Goal: Transaction & Acquisition: Purchase product/service

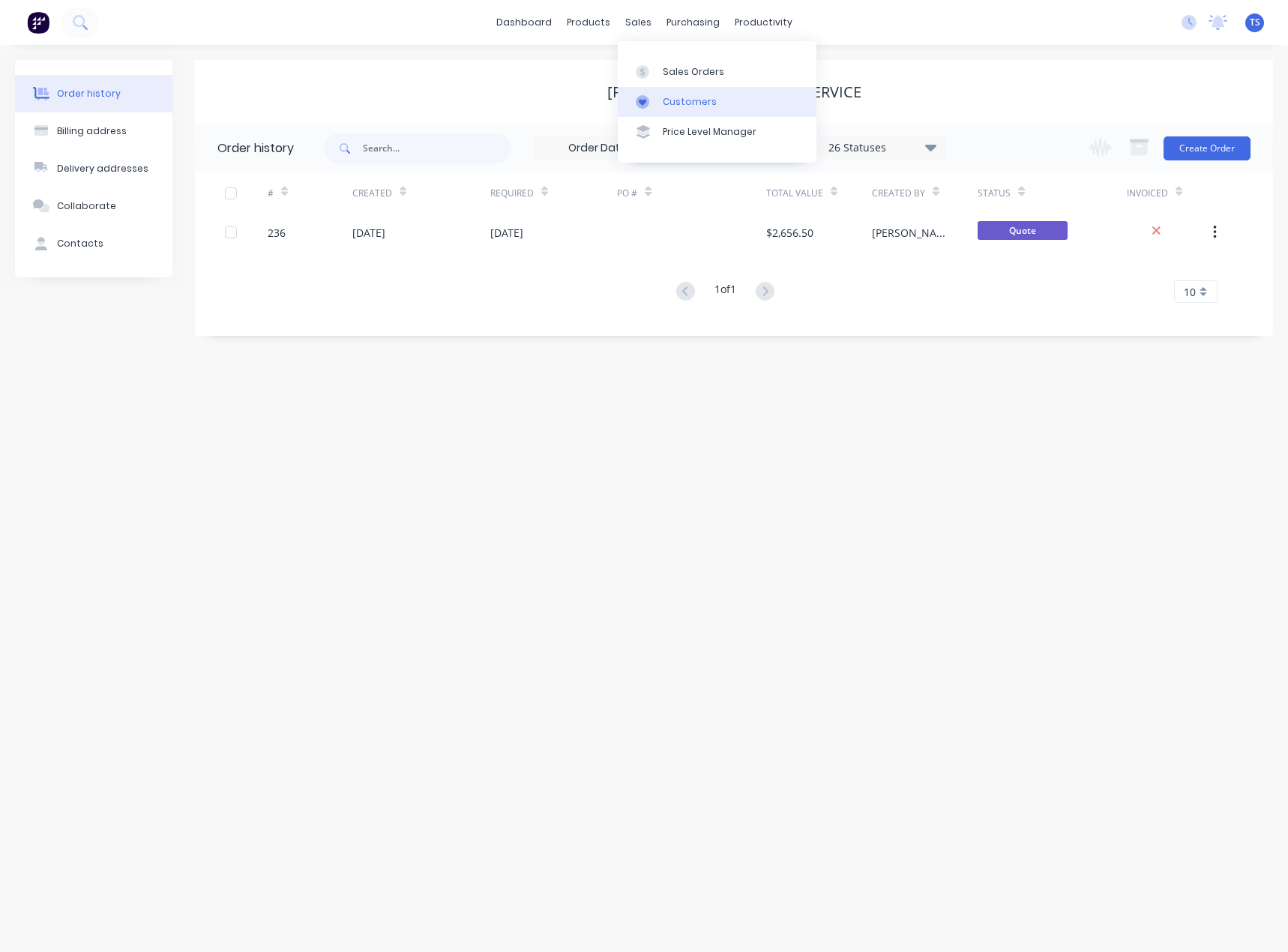
click at [670, 96] on div "Customers" at bounding box center [689, 102] width 54 height 14
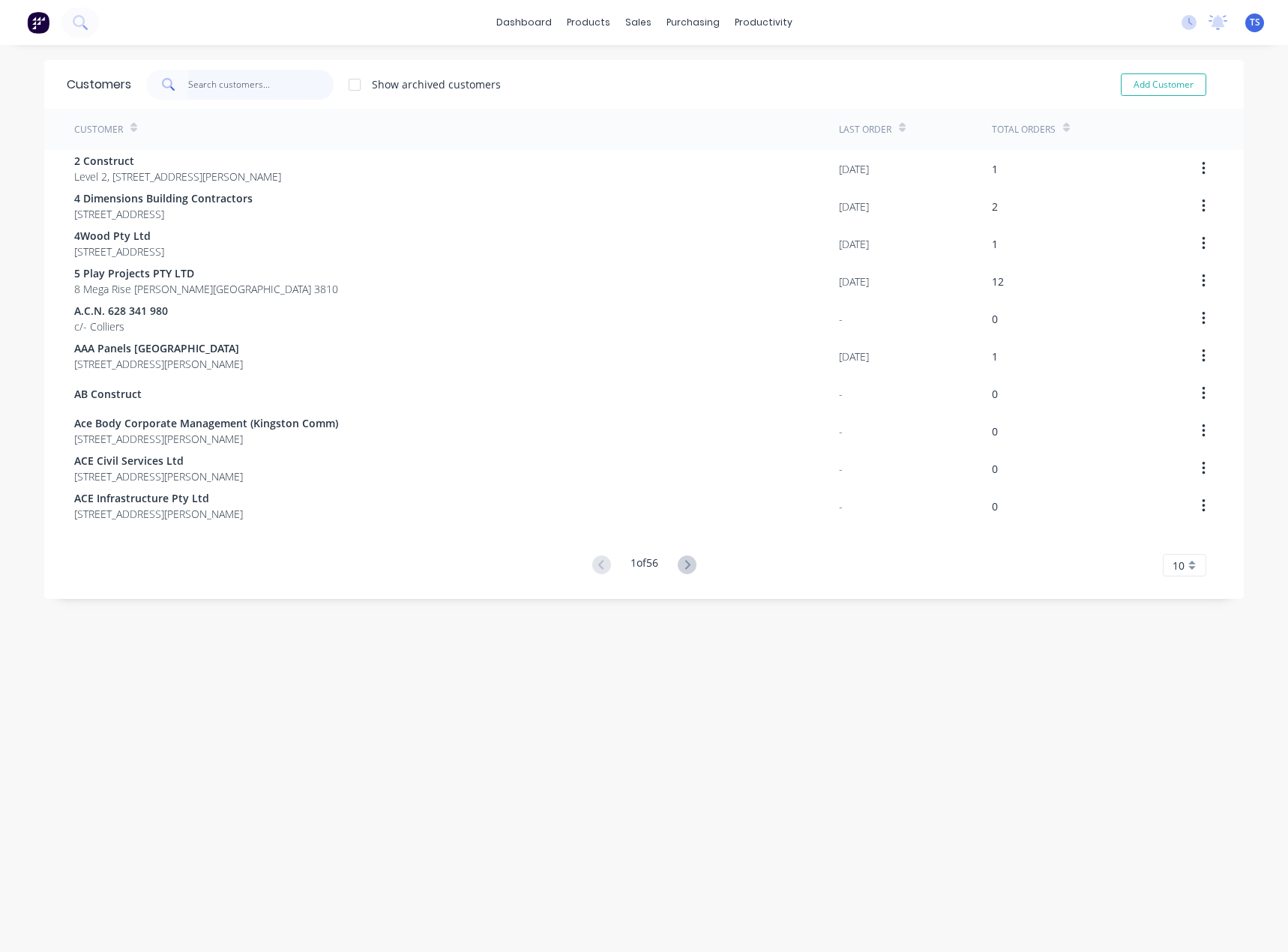
click at [242, 80] on input "text" at bounding box center [261, 85] width 146 height 30
paste input "ACM Building Group"
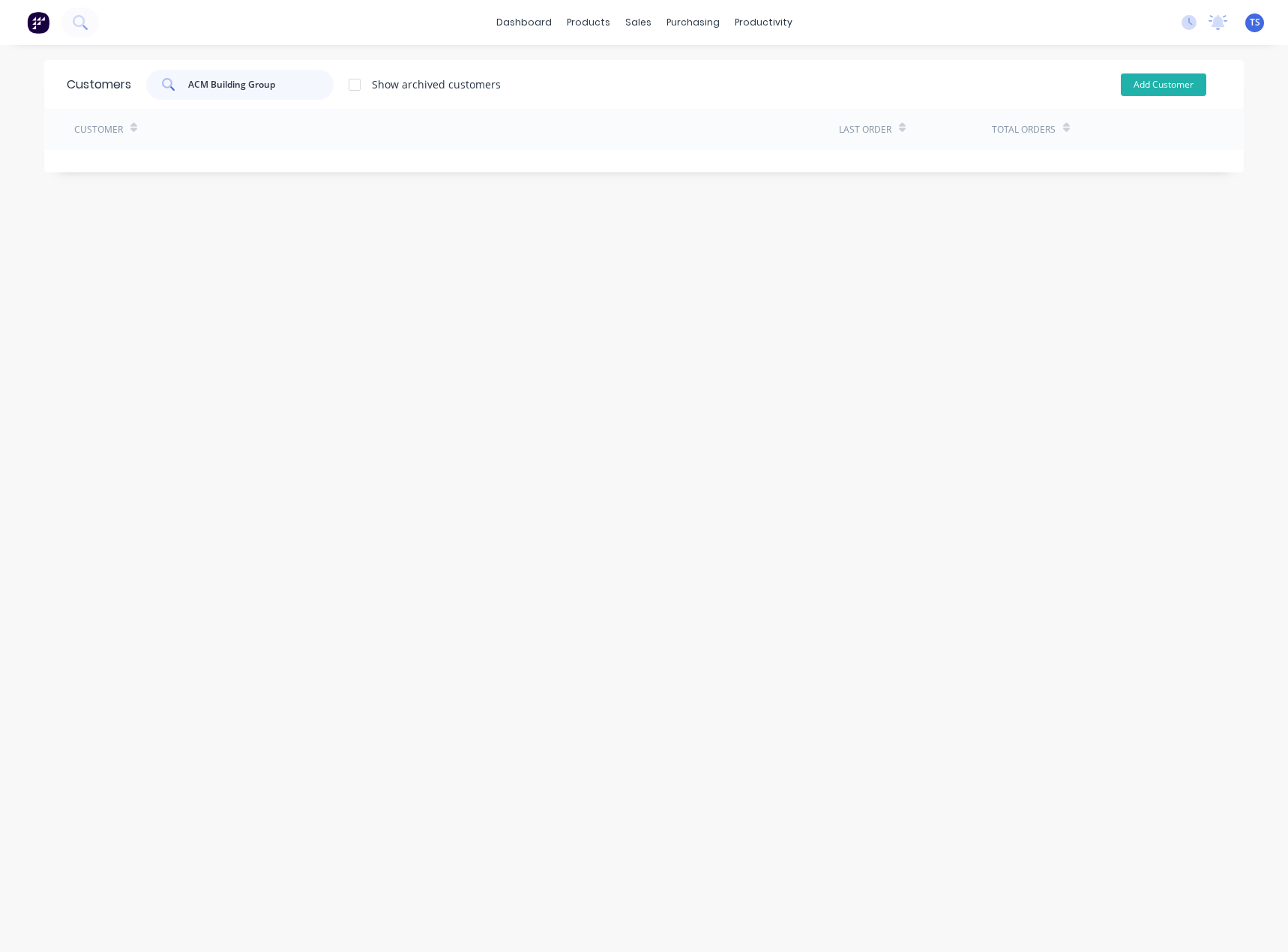
type input "ACM Building Group"
click at [1154, 85] on button "Add Customer" at bounding box center [1163, 85] width 85 height 23
select select "AU"
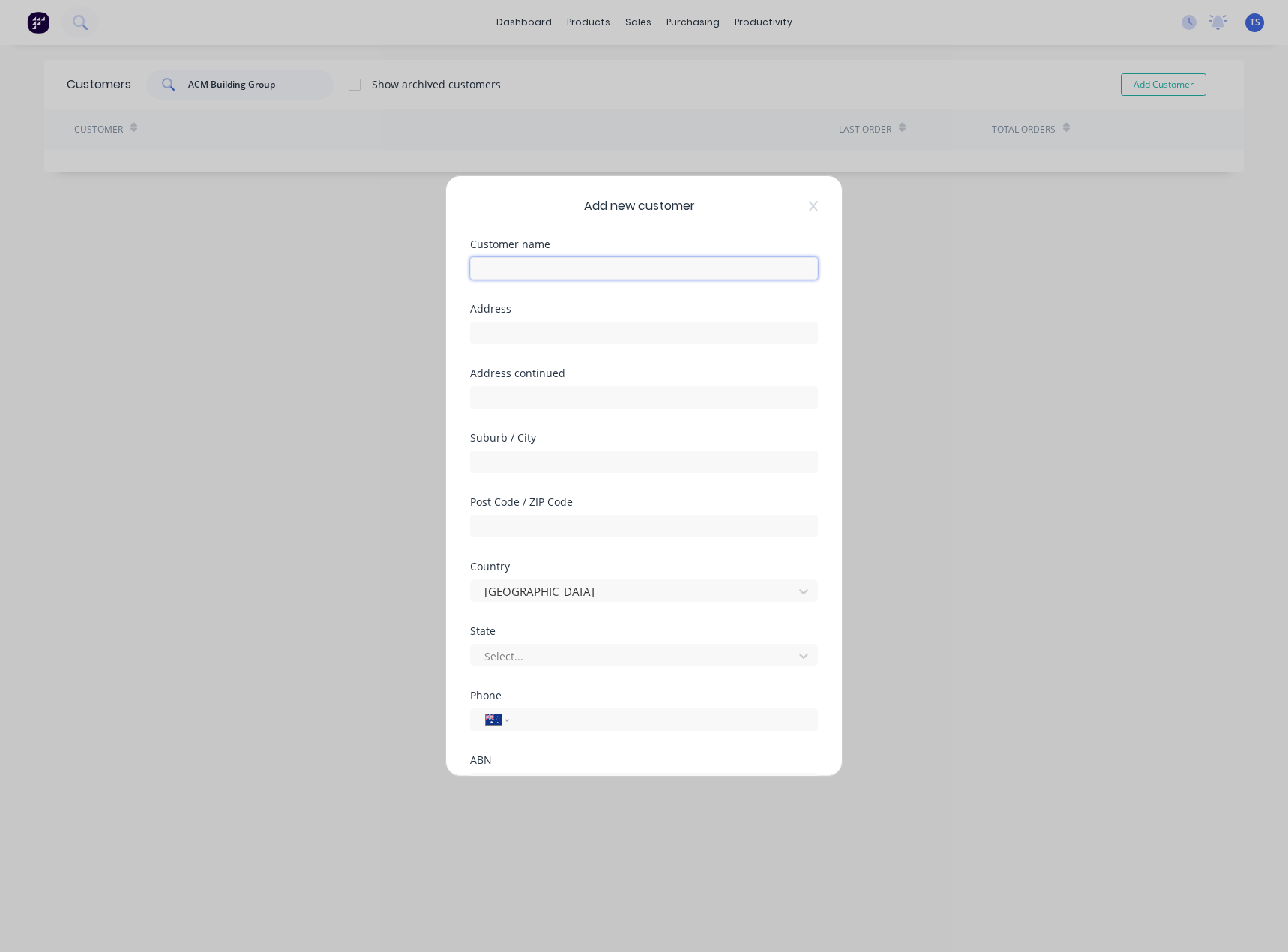
click at [511, 264] on input "text" at bounding box center [644, 269] width 348 height 23
paste input "ACM Building Group"
type input "ACM Building Group"
click at [503, 657] on div at bounding box center [634, 656] width 303 height 19
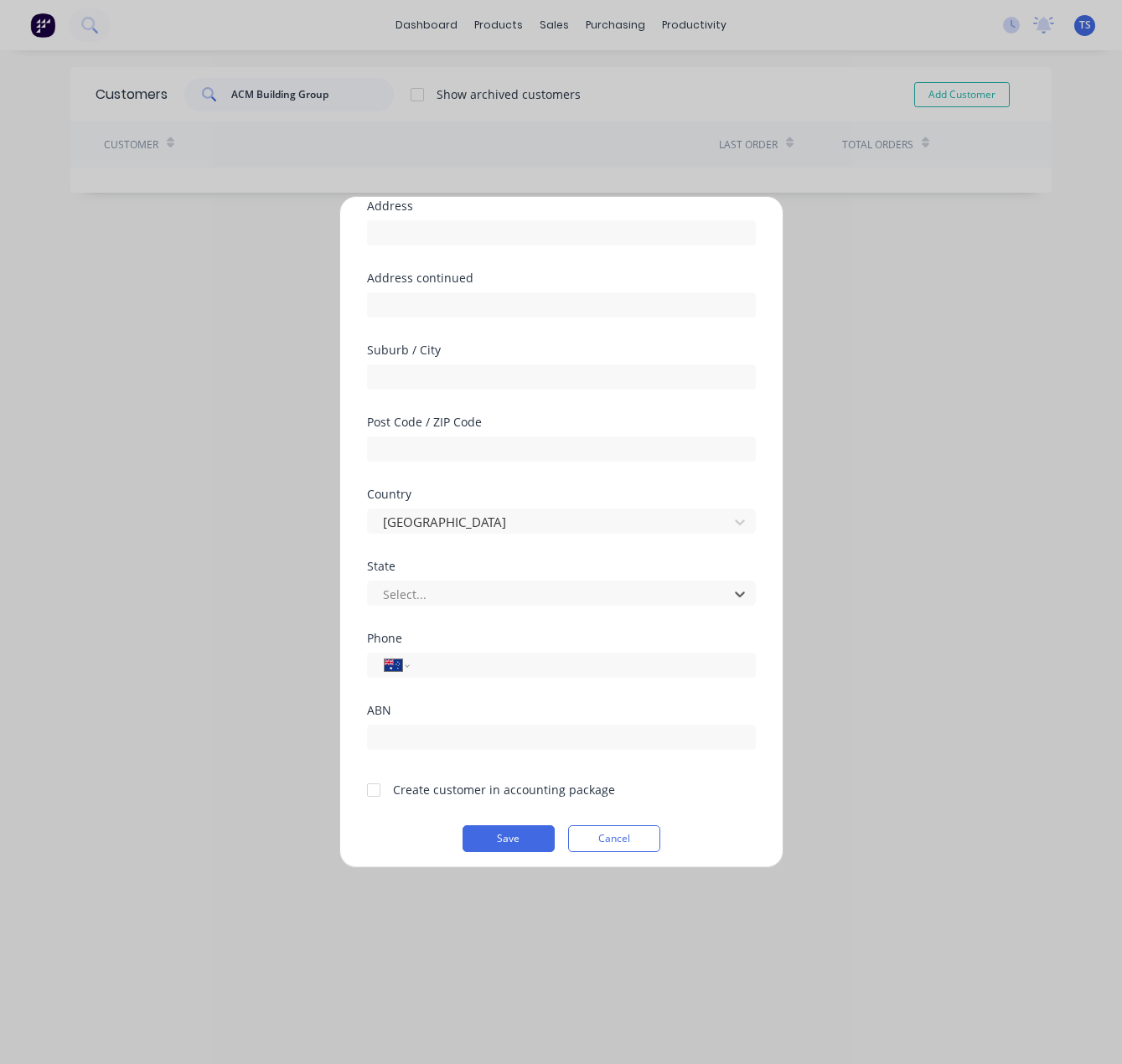
scroll to position [147, 0]
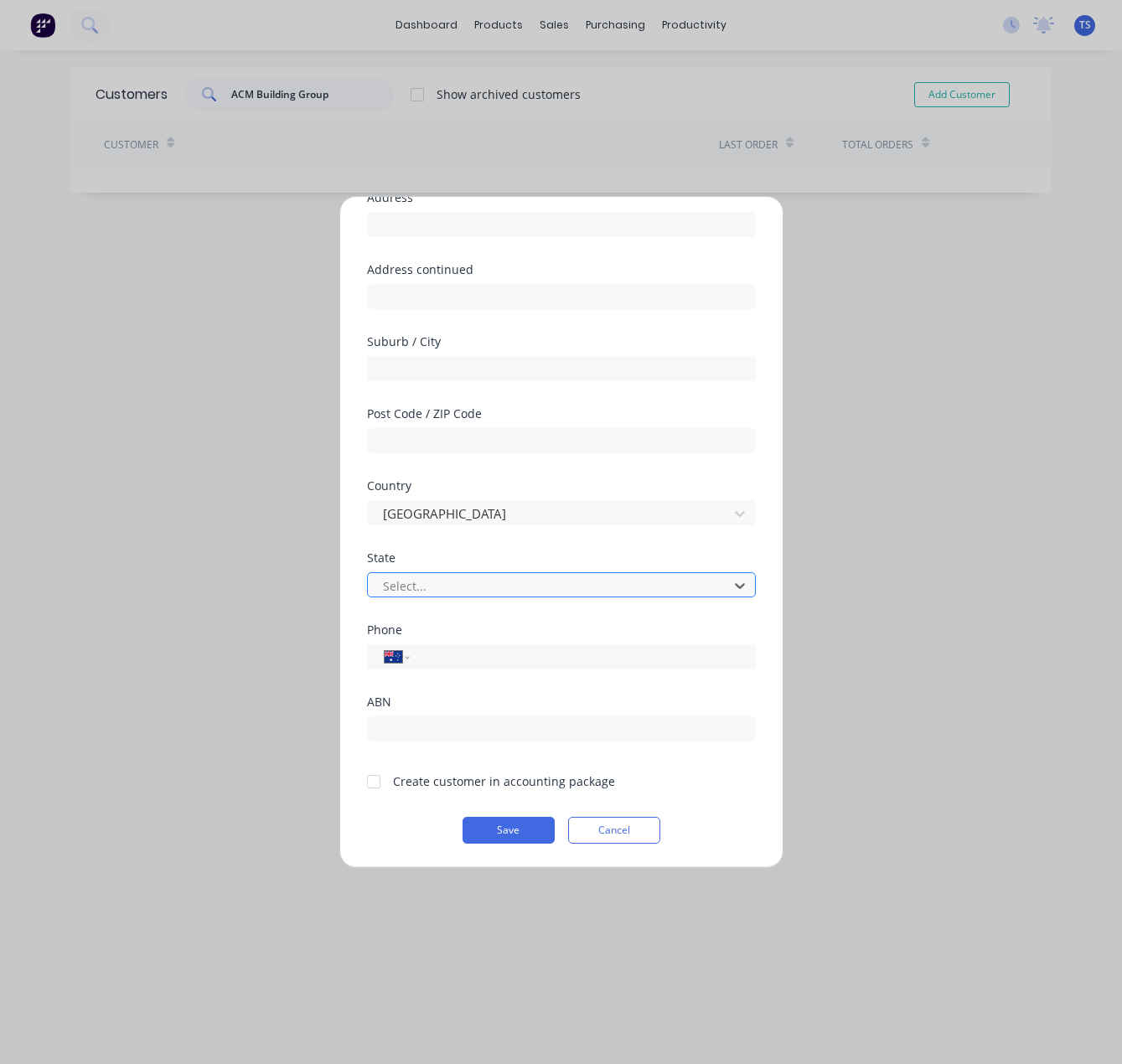
click at [436, 581] on div at bounding box center [550, 586] width 338 height 21
click at [506, 582] on div at bounding box center [550, 586] width 338 height 21
click at [606, 839] on button "Cancel" at bounding box center [614, 829] width 92 height 26
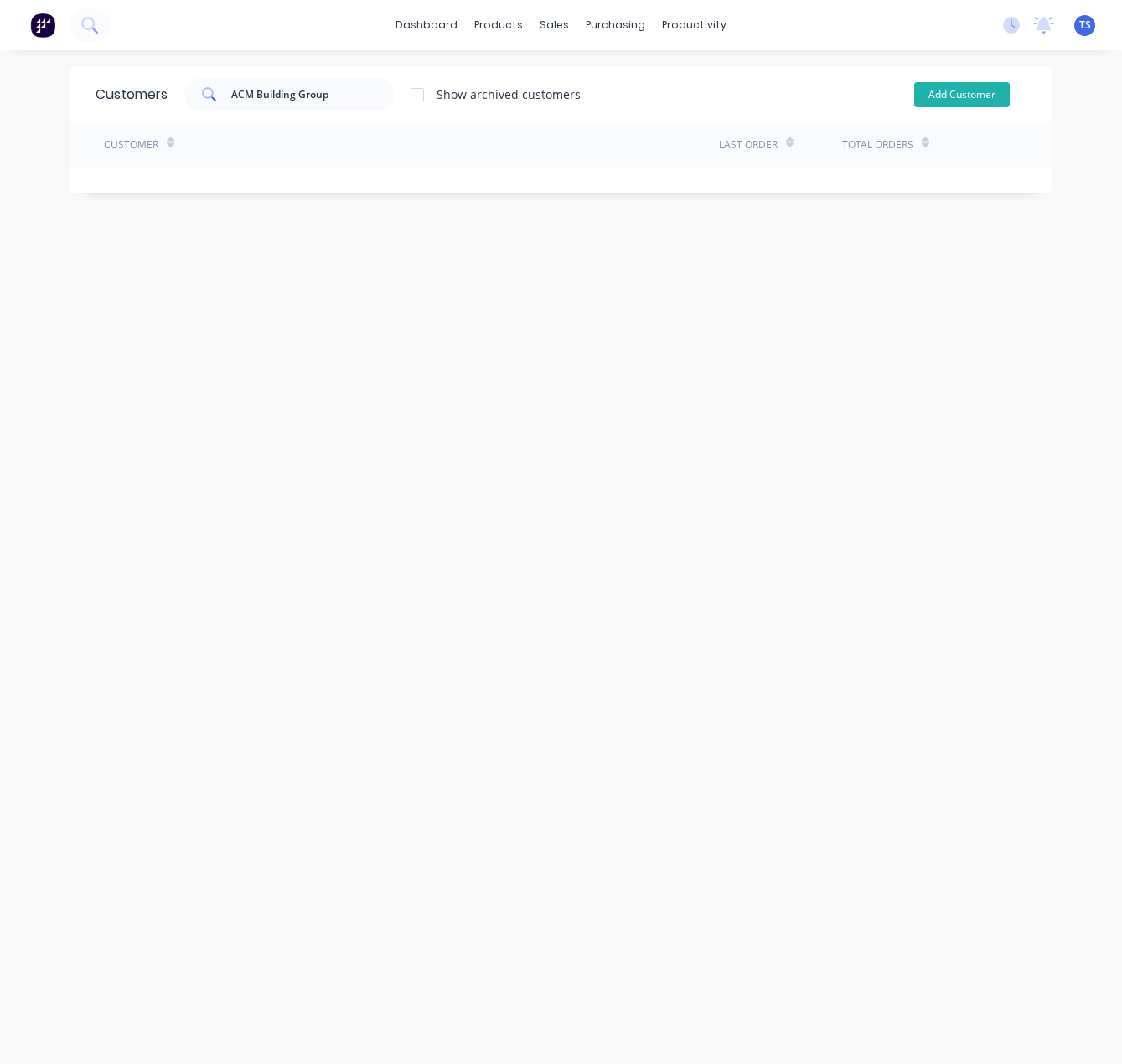
click at [932, 95] on button "Add Customer" at bounding box center [961, 95] width 95 height 25
select select "AU"
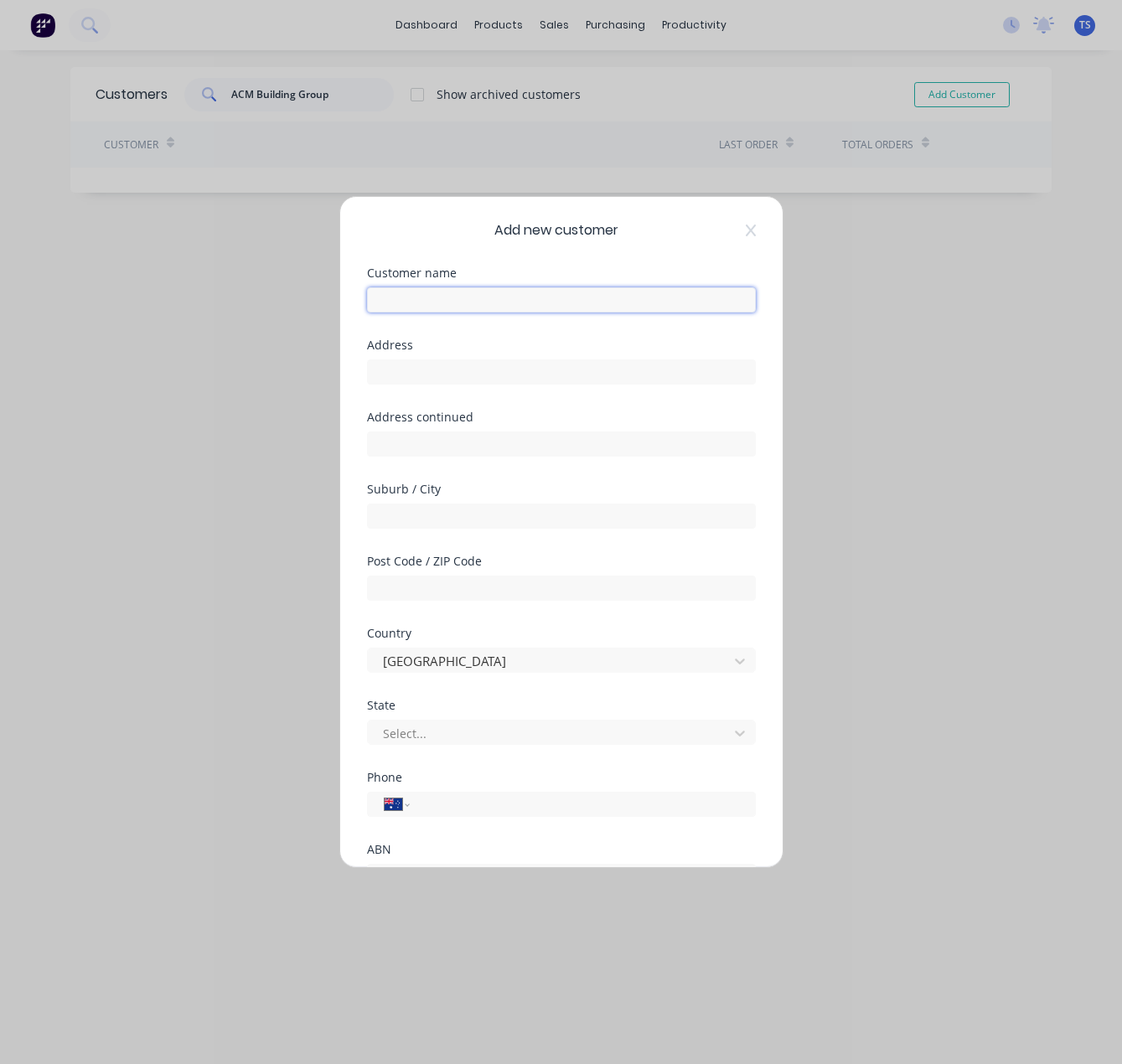
click at [421, 304] on input "text" at bounding box center [562, 300] width 389 height 25
paste input "ACM Building Group"
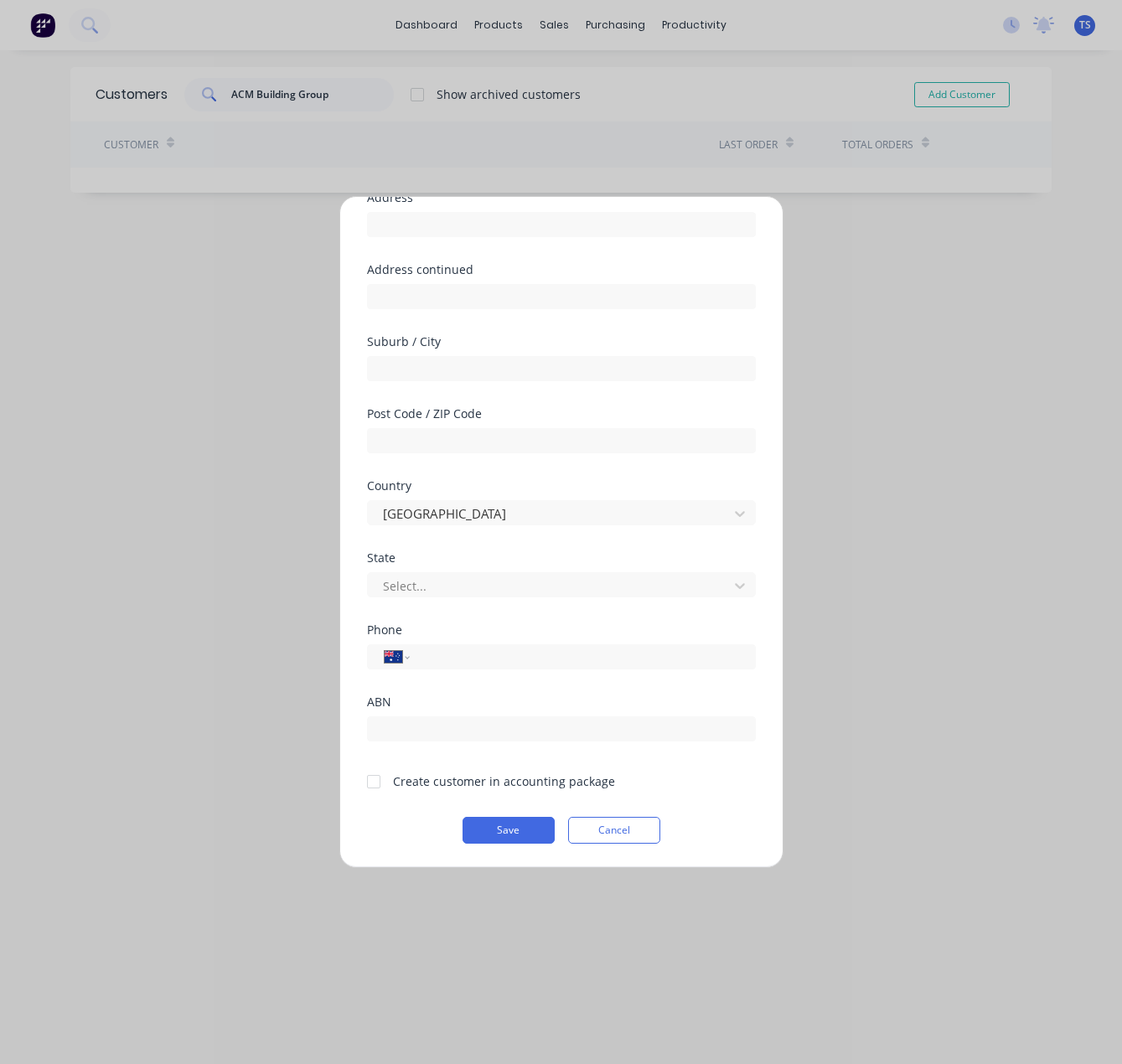
type input "ACM Building Group"
click at [374, 783] on div at bounding box center [373, 781] width 34 height 34
click at [498, 828] on button "Save" at bounding box center [508, 829] width 92 height 26
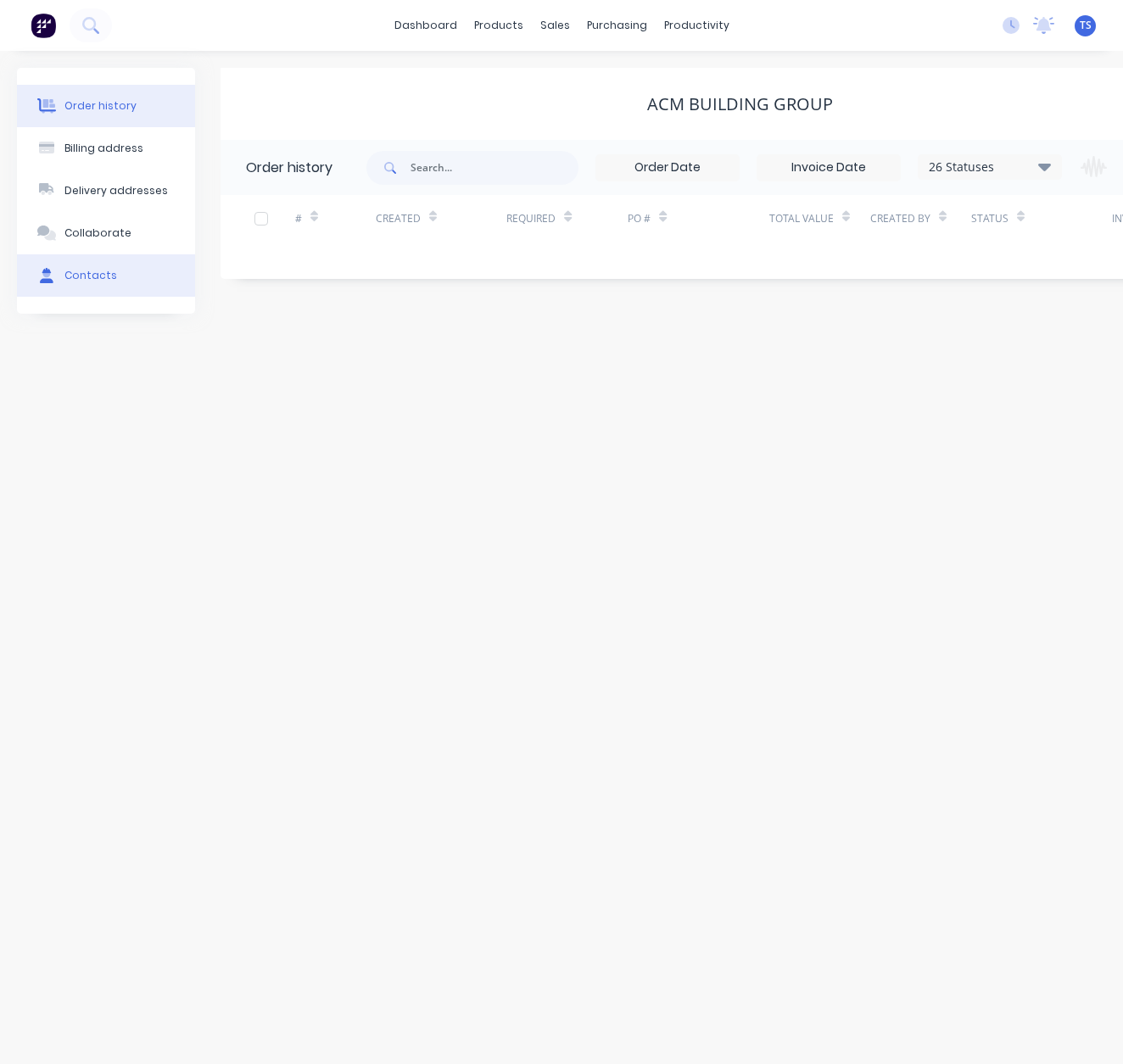
click at [74, 281] on div "Contacts" at bounding box center [90, 275] width 52 height 16
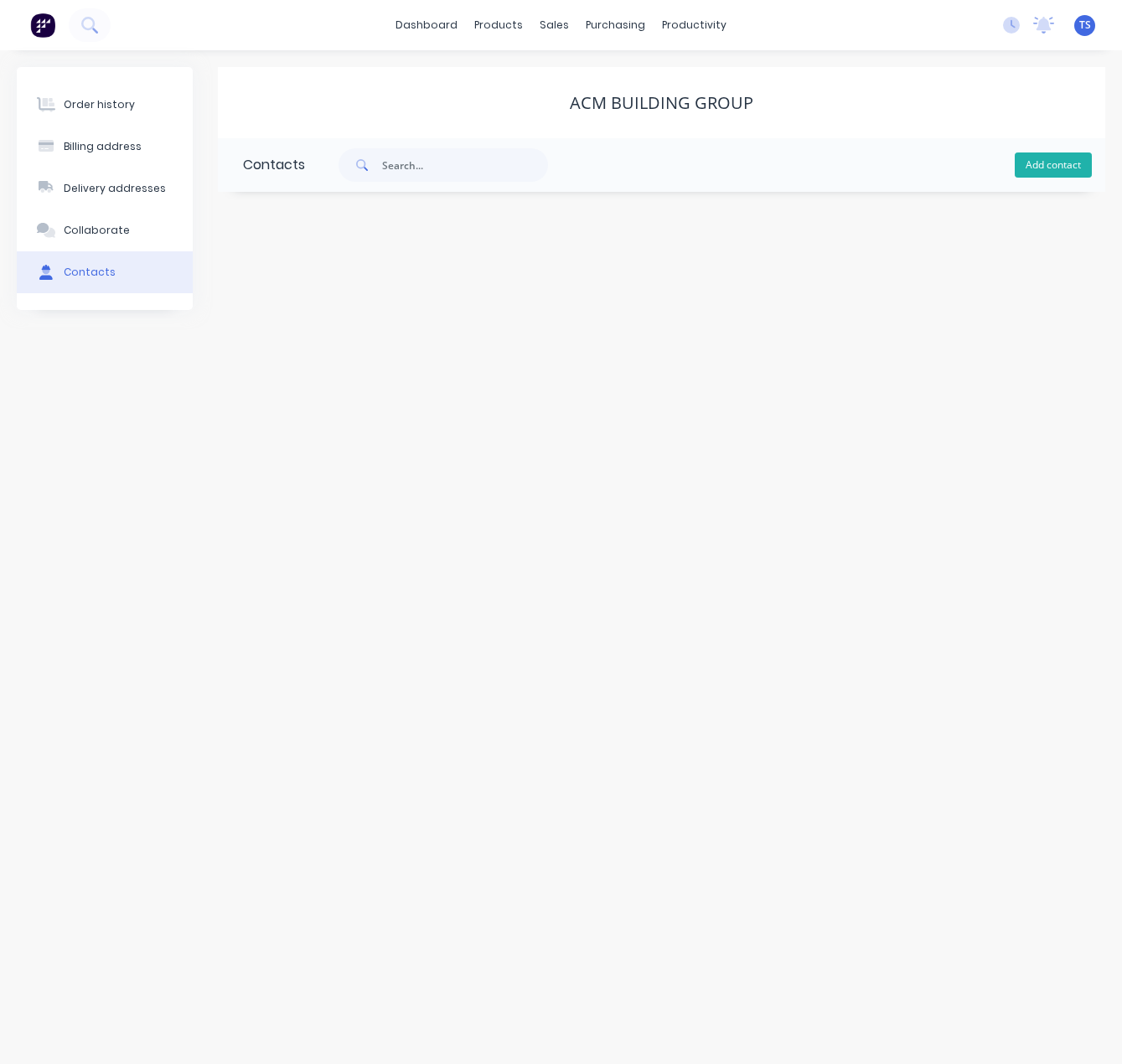
click at [1049, 166] on button "Add contact" at bounding box center [1053, 166] width 77 height 25
select select "AU"
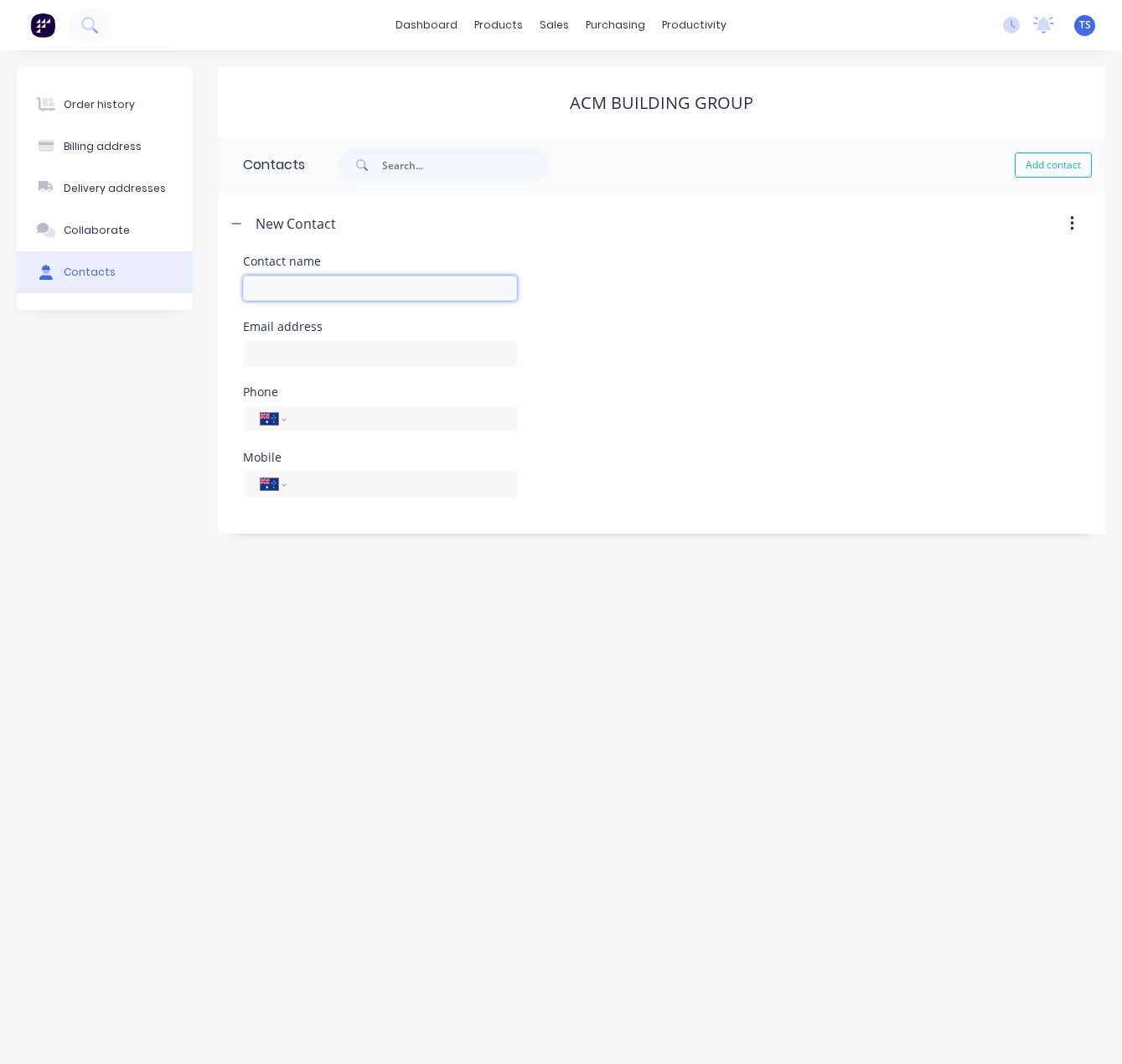
click at [289, 288] on input "text" at bounding box center [379, 288] width 274 height 25
type input "[PERSON_NAME]"
click at [266, 357] on input "text" at bounding box center [379, 354] width 274 height 25
select select "AU"
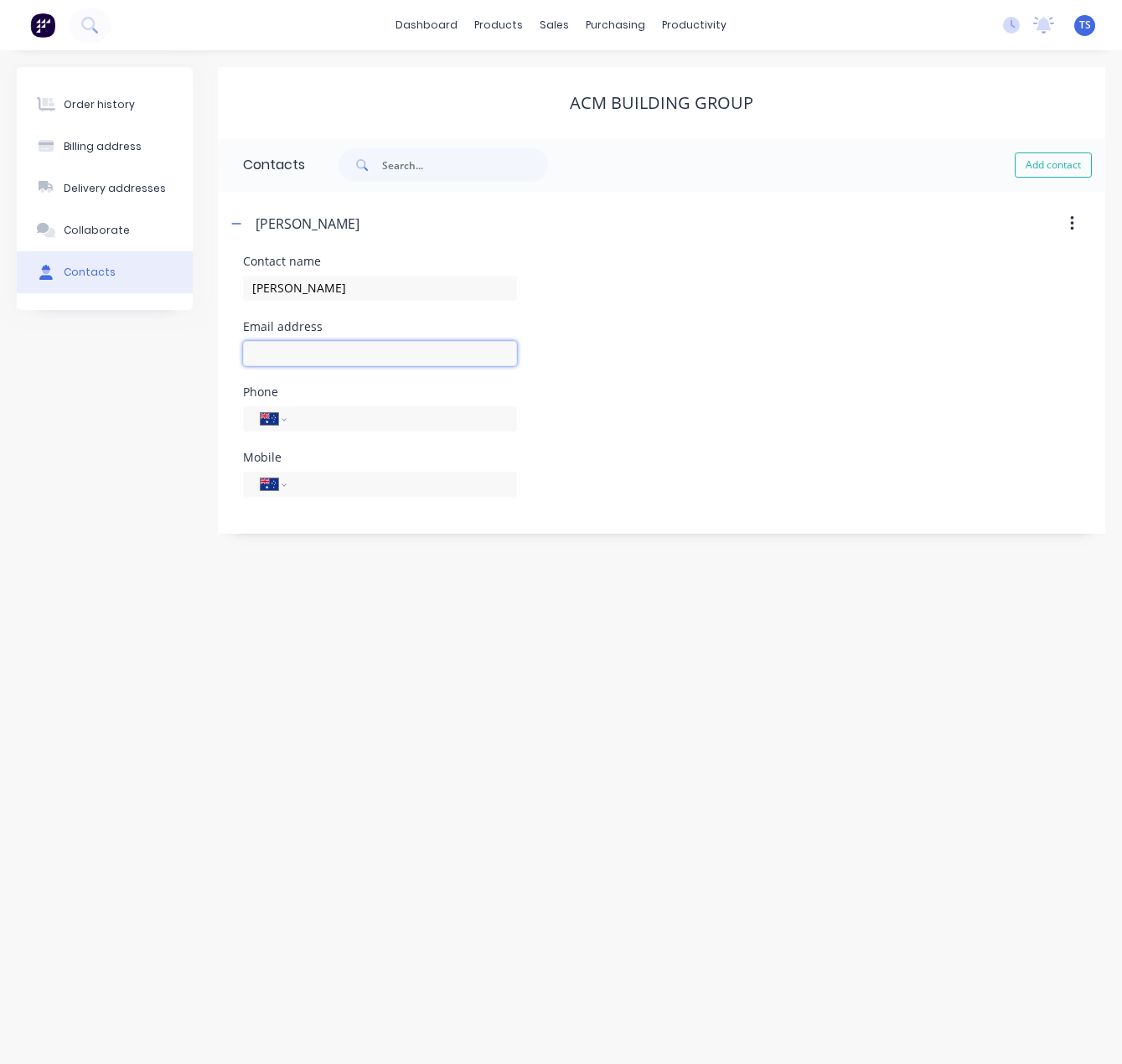
click at [269, 356] on input "text" at bounding box center [379, 354] width 274 height 25
type input "[PERSON_NAME][EMAIL_ADDRESS][DOMAIN_NAME]"
click at [304, 484] on input "tel" at bounding box center [398, 483] width 201 height 19
type input "0421 247 785"
click at [293, 788] on div "Order history Billing address Delivery addresses Collaborate Contacts ACM Build…" at bounding box center [561, 557] width 1122 height 1014
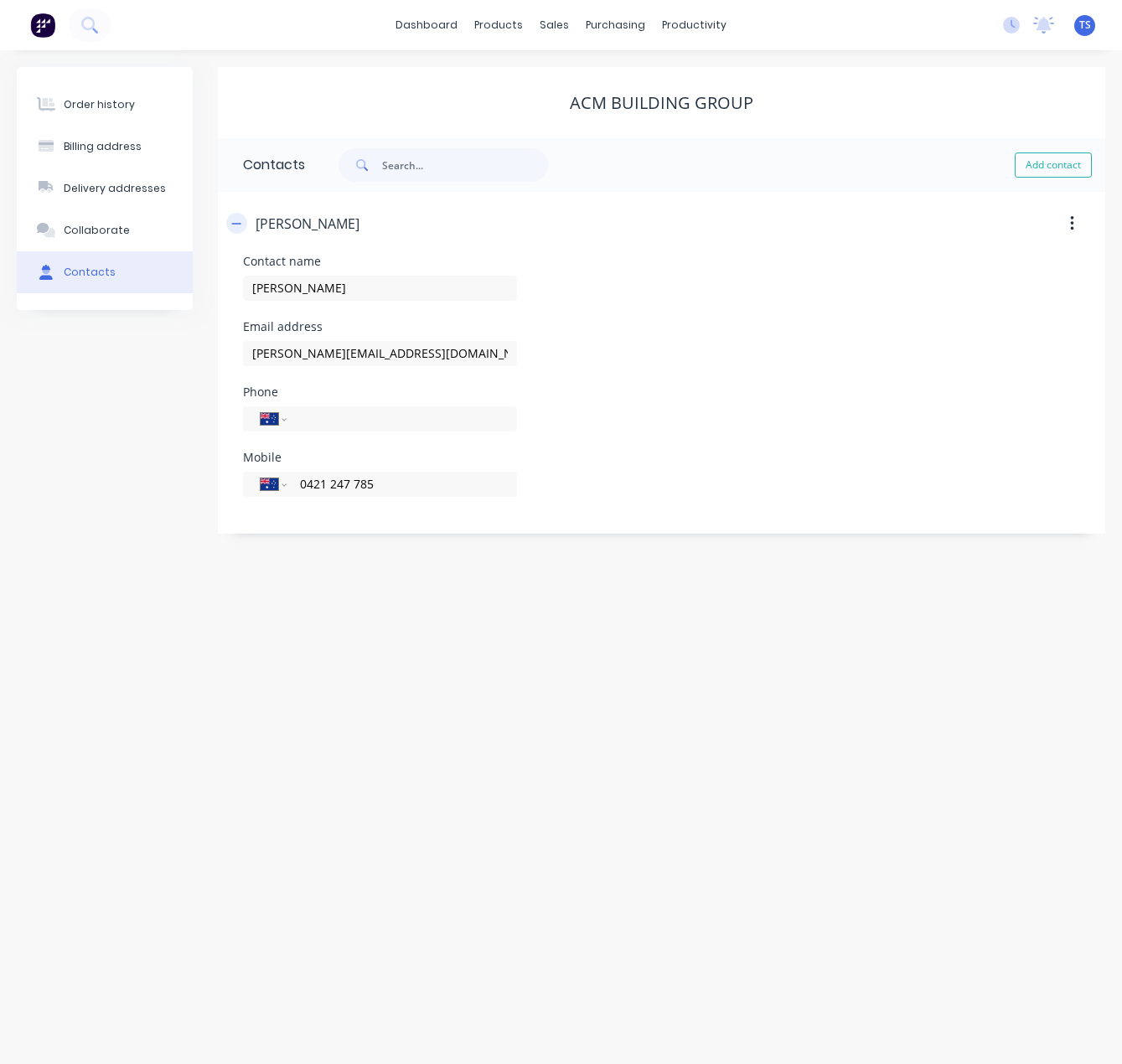
click at [237, 224] on icon "button" at bounding box center [236, 223] width 9 height 1
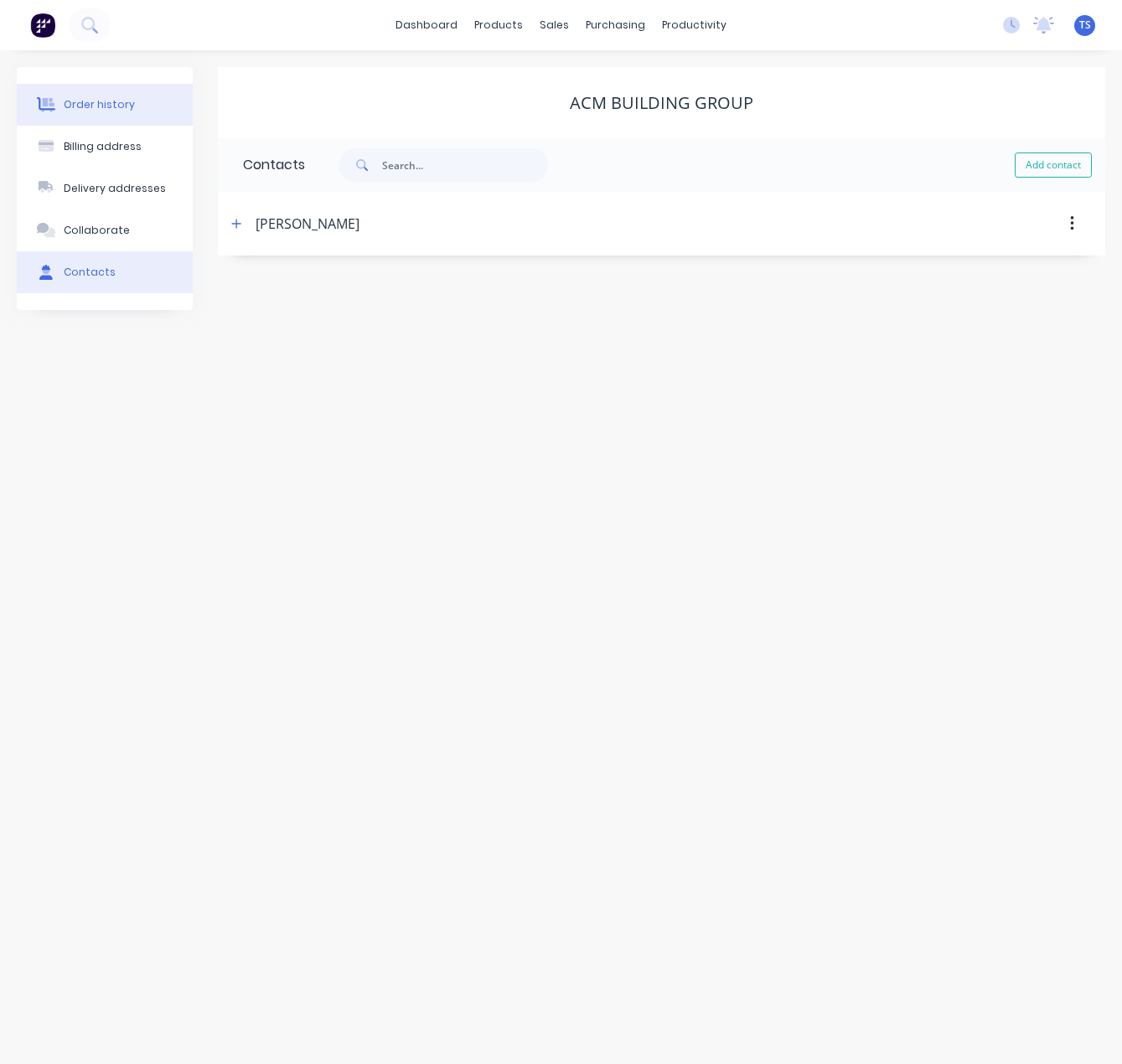
click at [103, 105] on div "Order history" at bounding box center [99, 105] width 71 height 15
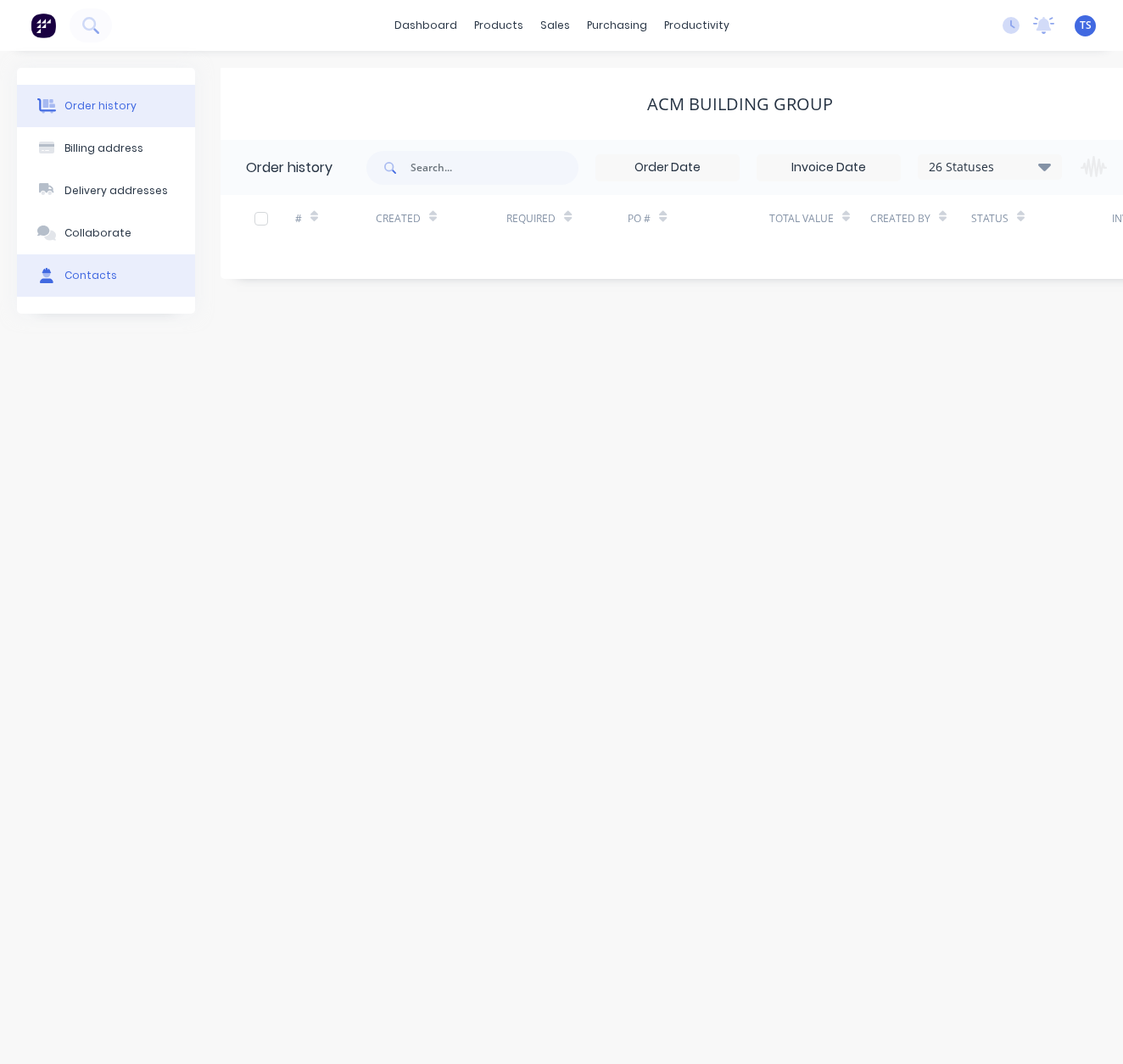
click at [84, 279] on div "Contacts" at bounding box center [90, 275] width 52 height 16
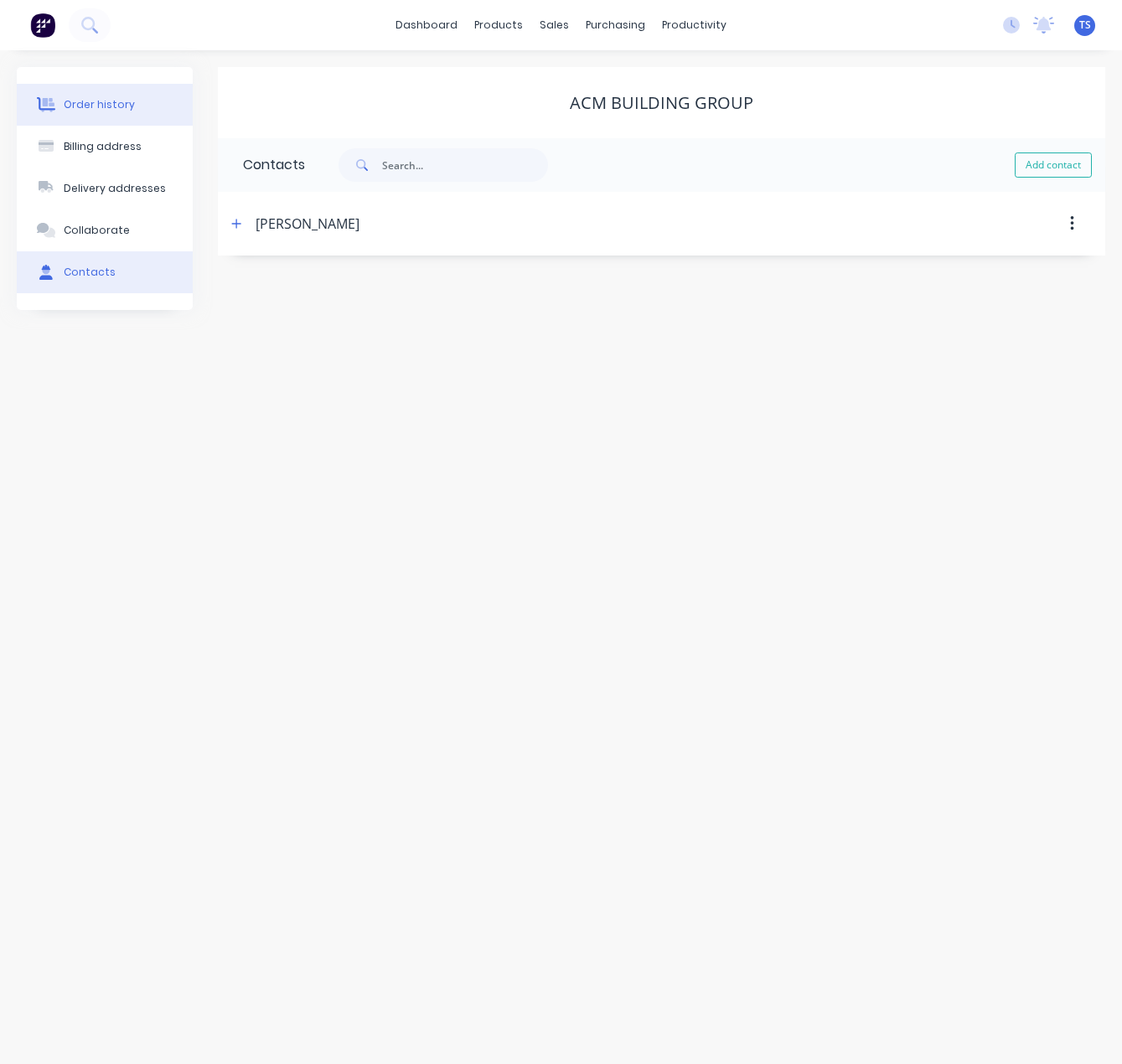
click at [99, 111] on div "Order history" at bounding box center [99, 105] width 71 height 15
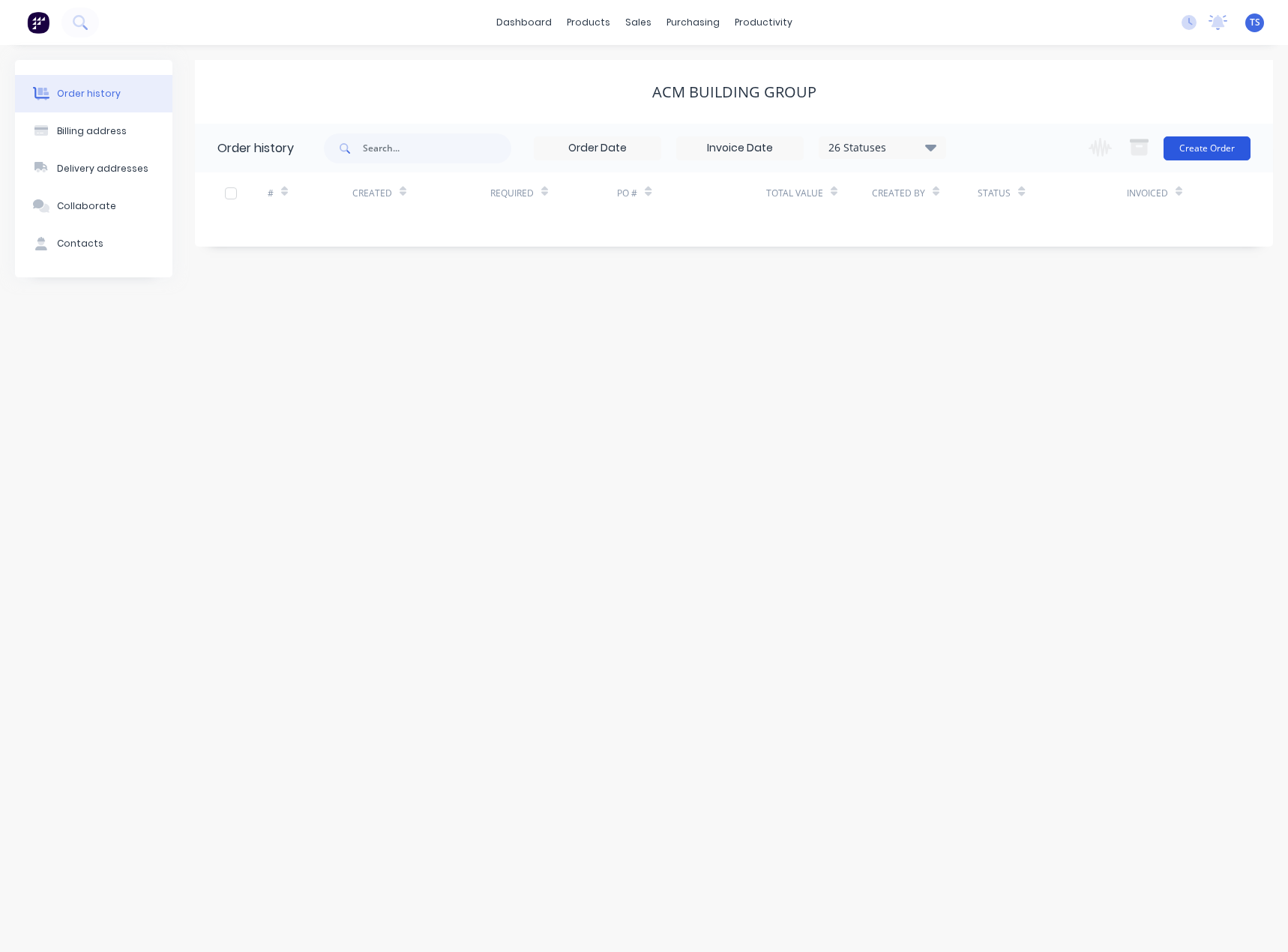
click at [1194, 143] on button "Create Order" at bounding box center [1207, 148] width 87 height 24
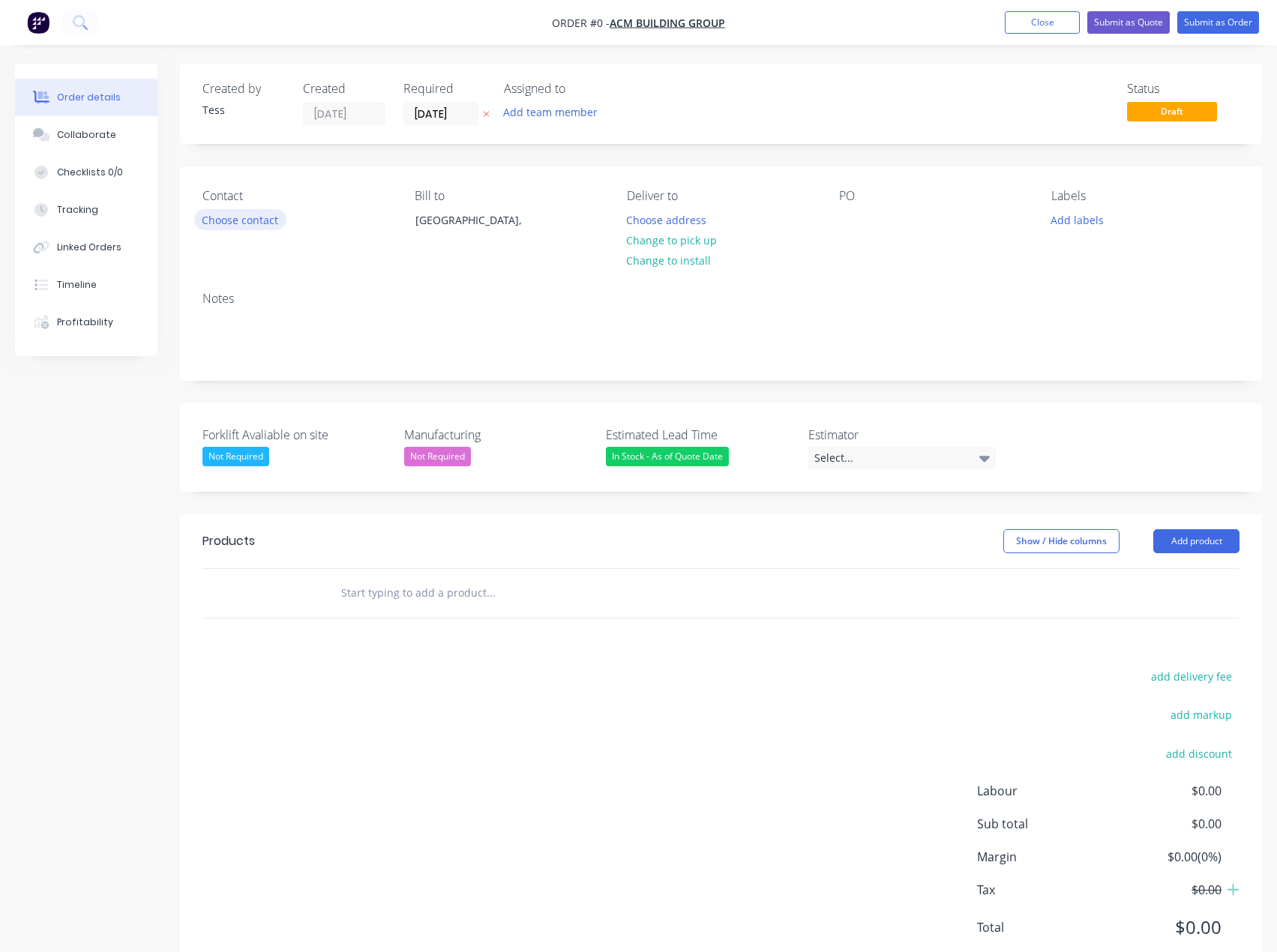
click at [246, 217] on button "Choose contact" at bounding box center [240, 219] width 92 height 20
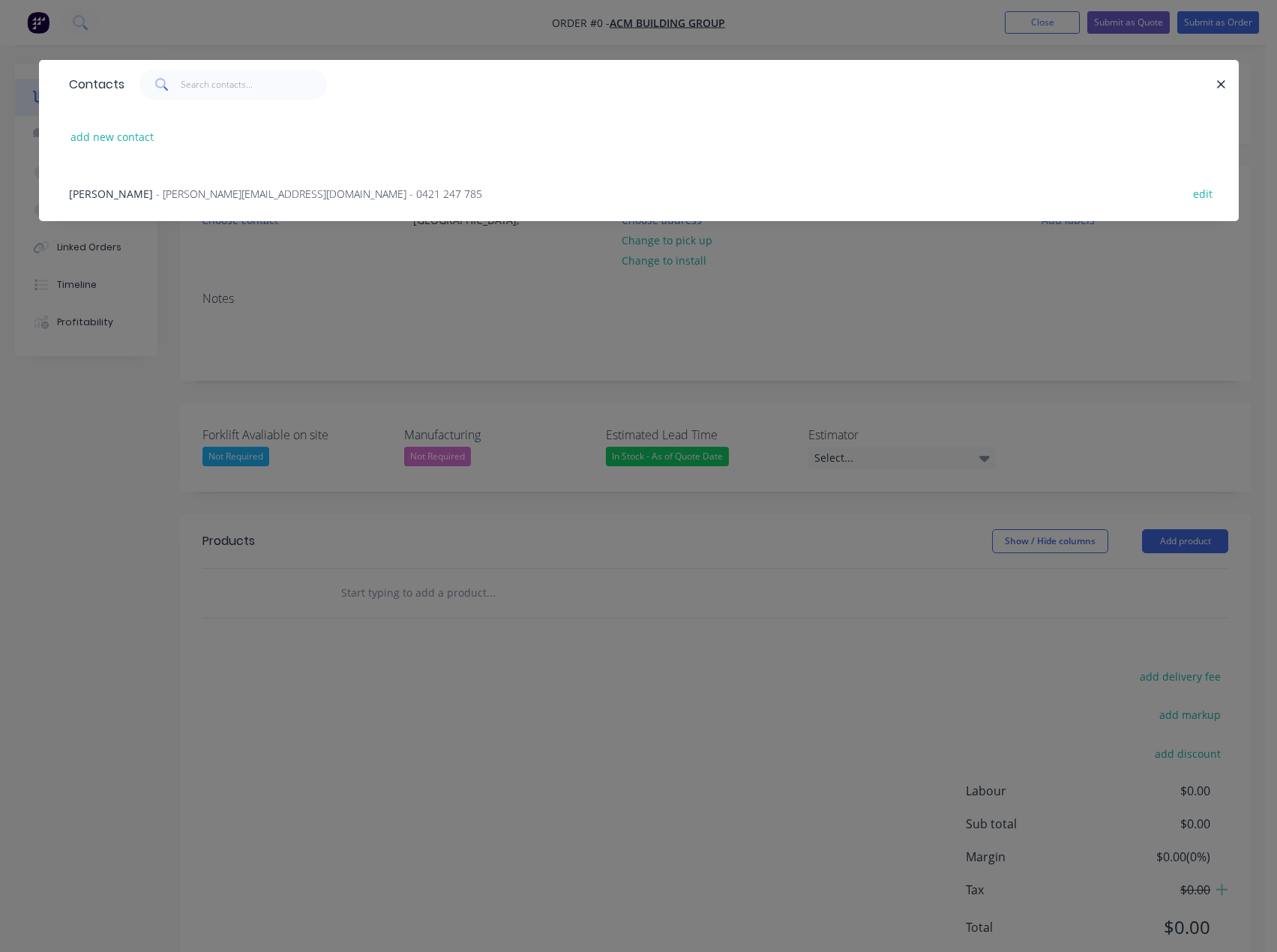
click at [230, 195] on span "- [PERSON_NAME][EMAIL_ADDRESS][DOMAIN_NAME] - 0421 247 785" at bounding box center [319, 194] width 326 height 15
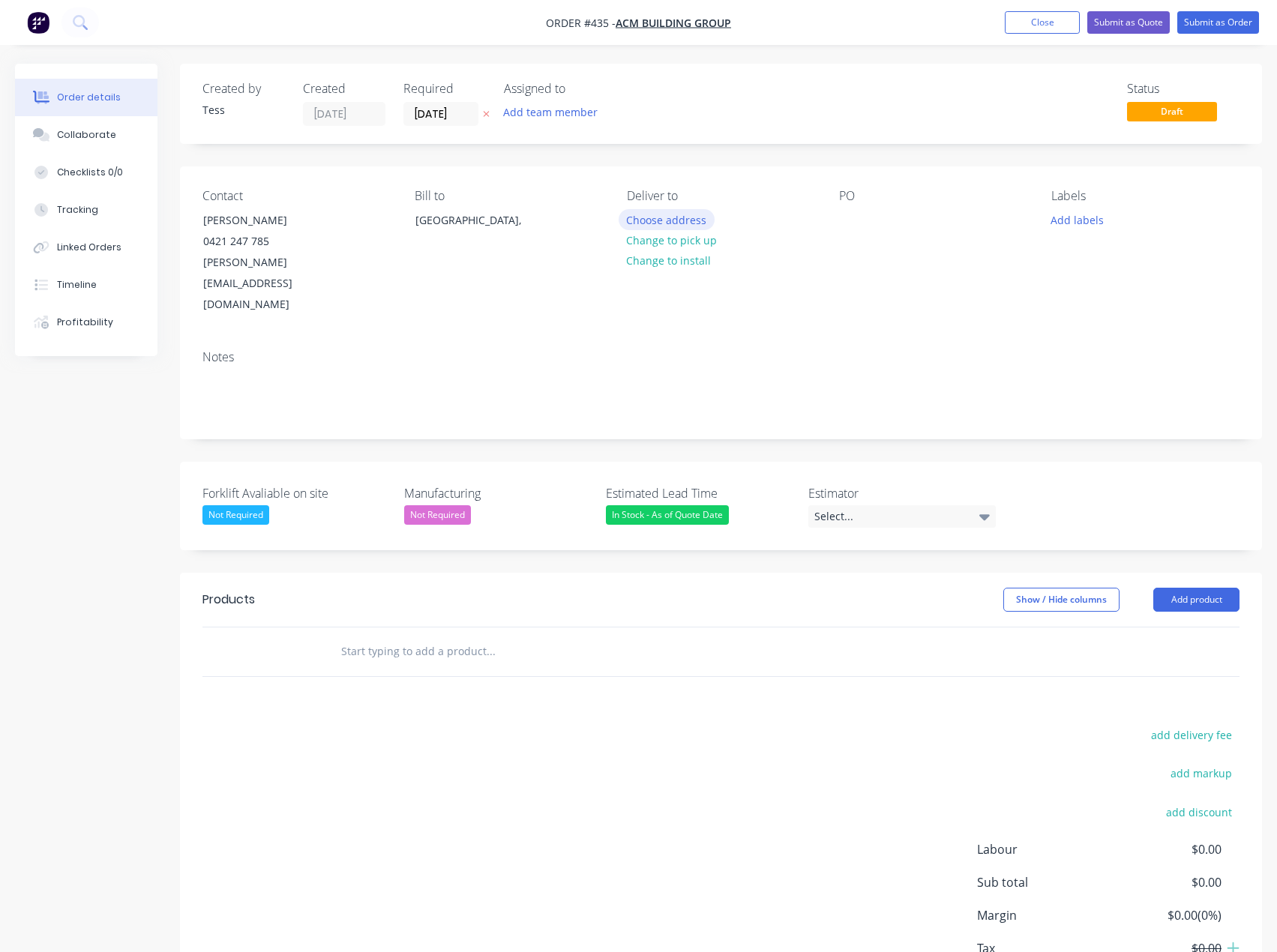
click at [661, 225] on button "Choose address" at bounding box center [667, 219] width 96 height 20
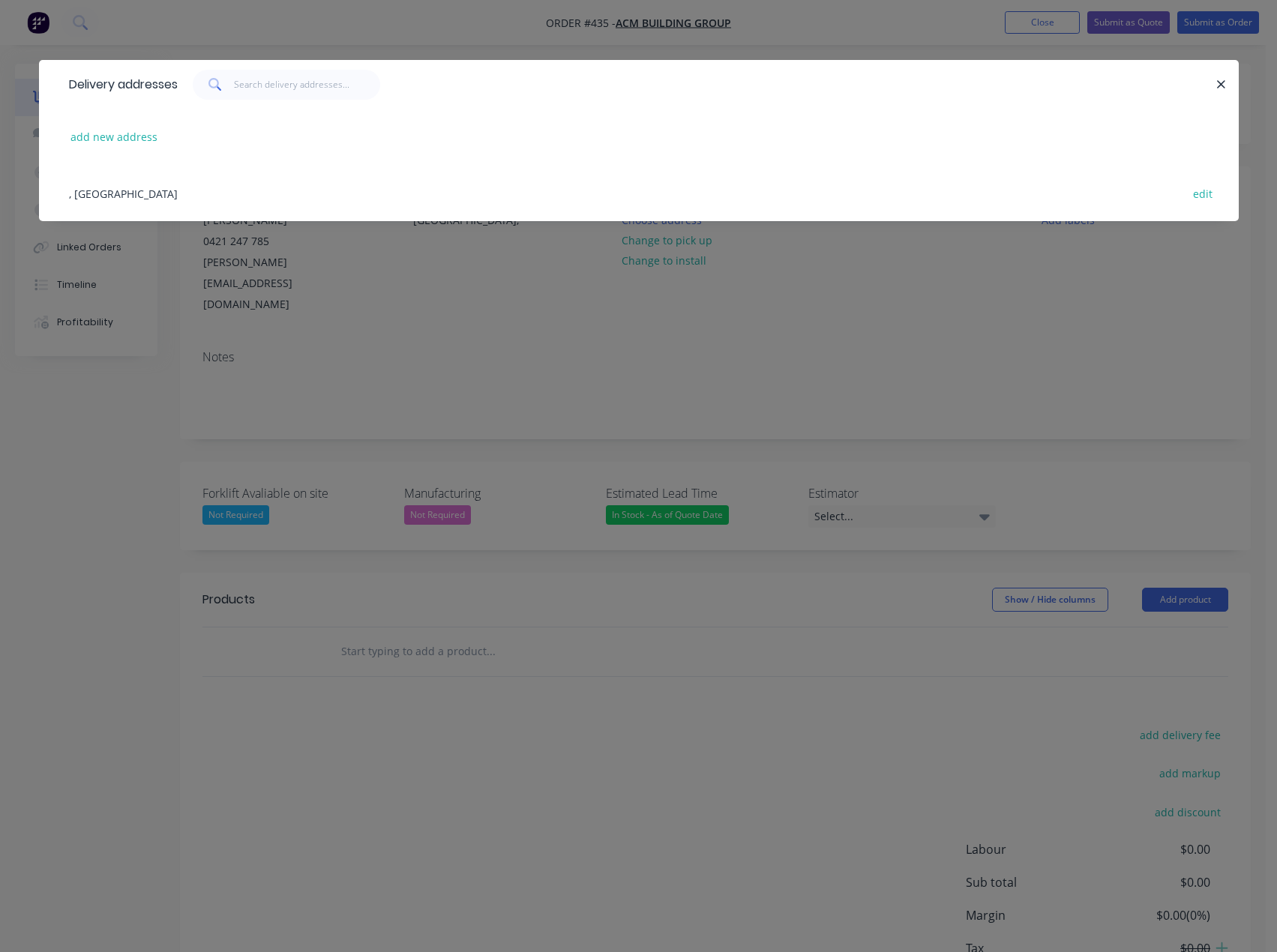
click at [94, 194] on div ", [GEOGRAPHIC_DATA] edit" at bounding box center [639, 193] width 1155 height 56
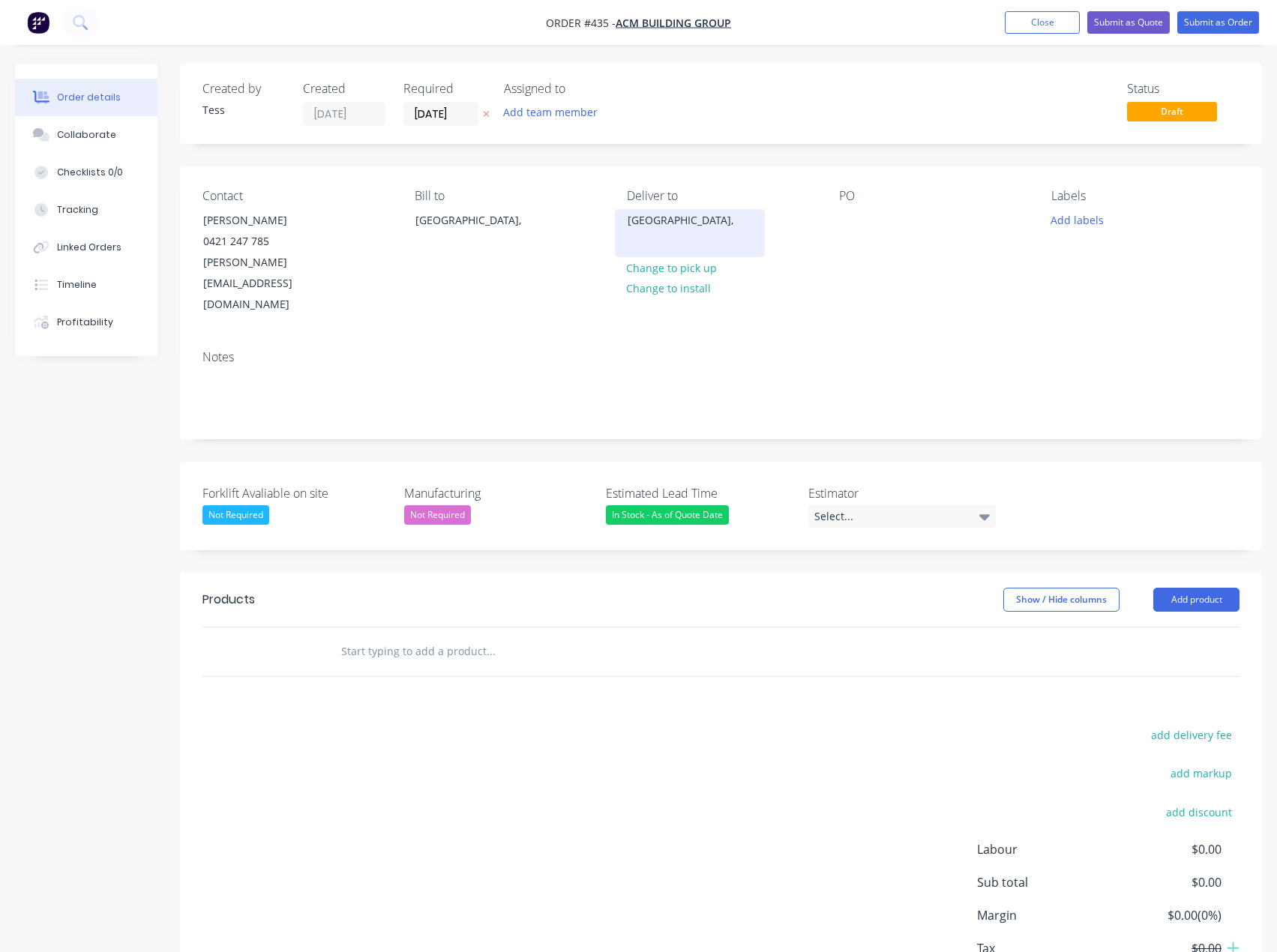
click at [680, 232] on div "[GEOGRAPHIC_DATA]," at bounding box center [690, 233] width 150 height 48
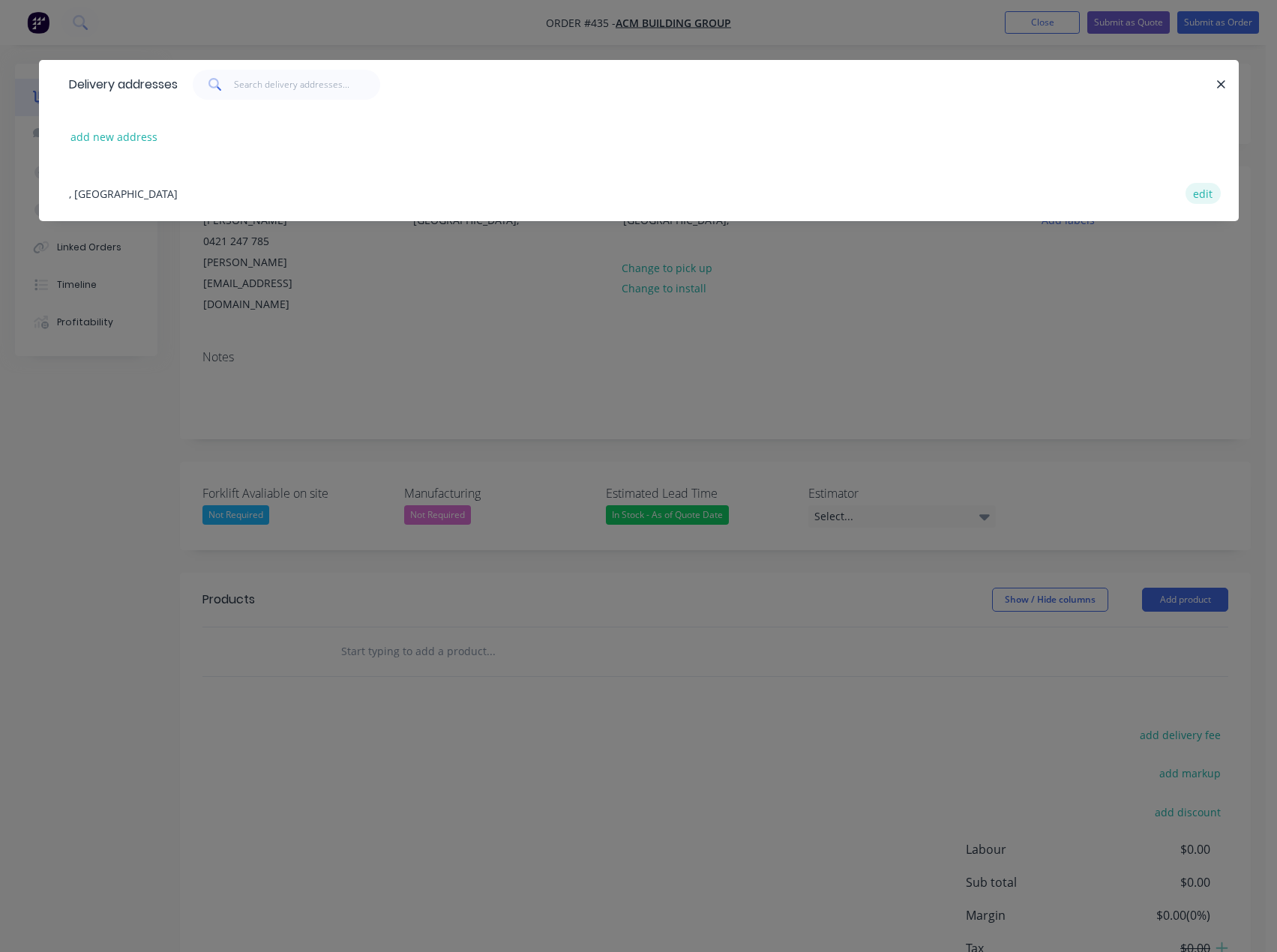
click at [1205, 196] on button "edit" at bounding box center [1203, 193] width 35 height 20
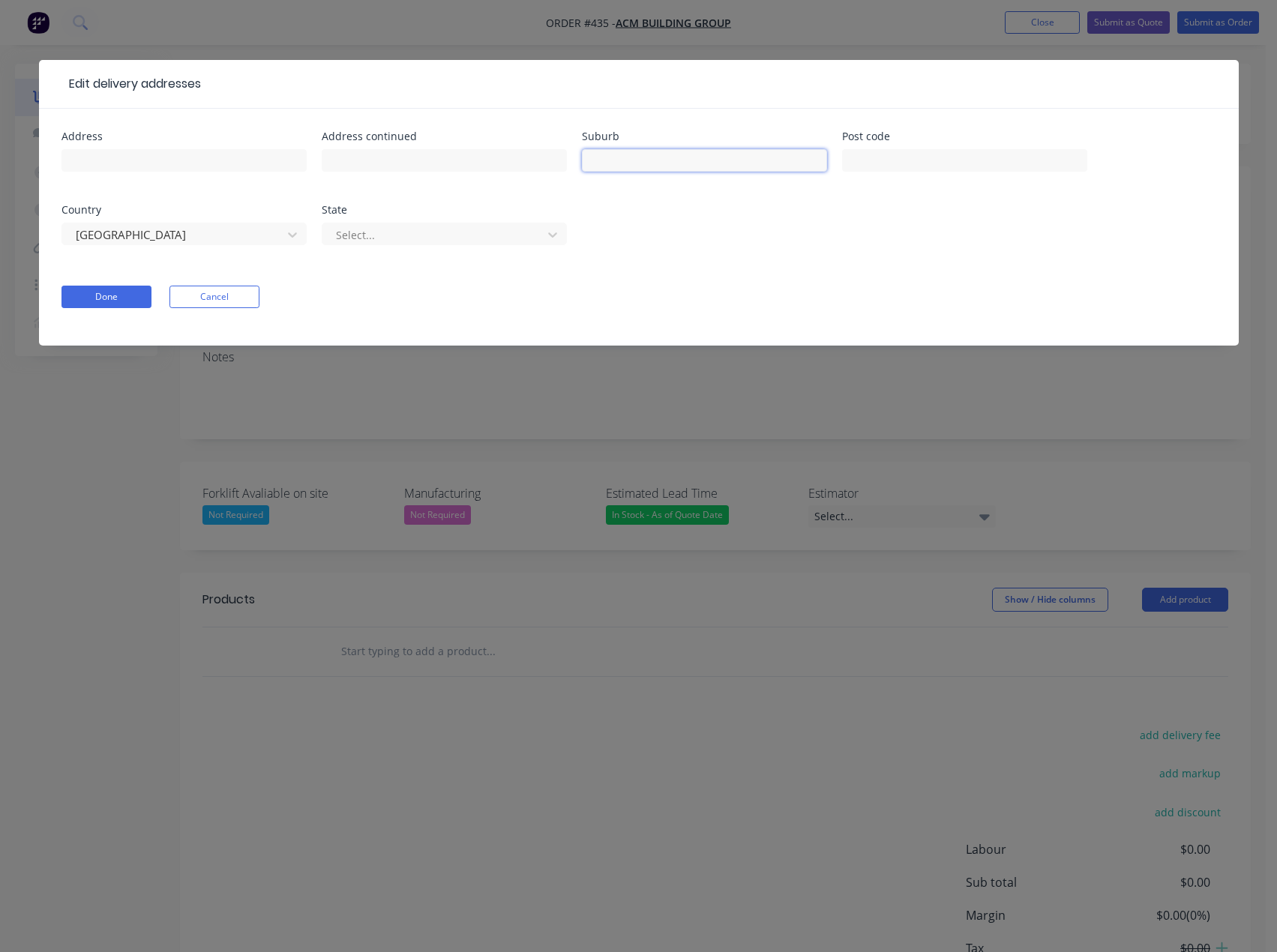
click at [654, 163] on input "text" at bounding box center [704, 160] width 245 height 23
type input "Coogee"
click at [955, 163] on input "text" at bounding box center [964, 160] width 245 height 23
type input "2034"
click at [382, 237] on div at bounding box center [435, 234] width 200 height 19
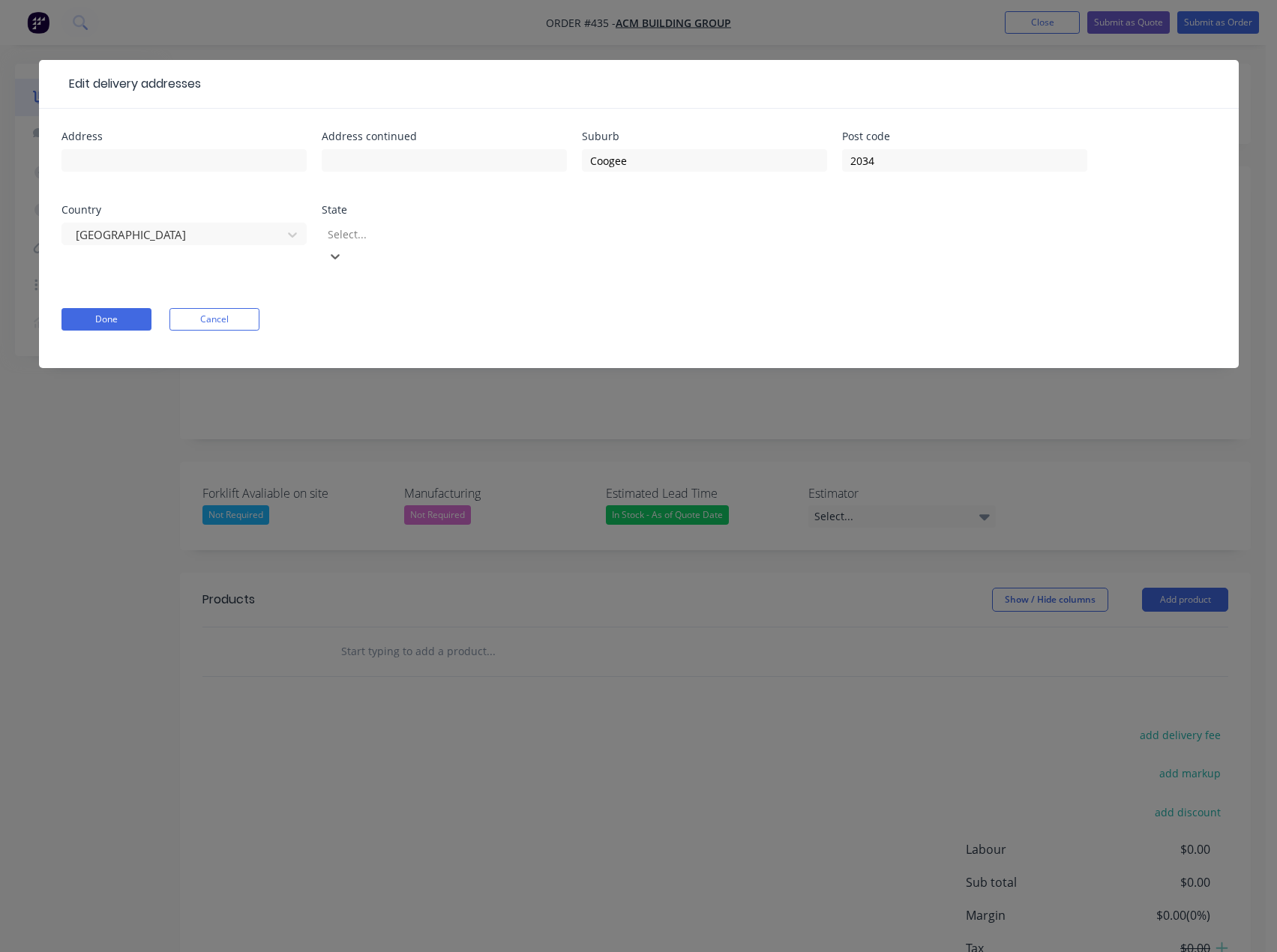
click at [366, 230] on div at bounding box center [434, 234] width 216 height 19
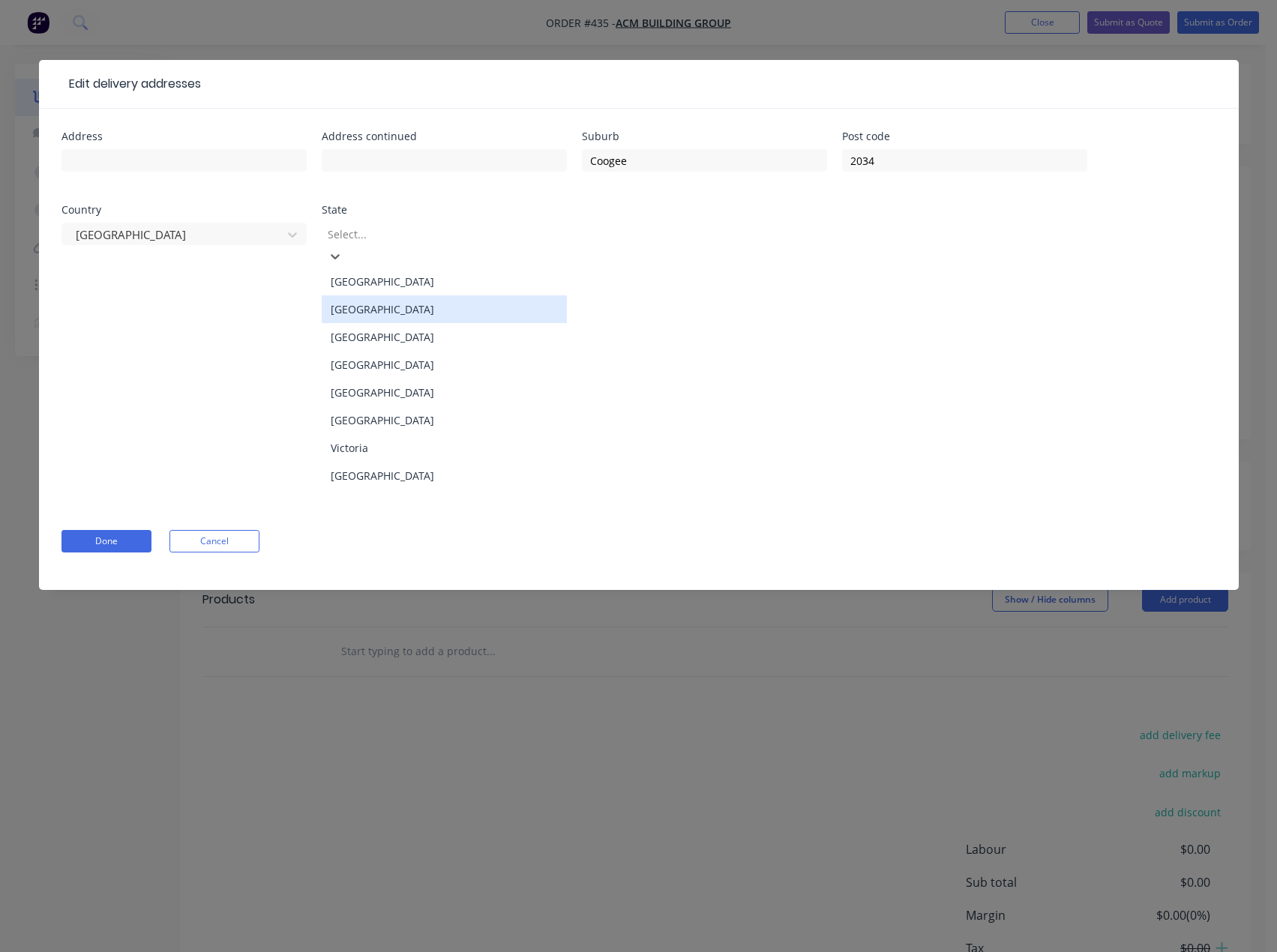
click at [373, 295] on div "[GEOGRAPHIC_DATA]" at bounding box center [444, 309] width 245 height 28
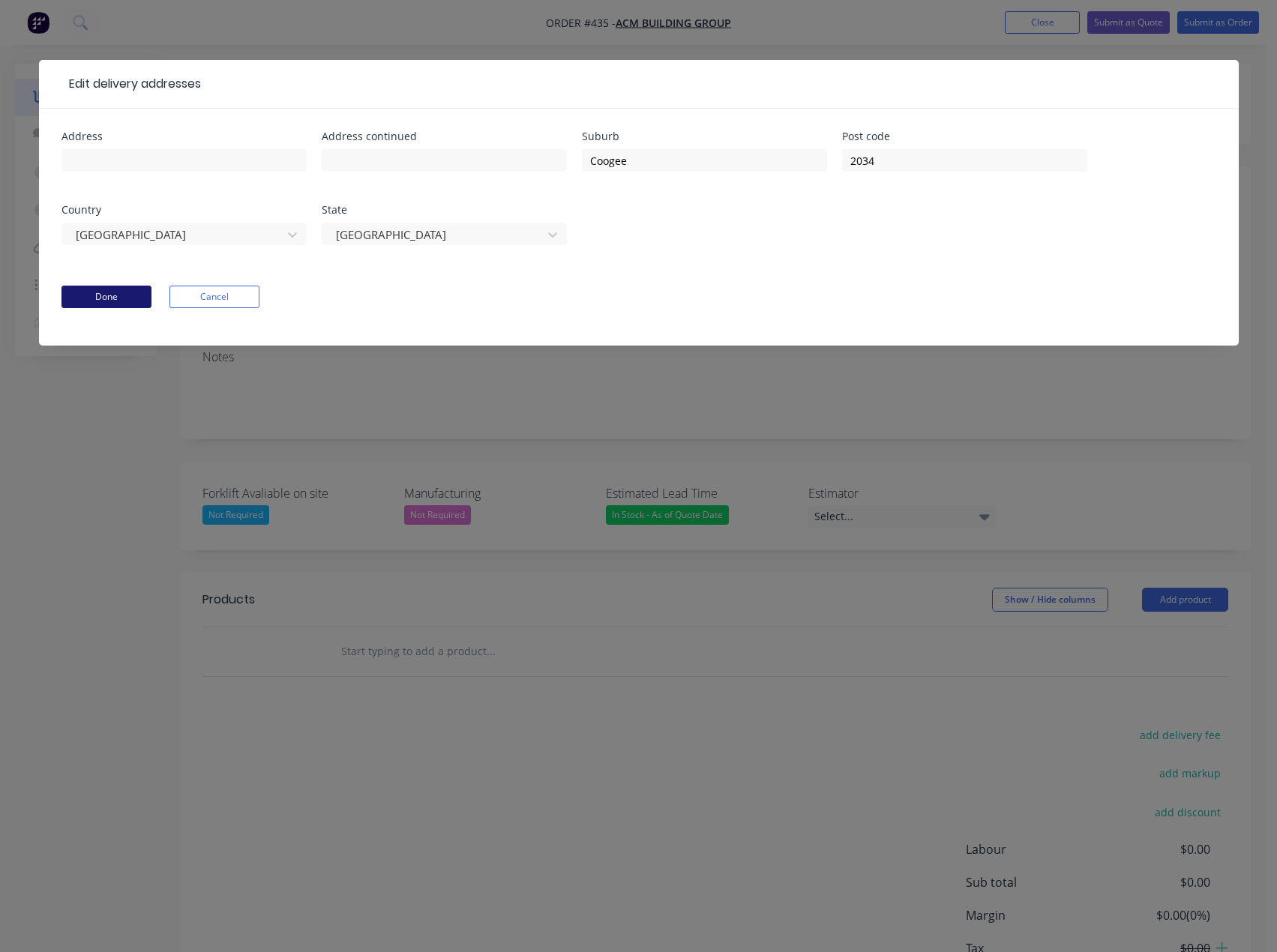
click at [122, 296] on button "Done" at bounding box center [107, 297] width 90 height 23
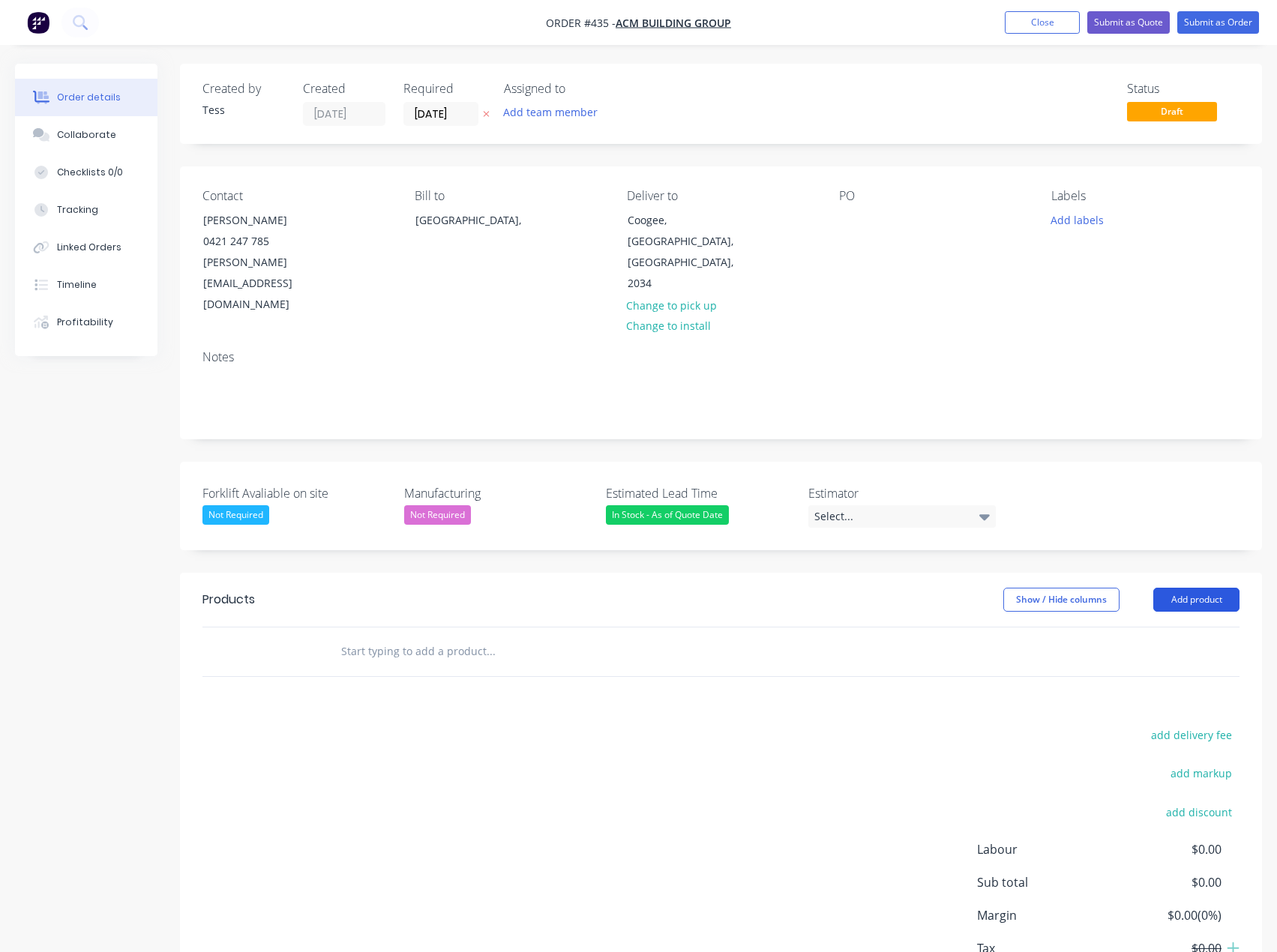
click at [1208, 587] on button "Add product" at bounding box center [1196, 599] width 86 height 24
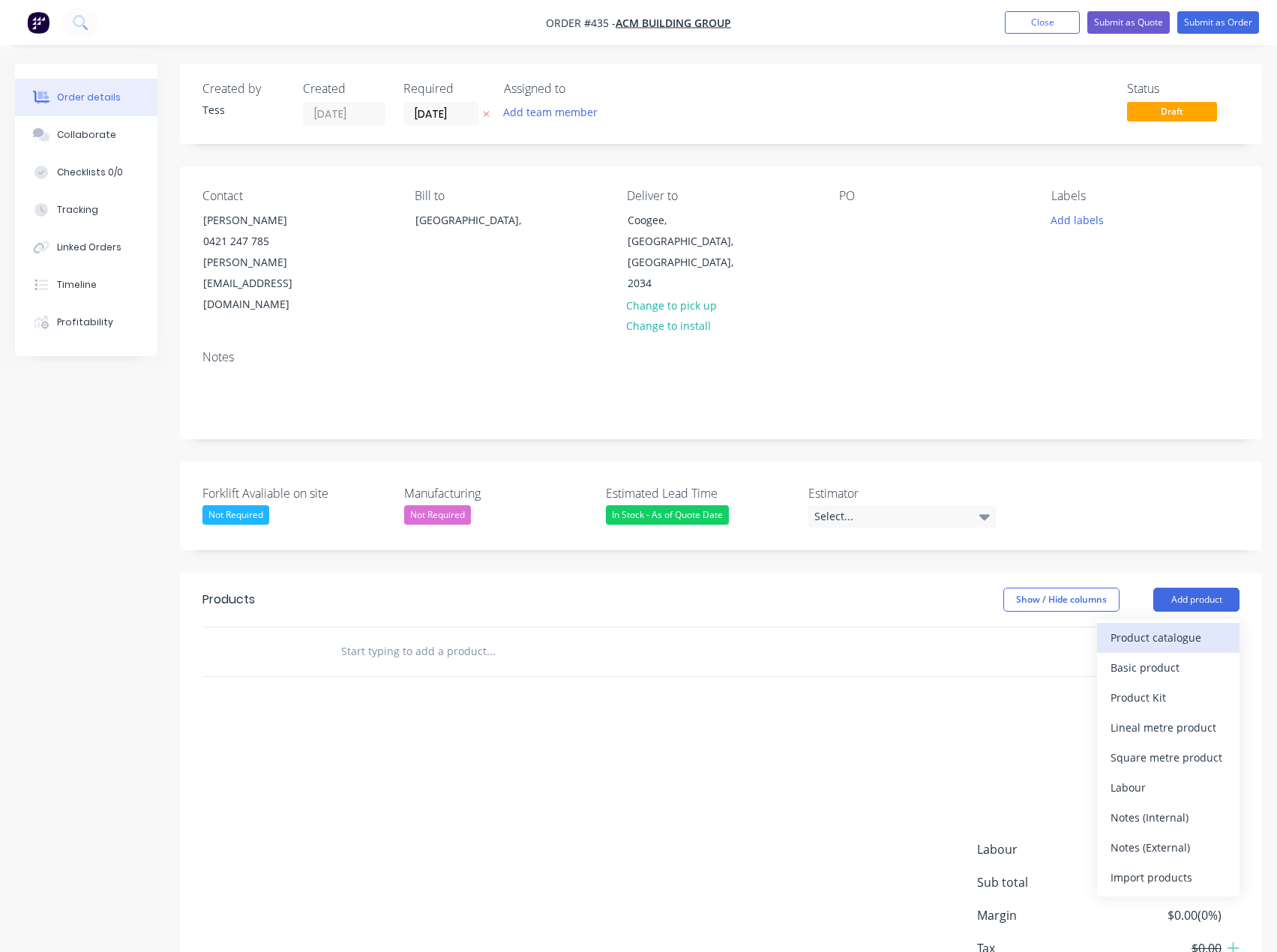
click at [1163, 627] on div "Product catalogue" at bounding box center [1169, 637] width 116 height 22
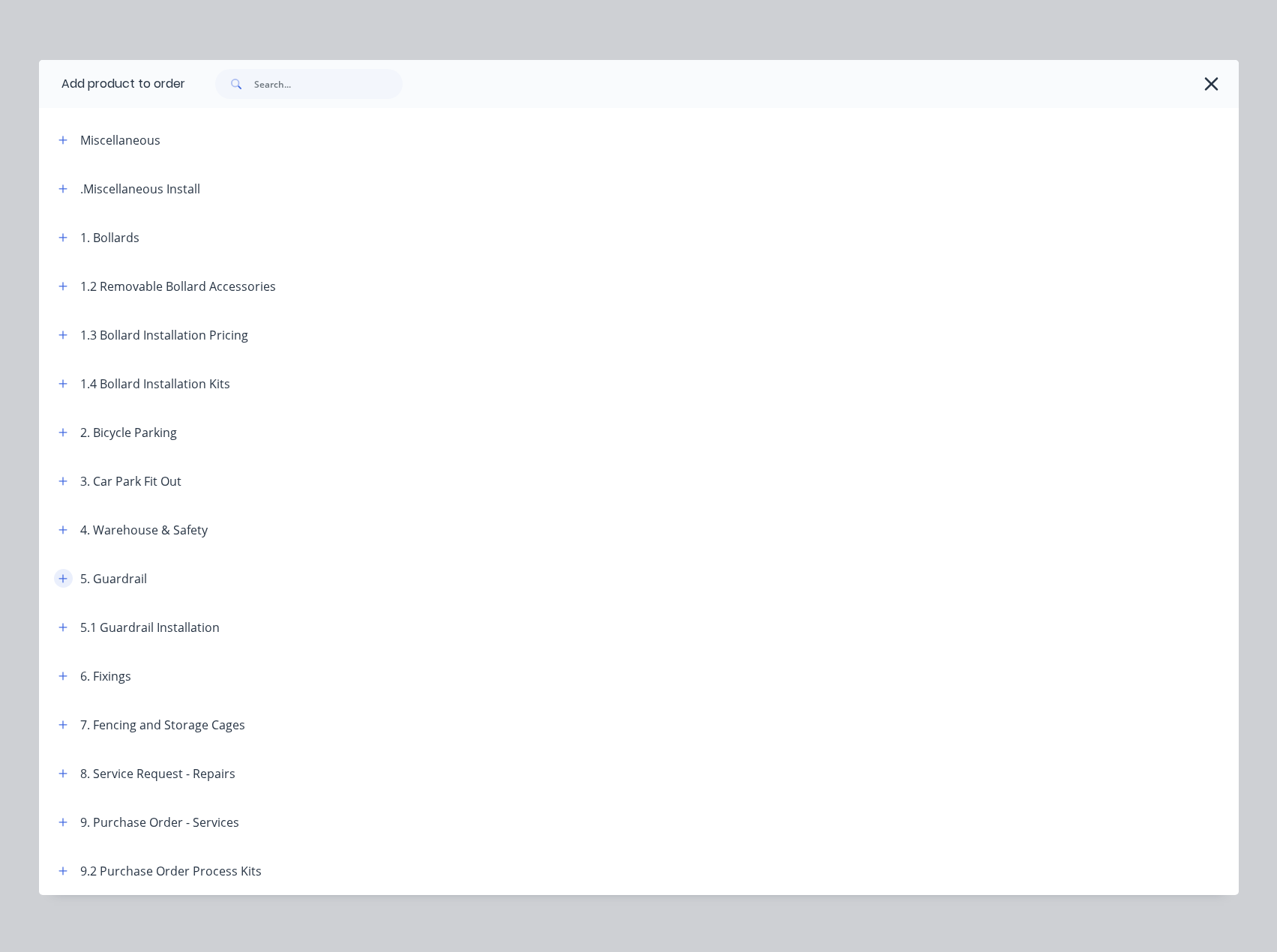
click at [59, 577] on icon "button" at bounding box center [63, 579] width 9 height 11
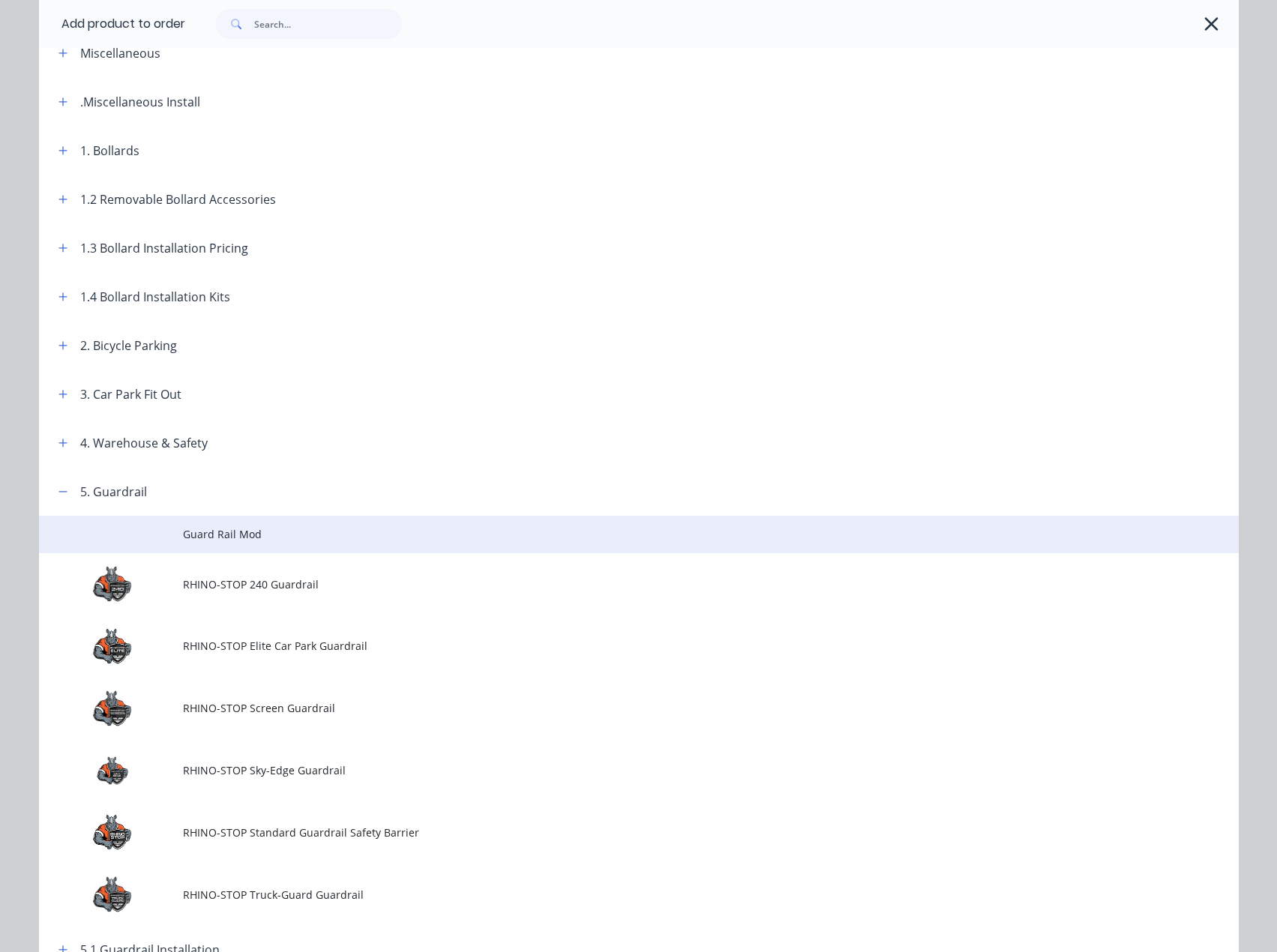
scroll to position [150, 0]
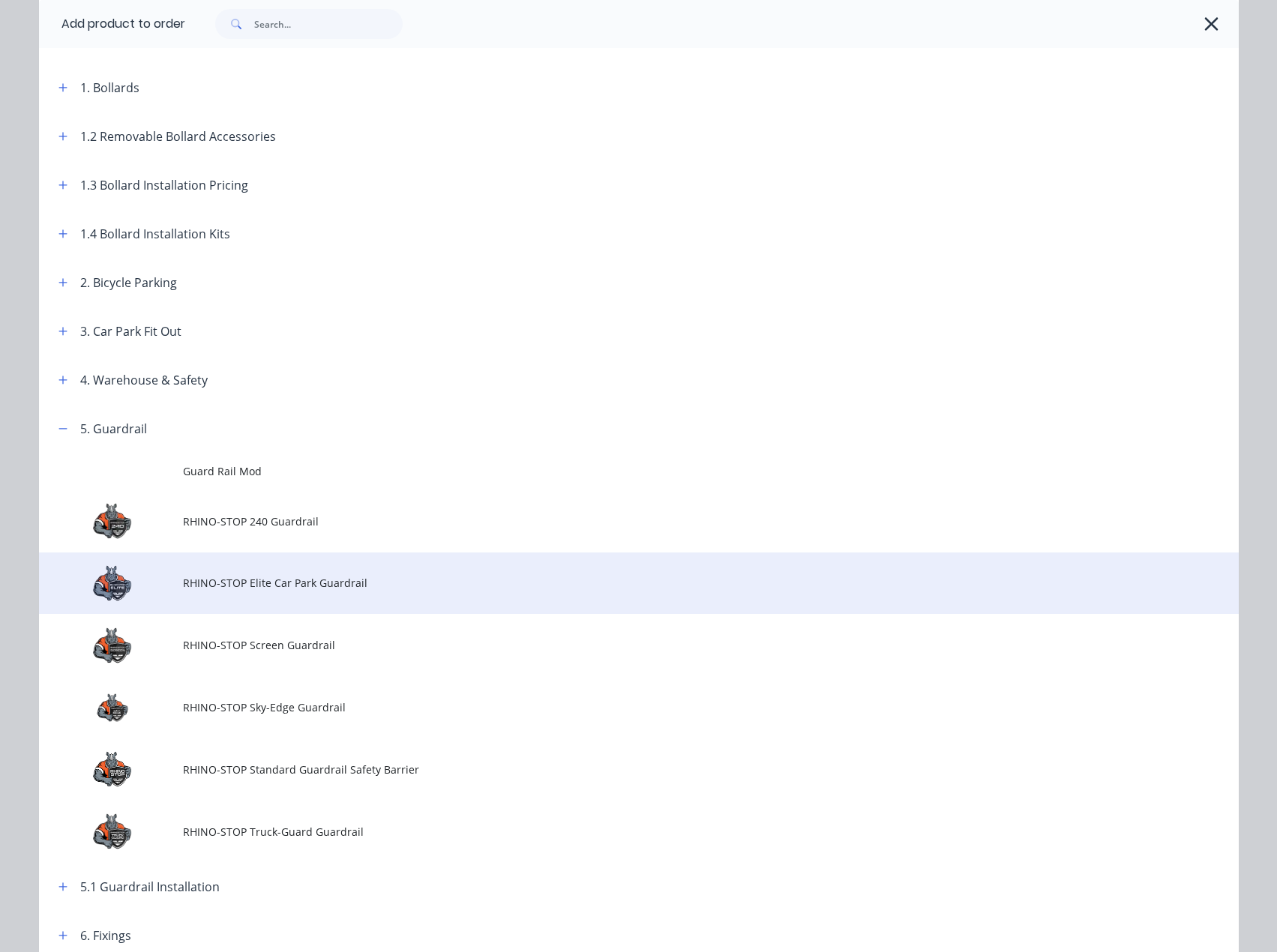
click at [320, 585] on span "RHINO-STOP Elite Car Park Guardrail" at bounding box center [605, 583] width 844 height 15
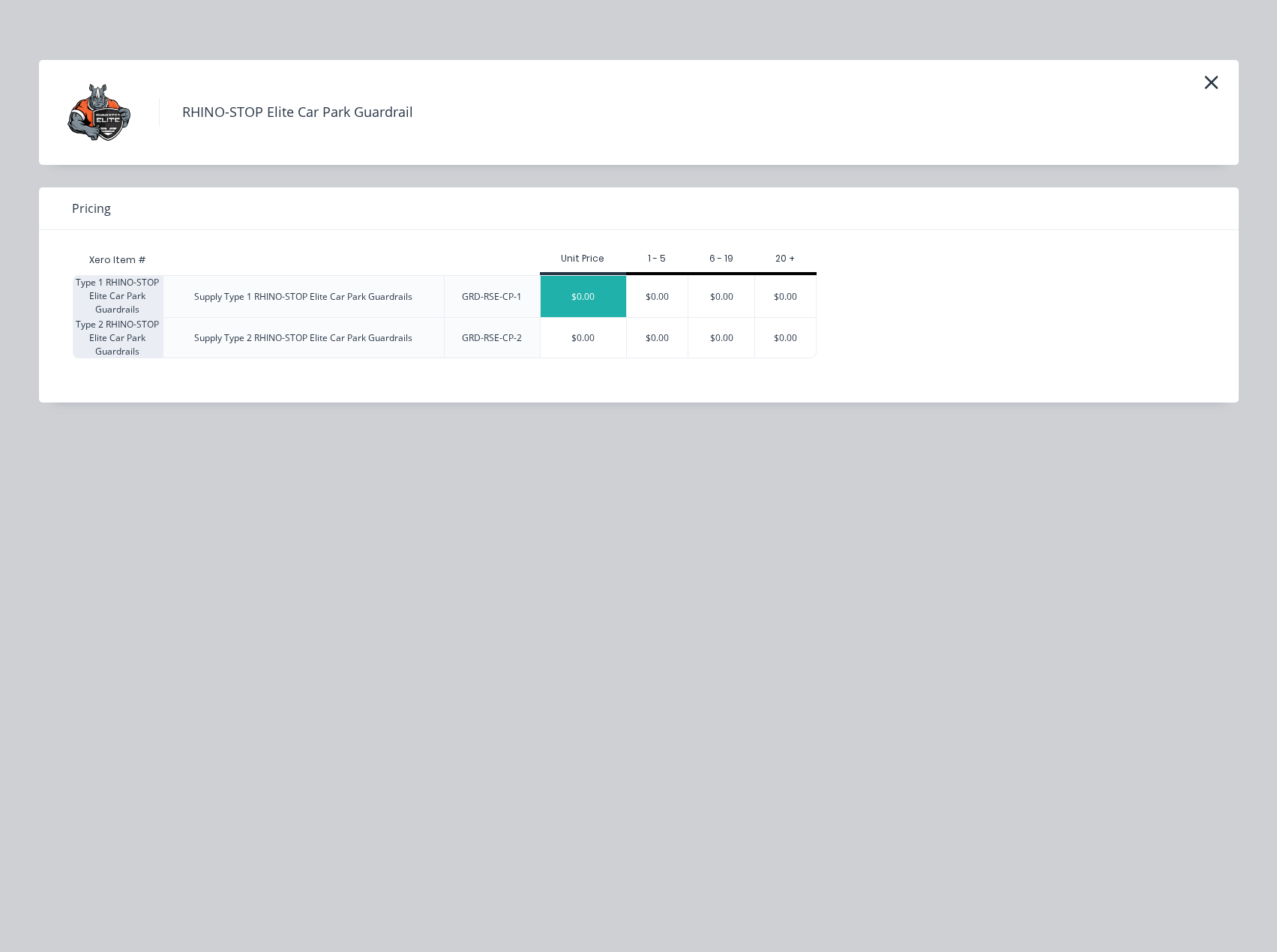
click at [579, 296] on div "$0.00" at bounding box center [583, 296] width 85 height 41
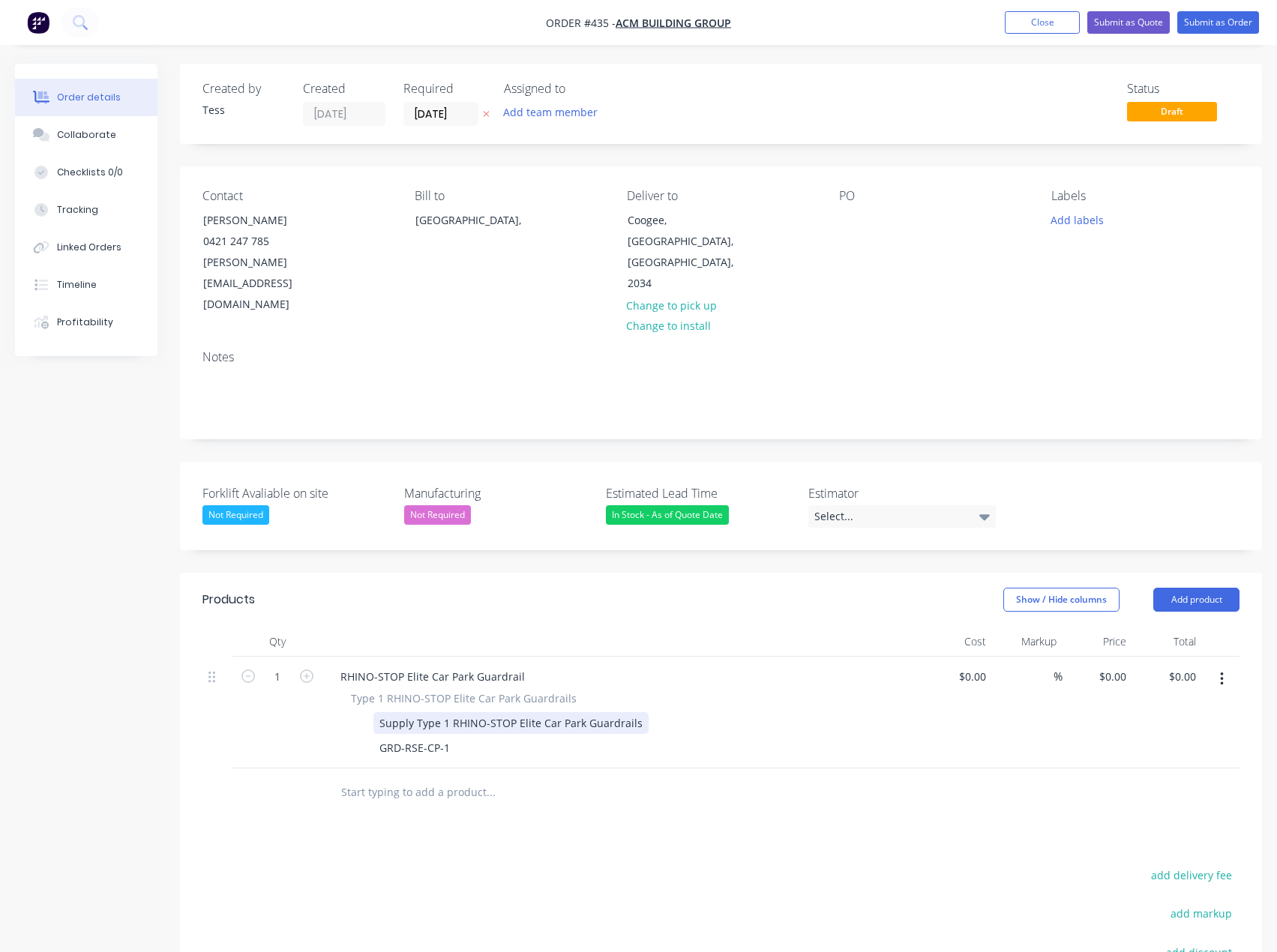
click at [447, 712] on div "Supply Type 1 RHINO-STOP Elite Car Park Guardrails" at bounding box center [511, 723] width 275 height 22
click at [636, 712] on div "Supply Type 1 RHINO-STOP Elite Car Park Guardrails" at bounding box center [511, 723] width 275 height 22
click at [444, 712] on div "Supply Type 1 RHINO-STOP Elite Car Park Guardrails" at bounding box center [511, 731] width 275 height 37
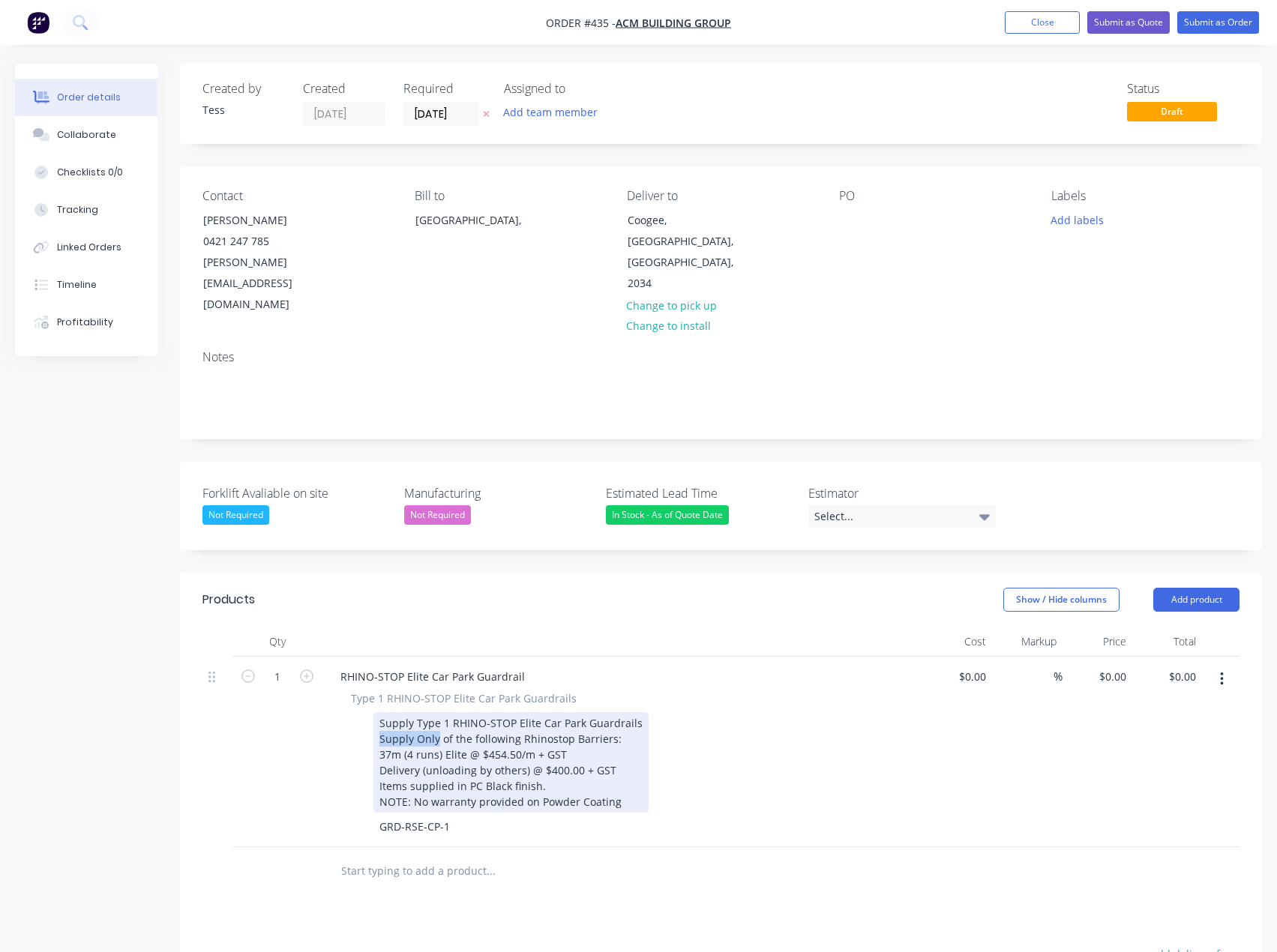
drag, startPoint x: 437, startPoint y: 699, endPoint x: 368, endPoint y: 697, distance: 69.0
click at [368, 712] on div "Supply Type 1 RHINO-STOP Elite Car Park Guardrails Supply Only of the following…" at bounding box center [619, 762] width 549 height 100
click at [383, 712] on div "Supply Type 1 RHINO-STOP Elite Car Park Guardrails of the following Rhinostop B…" at bounding box center [511, 762] width 275 height 100
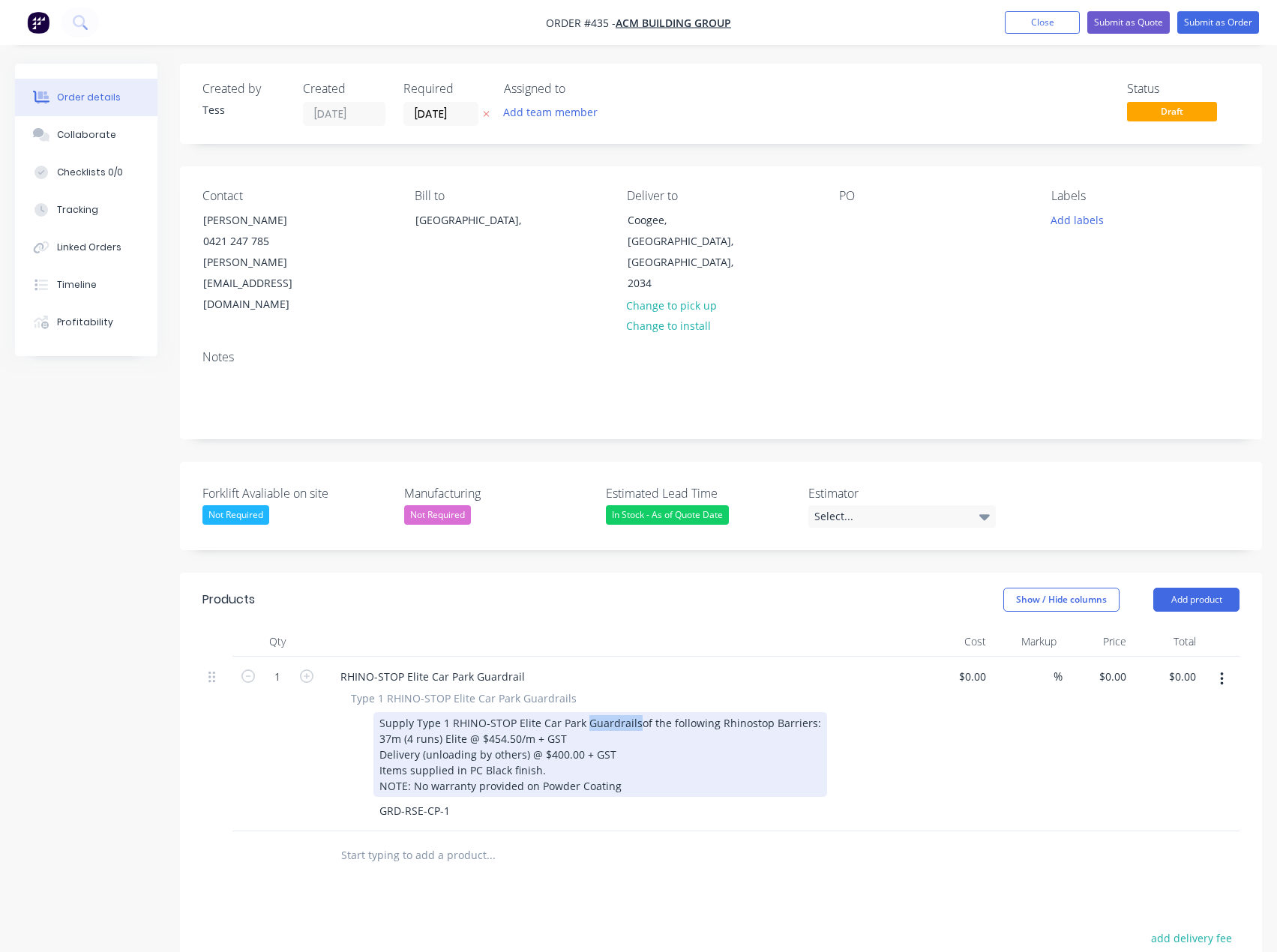
drag, startPoint x: 634, startPoint y: 682, endPoint x: 583, endPoint y: 683, distance: 51.0
click at [583, 712] on div "Supply Type 1 RHINO-STOP Elite Car Park Guardrails of the following Rhinostop B…" at bounding box center [600, 754] width 453 height 85
click at [605, 731] on div "37m (4 runs) Elite @ $454.50/m + GST" at bounding box center [600, 738] width 442 height 15
drag, startPoint x: 584, startPoint y: 696, endPoint x: 470, endPoint y: 697, distance: 114.0
click at [470, 731] on div "37m (4 runs) Elite @ $454.50/m + GST" at bounding box center [600, 738] width 442 height 15
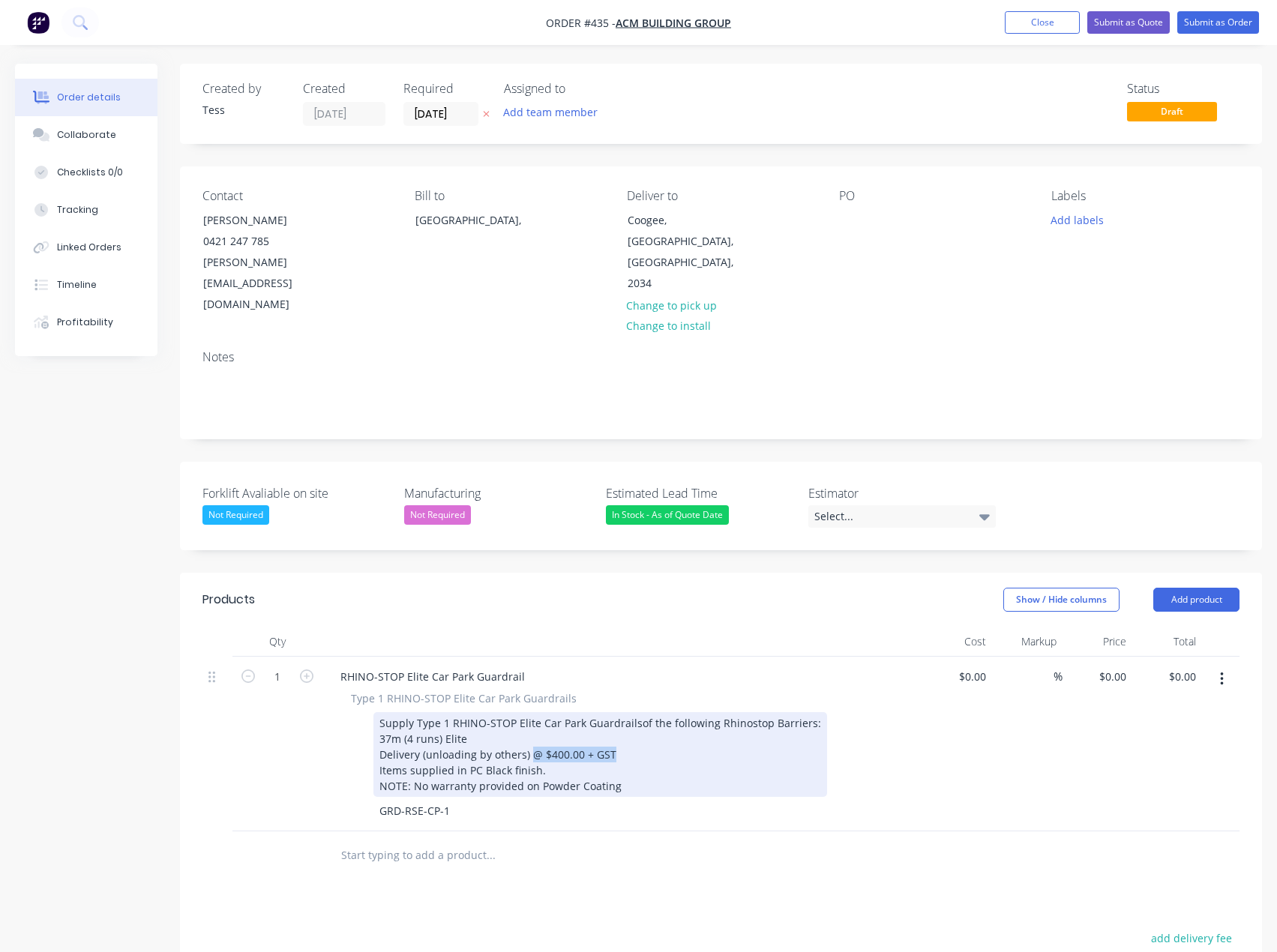
drag, startPoint x: 617, startPoint y: 714, endPoint x: 531, endPoint y: 708, distance: 86.2
click at [531, 747] on div "Delivery (unloading by others) @ $400.00 + GST" at bounding box center [600, 754] width 442 height 15
click at [542, 762] on div "Items supplied in PC Black finish." at bounding box center [600, 770] width 442 height 15
click at [389, 721] on div "Supply Type 1 RHINO-STOP Elite Car Park Guardrails of the following Rhinostop B…" at bounding box center [633, 754] width 520 height 85
click at [388, 712] on div "Supply Type 1 RHINO-STOP Elite Car Park Guardrails of the following Rhinostop B…" at bounding box center [633, 754] width 520 height 85
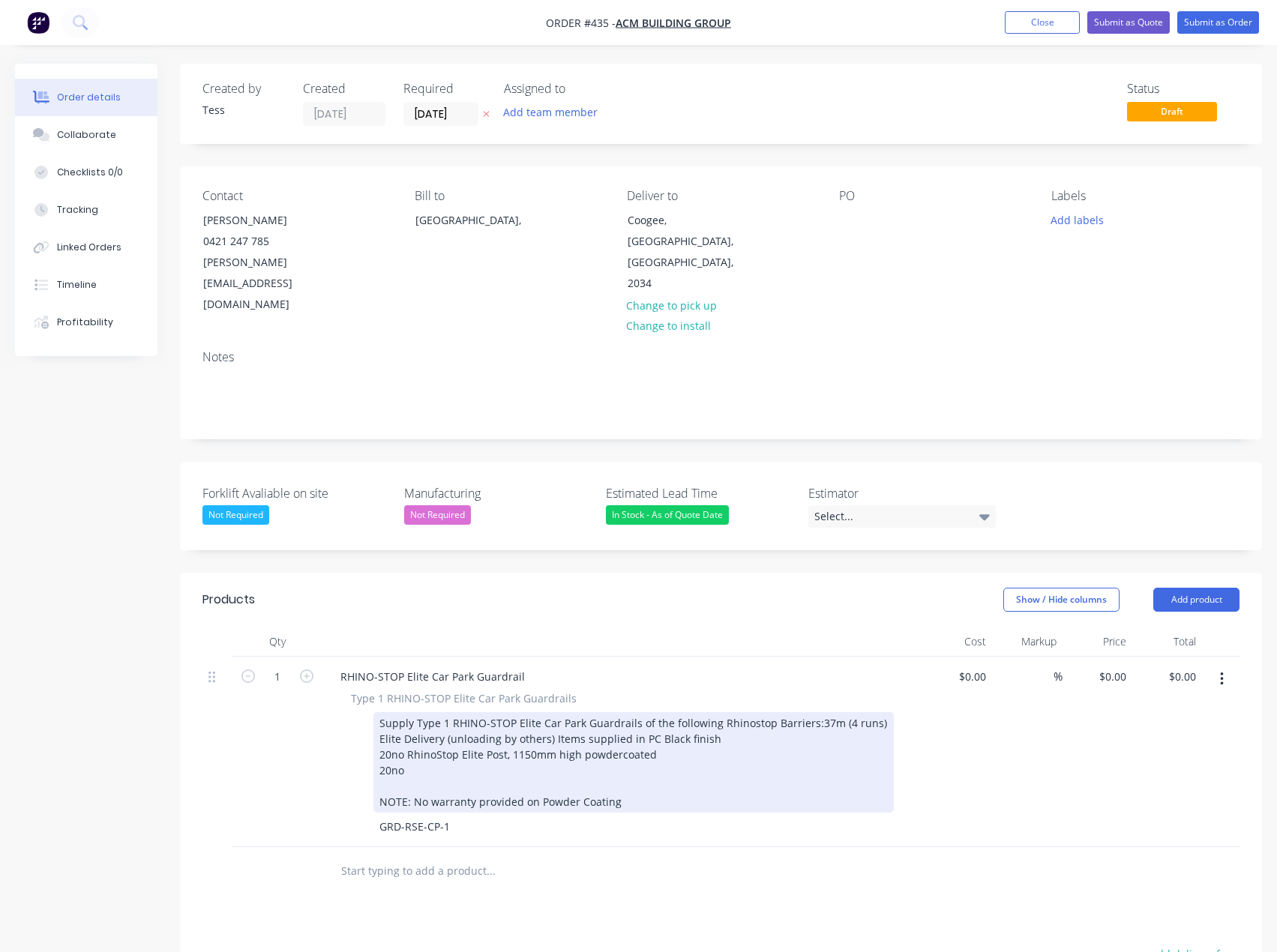
click at [424, 729] on div "Supply Type 1 RHINO-STOP Elite Car Park Guardrails of the following Rhinostop B…" at bounding box center [633, 762] width 520 height 100
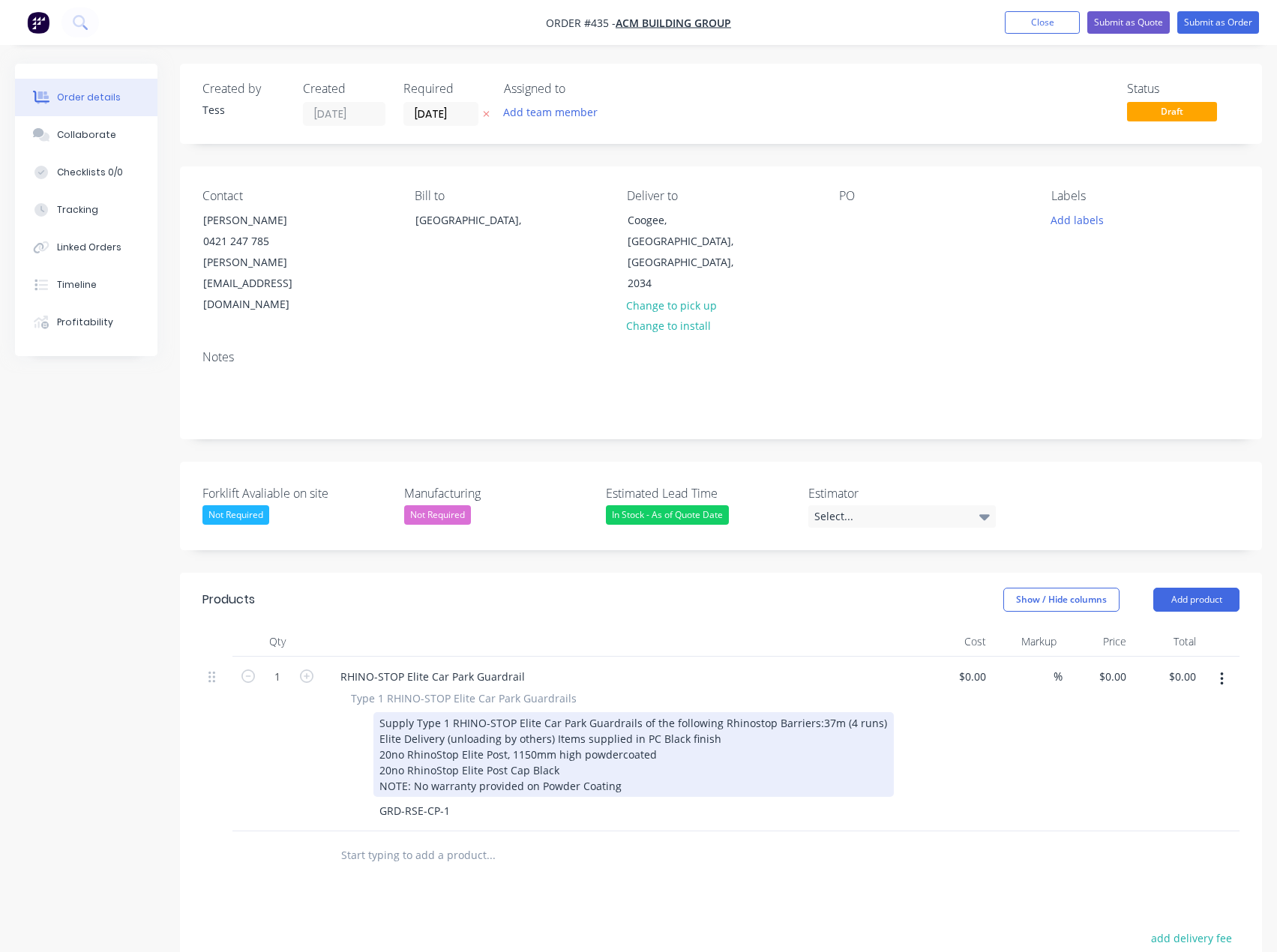
click at [397, 737] on div "Supply Type 1 RHINO-STOP Elite Car Park Guardrails of the following Rhinostop B…" at bounding box center [633, 754] width 520 height 85
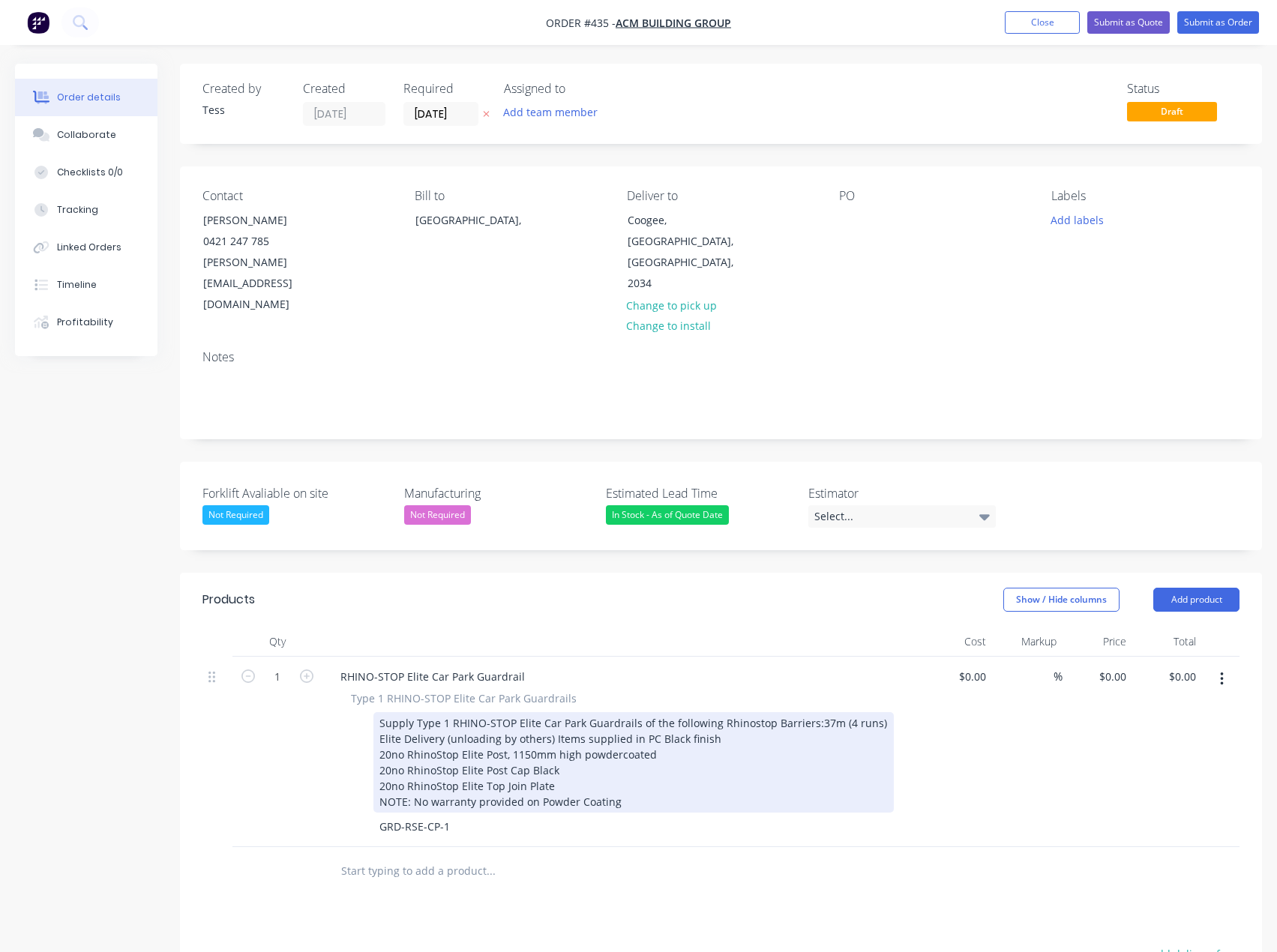
click at [413, 761] on div "Supply Type 1 RHINO-STOP Elite Car Park Guardrails of the following Rhinostop B…" at bounding box center [633, 762] width 520 height 100
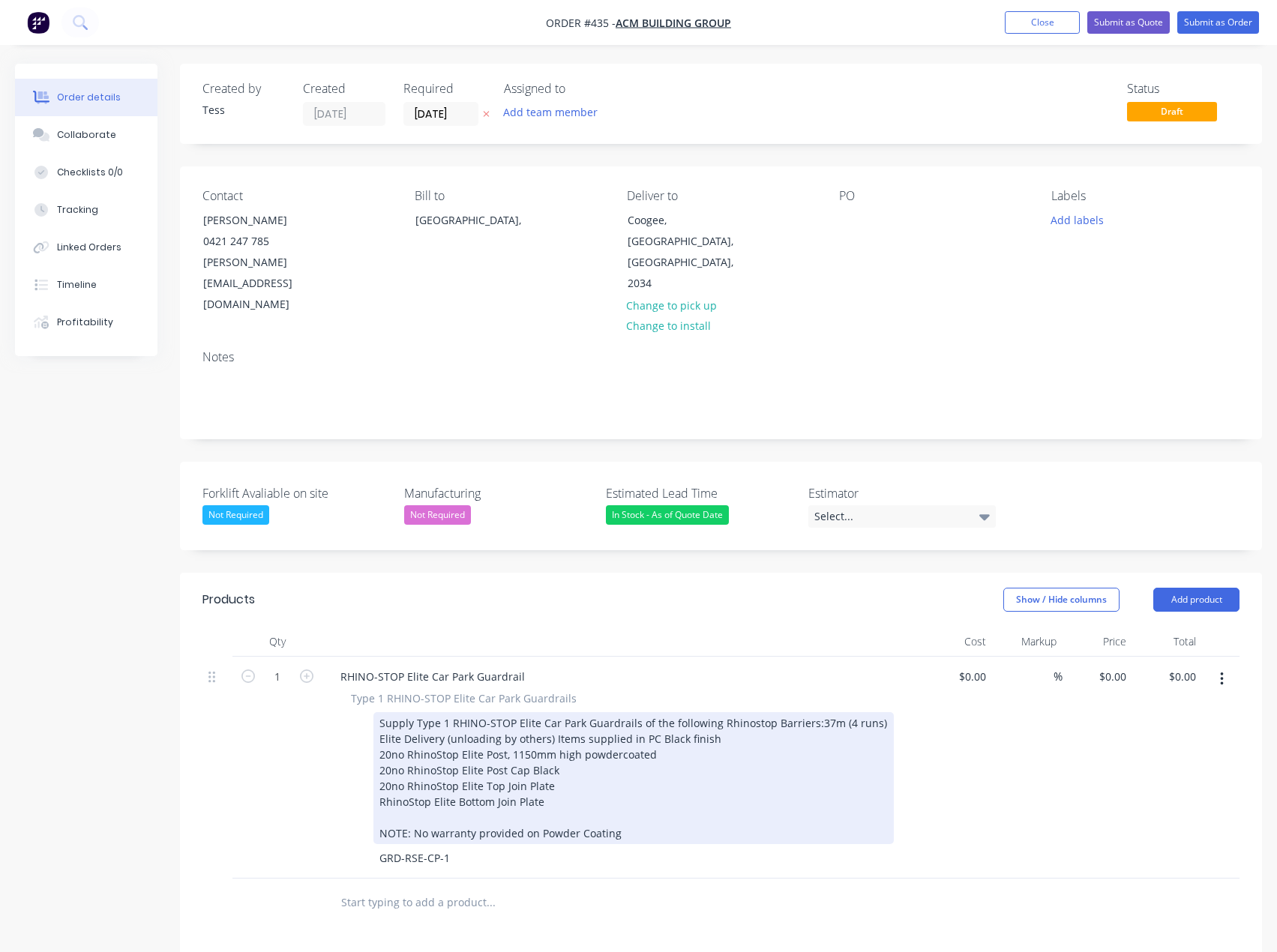
click at [381, 762] on div "Supply Type 1 RHINO-STOP Elite Car Park Guardrails of the following Rhinostop B…" at bounding box center [633, 778] width 520 height 132
click at [577, 762] on div "Supply Type 1 RHINO-STOP Elite Car Park Guardrails of the following Rhinostop B…" at bounding box center [633, 778] width 520 height 132
click at [412, 768] on div "Supply Type 1 RHINO-STOP Elite Car Park Guardrails of the following Rhinostop B…" at bounding box center [633, 770] width 520 height 116
click at [380, 825] on div "powdercoated NOTE: No warranty provided on Powder Coating" at bounding box center [633, 841] width 509 height 32
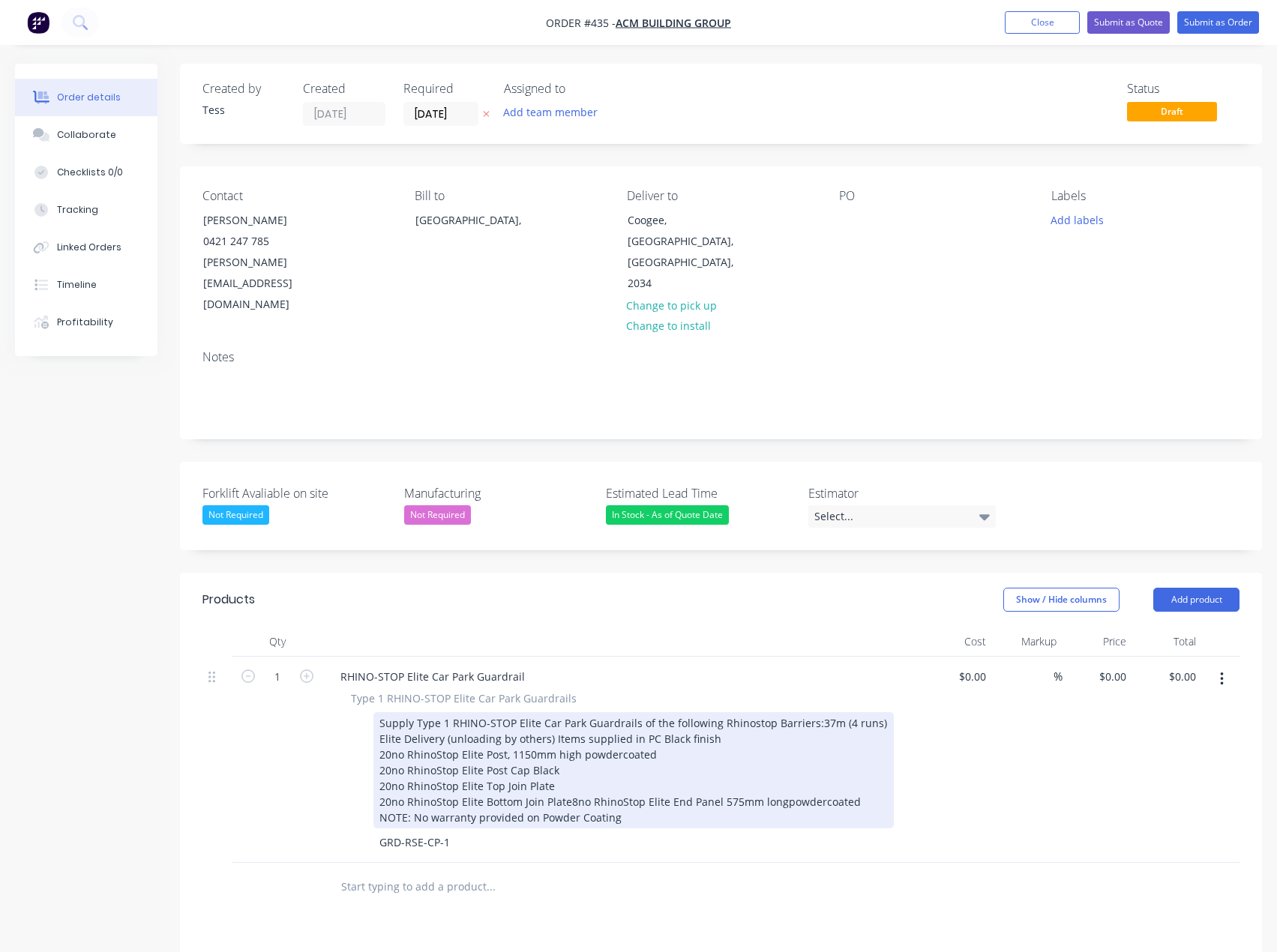
click at [679, 775] on div "Supply Type 1 RHINO-STOP Elite Car Park Guardrails of the following Rhinostop B…" at bounding box center [633, 770] width 520 height 116
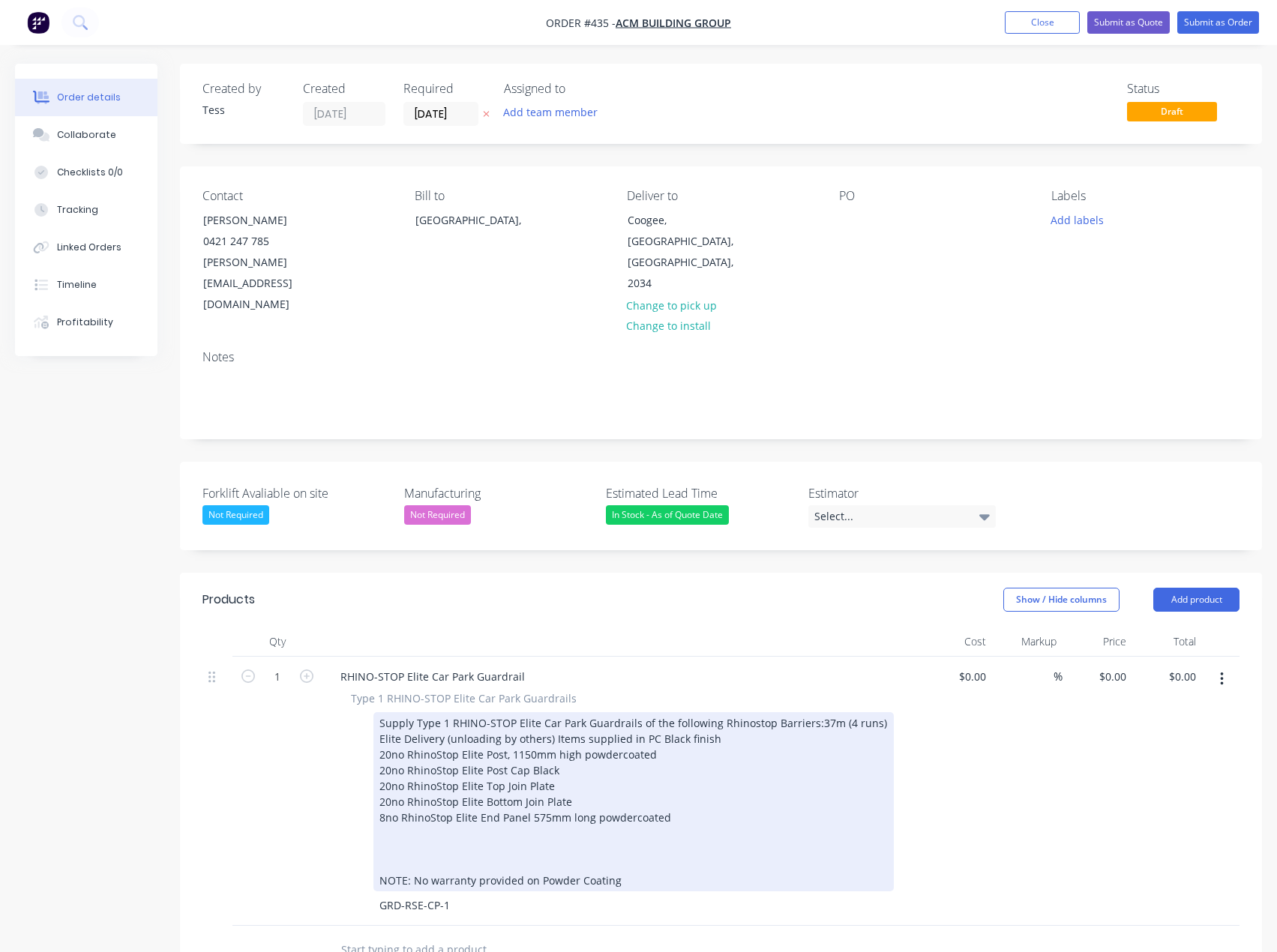
click at [387, 789] on div "Supply Type 1 RHINO-STOP Elite Car Park Guardrails of the following Rhinostop B…" at bounding box center [633, 801] width 520 height 179
click at [382, 841] on div "for 2300mm post centre installation" at bounding box center [633, 849] width 509 height 15
click at [377, 812] on div "Supply Type 1 RHINO-STOP Elite Car Park Guardrails of the following Rhinostop B…" at bounding box center [633, 801] width 520 height 179
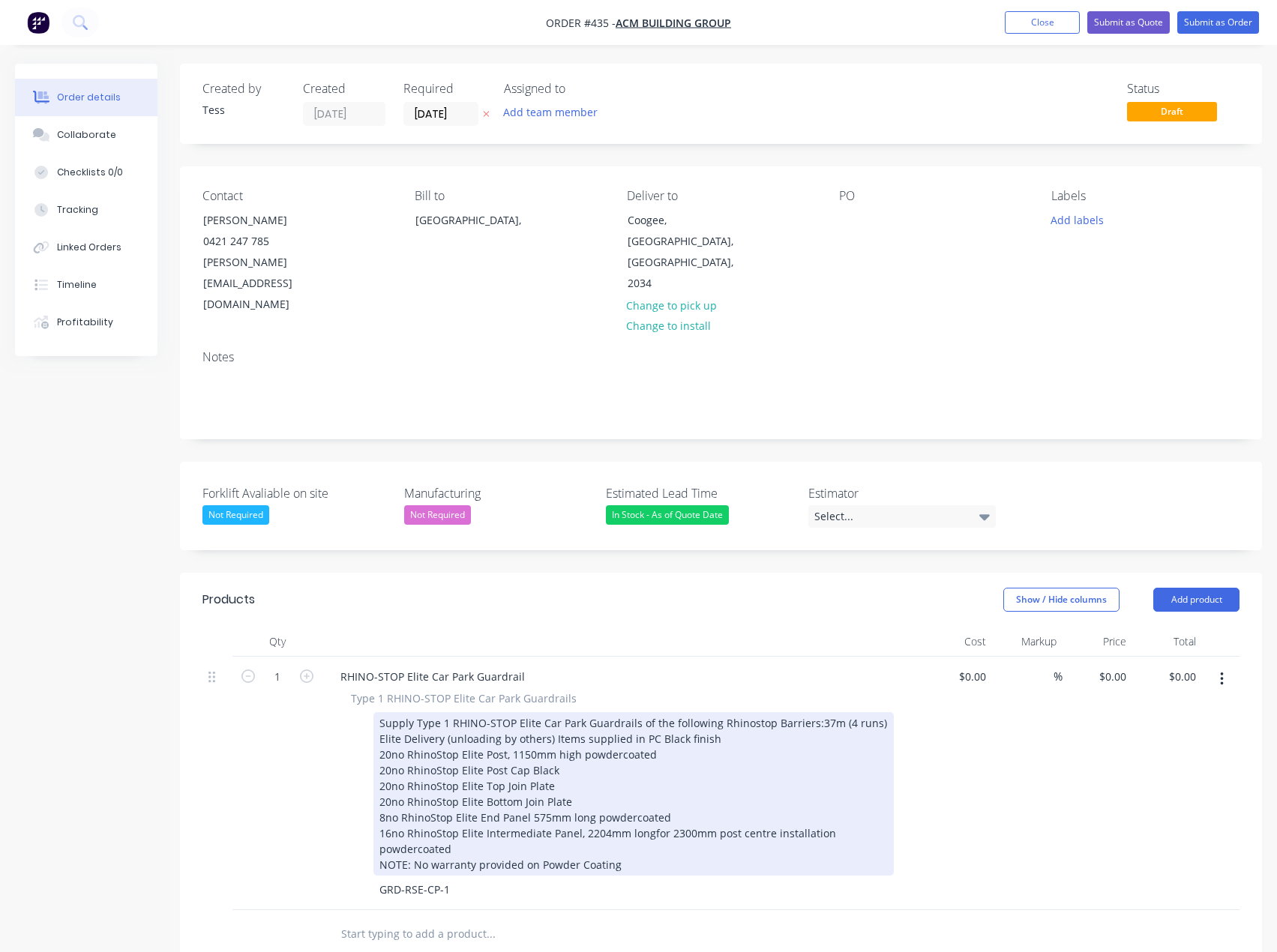
click at [380, 841] on div "powdercoated" at bounding box center [633, 849] width 509 height 15
click at [472, 812] on div "Supply Type 1 RHINO-STOP Elite Car Park Guardrails of the following Rhinostop B…" at bounding box center [633, 793] width 520 height 164
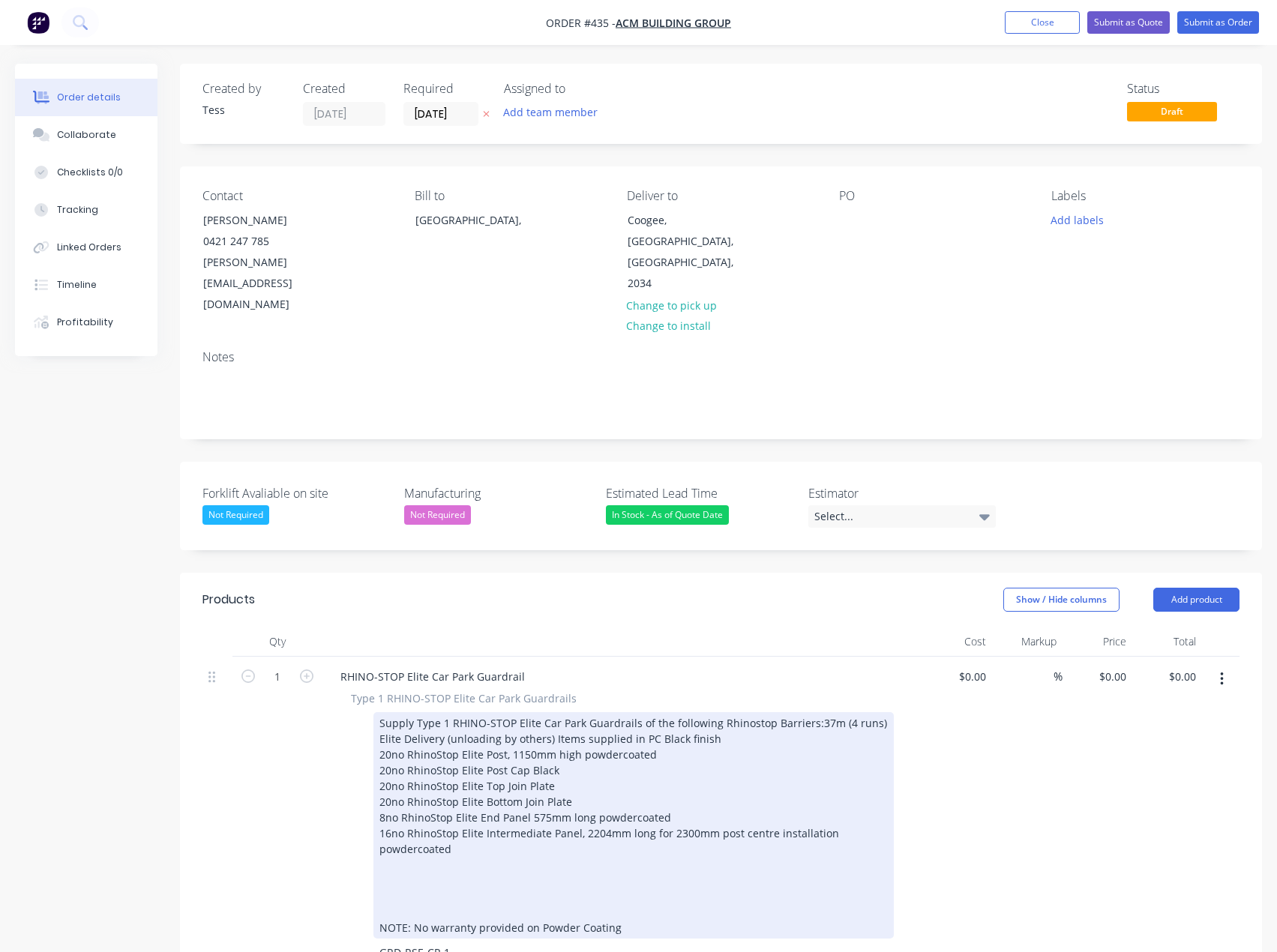
click at [389, 821] on div "Supply Type 1 RHINO-STOP Elite Car Park Guardrails of the following Rhinostop B…" at bounding box center [633, 825] width 520 height 226
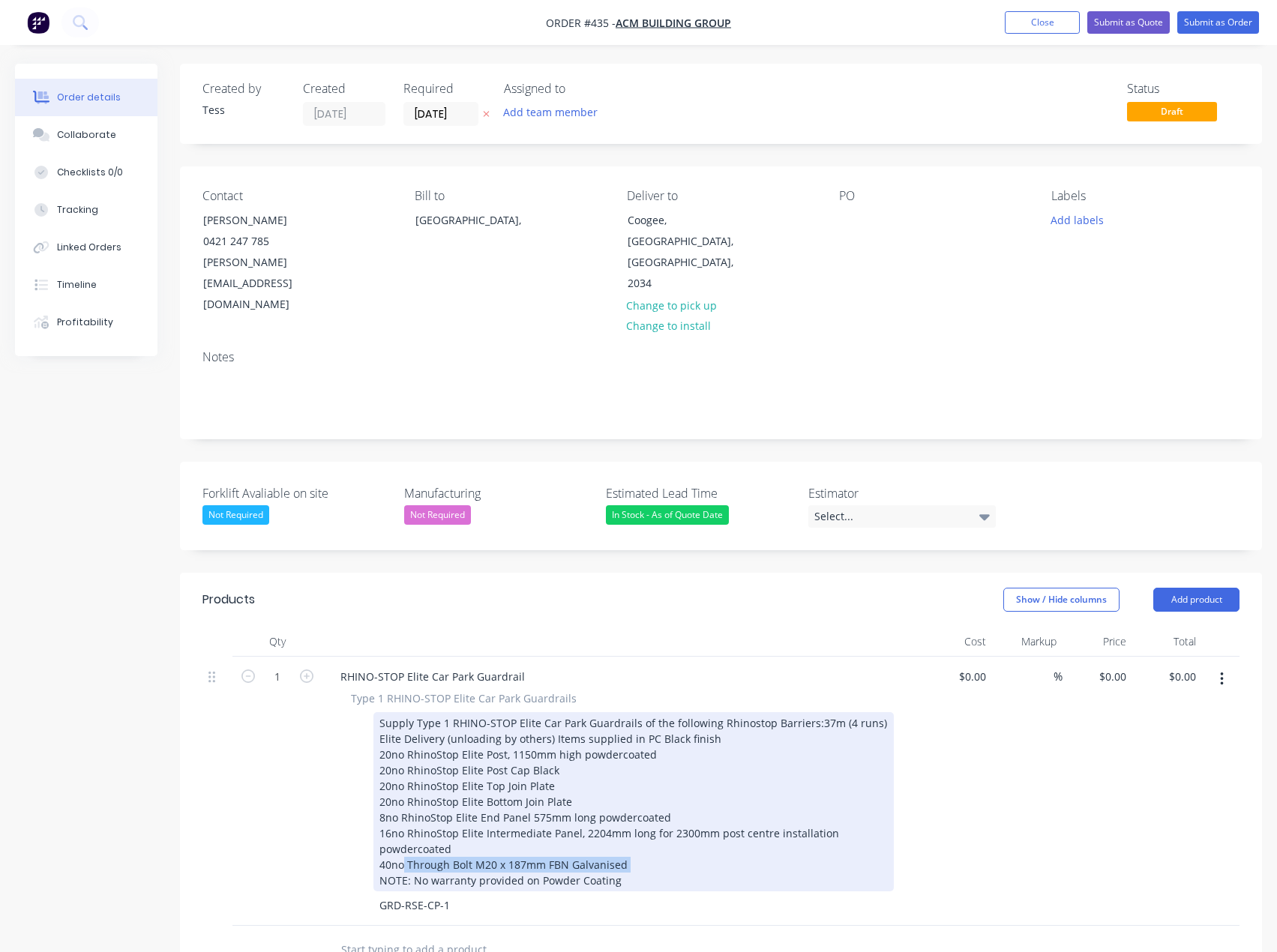
click at [401, 832] on div "Supply Type 1 RHINO-STOP Elite Car Park Guardrails of the following Rhinostop B…" at bounding box center [633, 801] width 520 height 179
click at [401, 833] on div "Supply Type 1 RHINO-STOP Elite Car Park Guardrails of the following Rhinostop B…" at bounding box center [633, 801] width 520 height 179
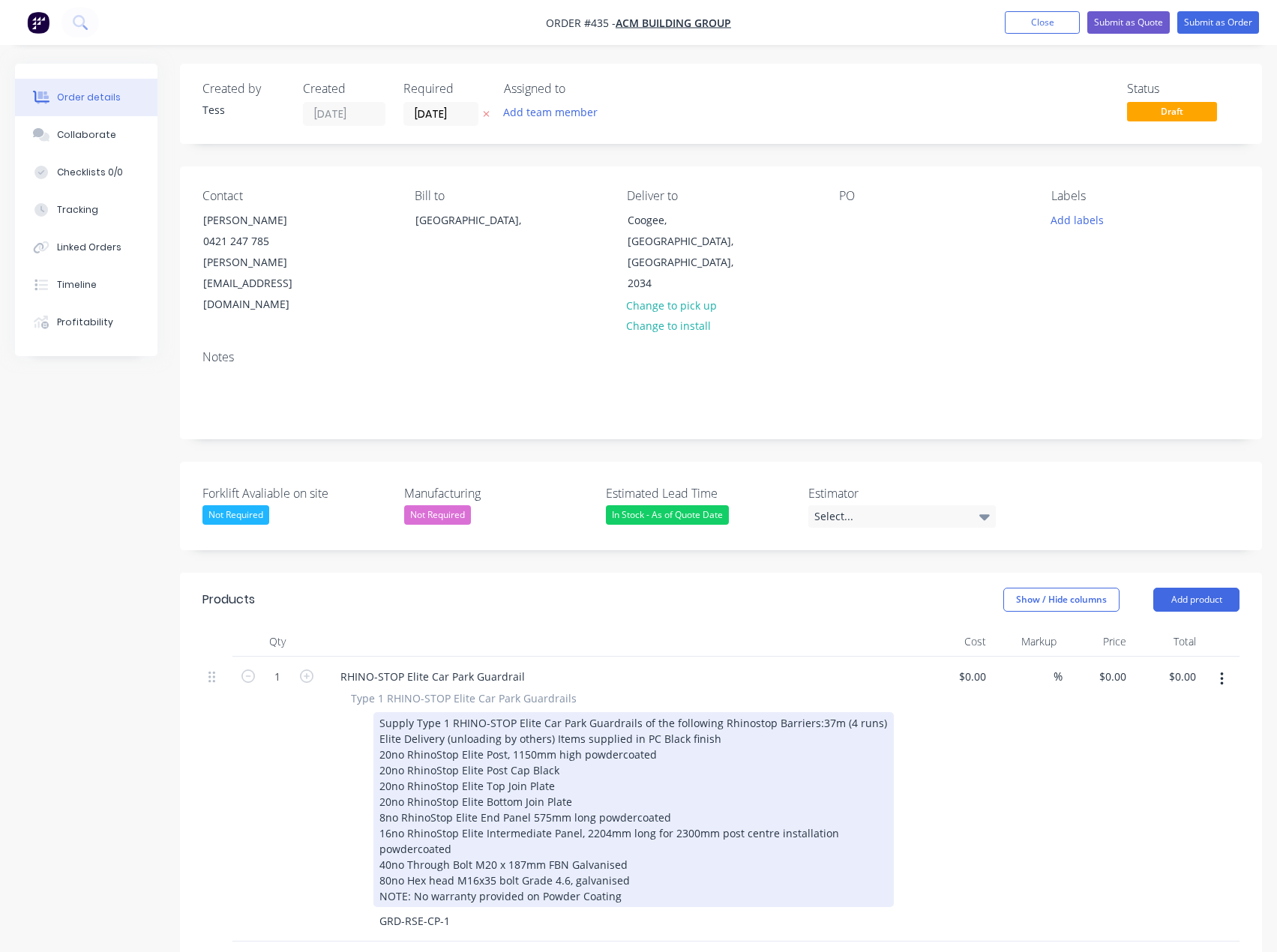
click at [416, 854] on div "Supply Type 1 RHINO-STOP Elite Car Park Guardrails of the following Rhinostop B…" at bounding box center [633, 810] width 520 height 195
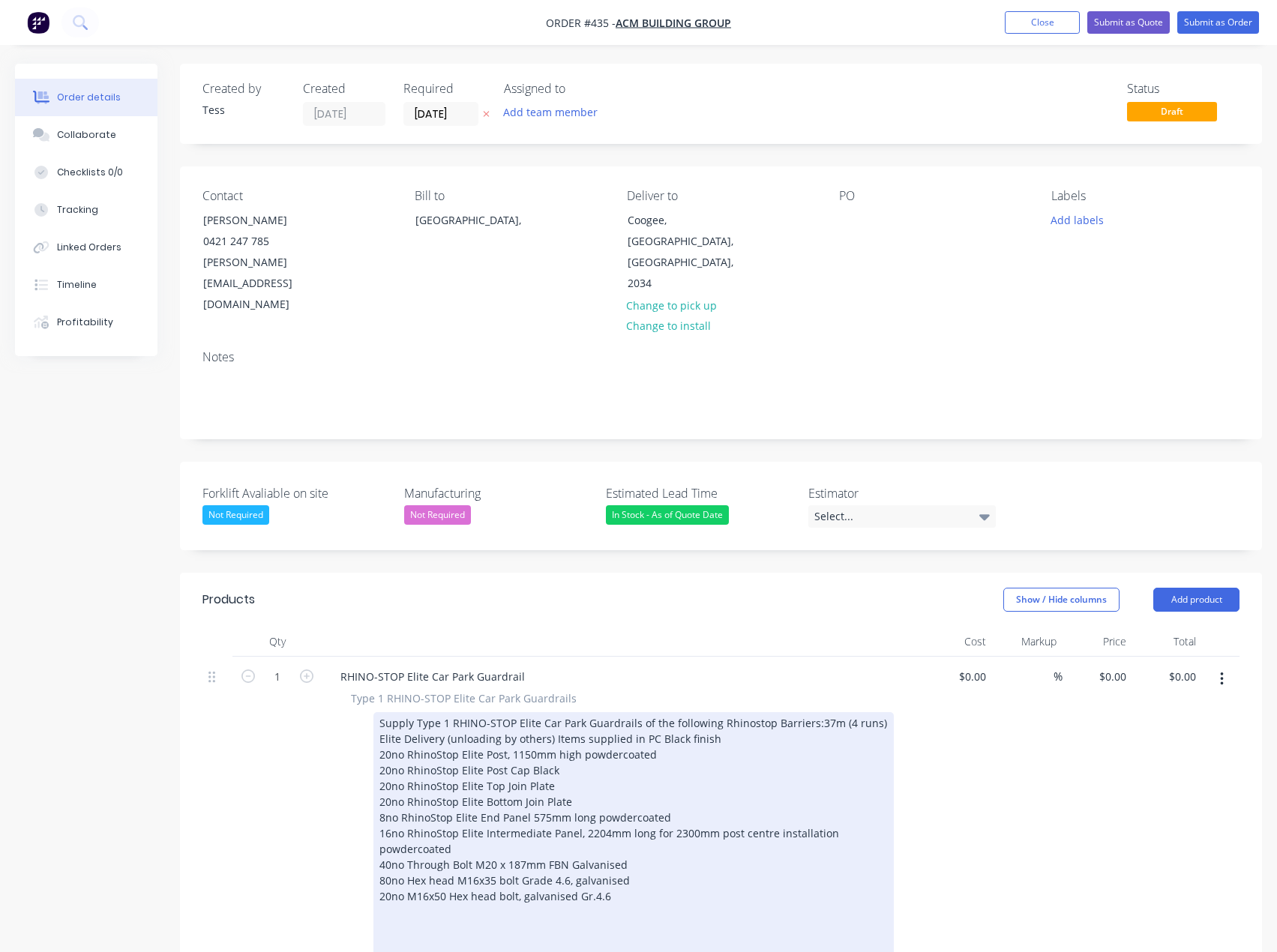
click at [405, 897] on div "Supply Type 1 RHINO-STOP Elite Car Park Guardrails of the following Rhinostop B…" at bounding box center [633, 841] width 520 height 258
click at [809, 712] on div "Supply Type 1 RHINO-STOP Elite Car Park Guardrails of the following Rhinostop B…" at bounding box center [633, 825] width 520 height 226
click at [715, 712] on div "Supply Type 1 RHINO-STOP Elite Car Park Guardrails of the following Rhinostop B…" at bounding box center [633, 825] width 520 height 226
click at [551, 712] on div "Supply Type 1 RHINO-STOP Elite Car Park Guardrails of the following Rhinostop B…" at bounding box center [633, 825] width 520 height 226
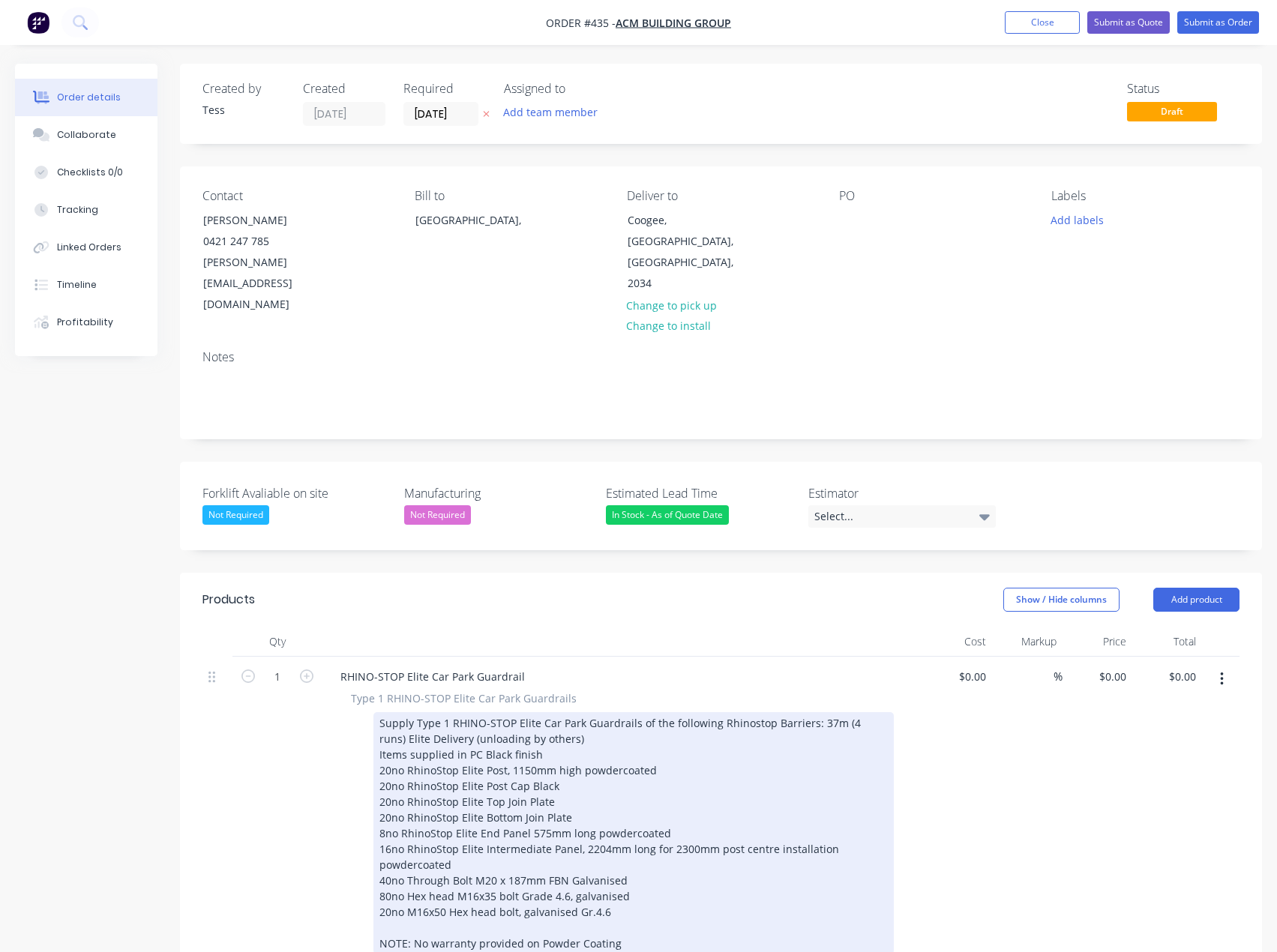
drag, startPoint x: 553, startPoint y: 694, endPoint x: 374, endPoint y: 697, distance: 179.0
click at [374, 712] on div "Supply Type 1 RHINO-STOP Elite Car Park Guardrails of the following Rhinostop B…" at bounding box center [633, 833] width 520 height 242
click at [482, 712] on div "Supply Type 1 RHINO-STOP Elite Car Park Guardrails of the following Rhinostop B…" at bounding box center [633, 833] width 520 height 242
drag, startPoint x: 549, startPoint y: 697, endPoint x: 405, endPoint y: 700, distance: 144.0
click at [405, 712] on div "Supply Type 1 RHINO-STOP Elite Car Park Guardrails of the following Rhinostop B…" at bounding box center [633, 833] width 520 height 242
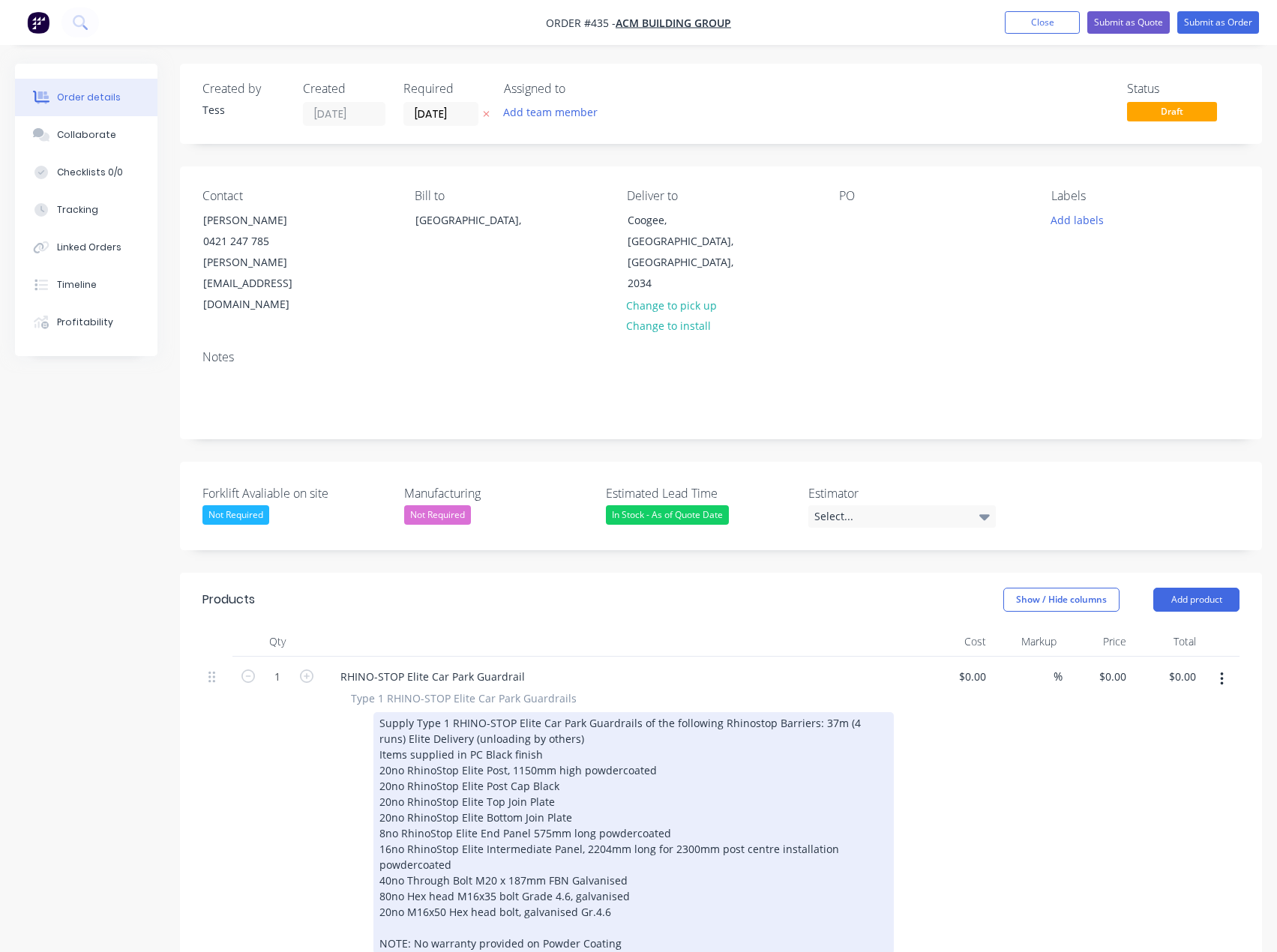
copy div "Delivery (unloading by others)"
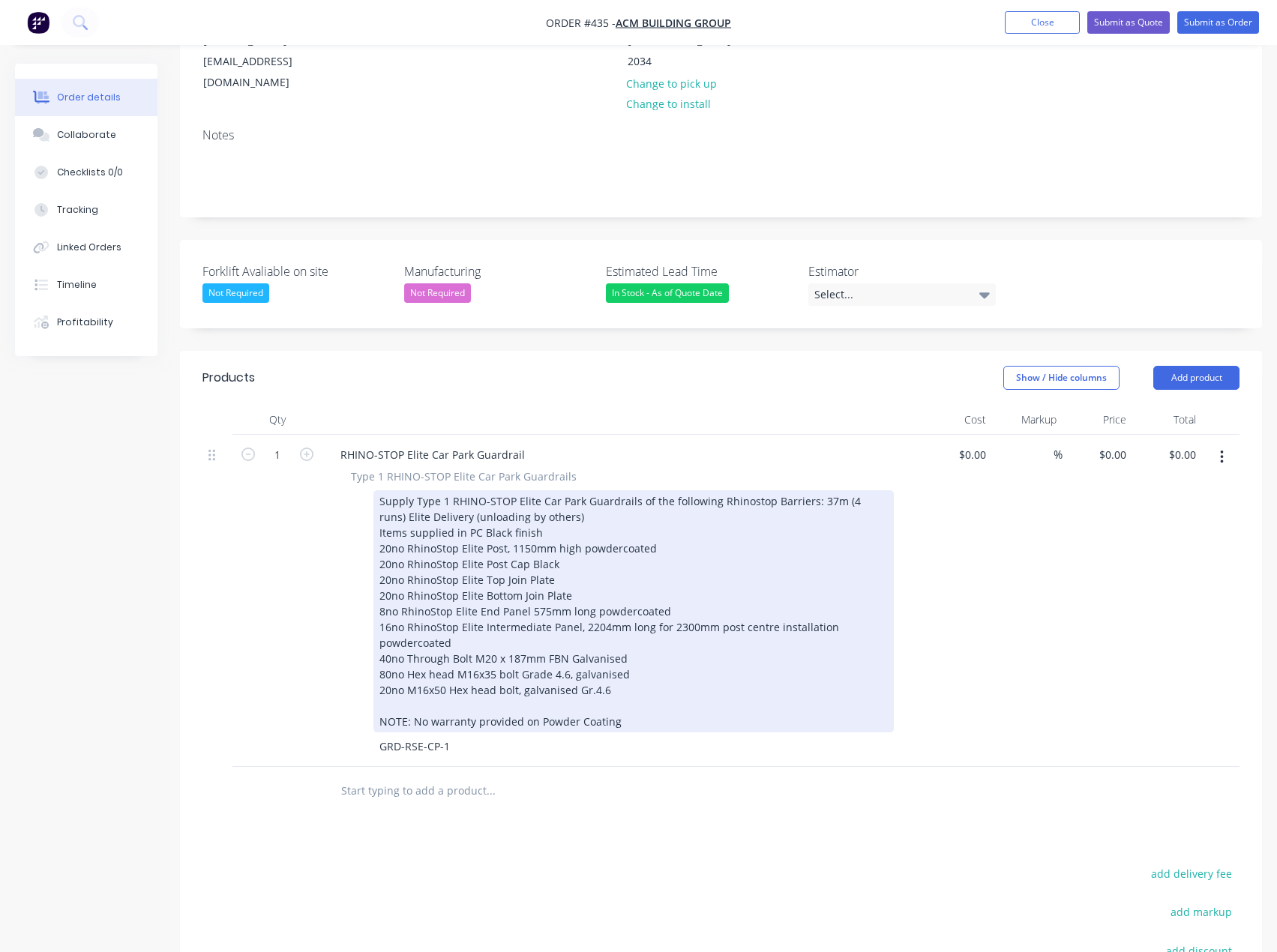
scroll to position [225, 0]
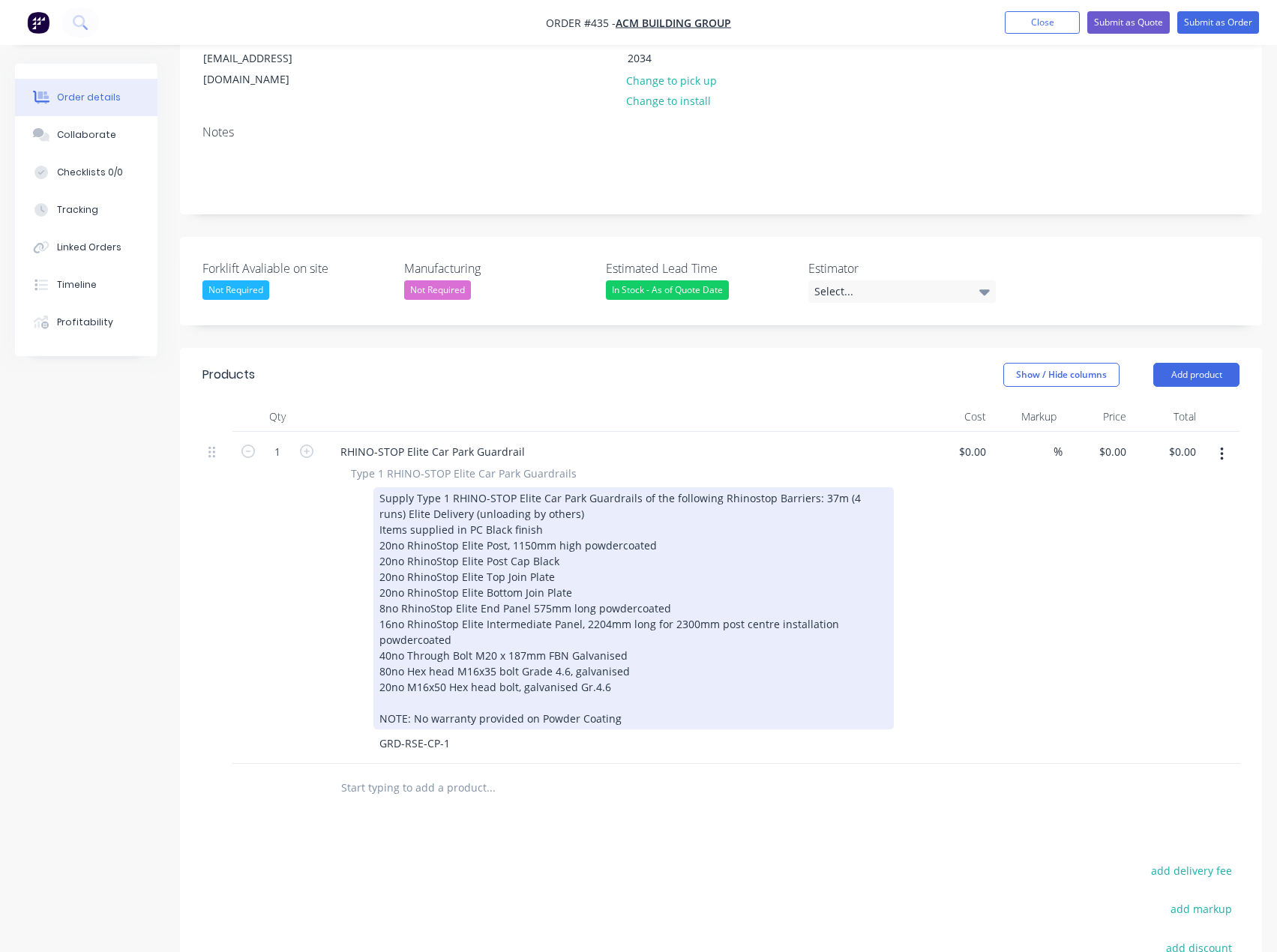
click at [624, 675] on div "Supply Type 1 RHINO-STOP Elite Car Park Guardrails of the following Rhinostop B…" at bounding box center [633, 609] width 520 height 242
click at [405, 667] on div "Supply Type 1 RHINO-STOP Elite Car Park Guardrails of the following Rhinostop B…" at bounding box center [633, 609] width 520 height 242
click at [614, 644] on div "Supply Type 1 RHINO-STOP Elite Car Park Guardrails of the following Rhinostop B…" at bounding box center [633, 609] width 520 height 242
drag, startPoint x: 558, startPoint y: 472, endPoint x: 405, endPoint y: 475, distance: 153.0
click at [405, 487] on div "Supply Type 1 RHINO-STOP Elite Car Park Guardrails of the following Rhinostop B…" at bounding box center [633, 609] width 520 height 242
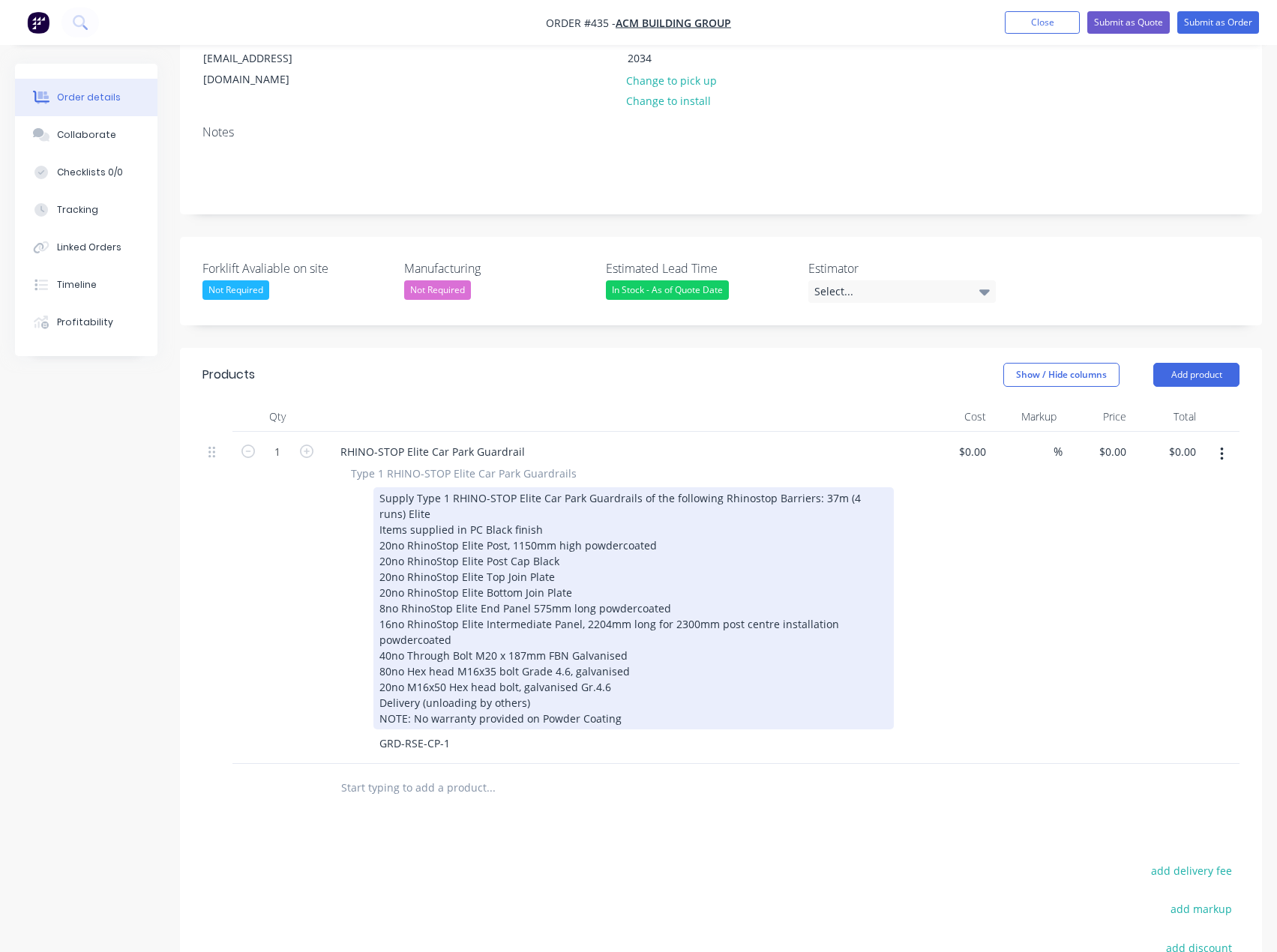
click at [378, 487] on div "Supply Type 1 RHINO-STOP Elite Car Park Guardrails of the following Rhinostop B…" at bounding box center [633, 609] width 520 height 242
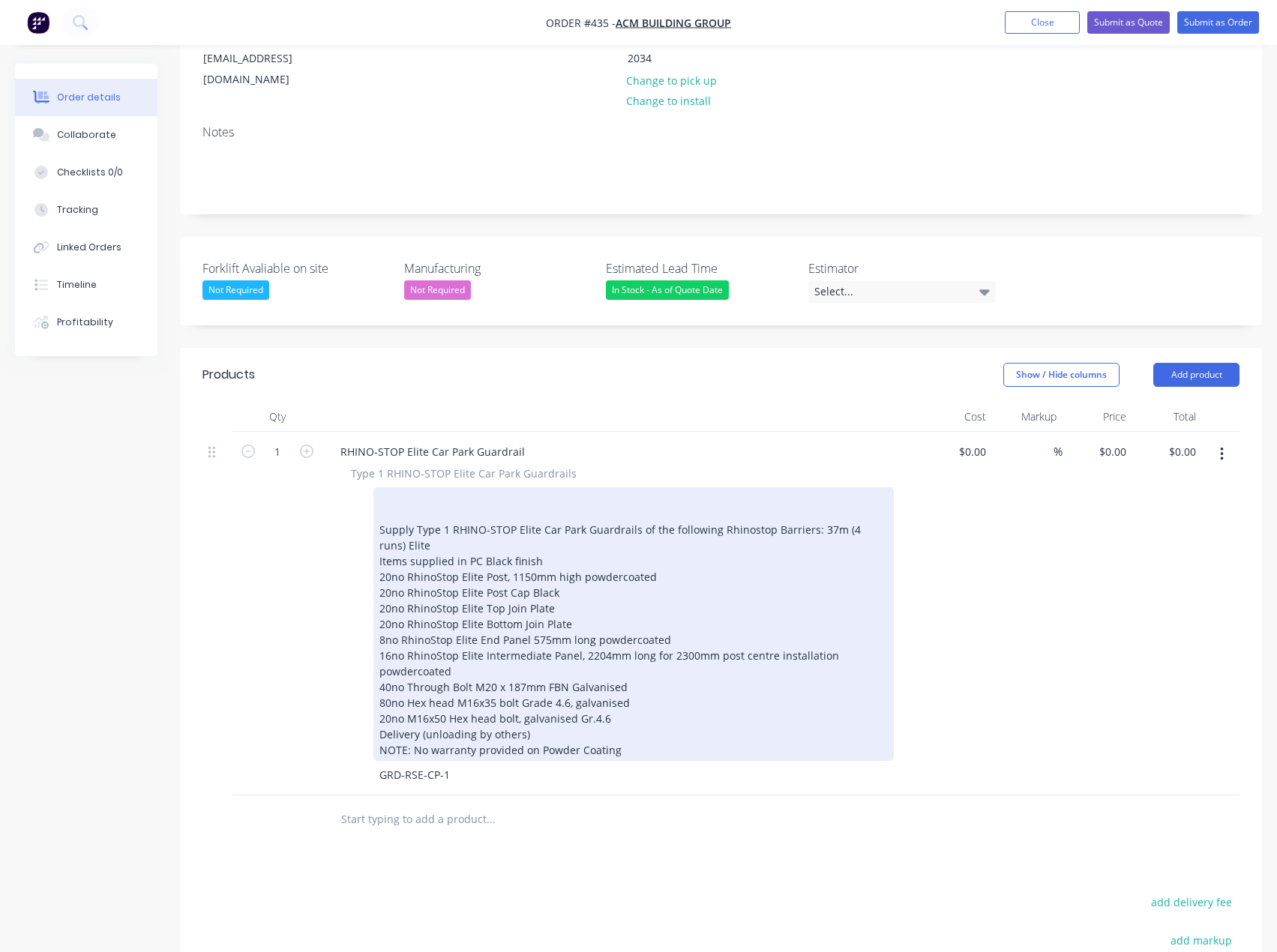
click at [385, 487] on div "Supply Type 1 RHINO-STOP Elite Car Park Guardrails of the following Rhinostop B…" at bounding box center [633, 624] width 520 height 273
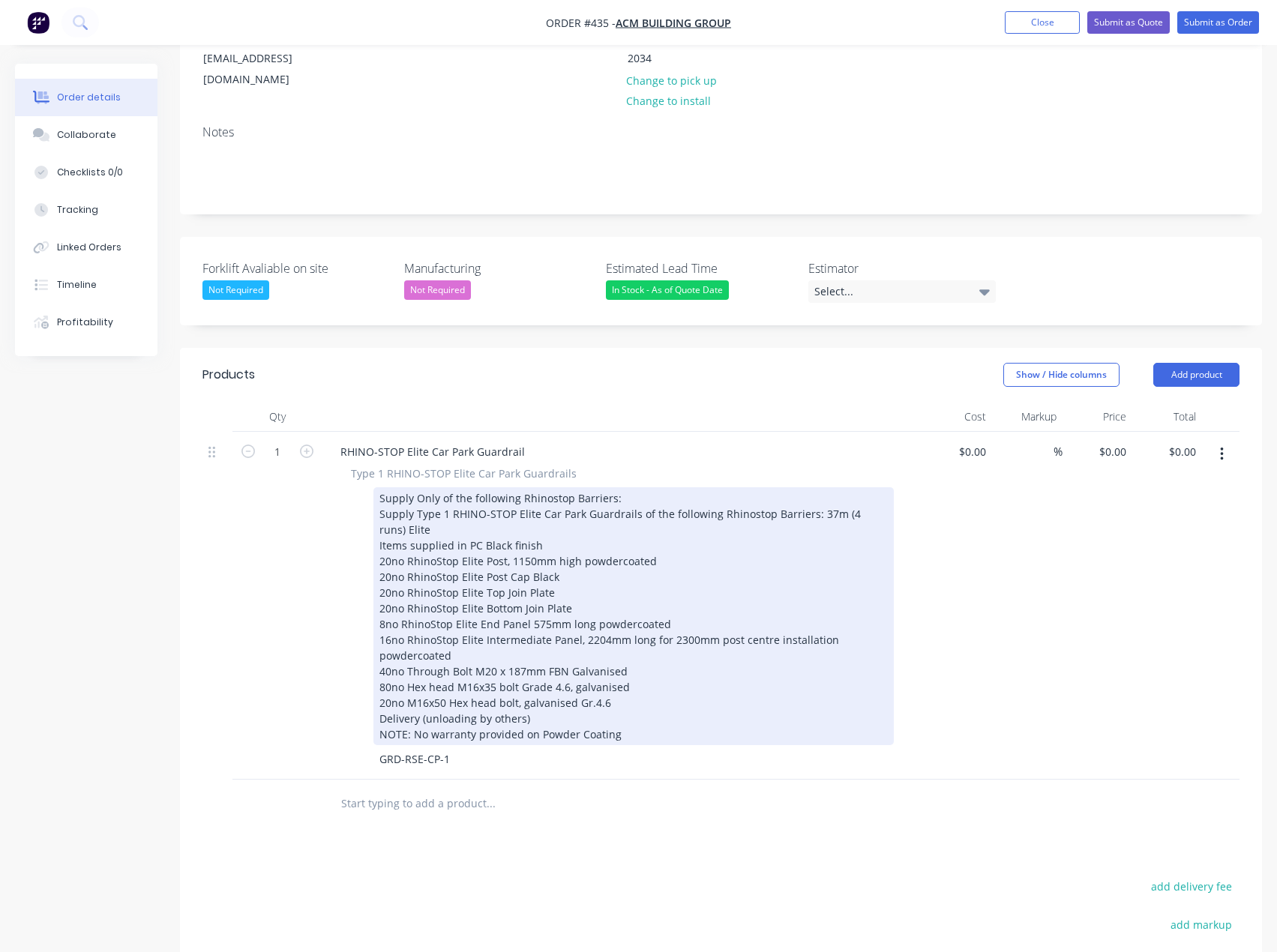
click at [518, 487] on div "Supply Only of the following Rhinostop Barriers: Supply Type 1 RHINO-STOP Elite…" at bounding box center [633, 616] width 520 height 258
drag, startPoint x: 634, startPoint y: 487, endPoint x: 561, endPoint y: 485, distance: 73.0
click at [561, 487] on div "Supply Only of the following Type 1 PHINO-STOP Elite Rhinostop Barriers: Supply…" at bounding box center [633, 616] width 520 height 258
copy div "Park Guardrails"
click at [644, 487] on div "Supply Only of the following Type 1 PHINO-STOP Elite Rhinostop Barriers: Supply…" at bounding box center [633, 616] width 520 height 258
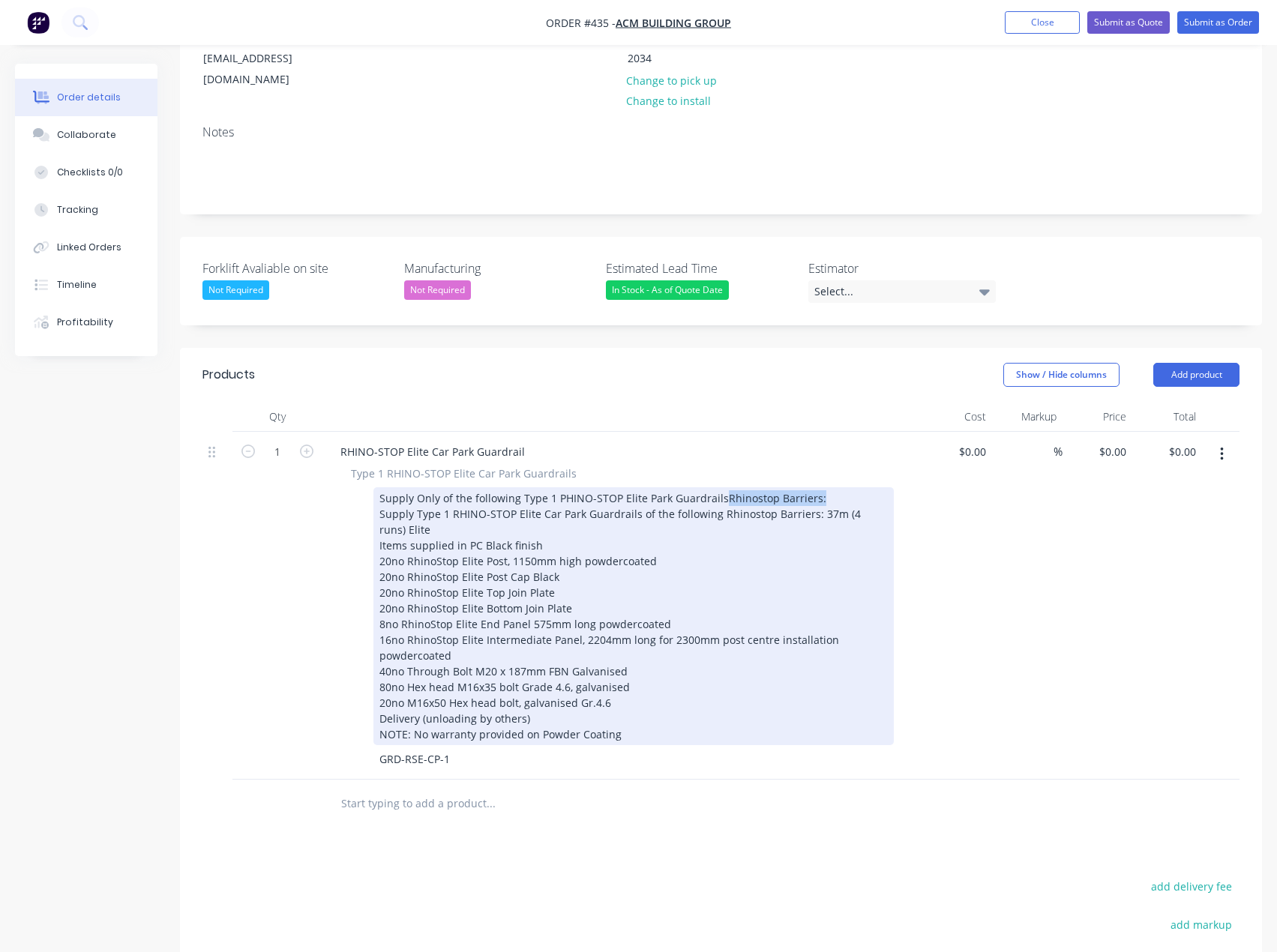
drag, startPoint x: 845, startPoint y: 458, endPoint x: 720, endPoint y: 456, distance: 125.0
click at [720, 487] on div "Supply Only of the following Type 1 PHINO-STOP Elite Park GuardrailsRhinostop B…" at bounding box center [633, 616] width 520 height 258
click at [665, 500] on div "Supply Only of the following Type 1 PHINO-STOP Elite Park Guardrails Supply Typ…" at bounding box center [633, 616] width 520 height 258
drag, startPoint x: 809, startPoint y: 487, endPoint x: 719, endPoint y: 487, distance: 90.0
click at [719, 487] on div "Supply Only of the following Type 1 PHINO-STOP Elite Park Guardrails Supply Typ…" at bounding box center [633, 616] width 520 height 258
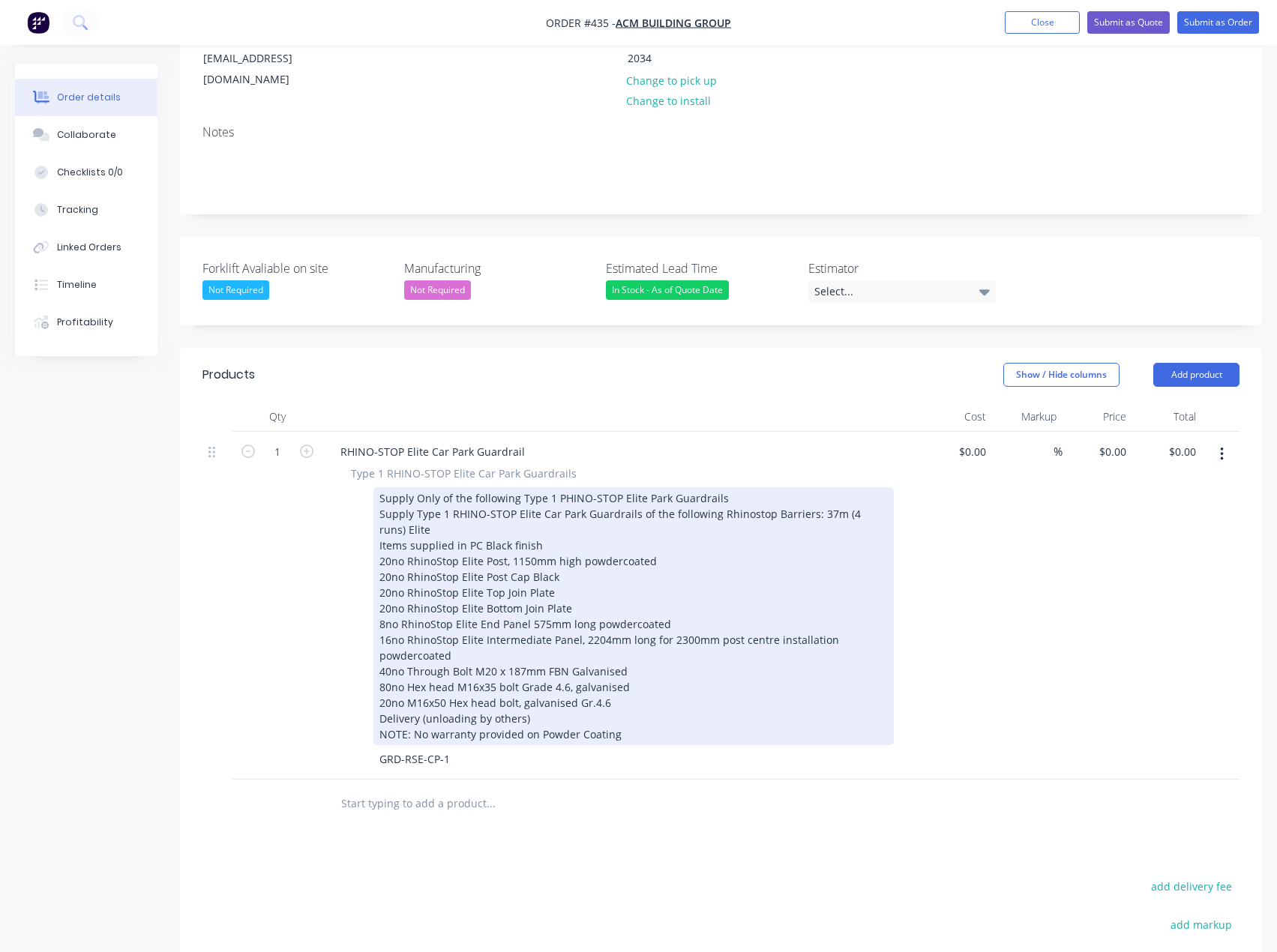
click at [558, 487] on div "Supply Only of the following Type 1 PHINO-STOP Elite Park Guardrails Supply Typ…" at bounding box center [633, 616] width 520 height 258
click at [641, 487] on div "Supply Only of the following Type 1 RHINO-STOP Elite Park Guardrails Supply Typ…" at bounding box center [633, 616] width 520 height 258
click at [759, 487] on div "Supply Only of the following Type 1 RHINO-STOP Elite Car Park Guardrails Supply…" at bounding box center [633, 616] width 520 height 258
click at [672, 492] on div "Supply Only of the following Type 1 RHINO-STOP Elite Car Park Guardrails Supply…" at bounding box center [633, 616] width 520 height 258
drag, startPoint x: 806, startPoint y: 489, endPoint x: 380, endPoint y: 483, distance: 426.0
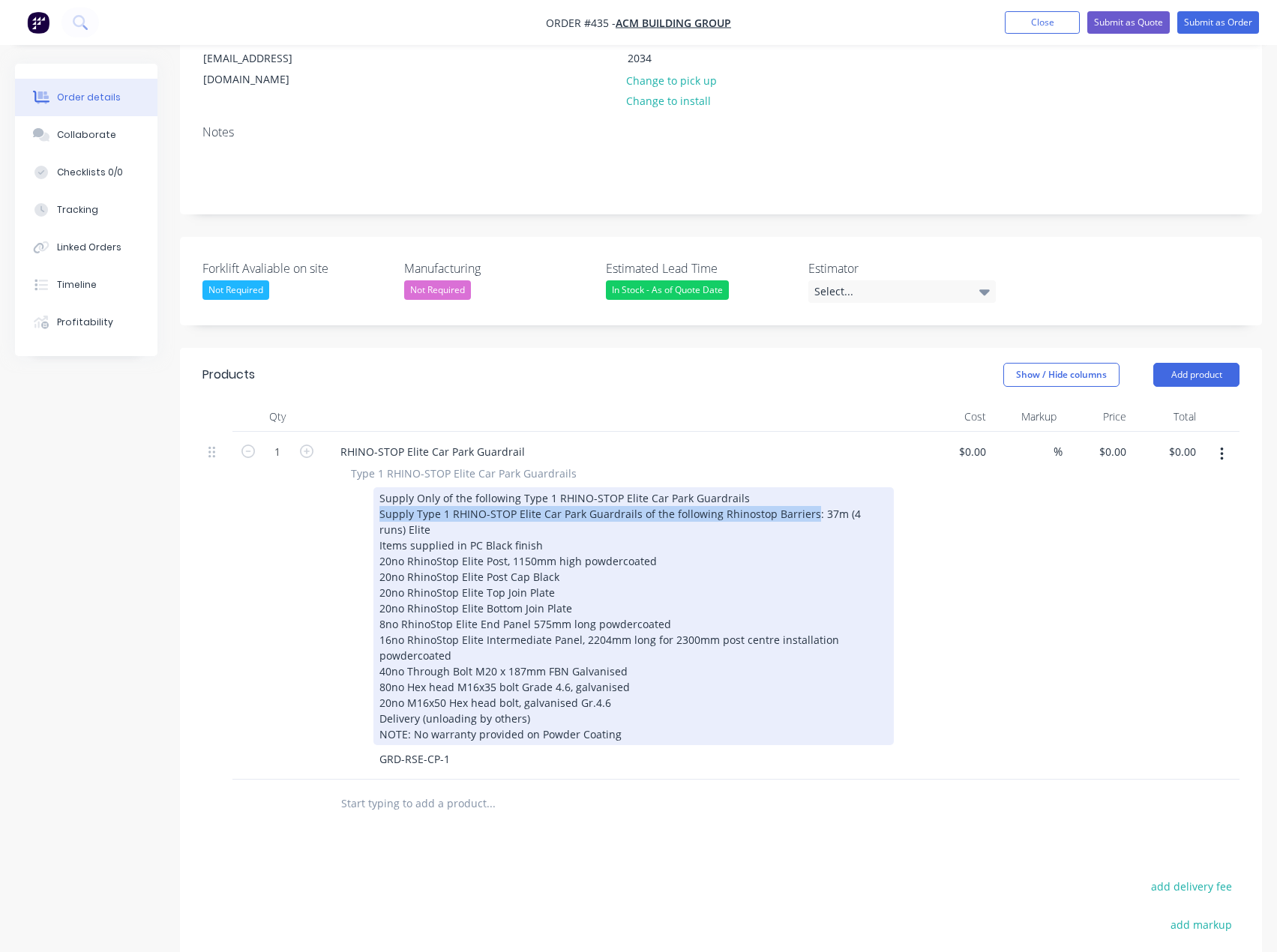
click at [380, 487] on div "Supply Only of the following Type 1 RHINO-STOP Elite Car Park Guardrails Supply…" at bounding box center [633, 616] width 520 height 258
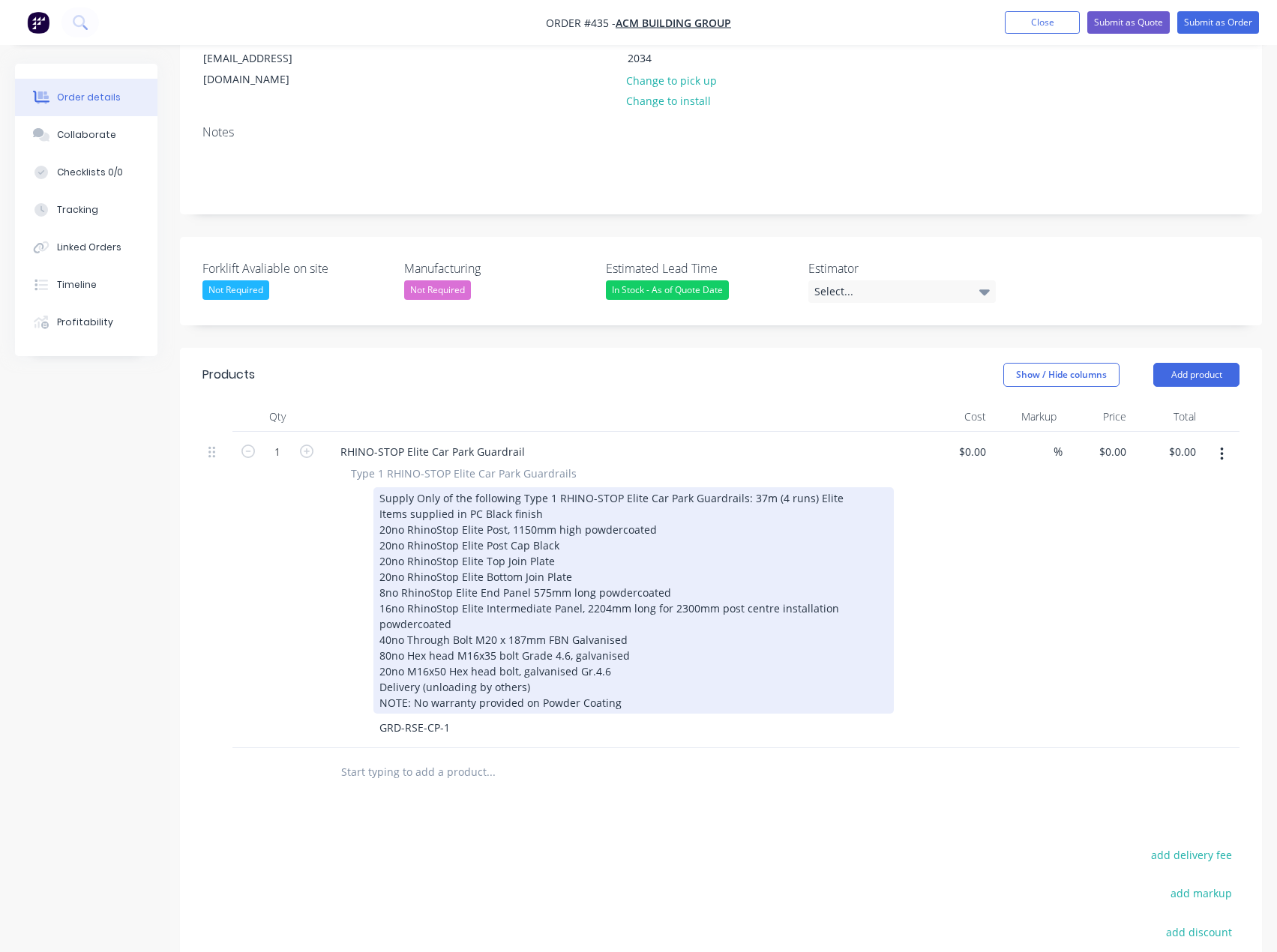
click at [837, 487] on div "Supply Only of the following Type 1 RHINO-STOP Elite Car Park Guardrails : 37m …" at bounding box center [633, 600] width 520 height 226
drag, startPoint x: 842, startPoint y: 456, endPoint x: 806, endPoint y: 459, distance: 36.1
click at [806, 487] on div "Supply Only of the following Type 1 RHINO-STOP Elite Car Park Guardrails : 37m …" at bounding box center [633, 600] width 520 height 226
click at [539, 487] on div "Supply Only of the following Type 1 RHINO-STOP Elite Car Park Guardrails : 37m …" at bounding box center [633, 600] width 520 height 226
click at [645, 692] on div "Supply Only of the following Type 1 RHINO-STOP Elite Car Park Guardrails : 37m …" at bounding box center [633, 600] width 520 height 226
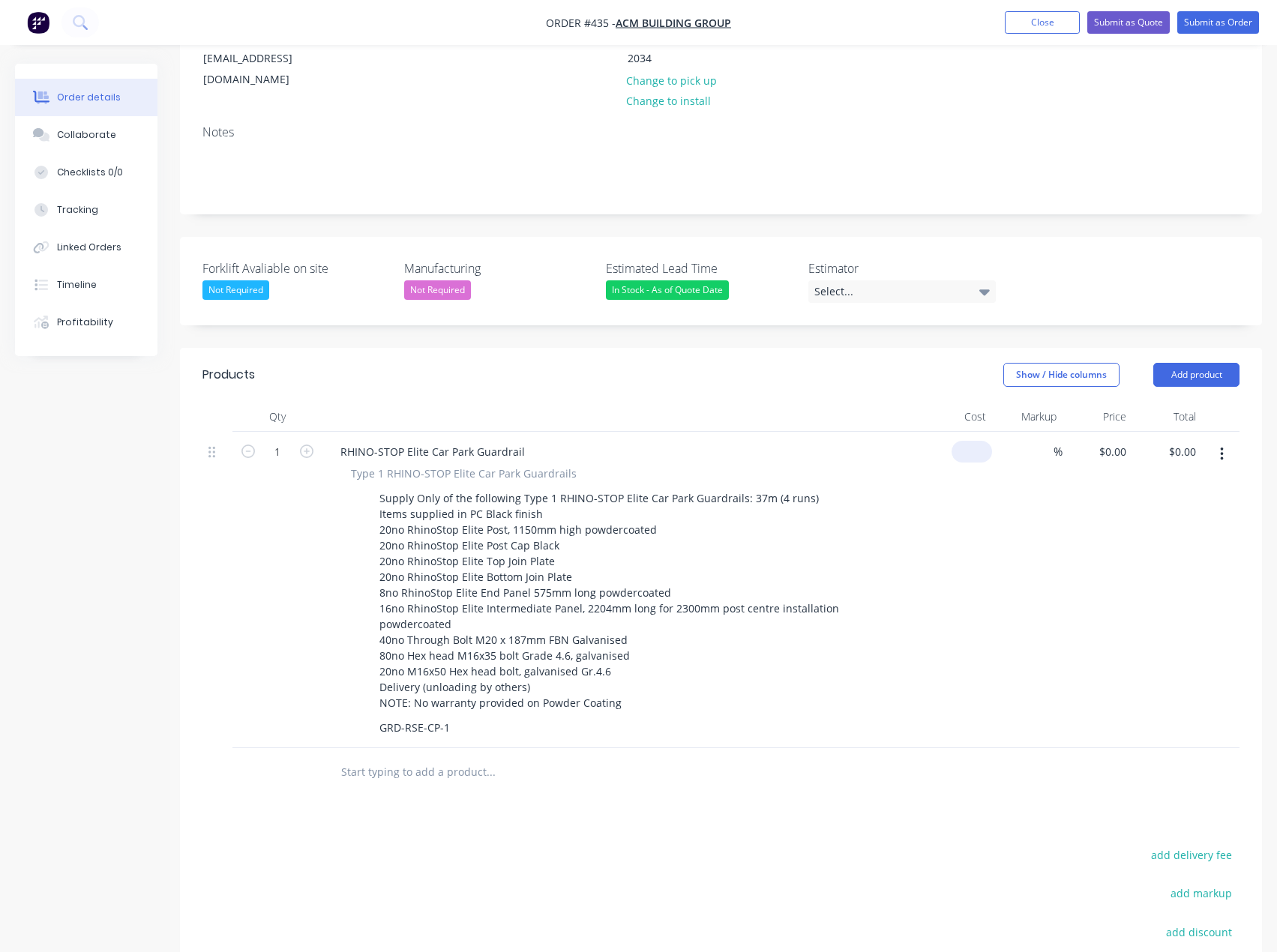
click at [976, 441] on input at bounding box center [975, 452] width 34 height 22
type input "$17,218.00"
click at [1044, 441] on input at bounding box center [1044, 452] width 17 height 22
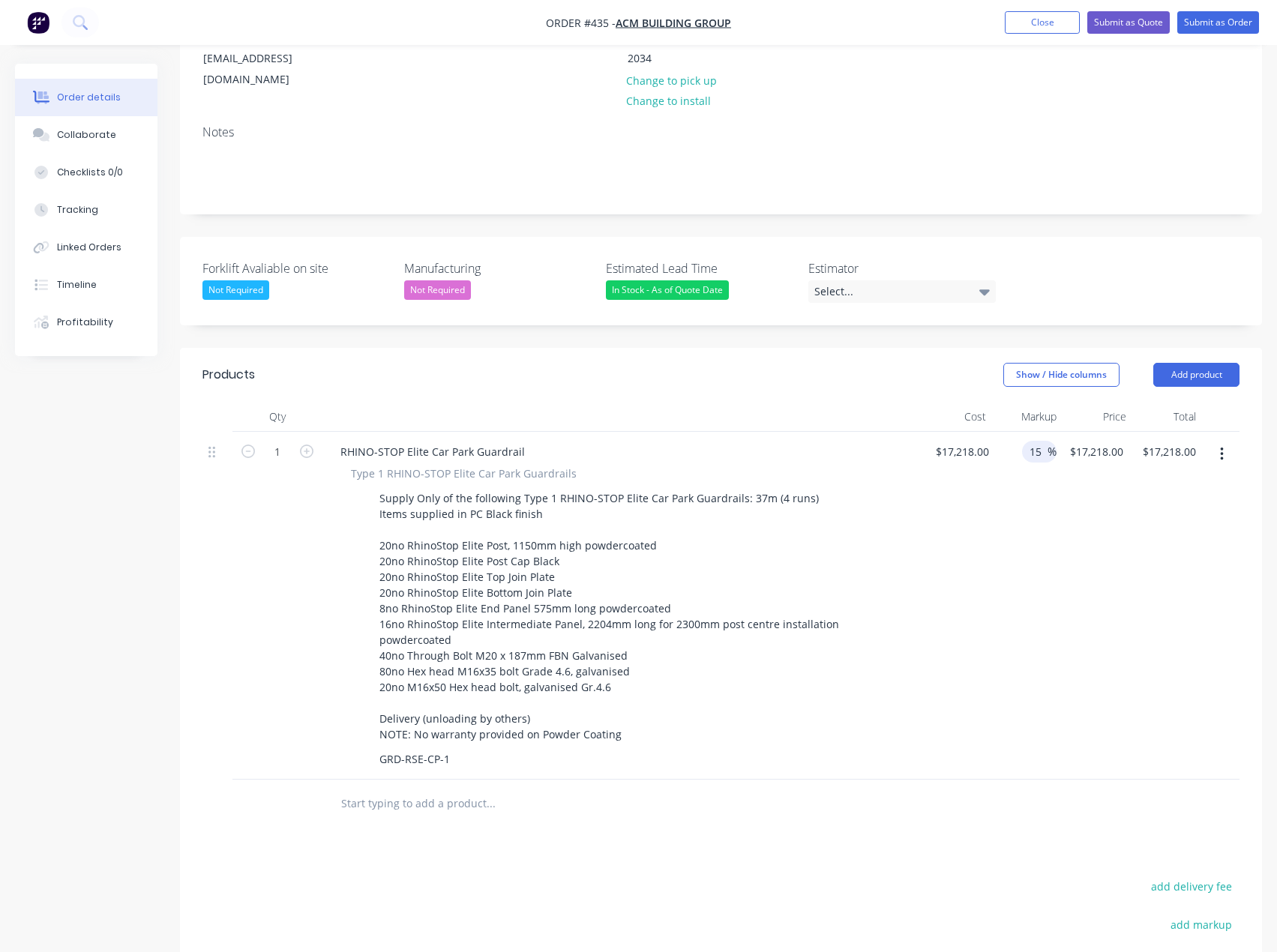
type input "15"
type input "$19,800.70"
click at [1012, 491] on div "15 15 %" at bounding box center [1026, 606] width 62 height 348
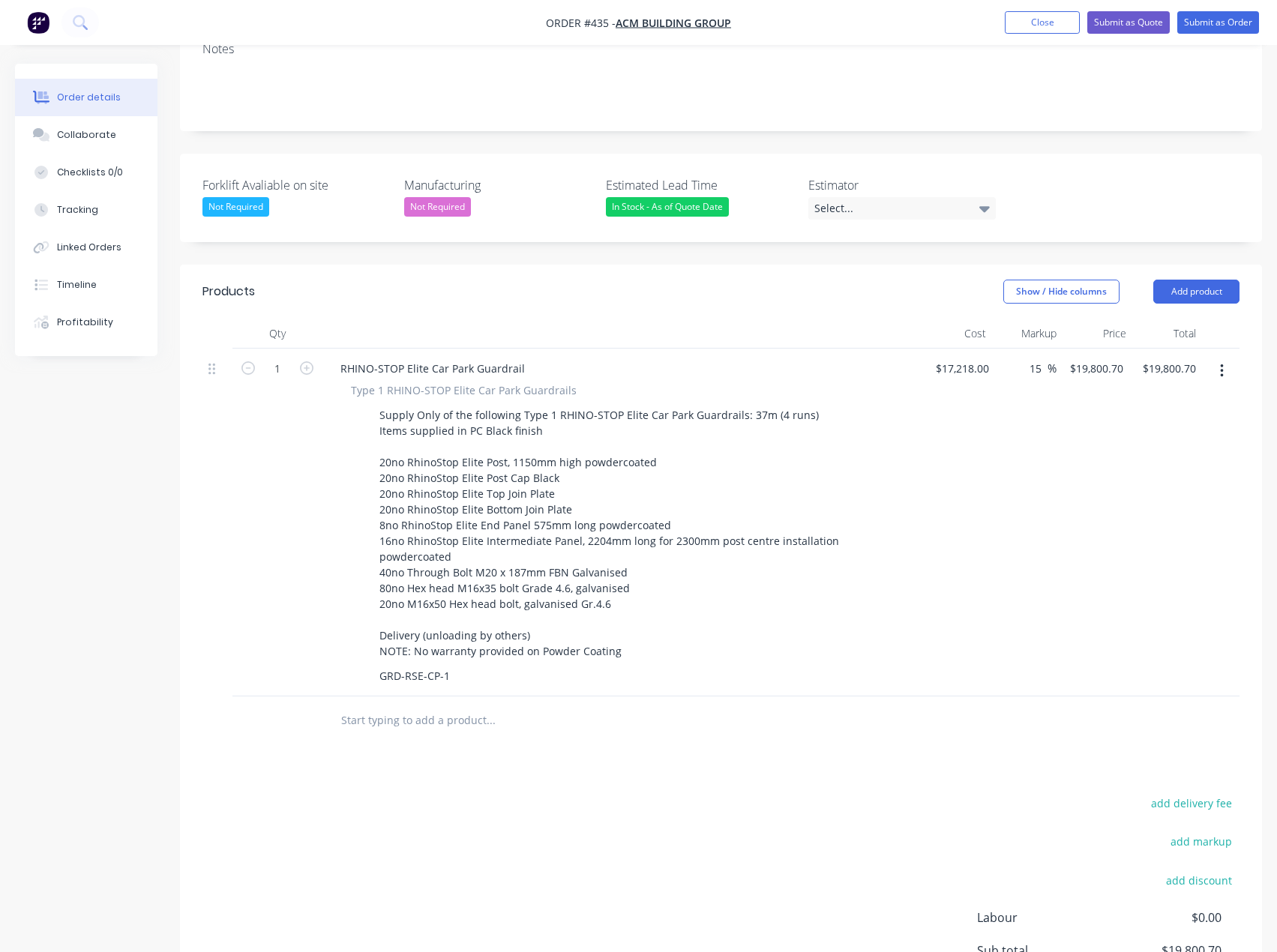
scroll to position [291, 0]
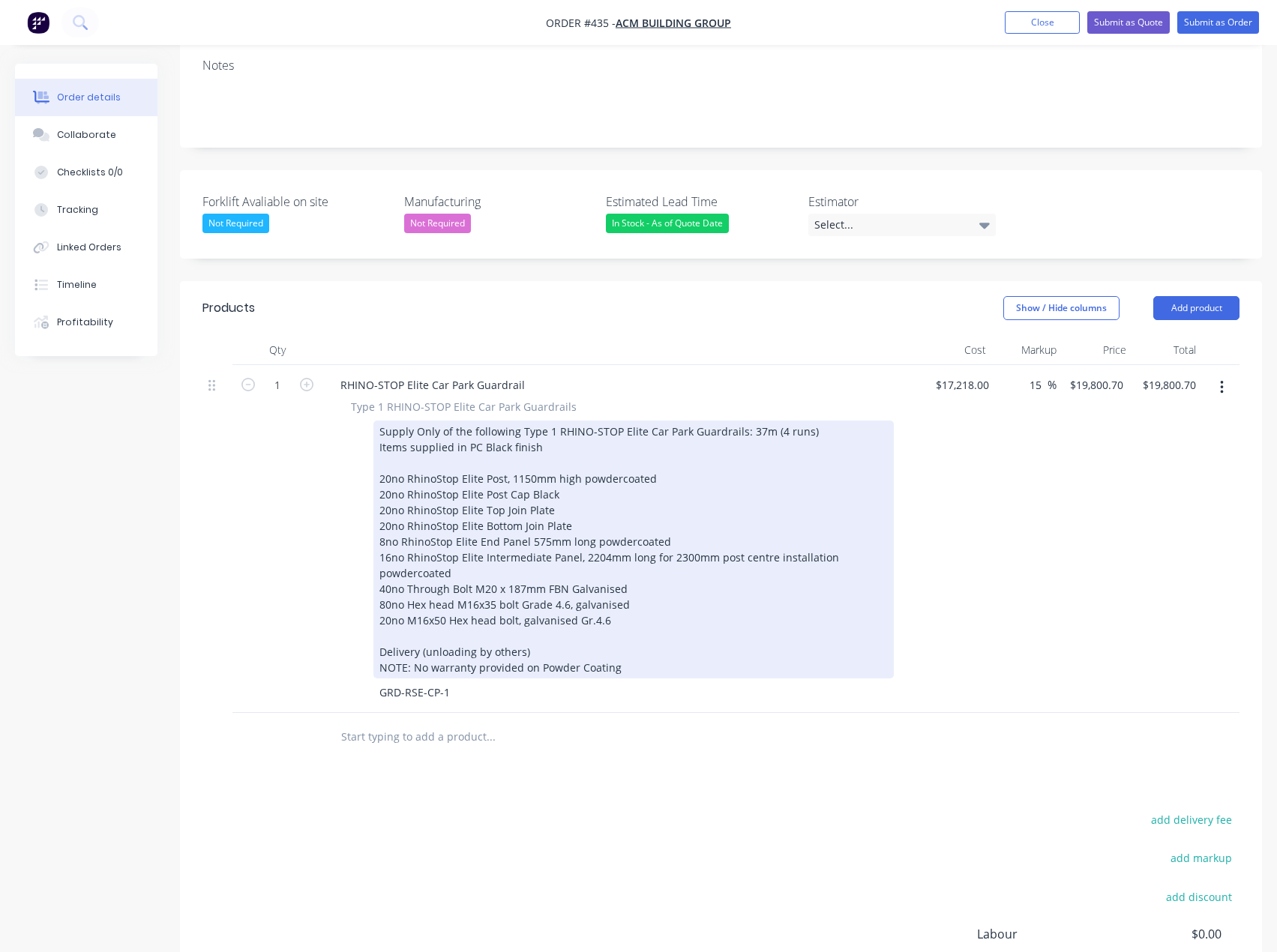
click at [478, 421] on div "Supply Only of the following Type 1 RHINO-STOP Elite Car Park Guardrails: 37m (…" at bounding box center [633, 549] width 520 height 258
click at [544, 421] on div "Supply Only of the following Type 1 RHINO-STOP Elite Car Park Guardrails: 37m (…" at bounding box center [633, 549] width 520 height 258
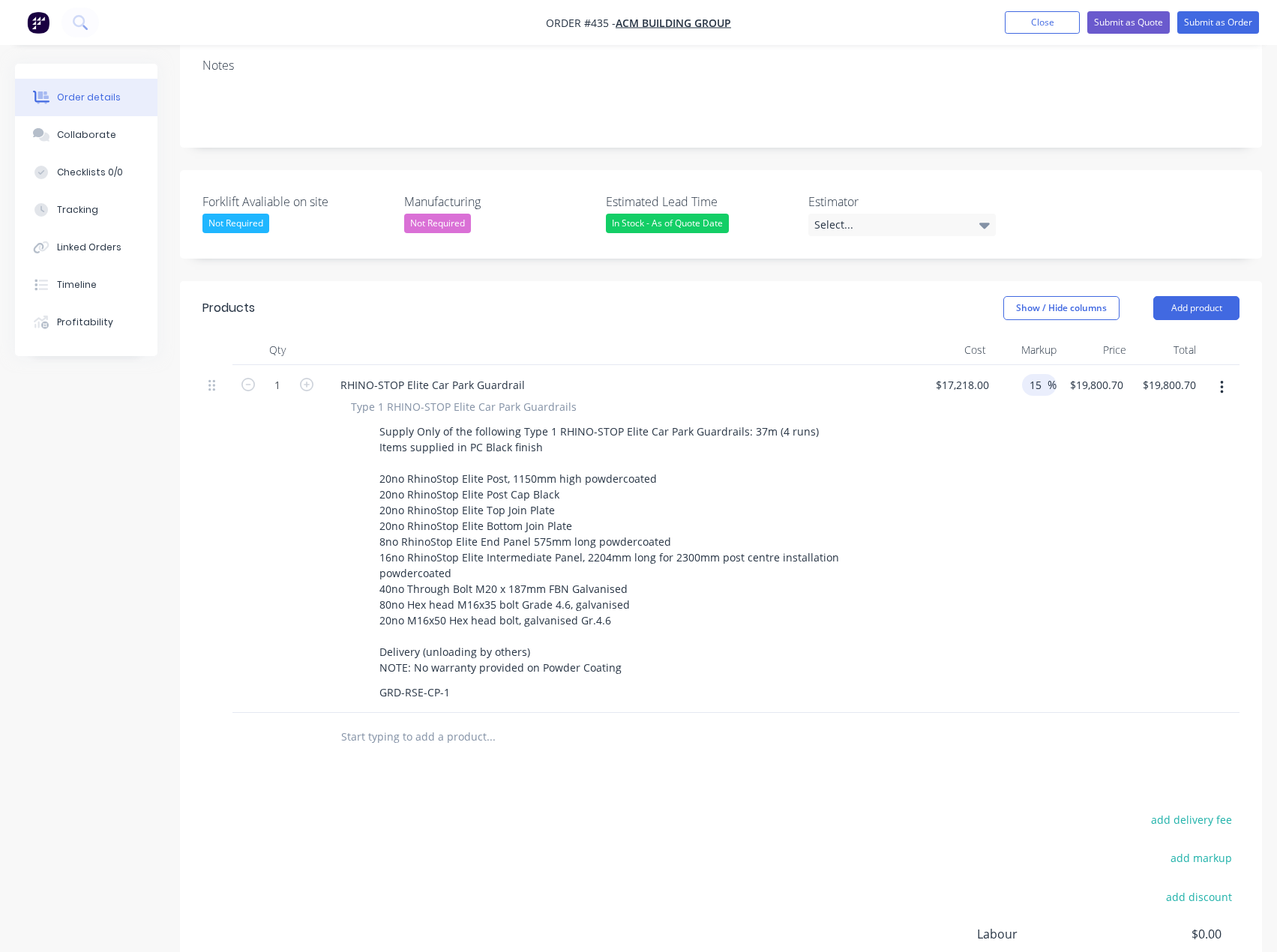
click at [1035, 374] on input "15" at bounding box center [1038, 385] width 20 height 22
drag, startPoint x: 1026, startPoint y: 345, endPoint x: 1037, endPoint y: 345, distance: 11.0
click at [1037, 374] on div "15 15 %" at bounding box center [1039, 385] width 34 height 22
drag, startPoint x: 1041, startPoint y: 343, endPoint x: 1014, endPoint y: 345, distance: 27.1
click at [1014, 365] on div "15 15 %" at bounding box center [1026, 539] width 62 height 348
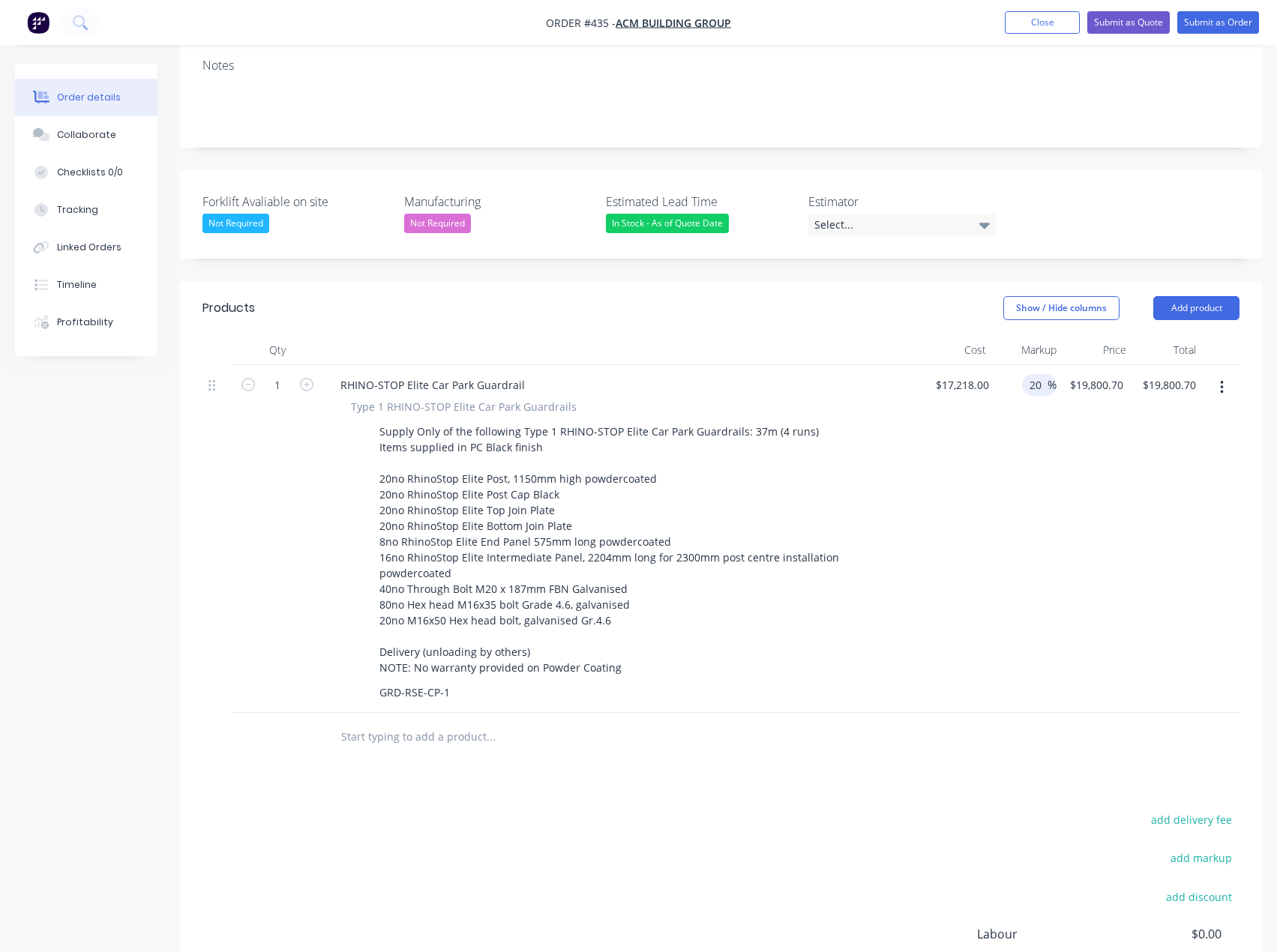
type input "20"
type input "$20,661.60"
click at [950, 469] on div "$17,218.00 $17,218.00" at bounding box center [958, 539] width 72 height 348
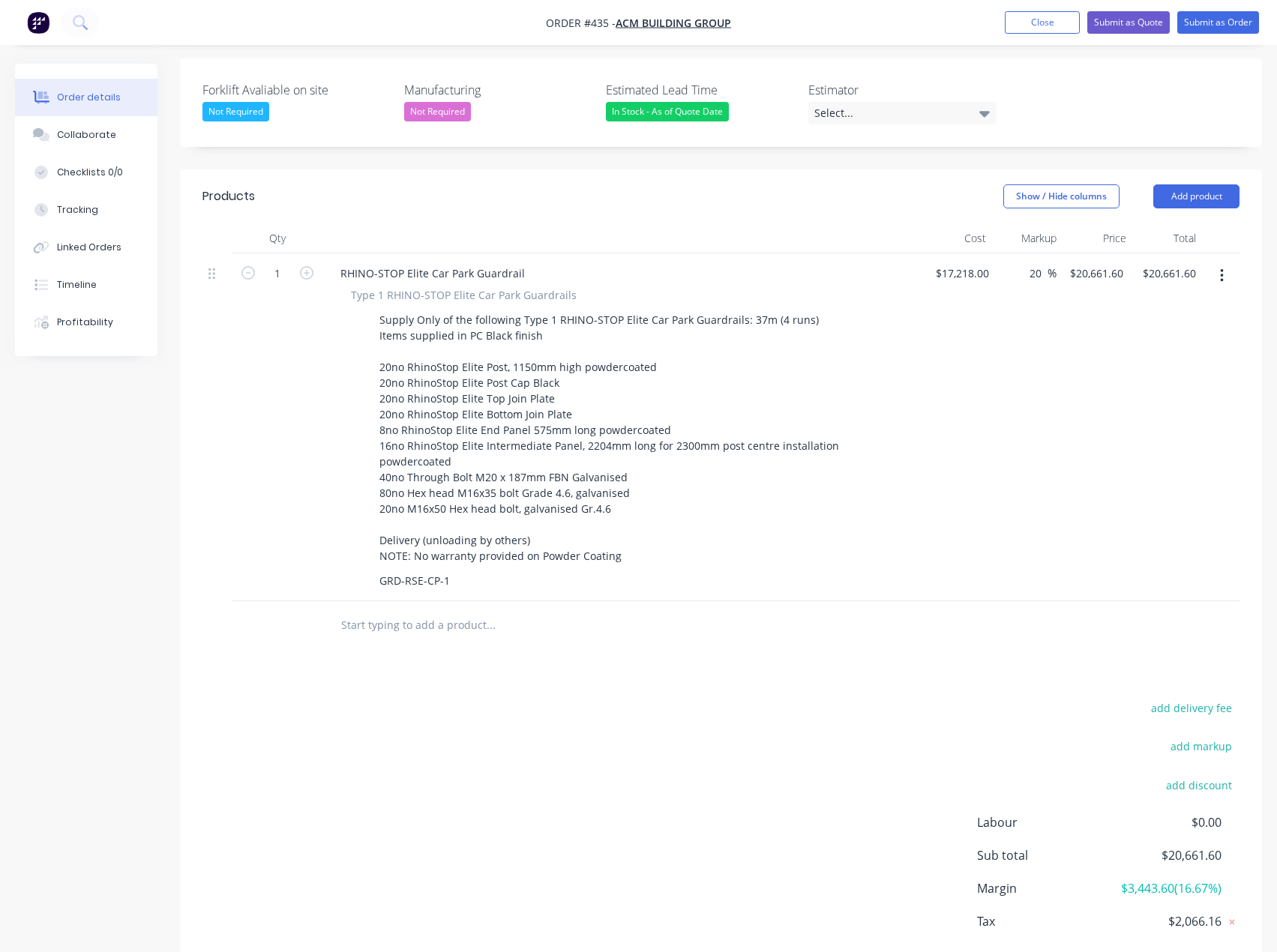
scroll to position [367, 0]
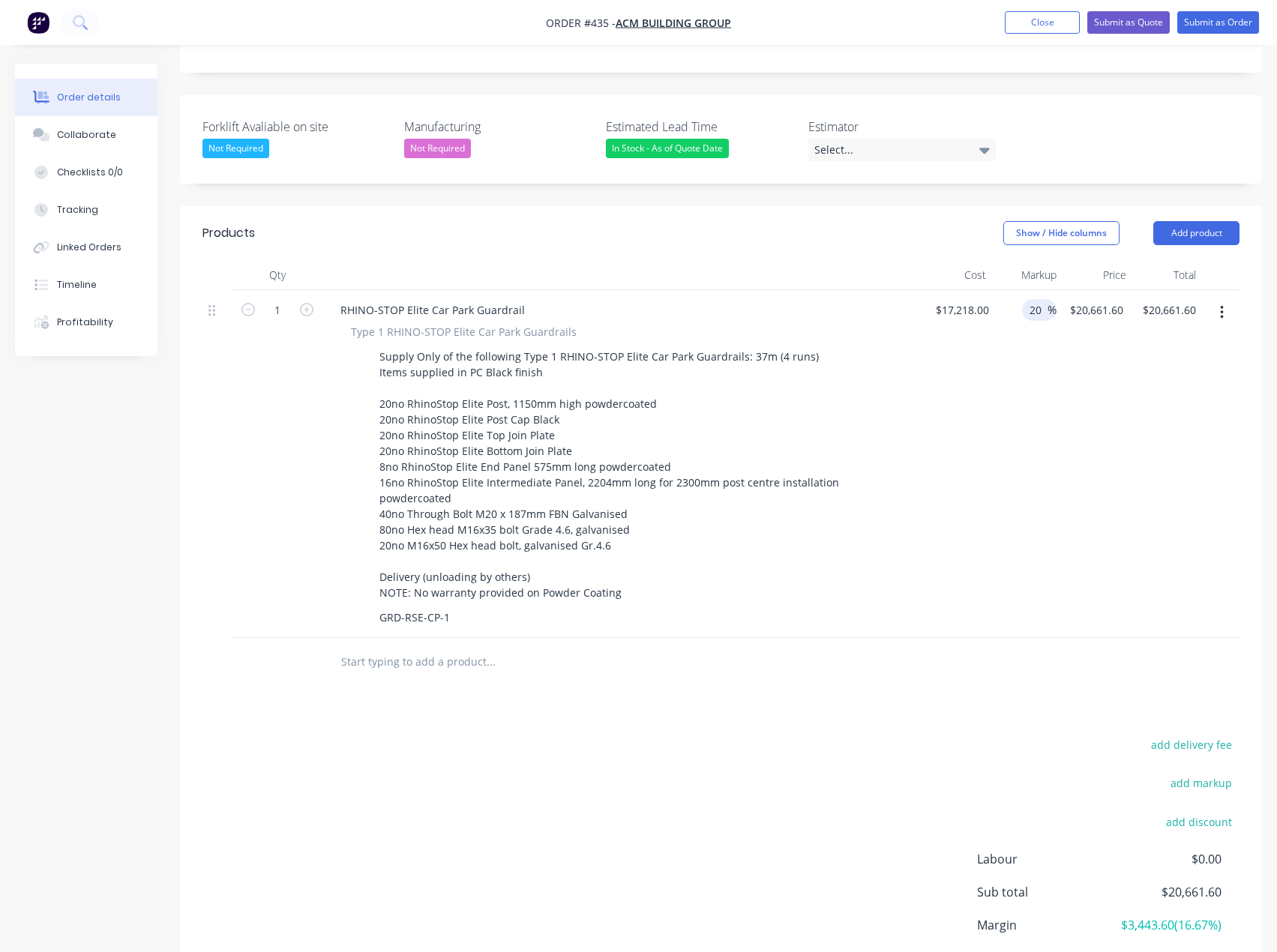
click at [1038, 299] on input "20" at bounding box center [1038, 310] width 20 height 22
click at [1042, 299] on input "20" at bounding box center [1038, 310] width 20 height 22
type input "17"
type input "$20,145.06"
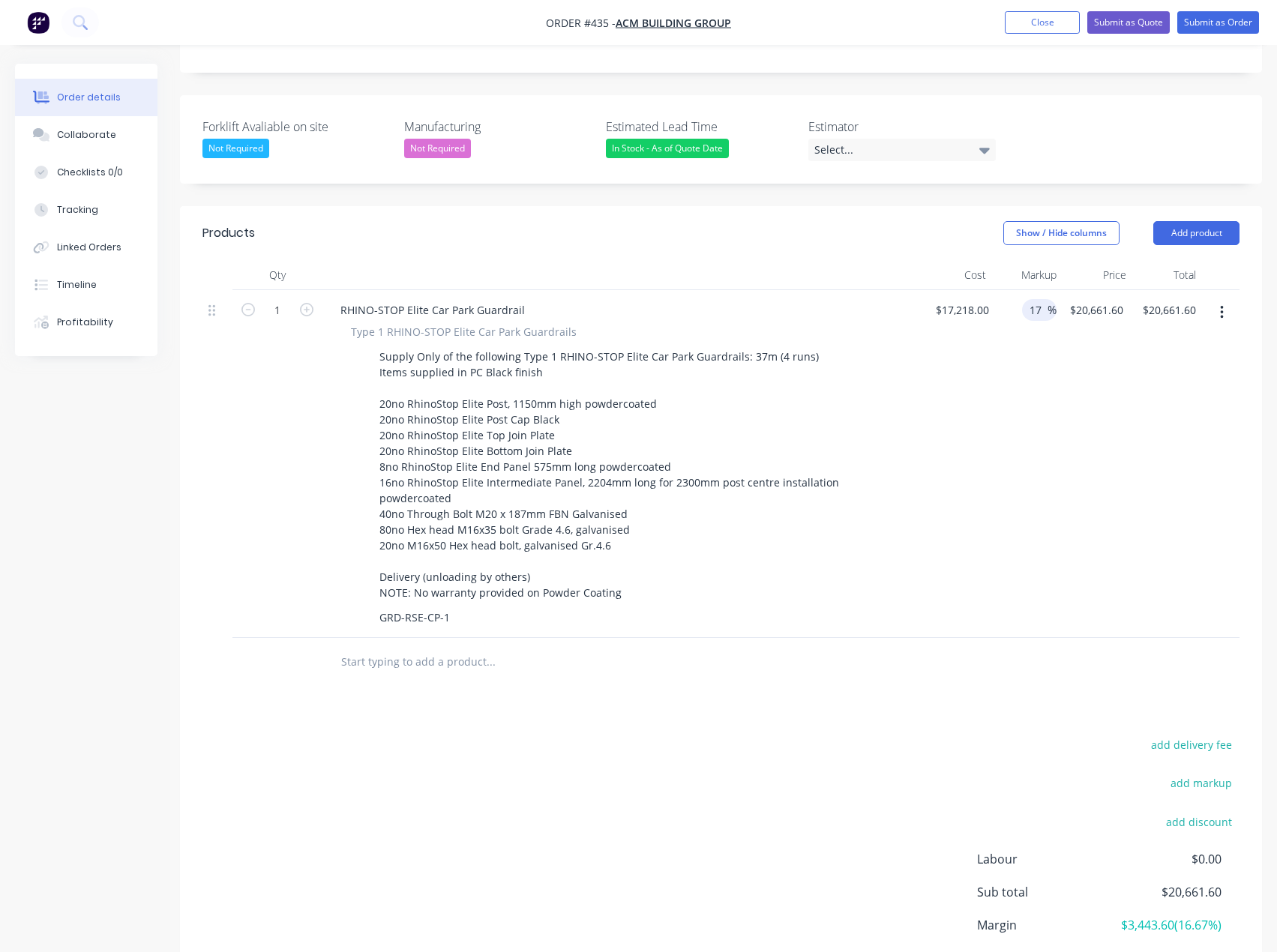
type input "$20,145.06"
click at [965, 376] on div "$17,218.00 $17,218.00" at bounding box center [958, 465] width 72 height 348
click at [899, 138] on div "Select..." at bounding box center [902, 150] width 187 height 23
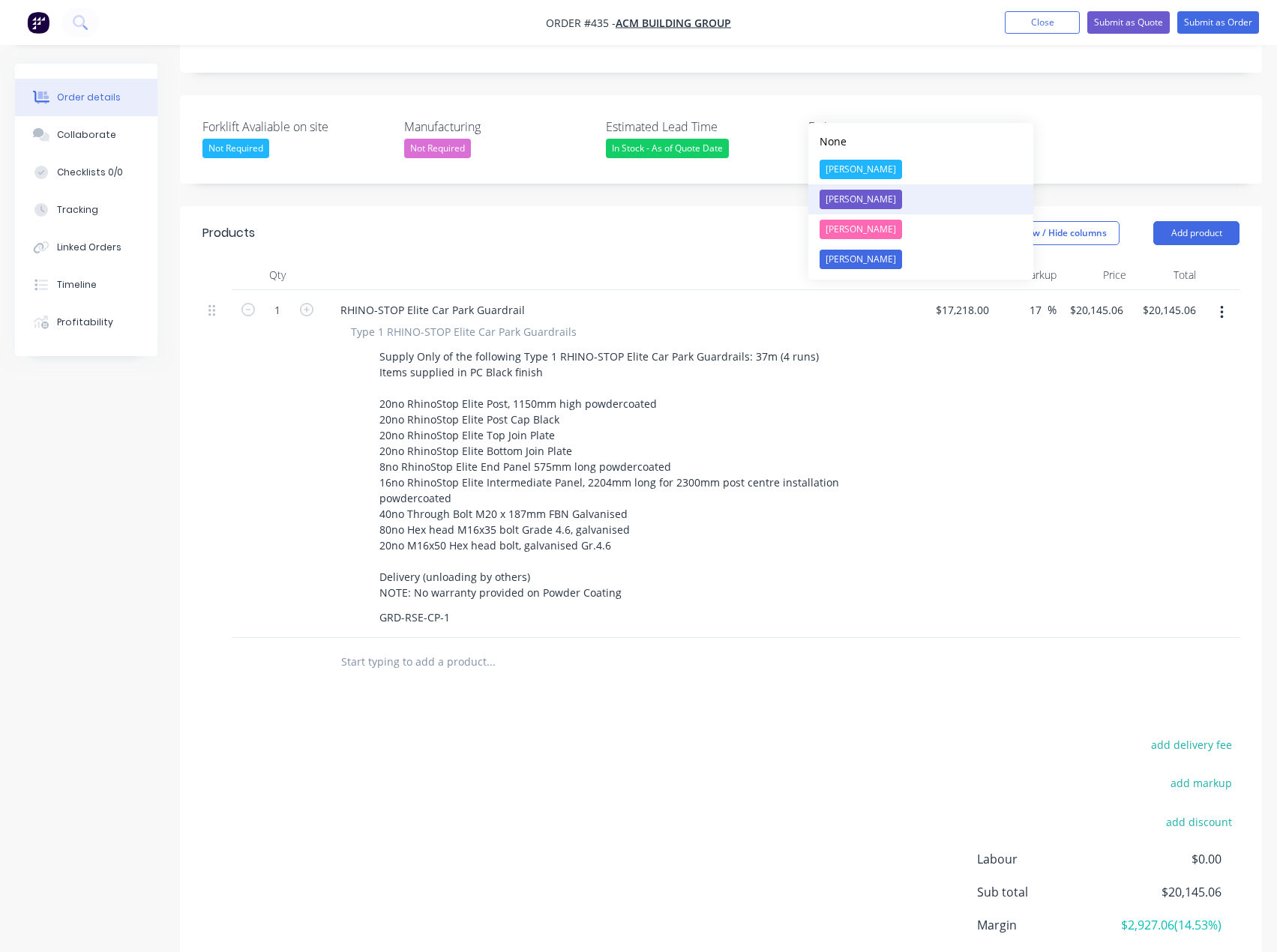
click at [850, 200] on div "[PERSON_NAME]" at bounding box center [860, 199] width 82 height 20
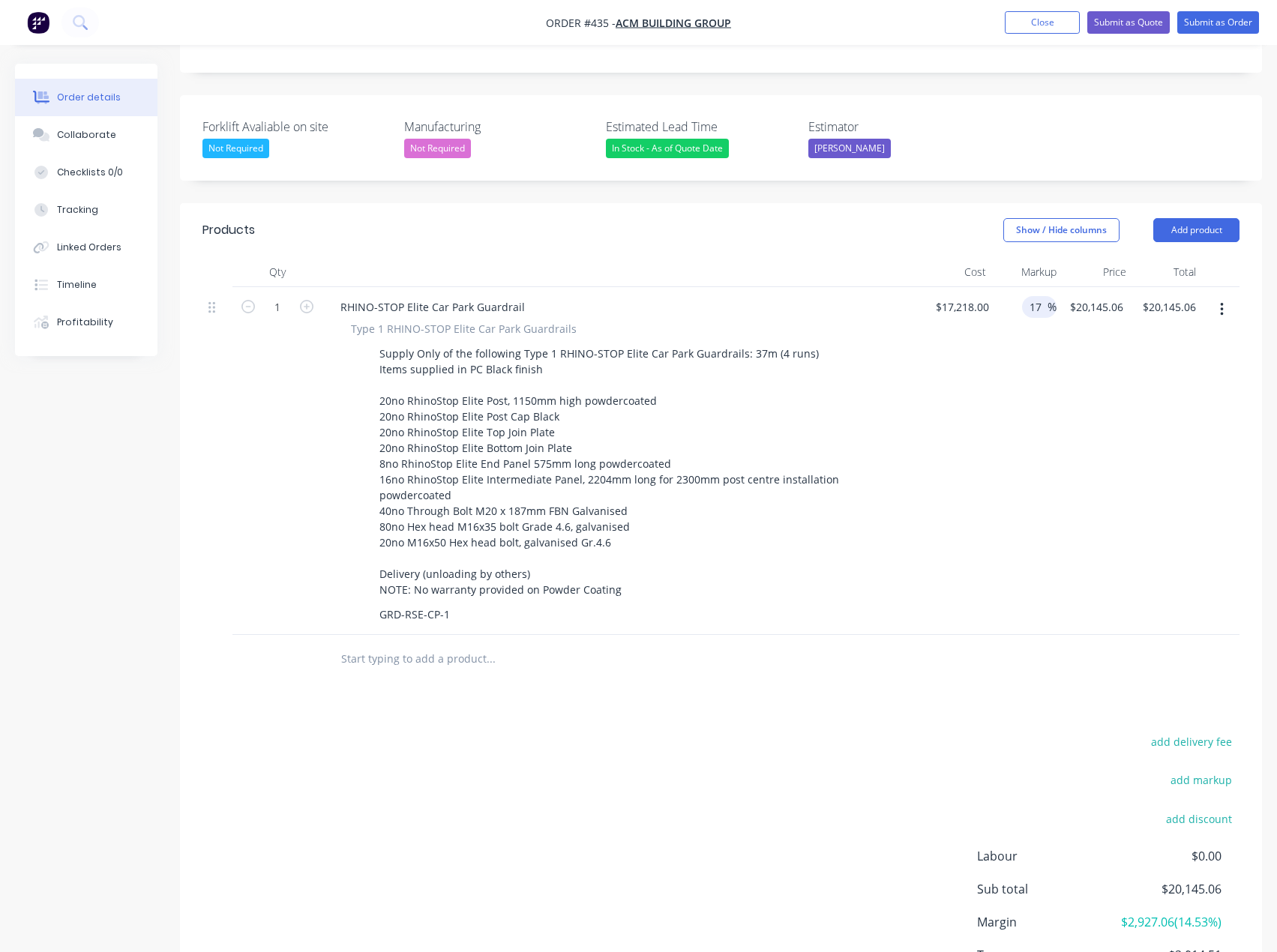
click at [1039, 296] on input "17" at bounding box center [1038, 307] width 20 height 22
drag, startPoint x: 1041, startPoint y: 261, endPoint x: 1021, endPoint y: 264, distance: 20.2
click at [1021, 287] on div "17 17 %" at bounding box center [1026, 461] width 62 height 348
type input "15"
type input "$19,800.70"
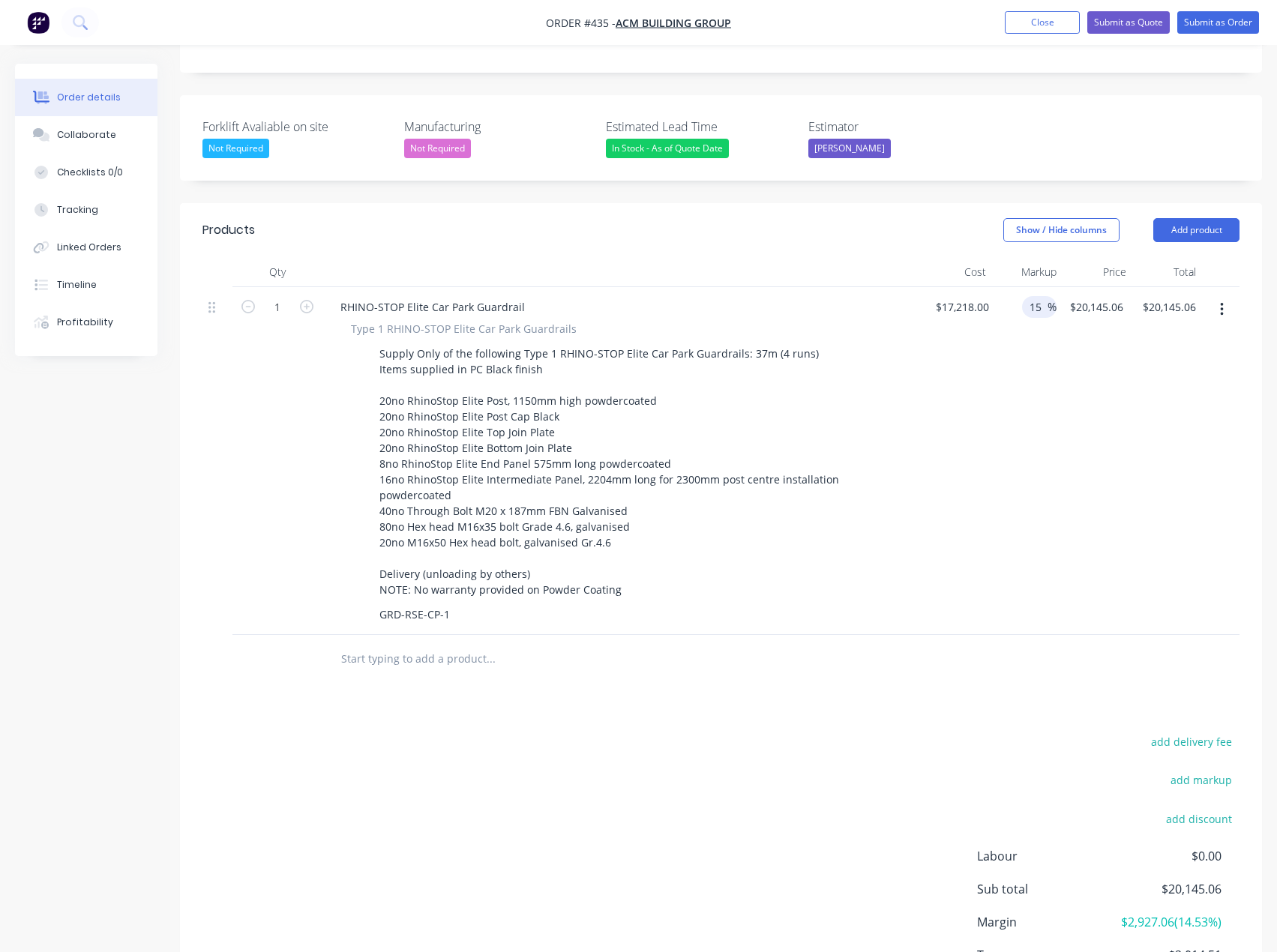
type input "$19,800.70"
click at [954, 332] on div "$17,218.00 $17,218.00" at bounding box center [958, 461] width 72 height 348
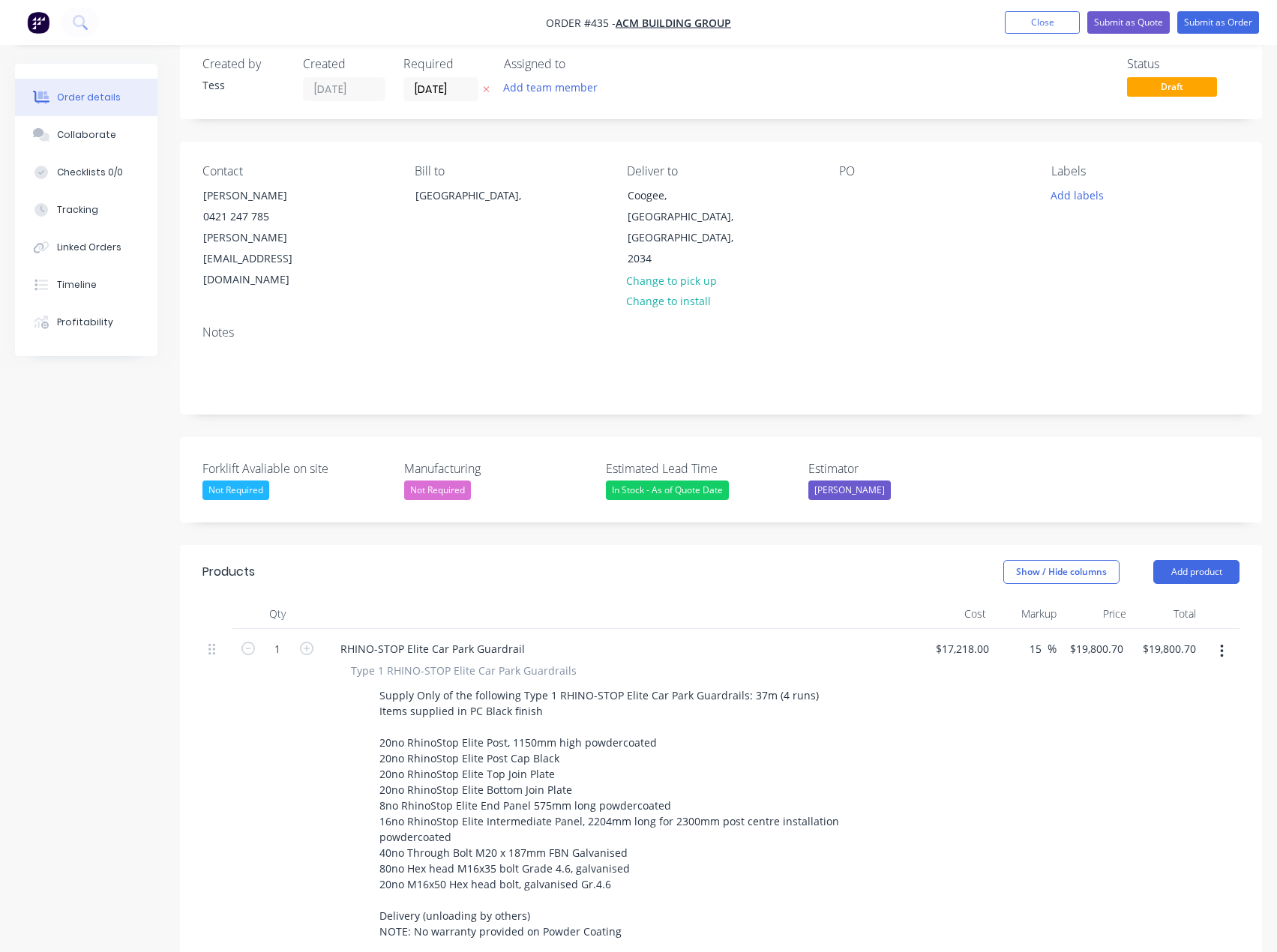
scroll to position [0, 0]
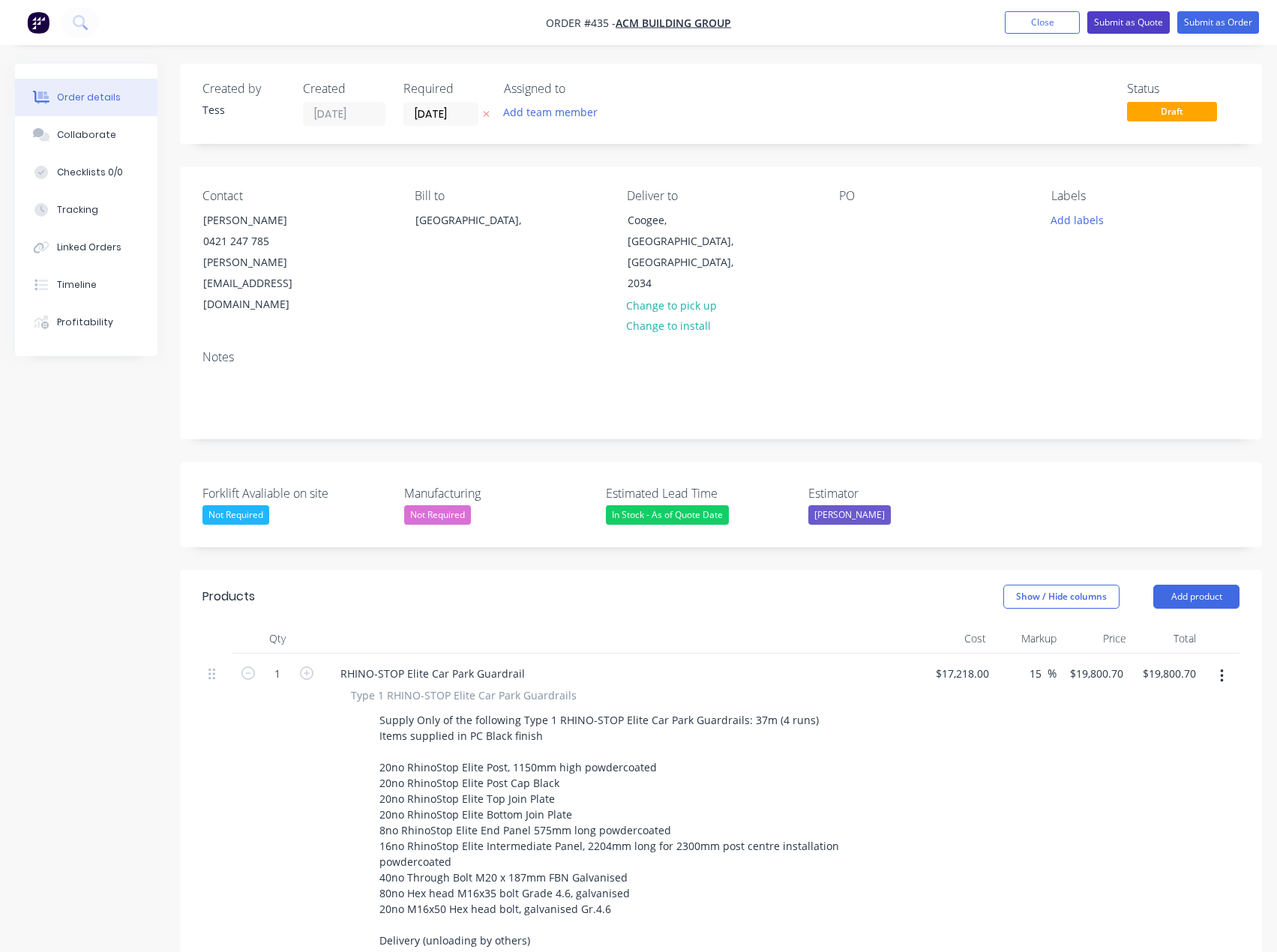
click at [1135, 20] on button "Submit as Quote" at bounding box center [1128, 23] width 82 height 23
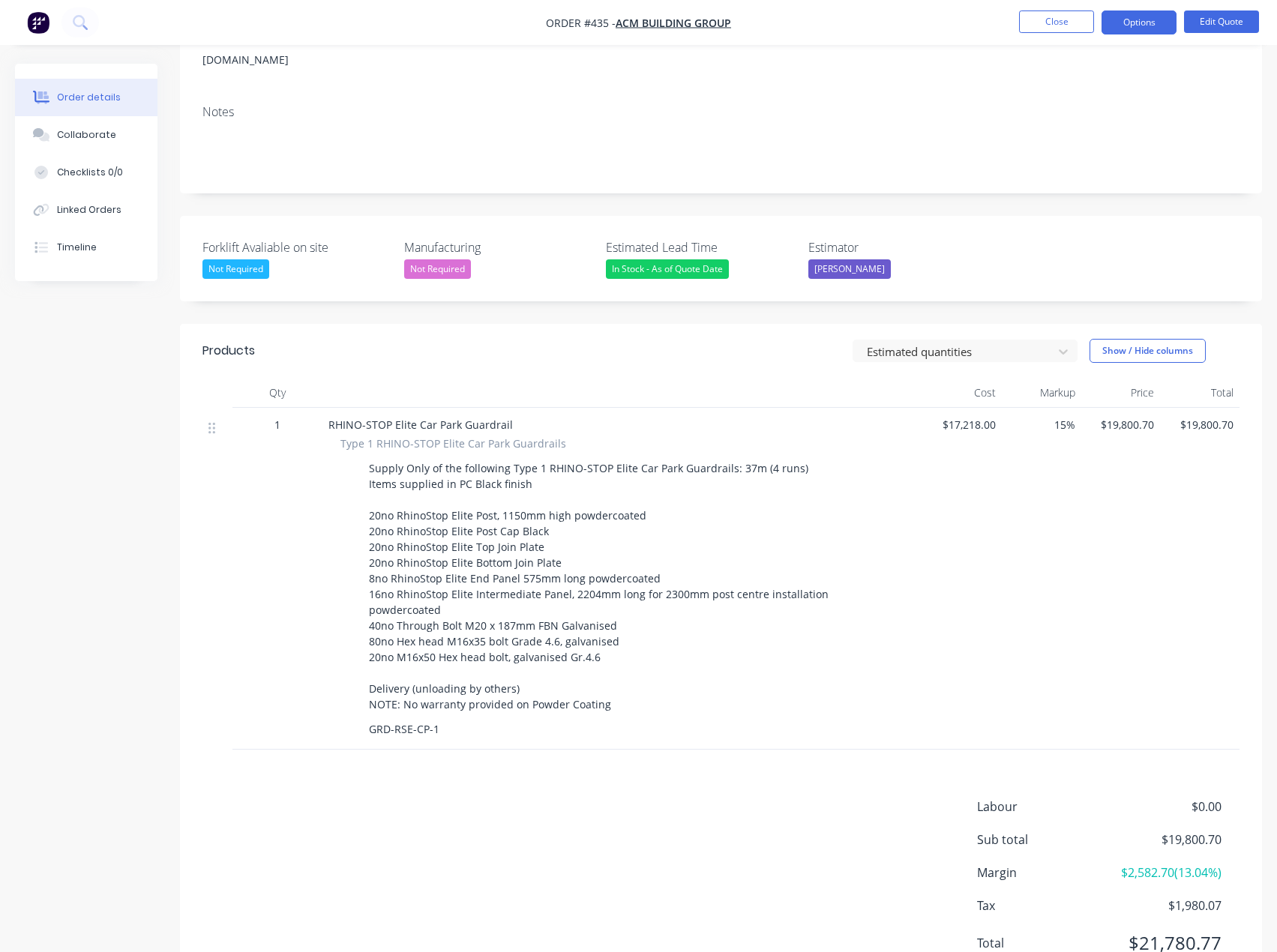
scroll to position [225, 0]
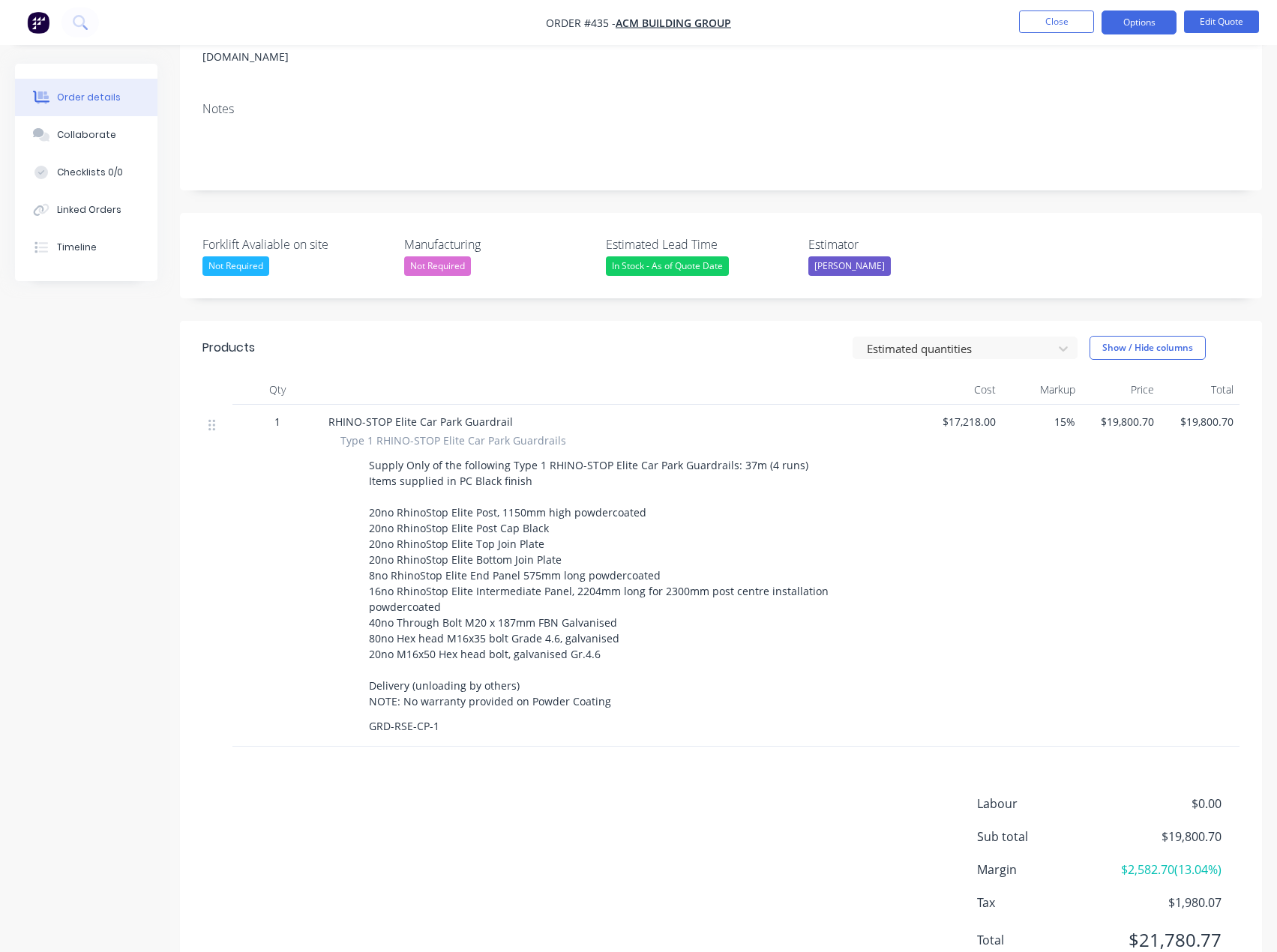
click at [1061, 414] on span "15%" at bounding box center [1041, 421] width 68 height 15
click at [1231, 24] on button "Edit Quote" at bounding box center [1222, 22] width 75 height 23
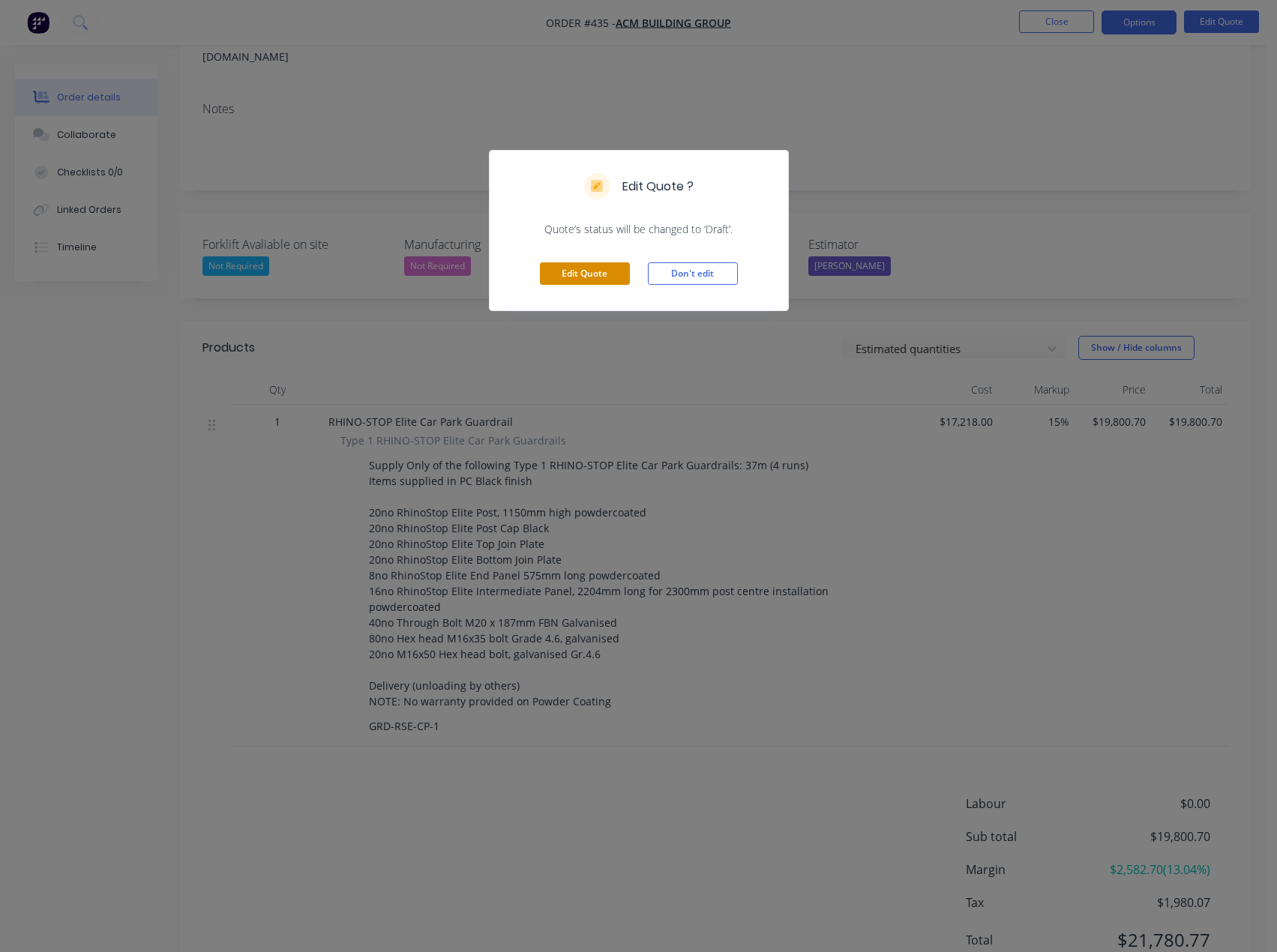
click at [585, 273] on button "Edit Quote" at bounding box center [584, 273] width 90 height 23
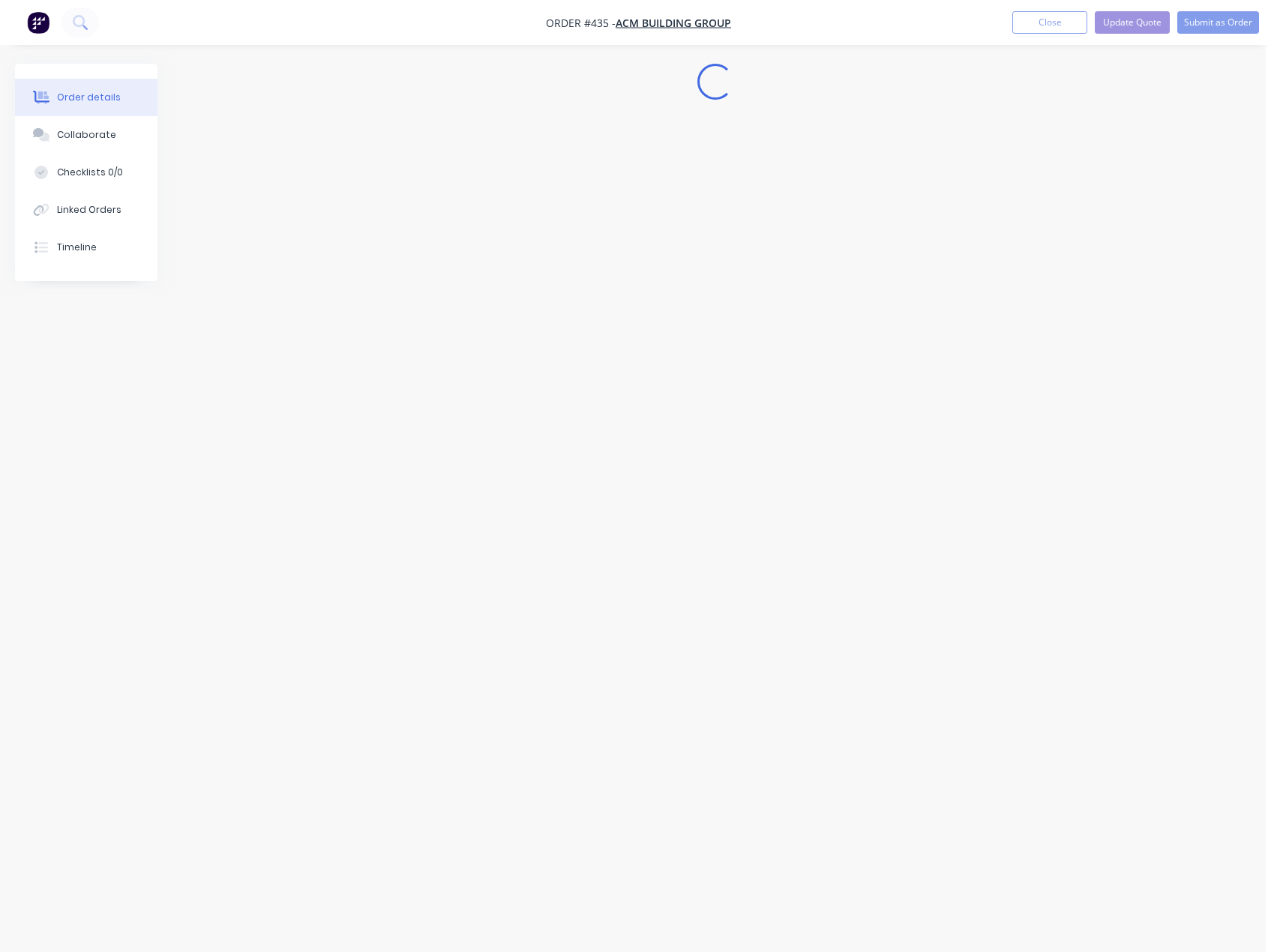
scroll to position [0, 0]
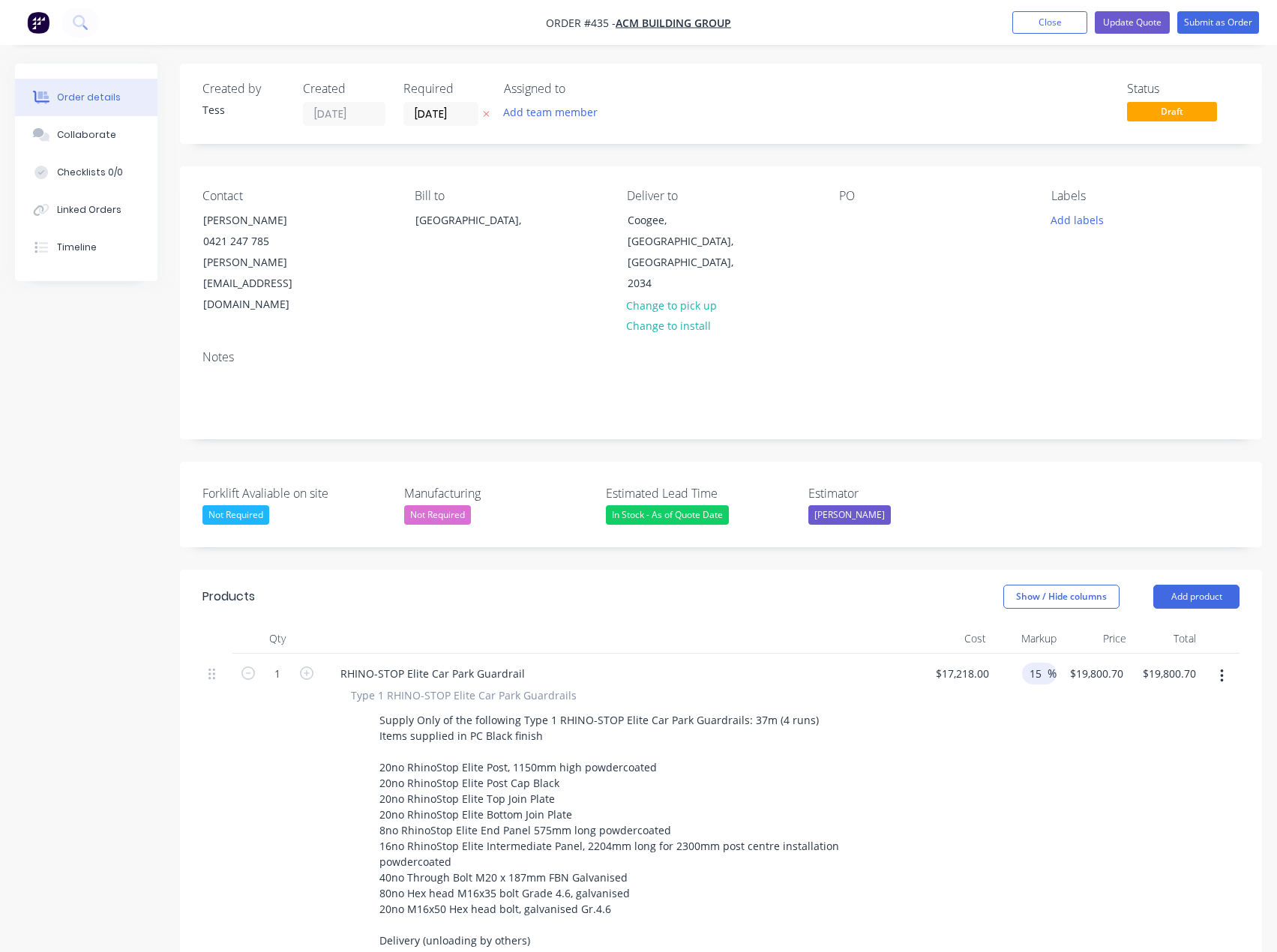
click at [1034, 662] on input "15" at bounding box center [1038, 673] width 20 height 22
drag, startPoint x: 1028, startPoint y: 633, endPoint x: 1064, endPoint y: 633, distance: 36.0
click at [1064, 653] on div "1 RHINO-STOP Elite Car Park Guardrail Type 1 RHINO-STOP Elite Car Park Guardrai…" at bounding box center [721, 828] width 1037 height 348
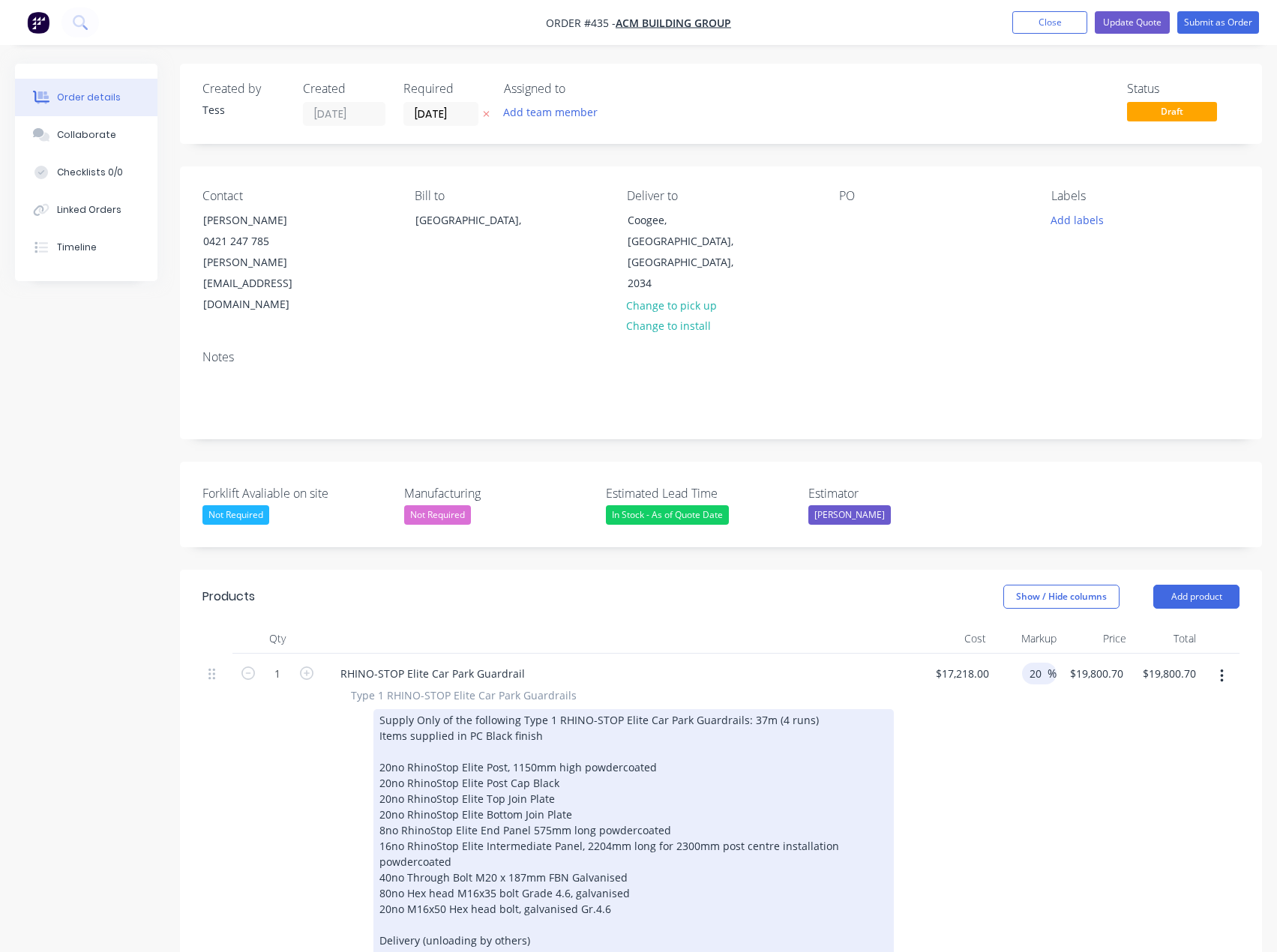
type input "20"
type input "$20,661.60"
drag, startPoint x: 857, startPoint y: 777, endPoint x: 874, endPoint y: 766, distance: 20.2
click at [859, 776] on div "Supply Only of the following Type 1 RHINO-STOP Elite Car Park Guardrails: 37m (…" at bounding box center [633, 838] width 520 height 258
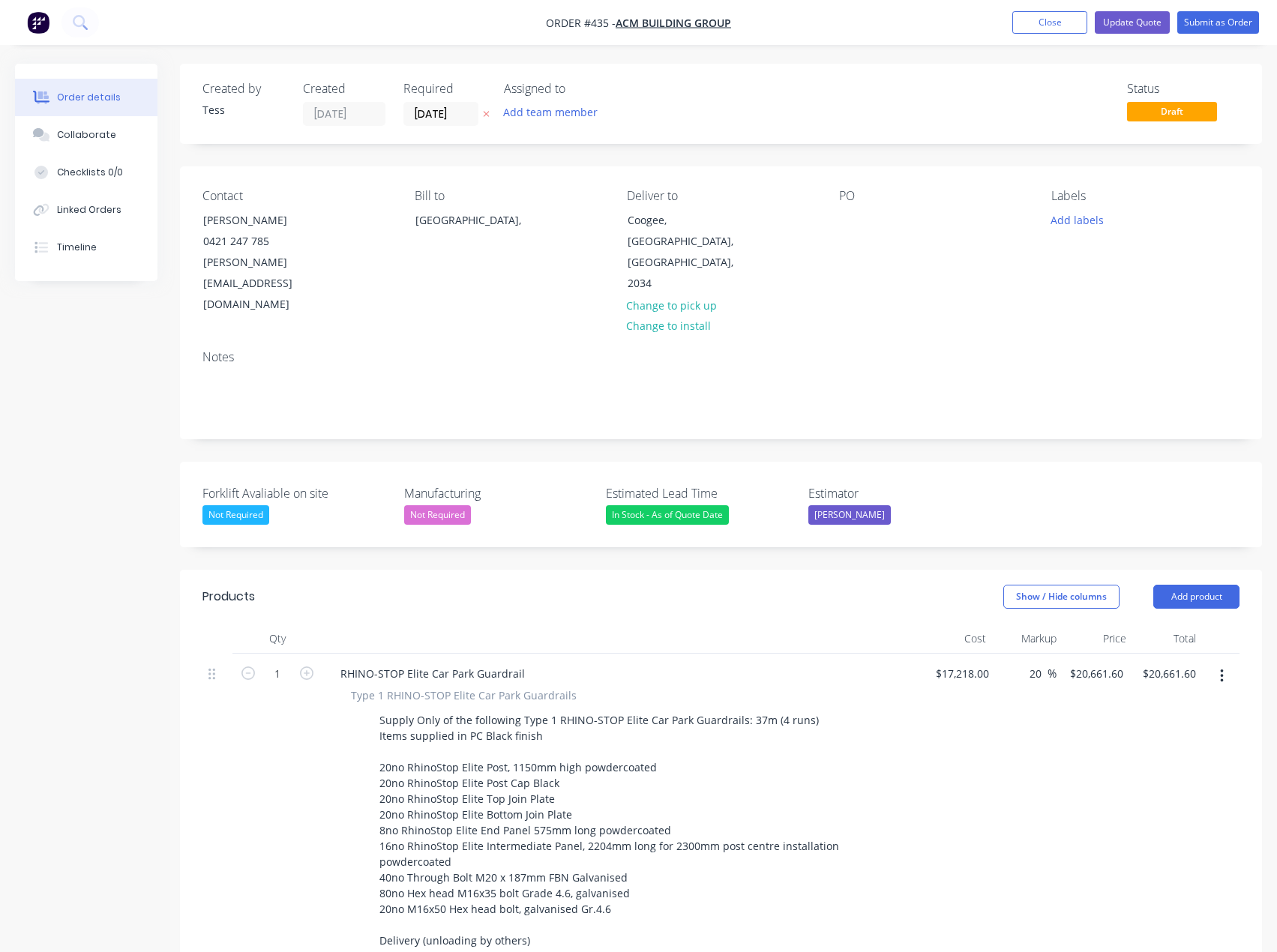
click at [986, 739] on div "$17,218.00 $17,218.00" at bounding box center [958, 828] width 72 height 348
click at [536, 114] on button "Add team member" at bounding box center [550, 111] width 110 height 20
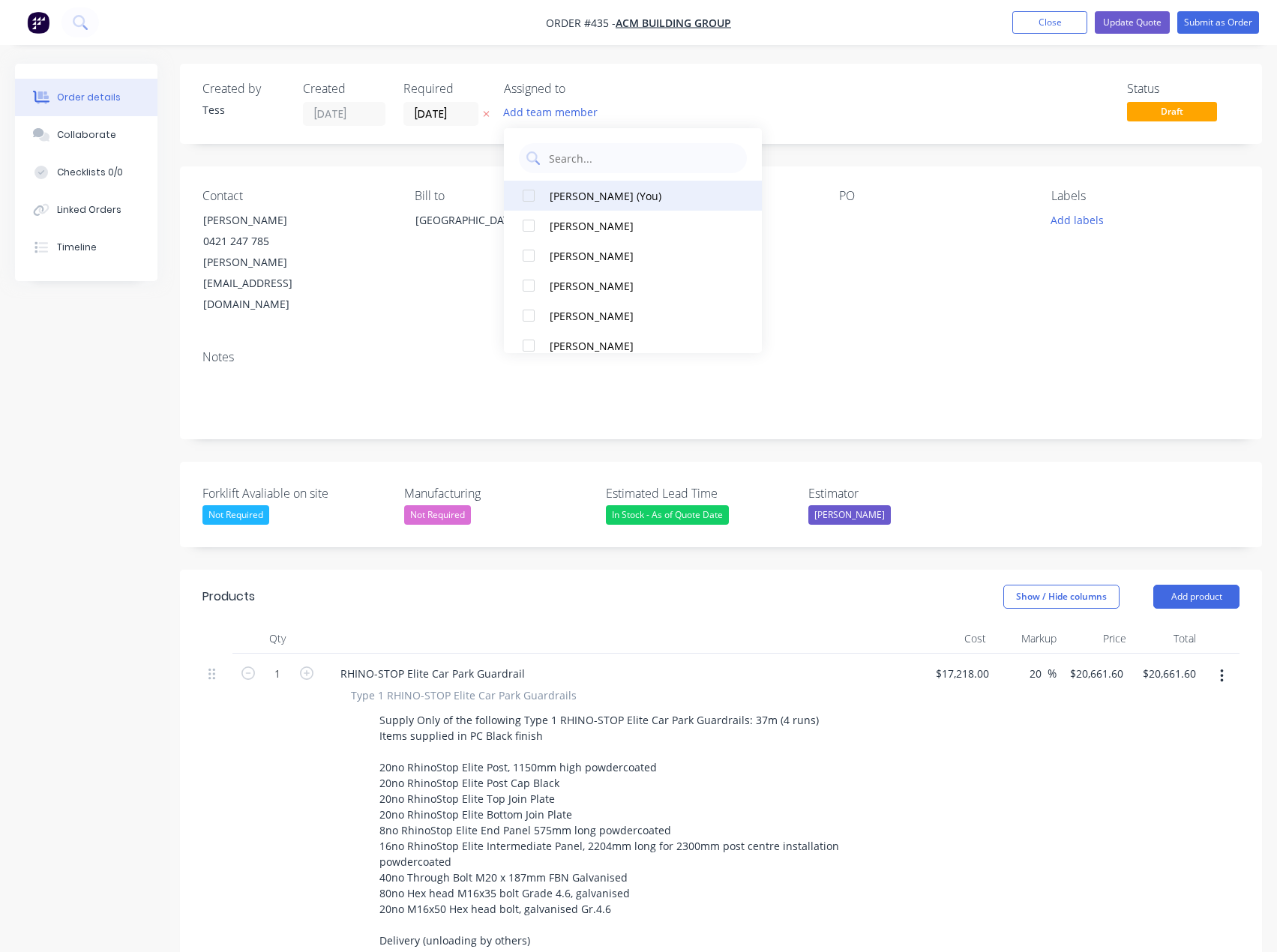
click at [558, 197] on div "[PERSON_NAME] (You)" at bounding box center [637, 195] width 177 height 15
click at [631, 97] on div "Assigned to TS" at bounding box center [579, 103] width 150 height 44
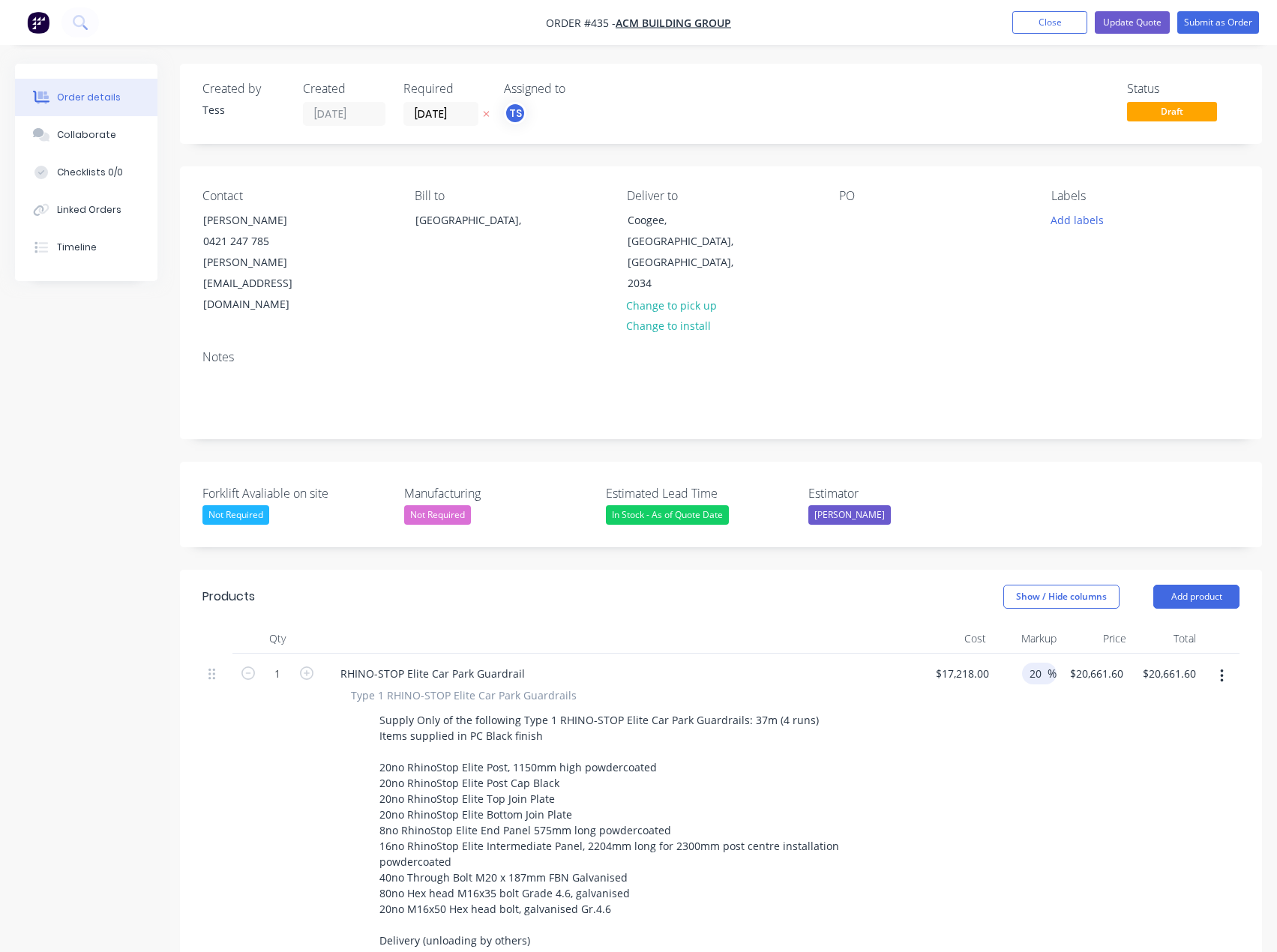
click at [1036, 662] on input "20" at bounding box center [1038, 673] width 20 height 22
drag, startPoint x: 1028, startPoint y: 632, endPoint x: 1052, endPoint y: 633, distance: 24.0
click at [1051, 662] on div "20 20 %" at bounding box center [1039, 673] width 34 height 22
type input "25"
type input "$21,522.50"
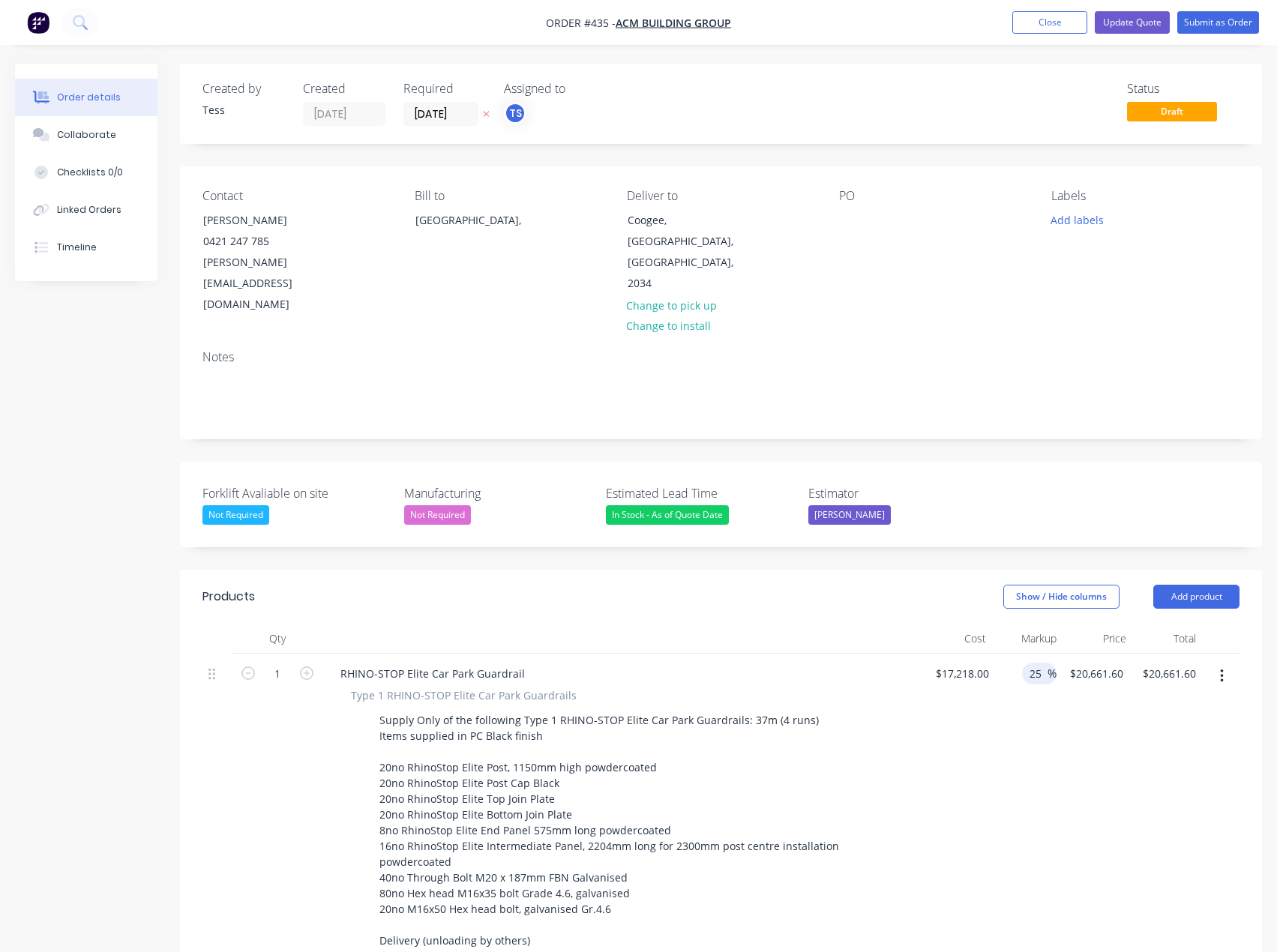
type input "$21,522.50"
click at [991, 702] on div "$17,218.00 $17,218.00" at bounding box center [958, 828] width 72 height 348
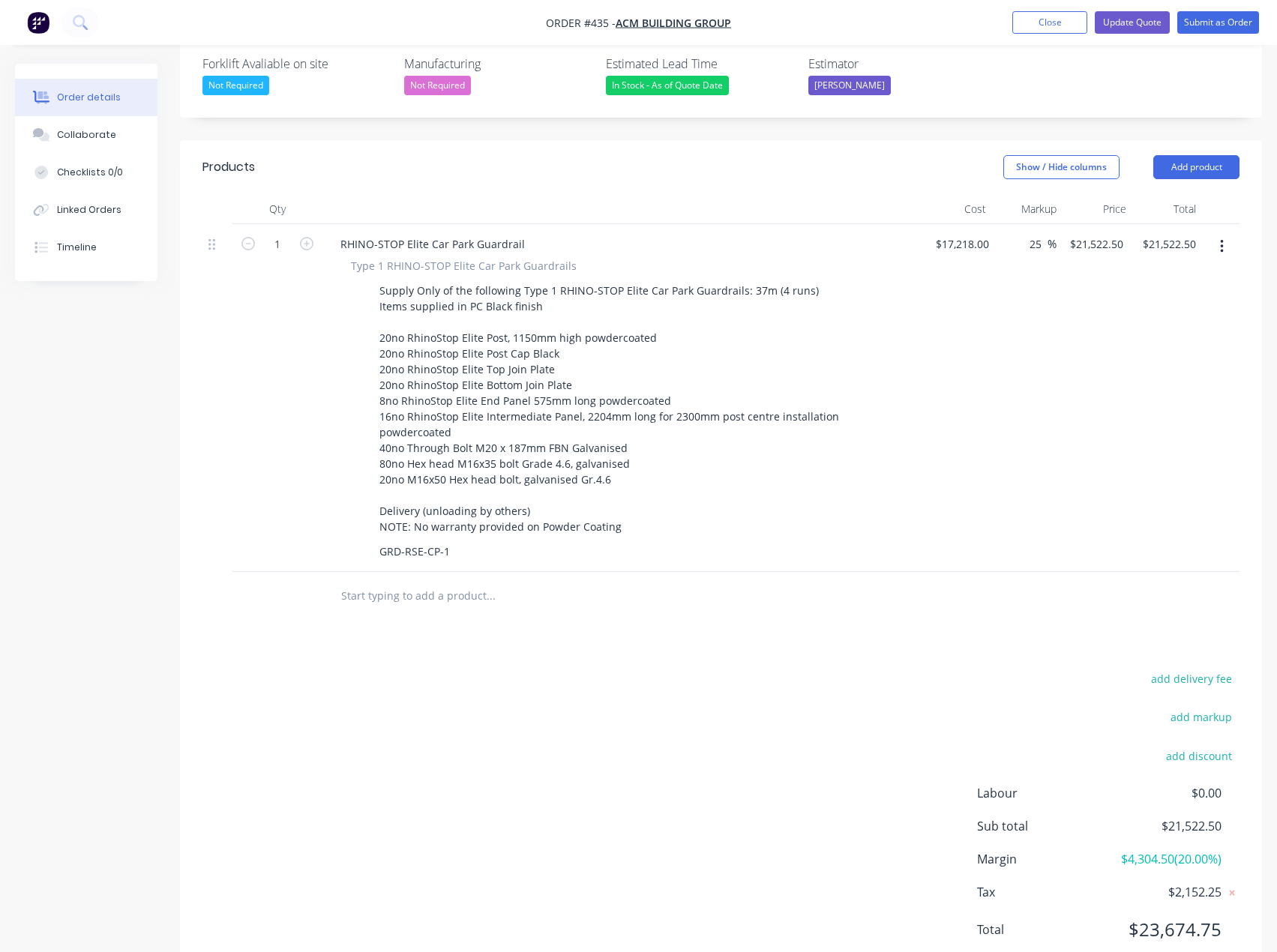
scroll to position [439, 0]
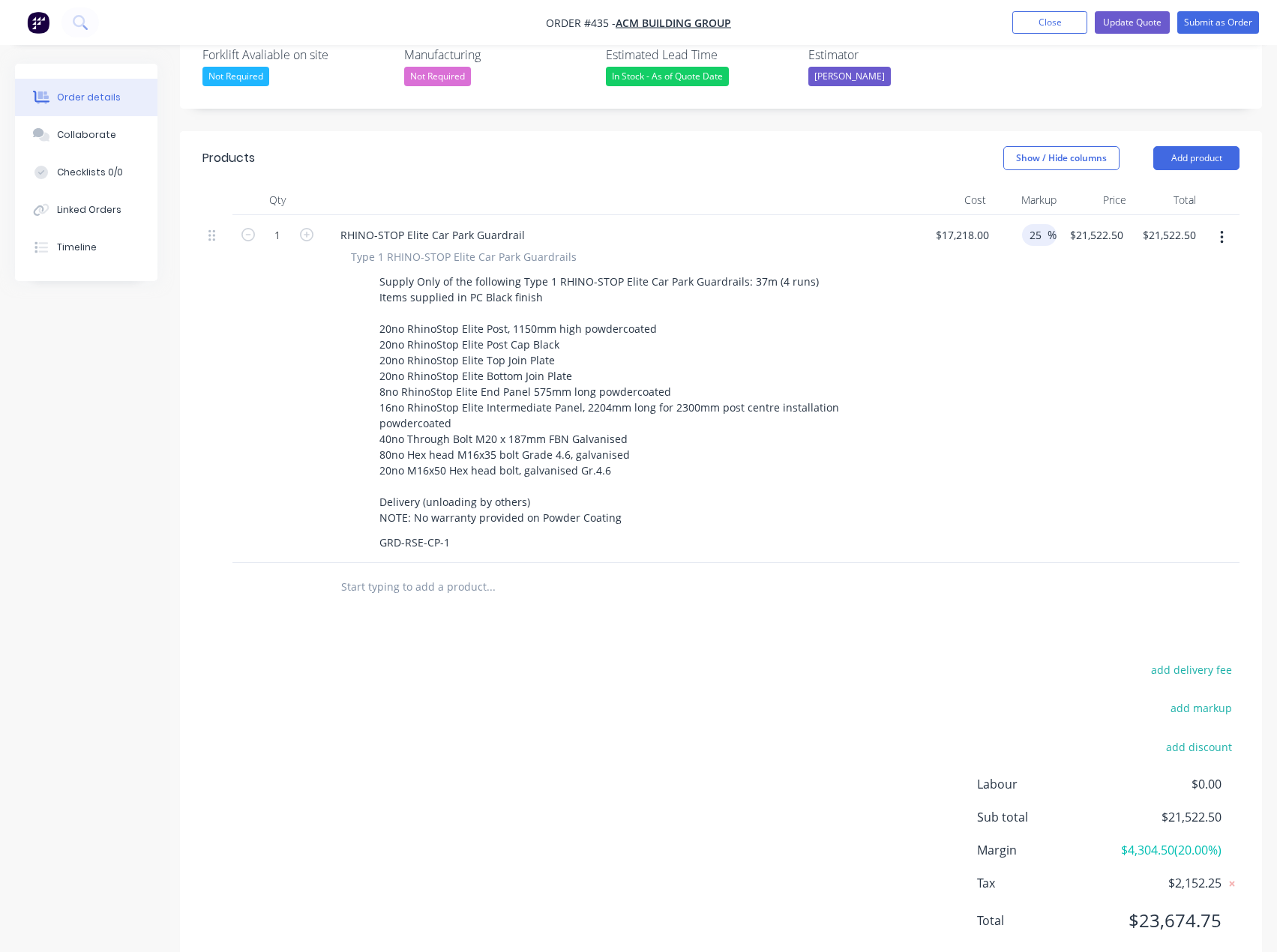
click at [1037, 224] on input "25" at bounding box center [1038, 234] width 20 height 22
drag, startPoint x: 1031, startPoint y: 194, endPoint x: 1045, endPoint y: 194, distance: 14.0
click at [1045, 224] on input "25" at bounding box center [1038, 234] width 20 height 22
type input "20"
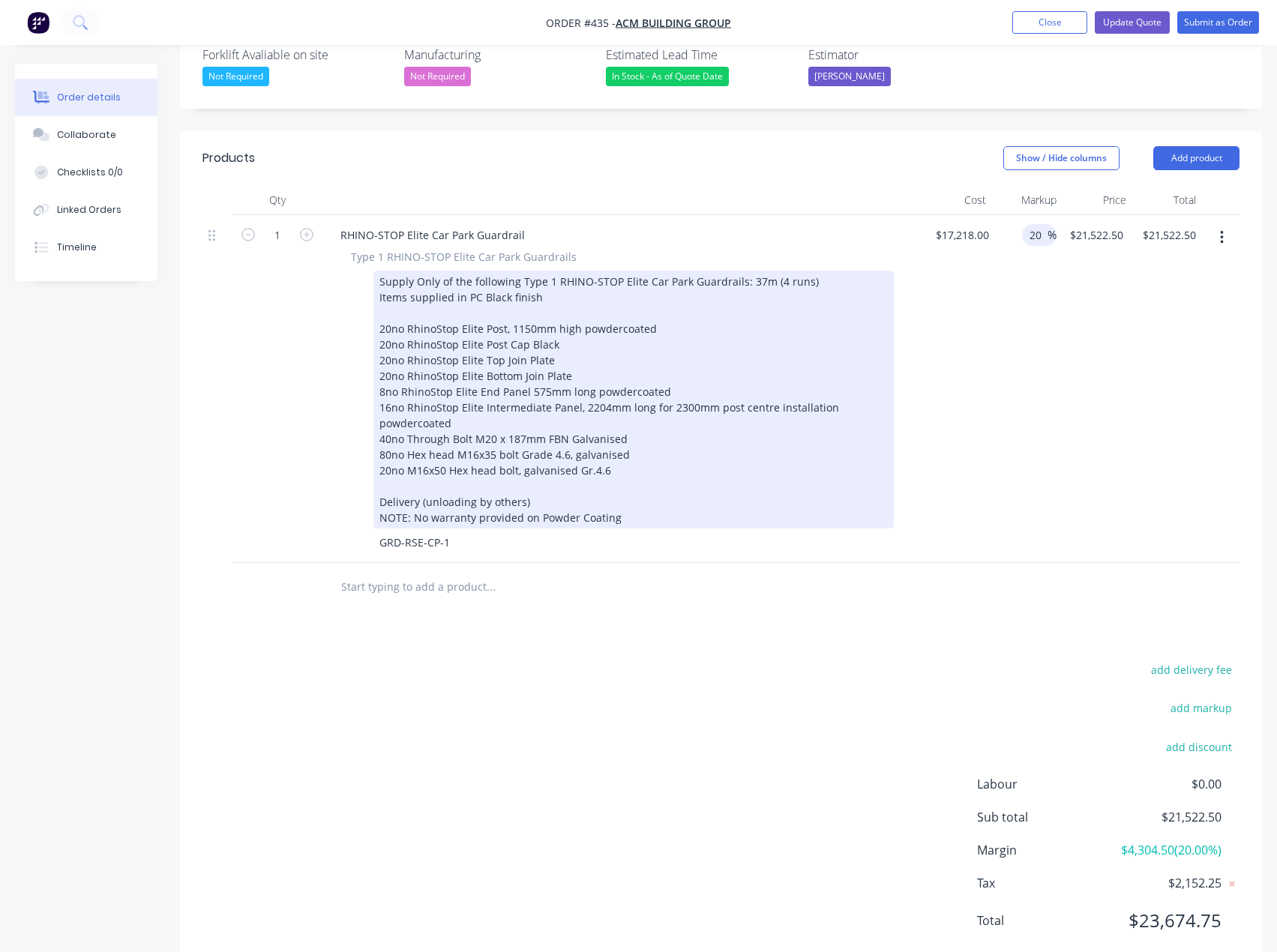
type input "$20,661.60"
click at [904, 353] on div "Type 1 RHINO-STOP Elite Car Park Guardrails Supply Only of the following Type 1…" at bounding box center [623, 401] width 588 height 304
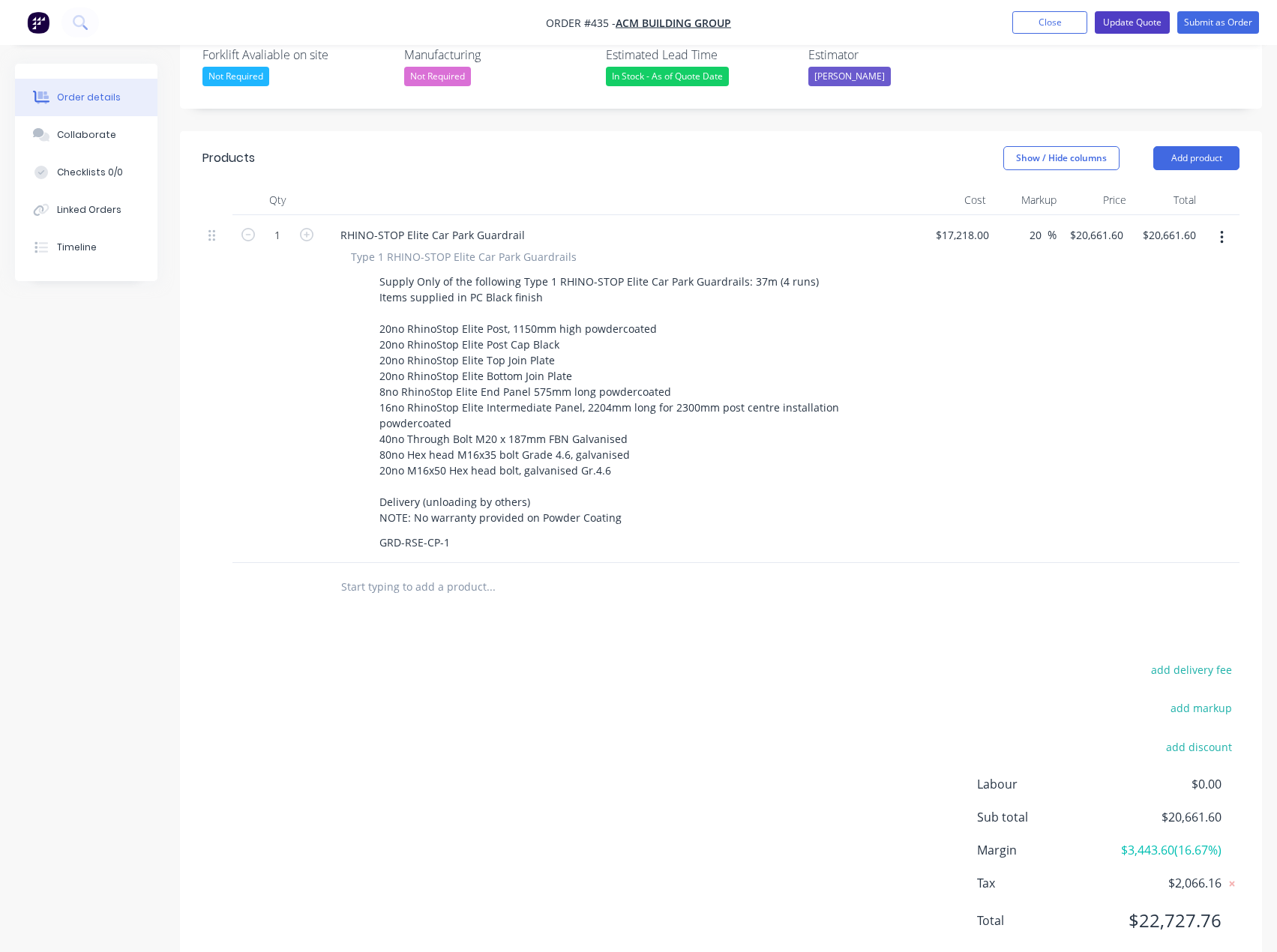
click at [1134, 19] on button "Update Quote" at bounding box center [1132, 23] width 75 height 23
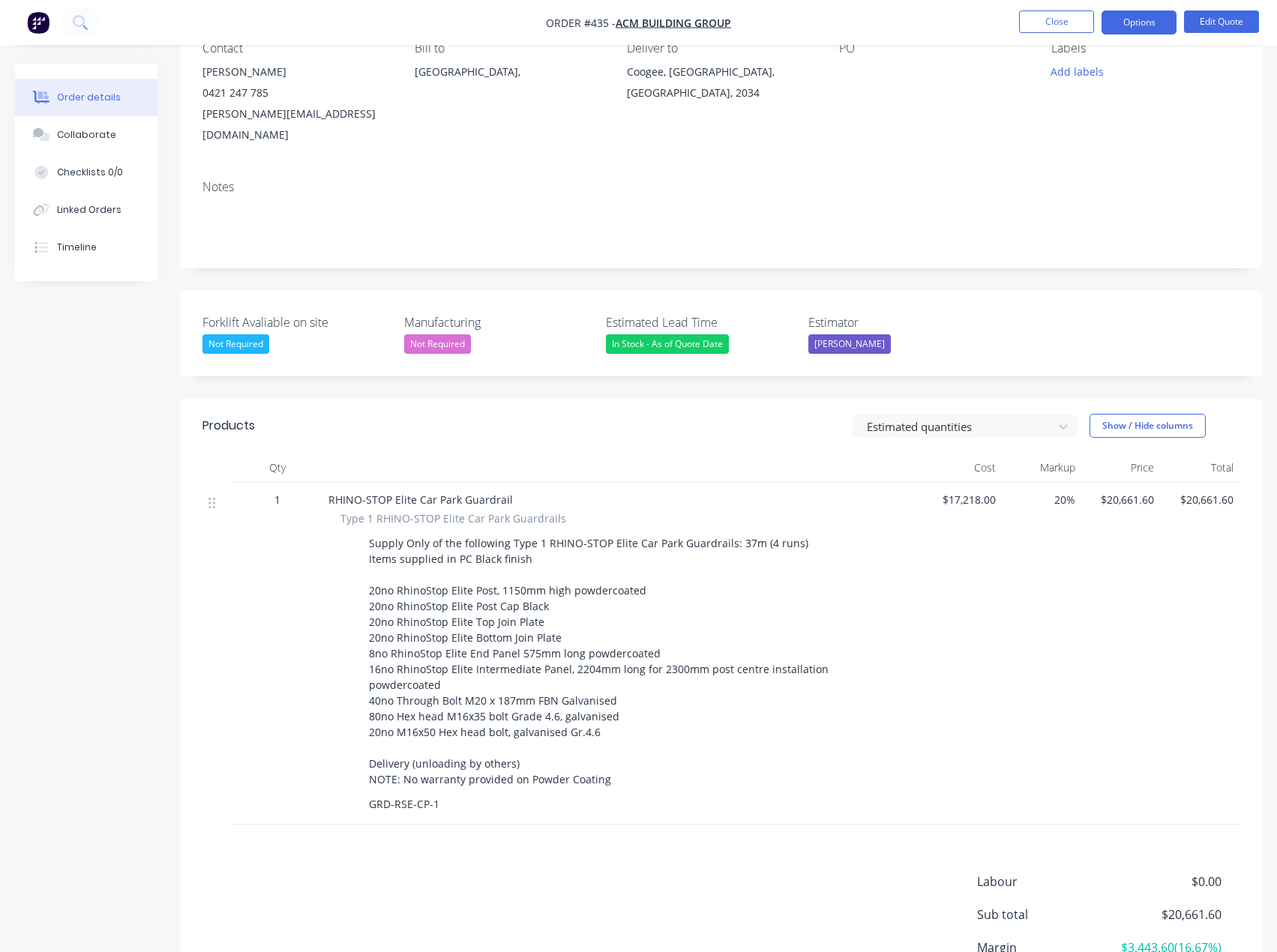
scroll to position [150, 0]
click at [1061, 489] on span "20%" at bounding box center [1041, 496] width 68 height 15
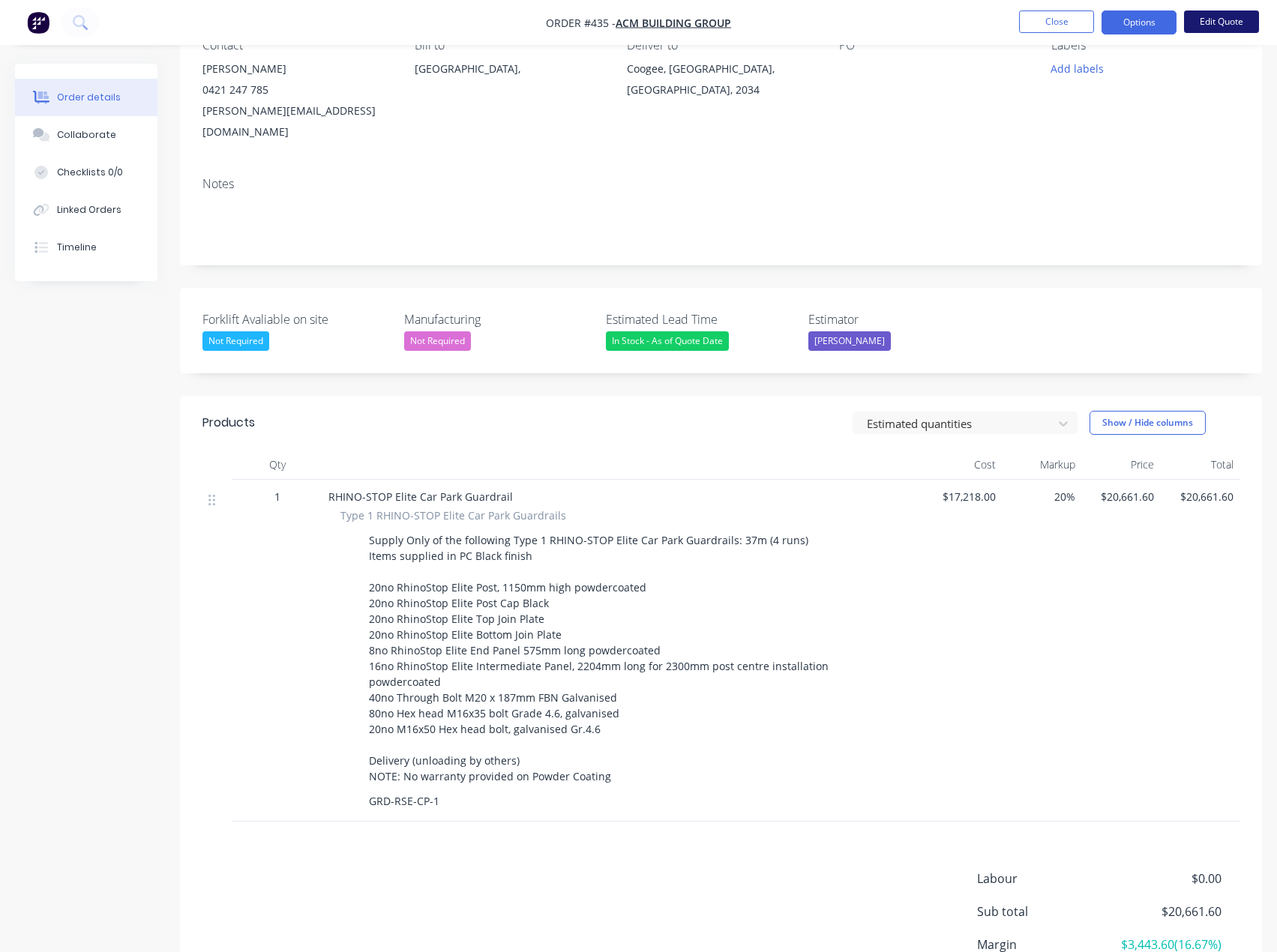
click at [1224, 30] on button "Edit Quote" at bounding box center [1222, 22] width 75 height 23
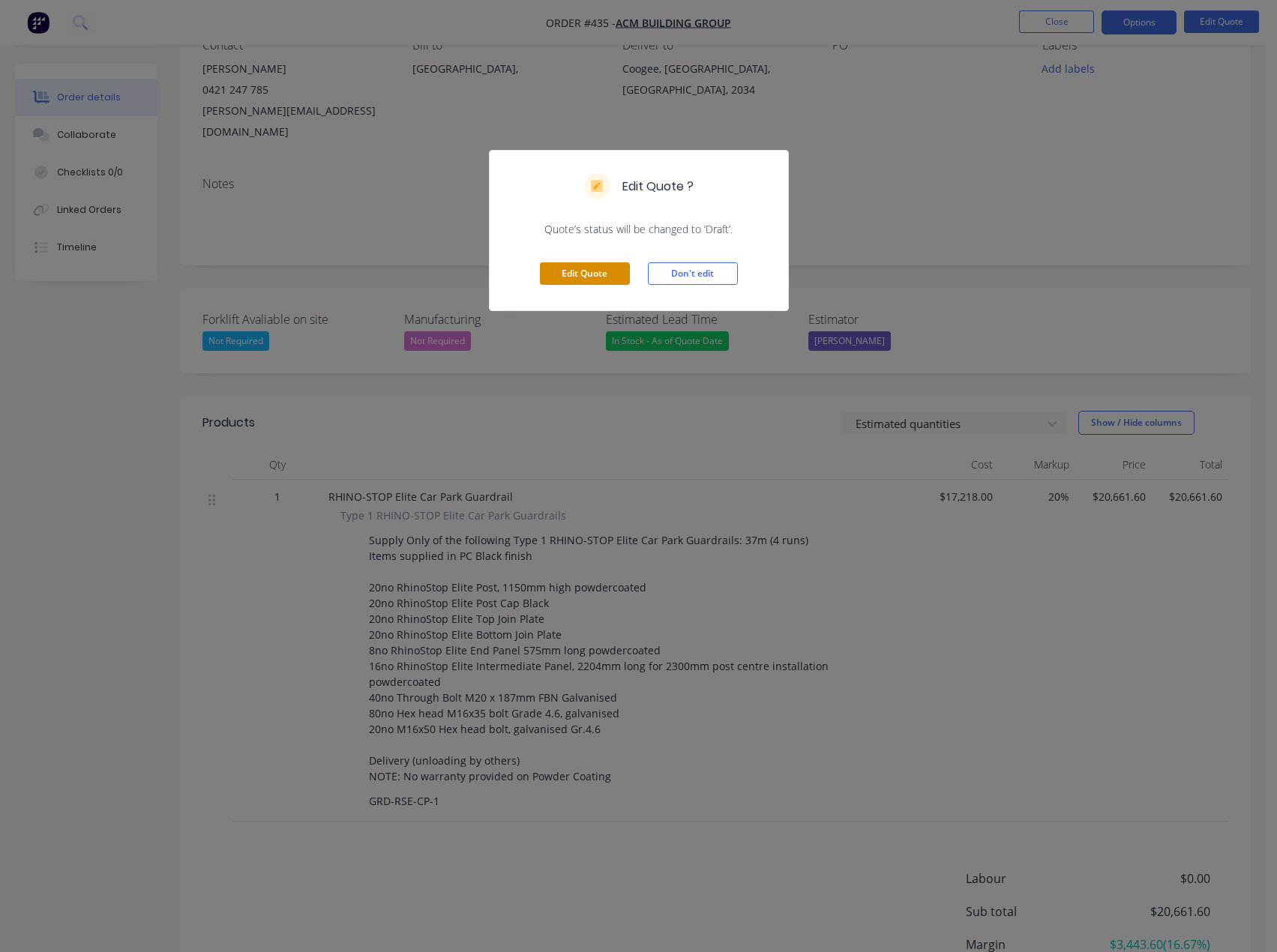
click at [582, 270] on button "Edit Quote" at bounding box center [584, 273] width 90 height 23
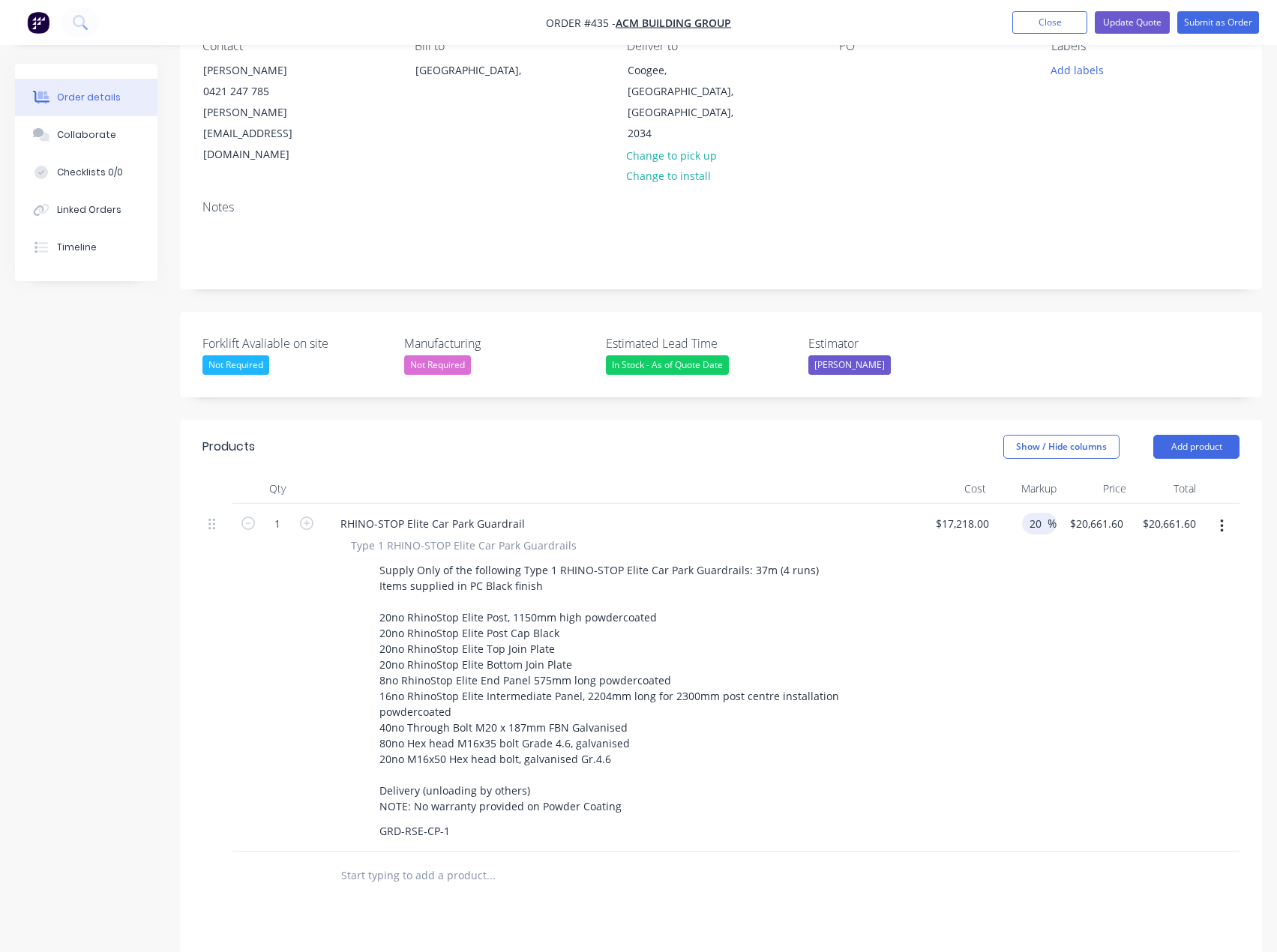
click at [1028, 513] on input "20" at bounding box center [1038, 523] width 20 height 22
drag, startPoint x: 1027, startPoint y: 482, endPoint x: 1060, endPoint y: 482, distance: 33.0
click at [1060, 504] on div "1 RHINO-STOP Elite Car Park Guardrail Type 1 RHINO-STOP Elite Car Park Guardrai…" at bounding box center [721, 678] width 1037 height 348
type input "18"
type input "$20,317.24"
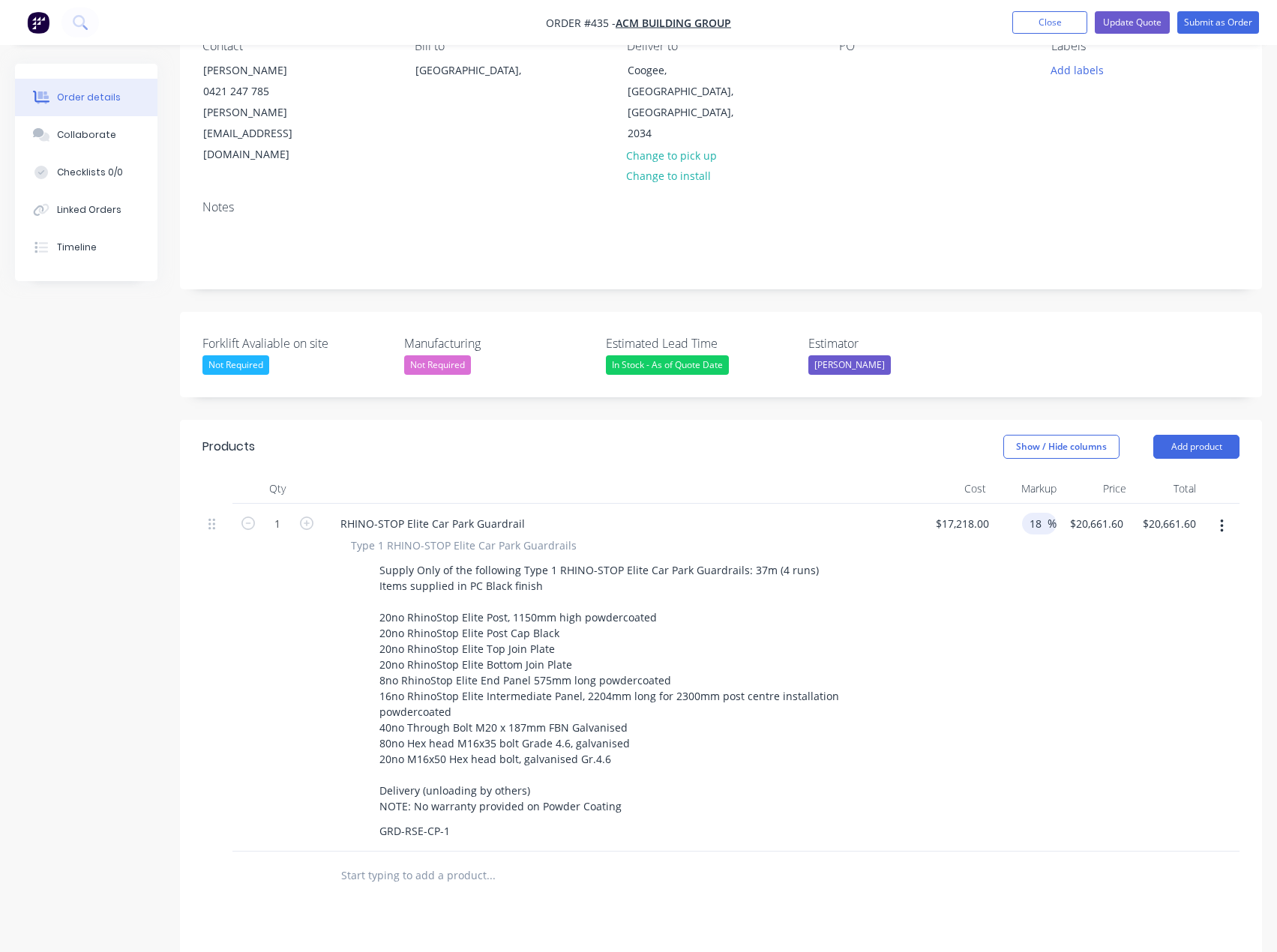
type input "$20,317.24"
click at [946, 557] on div "$17,218.00 $17,218.00" at bounding box center [958, 678] width 72 height 348
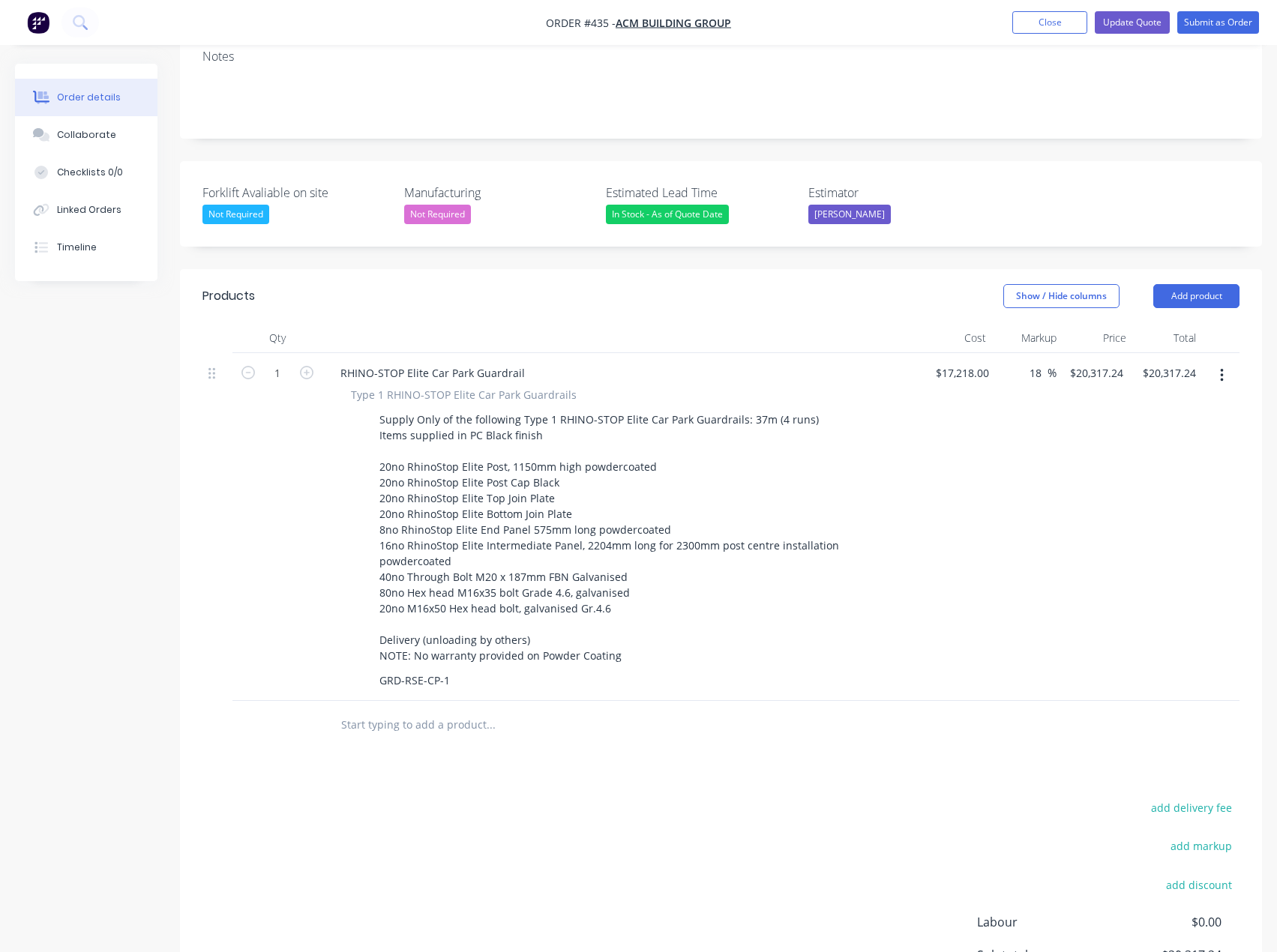
scroll to position [300, 0]
drag, startPoint x: 1030, startPoint y: 337, endPoint x: 1062, endPoint y: 337, distance: 32.0
click at [1062, 354] on div "1 RHINO-STOP Elite Car Park Guardrail Type 1 RHINO-STOP Elite Car Park Guardrai…" at bounding box center [721, 528] width 1037 height 348
type input "20"
type input "$20,661.60"
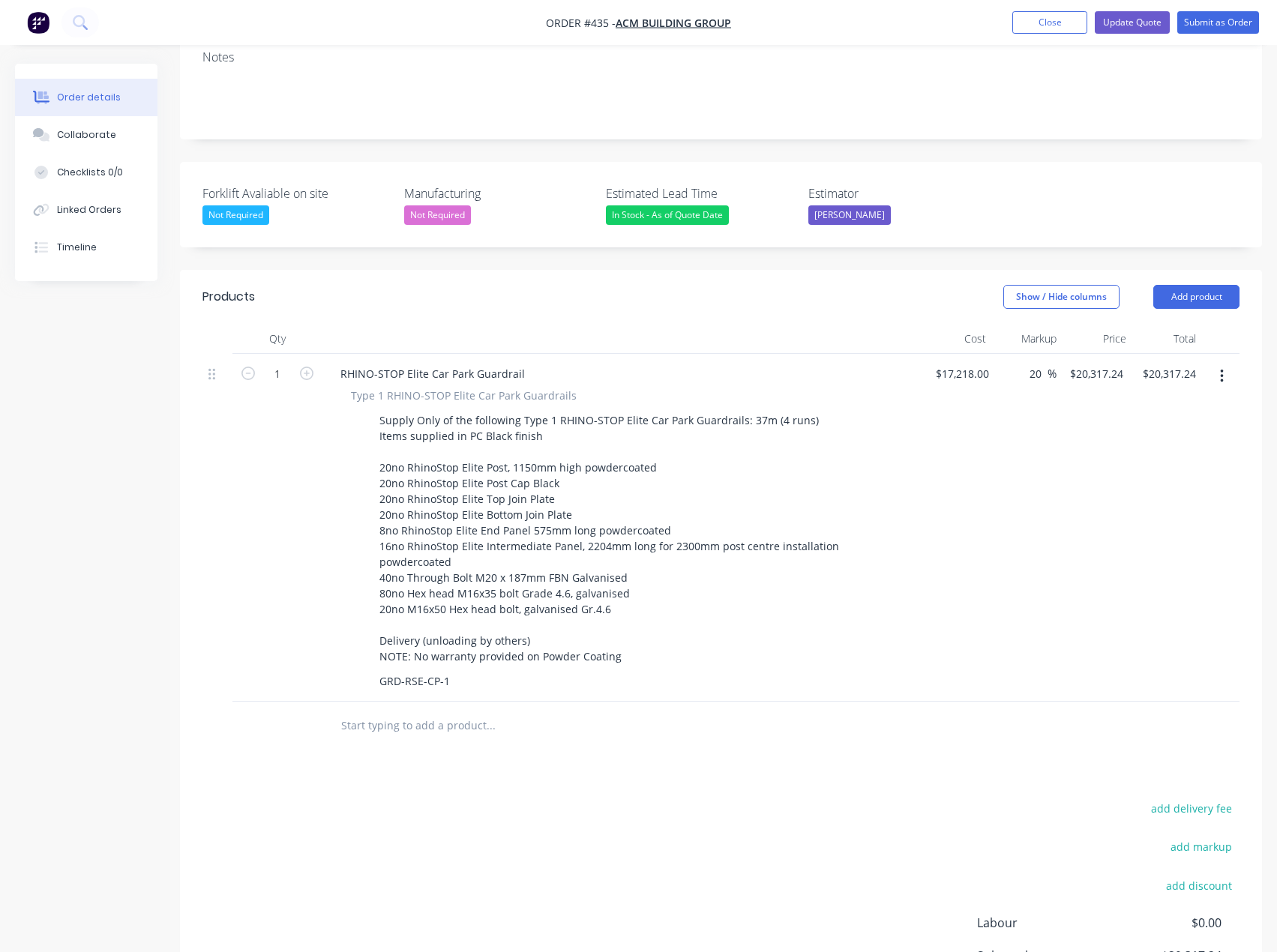
type input "$20,661.60"
click at [953, 453] on div "$17,218.00 $17,218.00" at bounding box center [958, 528] width 72 height 348
click at [1126, 25] on button "Update Quote" at bounding box center [1132, 23] width 75 height 23
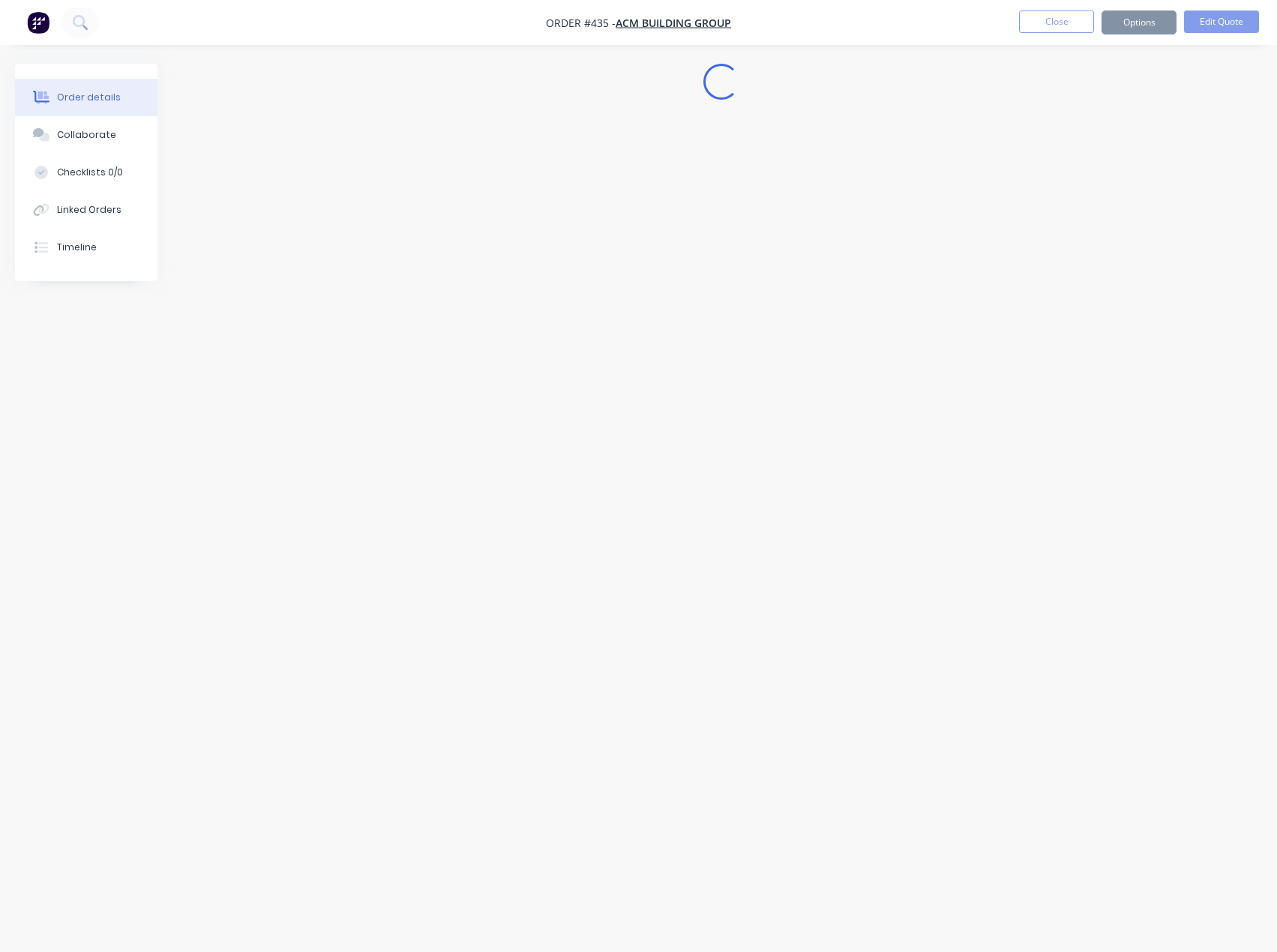
scroll to position [0, 0]
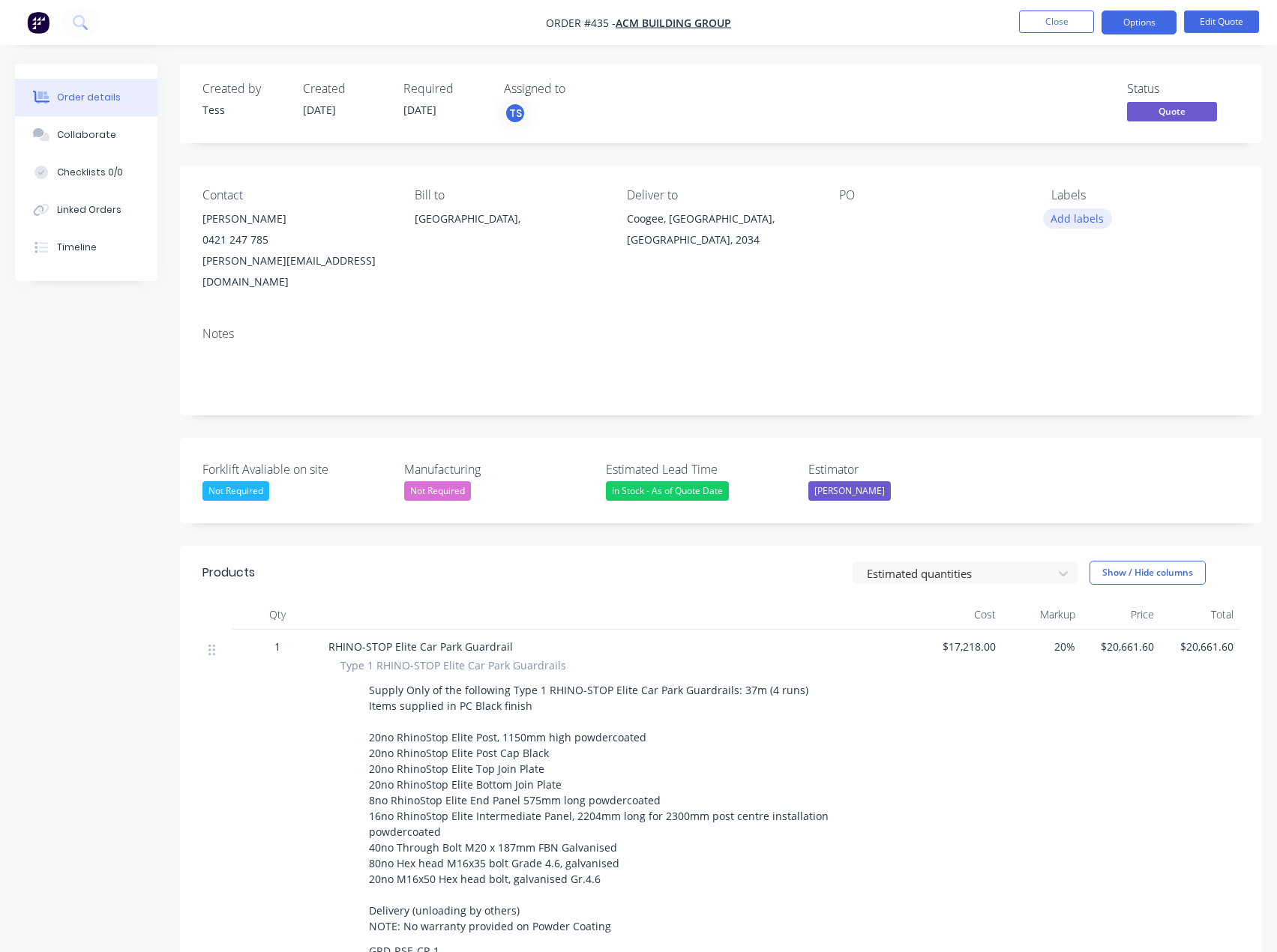
click at [1062, 211] on button "Add labels" at bounding box center [1078, 218] width 69 height 20
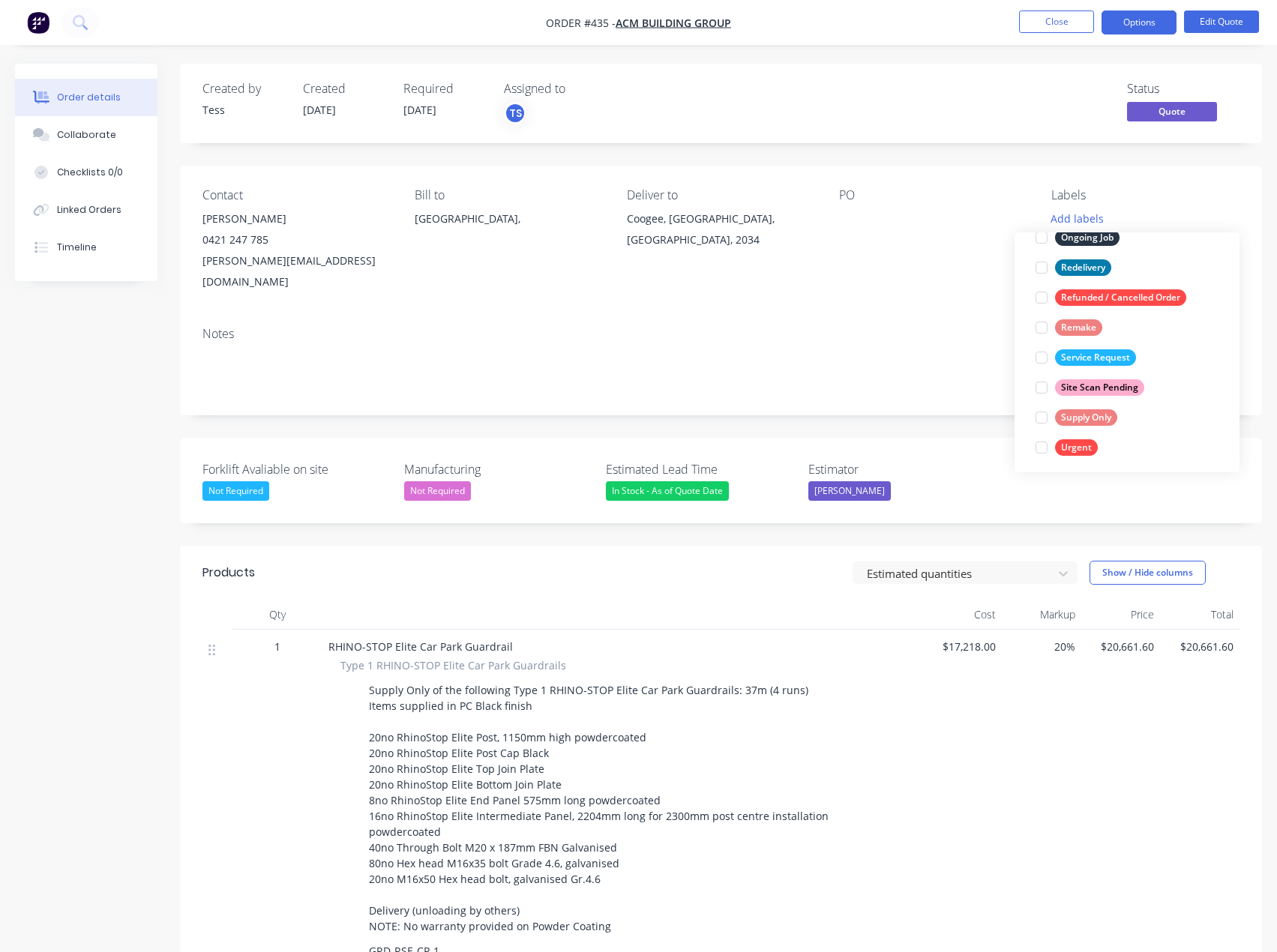
scroll to position [240, 0]
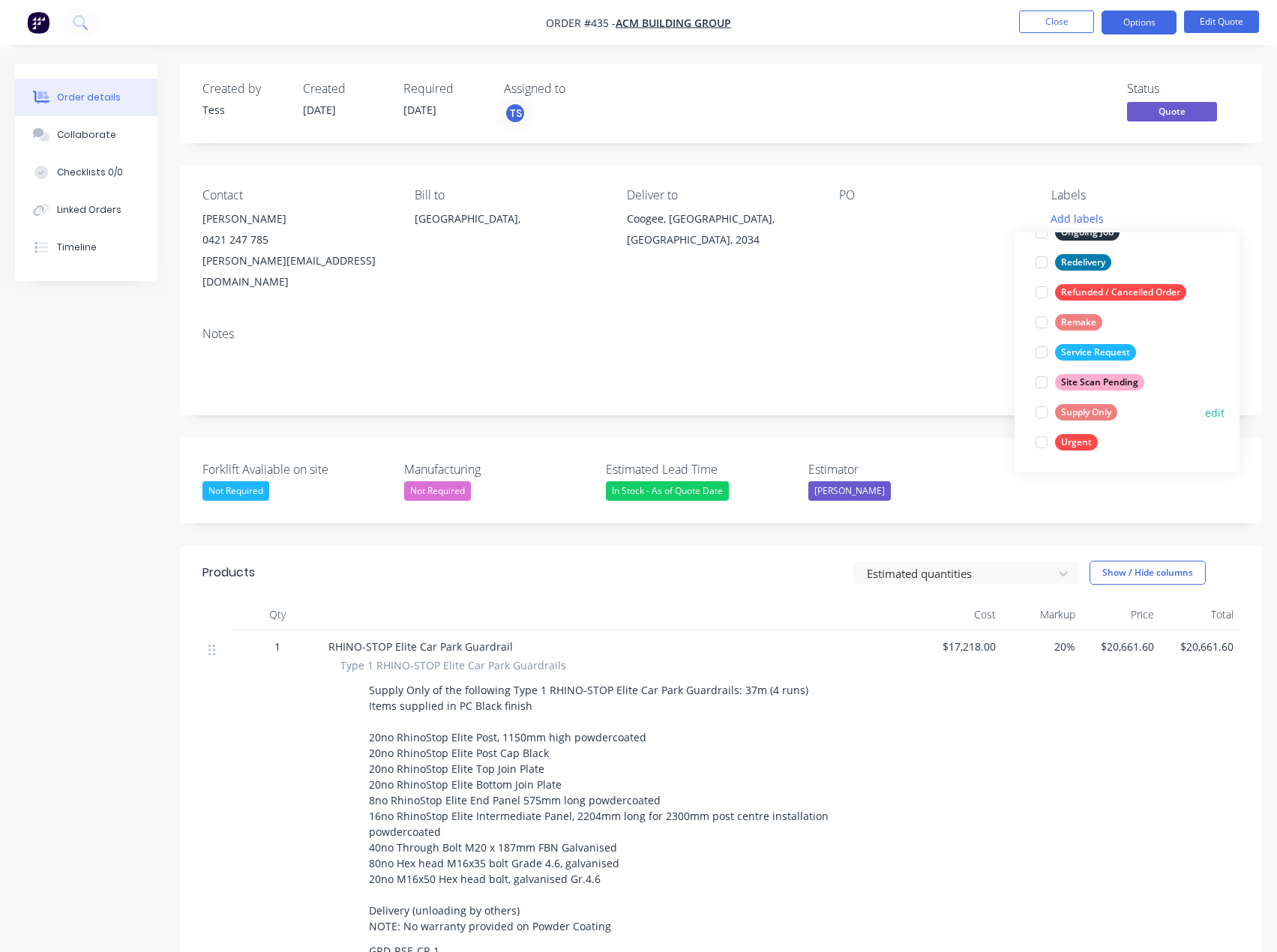
click at [1073, 413] on div "Supply Only" at bounding box center [1086, 413] width 62 height 16
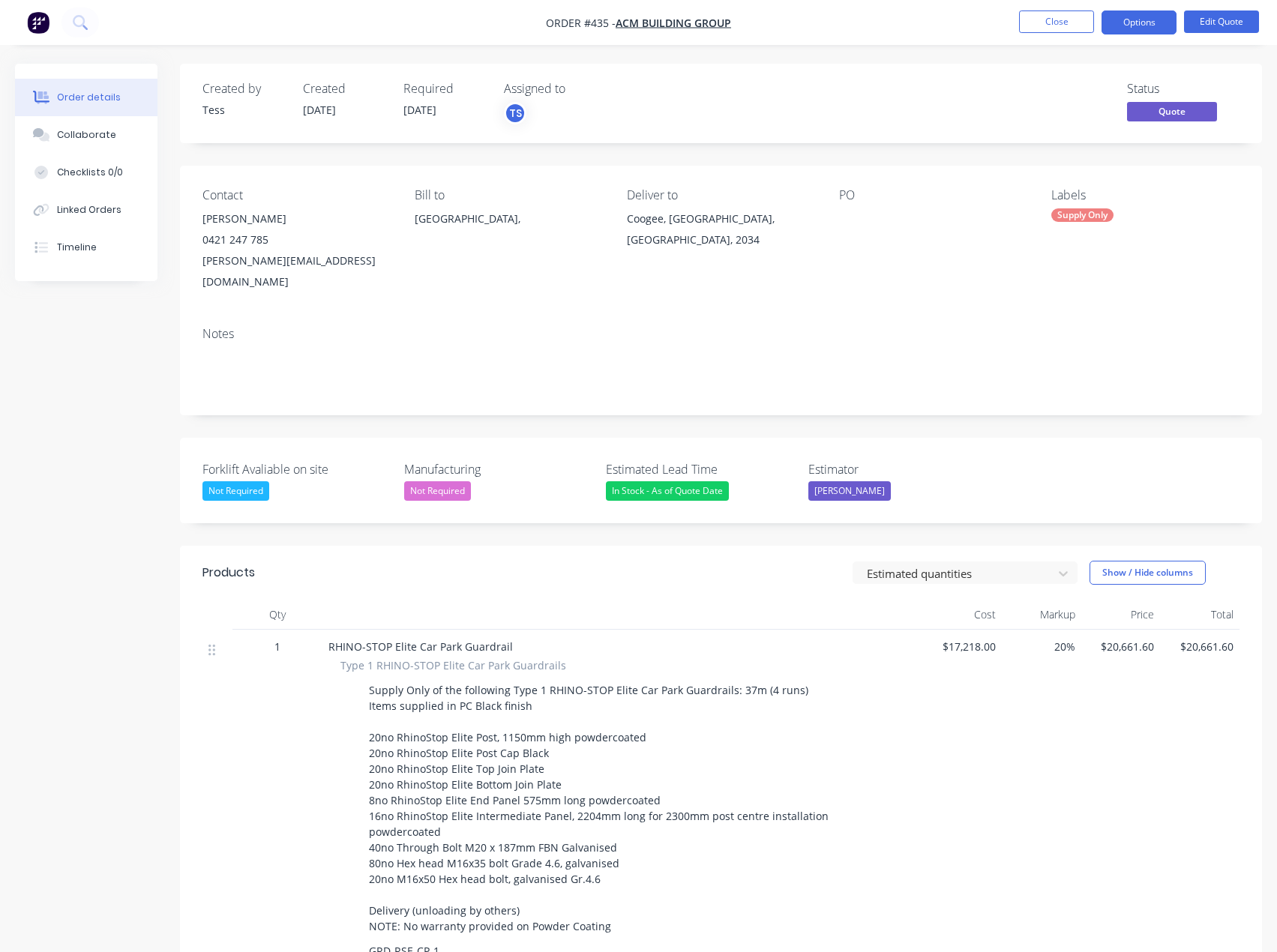
click at [995, 212] on div at bounding box center [933, 219] width 187 height 21
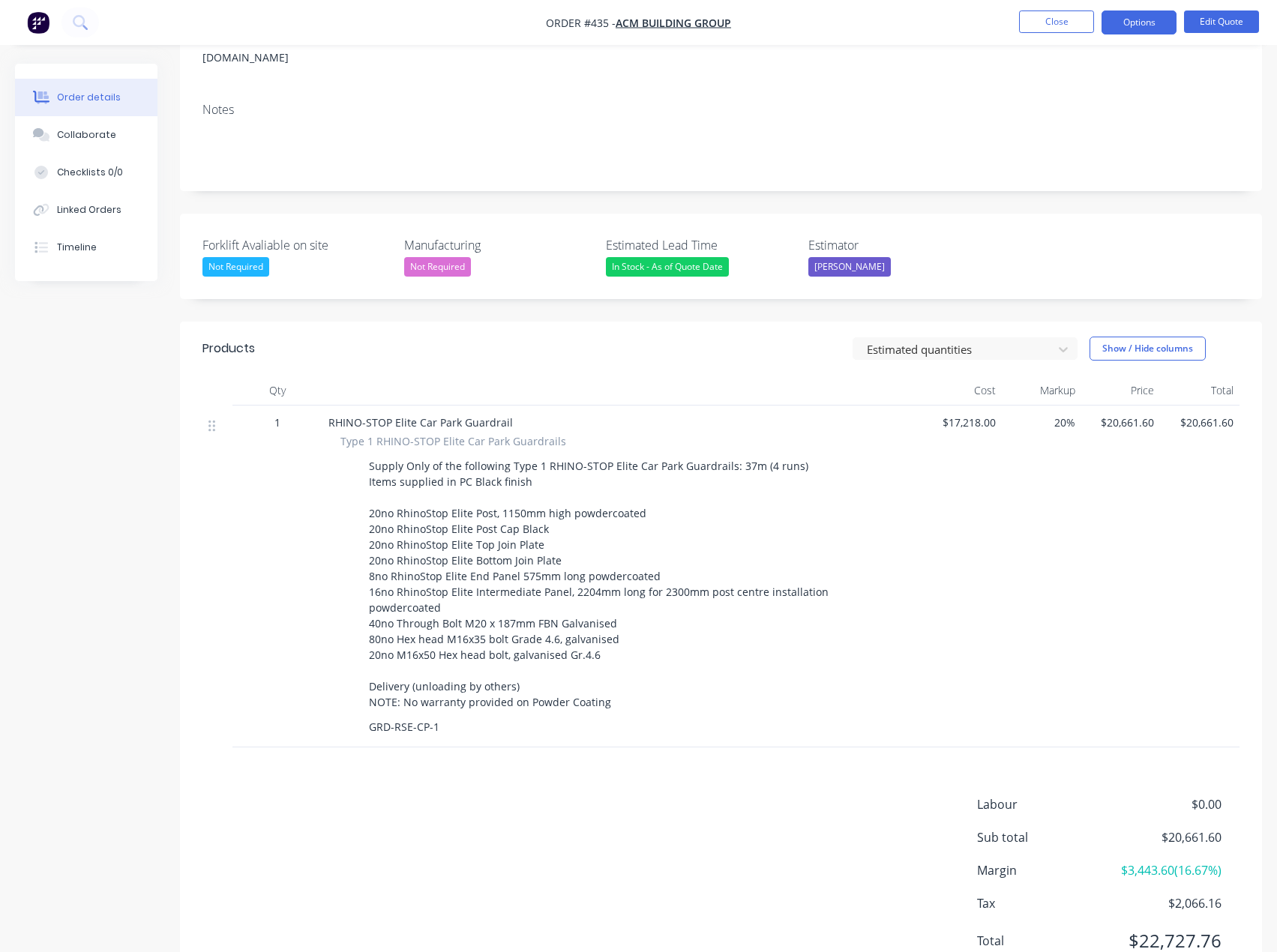
scroll to position [225, 0]
click at [1157, 27] on button "Options" at bounding box center [1139, 22] width 75 height 24
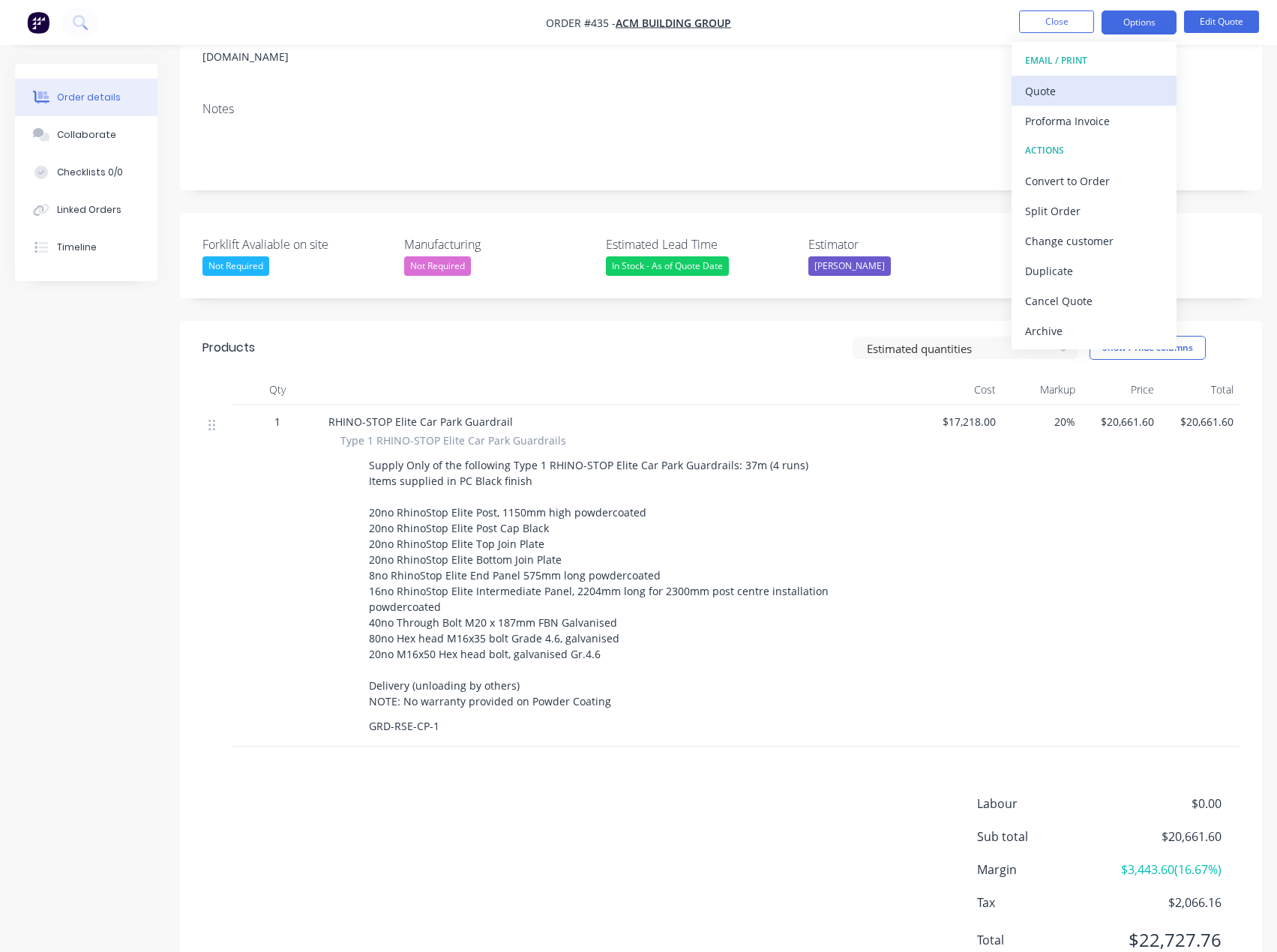
click at [1063, 94] on div "Quote" at bounding box center [1094, 91] width 138 height 22
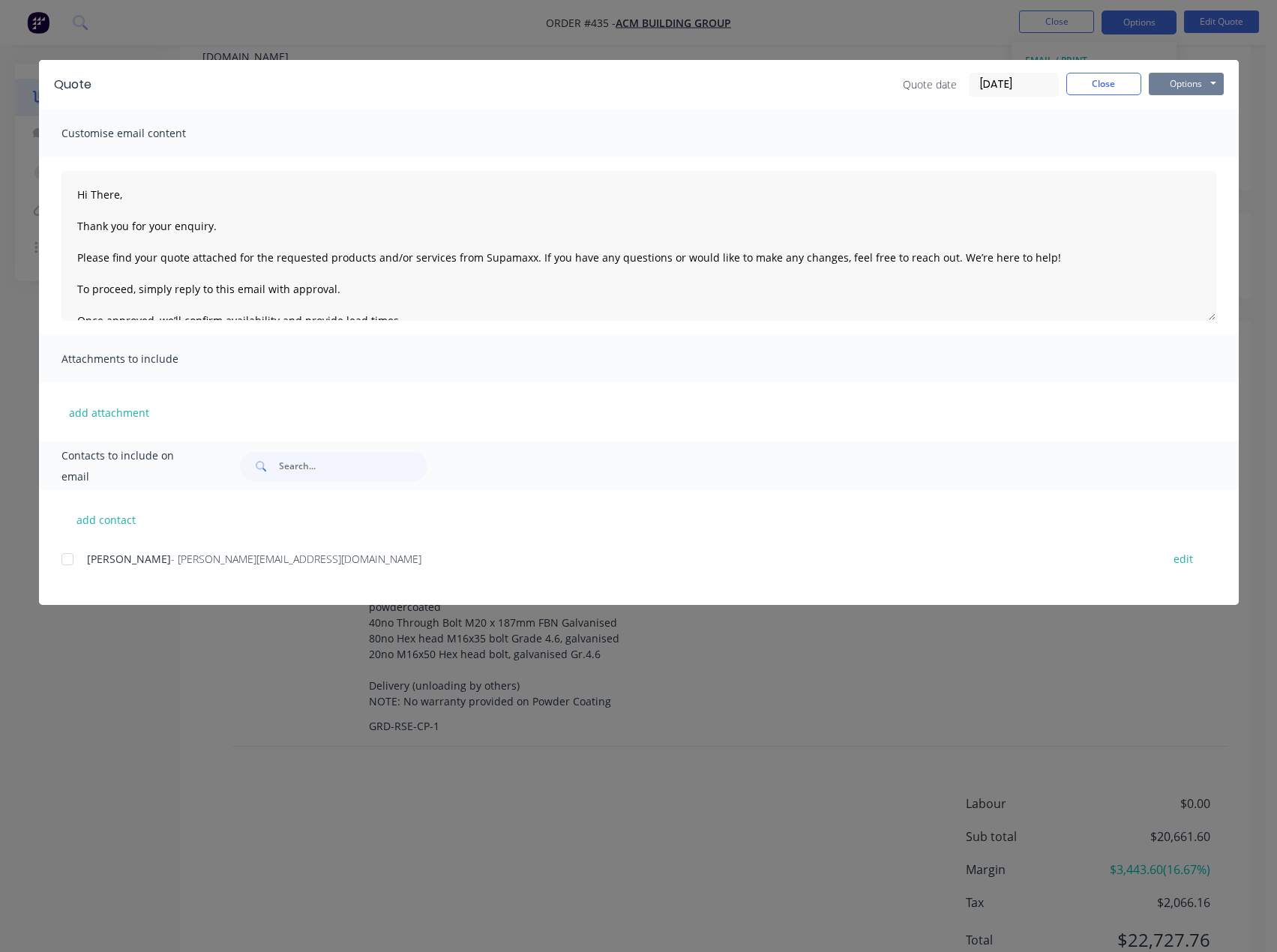
click at [1196, 81] on button "Options" at bounding box center [1187, 84] width 75 height 23
click at [1183, 104] on button "Preview" at bounding box center [1197, 111] width 96 height 24
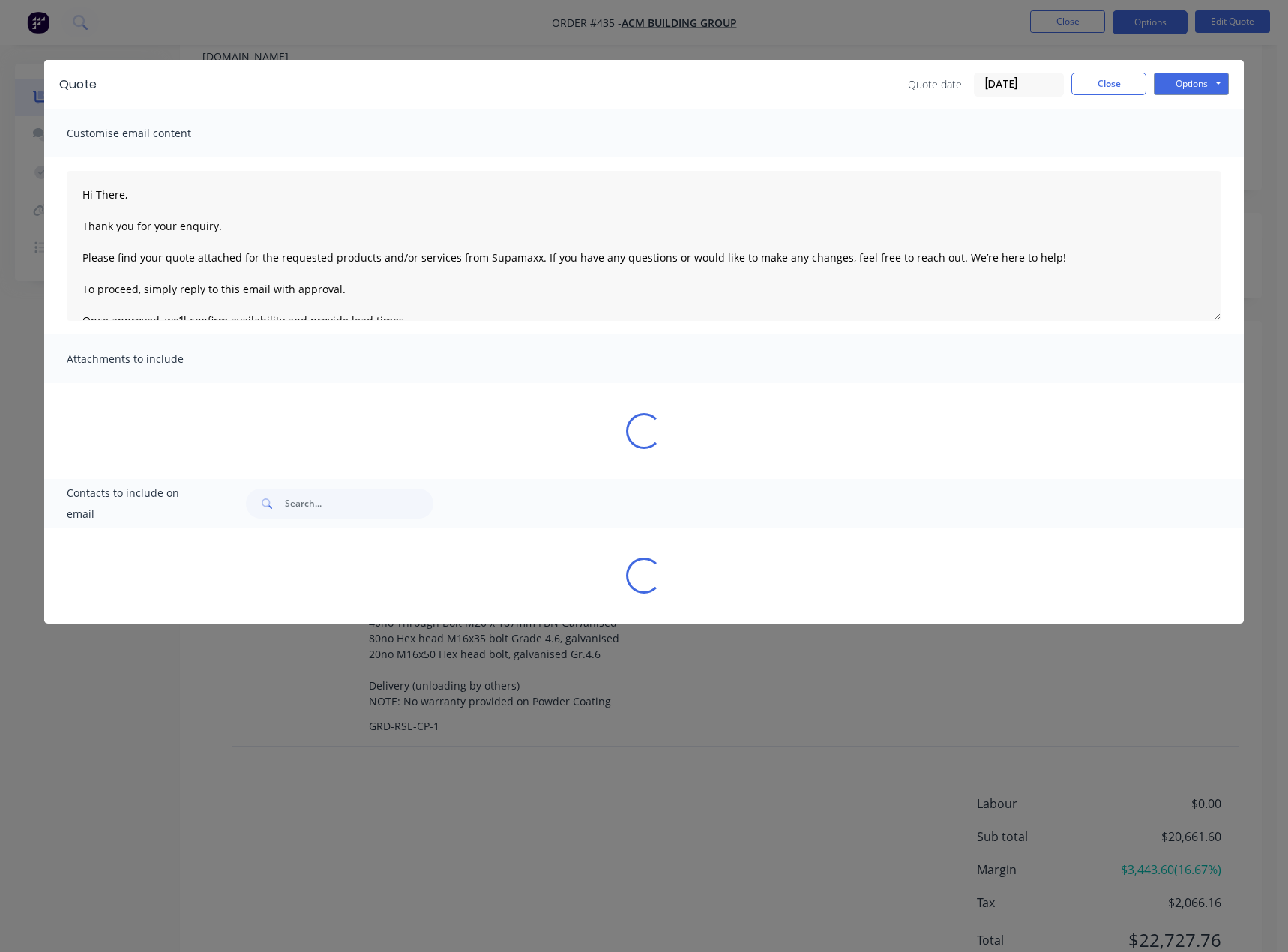
type textarea "Hi There, Thank you for your enquiry. Please find your quote attached for the r…"
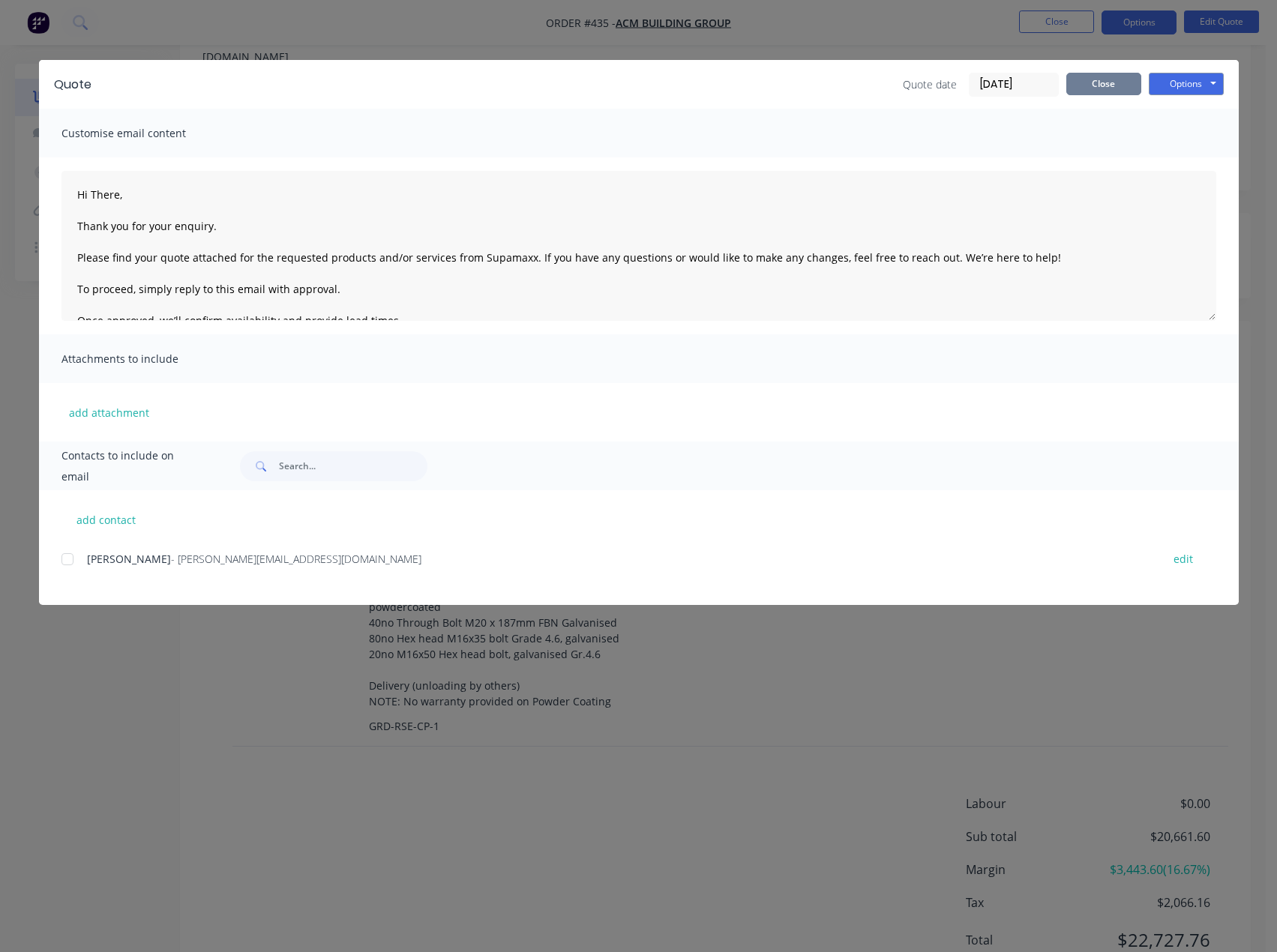
click at [1113, 81] on button "Close" at bounding box center [1104, 84] width 75 height 23
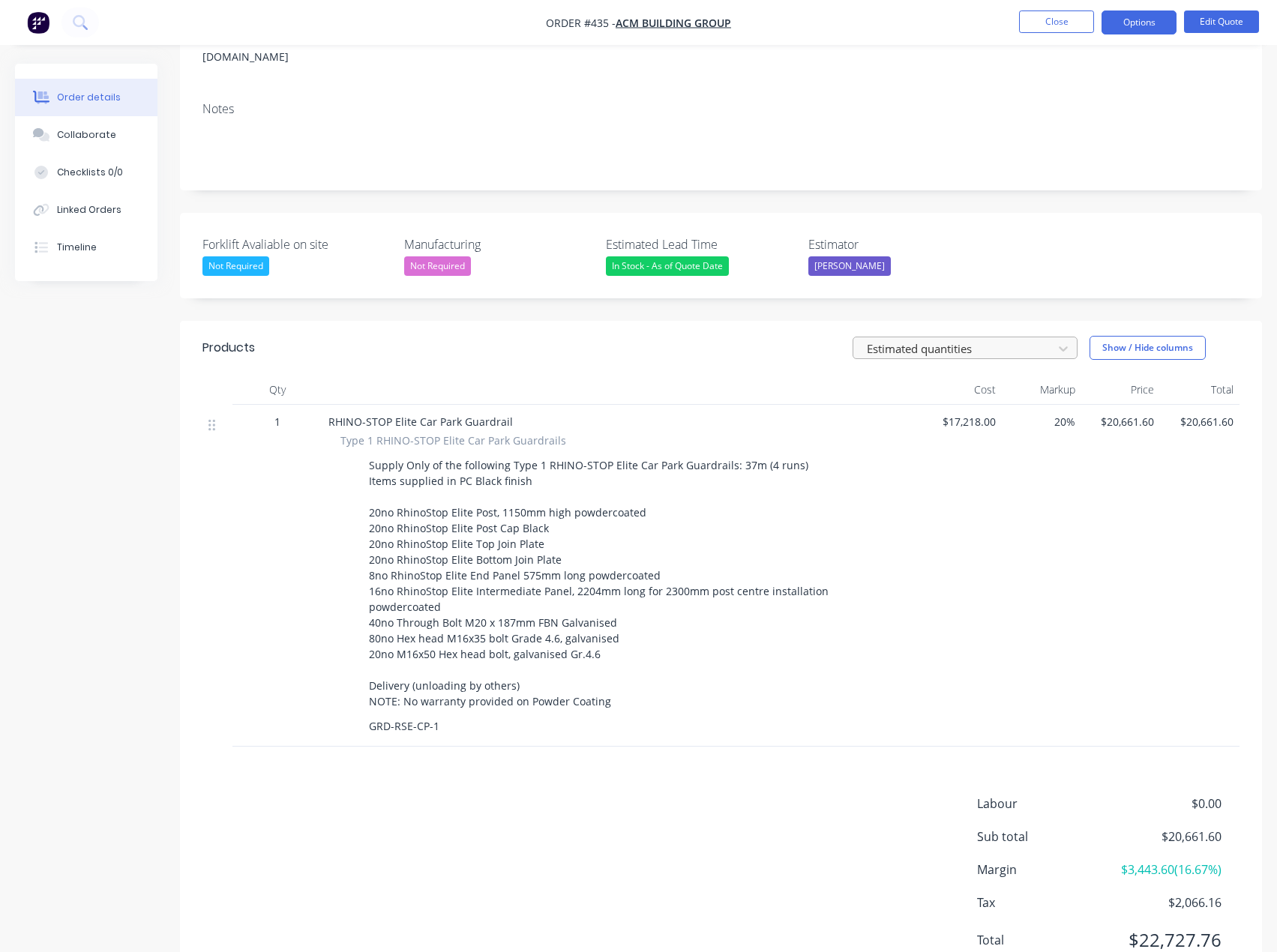
click at [1013, 338] on div at bounding box center [955, 347] width 180 height 19
click at [1021, 282] on div "Created by Tess Created [DATE] Required [DATE] Assigned to TS Status Quote Cont…" at bounding box center [721, 415] width 1082 height 1152
click at [646, 256] on div "In Stock - As of Quote Date" at bounding box center [667, 266] width 123 height 20
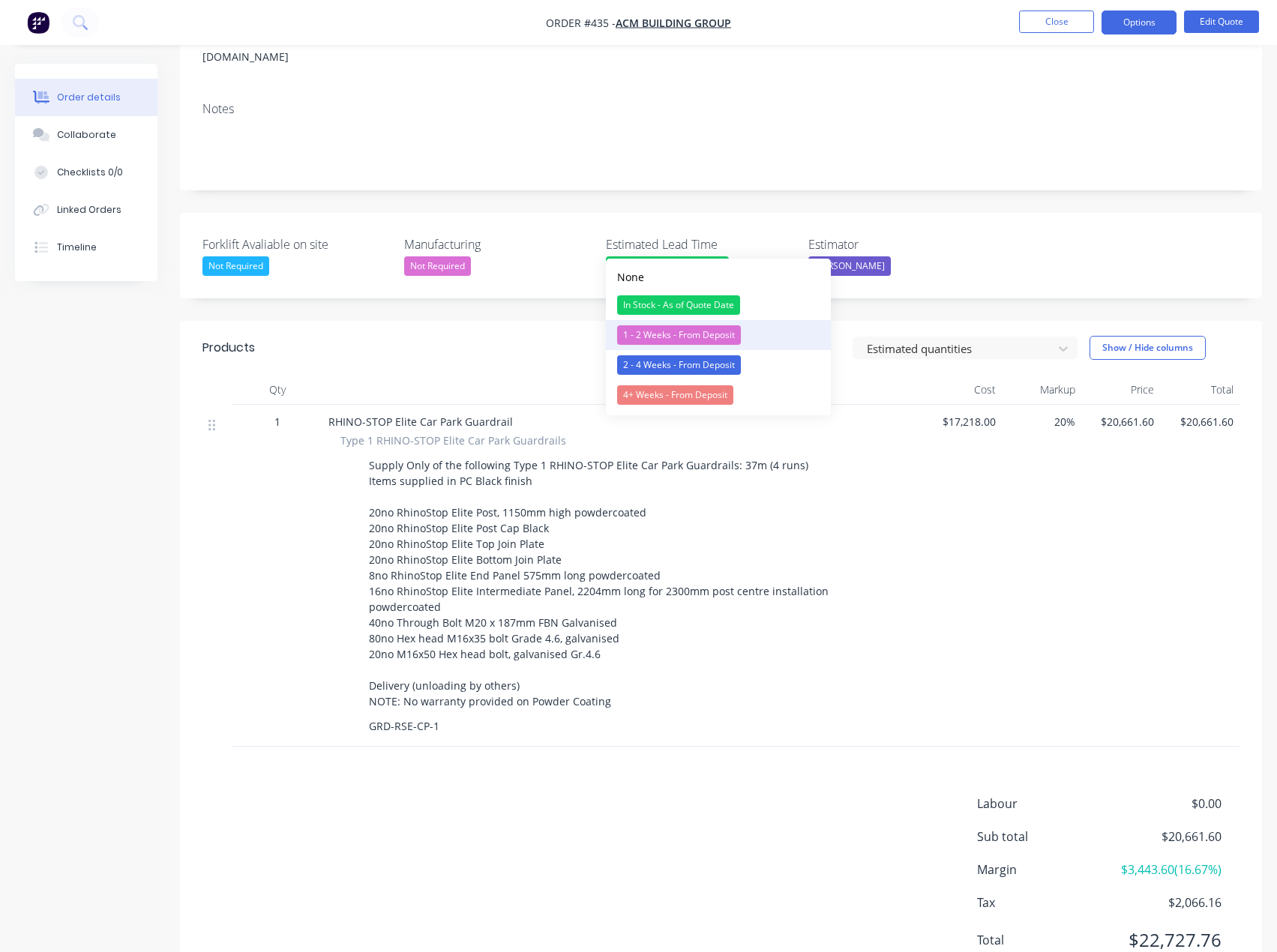
click at [637, 338] on div "1 - 2 Weeks - From Deposit" at bounding box center [679, 335] width 124 height 20
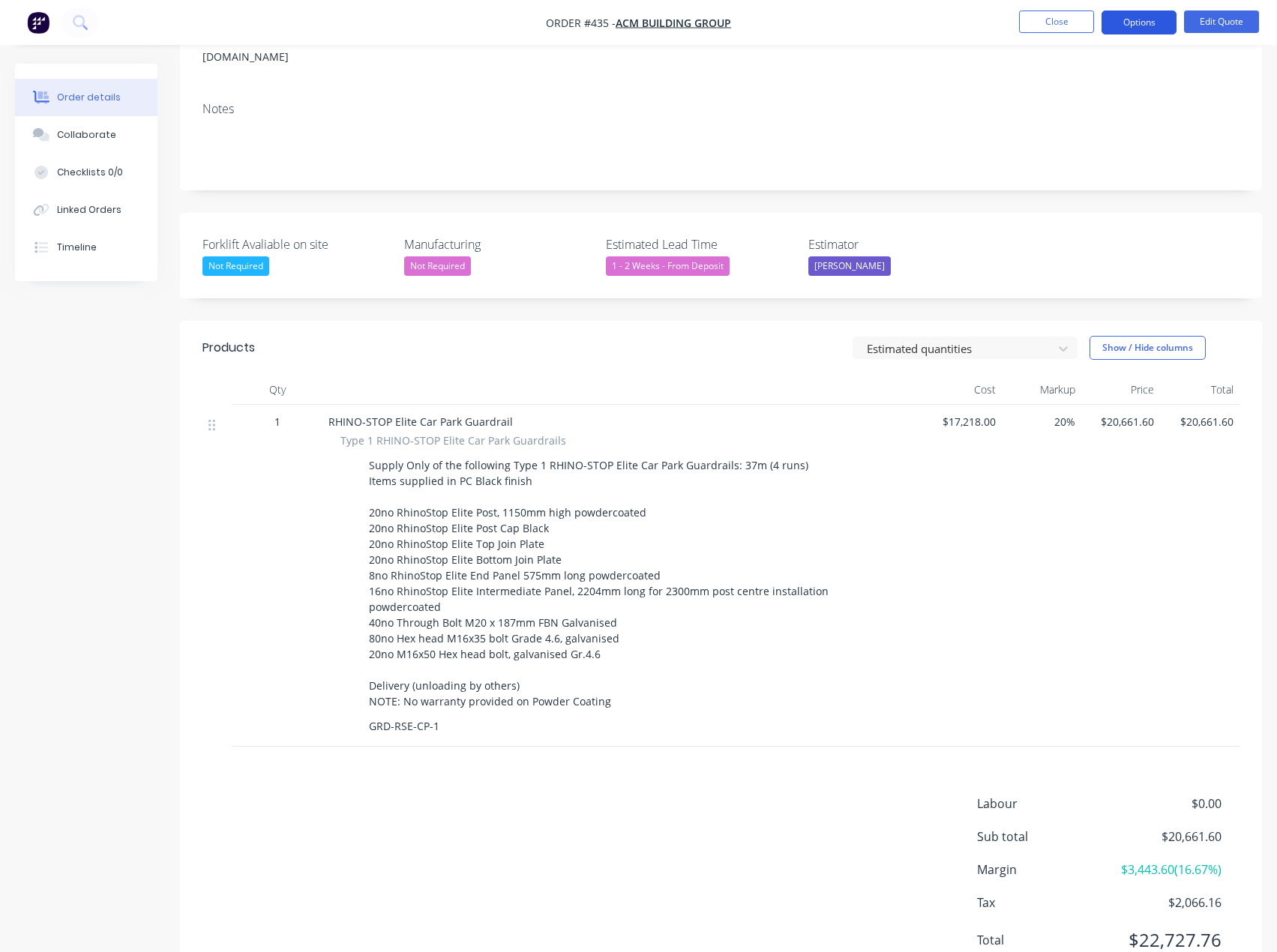
click at [1147, 25] on button "Options" at bounding box center [1139, 22] width 75 height 24
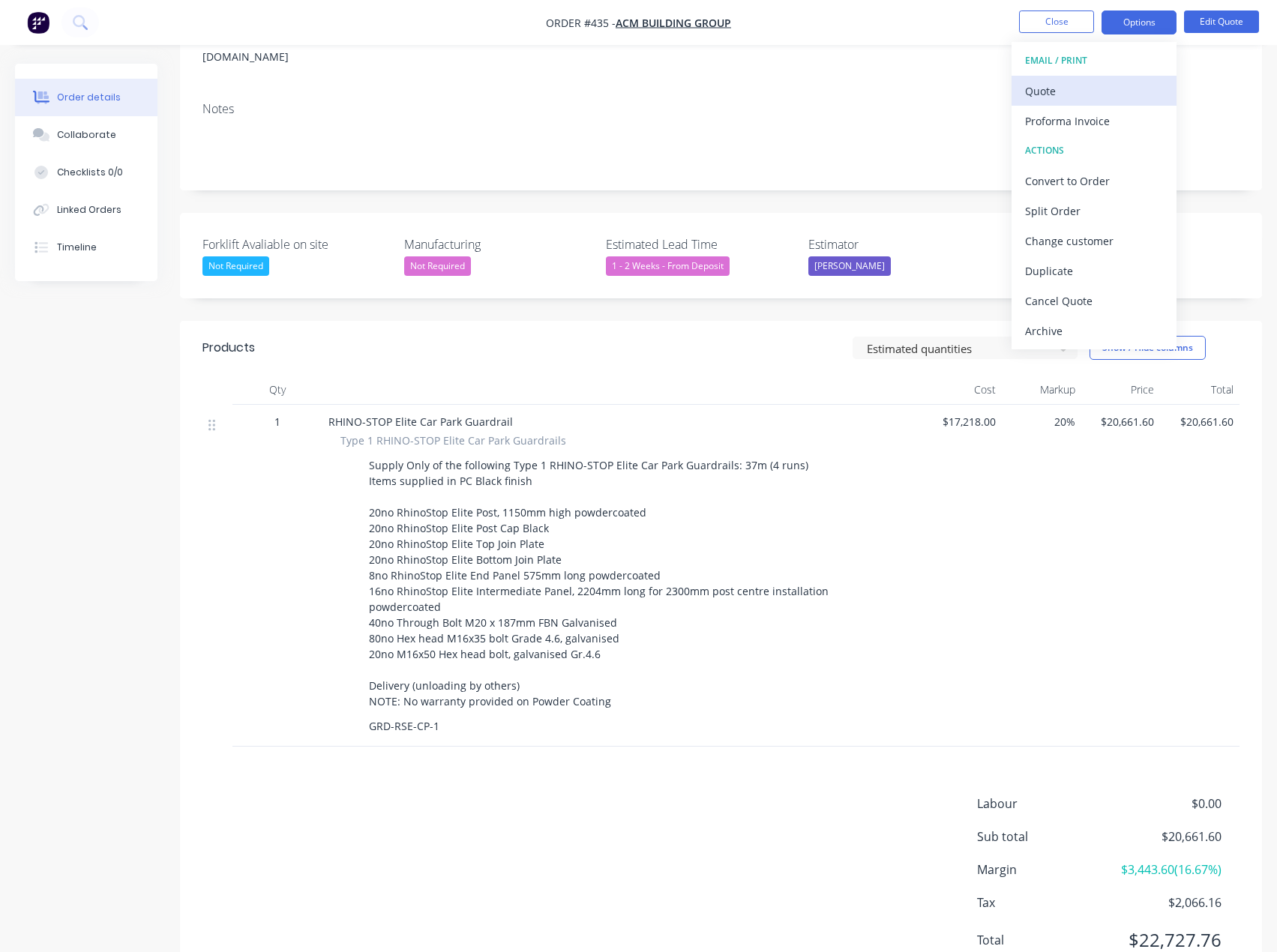
click at [1075, 90] on div "Quote" at bounding box center [1094, 91] width 138 height 22
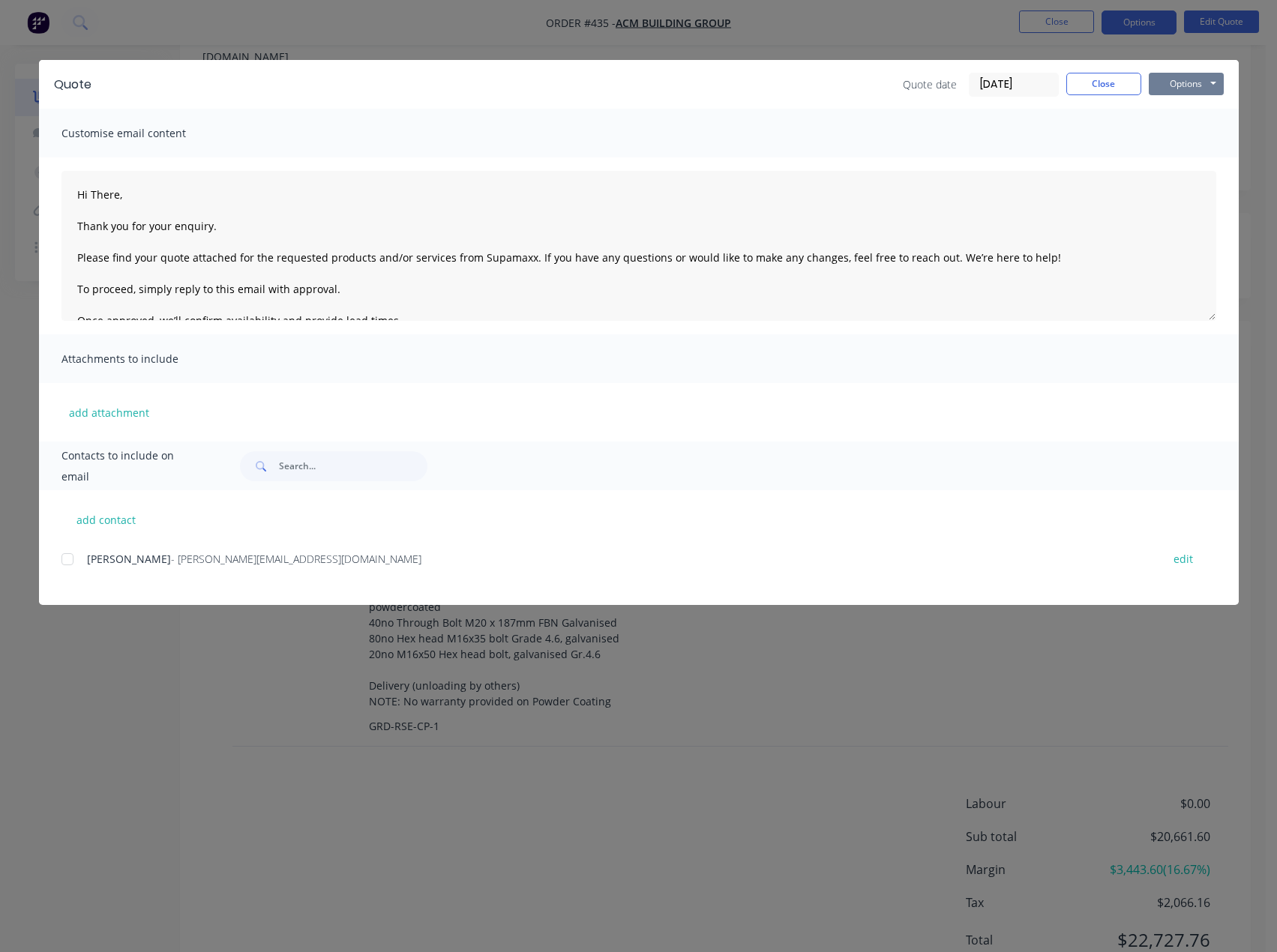
click at [1189, 81] on button "Options" at bounding box center [1187, 84] width 75 height 23
click at [1178, 116] on button "Preview" at bounding box center [1197, 111] width 96 height 24
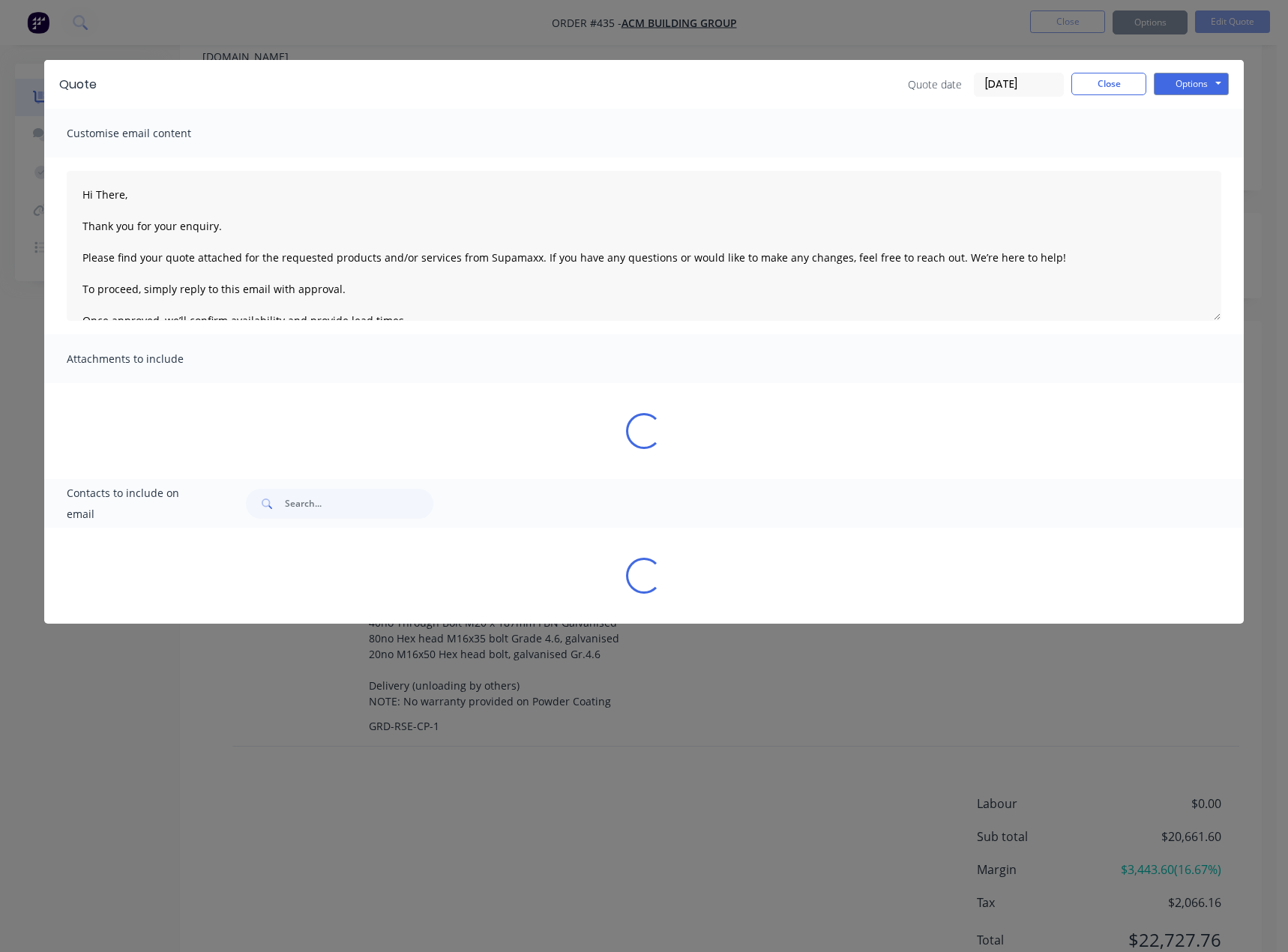
type textarea "Hi There, Thank you for your enquiry. Please find your quote attached for the r…"
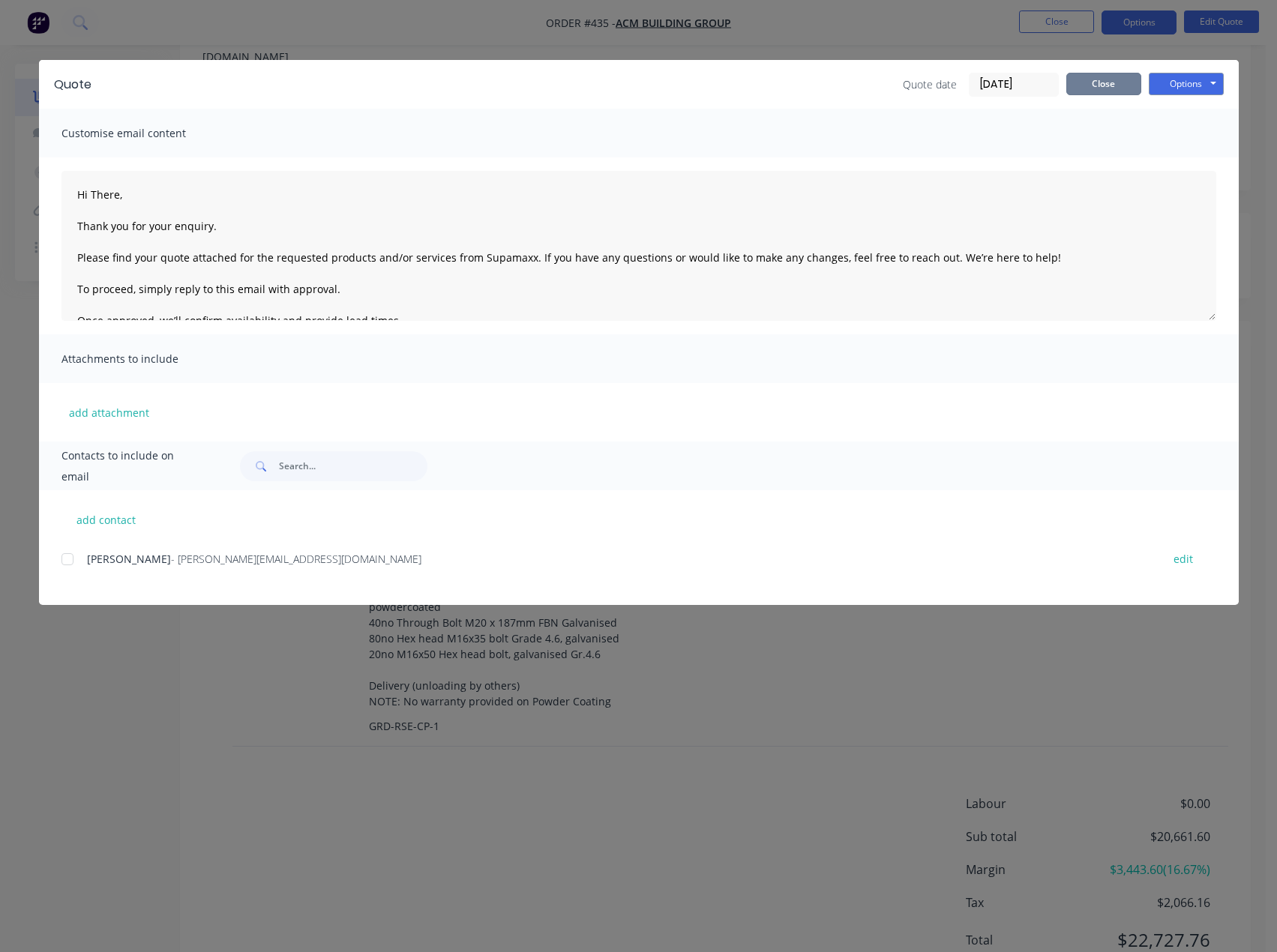
drag, startPoint x: 1092, startPoint y: 79, endPoint x: 834, endPoint y: 117, distance: 260.8
click at [1091, 79] on button "Close" at bounding box center [1104, 84] width 75 height 23
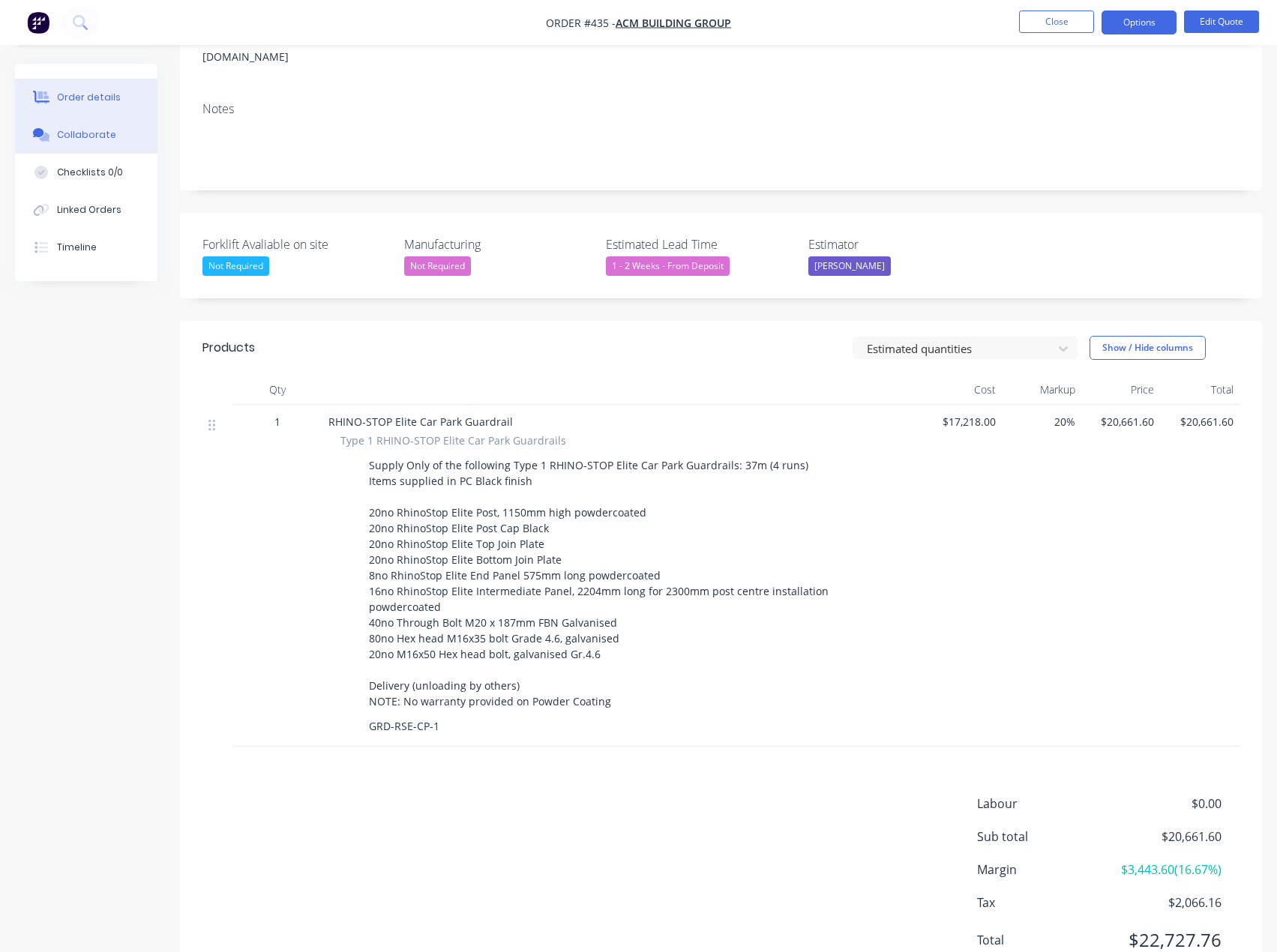
click at [75, 141] on div "Collaborate" at bounding box center [86, 135] width 59 height 14
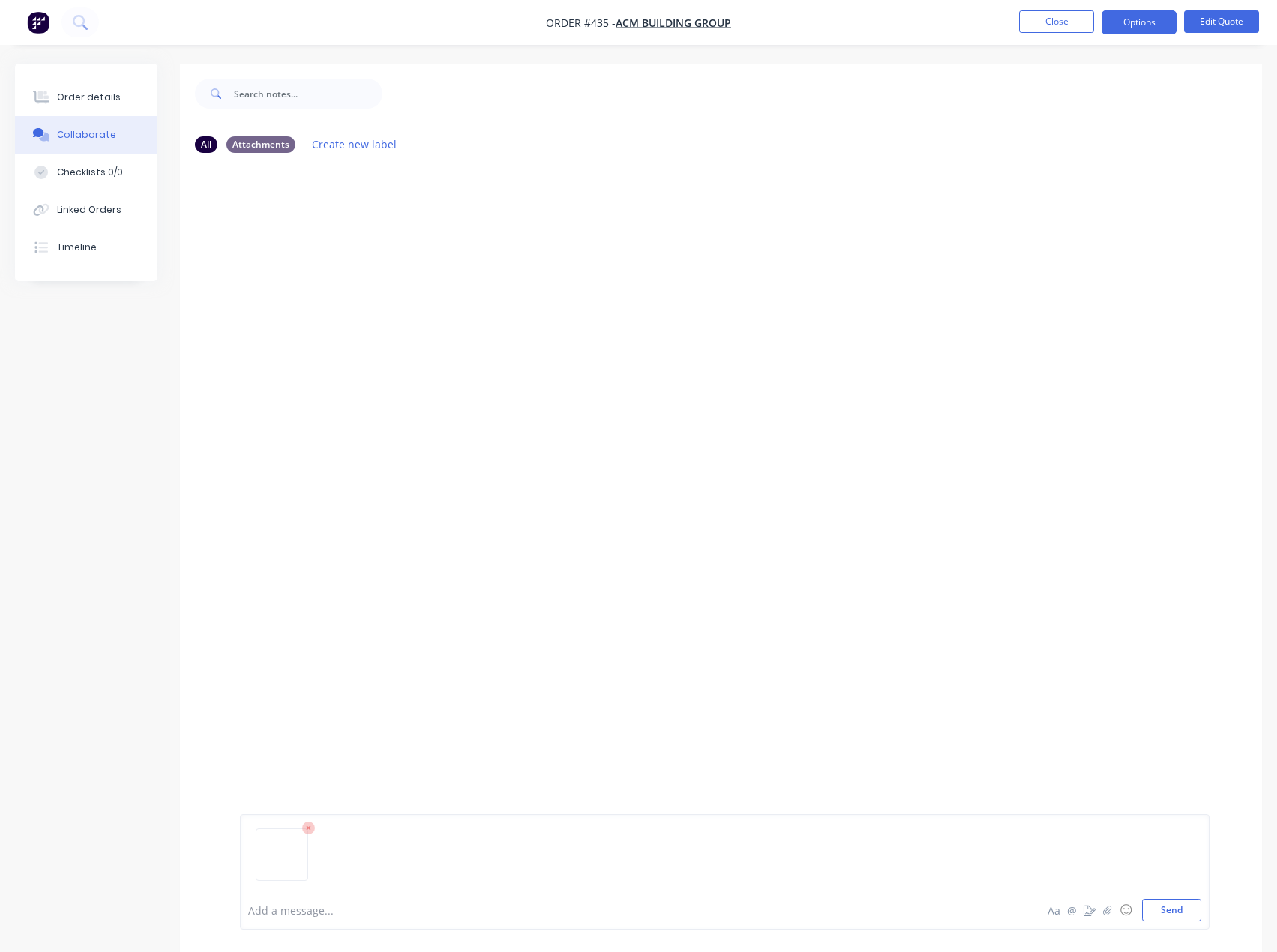
drag, startPoint x: 1169, startPoint y: 904, endPoint x: 1146, endPoint y: 889, distance: 27.5
click at [1170, 904] on button "Send" at bounding box center [1171, 911] width 59 height 23
click at [363, 278] on button "button" at bounding box center [360, 280] width 6 height 22
click at [396, 239] on div "Labels Download Delete" at bounding box center [378, 280] width 275 height 112
click at [1186, 914] on button "Send" at bounding box center [1171, 911] width 59 height 23
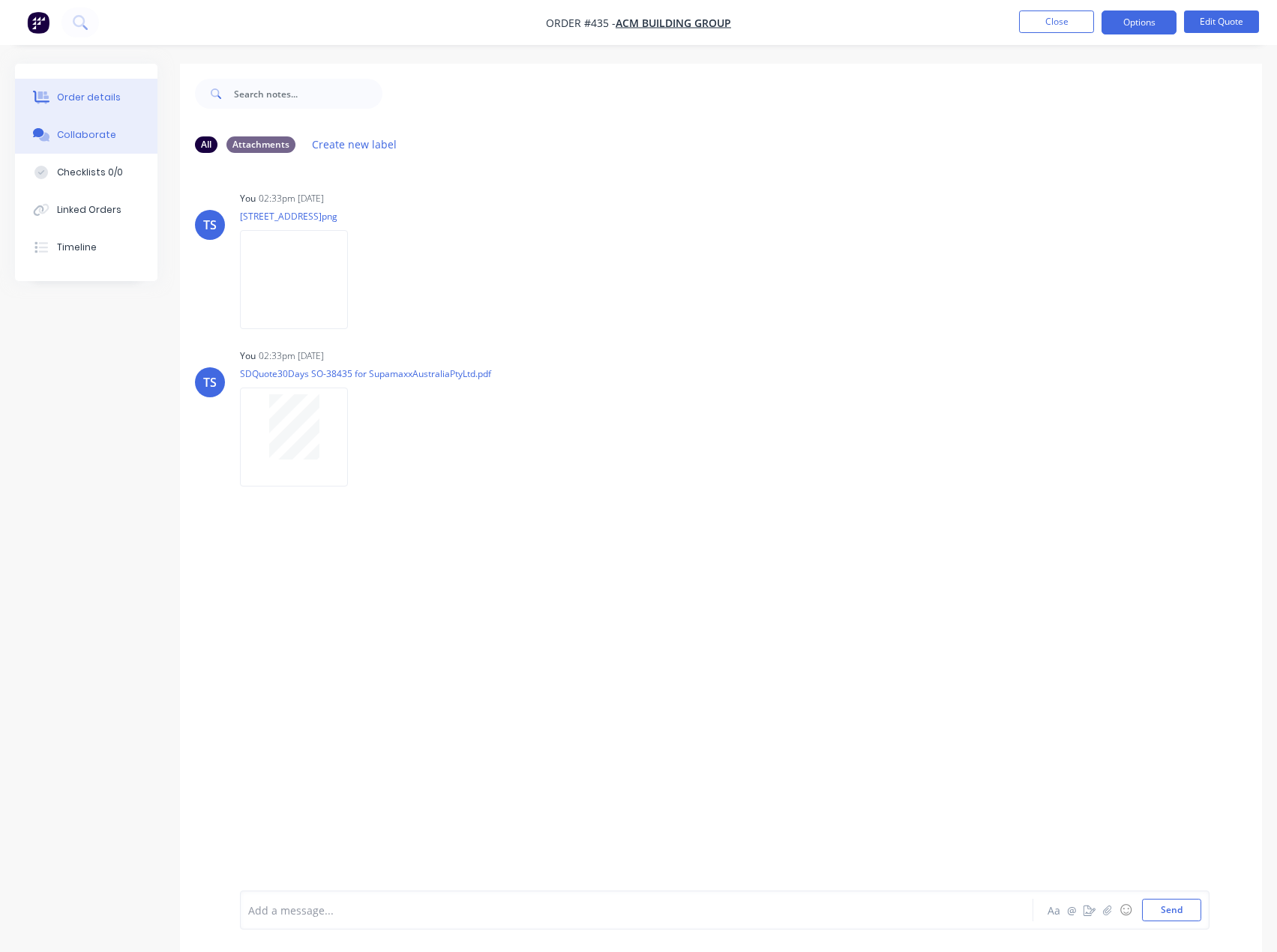
click at [79, 107] on button "Order details" at bounding box center [85, 98] width 142 height 37
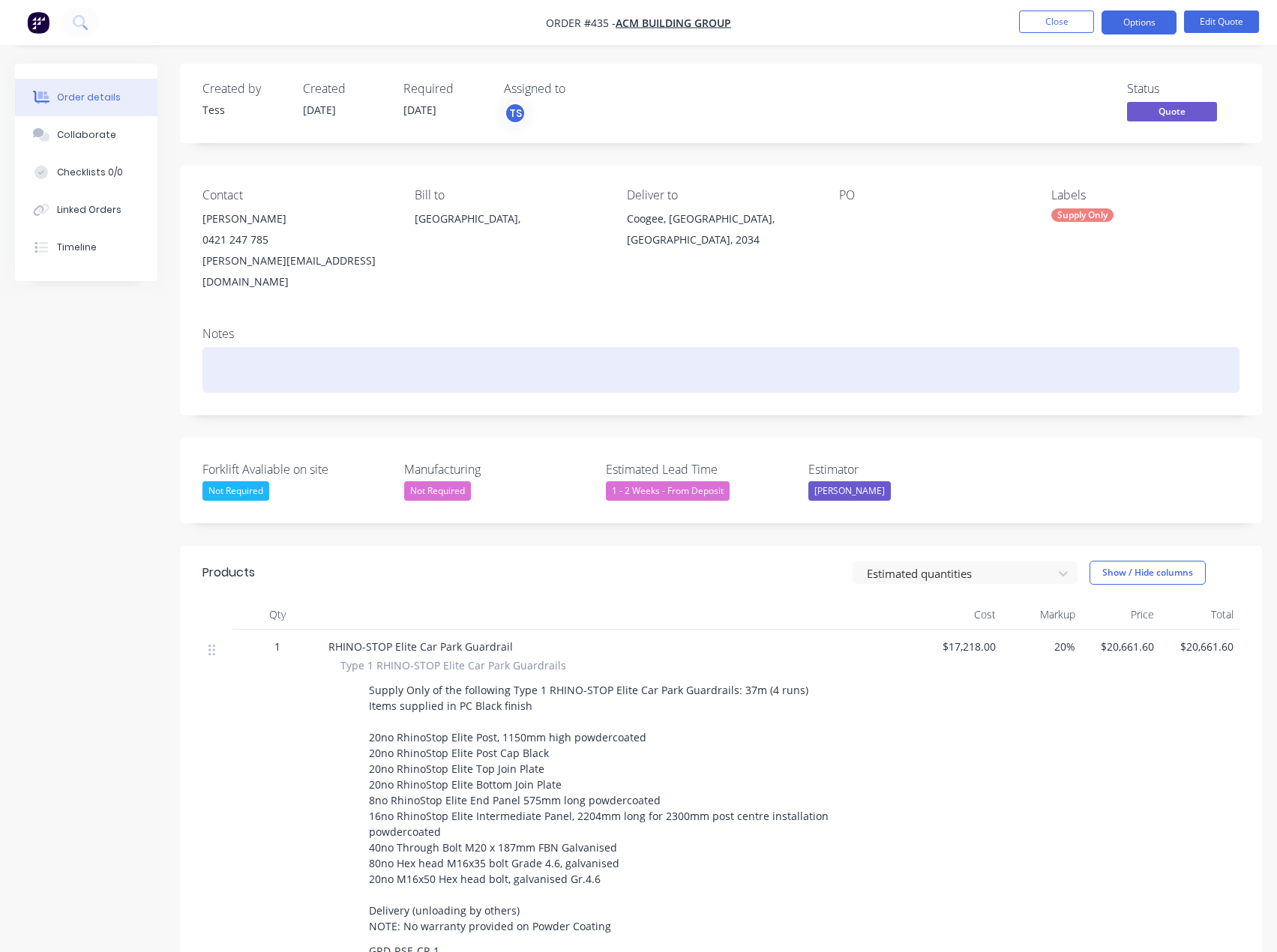
click at [270, 348] on div at bounding box center [721, 370] width 1037 height 46
click at [366, 347] on div "Quote emailed and sent to" at bounding box center [721, 370] width 1037 height 46
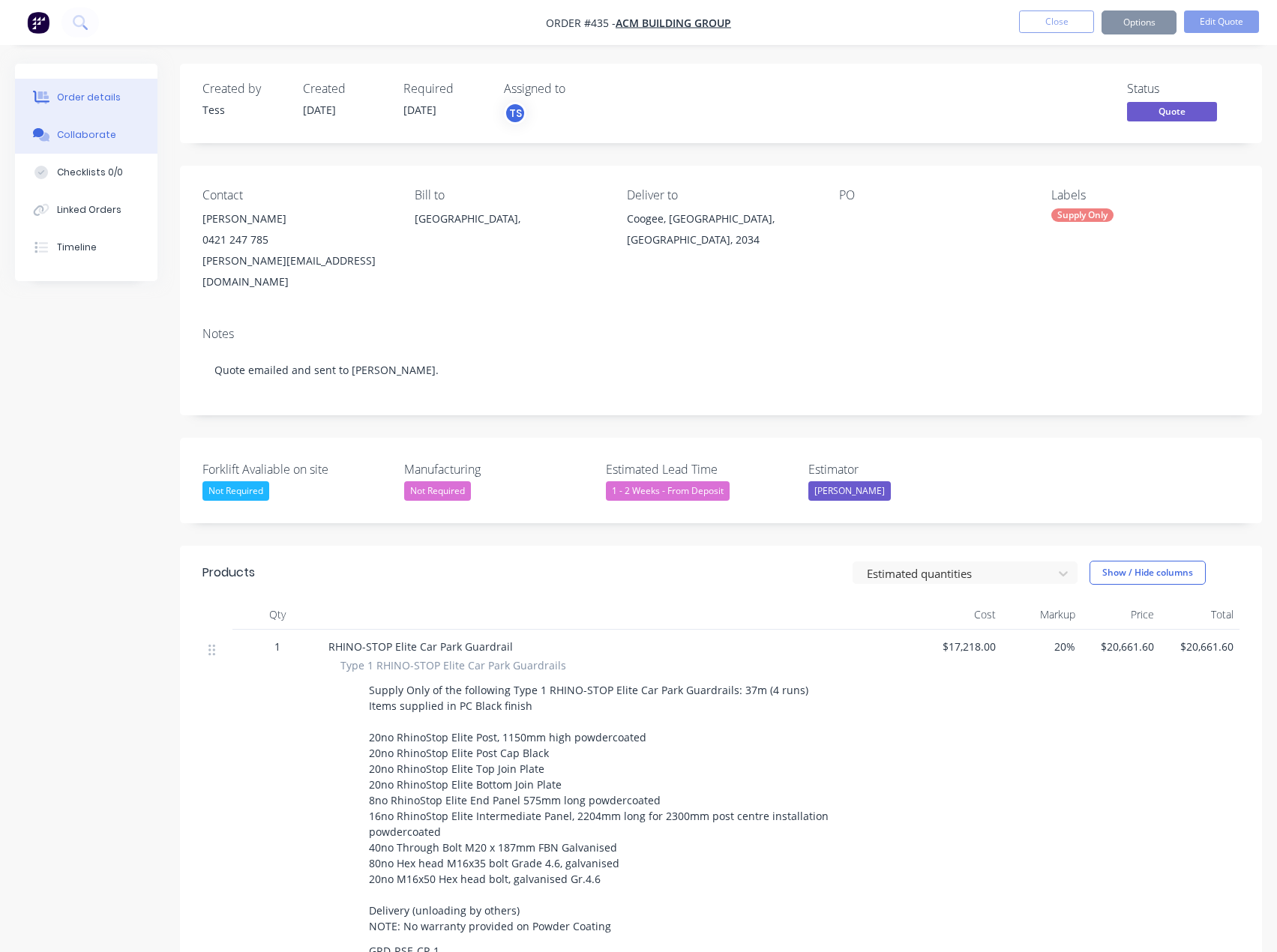
click at [77, 130] on div "Collaborate" at bounding box center [86, 135] width 59 height 14
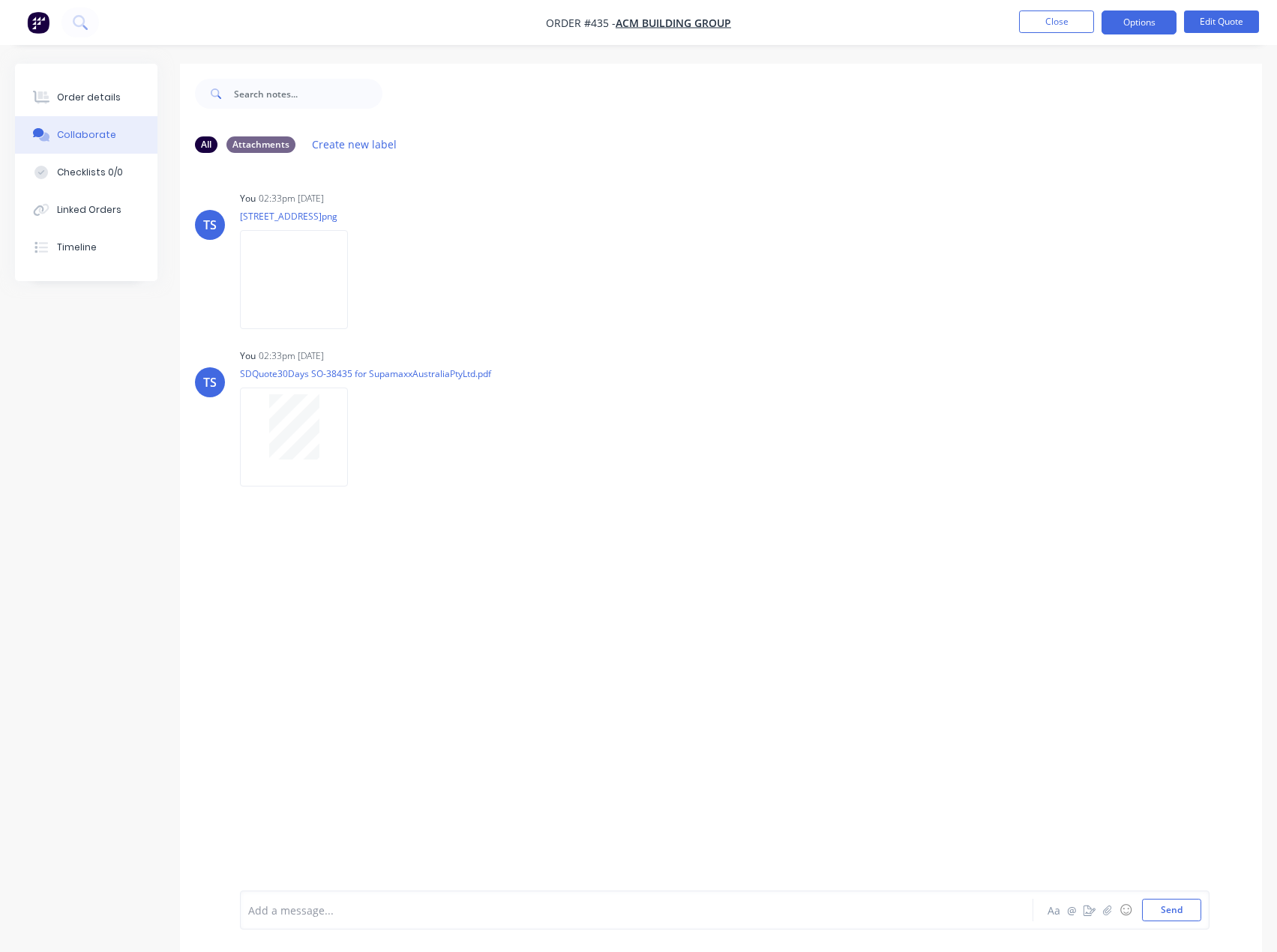
click at [344, 913] on div at bounding box center [606, 910] width 714 height 15
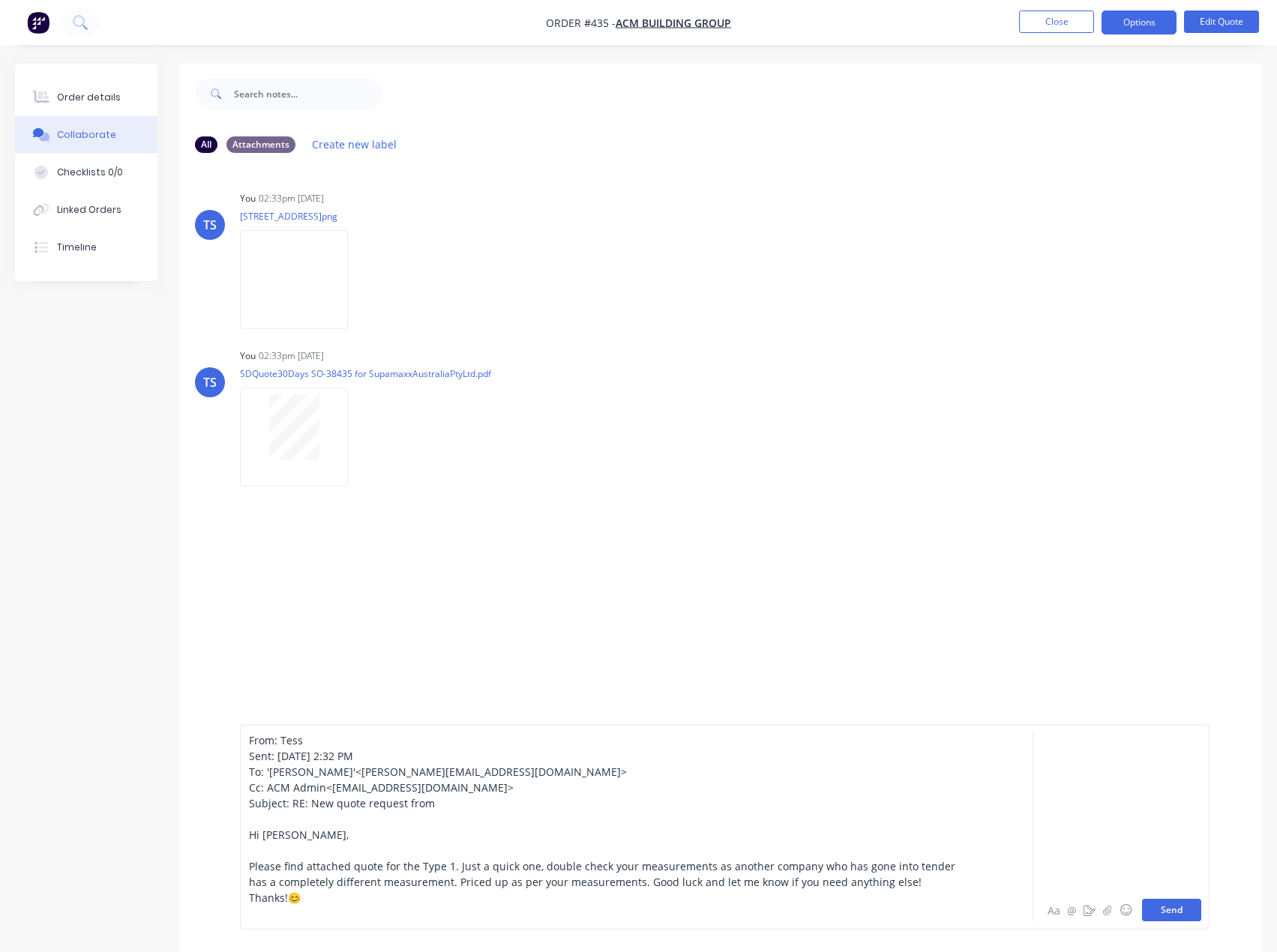
click at [1159, 906] on button "Send" at bounding box center [1171, 911] width 59 height 23
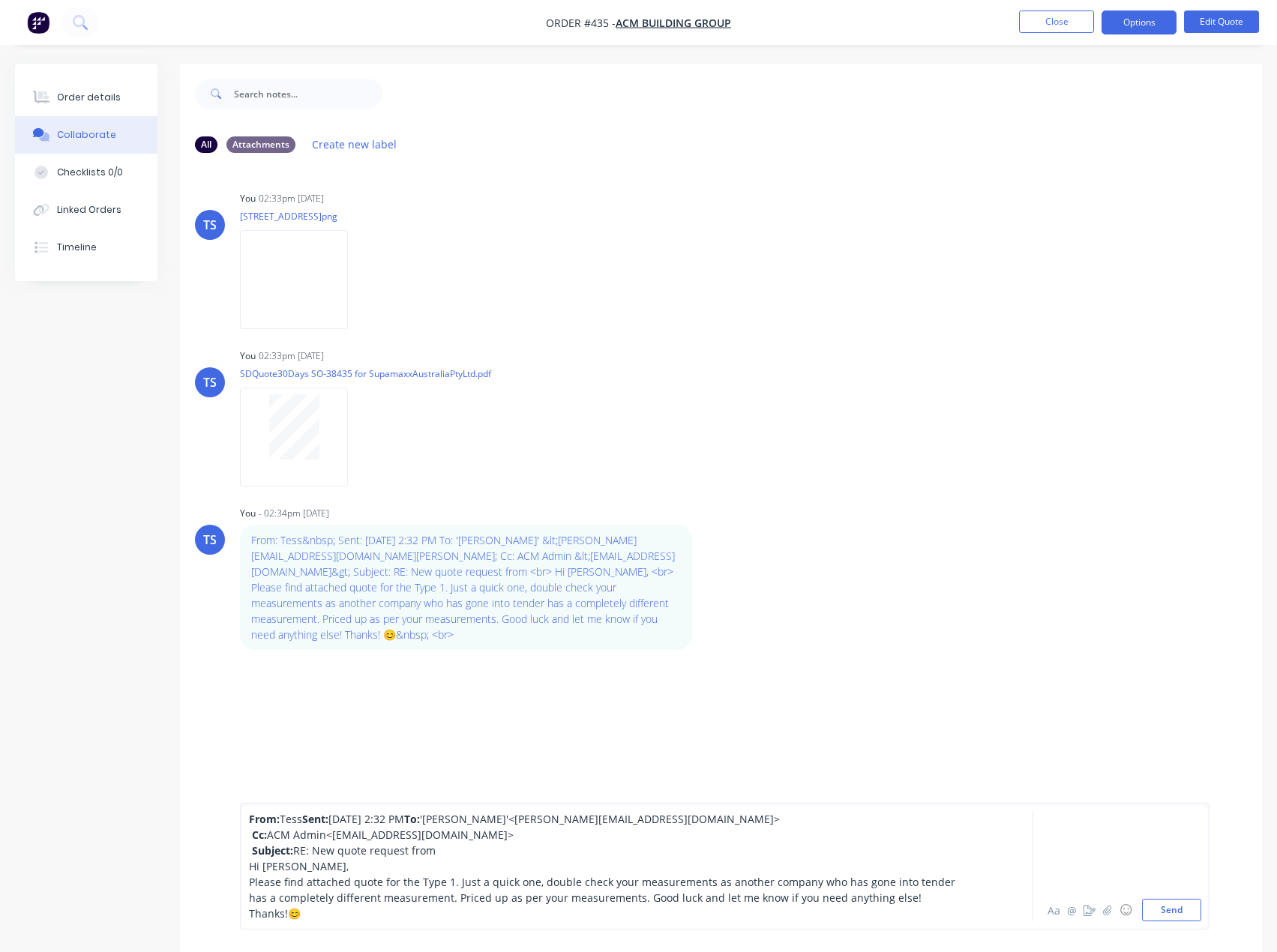
click at [987, 914] on div "From: Tess Sent: [DATE] 2:32 PM To: '[PERSON_NAME]' <[PERSON_NAME][EMAIL_ADDRES…" at bounding box center [724, 866] width 953 height 110
click at [1166, 909] on button "Send" at bounding box center [1171, 911] width 59 height 23
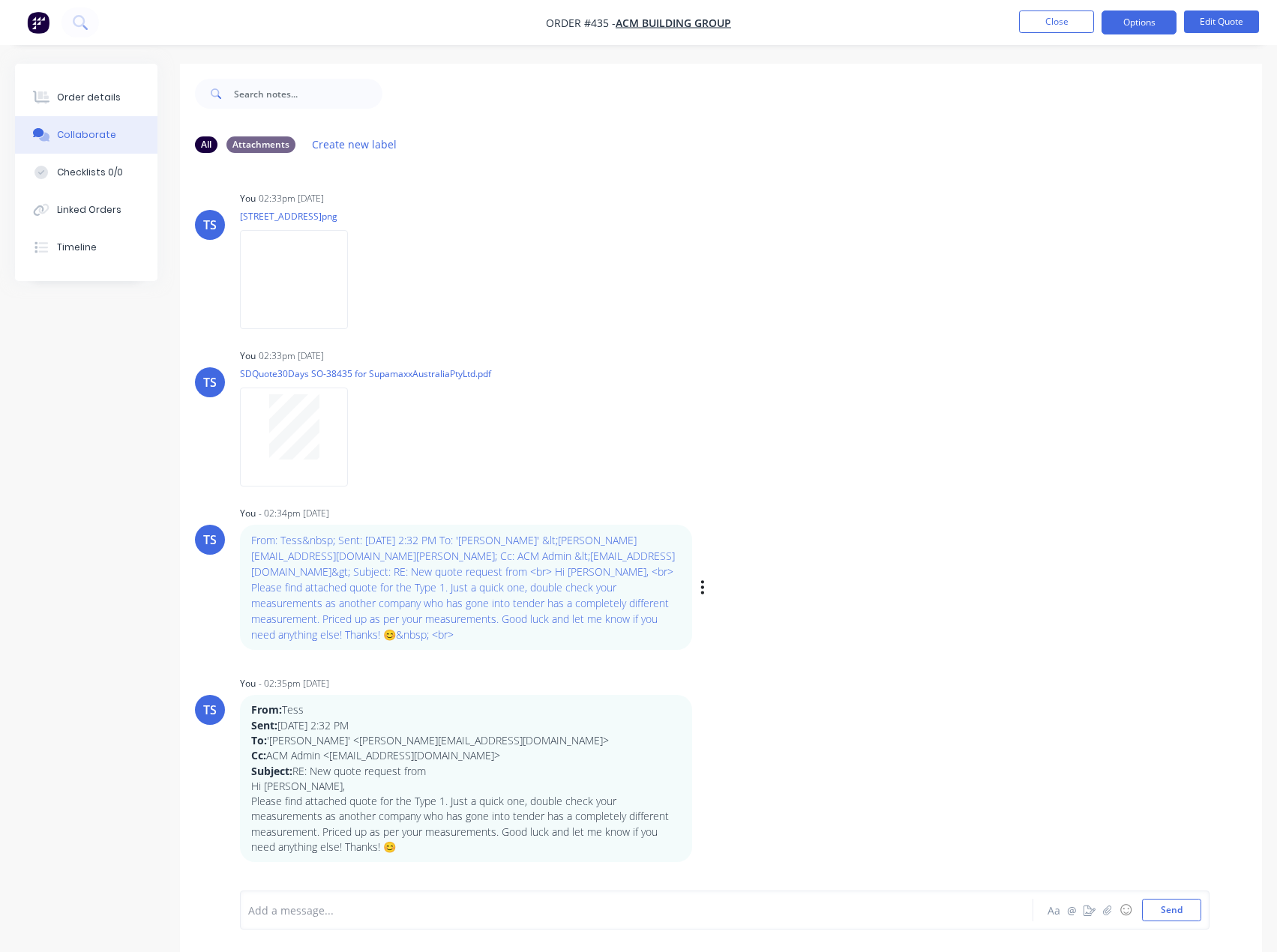
click at [699, 589] on div "From: Tess&nbsp; Sent: [DATE] 2:32 PM To: '[PERSON_NAME]' &lt;[PERSON_NAME][EMA…" at bounding box center [475, 587] width 469 height 125
click at [701, 589] on icon "button" at bounding box center [703, 587] width 5 height 17
click at [727, 634] on button "Delete" at bounding box center [758, 639] width 94 height 24
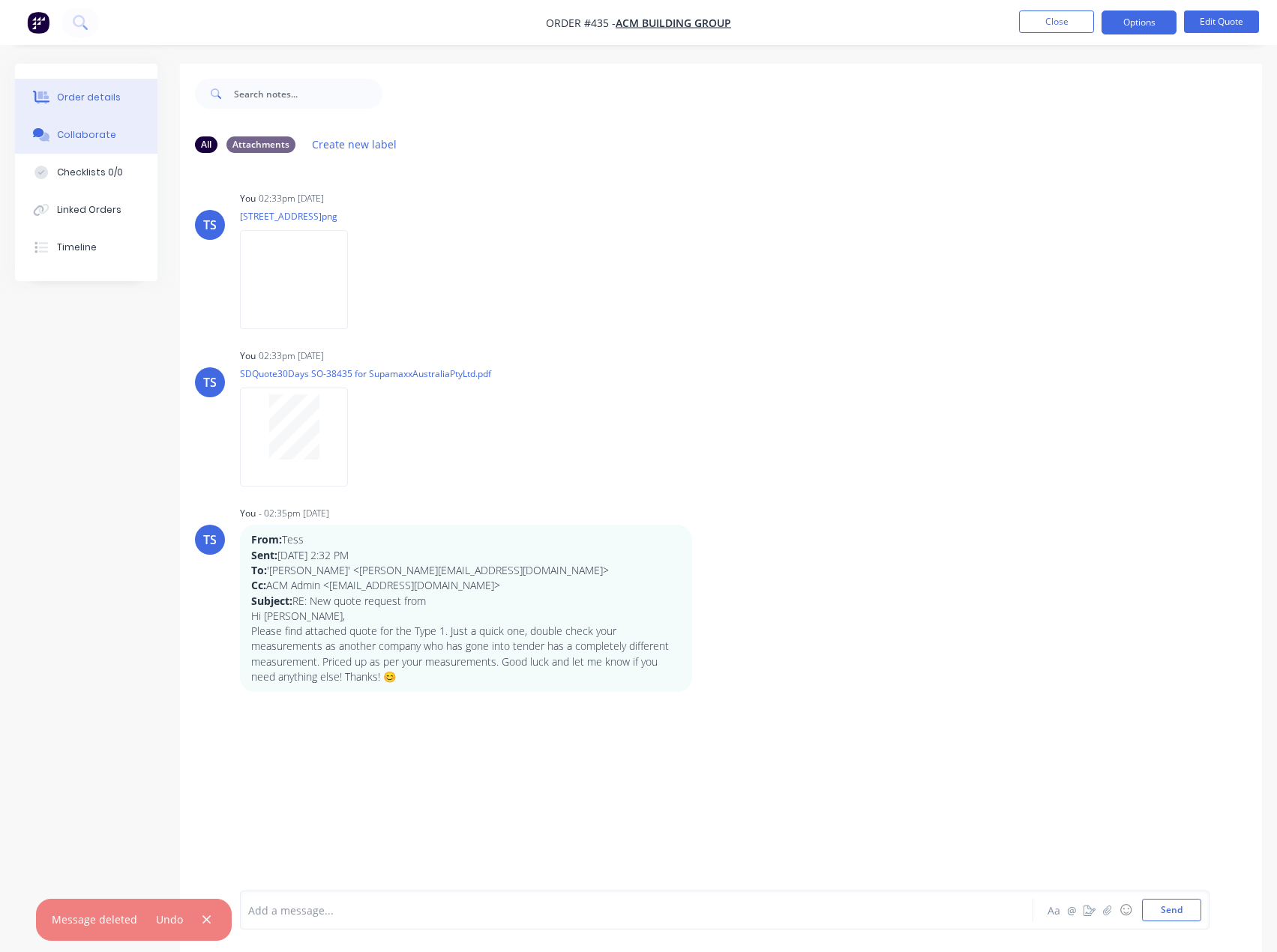
click at [81, 97] on div "Order details" at bounding box center [89, 97] width 63 height 14
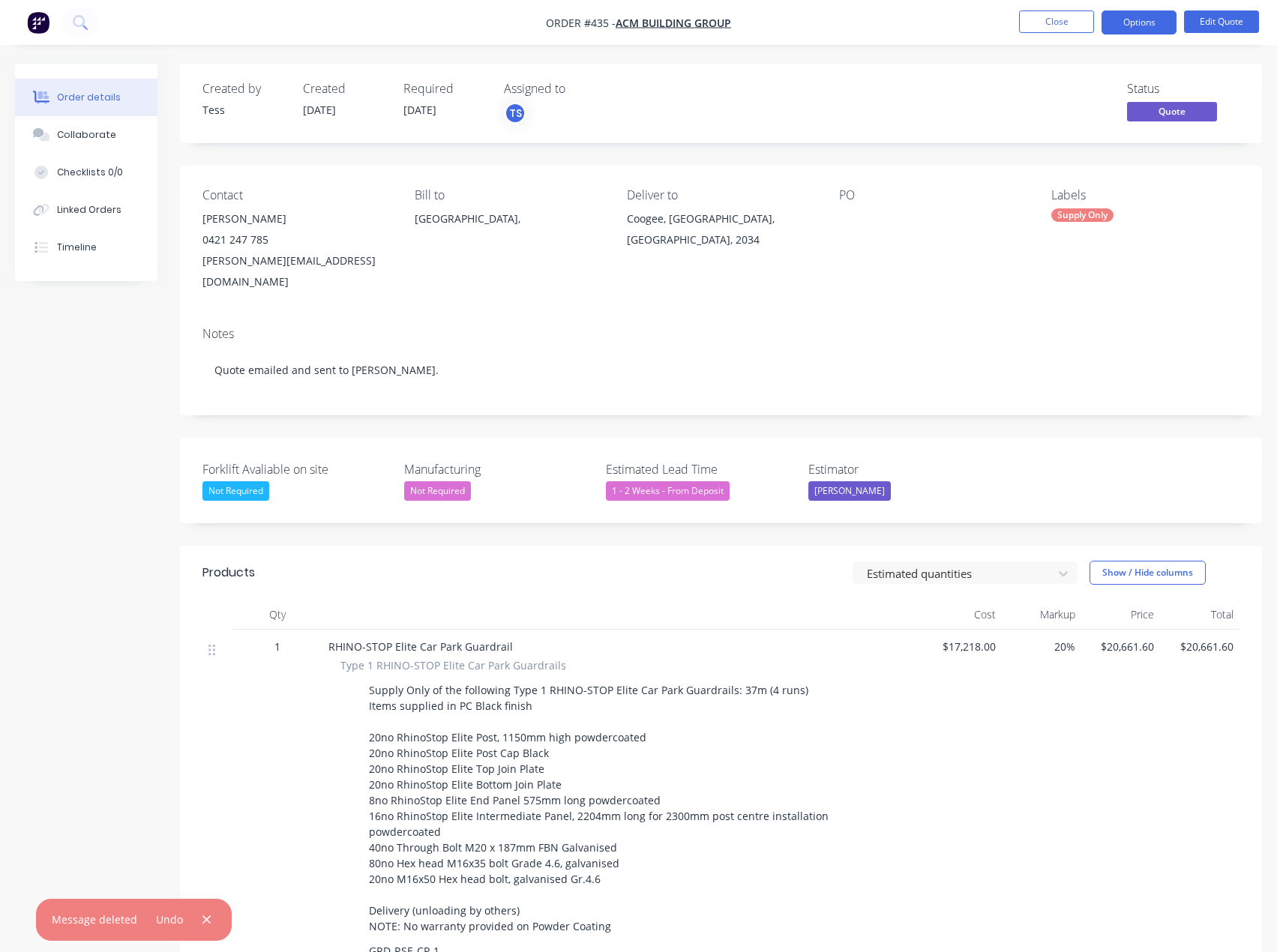
click at [855, 220] on div at bounding box center [933, 219] width 187 height 21
click at [1212, 18] on button "Edit Quote" at bounding box center [1222, 22] width 75 height 23
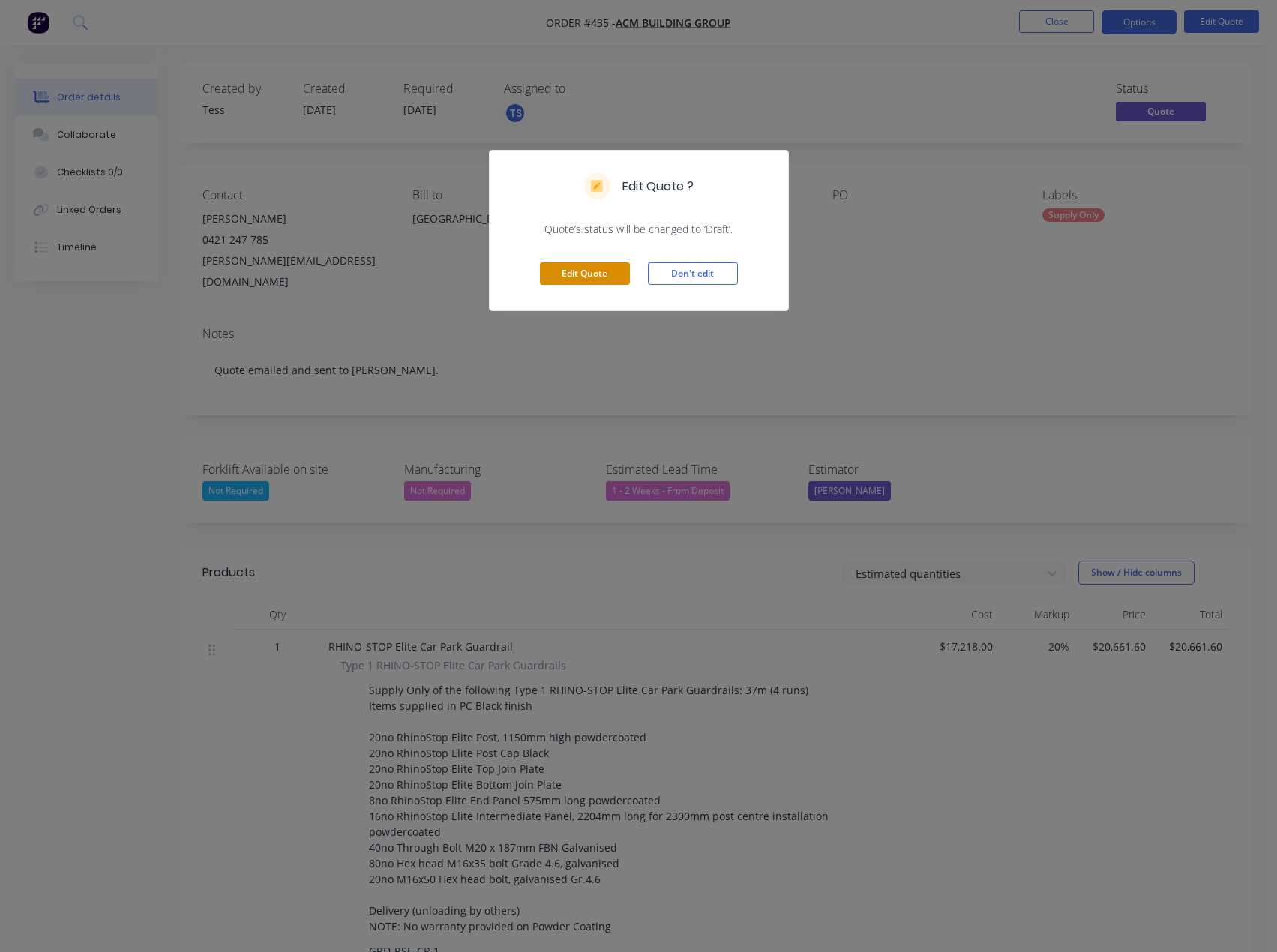
click at [595, 273] on button "Edit Quote" at bounding box center [584, 273] width 90 height 23
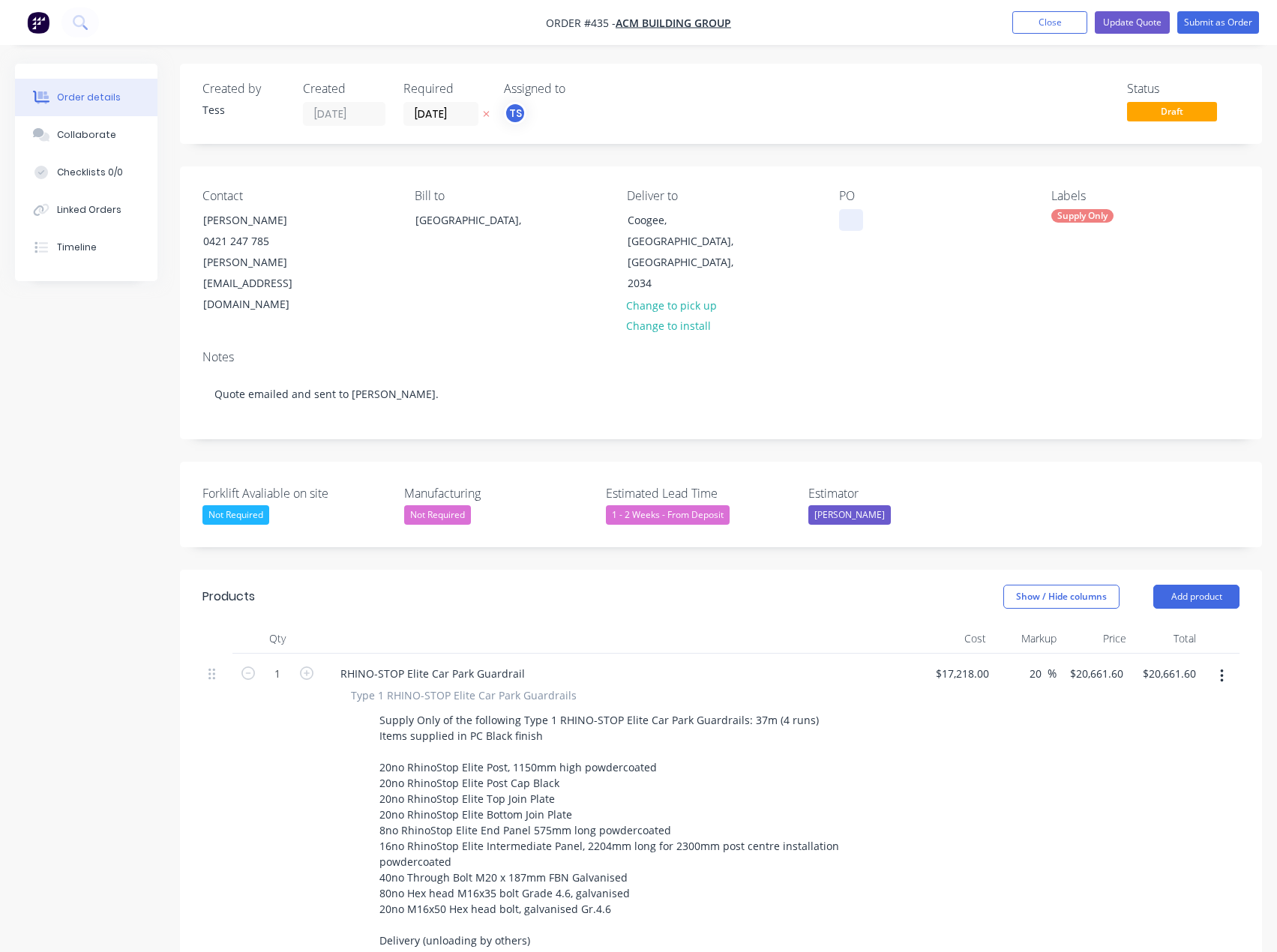
click at [861, 218] on div at bounding box center [851, 220] width 24 height 22
click at [1135, 18] on button "Update Quote" at bounding box center [1132, 23] width 75 height 23
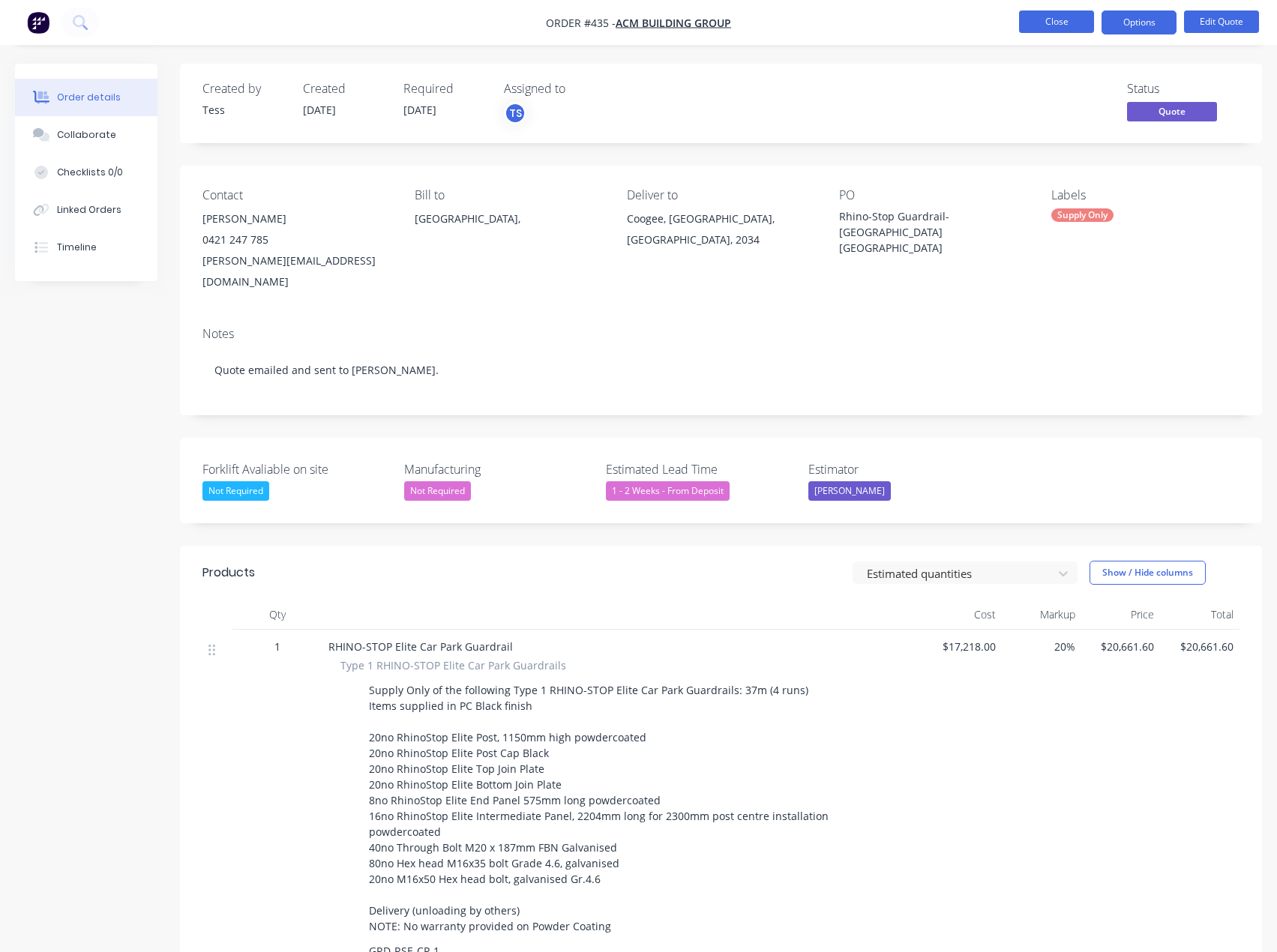
click at [1067, 24] on button "Close" at bounding box center [1056, 22] width 75 height 23
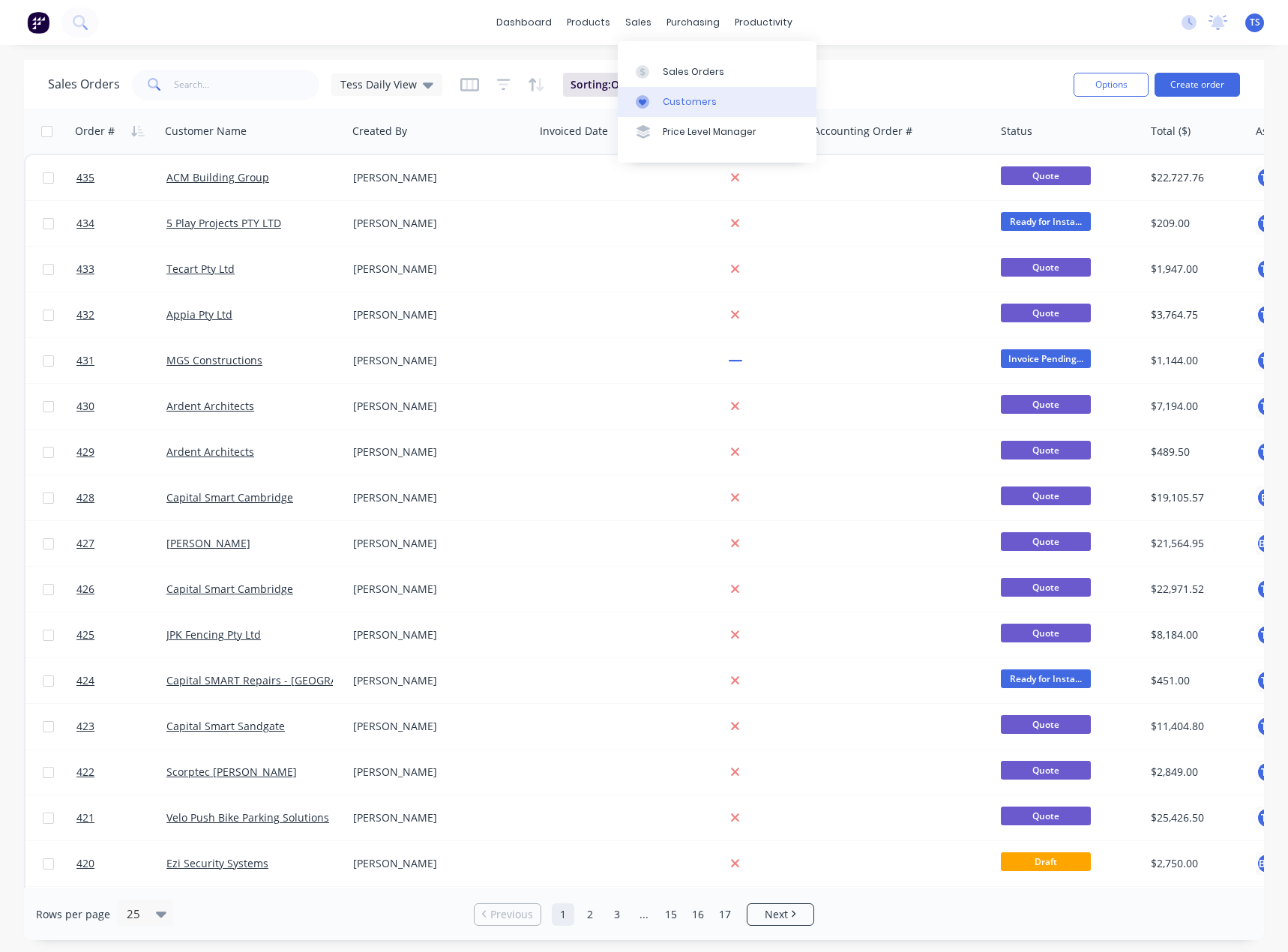
click at [648, 99] on icon at bounding box center [642, 102] width 14 height 14
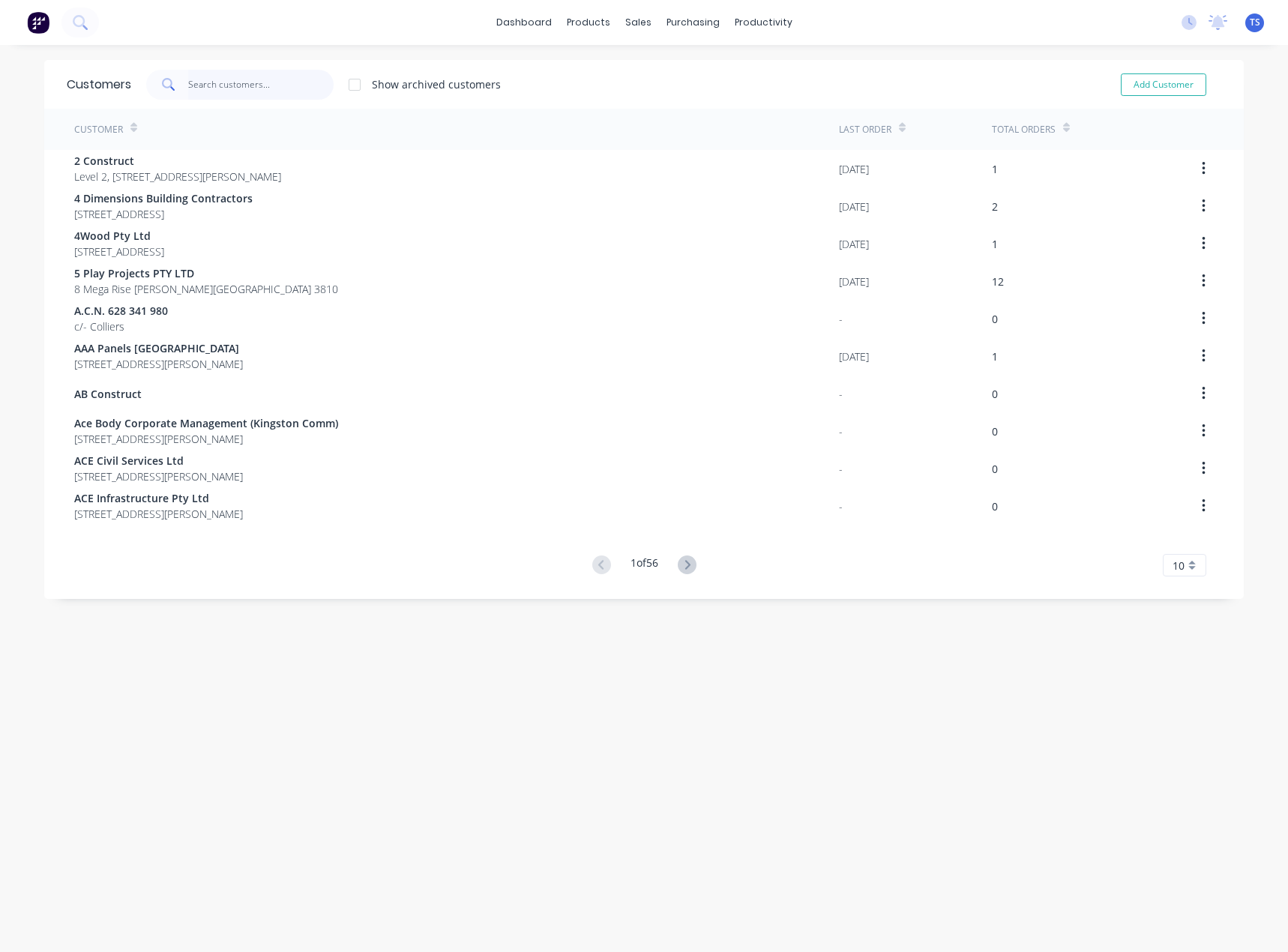
click at [256, 91] on input "text" at bounding box center [261, 85] width 146 height 30
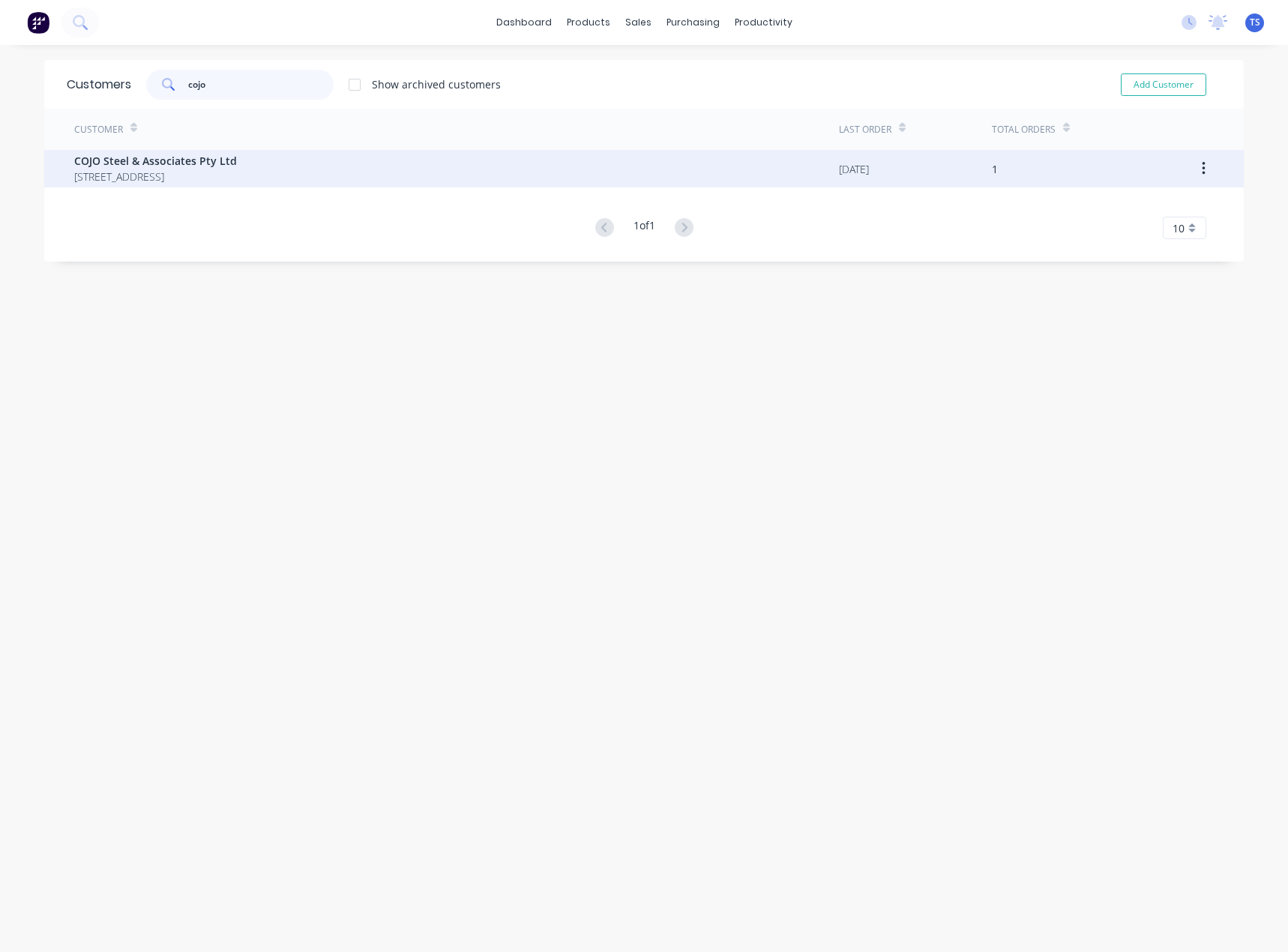
type input "cojo"
click at [206, 155] on span "COJO Steel & Associates Pty Ltd" at bounding box center [155, 160] width 163 height 15
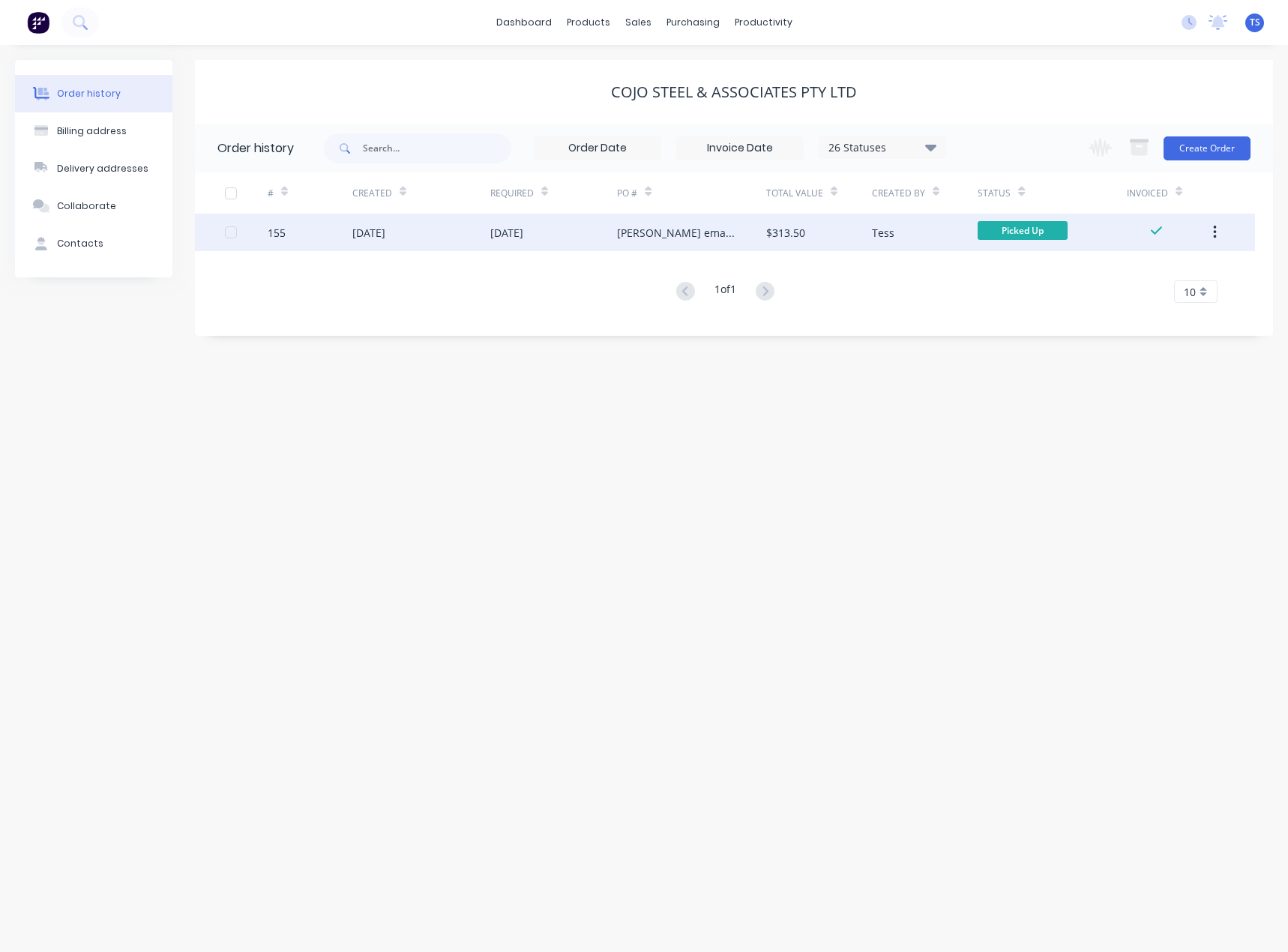
click at [651, 240] on div "[PERSON_NAME] email 25/07" at bounding box center [676, 232] width 119 height 15
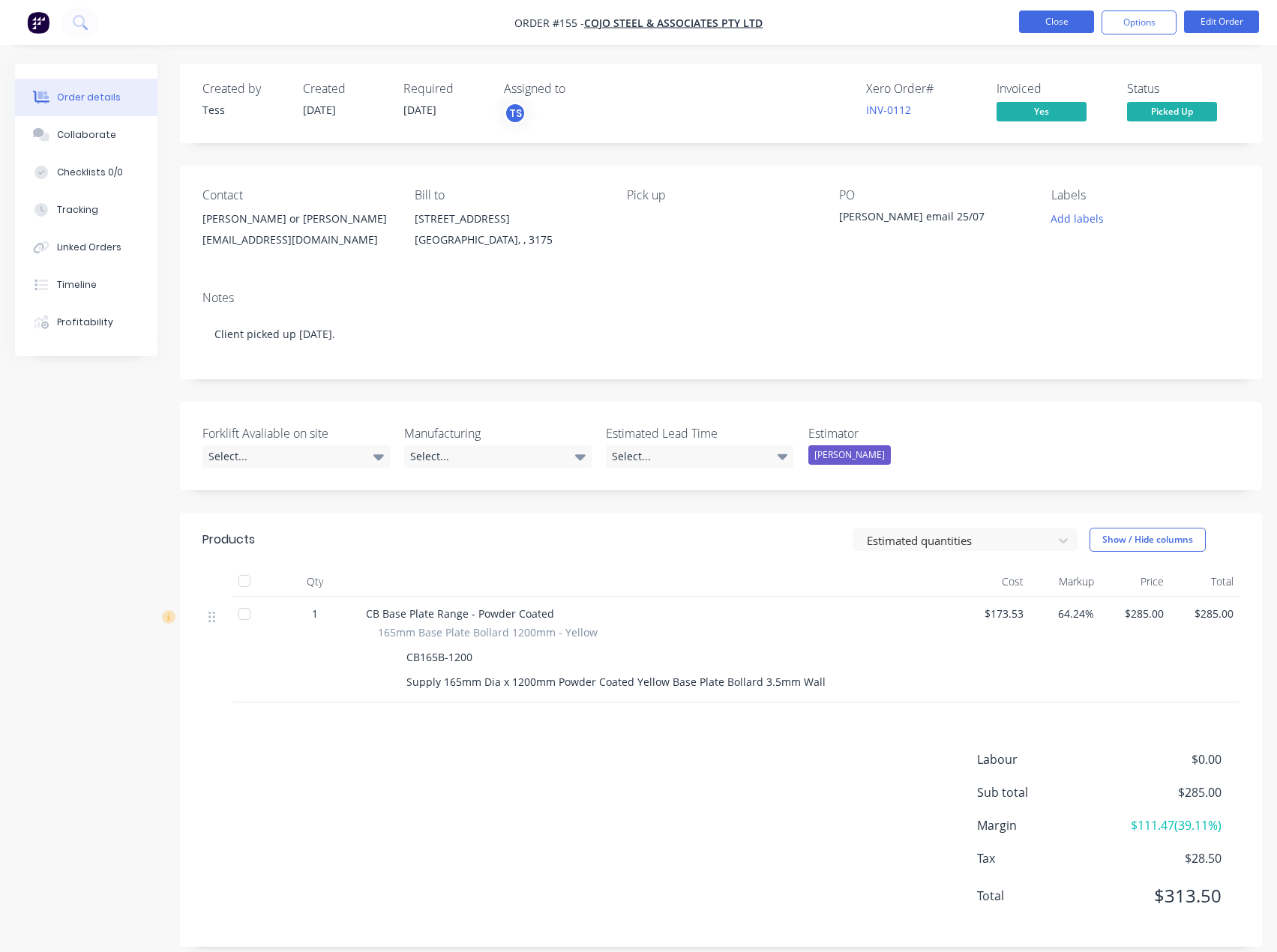
click at [1044, 19] on button "Close" at bounding box center [1056, 22] width 75 height 23
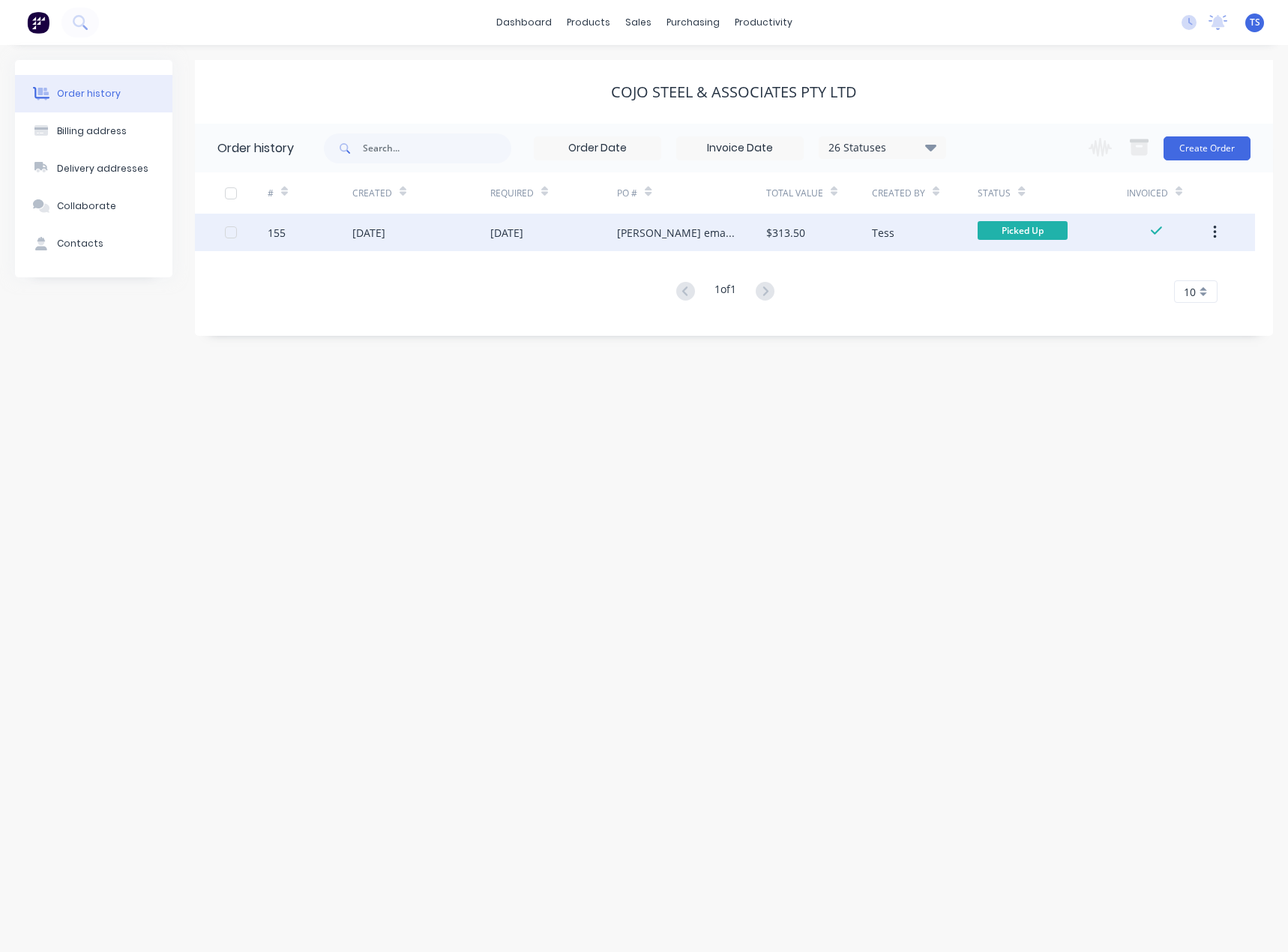
click at [386, 225] on div "[DATE]" at bounding box center [369, 232] width 33 height 15
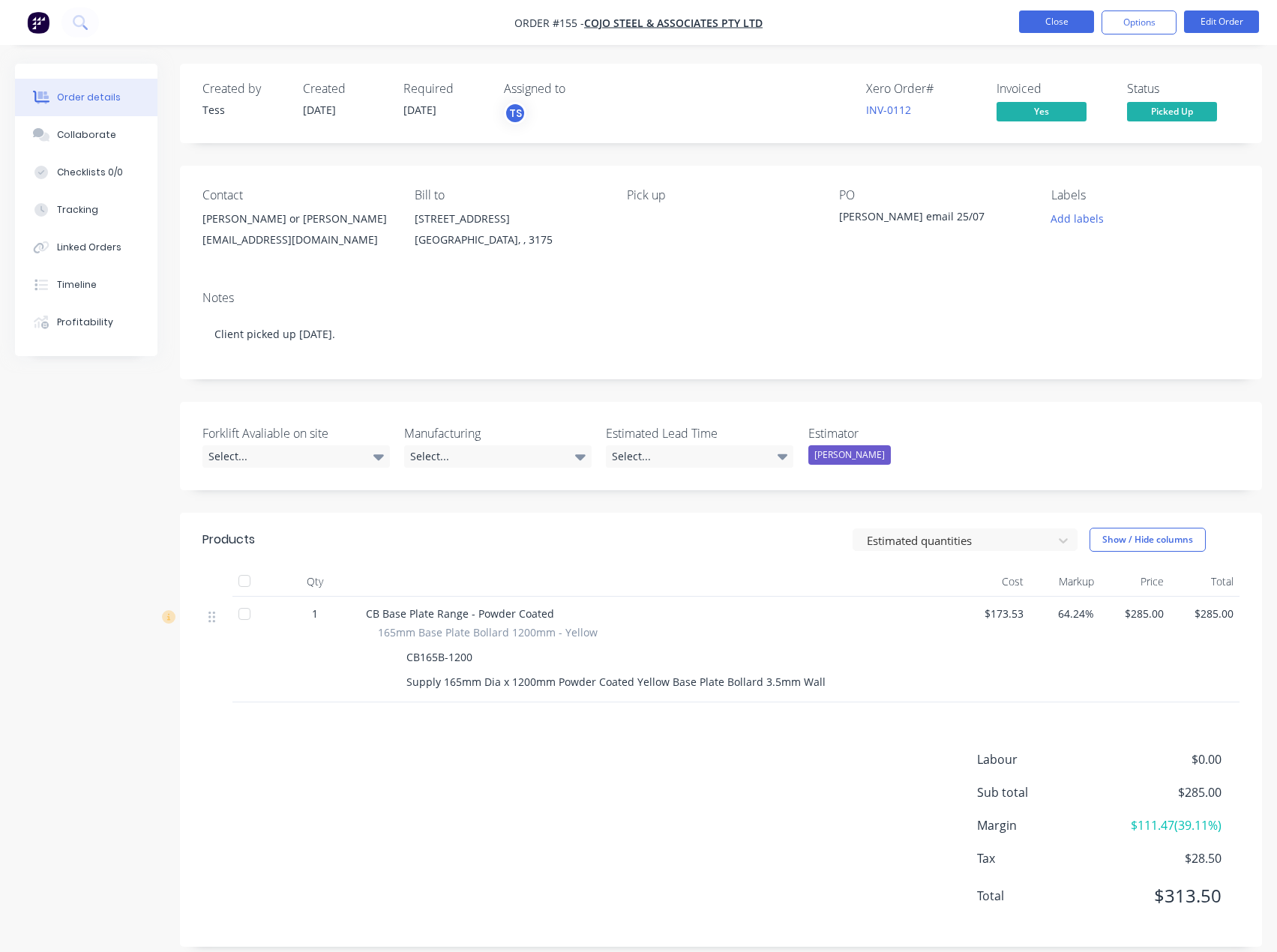
click at [1069, 15] on button "Close" at bounding box center [1056, 22] width 75 height 23
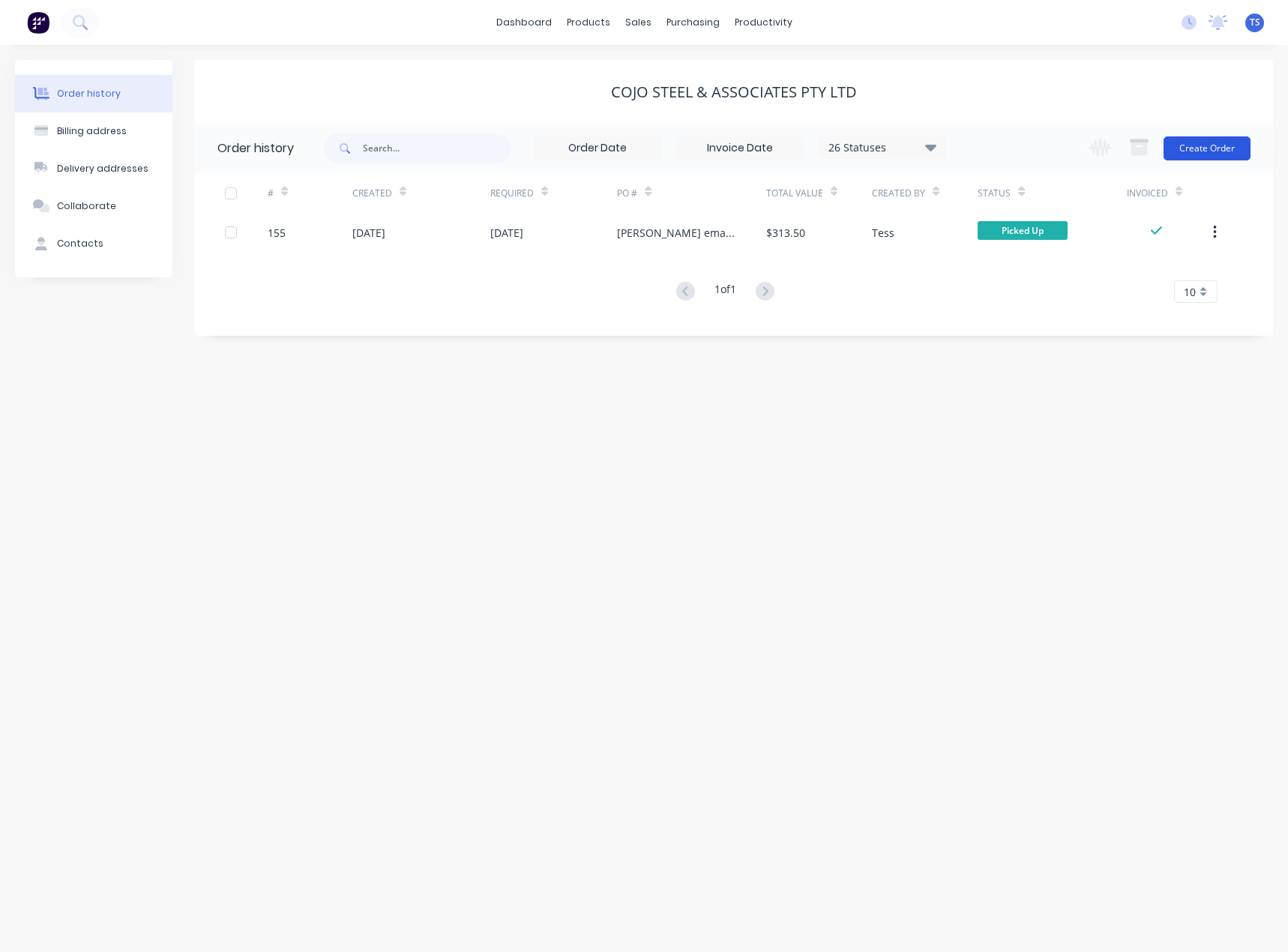
click at [1203, 151] on button "Create Order" at bounding box center [1207, 148] width 87 height 24
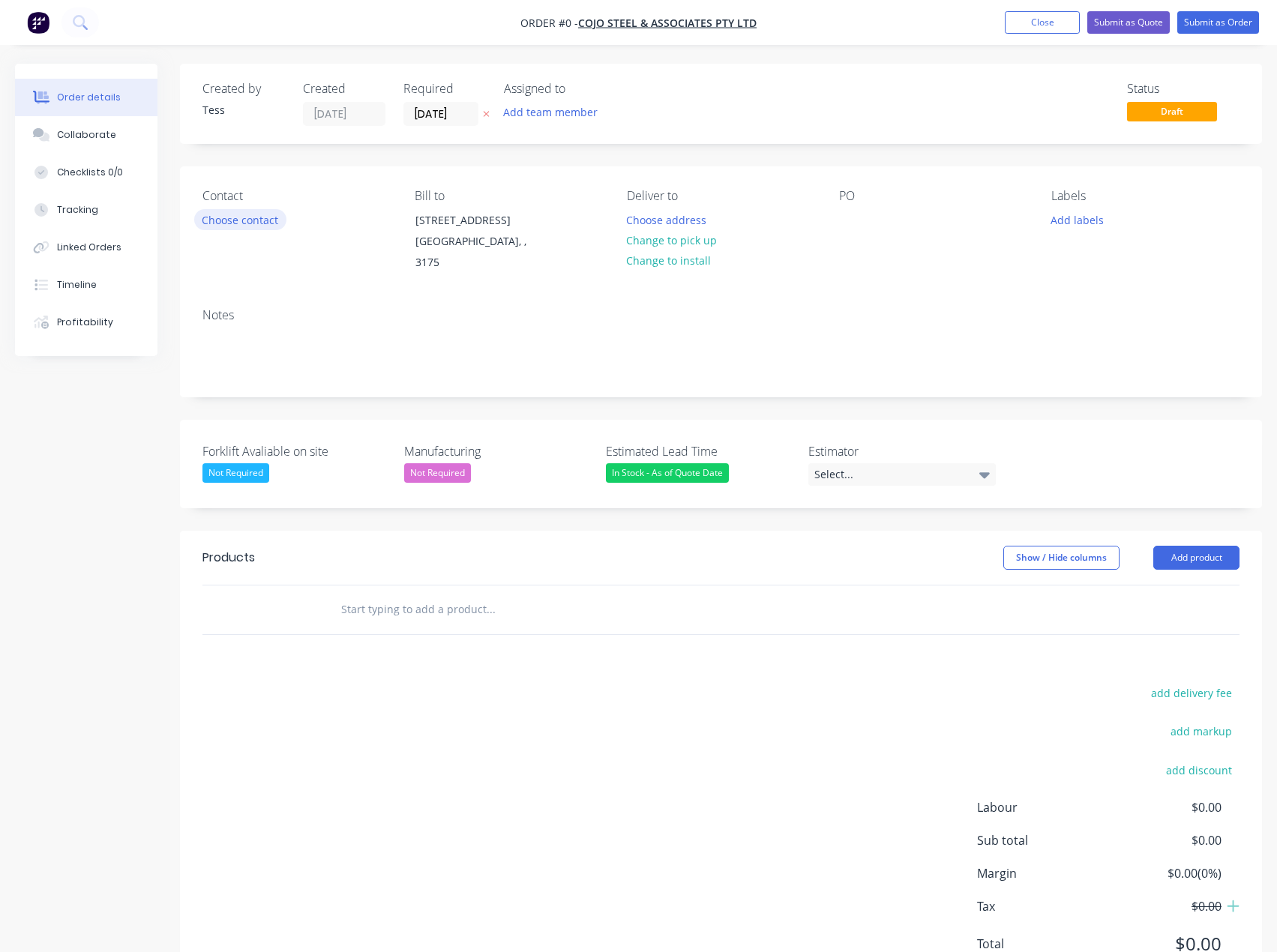
click at [260, 224] on button "Choose contact" at bounding box center [240, 219] width 92 height 20
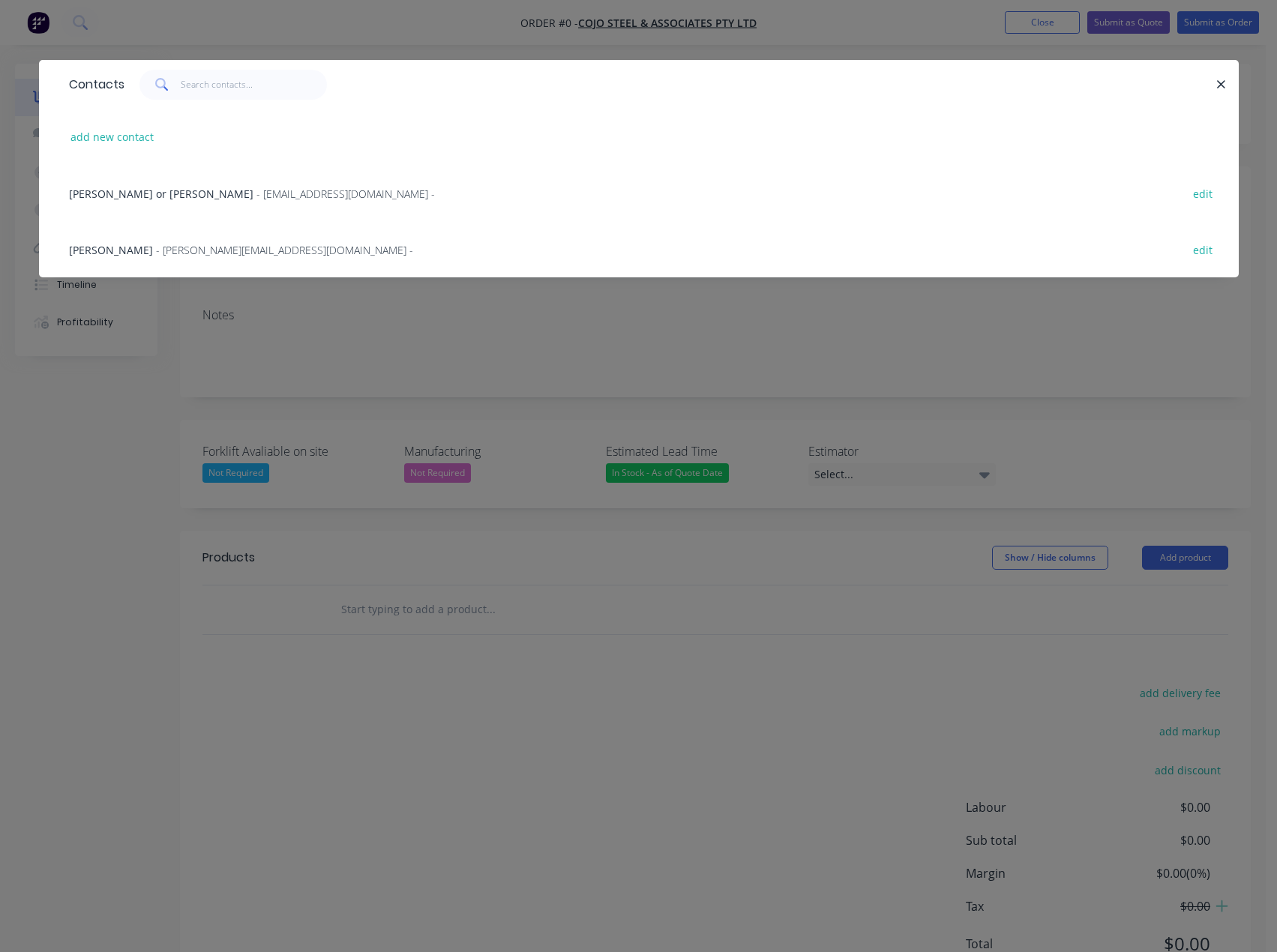
click at [156, 245] on span "- [PERSON_NAME][EMAIL_ADDRESS][DOMAIN_NAME] -" at bounding box center [285, 251] width 257 height 15
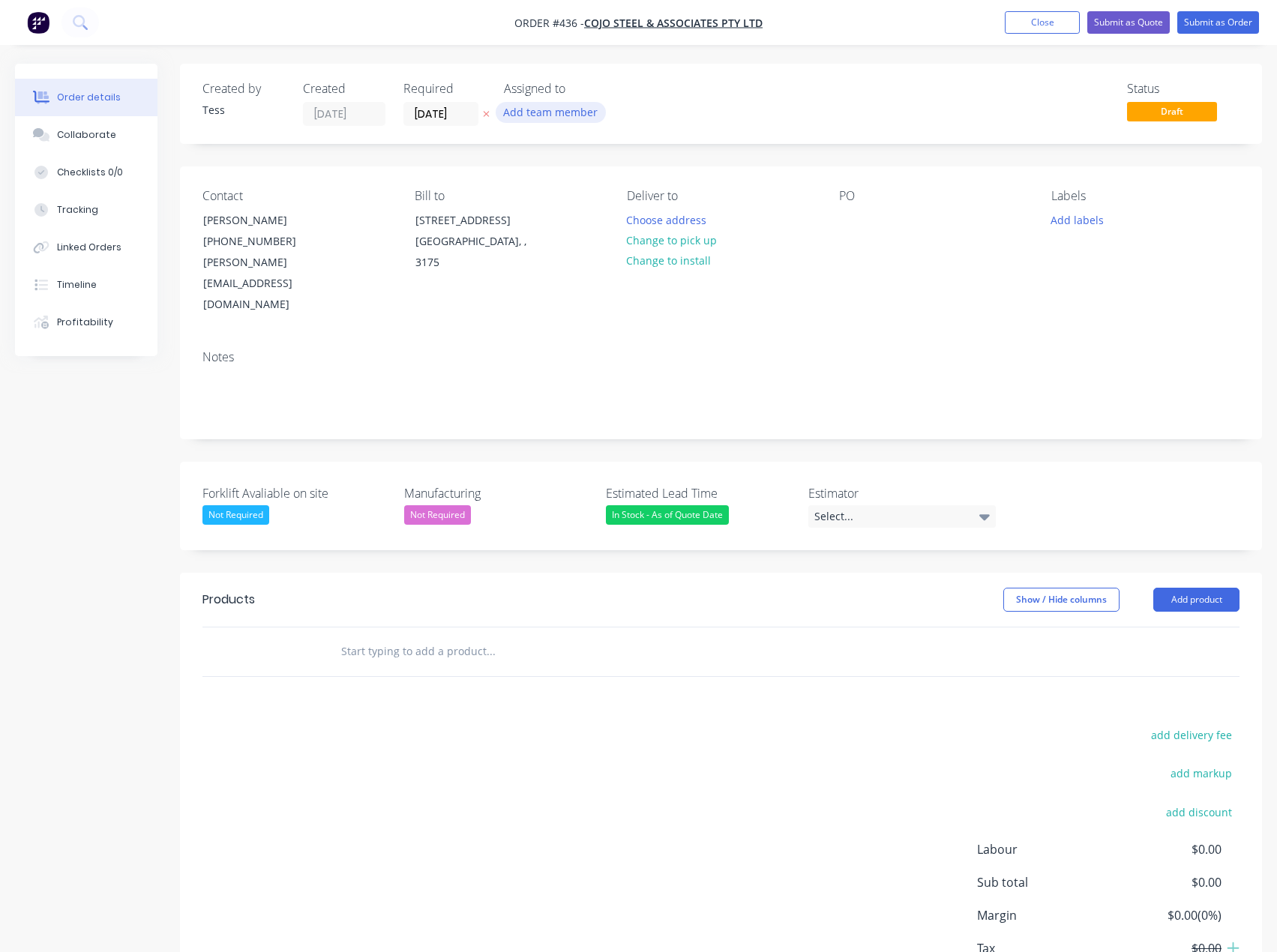
click at [560, 108] on button "Add team member" at bounding box center [550, 111] width 110 height 20
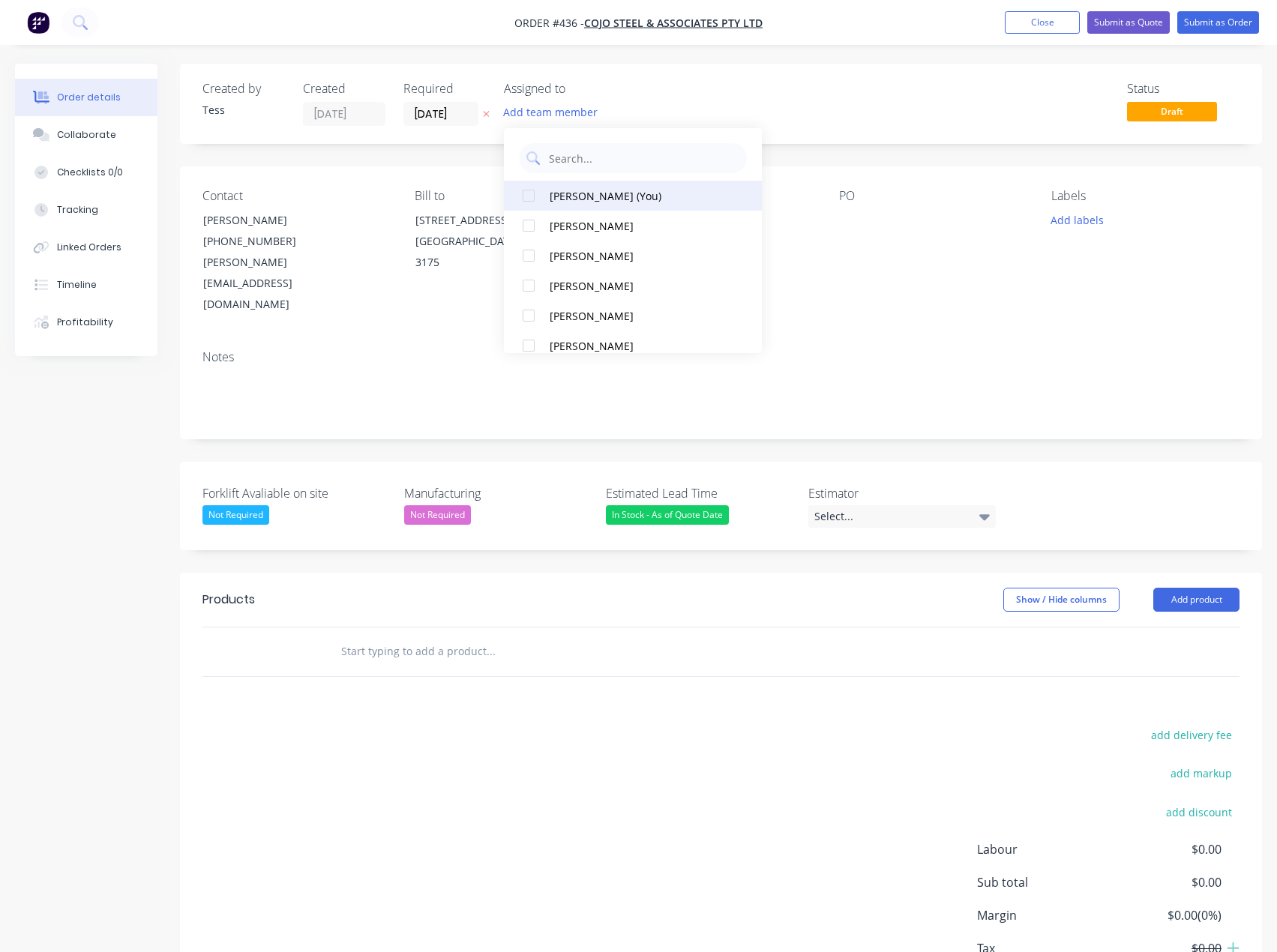
click at [574, 195] on div "[PERSON_NAME] (You)" at bounding box center [637, 195] width 177 height 15
click at [644, 98] on div "Assigned to TS" at bounding box center [579, 103] width 150 height 44
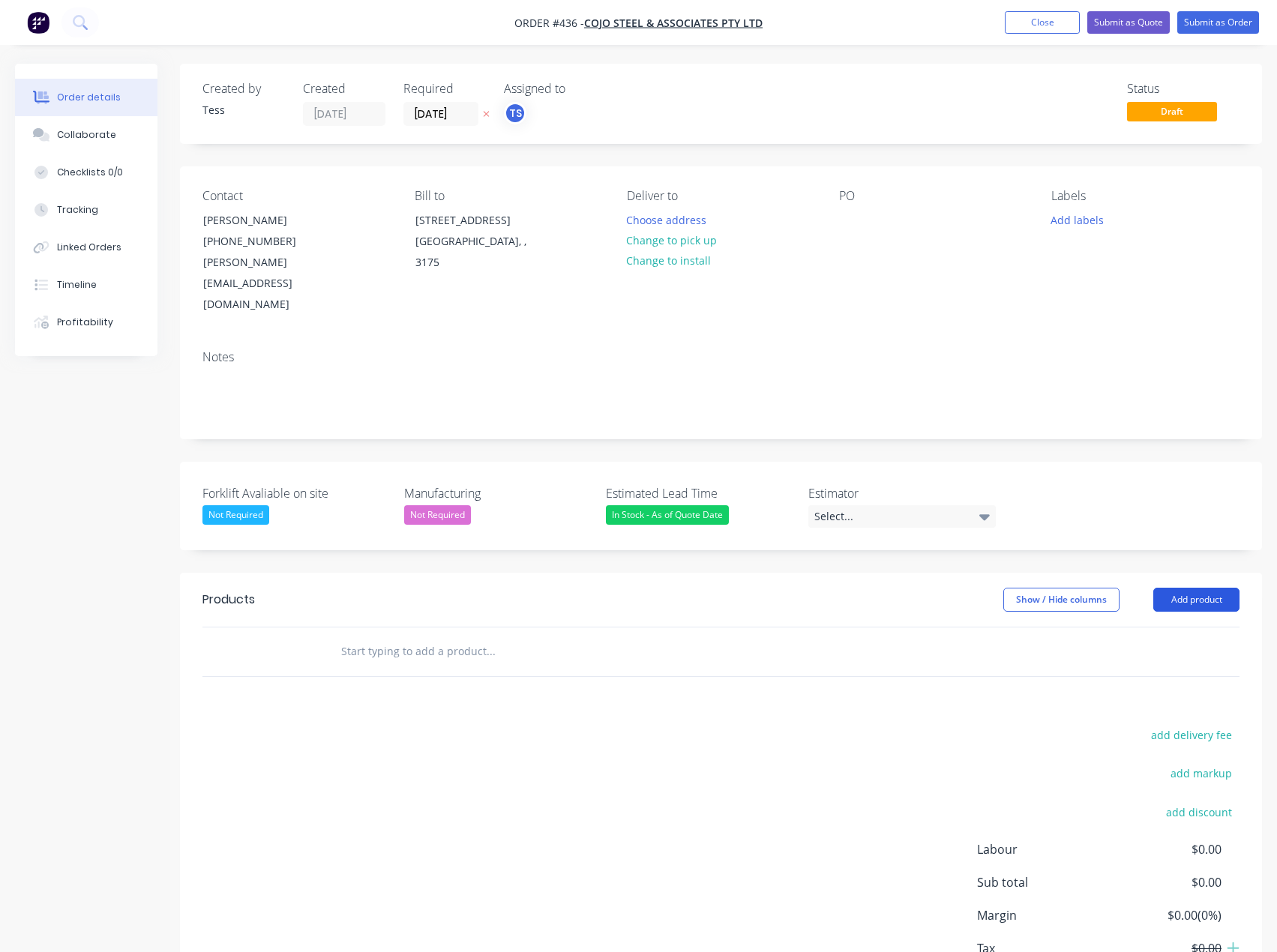
click at [1179, 587] on button "Add product" at bounding box center [1196, 599] width 86 height 24
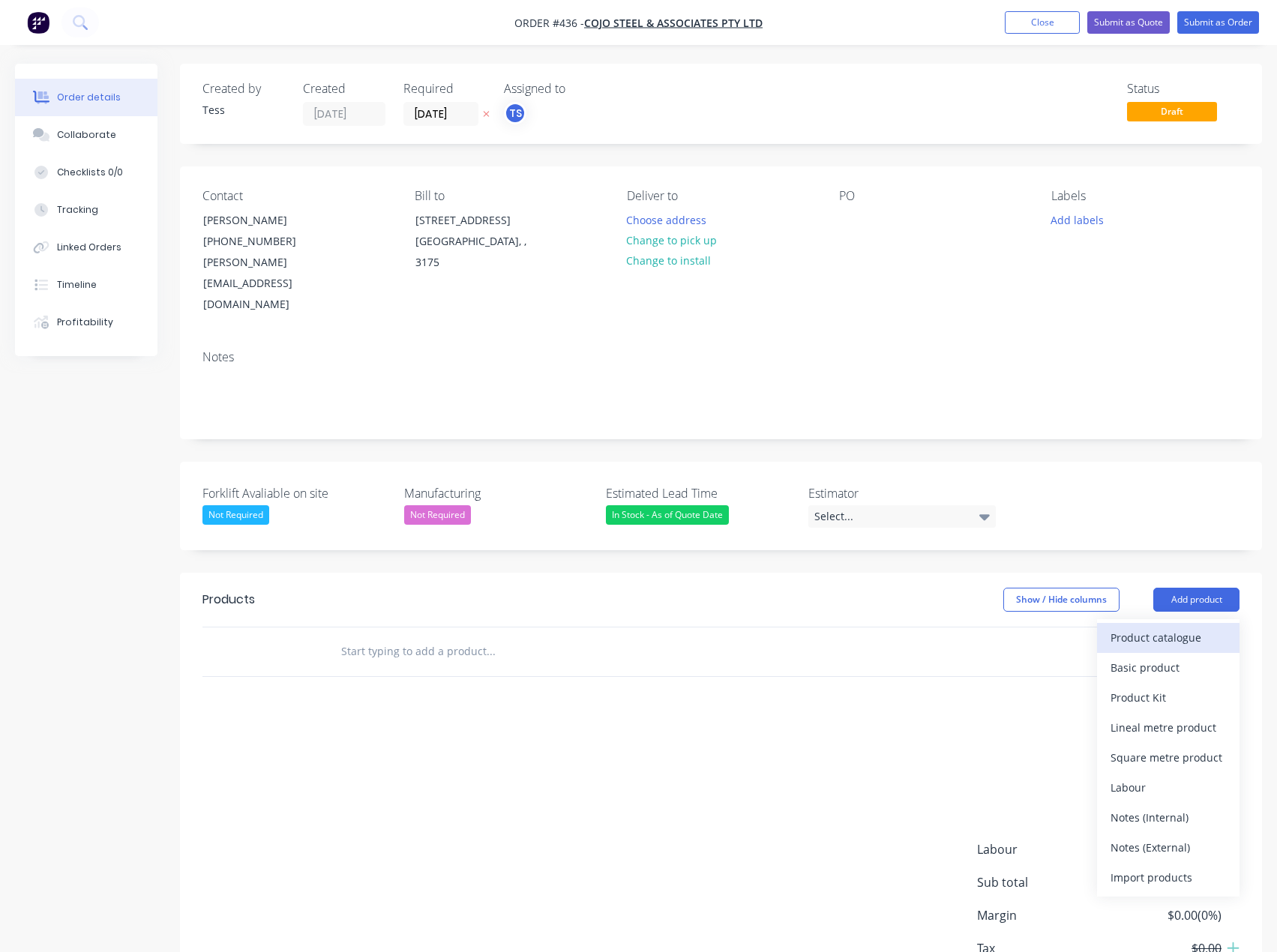
click at [1150, 627] on div "Product catalogue" at bounding box center [1169, 637] width 116 height 22
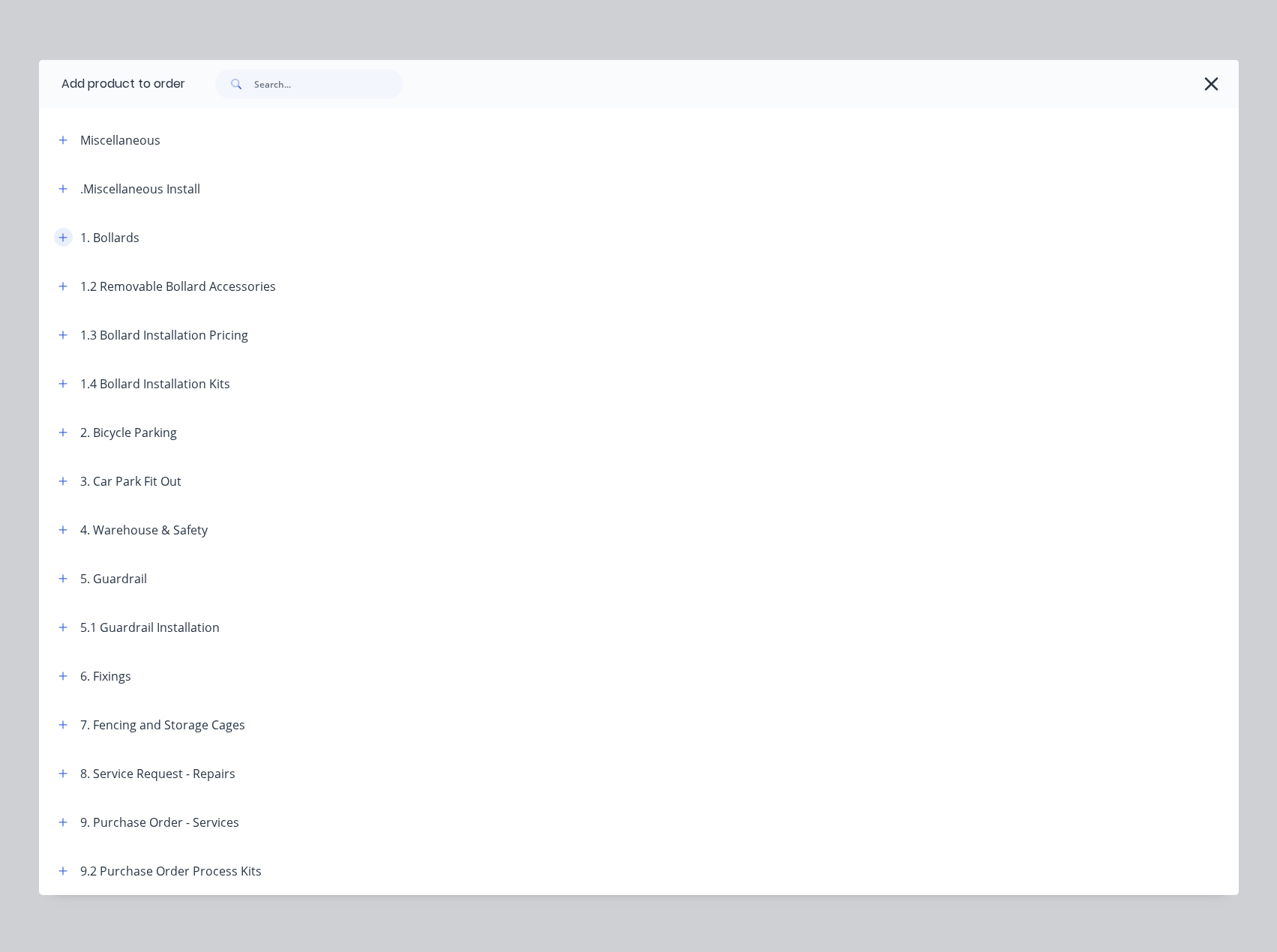
click at [59, 240] on icon "button" at bounding box center [63, 238] width 9 height 11
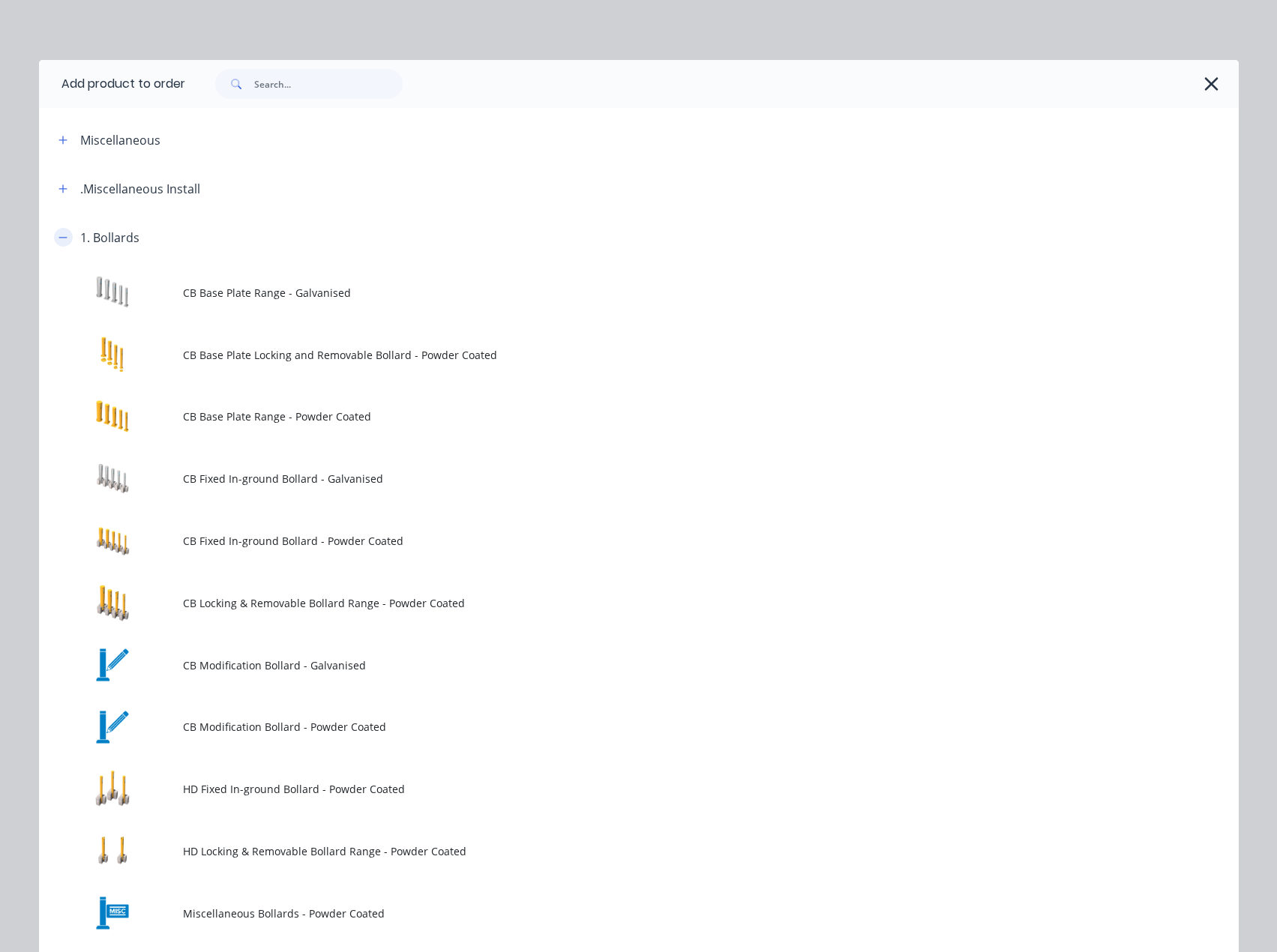
click at [59, 240] on icon "button" at bounding box center [63, 238] width 9 height 11
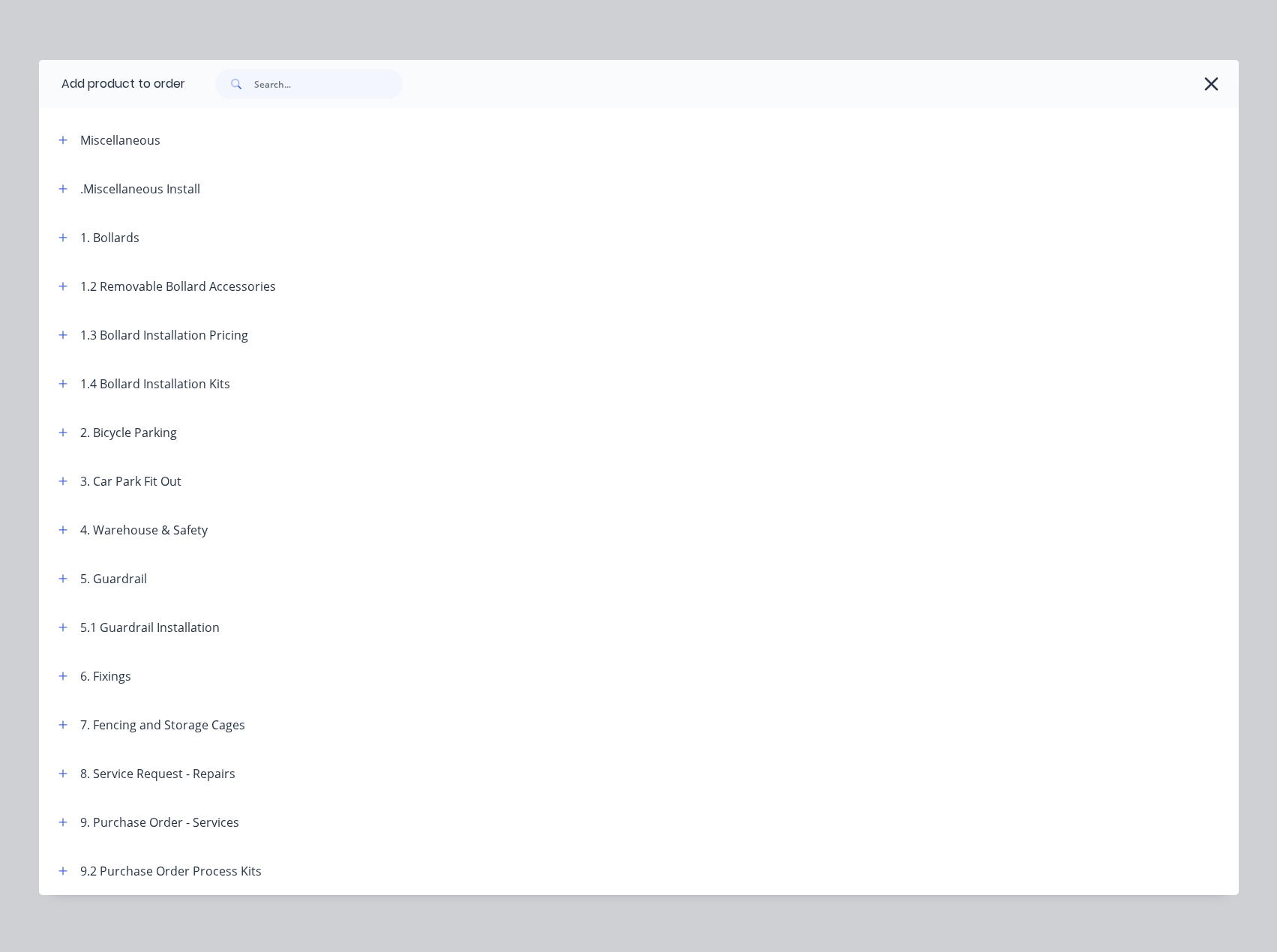
scroll to position [9, 0]
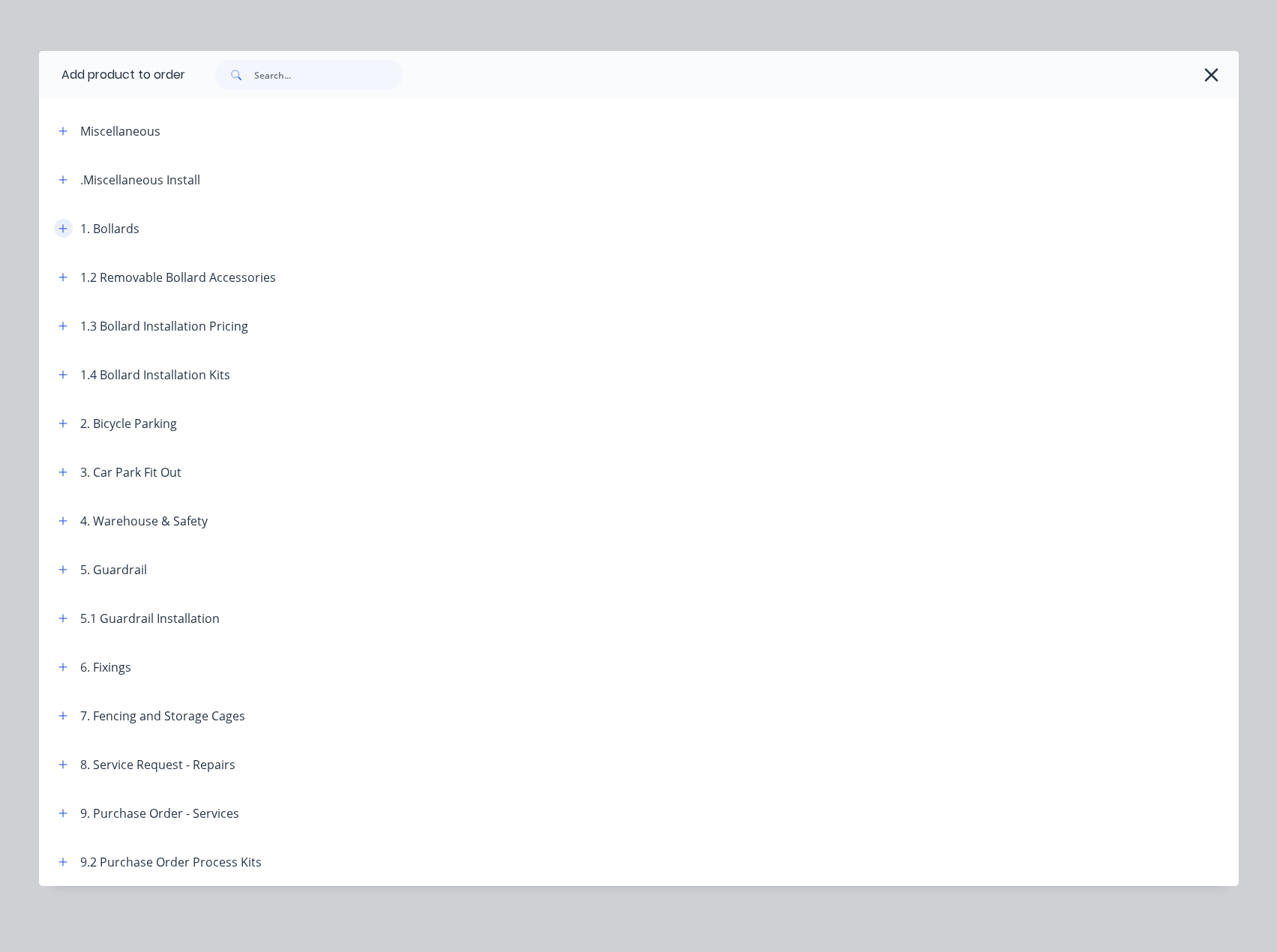
click at [59, 229] on icon "button" at bounding box center [63, 228] width 8 height 8
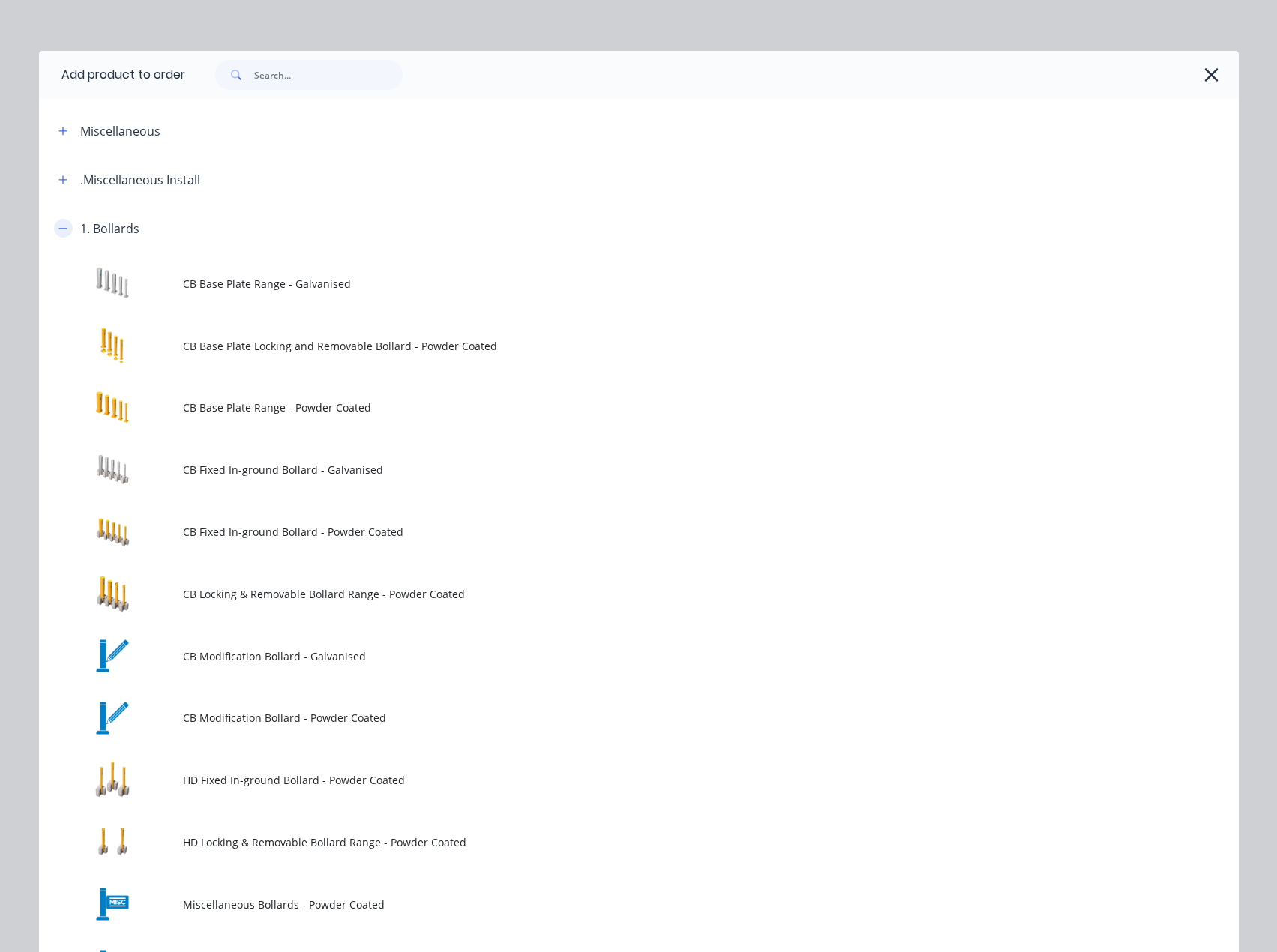
click at [62, 226] on button "button" at bounding box center [63, 228] width 19 height 19
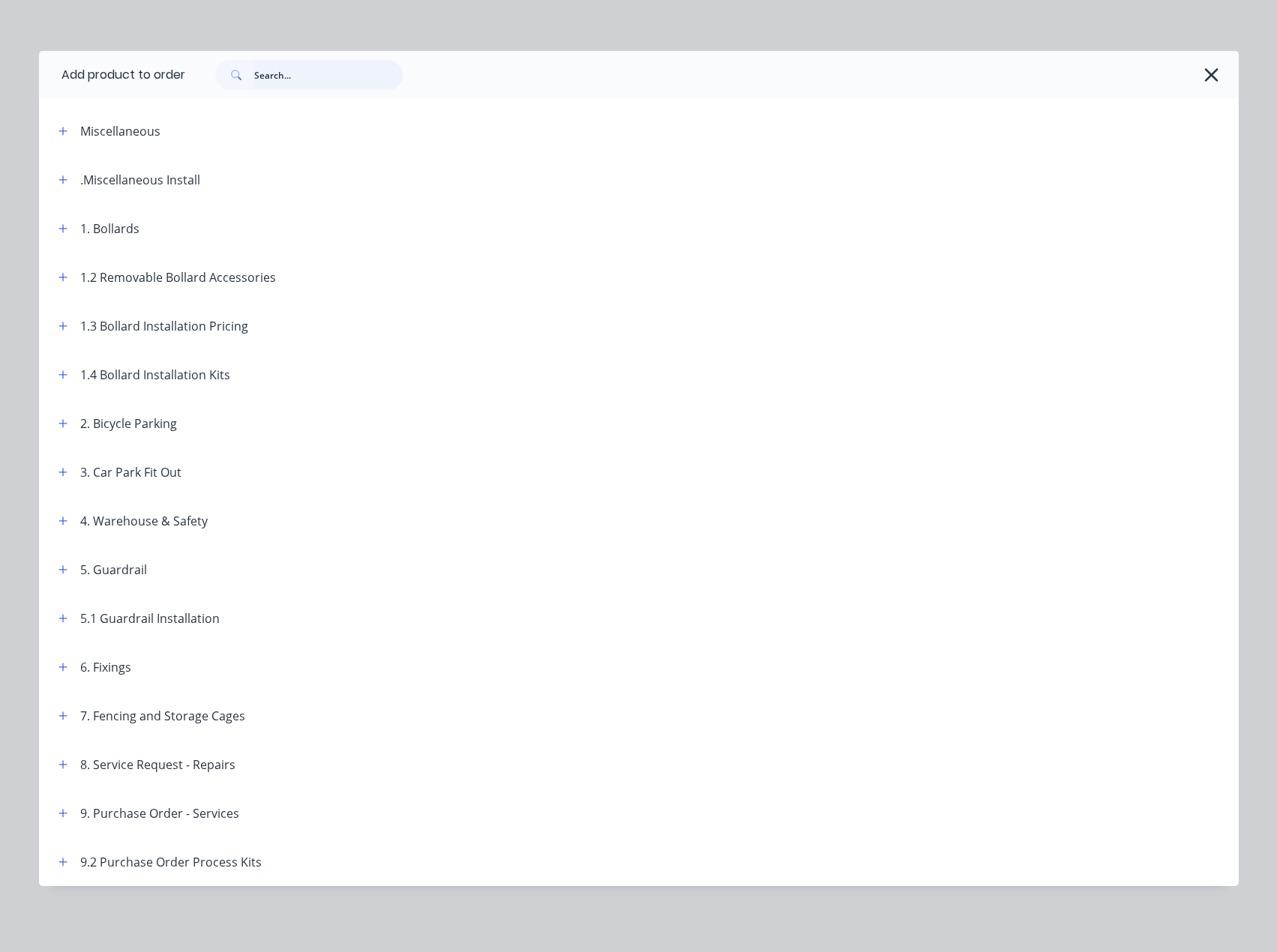
click at [264, 79] on input "text" at bounding box center [328, 75] width 148 height 30
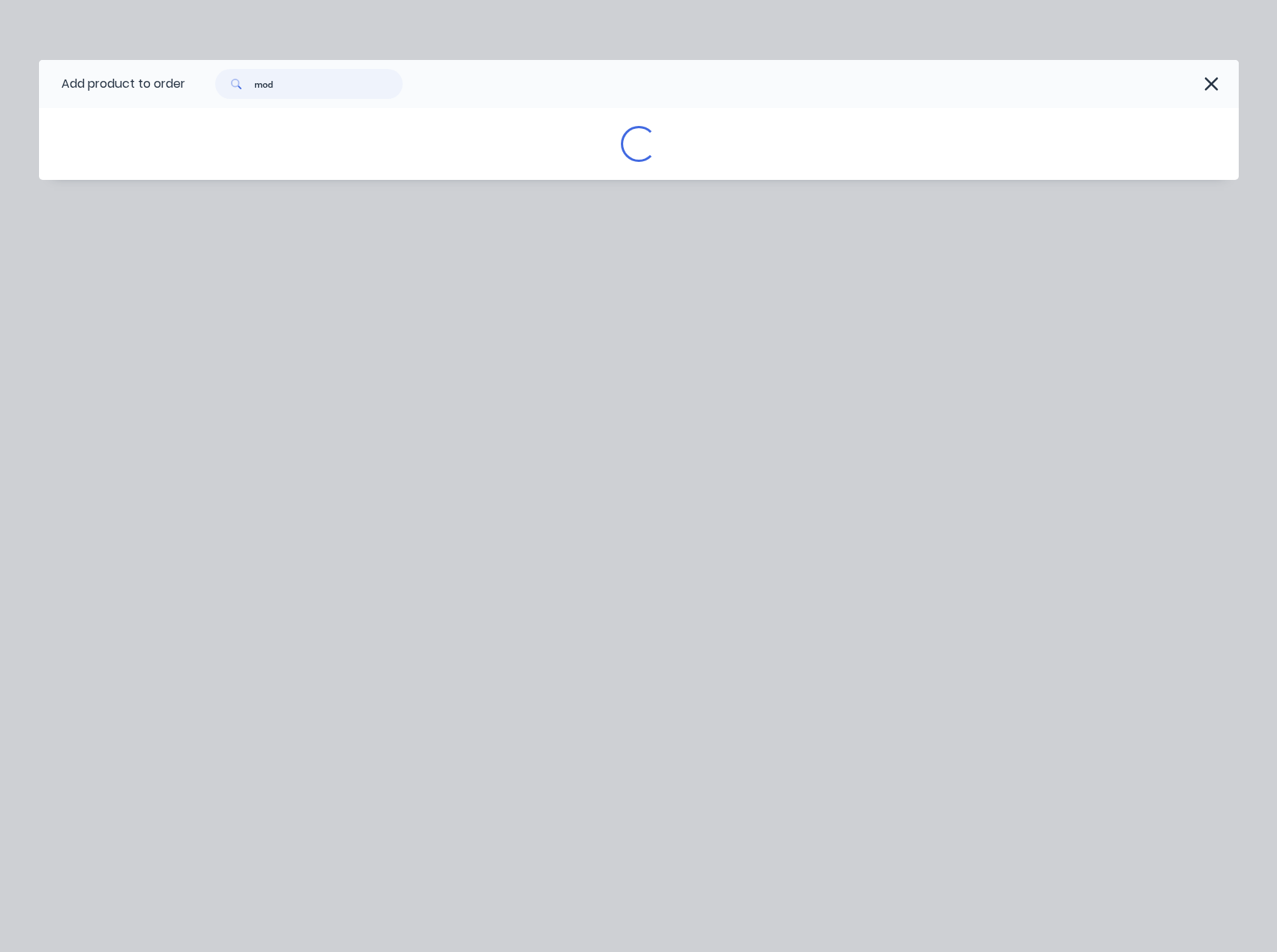
scroll to position [0, 0]
drag, startPoint x: 285, startPoint y: 76, endPoint x: 239, endPoint y: 89, distance: 47.8
click at [239, 89] on div "mod" at bounding box center [308, 84] width 187 height 30
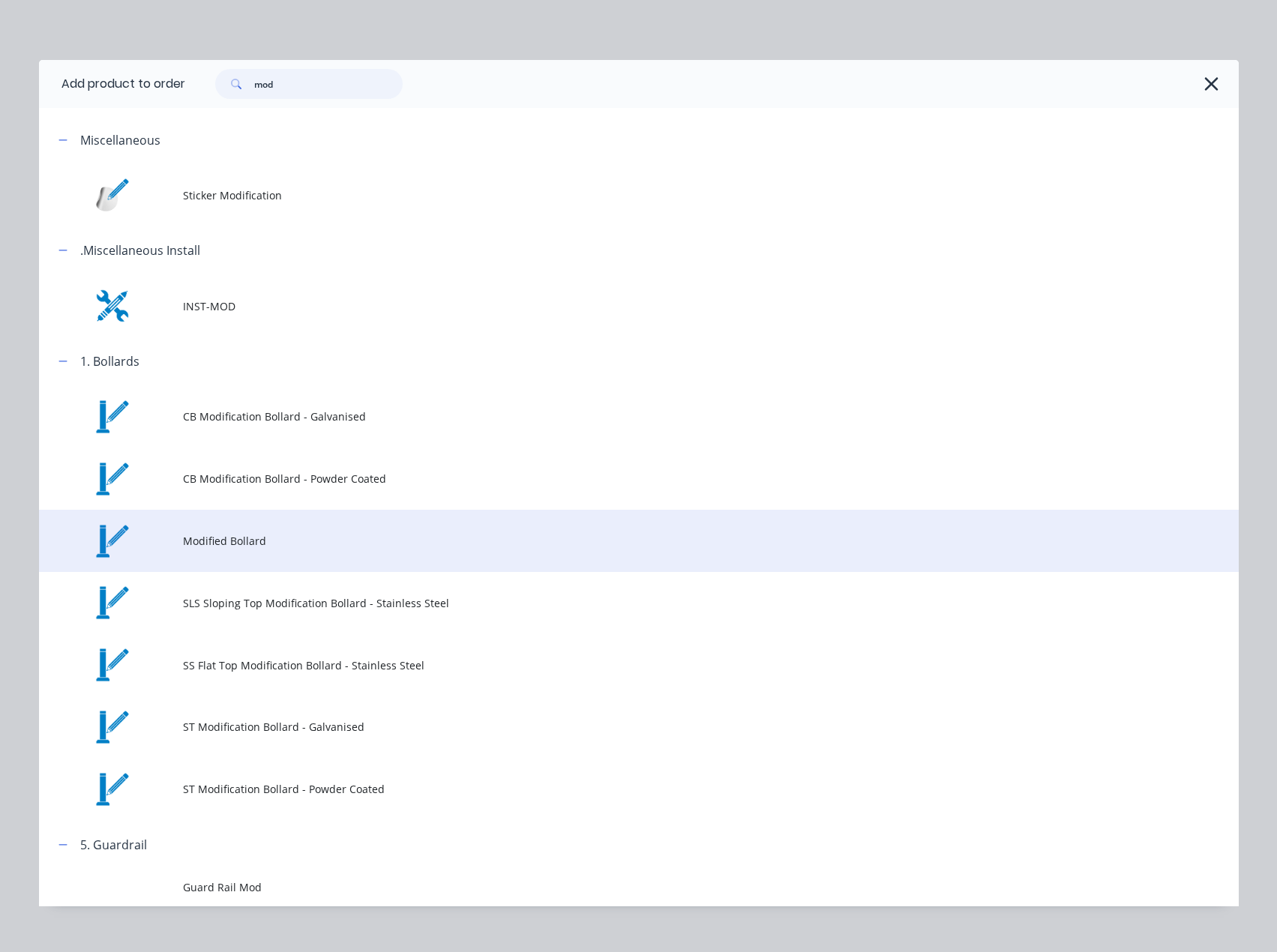
type input "mod"
click at [197, 542] on span "Modified Bollard" at bounding box center [605, 540] width 844 height 15
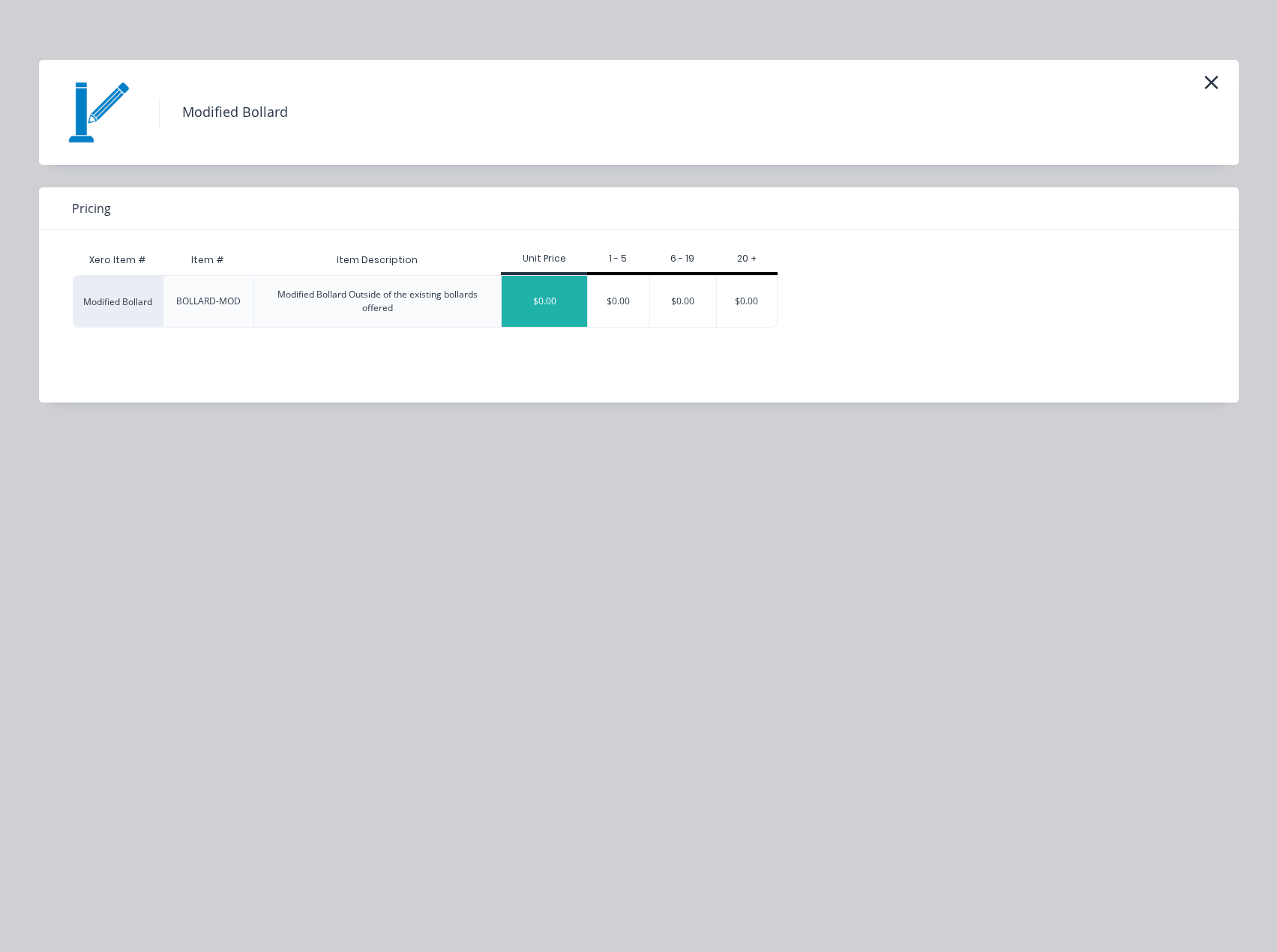
click at [535, 294] on div "$0.00" at bounding box center [544, 301] width 85 height 51
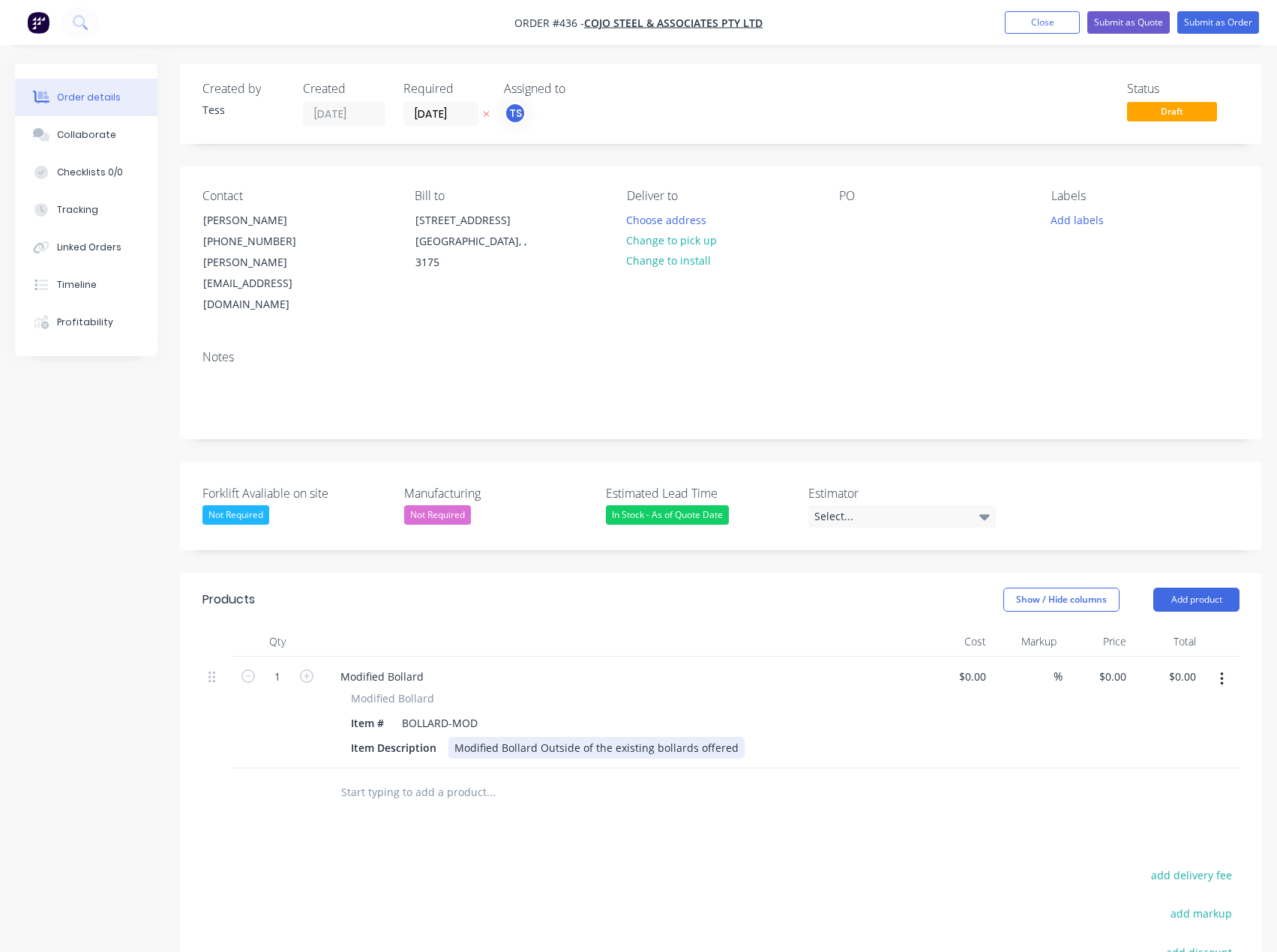
click at [523, 737] on div "Modified Bollard Outside of the existing bollards offered" at bounding box center [597, 748] width 296 height 22
drag, startPoint x: 733, startPoint y: 705, endPoint x: 437, endPoint y: 707, distance: 296.0
click at [431, 737] on div "Item Description Modified Bollard Outside of the existing bollards offered" at bounding box center [619, 748] width 549 height 22
click at [661, 243] on button "Change to pick up" at bounding box center [671, 240] width 107 height 20
click at [587, 737] on div "Modified Bollard Outside of the existing bollards offered" at bounding box center [597, 748] width 296 height 22
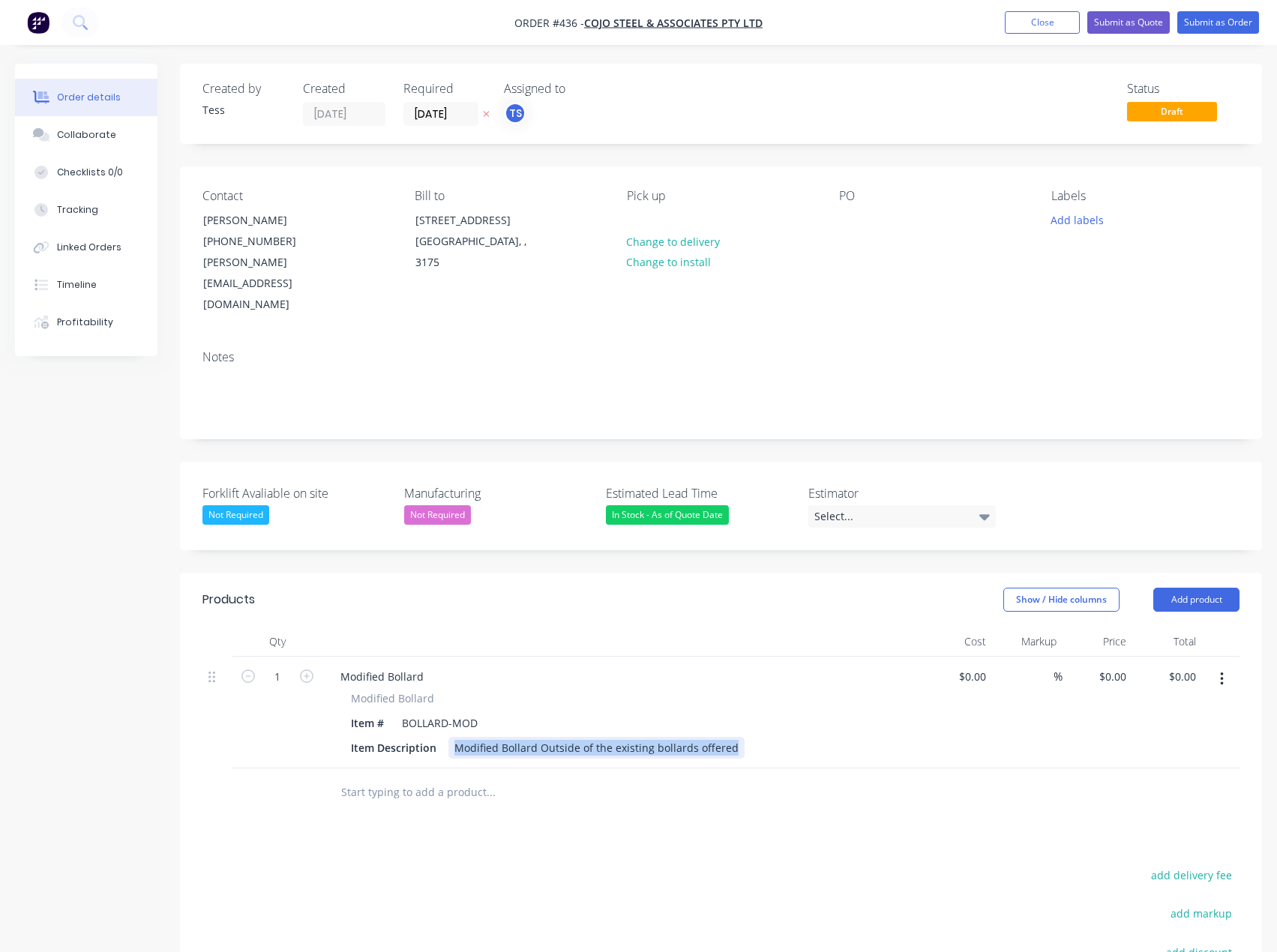
drag, startPoint x: 726, startPoint y: 707, endPoint x: 445, endPoint y: 705, distance: 281.0
click at [445, 737] on div "Item Description Modified Bollard Outside of the existing bollards offered" at bounding box center [619, 748] width 549 height 22
paste div
click at [456, 737] on div at bounding box center [460, 748] width 23 height 22
click at [509, 804] on div "Products Show / Hide columns Add product Qty Cost Markup Price Total 1 Modified…" at bounding box center [721, 875] width 1082 height 605
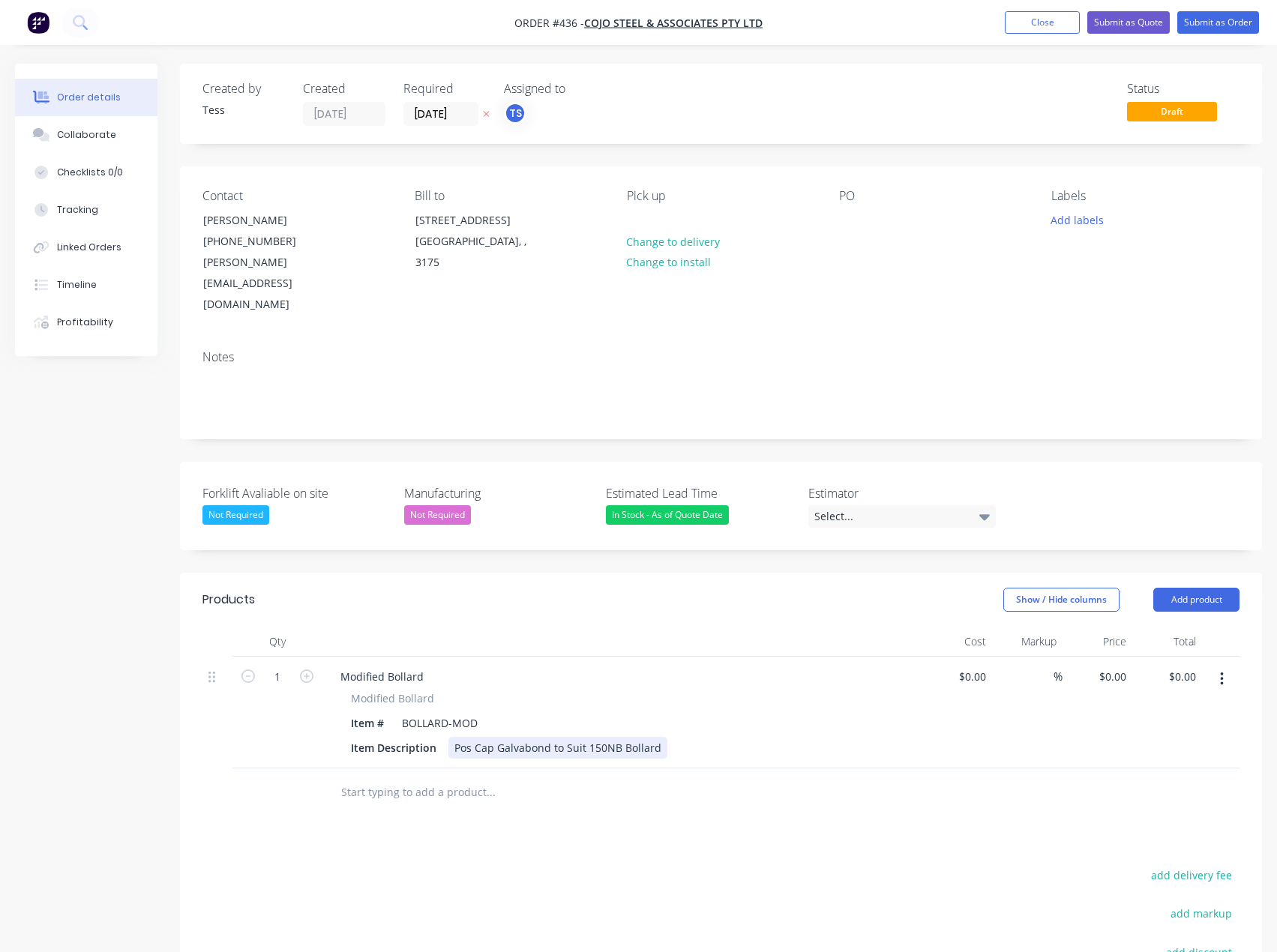
click at [597, 737] on div "Pos Cap Galvabond to Suit 150NB Bollard" at bounding box center [558, 748] width 219 height 22
click at [472, 737] on div "Pos Cap Galvabond to Suit 150NB Bollard" at bounding box center [558, 748] width 219 height 22
drag, startPoint x: 667, startPoint y: 706, endPoint x: 451, endPoint y: 710, distance: 216.0
click at [451, 737] on div "Post Cap Galvabond to Suit 150NB Bollard" at bounding box center [560, 748] width 223 height 22
copy div "Post Cap Galvabond to Suit 150NB Bollard"
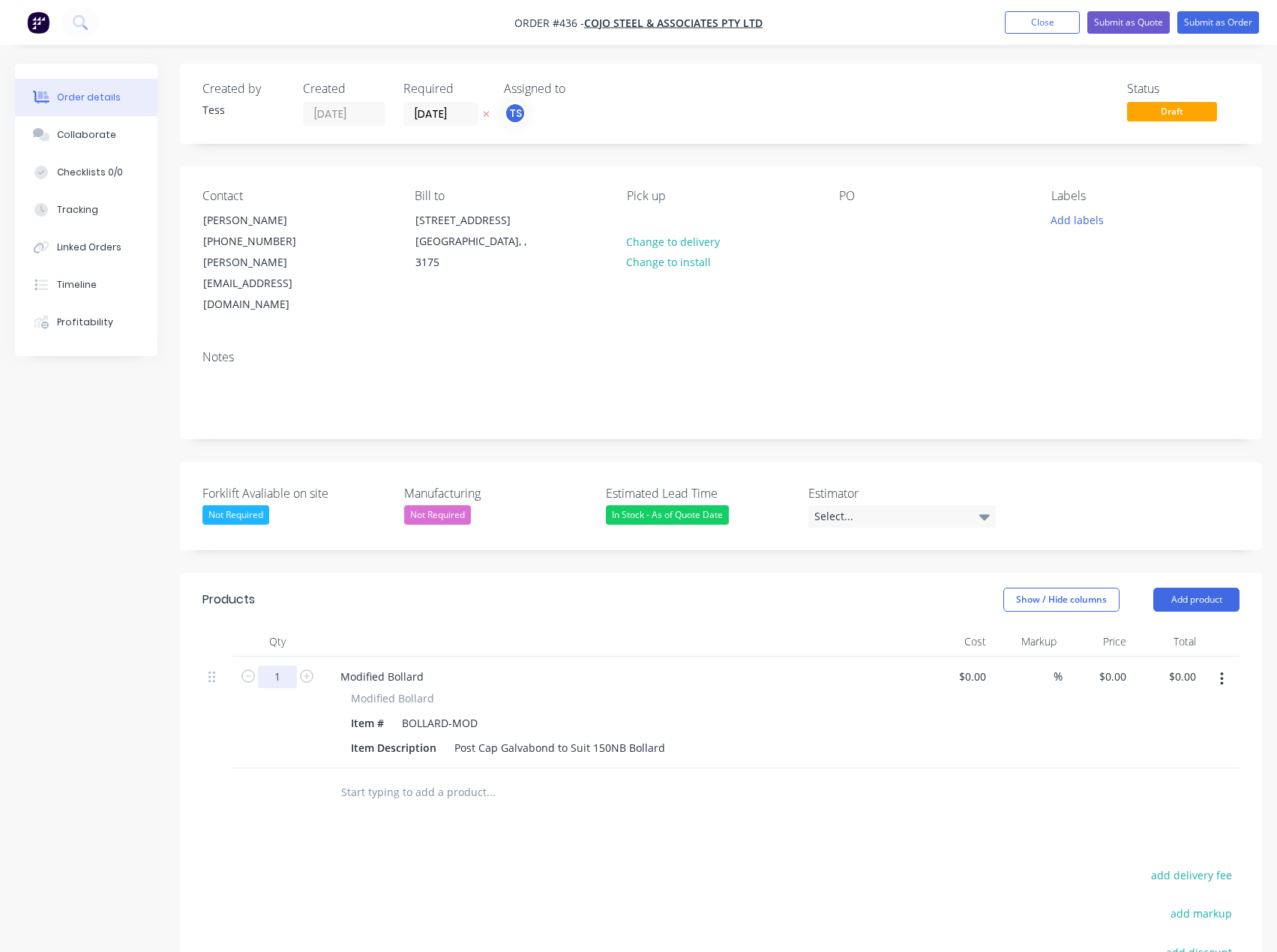
click at [278, 666] on input "1" at bounding box center [278, 677] width 39 height 23
type input "30"
click at [979, 666] on input at bounding box center [975, 676] width 34 height 22
type input "$1.00"
type input "1"
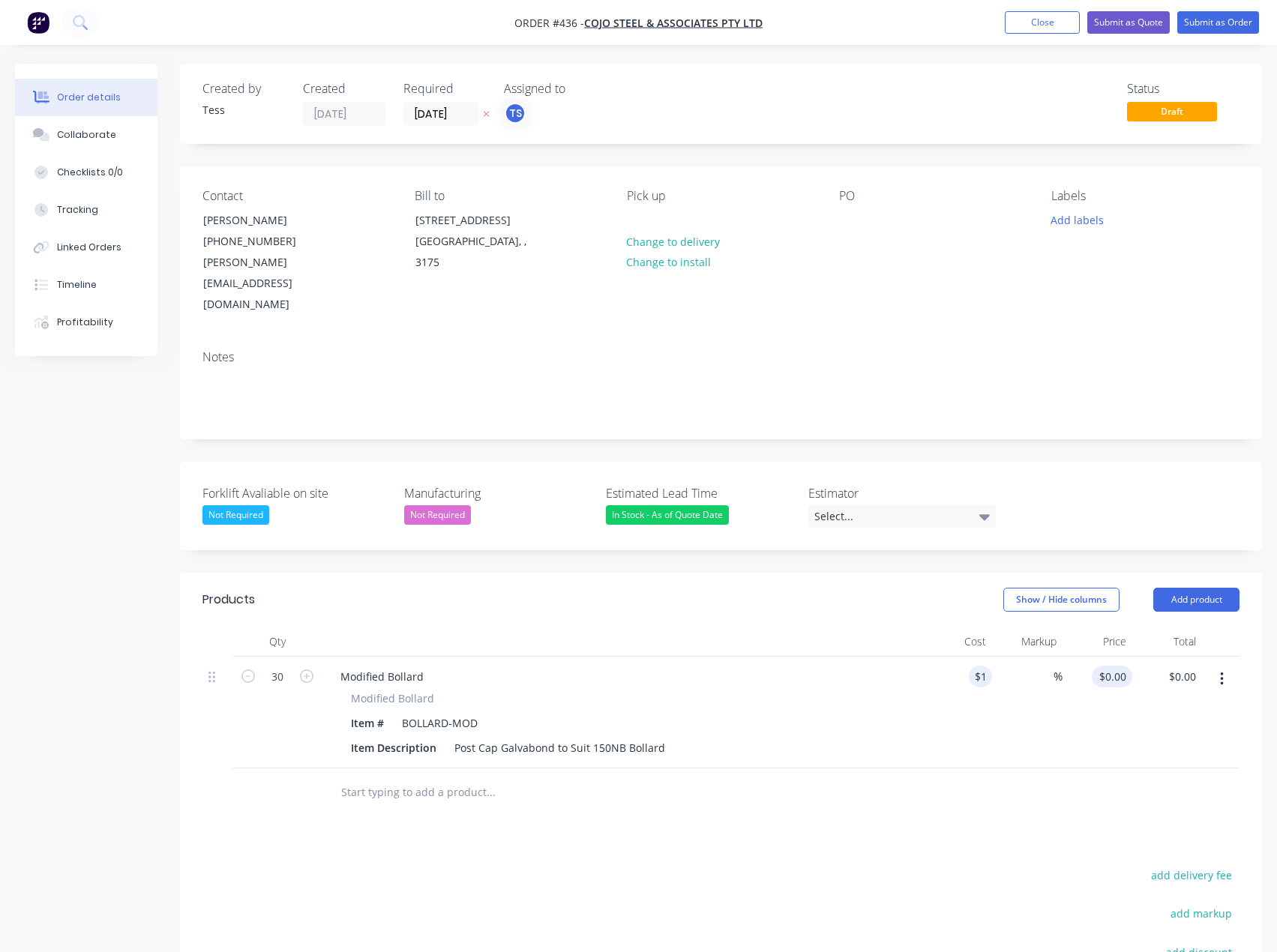
type input "$30.00"
click at [1117, 666] on input "1" at bounding box center [1123, 676] width 17 height 22
type input "3"
type input "10"
type input "900"
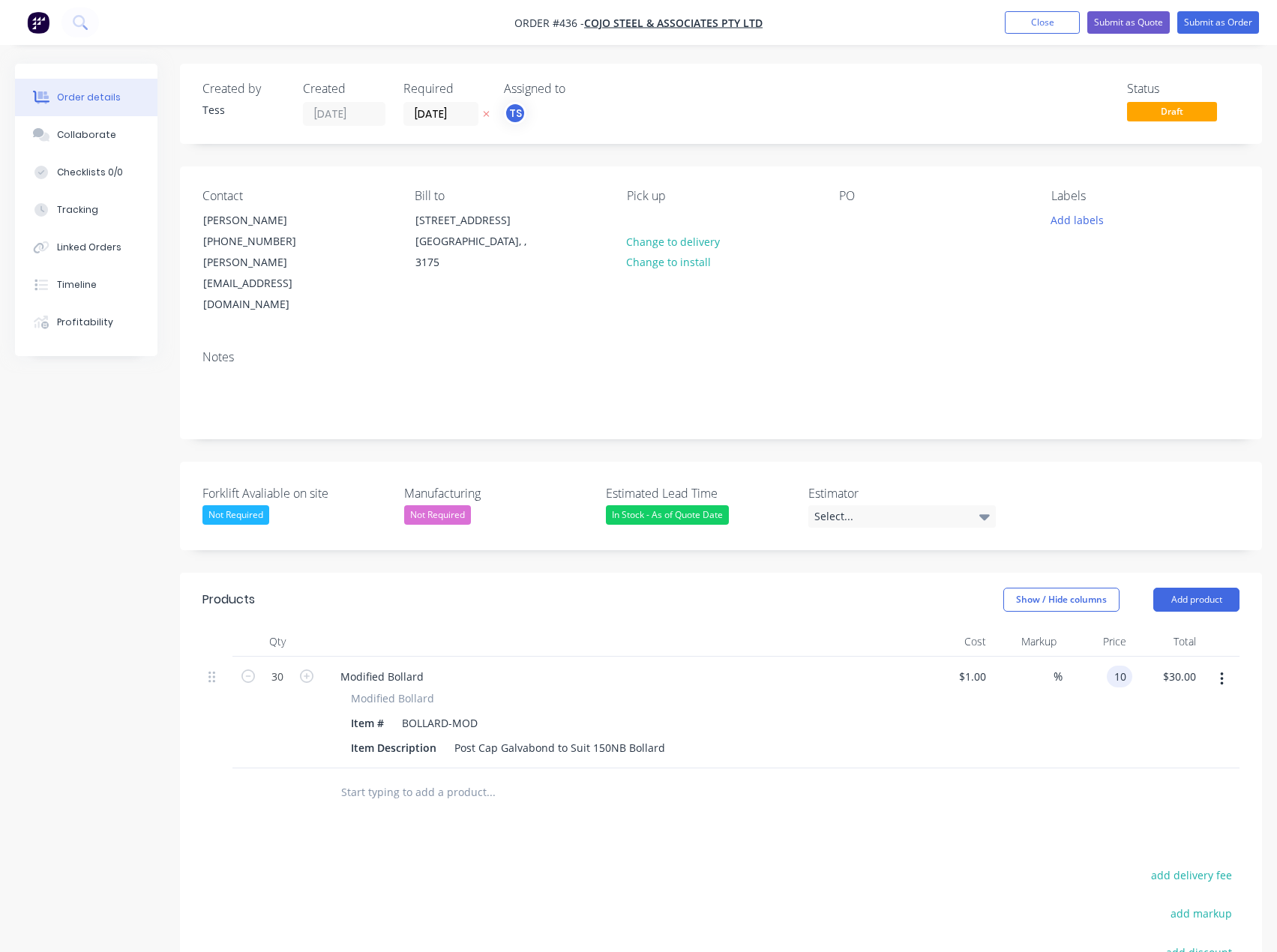
type input "$10.00"
type input "$300.00"
click at [750, 768] on div at bounding box center [592, 793] width 540 height 49
click at [861, 505] on div "Select..." at bounding box center [902, 517] width 187 height 23
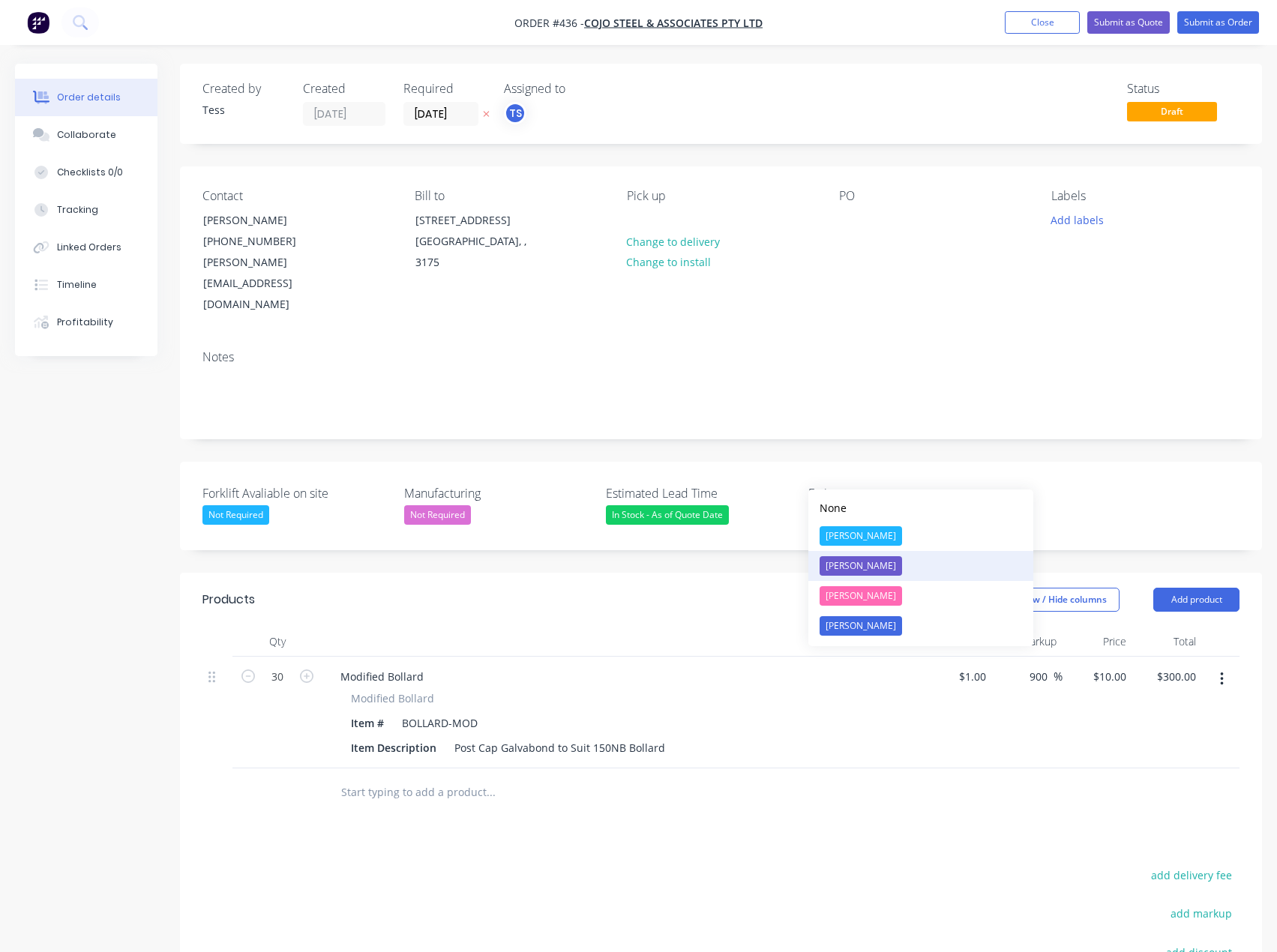
click at [844, 564] on div "[PERSON_NAME]" at bounding box center [860, 566] width 82 height 20
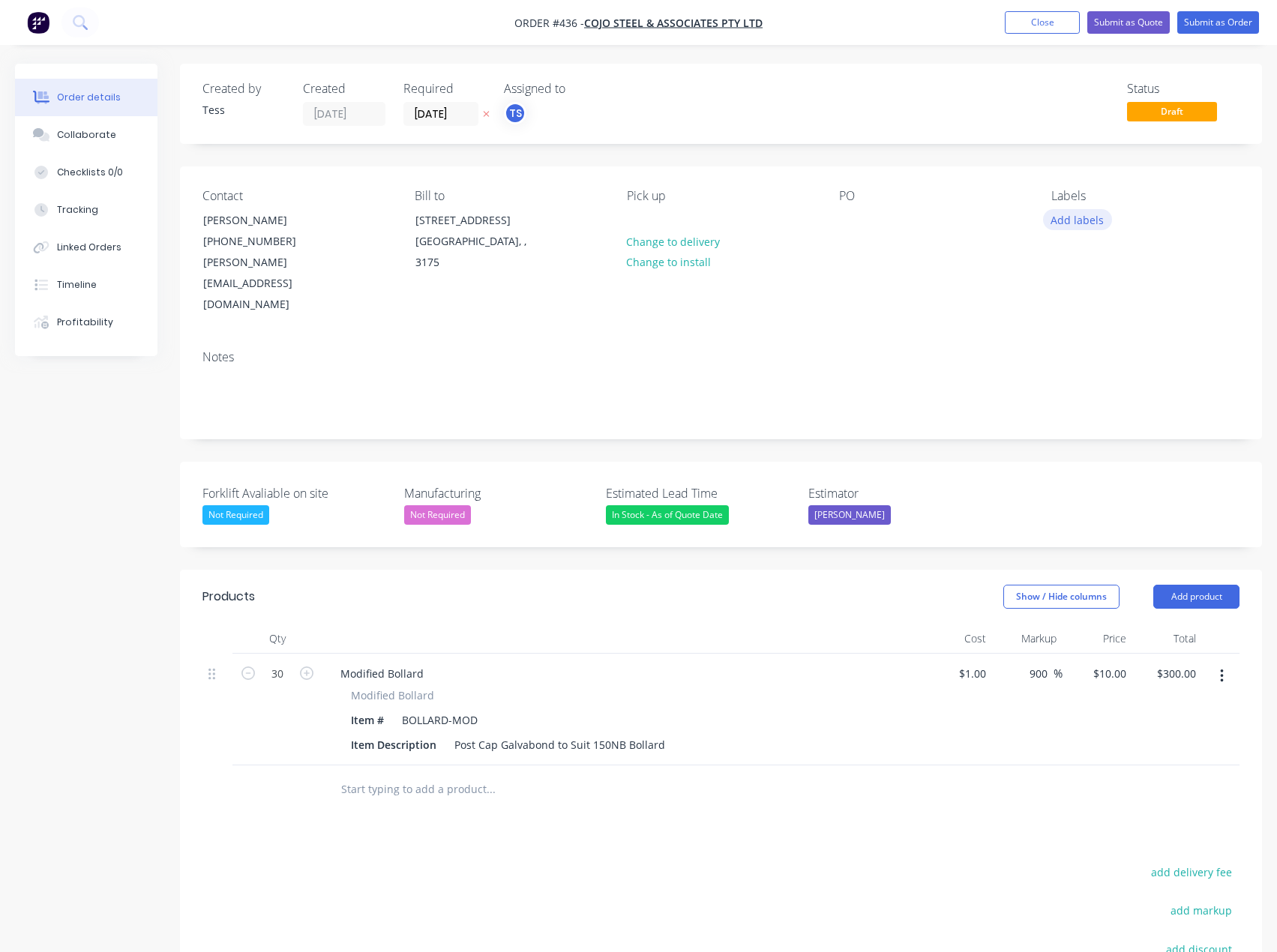
click at [1071, 220] on button "Add labels" at bounding box center [1078, 219] width 69 height 20
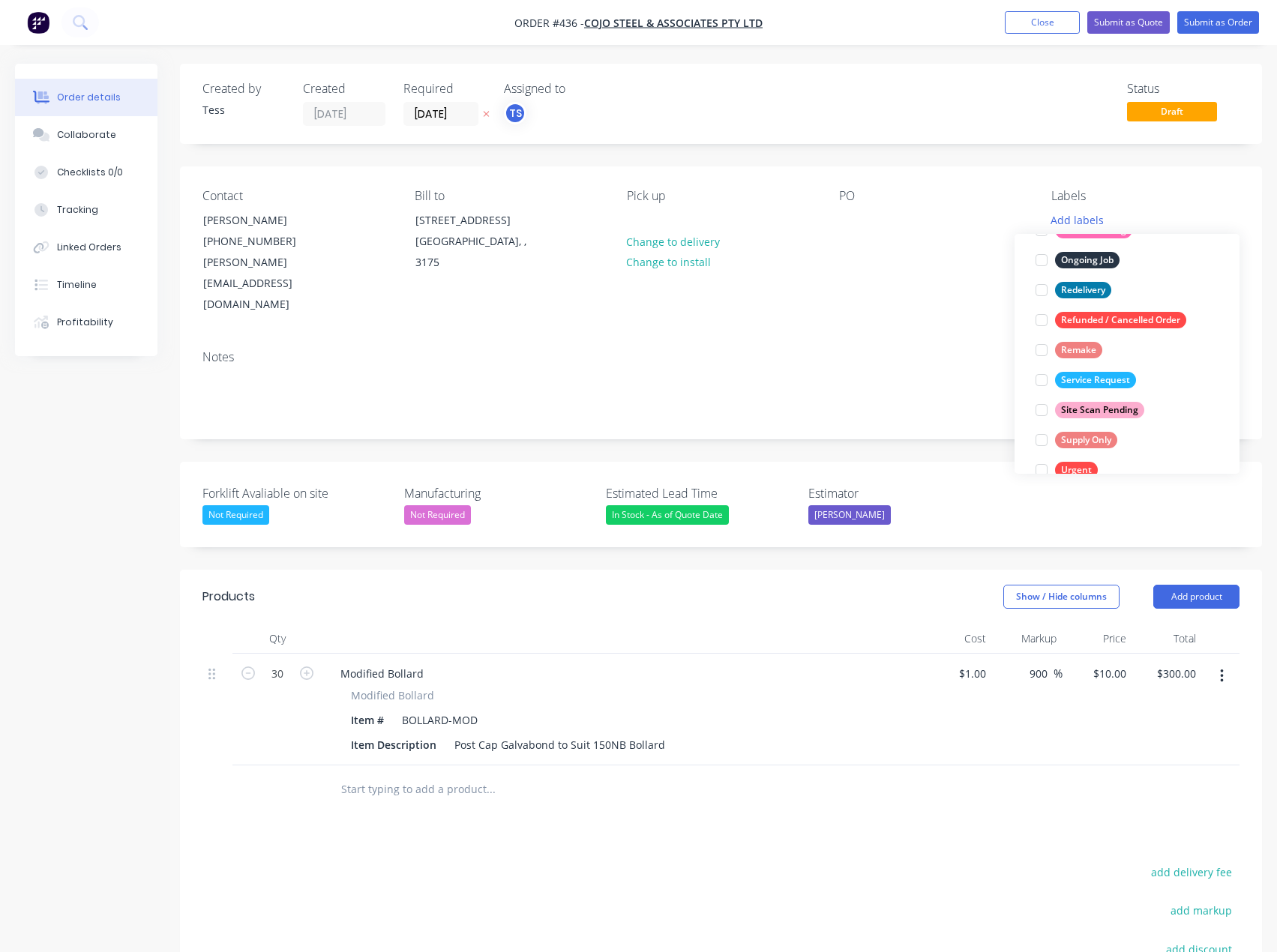
scroll to position [240, 0]
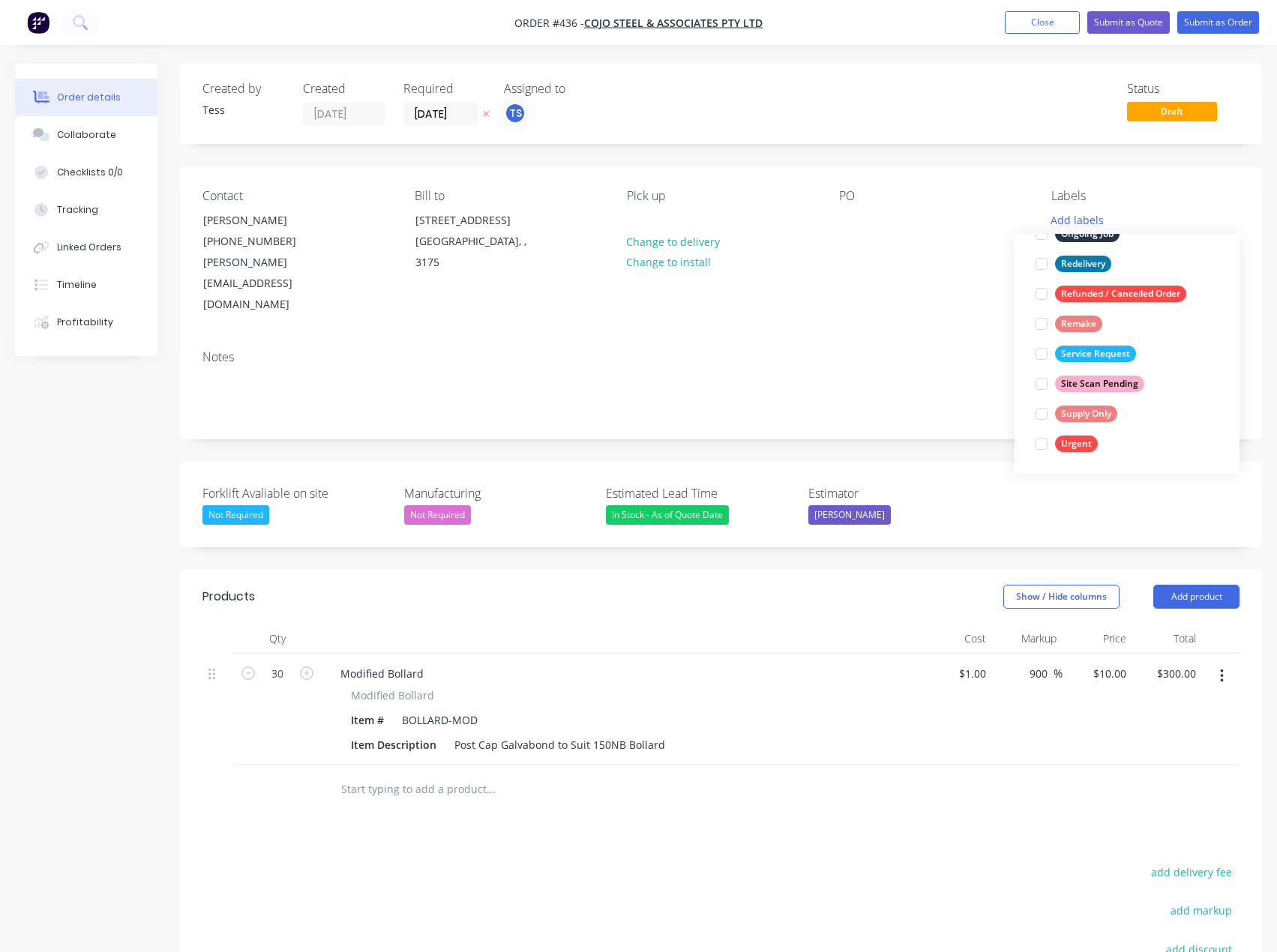
click at [1067, 413] on div "Supply Only" at bounding box center [1086, 413] width 62 height 16
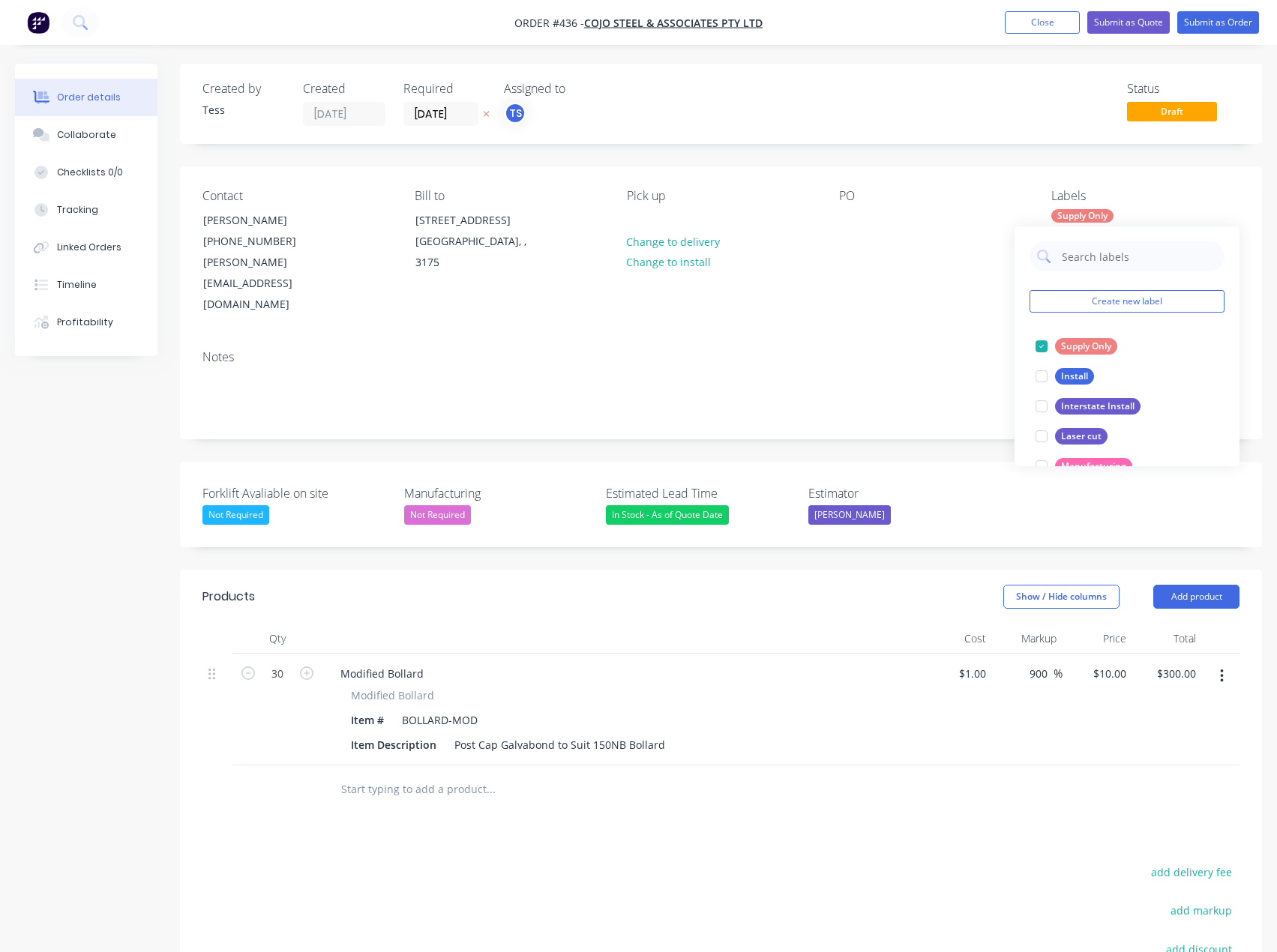
click at [985, 190] on div "PO" at bounding box center [933, 196] width 188 height 15
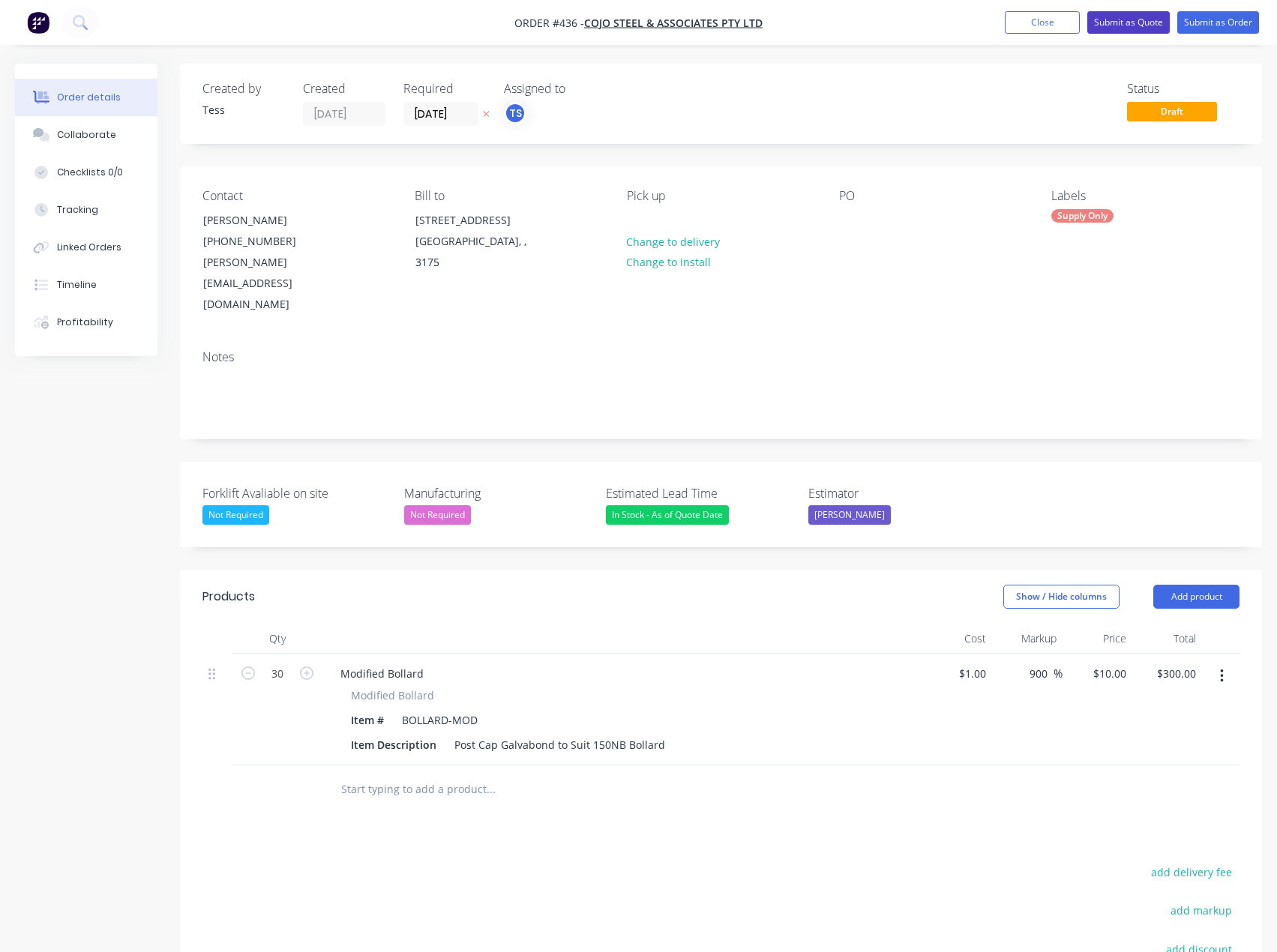
click at [1130, 18] on button "Submit as Quote" at bounding box center [1128, 23] width 82 height 23
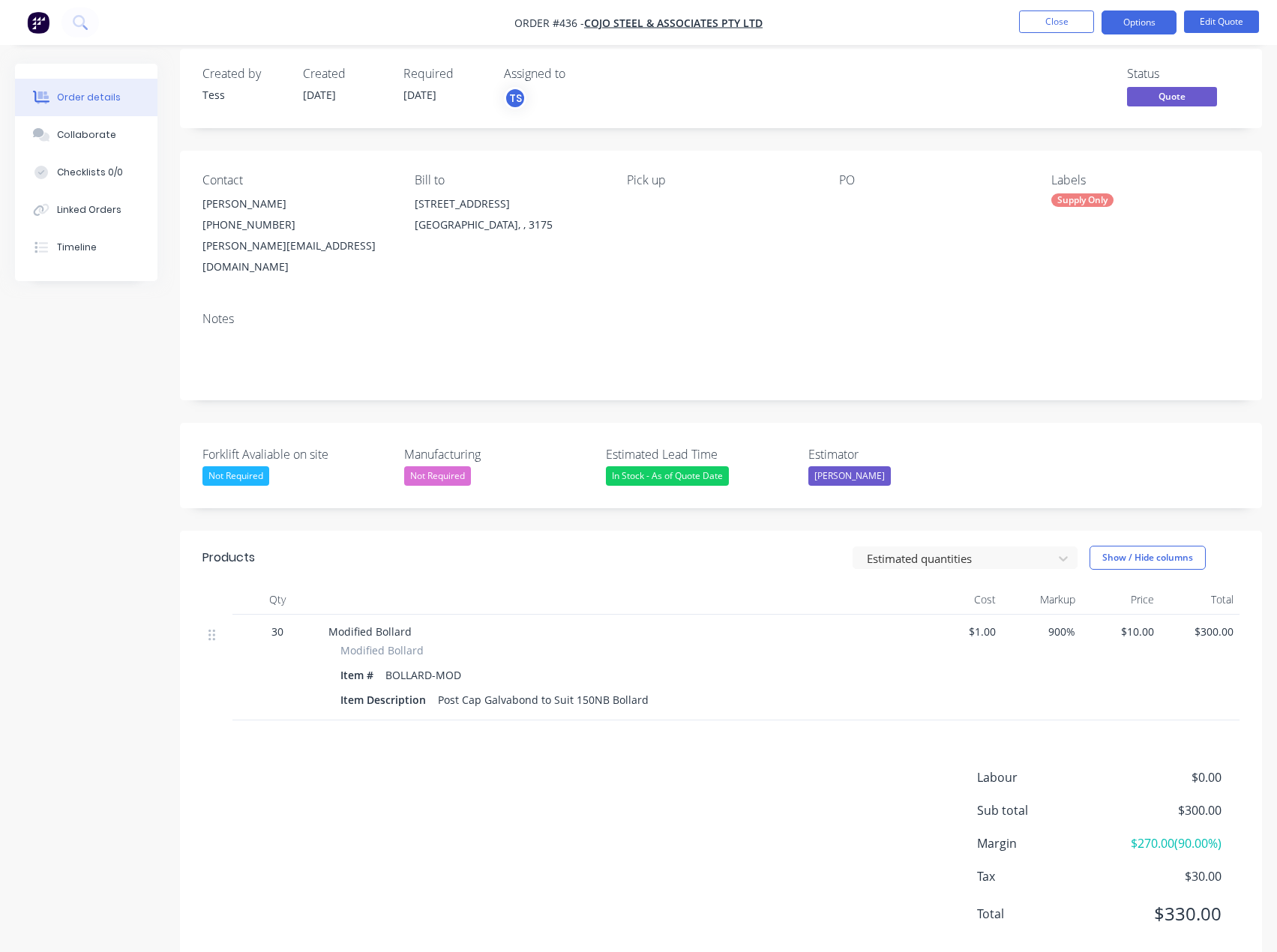
scroll to position [29, 0]
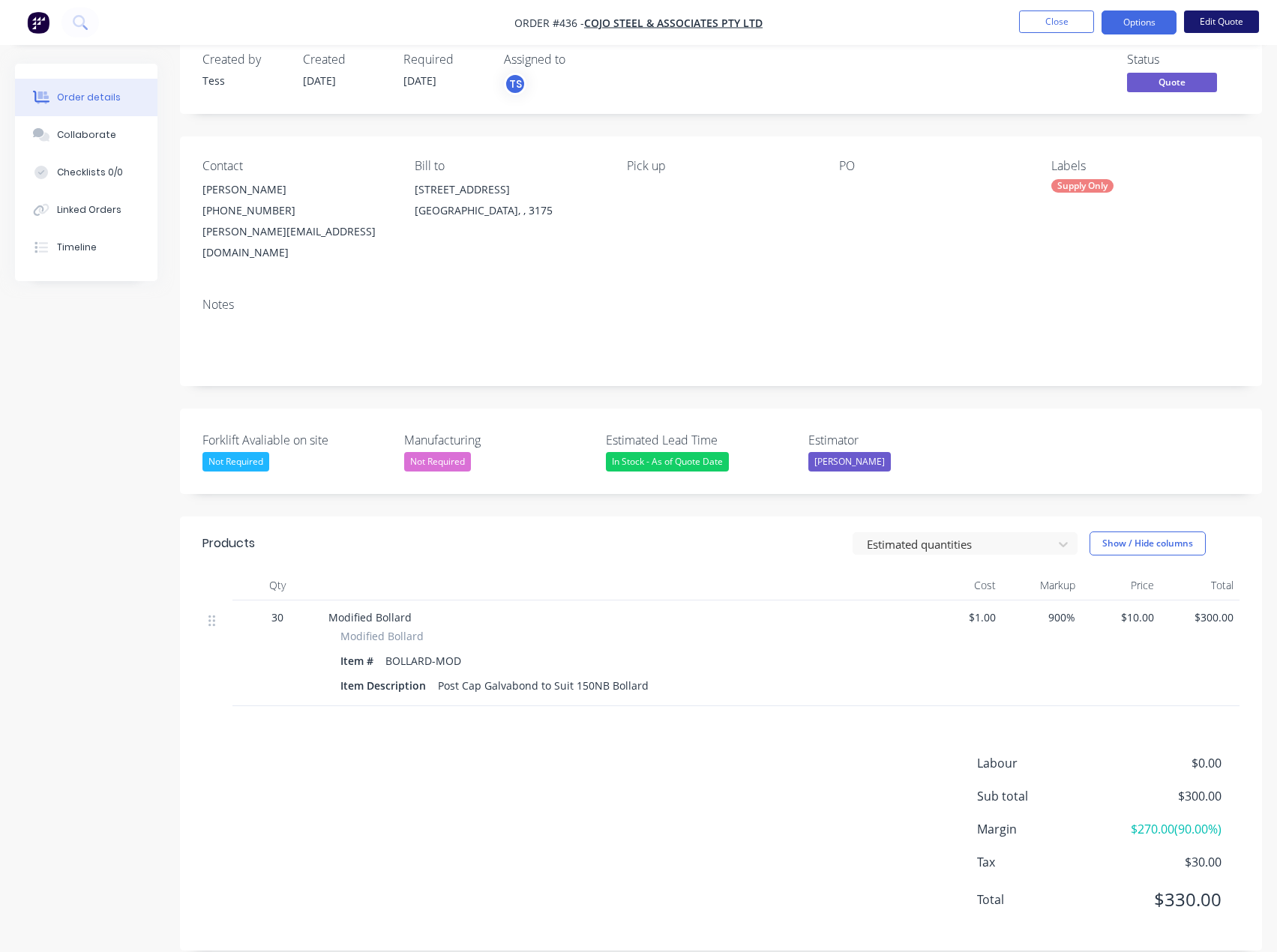
click at [1235, 20] on button "Edit Quote" at bounding box center [1222, 22] width 75 height 23
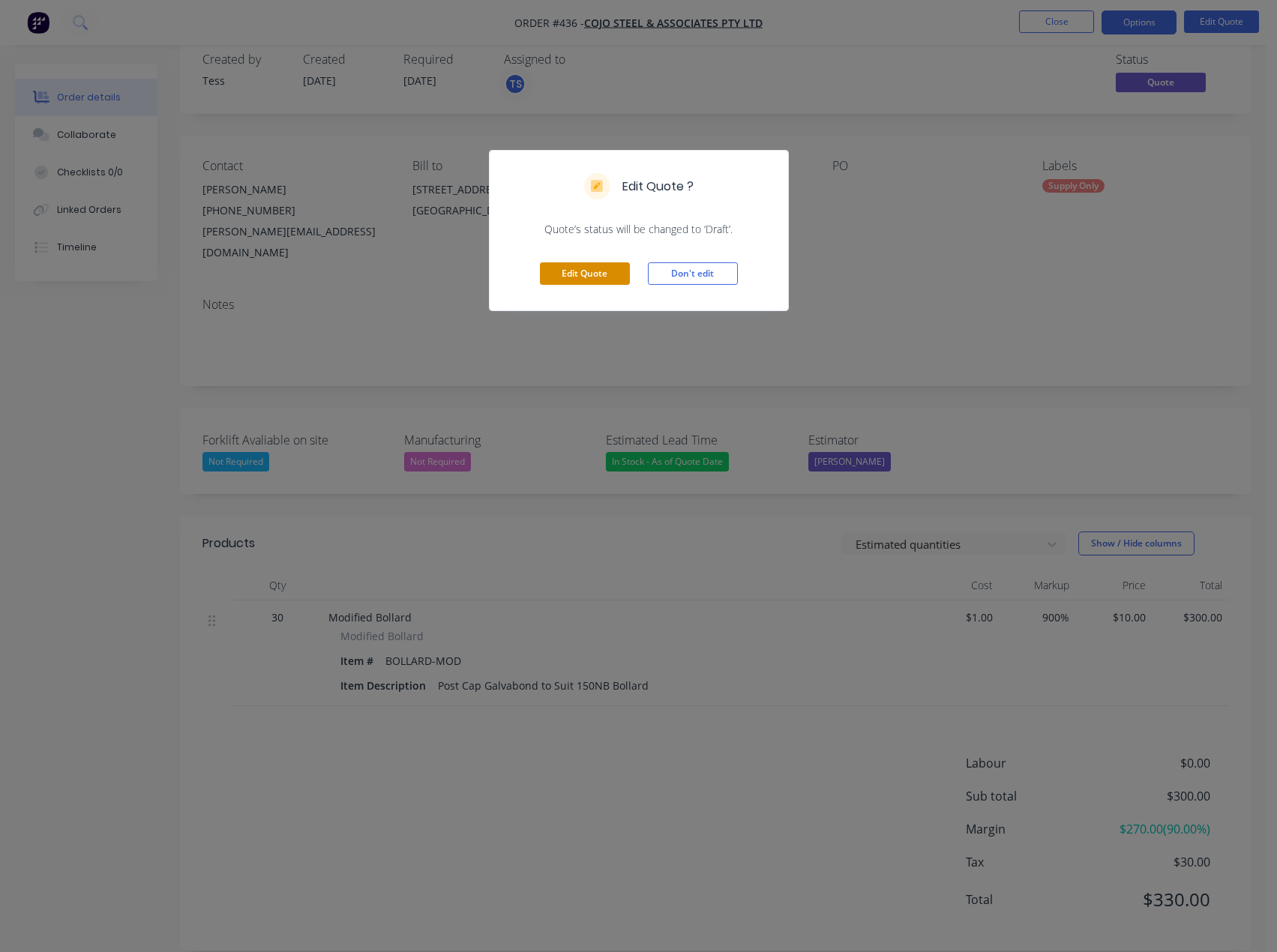
click at [571, 274] on button "Edit Quote" at bounding box center [584, 273] width 90 height 23
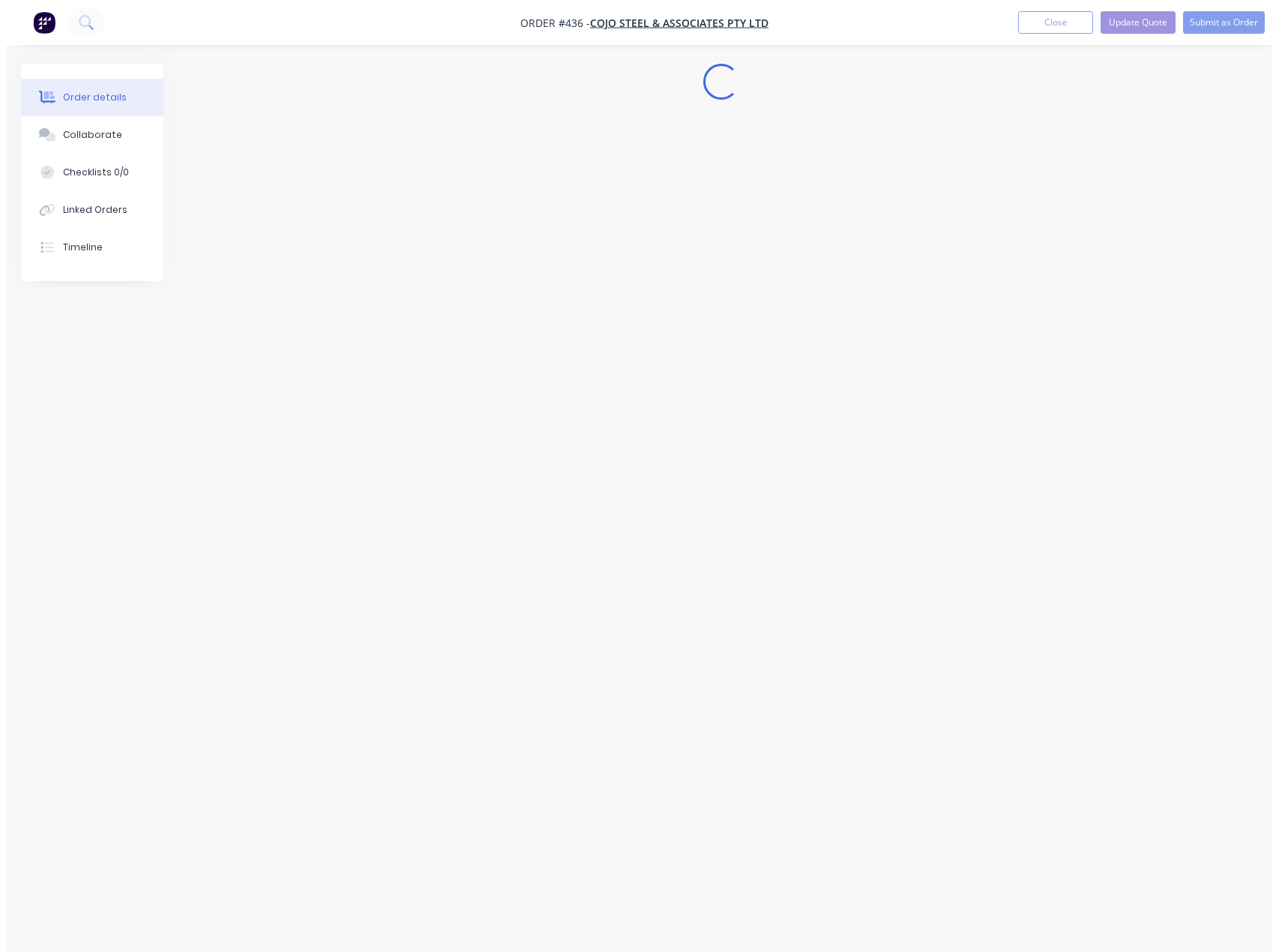
scroll to position [0, 0]
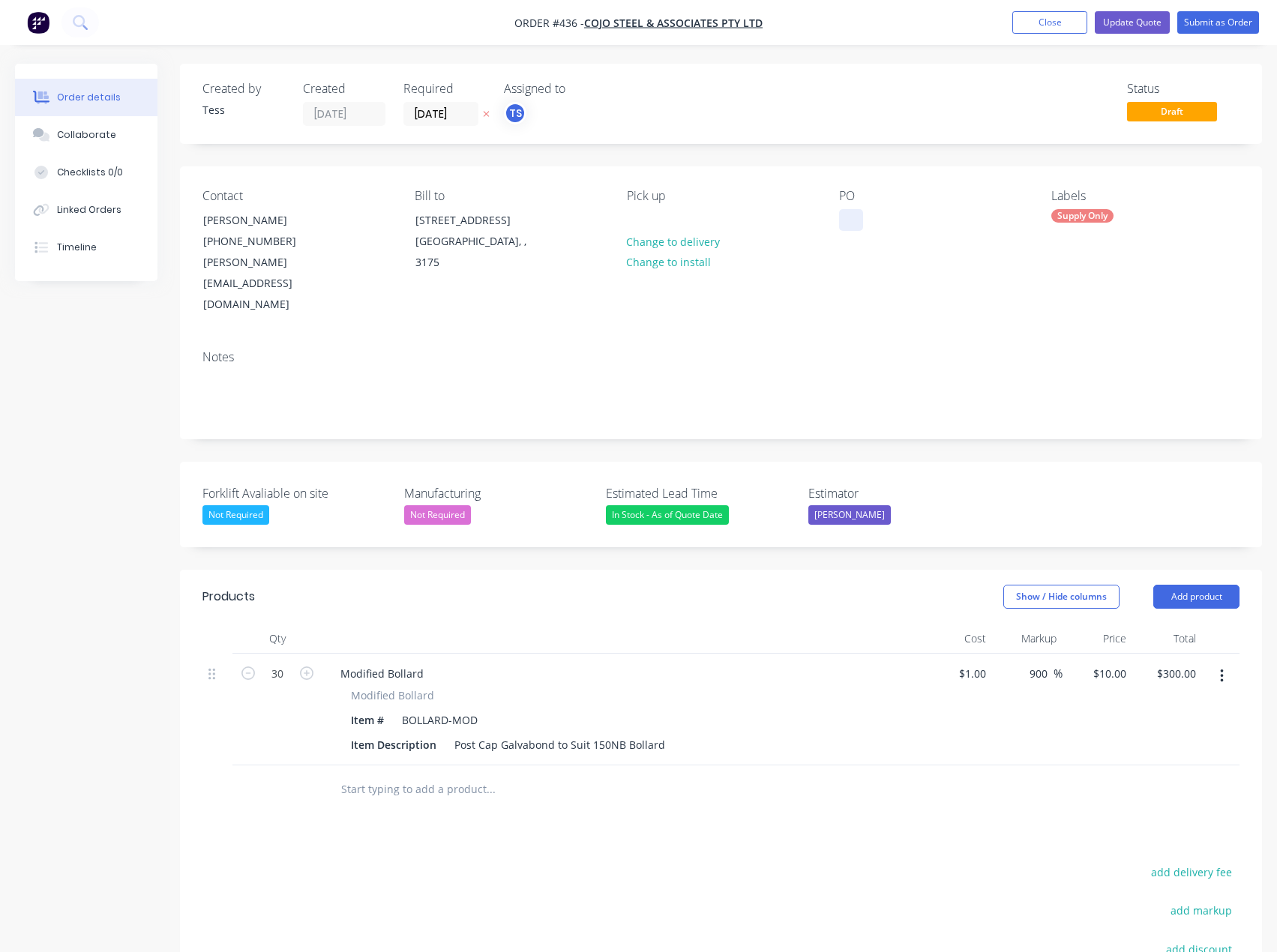
click at [855, 223] on div at bounding box center [851, 220] width 24 height 22
click at [862, 338] on div "Notes" at bounding box center [721, 388] width 1082 height 100
click at [1118, 24] on button "Update Quote" at bounding box center [1132, 23] width 75 height 23
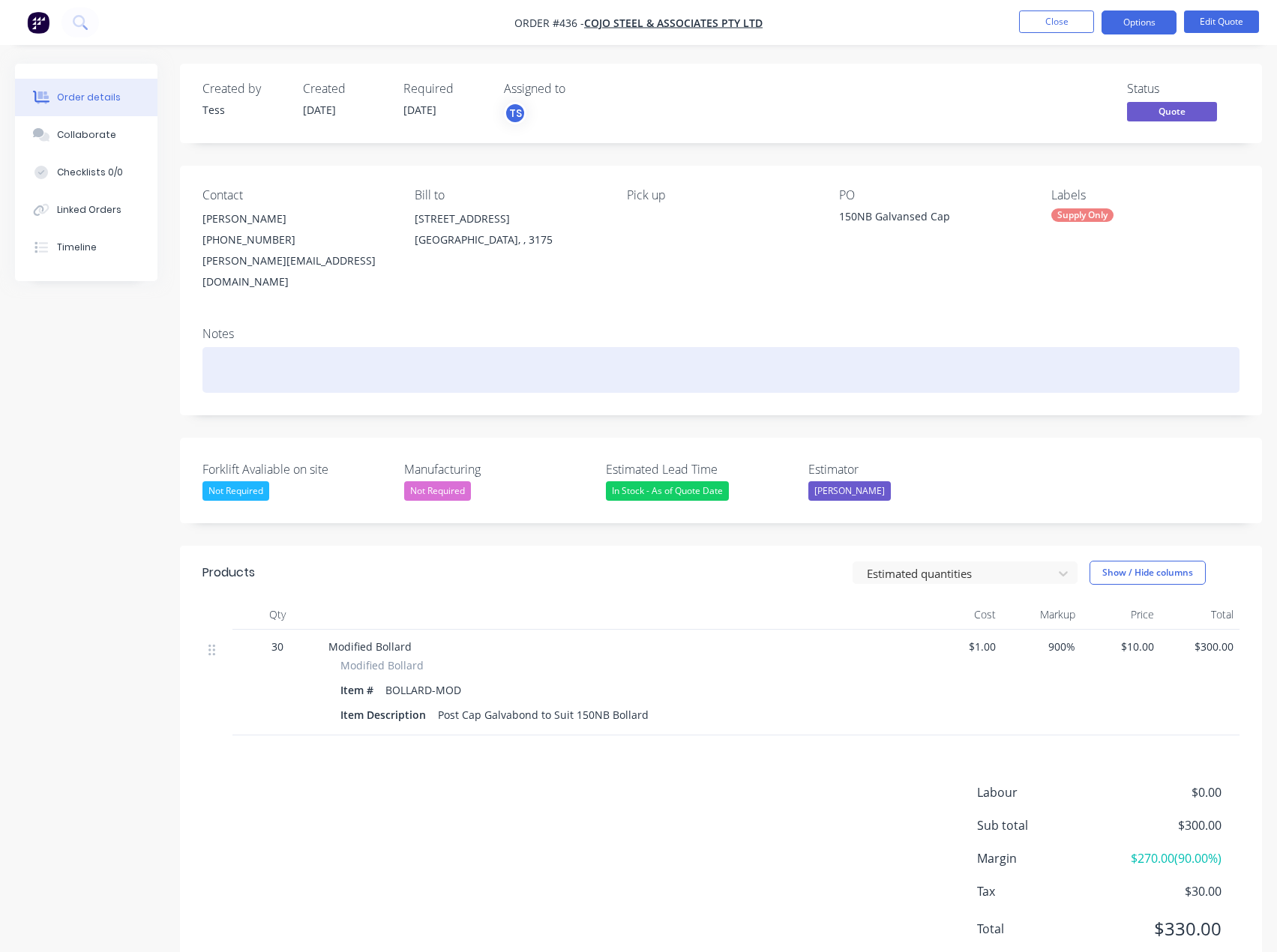
click at [216, 347] on div at bounding box center [721, 370] width 1037 height 46
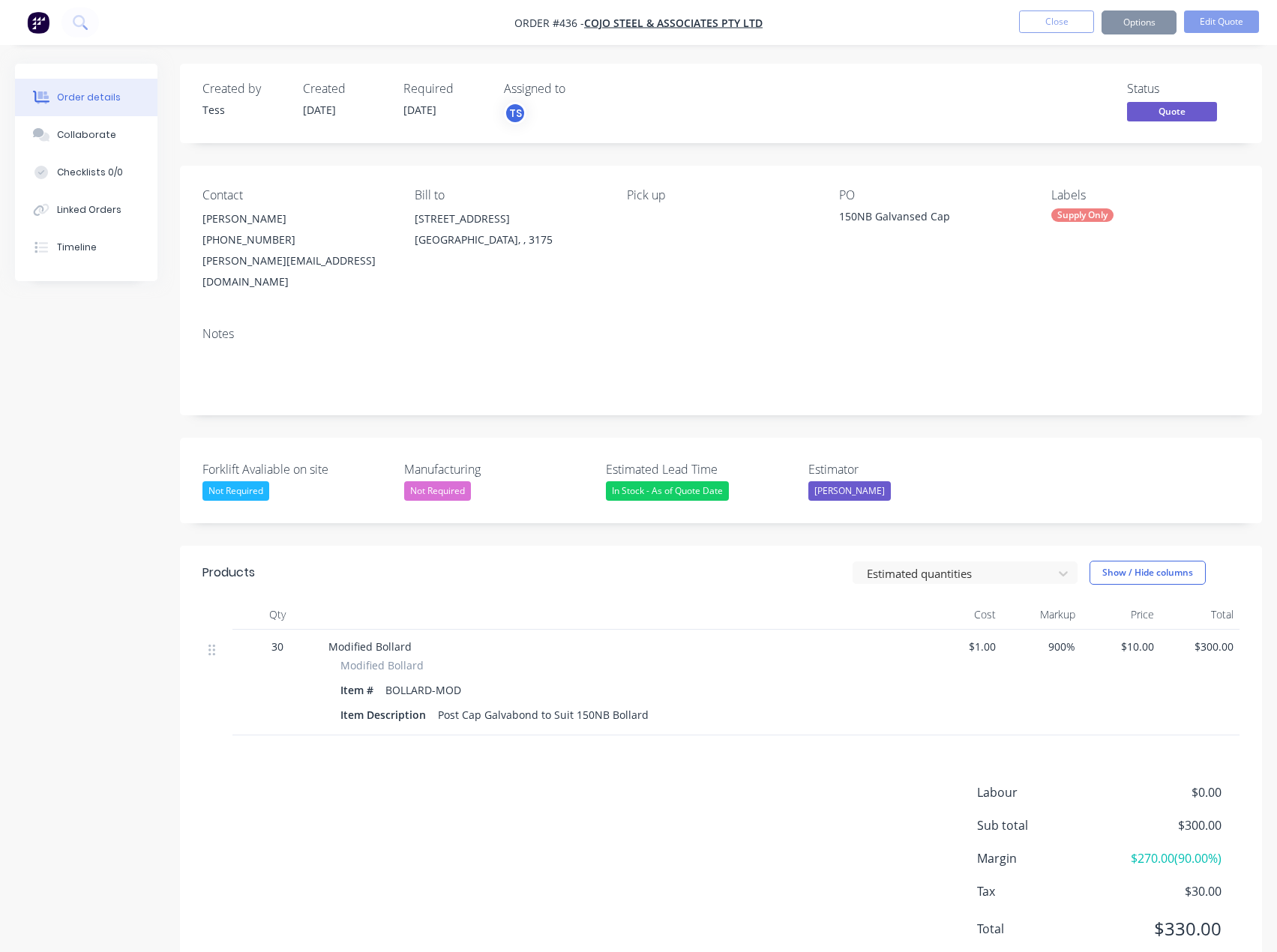
click at [949, 214] on div "150NB Galvansed Cap" at bounding box center [933, 219] width 187 height 21
click at [1061, 17] on button "Close" at bounding box center [1056, 22] width 75 height 23
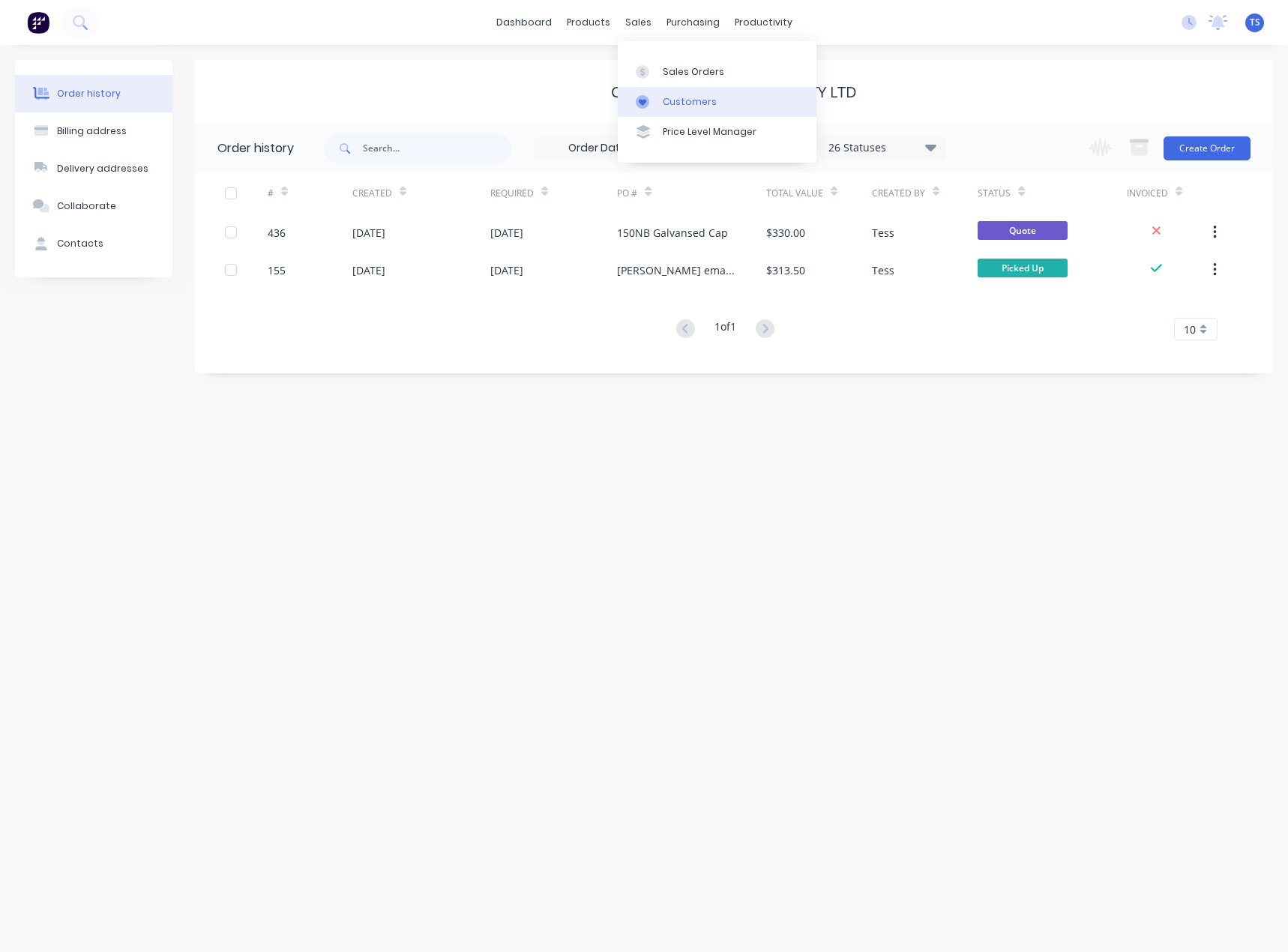
click at [670, 100] on div "Customers" at bounding box center [689, 102] width 54 height 14
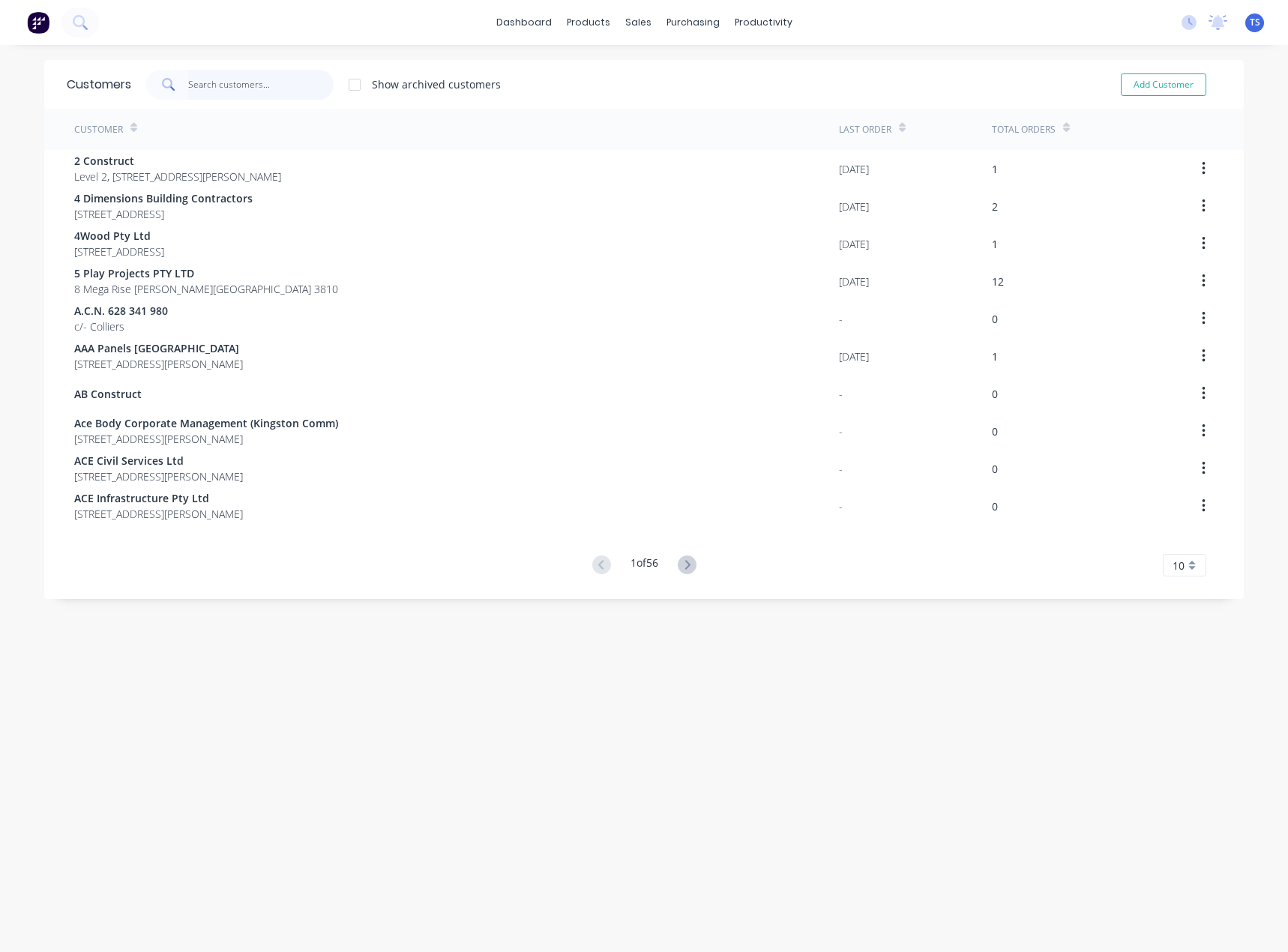
click at [264, 87] on input "text" at bounding box center [261, 85] width 146 height 30
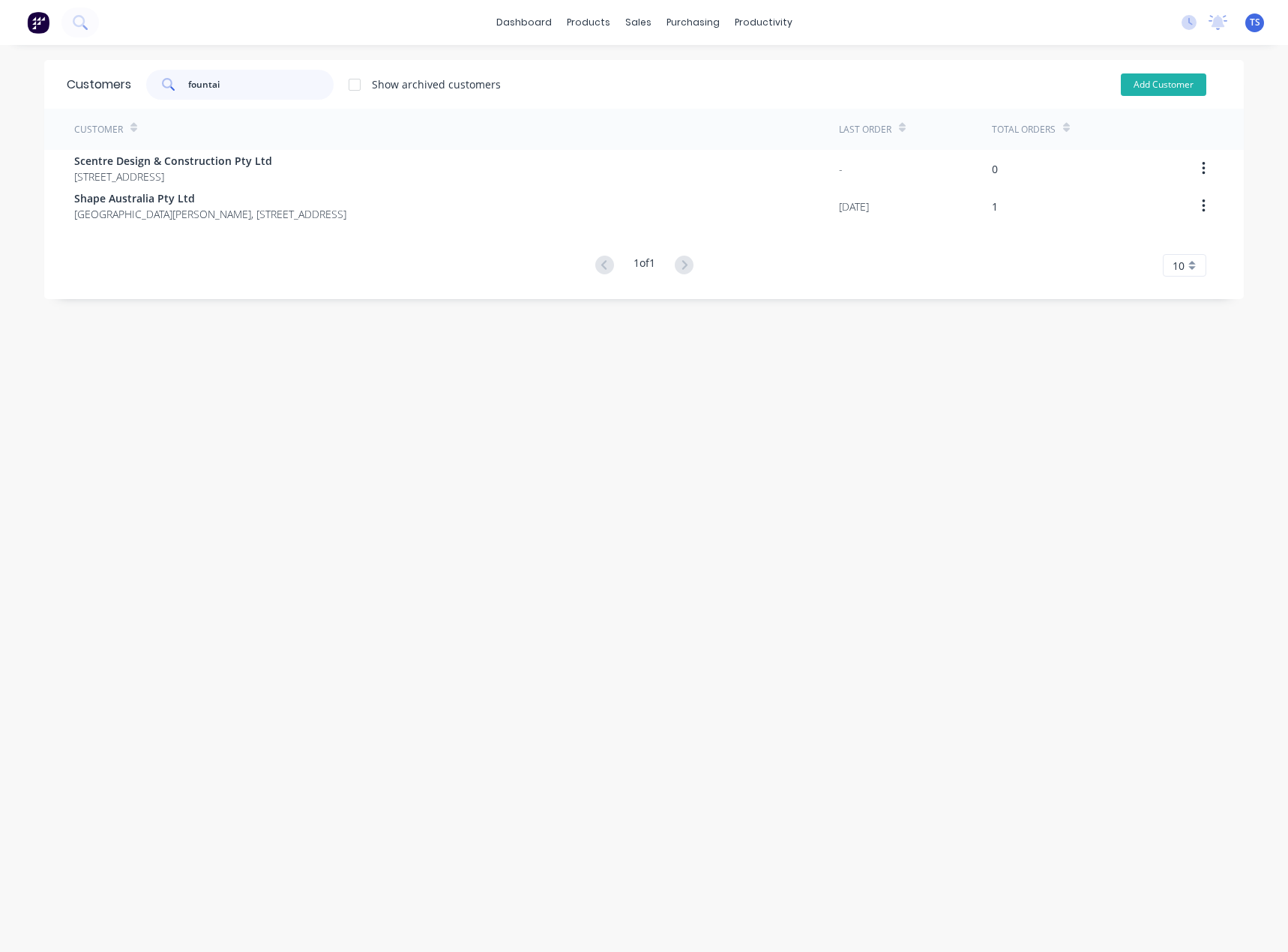
type input "fountai"
click at [1149, 78] on button "Add Customer" at bounding box center [1163, 85] width 85 height 23
select select "AU"
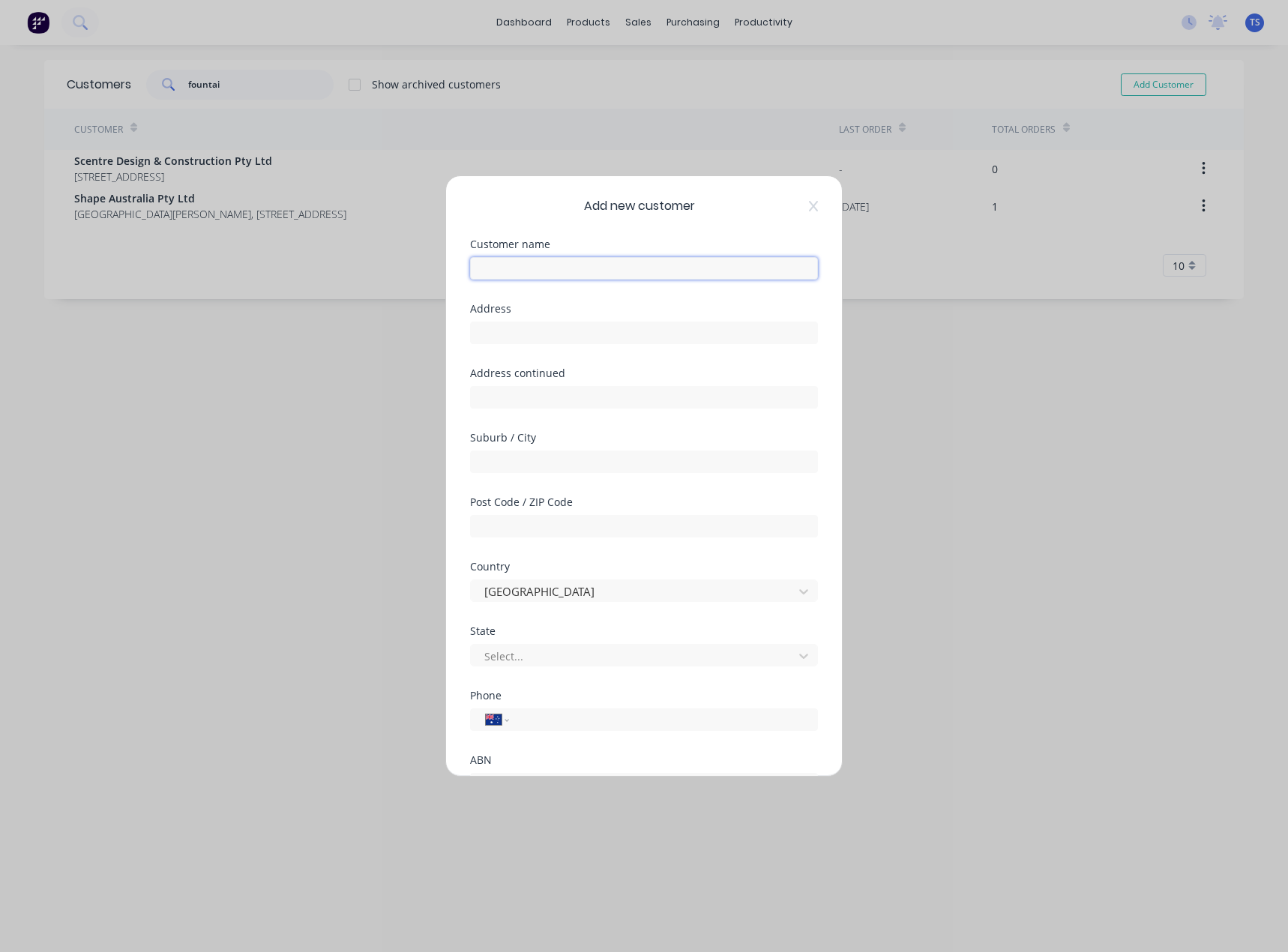
click at [539, 269] on input "text" at bounding box center [644, 269] width 348 height 23
paste input "Fountain Panel Repairs"
type input "Fountain Panel Repairs"
click at [515, 330] on input "text" at bounding box center [644, 333] width 348 height 23
click at [504, 336] on input "text" at bounding box center [644, 333] width 348 height 23
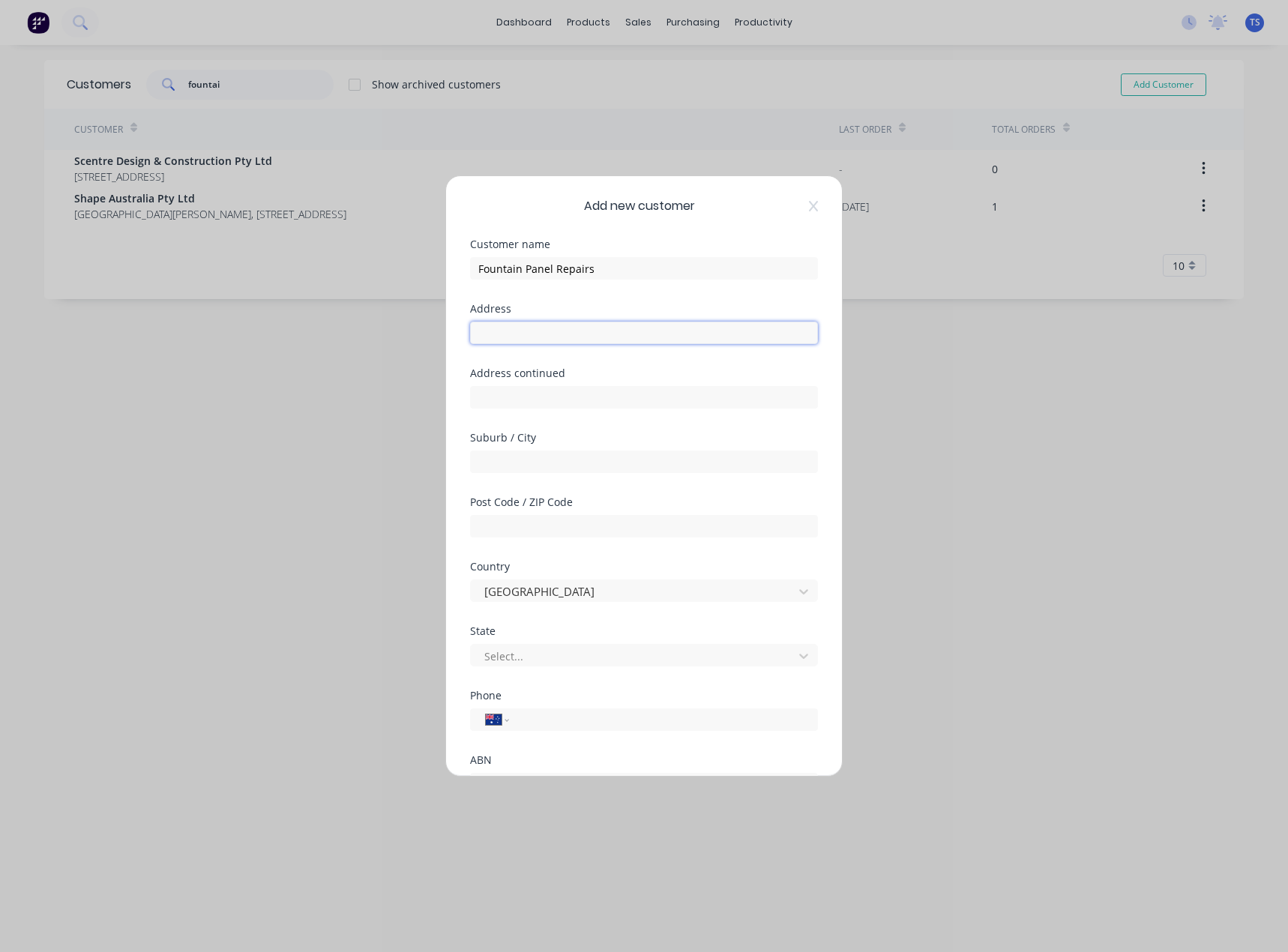
paste input "Factory [STREET_ADDRESS][PERSON_NAME]"
type input "Factory [STREET_ADDRESS][PERSON_NAME]"
click at [528, 457] on input "text" at bounding box center [644, 462] width 348 height 23
type input "[PERSON_NAME]"
click at [550, 522] on input "text" at bounding box center [644, 526] width 348 height 23
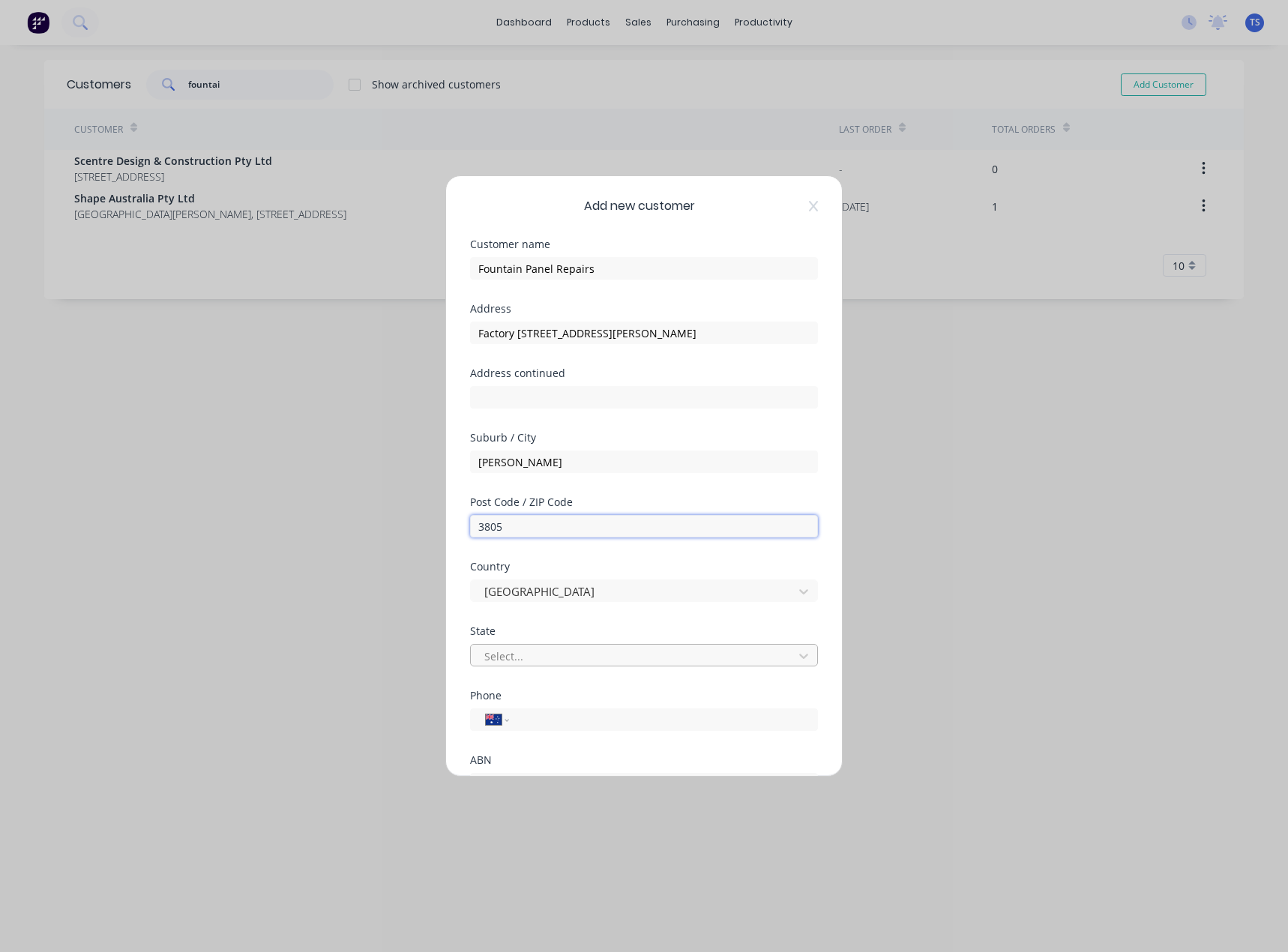
type input "3805"
click at [512, 652] on div at bounding box center [634, 656] width 303 height 19
drag, startPoint x: 510, startPoint y: 854, endPoint x: 521, endPoint y: 765, distance: 89.7
drag, startPoint x: 717, startPoint y: 334, endPoint x: 598, endPoint y: 334, distance: 119.0
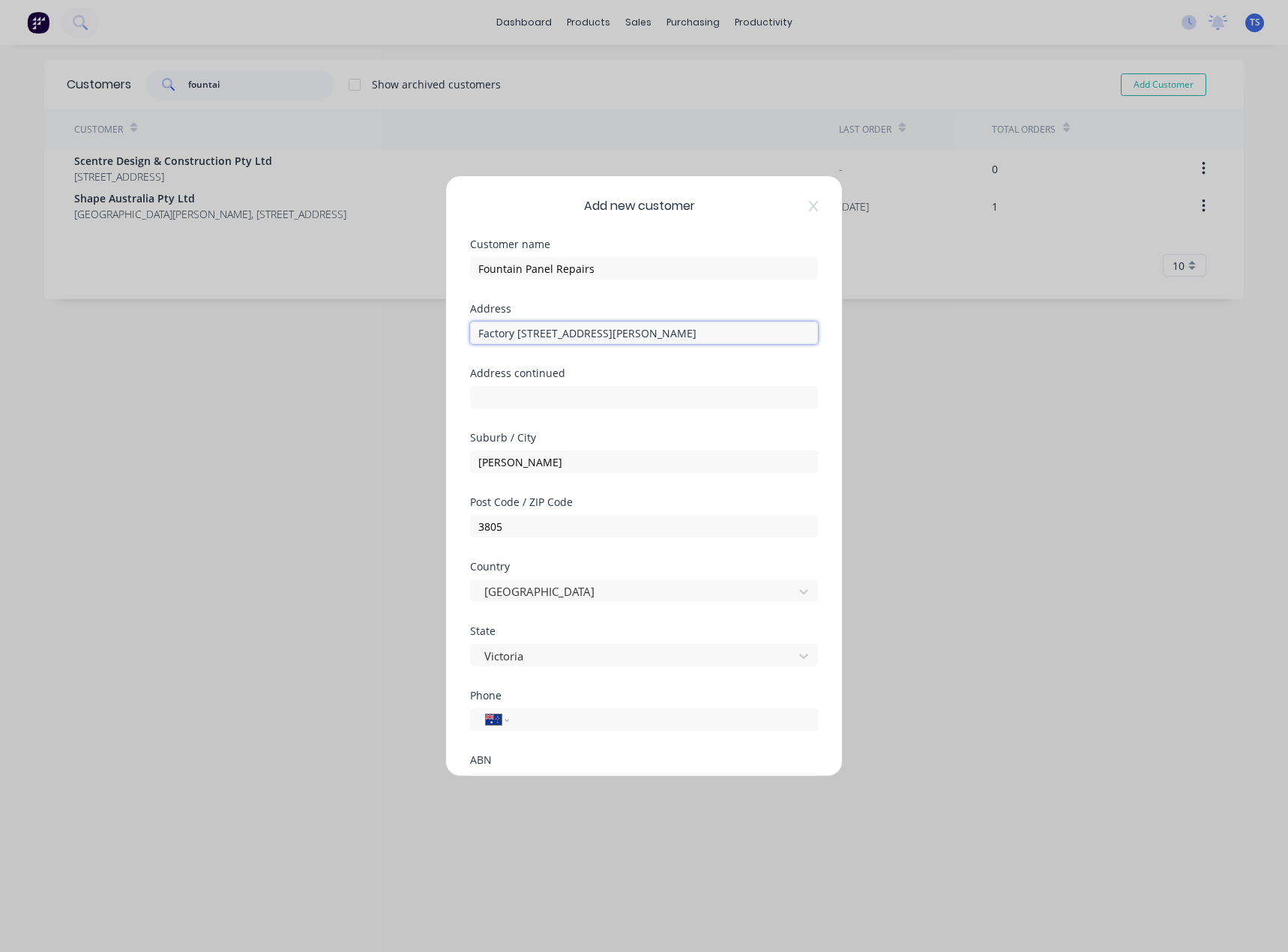
click at [598, 334] on input "Factory [STREET_ADDRESS][PERSON_NAME]" at bounding box center [644, 333] width 348 height 23
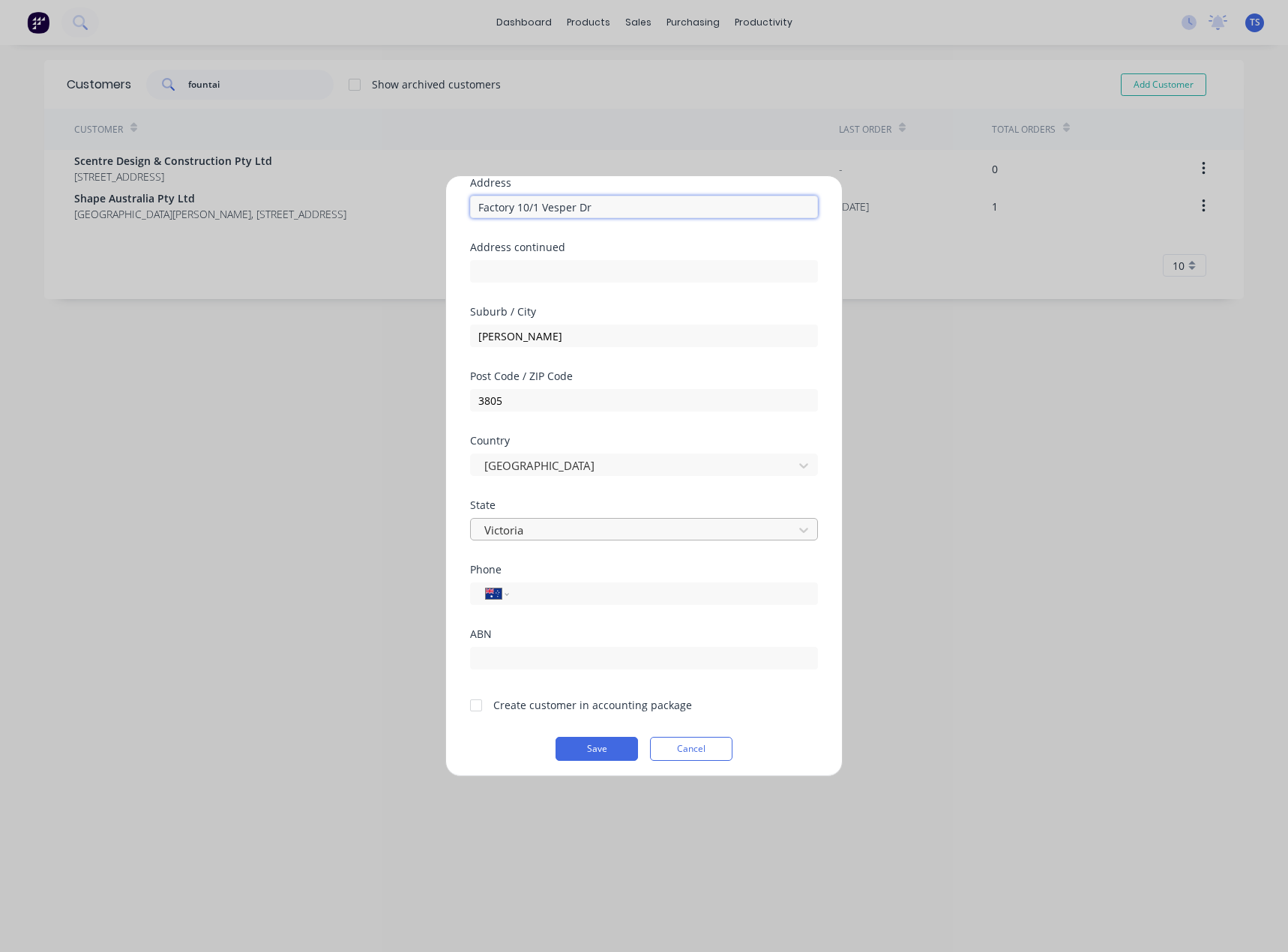
scroll to position [132, 0]
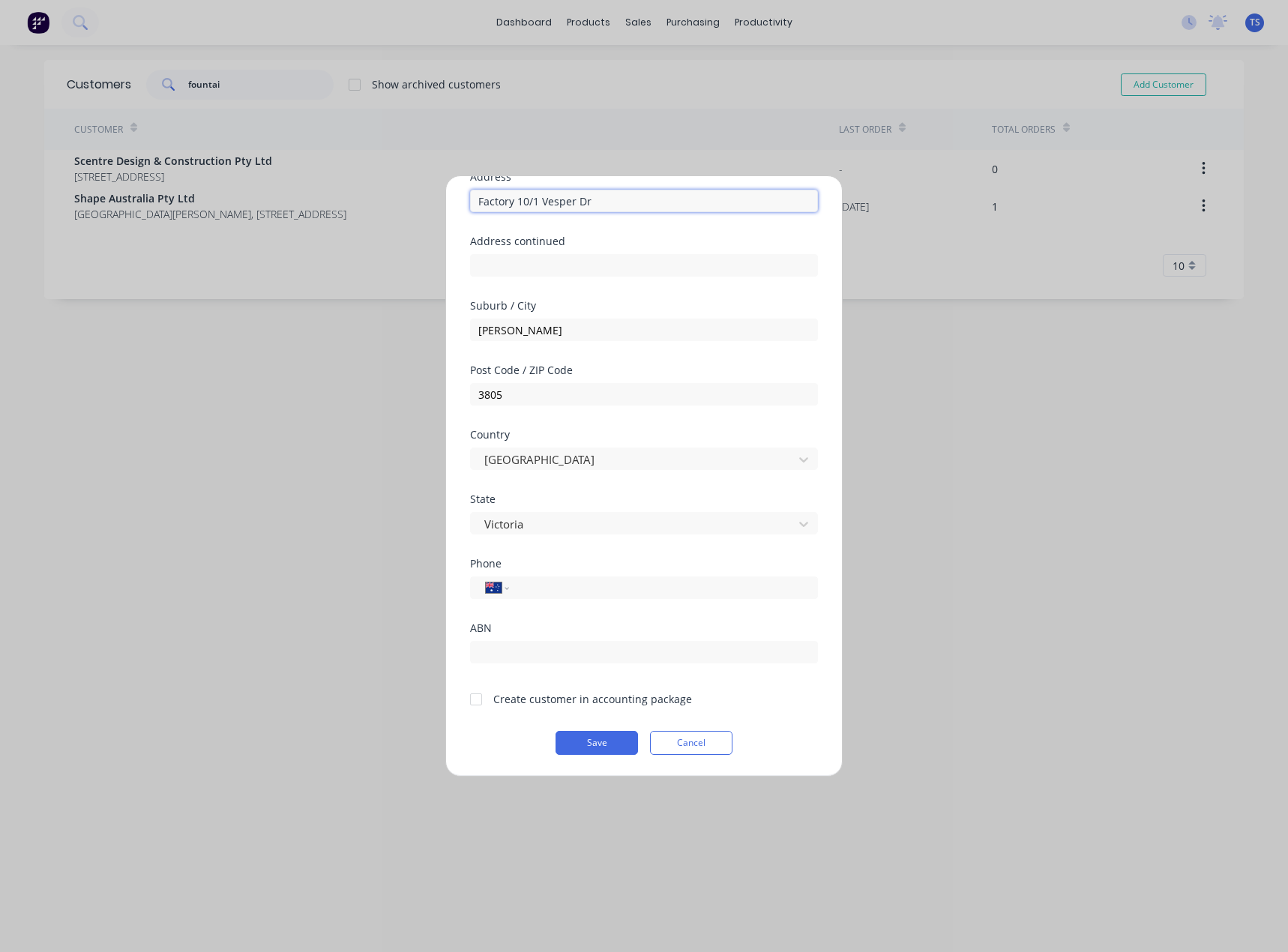
type input "Factory 10/1 Vesper Dr"
click at [551, 585] on input "tel" at bounding box center [661, 587] width 282 height 17
paste input "[PHONE_NUMBER]"
type input "[PHONE_NUMBER]"
click at [587, 620] on div "Phone International [GEOGRAPHIC_DATA] [GEOGRAPHIC_DATA] [GEOGRAPHIC_DATA] [GEOG…" at bounding box center [644, 590] width 348 height 64
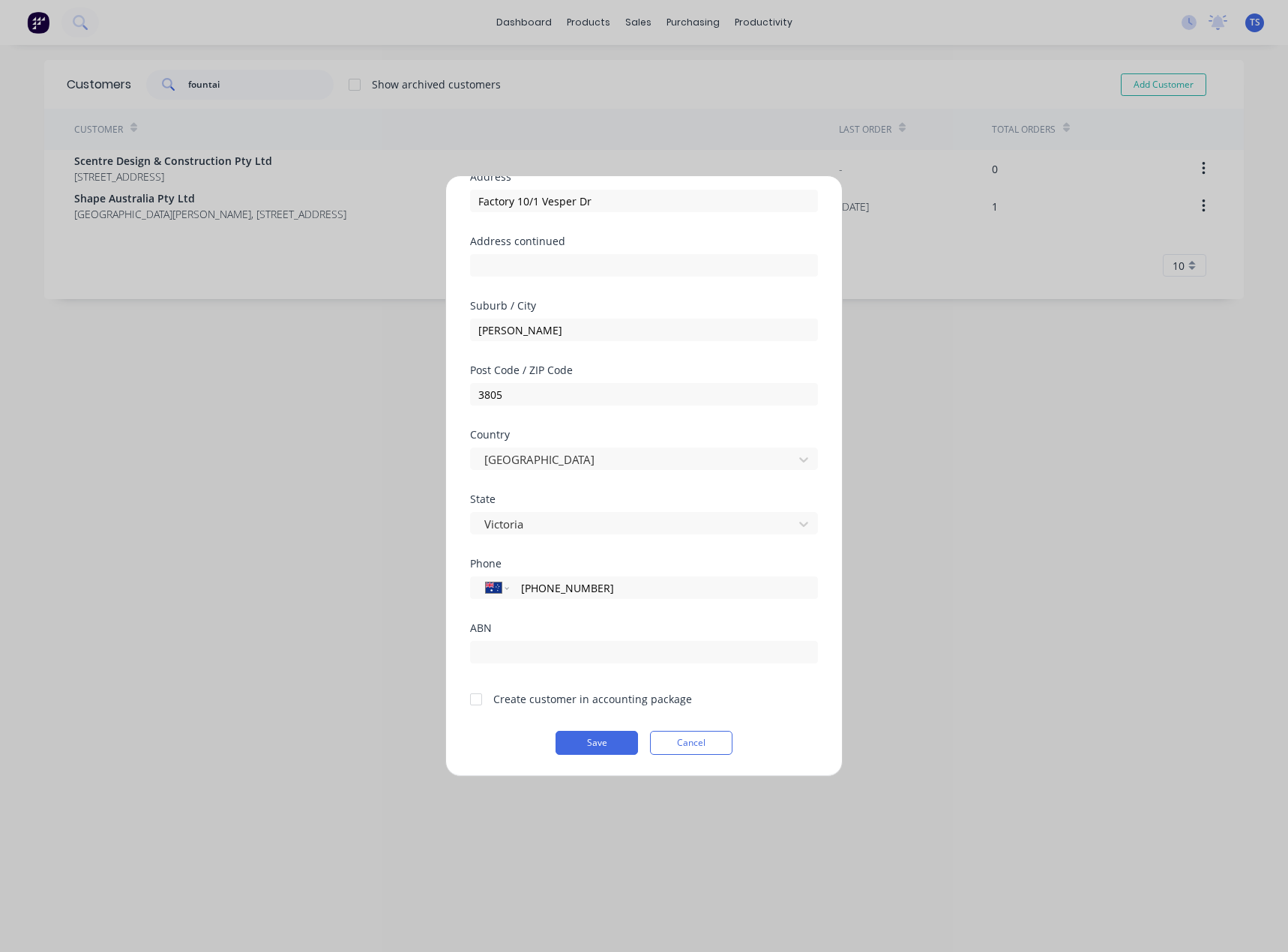
click at [478, 704] on div at bounding box center [476, 699] width 30 height 30
click at [608, 743] on button "Save" at bounding box center [596, 742] width 82 height 24
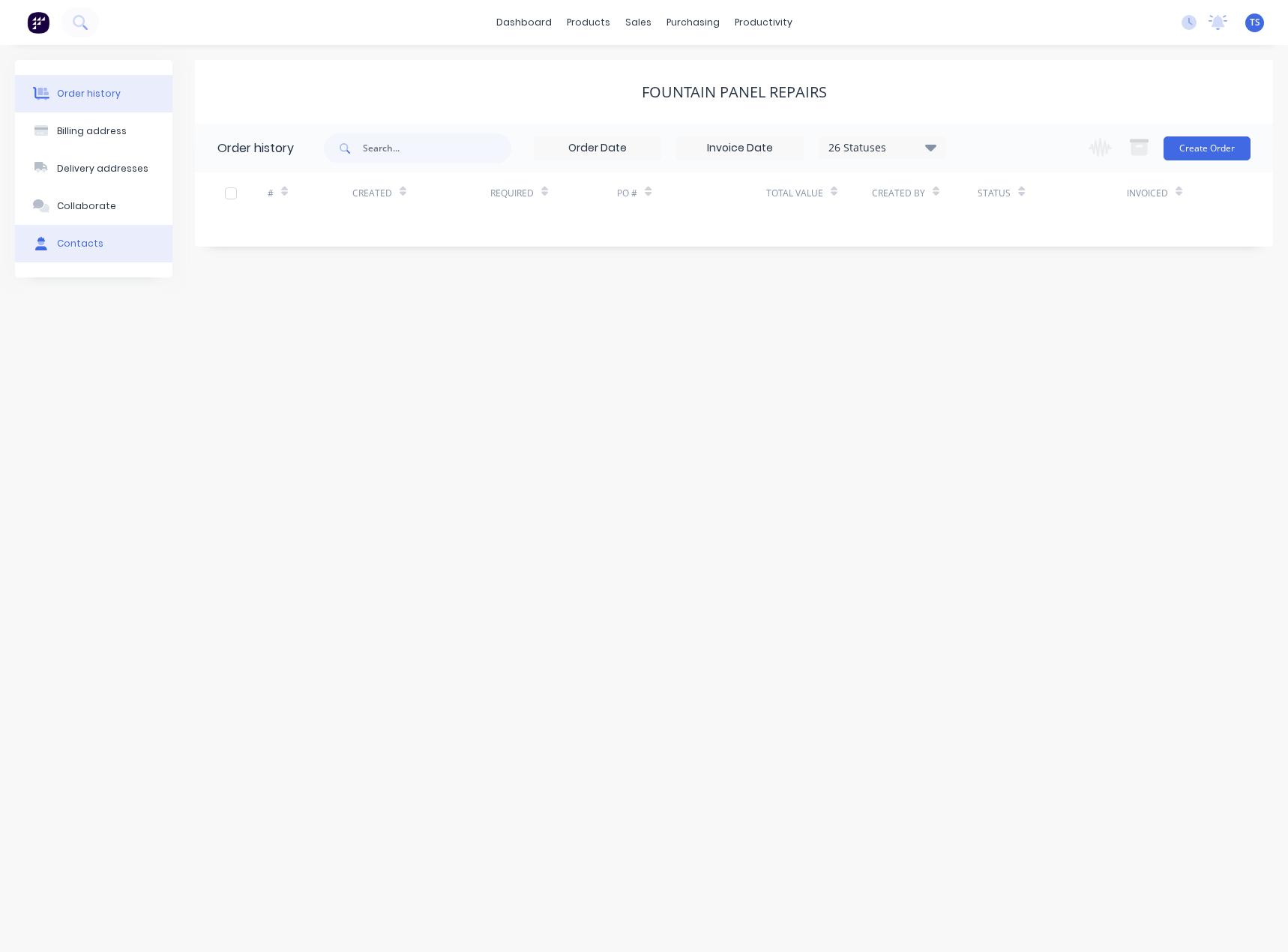
click at [78, 245] on div "Contacts" at bounding box center [80, 243] width 46 height 14
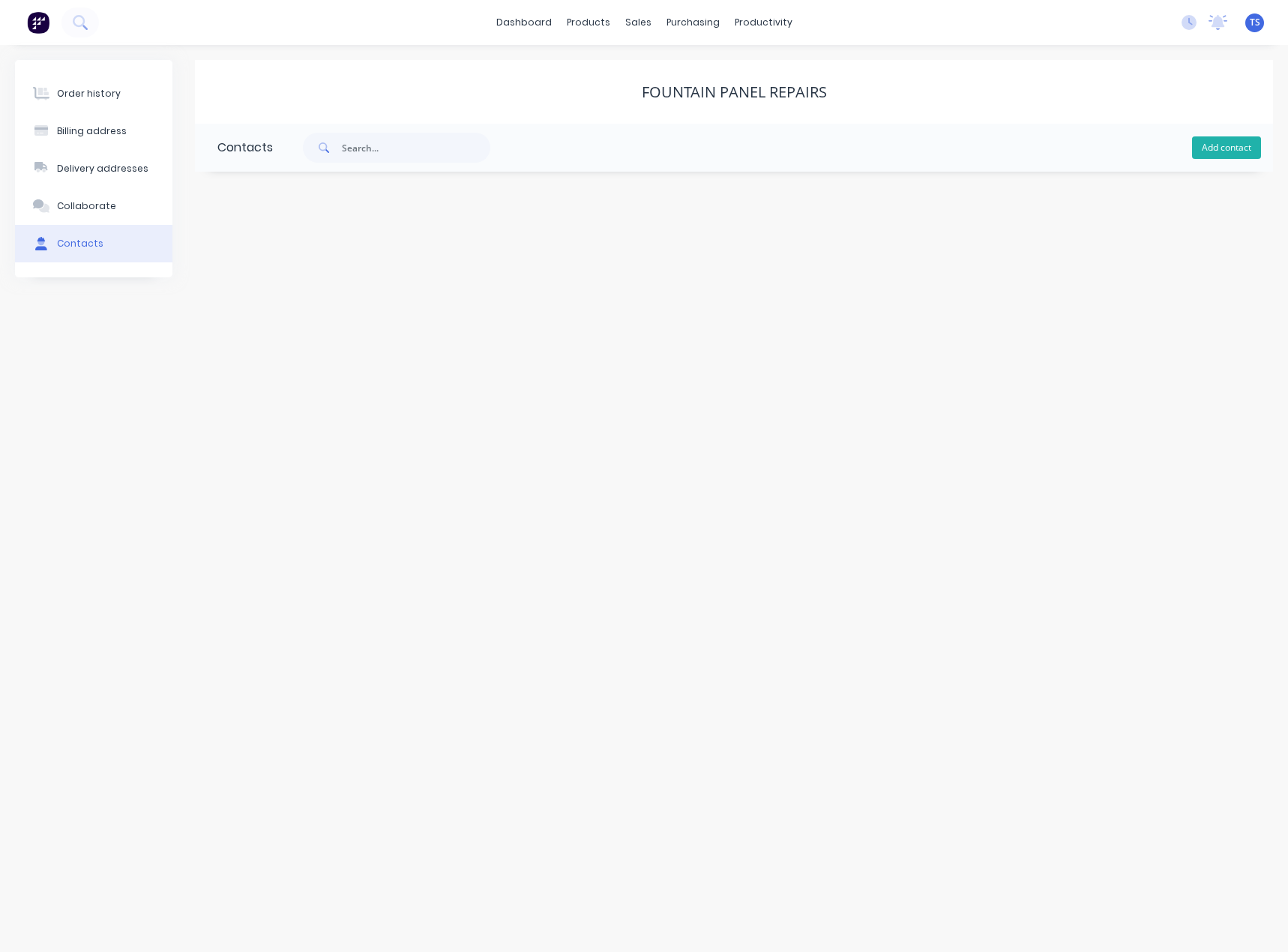
click at [1205, 137] on button "Add contact" at bounding box center [1226, 148] width 69 height 23
select select "AU"
click at [264, 262] on input "text" at bounding box center [339, 258] width 245 height 23
type input "[PERSON_NAME]"
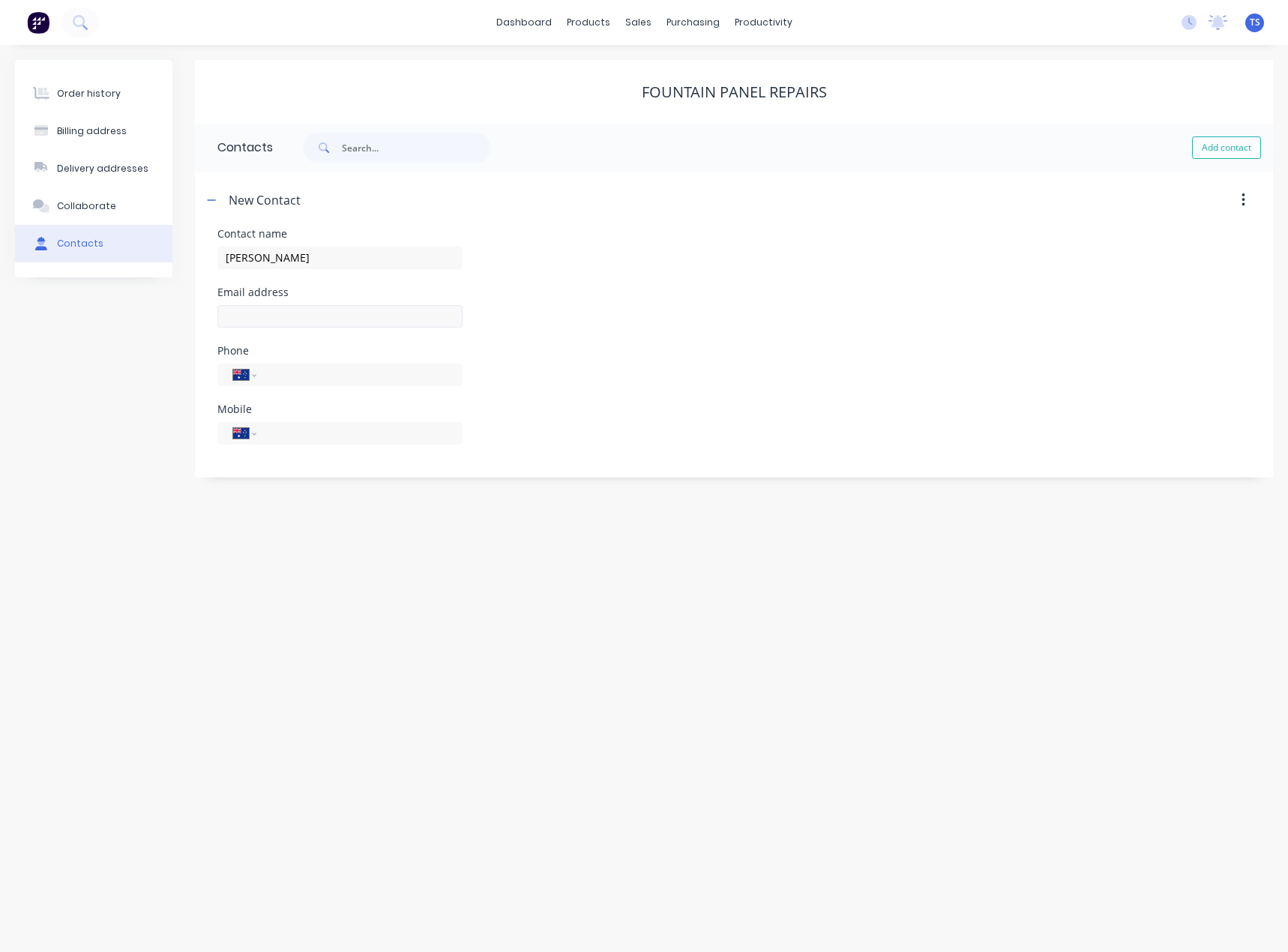
select select "AU"
click at [255, 315] on input "text" at bounding box center [339, 317] width 245 height 23
type input "[EMAIL_ADDRESS][DOMAIN_NAME]"
click at [279, 430] on input "tel" at bounding box center [356, 432] width 180 height 17
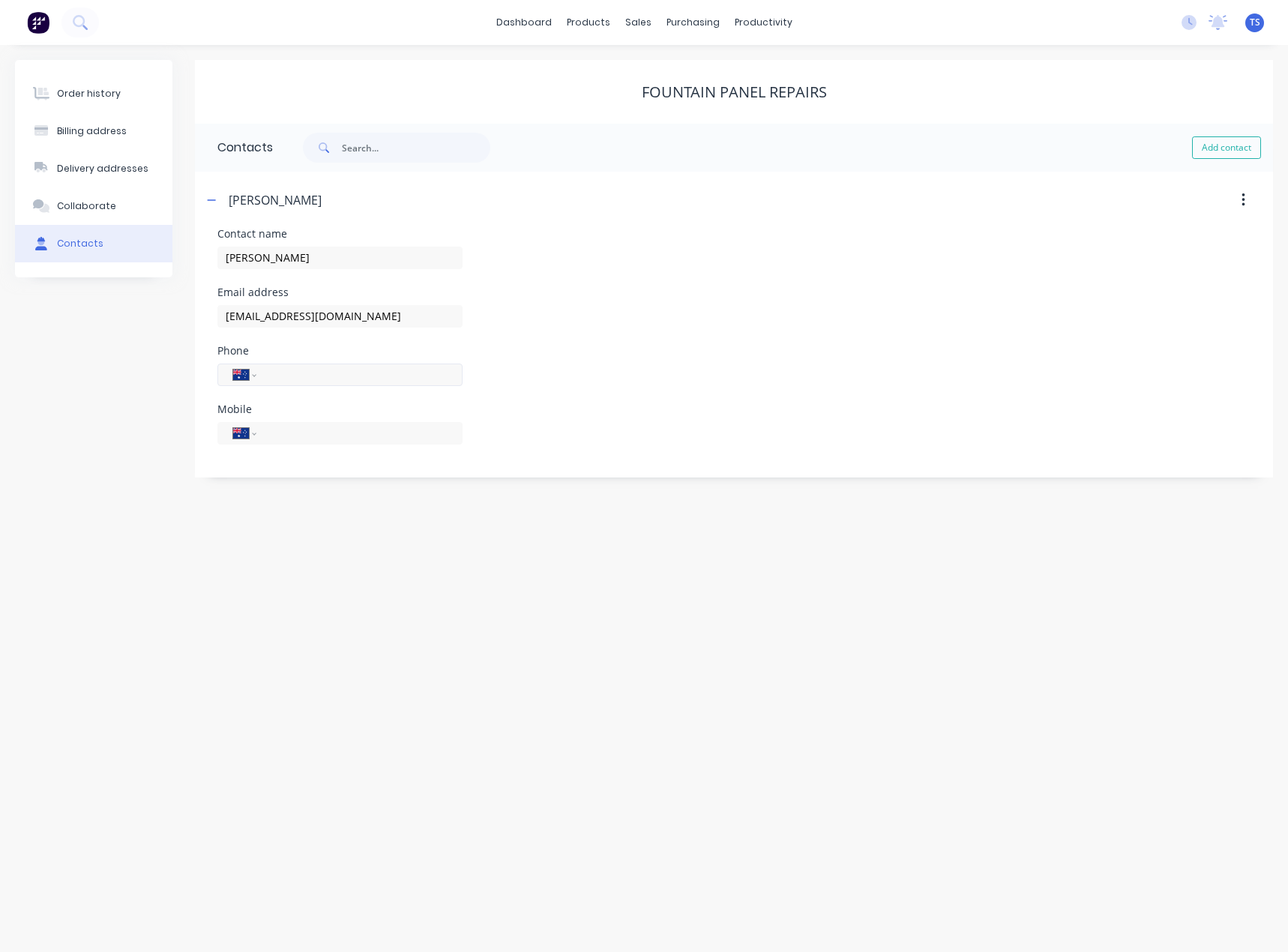
click at [295, 377] on input "tel" at bounding box center [356, 374] width 180 height 17
paste input "[PHONE_NUMBER]"
type input "[PHONE_NUMBER]"
click at [330, 260] on input "[PERSON_NAME]" at bounding box center [339, 258] width 245 height 23
click at [214, 201] on icon "button" at bounding box center [211, 200] width 9 height 11
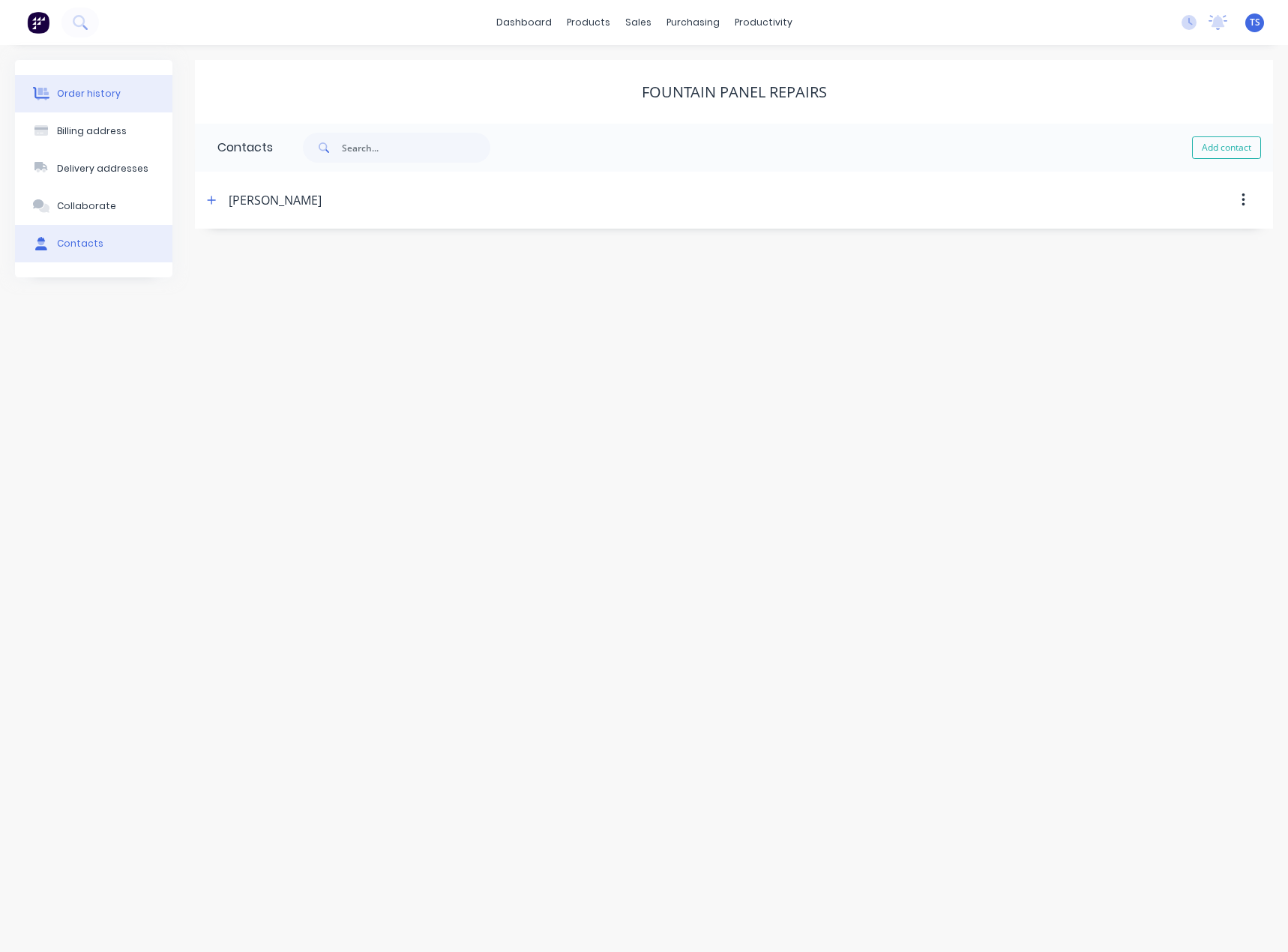
click at [72, 110] on button "Order history" at bounding box center [93, 94] width 157 height 37
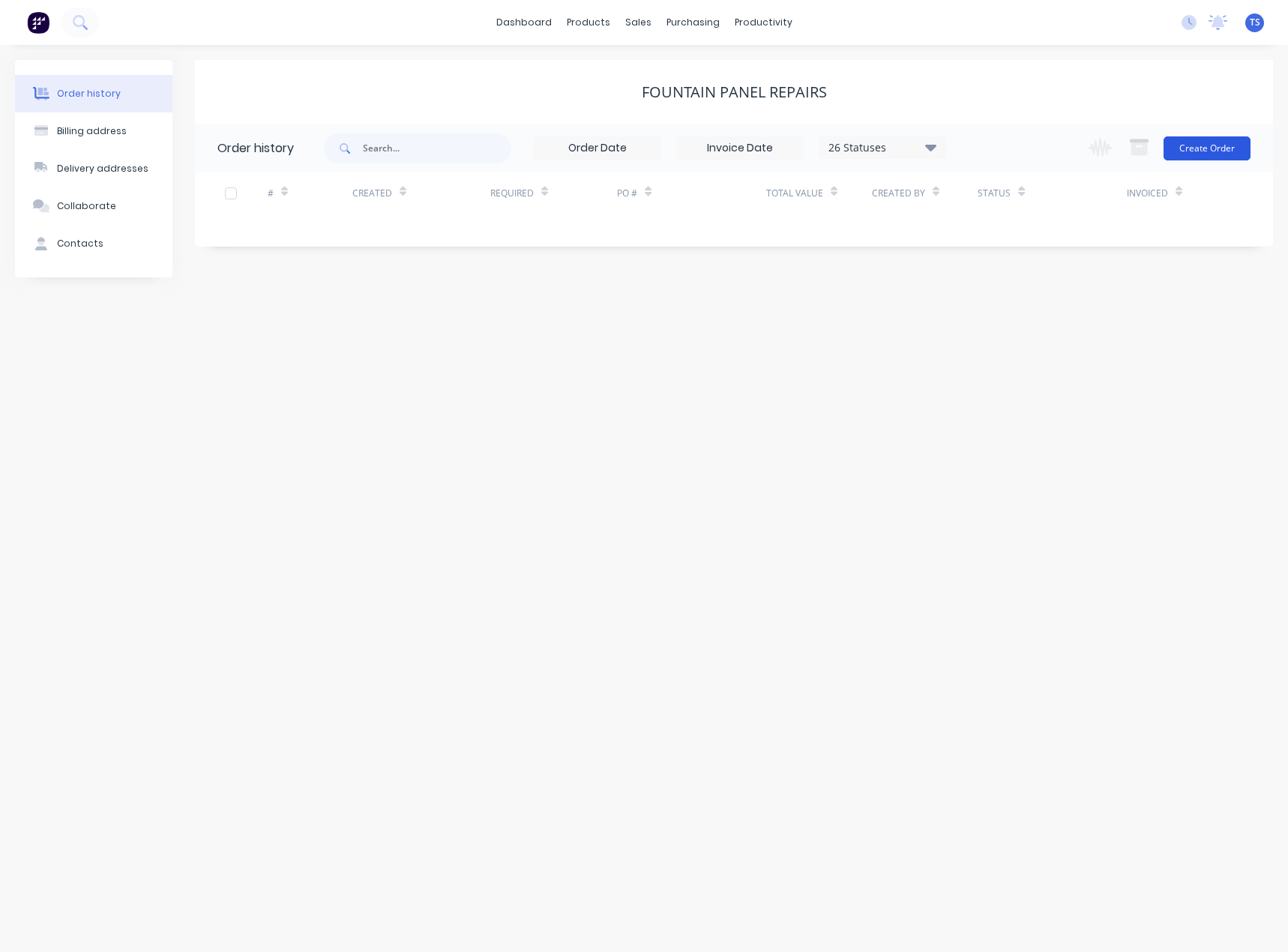
click at [1198, 151] on button "Create Order" at bounding box center [1207, 148] width 87 height 24
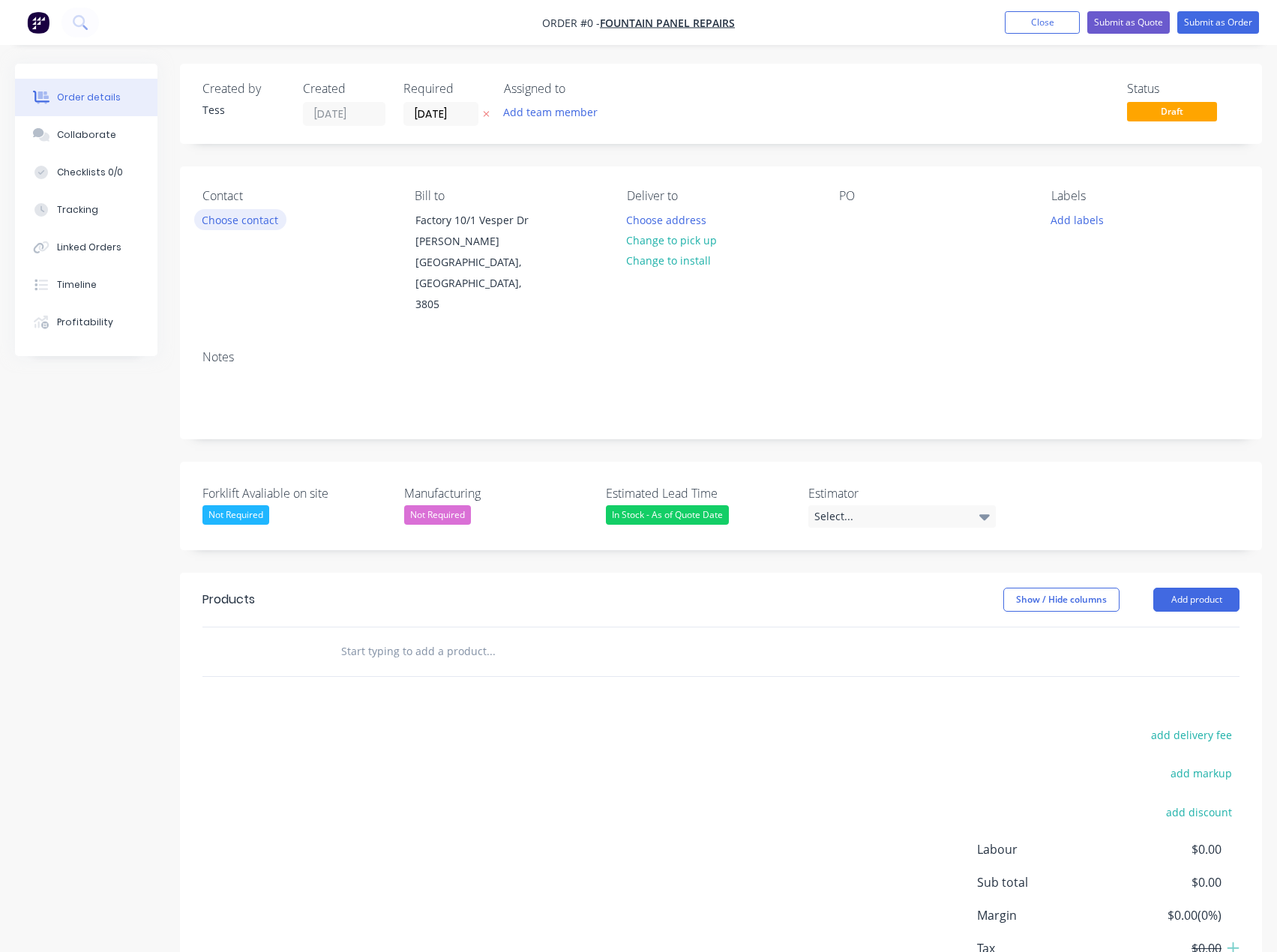
click at [252, 224] on button "Choose contact" at bounding box center [240, 219] width 92 height 20
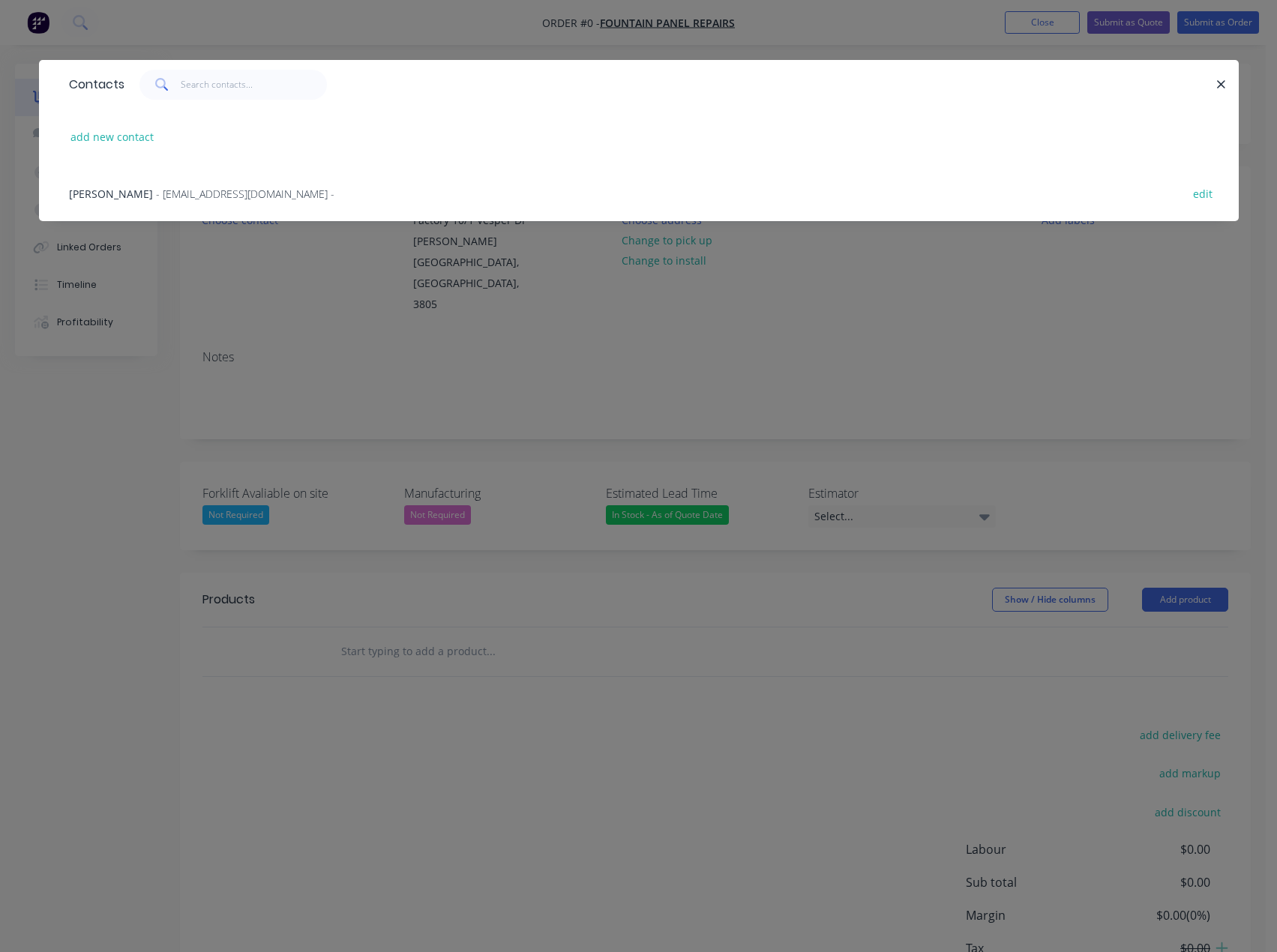
click at [197, 188] on span "- [EMAIL_ADDRESS][DOMAIN_NAME] -" at bounding box center [245, 194] width 178 height 15
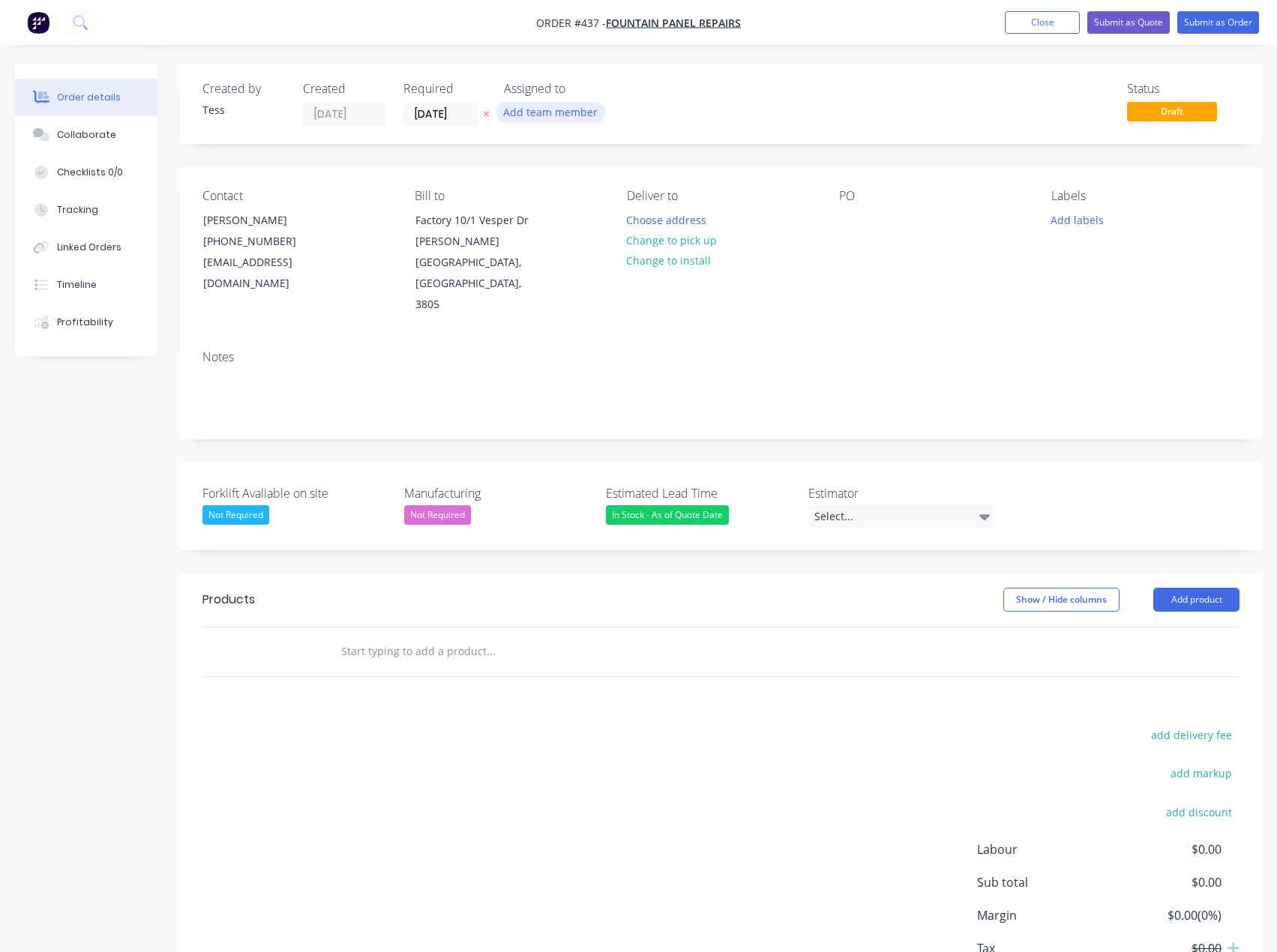
click at [552, 117] on button "Add team member" at bounding box center [550, 111] width 110 height 20
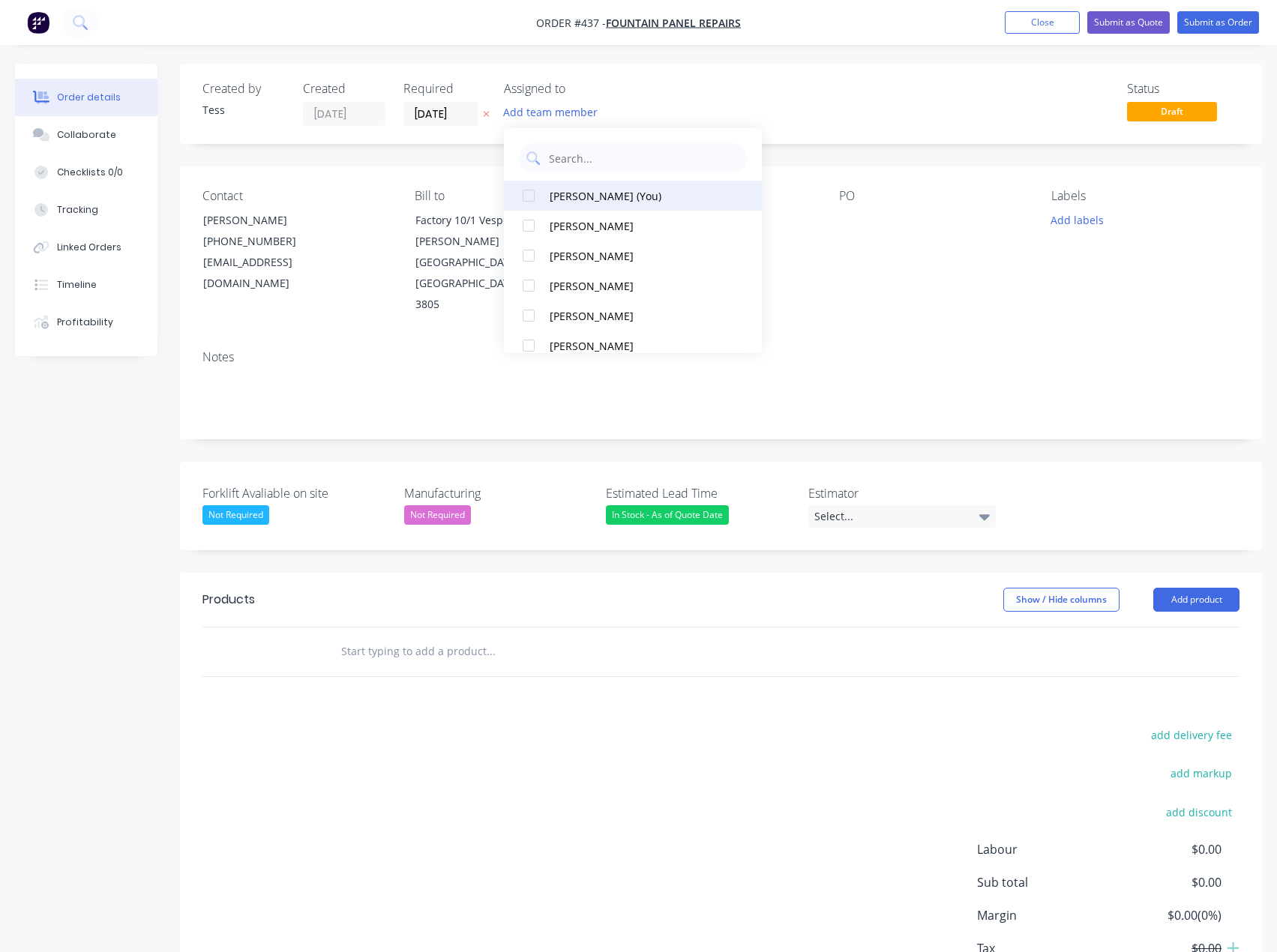
click at [559, 199] on div "[PERSON_NAME] (You)" at bounding box center [637, 195] width 177 height 15
click at [619, 95] on div "Assigned to" at bounding box center [579, 89] width 150 height 15
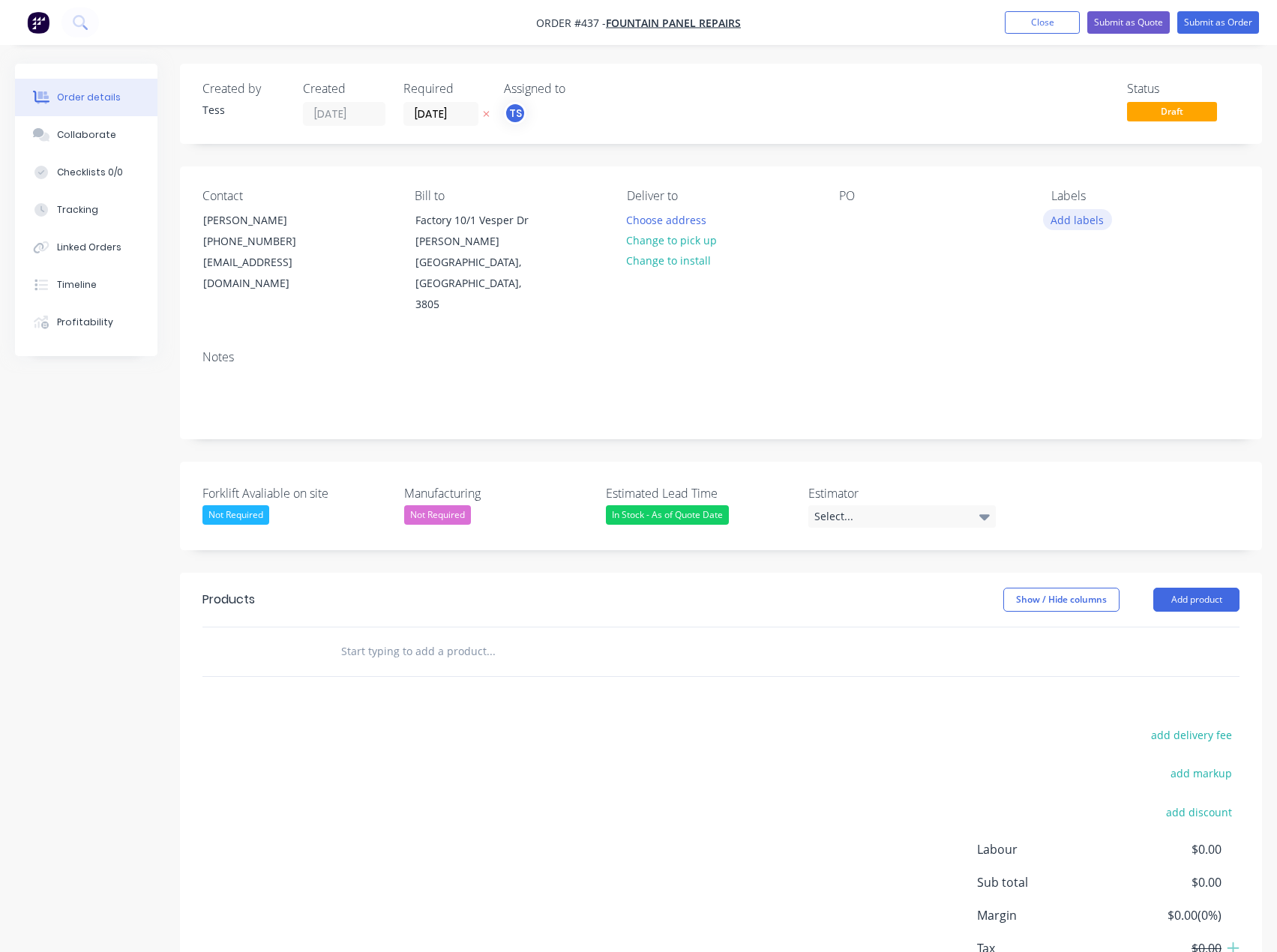
click at [1091, 223] on button "Add labels" at bounding box center [1078, 219] width 69 height 20
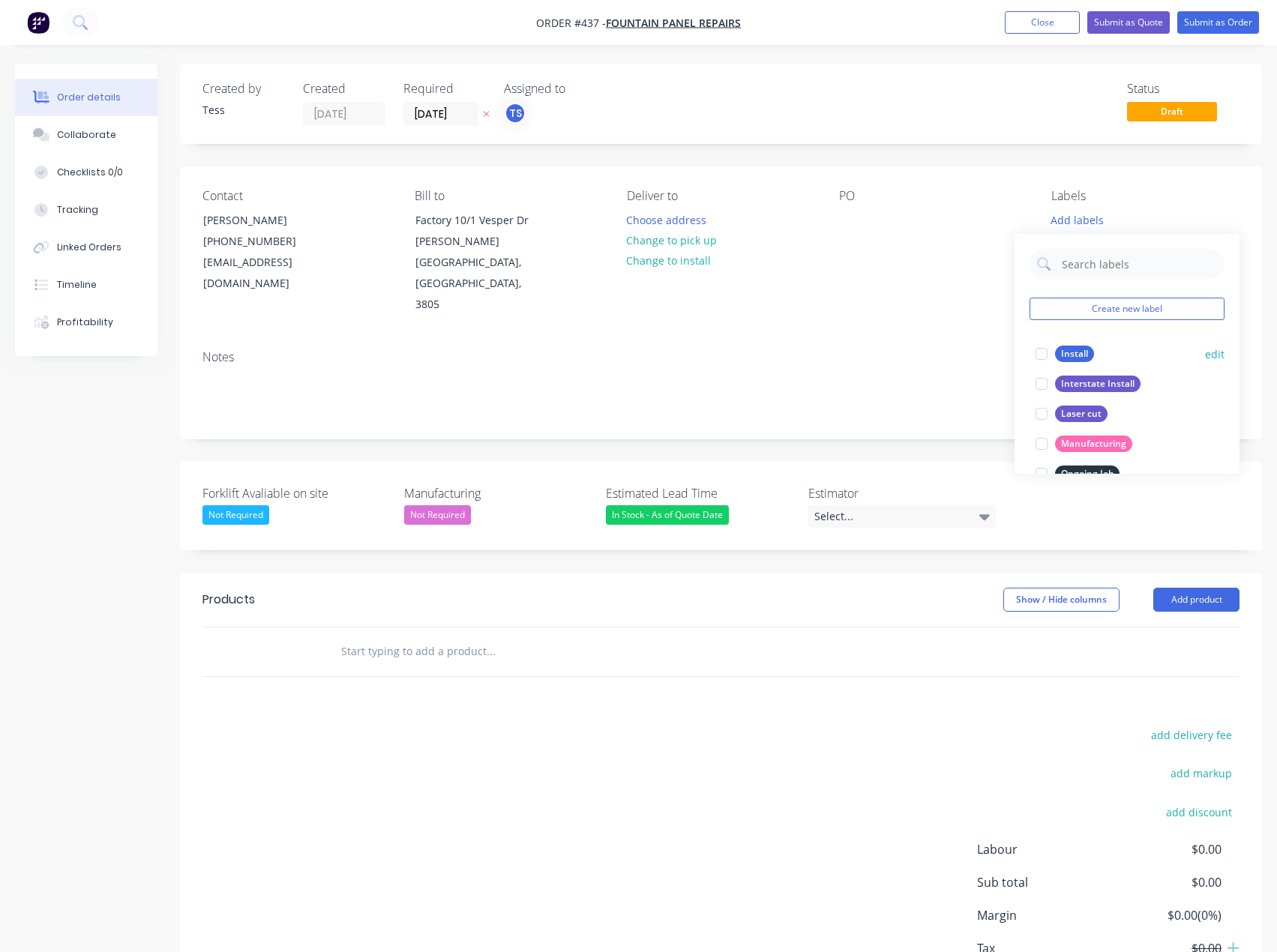
click at [1078, 355] on div "Install" at bounding box center [1074, 354] width 39 height 16
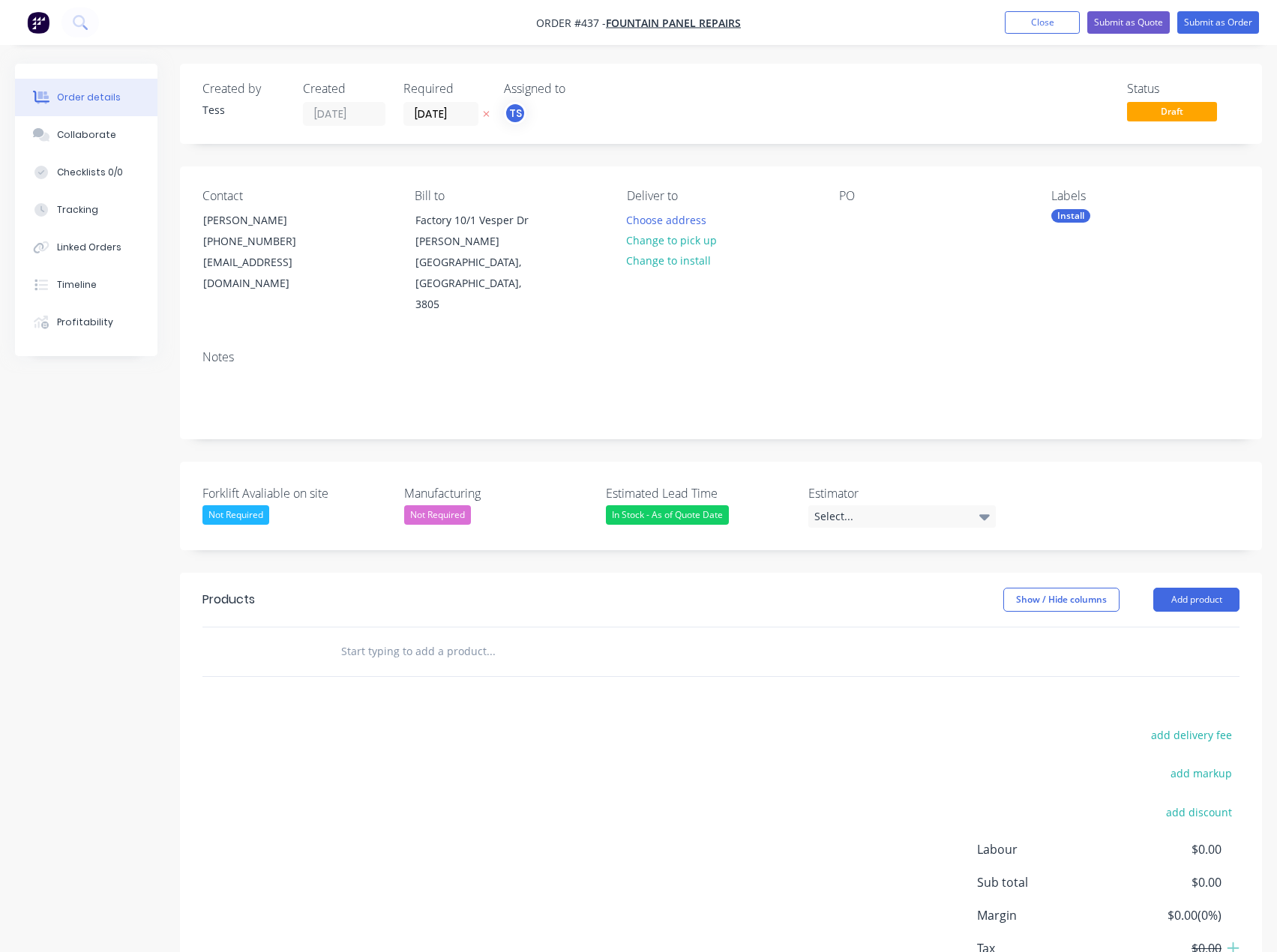
click at [909, 170] on div "Contact [PERSON_NAME] [PHONE_NUMBER] [EMAIL_ADDRESS][DOMAIN_NAME] Bill to Facto…" at bounding box center [721, 252] width 1082 height 172
click at [654, 220] on button "Choose address" at bounding box center [667, 219] width 96 height 20
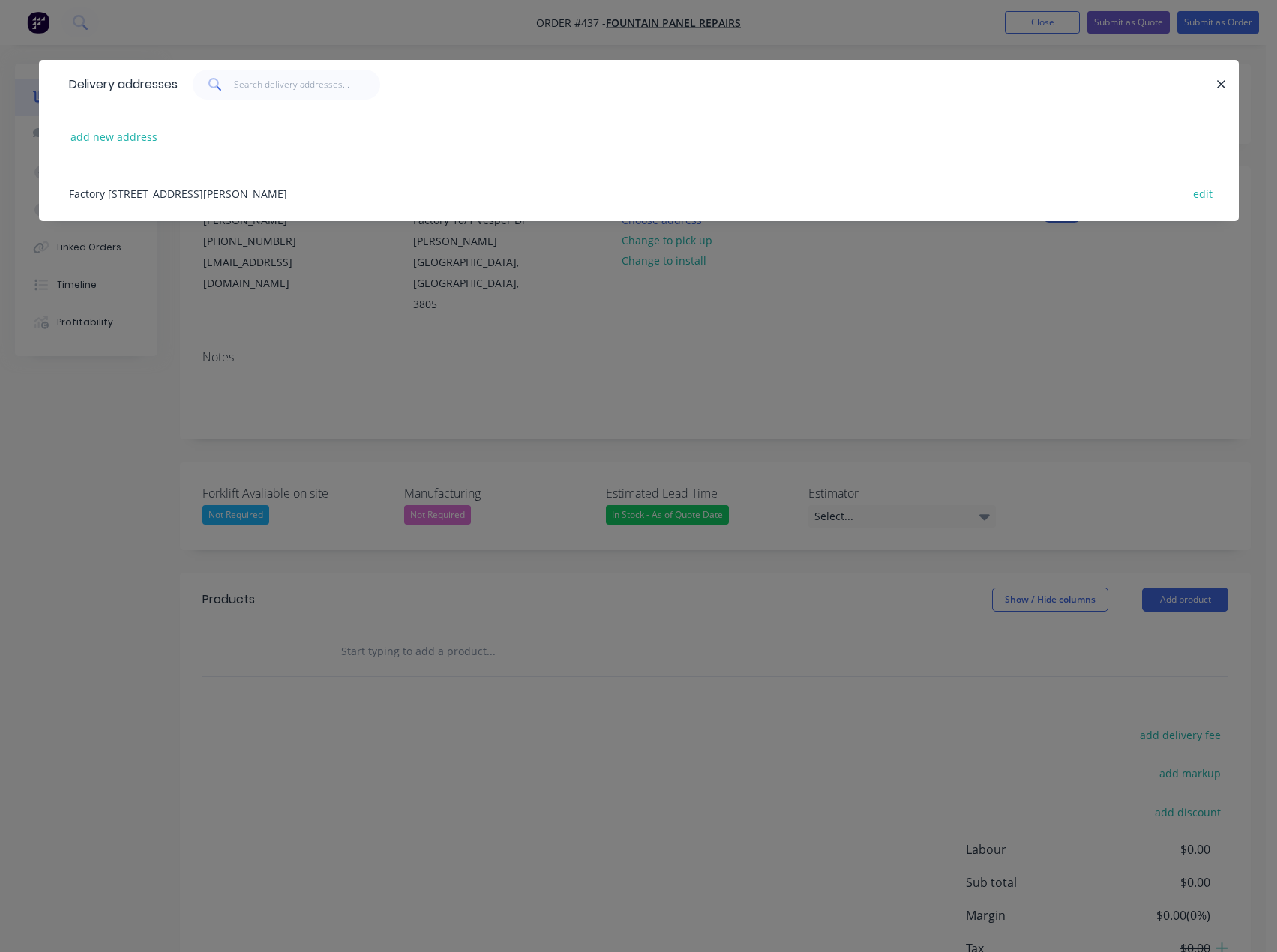
click at [328, 194] on div "Factory [STREET_ADDRESS][PERSON_NAME] edit" at bounding box center [639, 193] width 1155 height 56
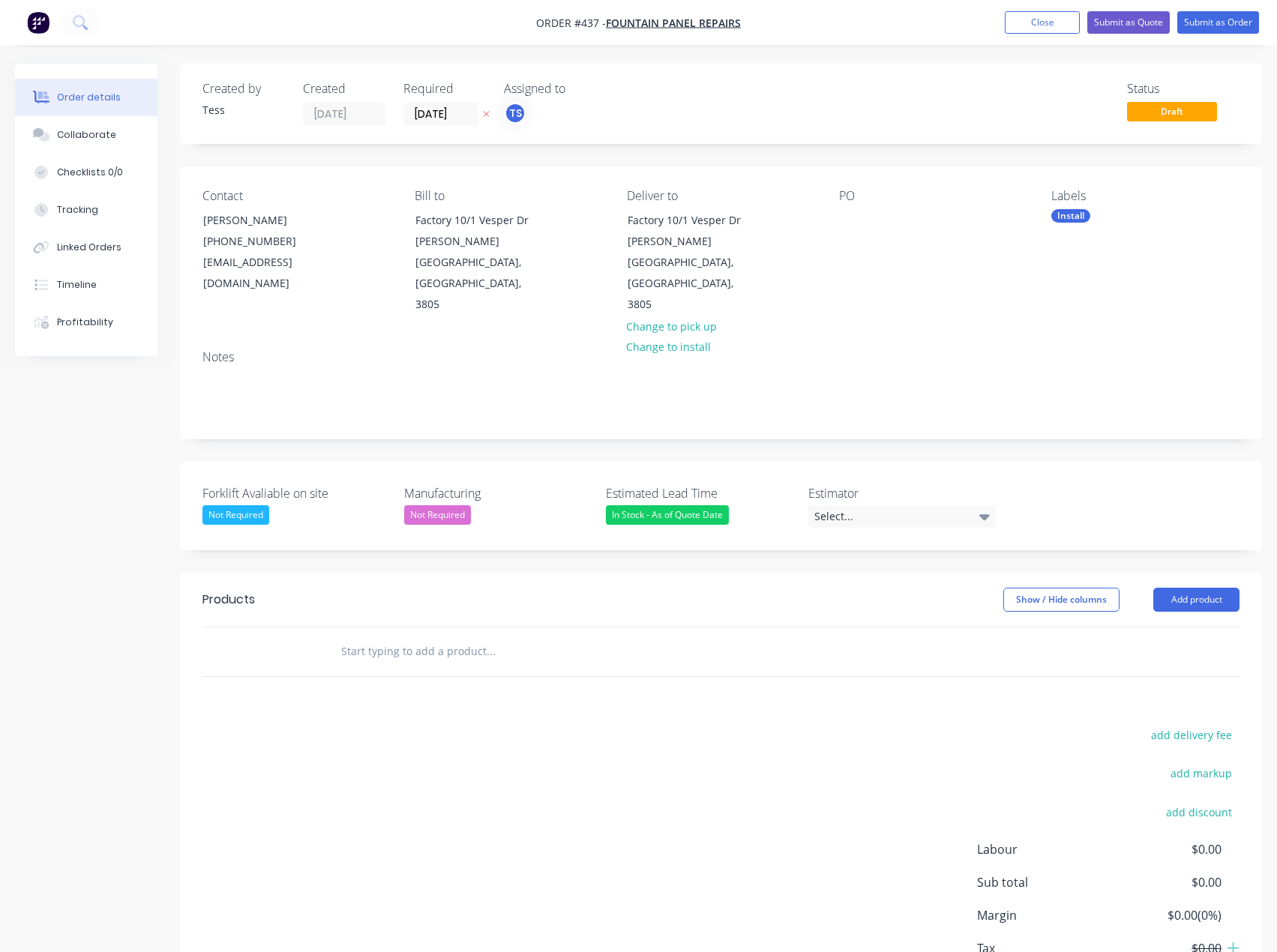
click at [405, 636] on input "text" at bounding box center [490, 651] width 300 height 30
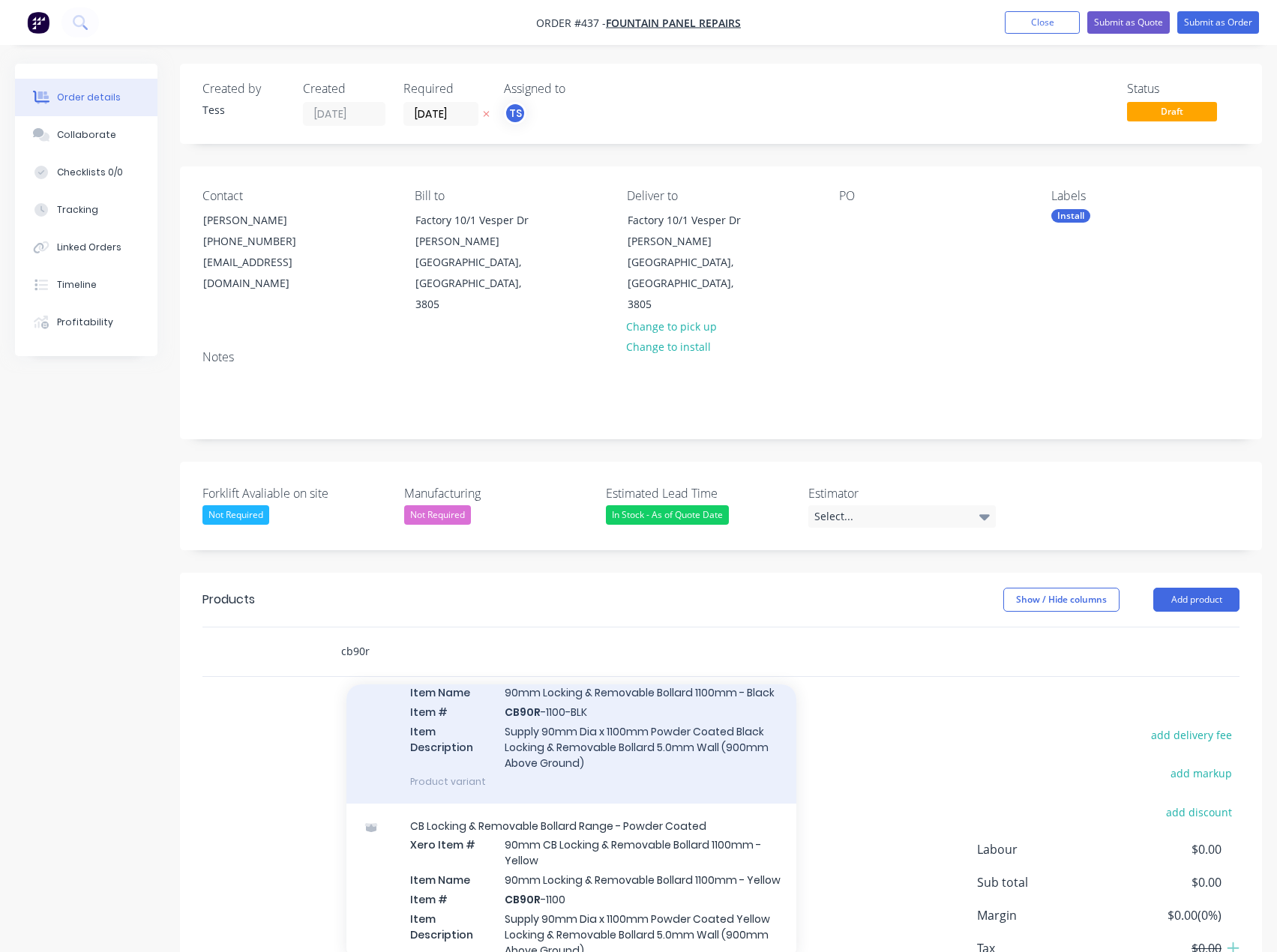
scroll to position [150, 0]
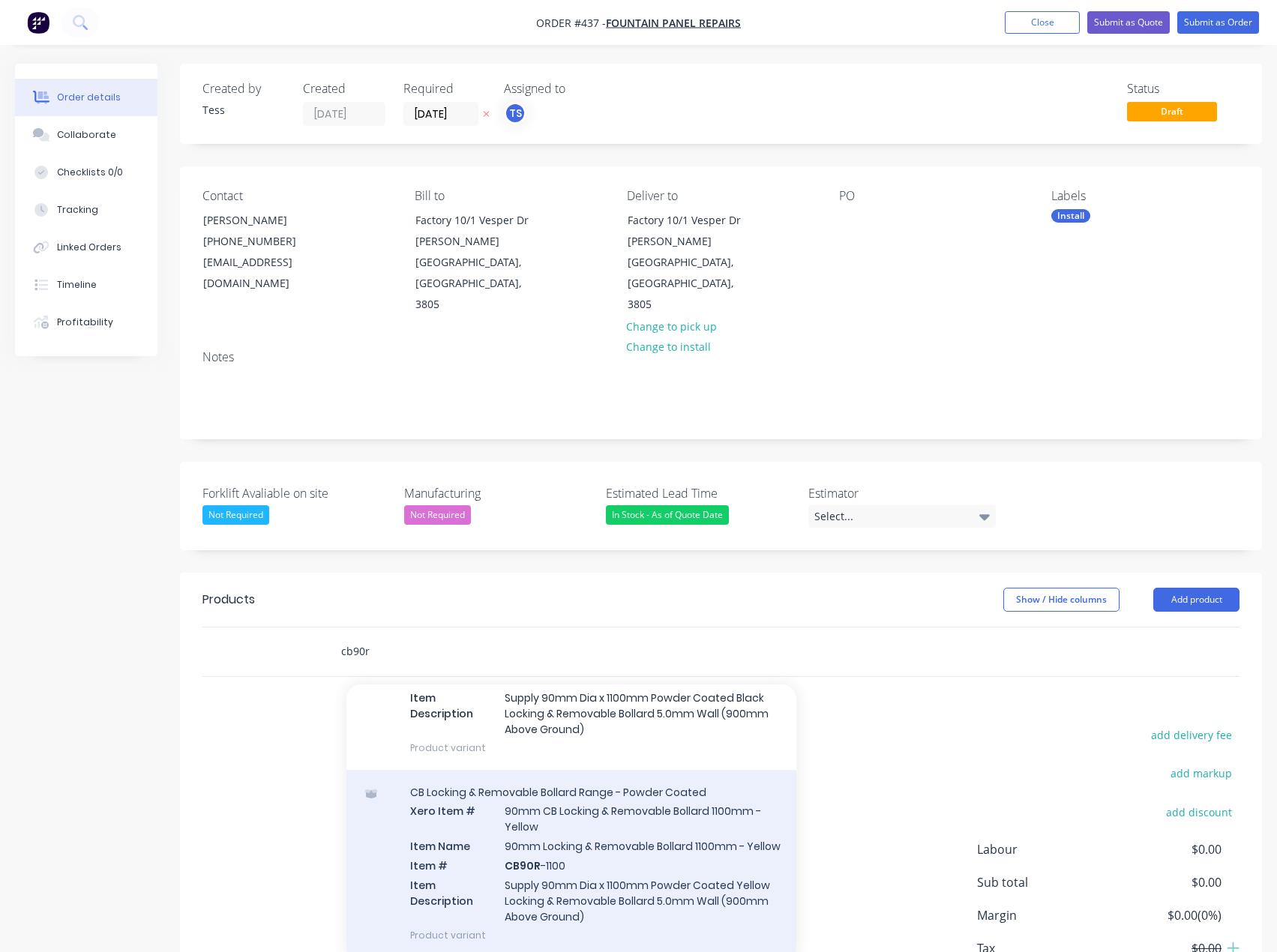
type input "cb90r"
click at [584, 806] on div "CB Locking & Removable Bollard Range - Powder Coated Xero Item # 90mm CB Lockin…" at bounding box center [571, 863] width 450 height 187
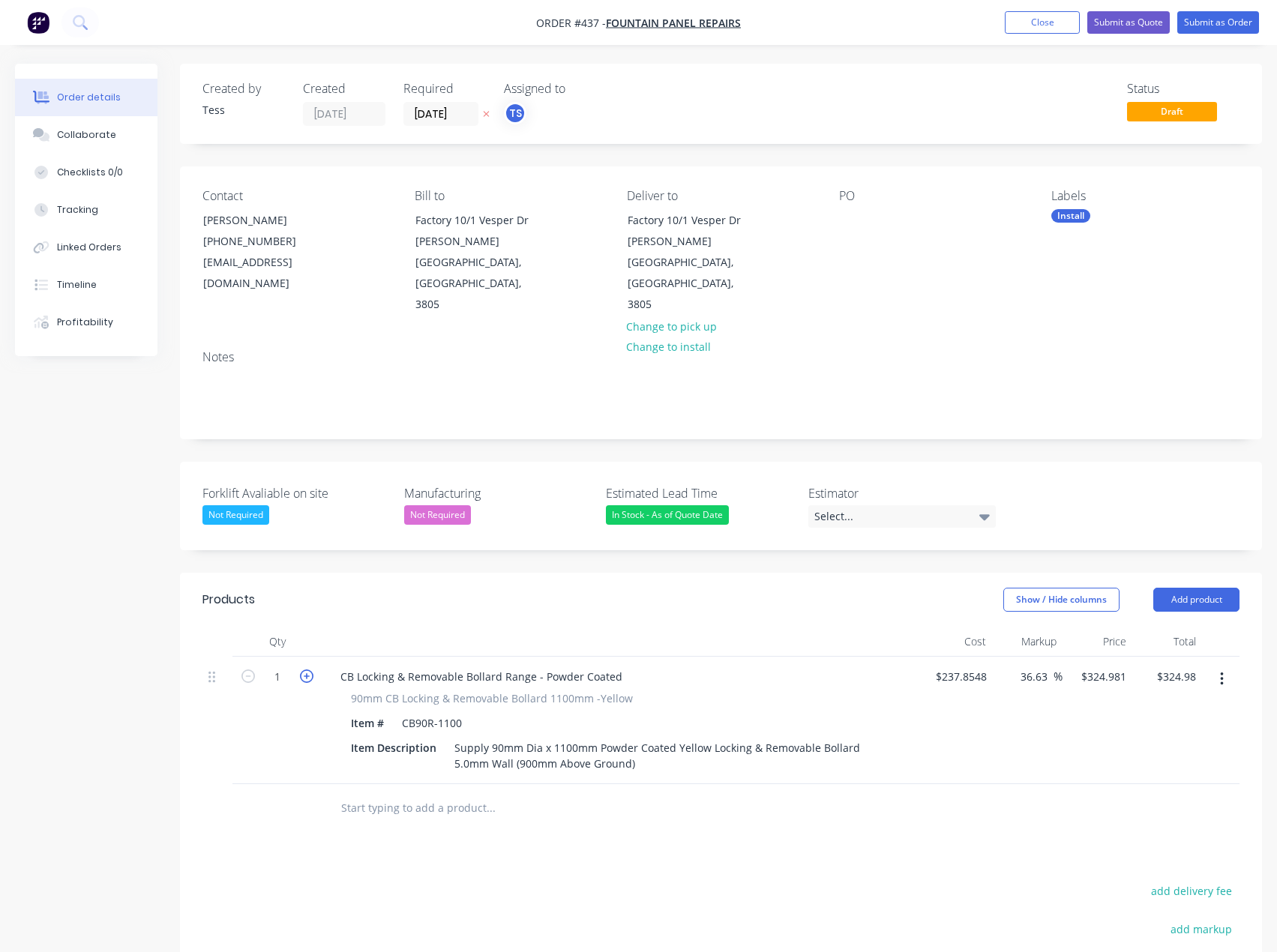
click at [304, 670] on icon "button" at bounding box center [307, 676] width 14 height 14
type input "2"
type input "$649.96"
click at [384, 793] on input "text" at bounding box center [490, 808] width 300 height 30
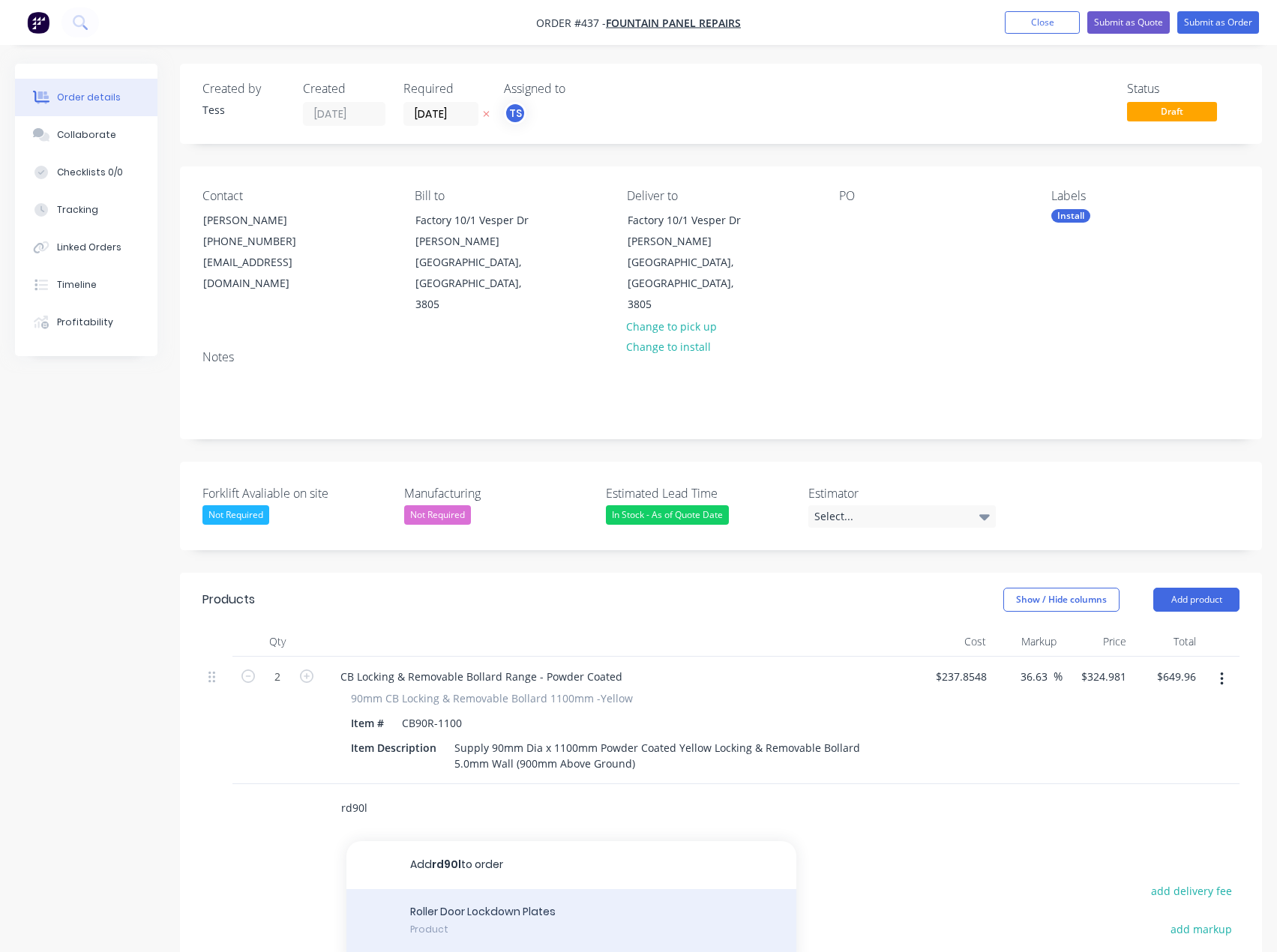
type input "rd90l"
click at [518, 889] on div "Roller Door Lockdown Plates Product" at bounding box center [571, 923] width 450 height 68
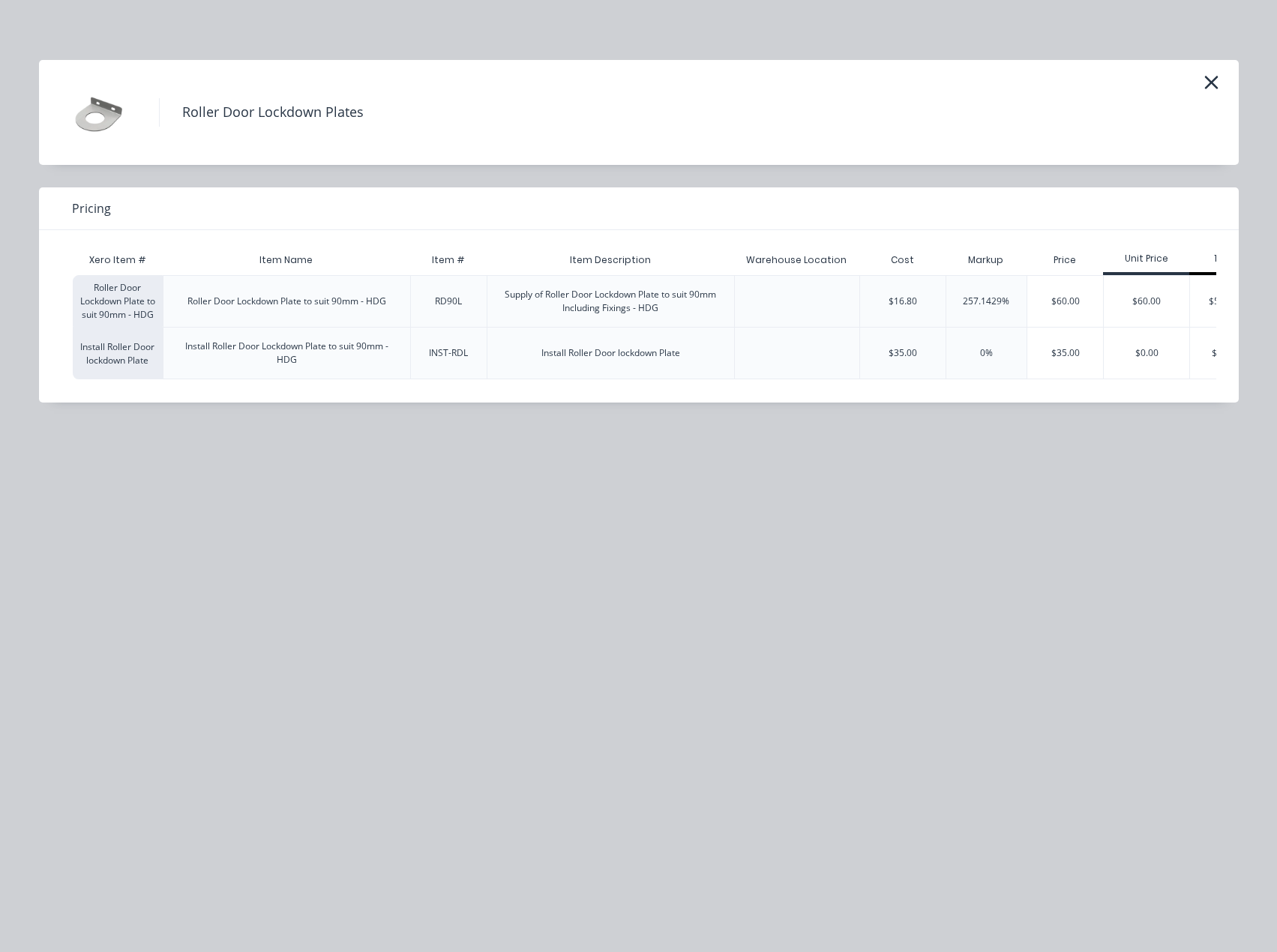
click at [359, 307] on div "Roller Door Lockdown Plate to suit 90mm - HDG" at bounding box center [286, 301] width 199 height 14
click at [1036, 298] on div "$60.00" at bounding box center [1065, 301] width 76 height 51
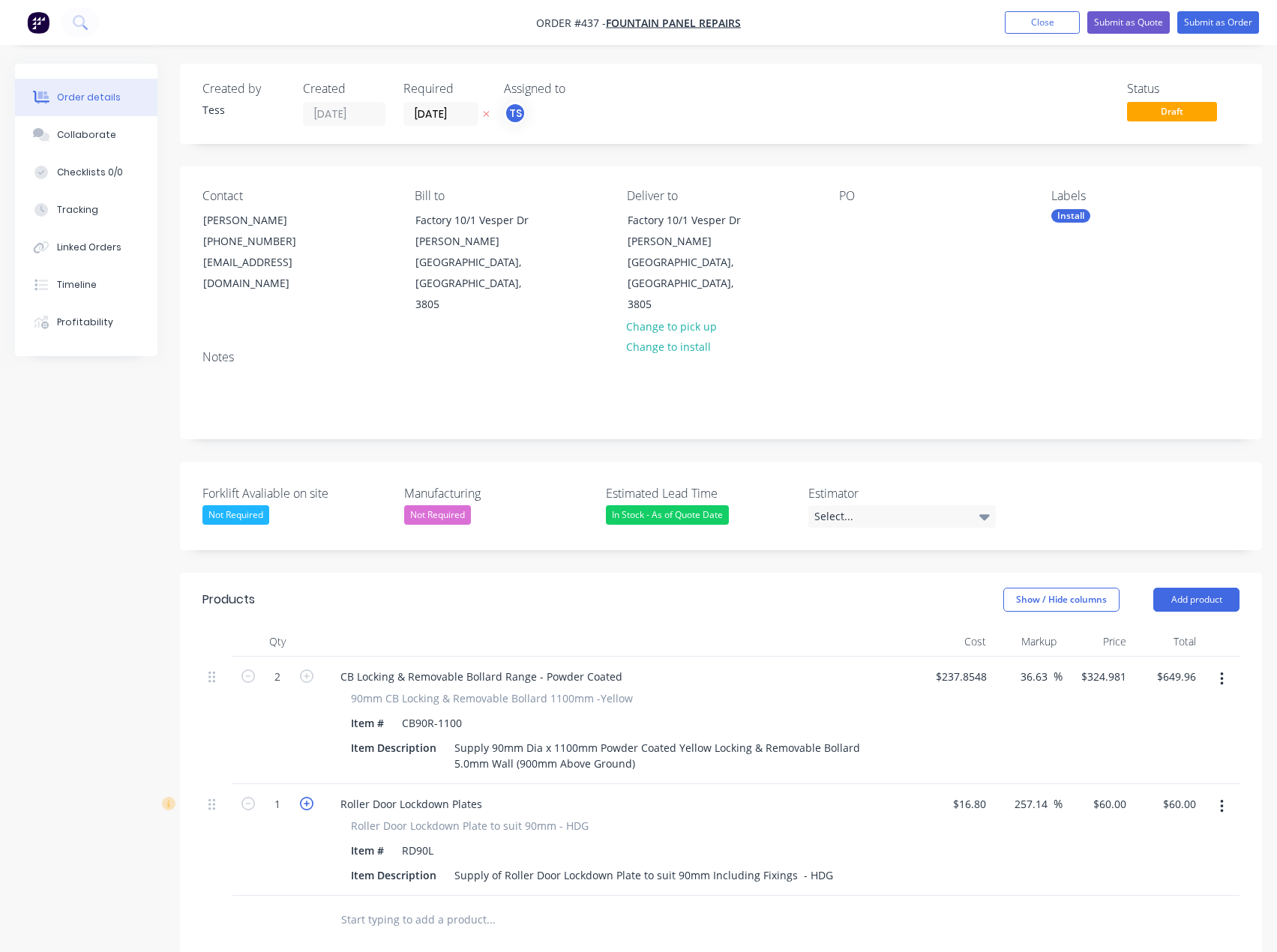
click at [308, 797] on icon "button" at bounding box center [307, 803] width 14 height 14
type input "2"
type input "$120.00"
click at [387, 905] on input "text" at bounding box center [490, 919] width 300 height 30
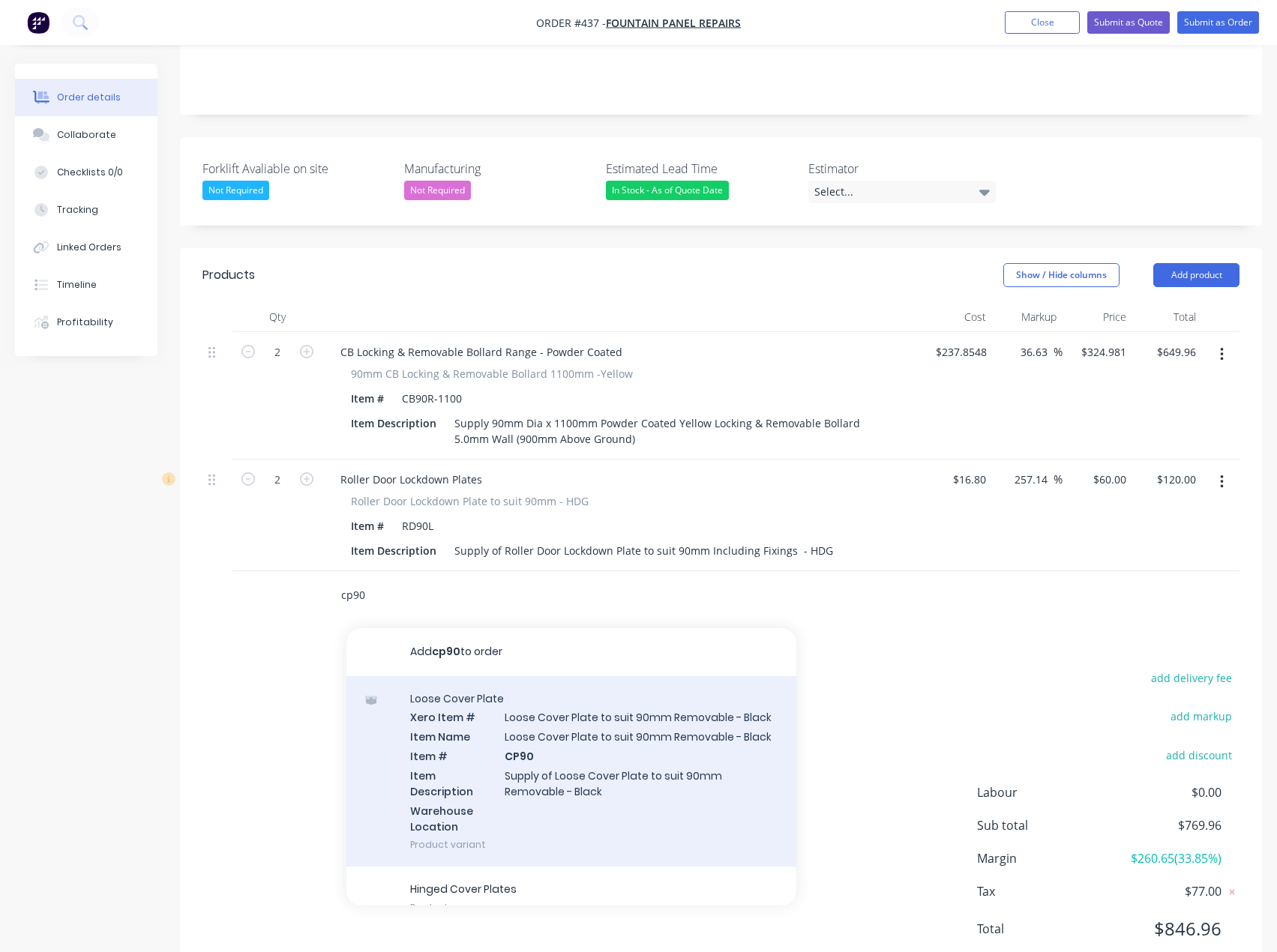
scroll to position [333, 0]
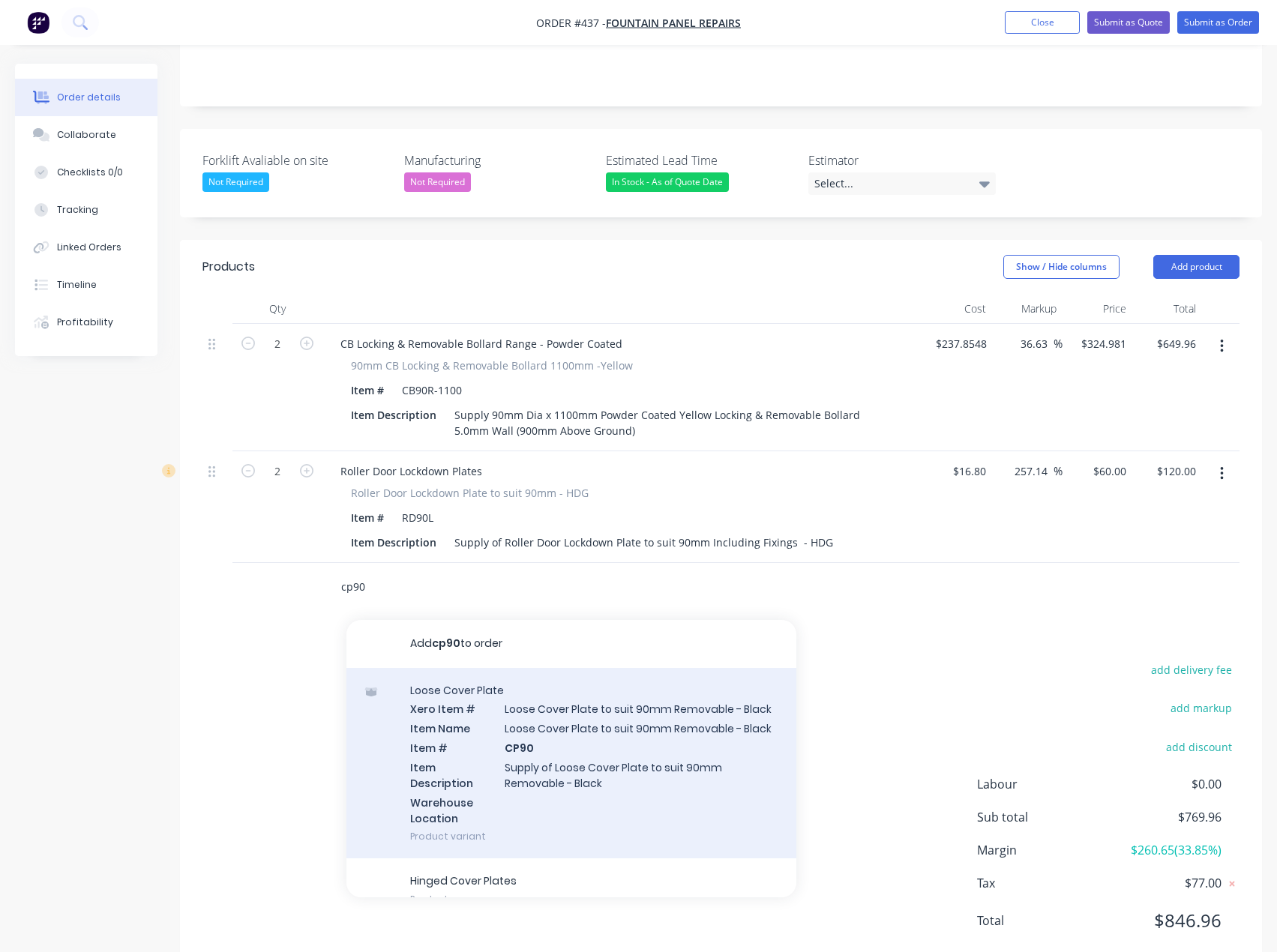
type input "cp90"
click at [539, 704] on div "Loose Cover Plate Xero Item # Loose Cover Plate to suit 90mm Removable - Black …" at bounding box center [571, 763] width 450 height 191
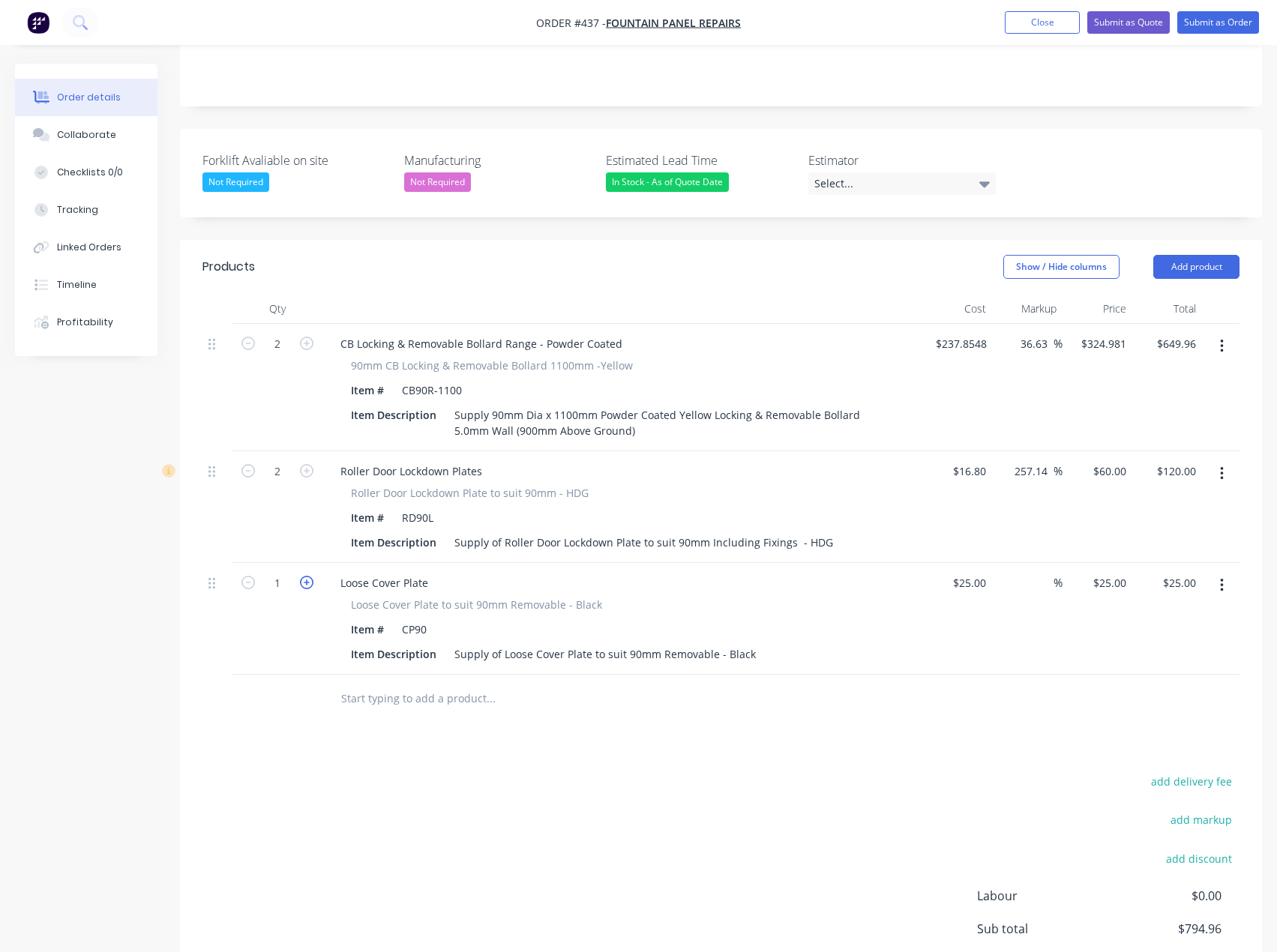
click at [308, 576] on icon "button" at bounding box center [307, 583] width 14 height 14
type input "2"
type input "$50.00"
click at [397, 683] on input "text" at bounding box center [490, 698] width 300 height 30
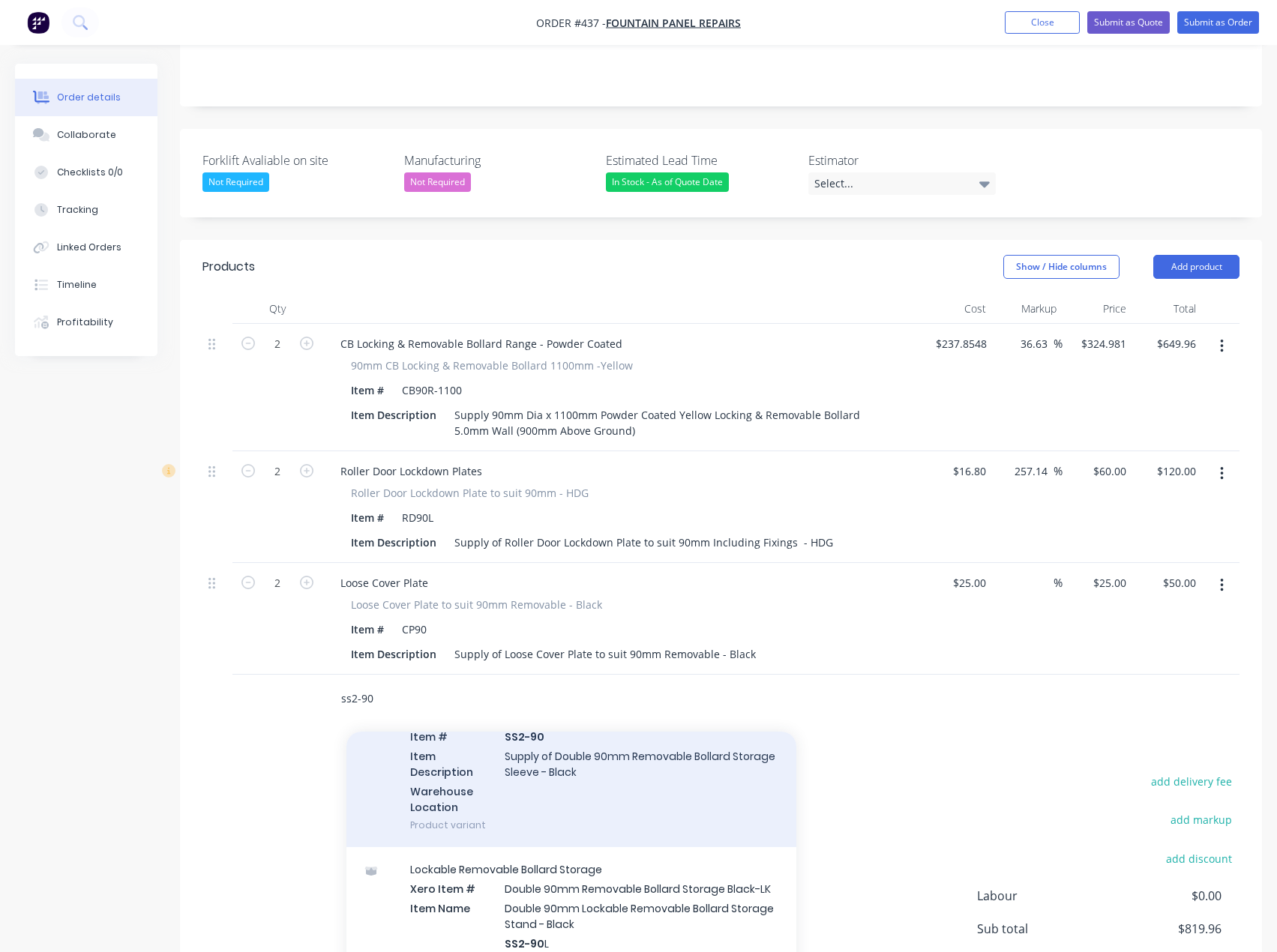
scroll to position [150, 0]
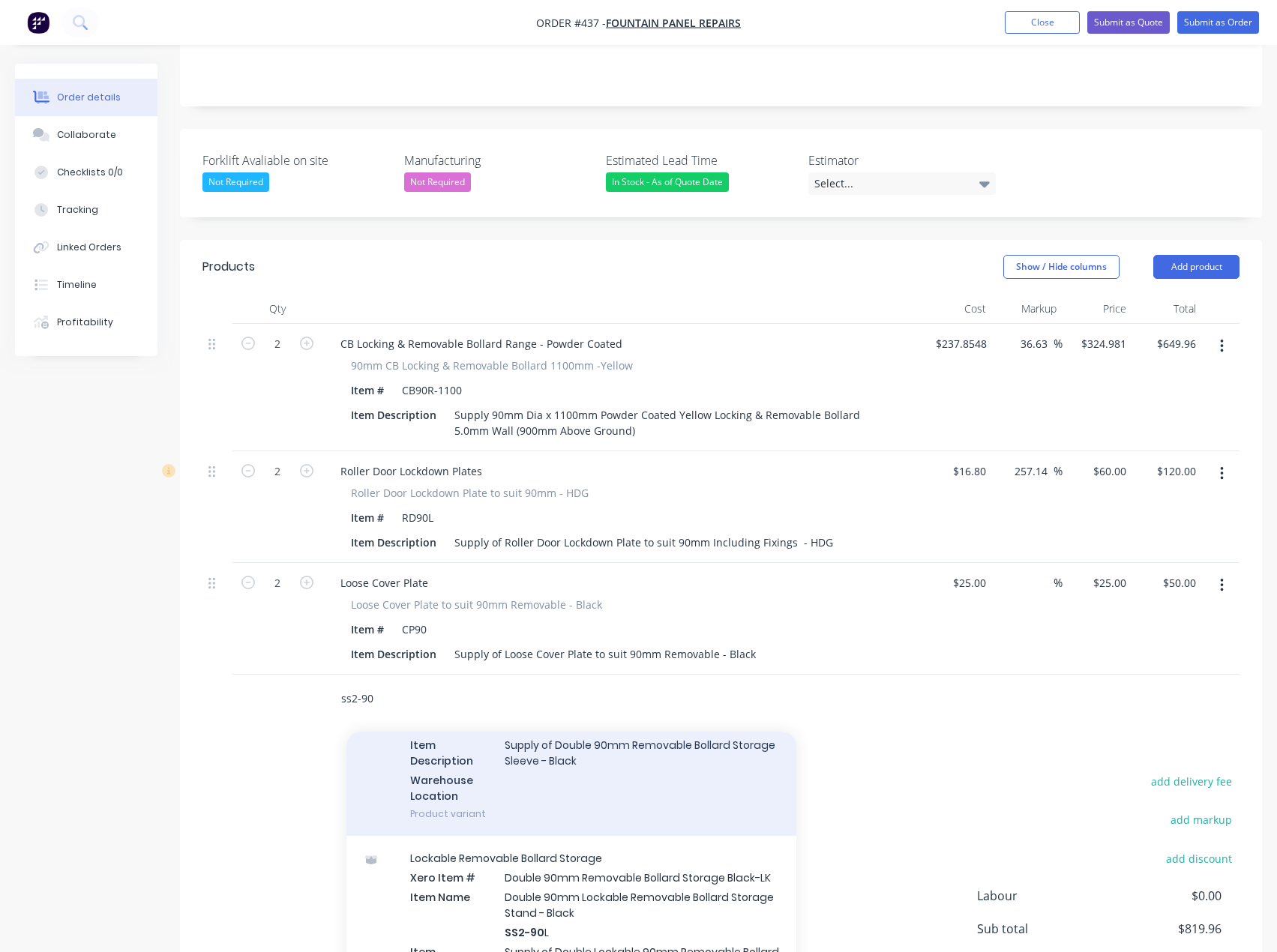
type input "ss2-90"
click at [565, 728] on div "Removable Bollard Storage Xero Item # Double 90m Removable Bollard Storage Slee…" at bounding box center [571, 733] width 450 height 207
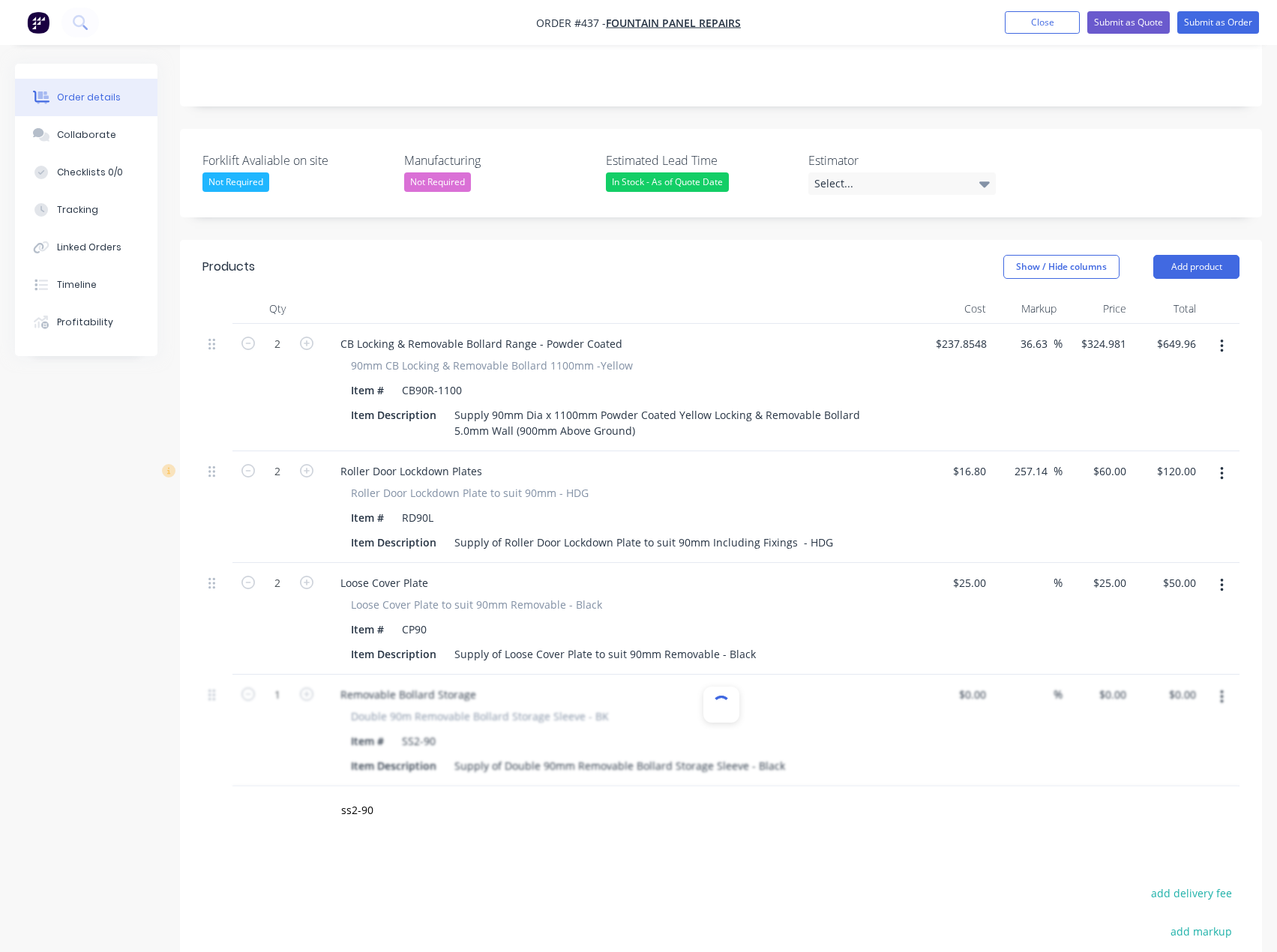
type input "$125.00"
click at [1226, 255] on button "Add product" at bounding box center [1196, 266] width 86 height 24
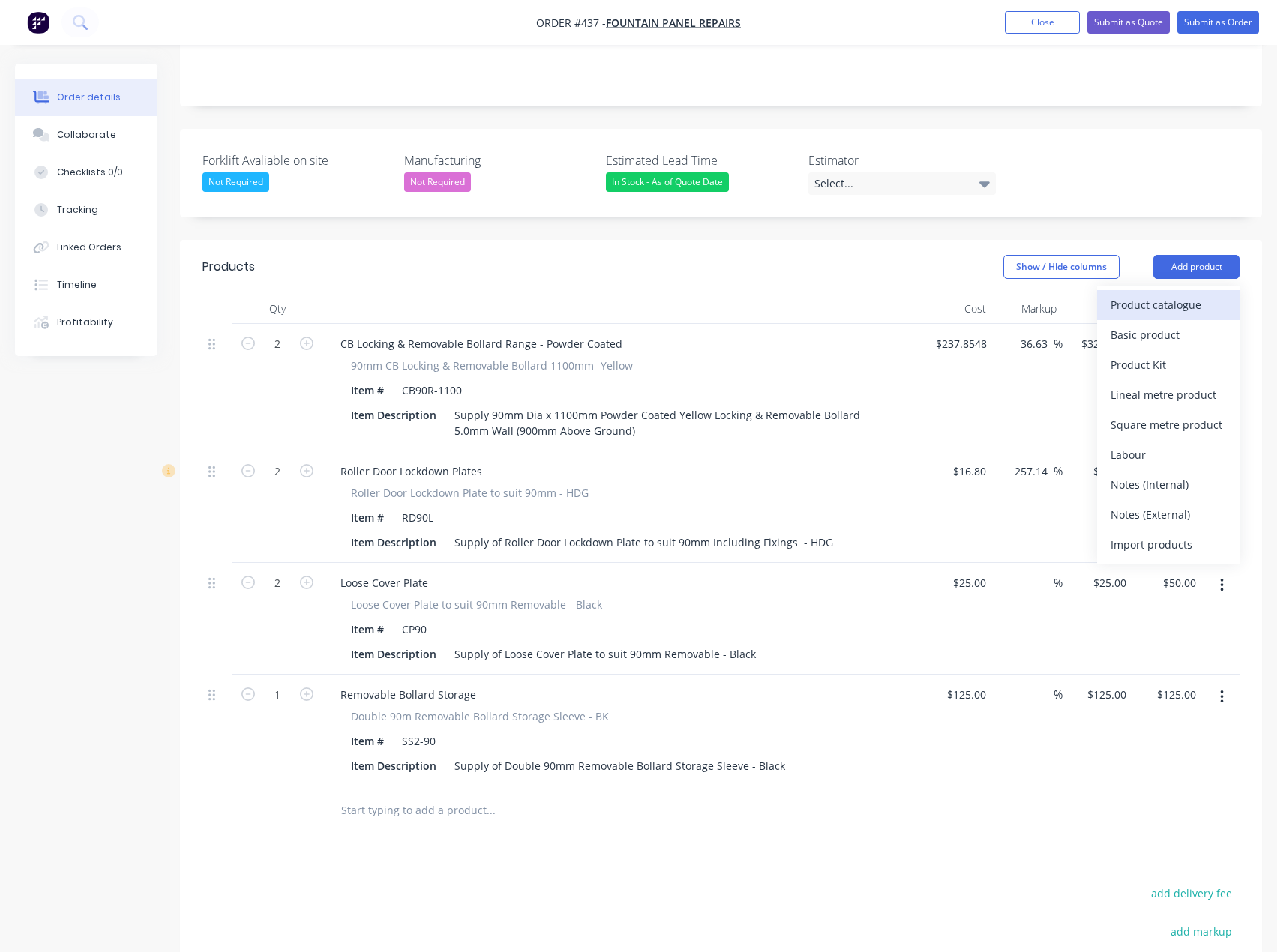
click at [1168, 294] on div "Product catalogue" at bounding box center [1169, 304] width 116 height 22
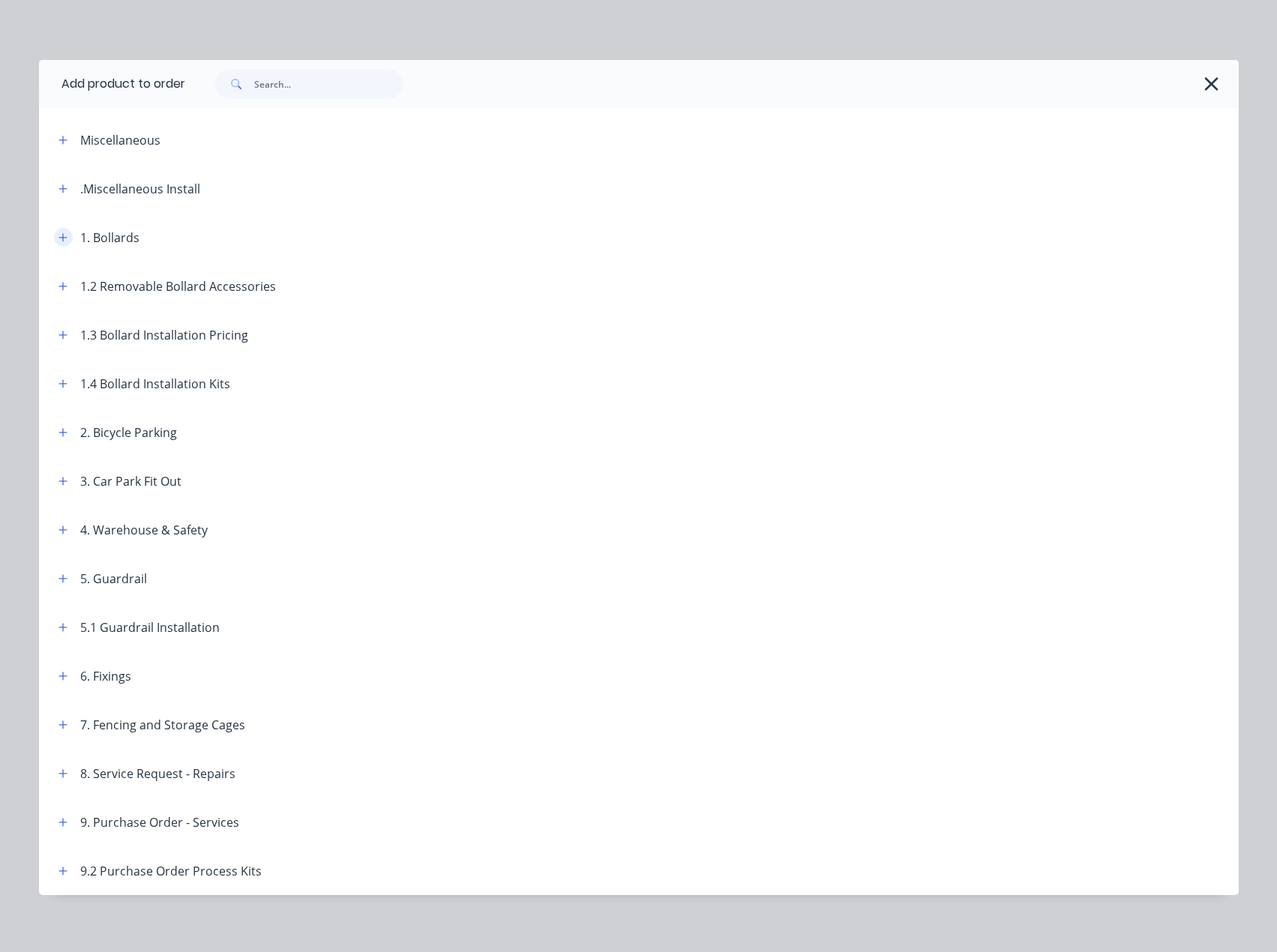
click at [59, 240] on icon "button" at bounding box center [63, 238] width 9 height 11
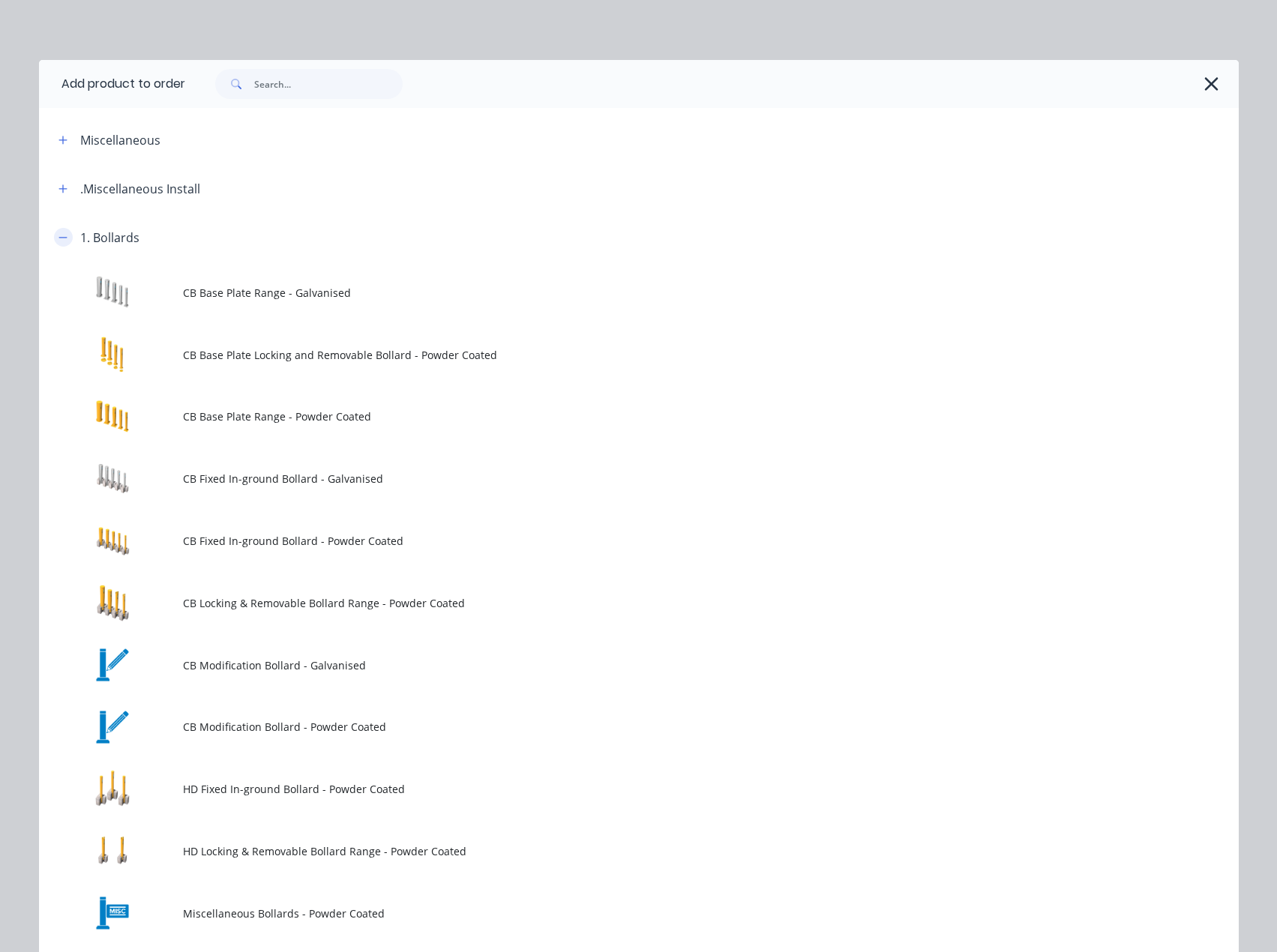
click at [59, 240] on icon "button" at bounding box center [63, 238] width 9 height 11
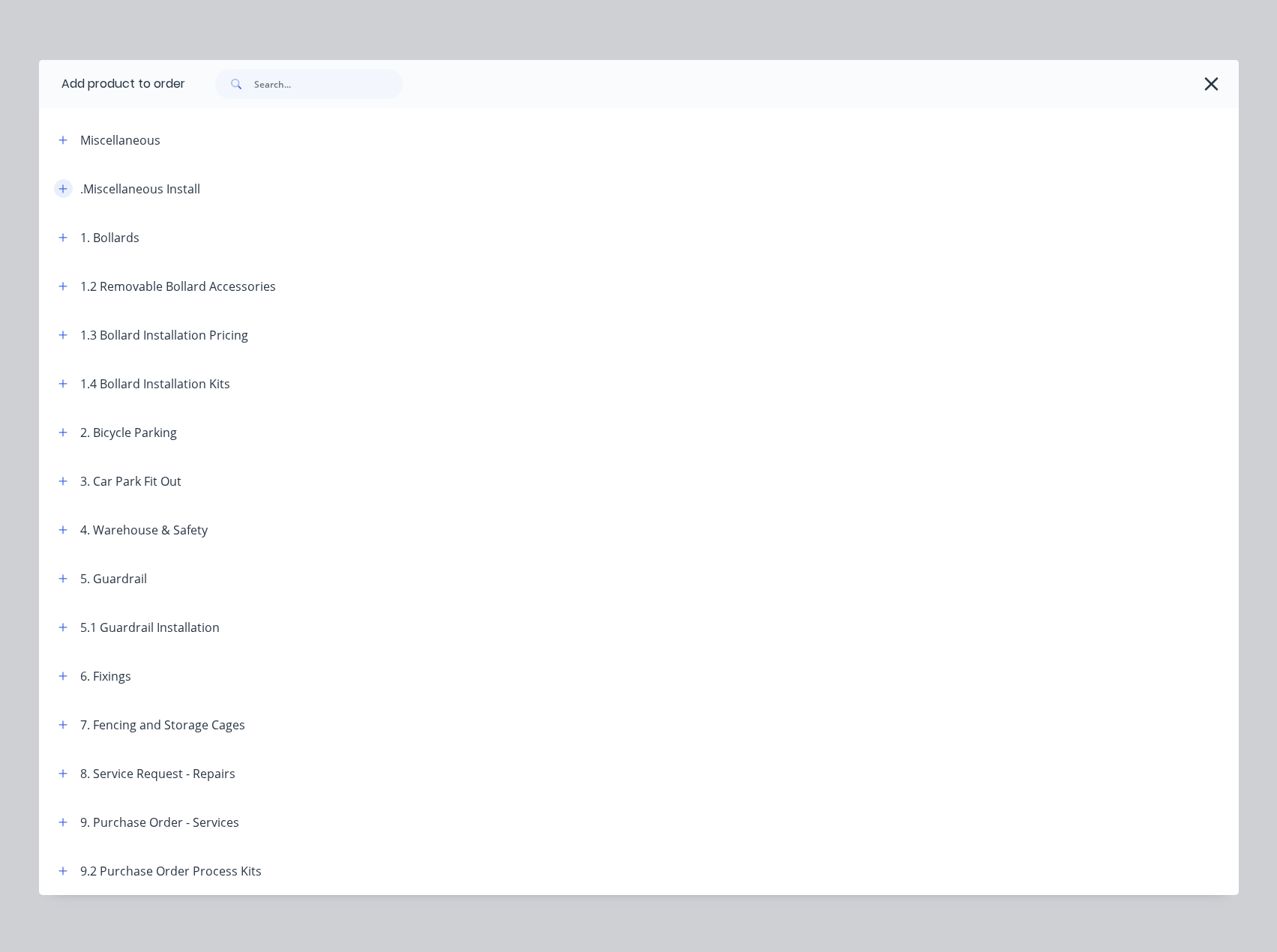
click at [59, 185] on icon "button" at bounding box center [63, 189] width 9 height 11
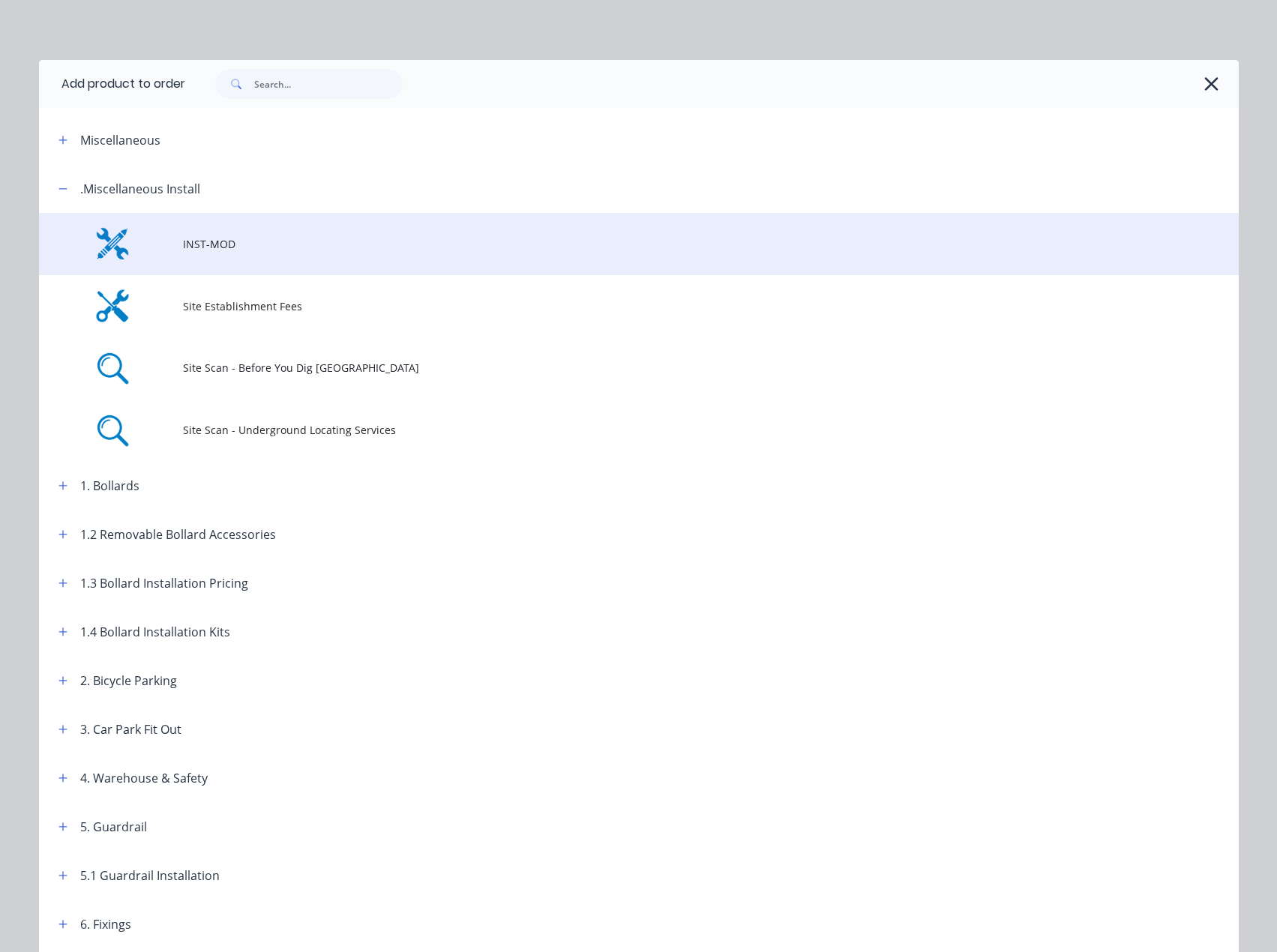
click at [286, 243] on span "INST-MOD" at bounding box center [605, 243] width 844 height 15
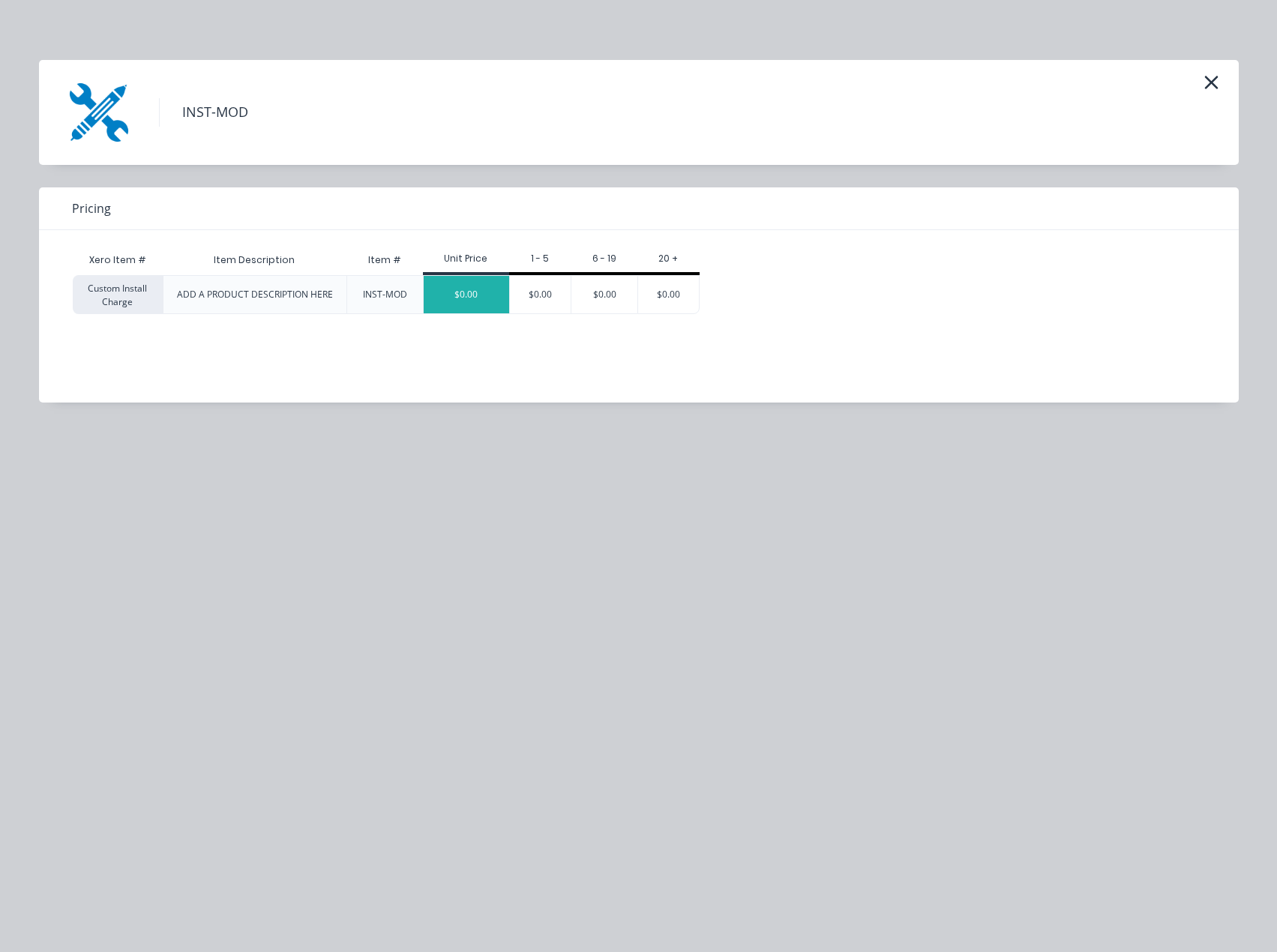
click at [462, 299] on div "$0.00" at bounding box center [466, 295] width 85 height 37
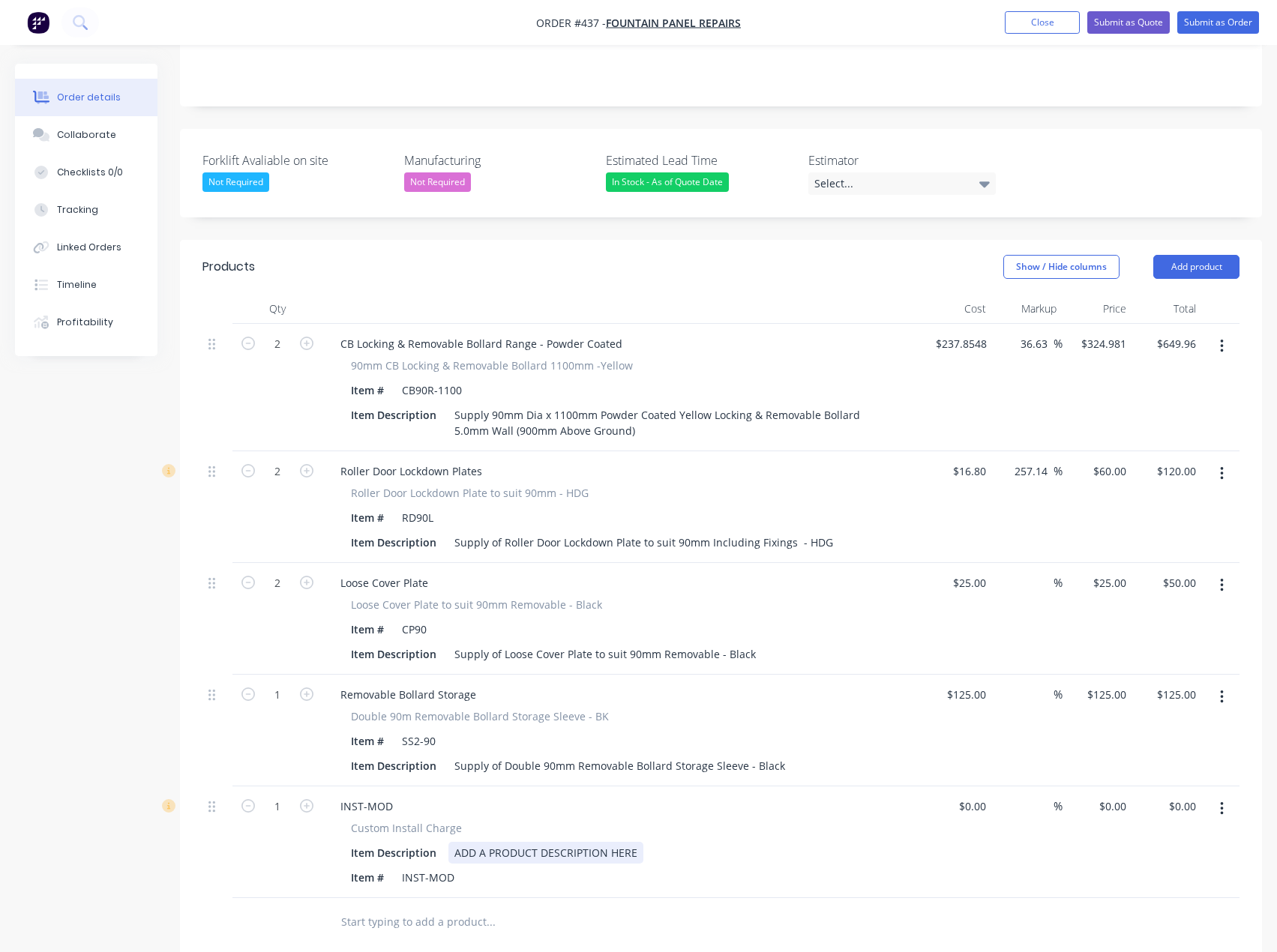
click at [512, 842] on div "ADD A PRODUCT DESCRIPTION HERE" at bounding box center [546, 853] width 195 height 22
drag, startPoint x: 642, startPoint y: 810, endPoint x: 461, endPoint y: 819, distance: 181.2
click at [461, 842] on div "ADD A PRODUCT DESCRIPTION HERE" at bounding box center [546, 853] width 195 height 22
paste div
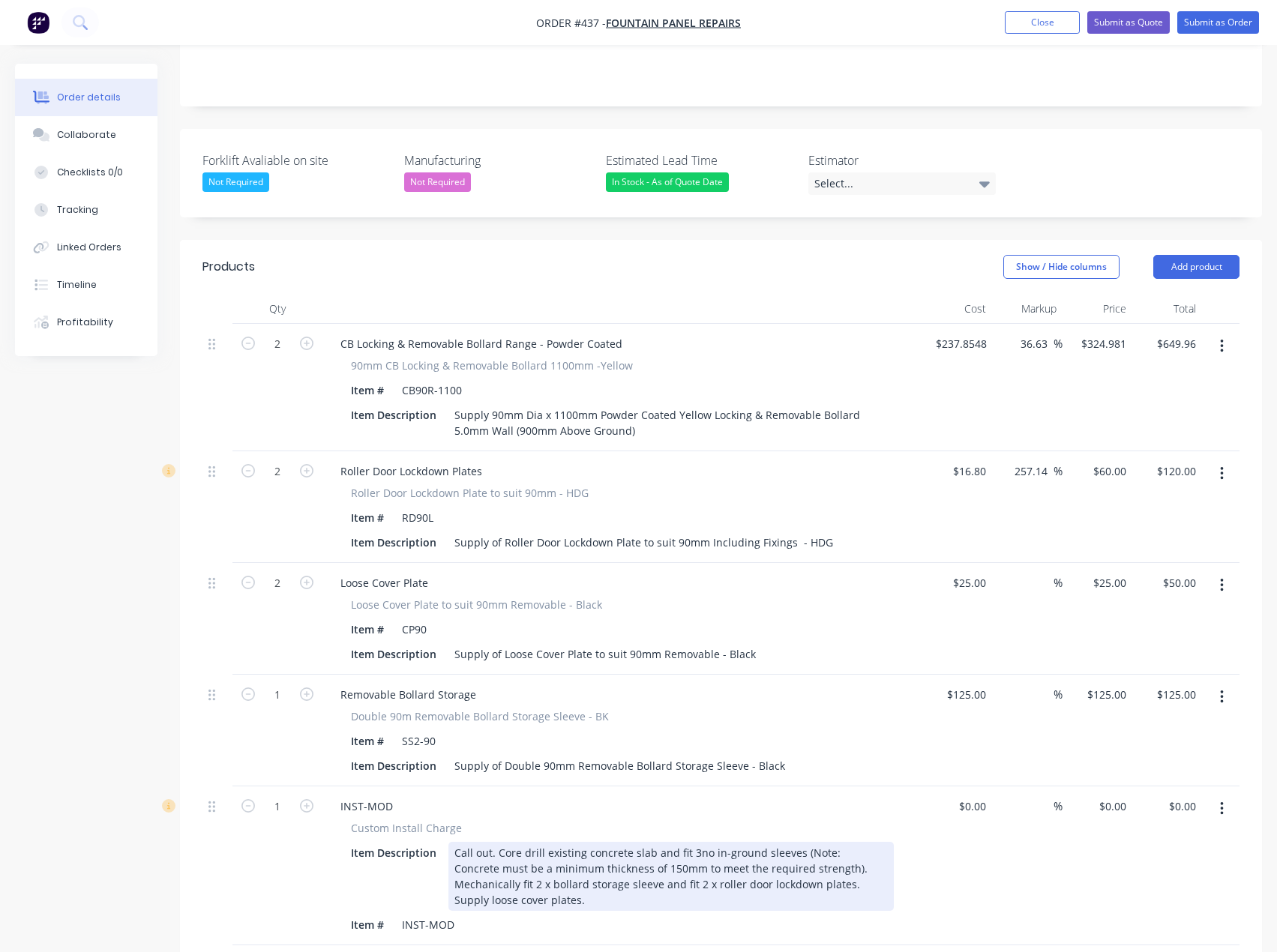
click at [696, 842] on div "Call out. Core drill existing concrete slab and fit 3no in-ground sleeves (Note…" at bounding box center [671, 876] width 445 height 69
click at [477, 842] on div "Call out. Core drill existing concrete slab and fit 2no in-ground sleeves (Note…" at bounding box center [671, 876] width 445 height 69
click at [826, 842] on div "Call out. Core drill existing concrete slab and fit 2no in-ground sleeves (Note…" at bounding box center [671, 876] width 445 height 69
click at [857, 843] on div "Call out. Core drill existing concrete slab and fit 2no in-ground sleeves (Note…" at bounding box center [671, 876] width 445 height 69
click at [877, 845] on div "Call out. Core drill existing concrete slab and fit 2no in-ground sleeves (Note…" at bounding box center [671, 876] width 445 height 69
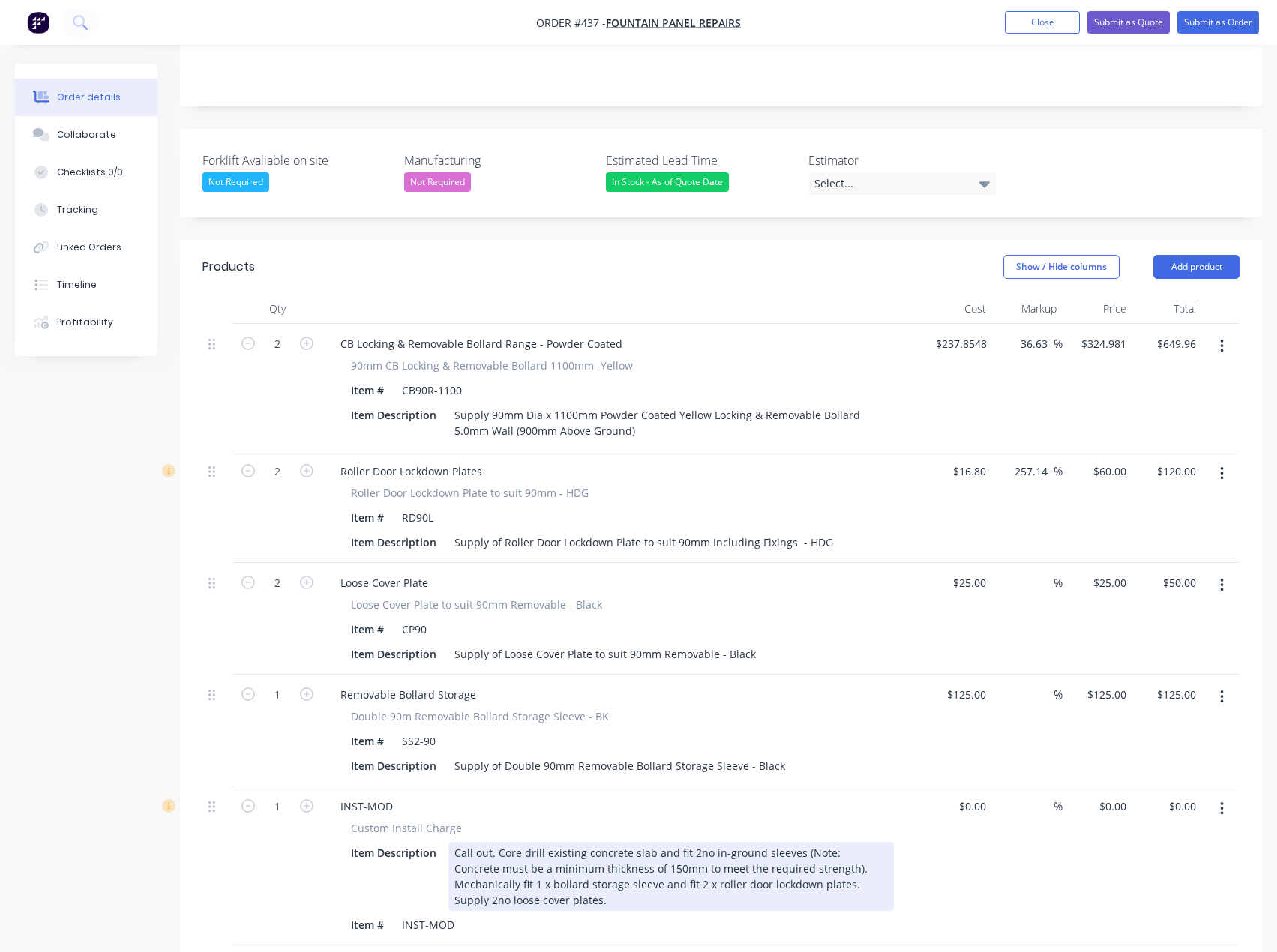
click at [588, 862] on div "Call out. Core drill existing concrete slab and fit 2no in-ground sleeves (Note…" at bounding box center [671, 876] width 445 height 69
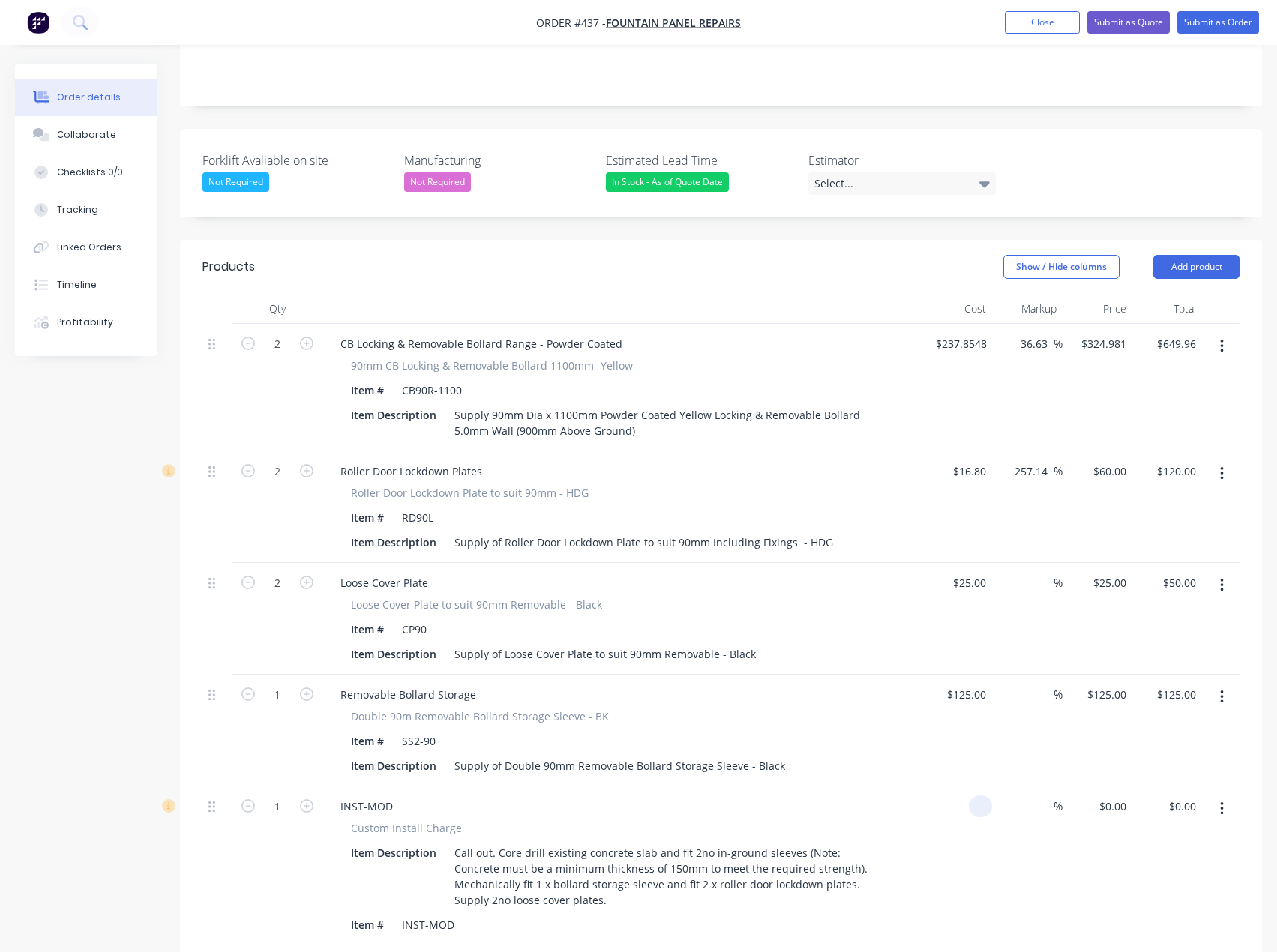
click at [979, 796] on input at bounding box center [983, 806] width 17 height 22
type input "$1.00"
type input "1"
type input "$1.00"
click at [1107, 787] on div "1 1" at bounding box center [1098, 866] width 70 height 159
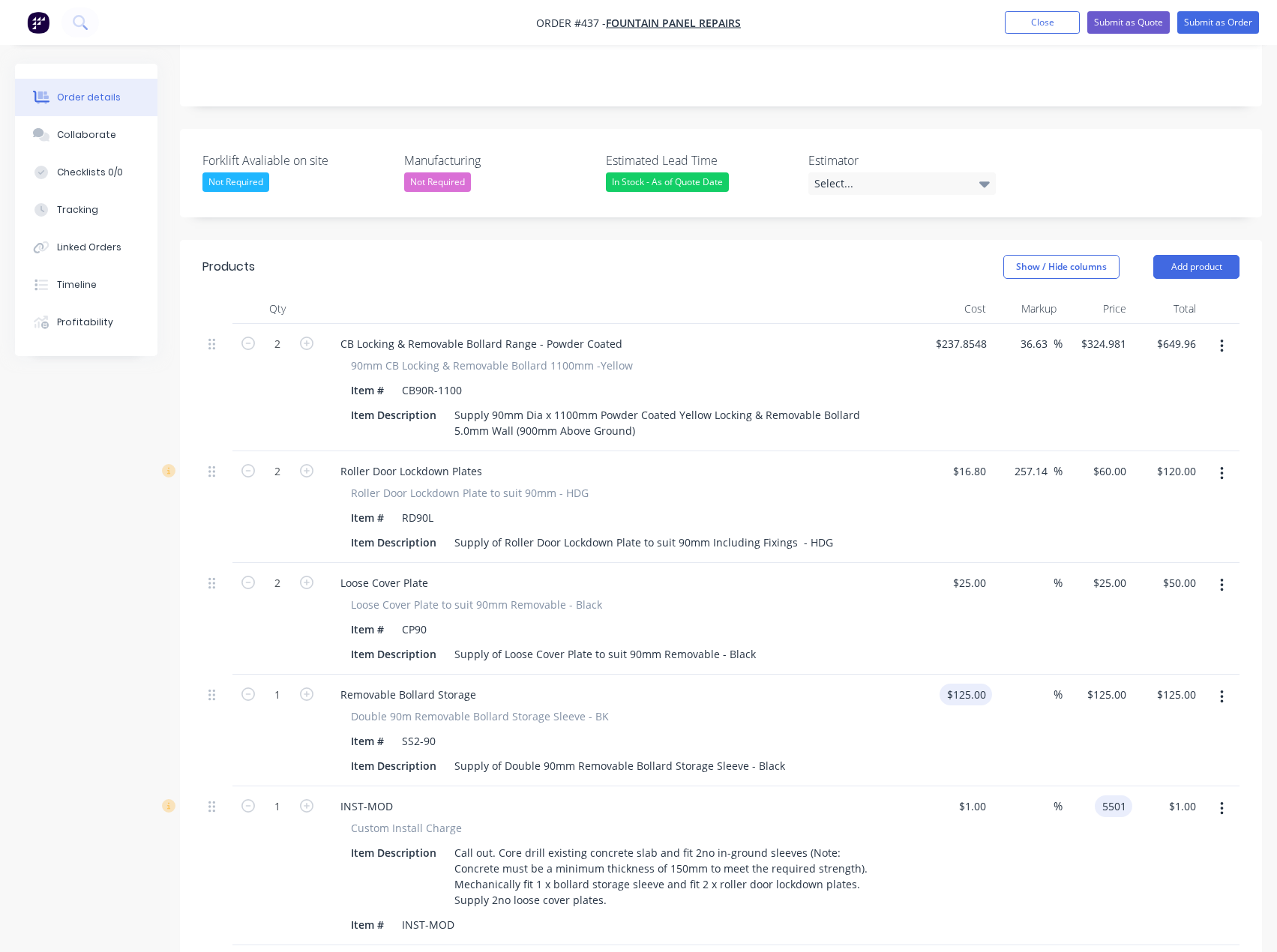
type input "5501"
type input "125"
type input "550000"
type input "$5,501.00"
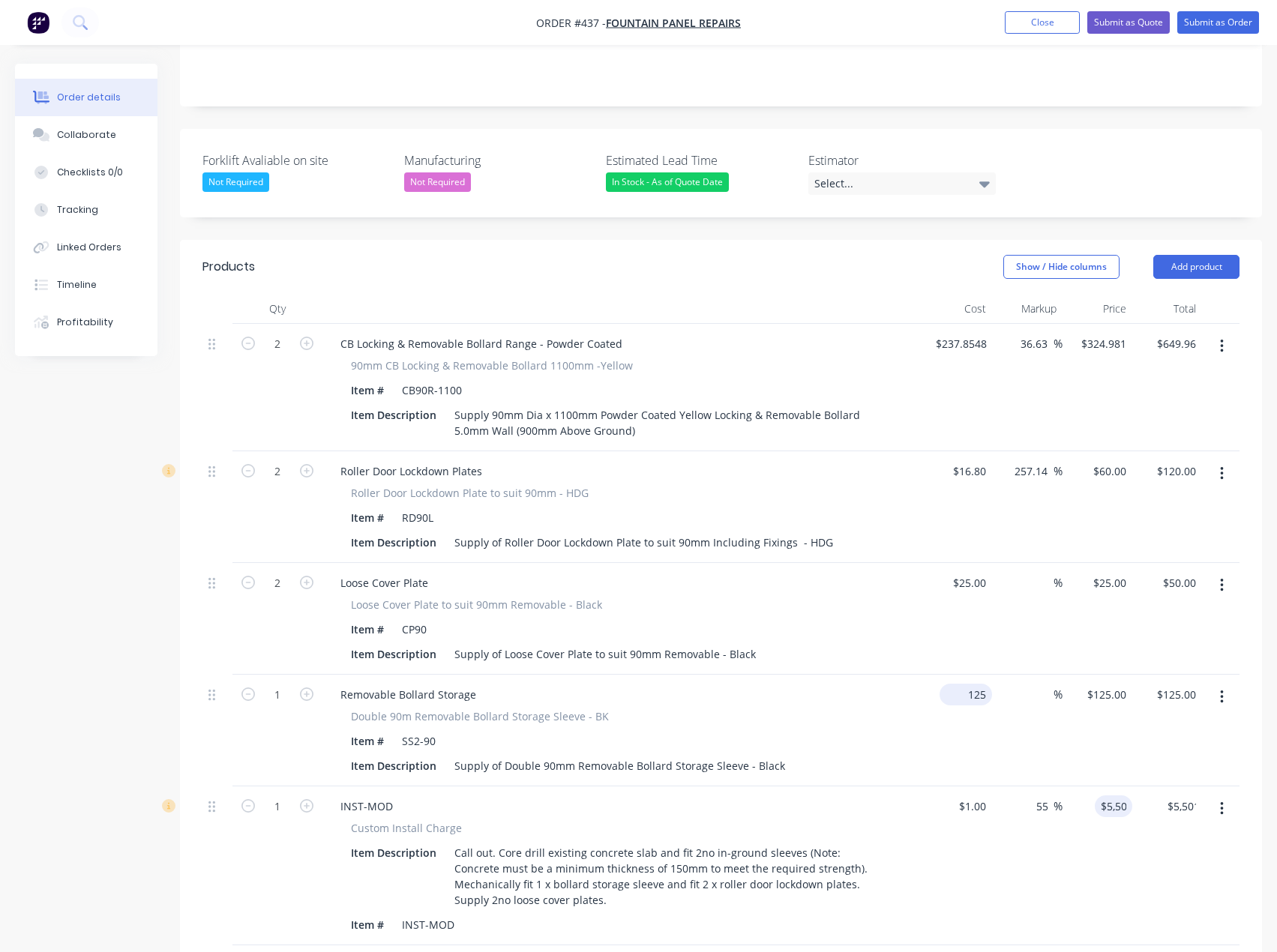
click at [969, 683] on input "125" at bounding box center [969, 694] width 46 height 22
type input "$1.00"
type input "1"
type input "$1.00"
click at [1098, 675] on div "1 $125.00" at bounding box center [1098, 730] width 70 height 111
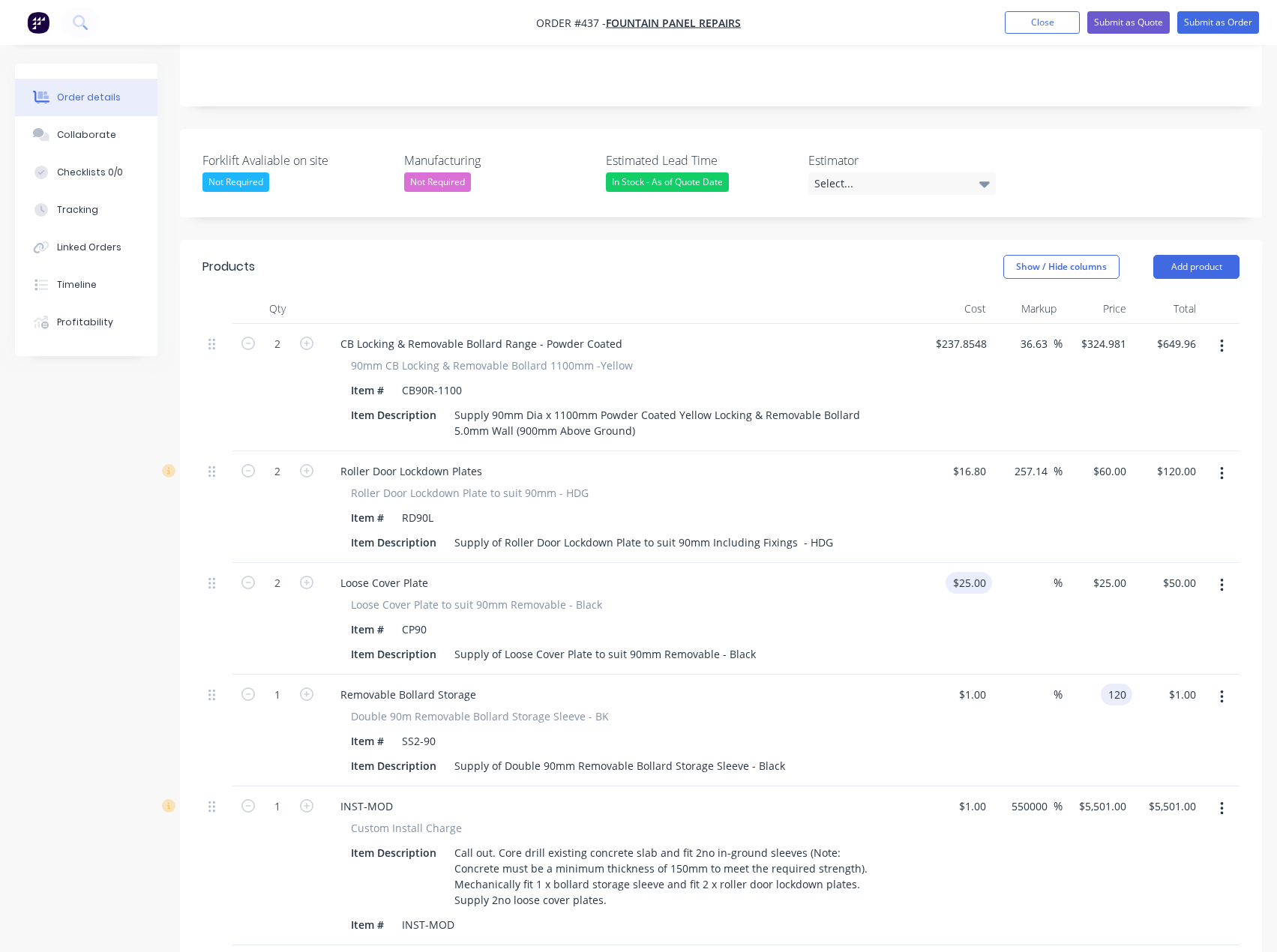
type input "120"
type input "25"
type input "11900"
type input "$120.00"
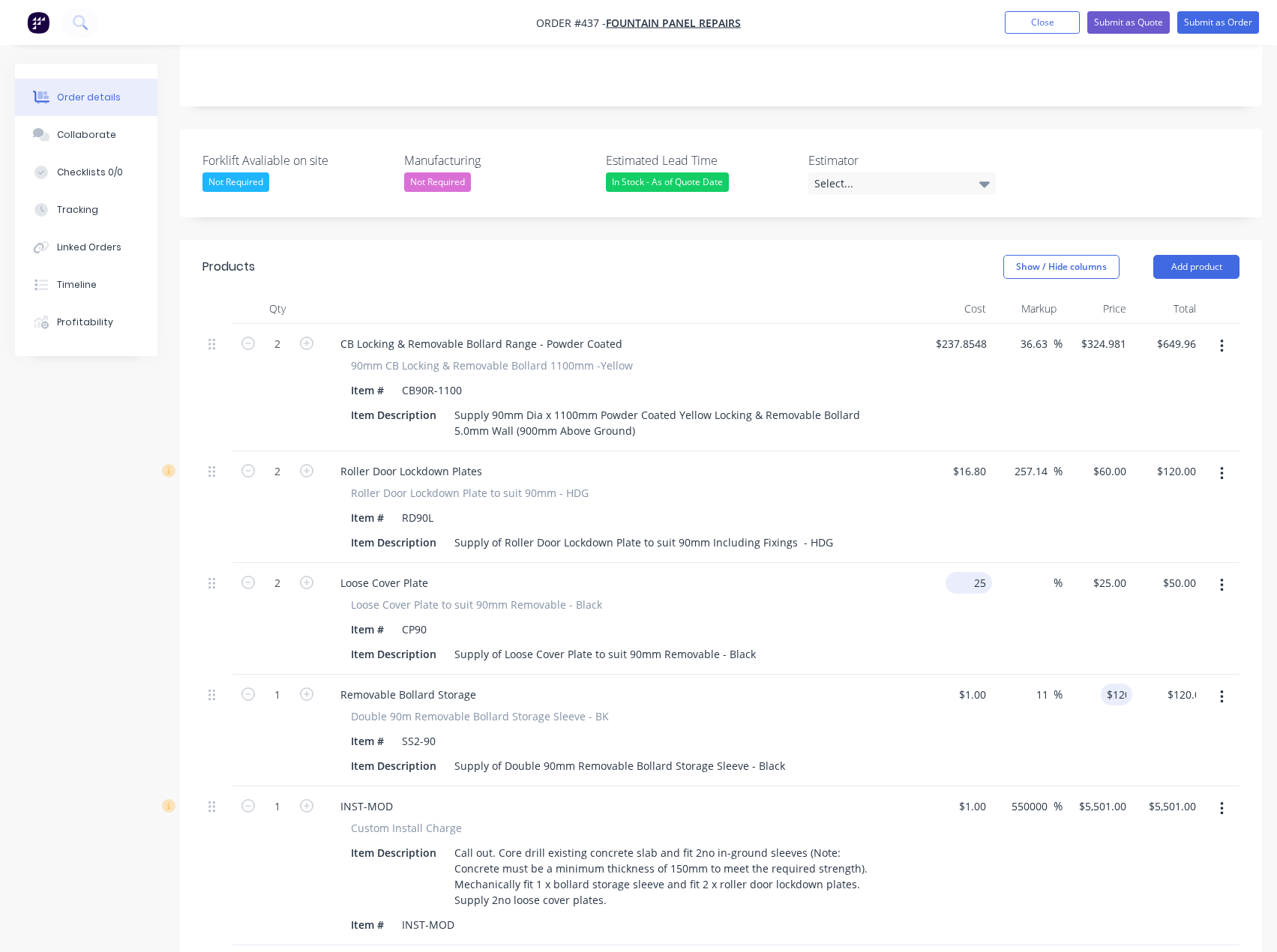
click at [977, 572] on input "25" at bounding box center [972, 583] width 41 height 22
type input "$1.00"
type input "1"
type input "$2.00"
click at [1127, 572] on input "1" at bounding box center [1112, 583] width 41 height 22
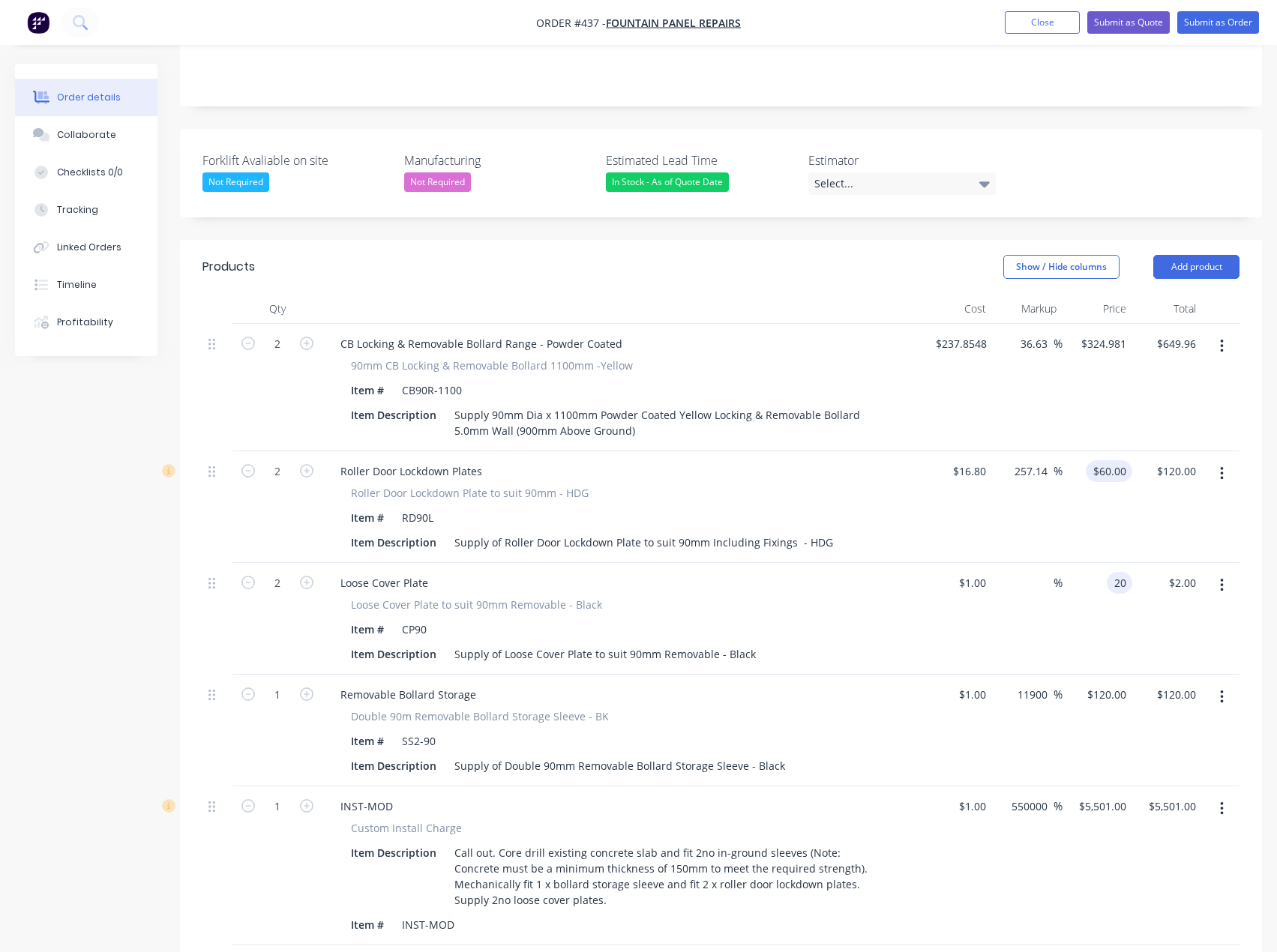
type input "20"
type input "60"
type input "1900"
type input "$20.00"
type input "$40.00"
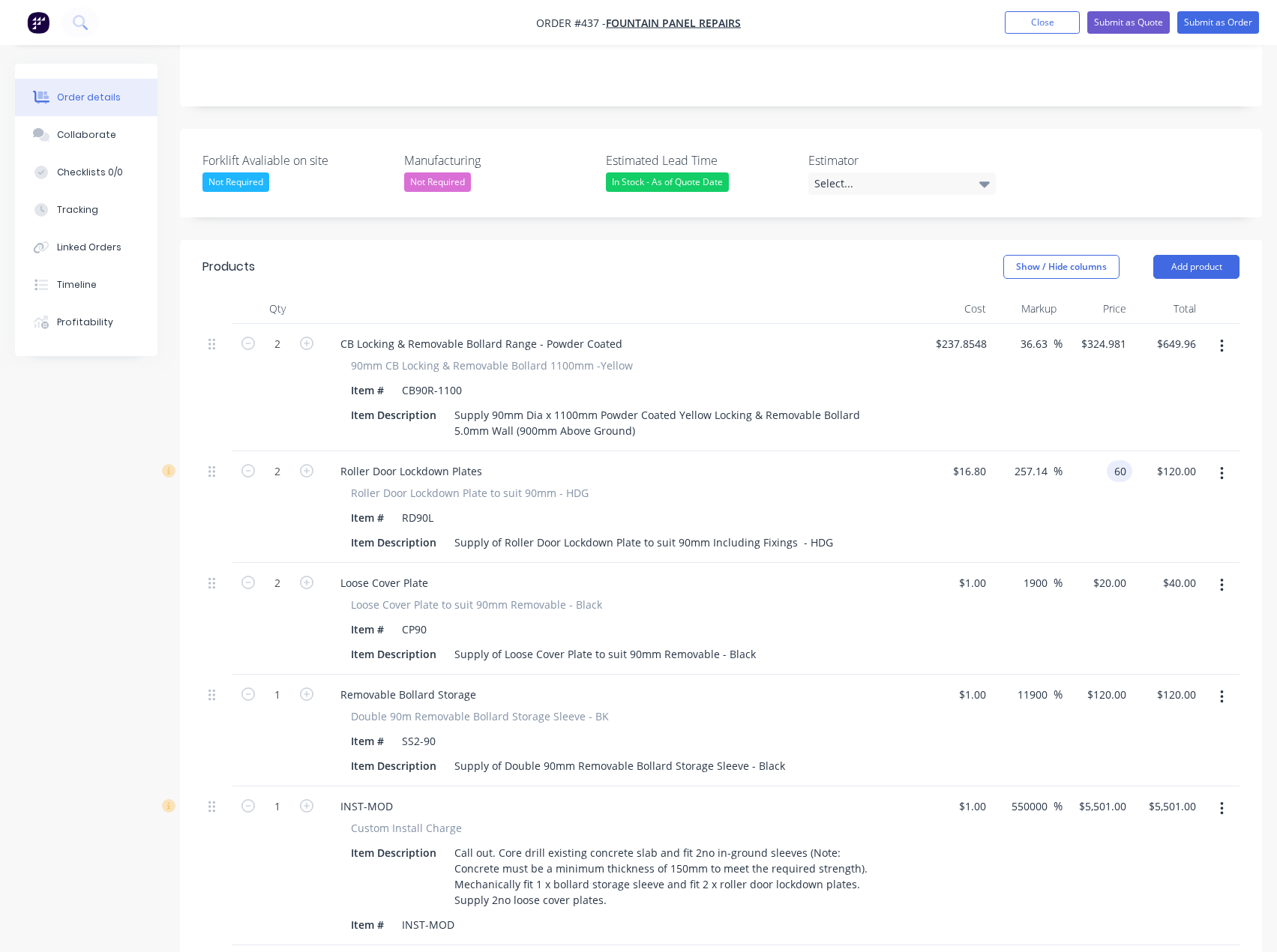
click at [1115, 461] on input "60" at bounding box center [1122, 471] width 20 height 22
type input "55"
type input "324.981"
type input "227.38"
type input "$55.00"
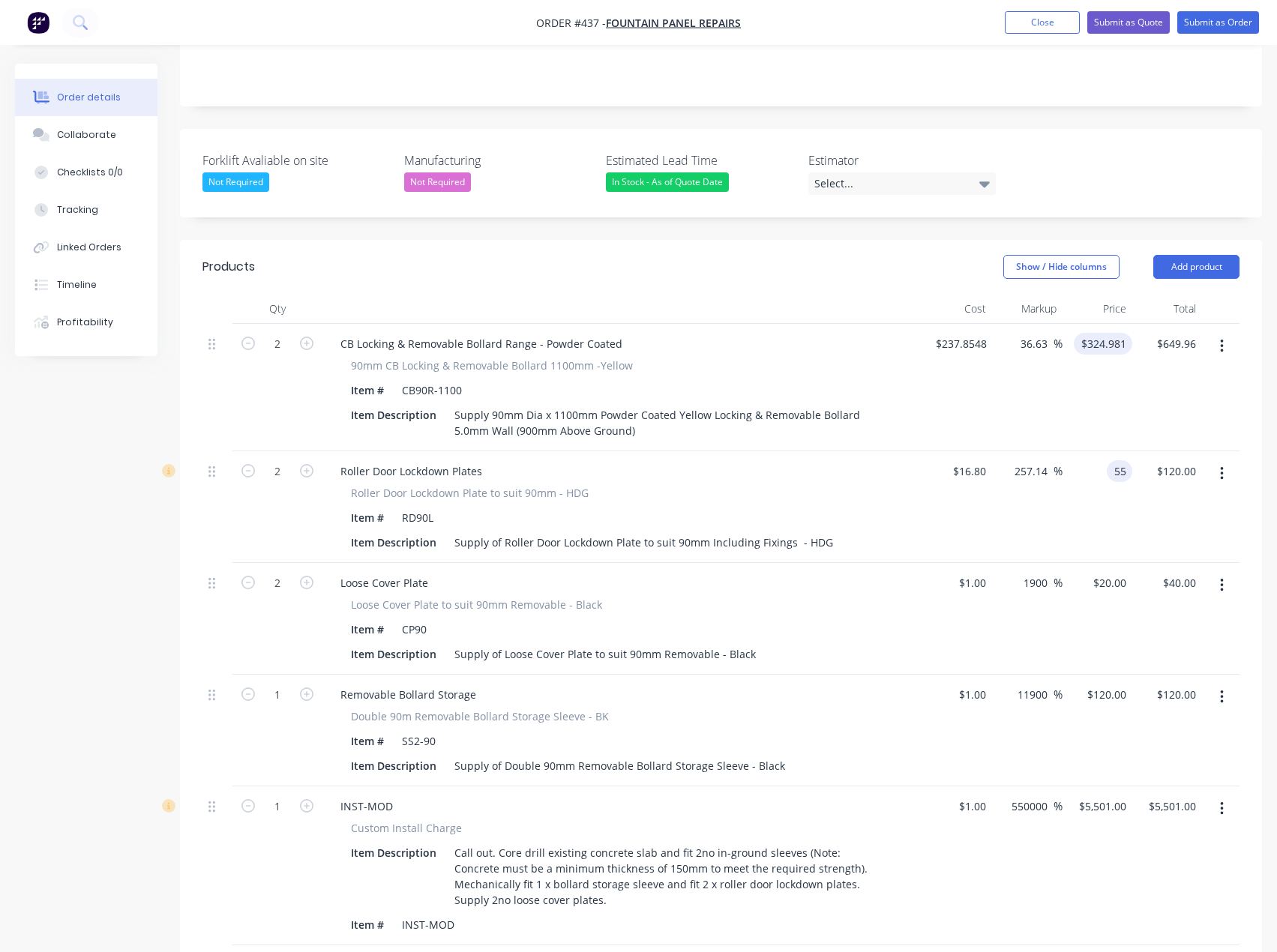
type input "$110.00"
click at [1095, 333] on input "324.981" at bounding box center [1106, 343] width 52 height 22
type input "325"
type input "36.64"
type input "$325.00"
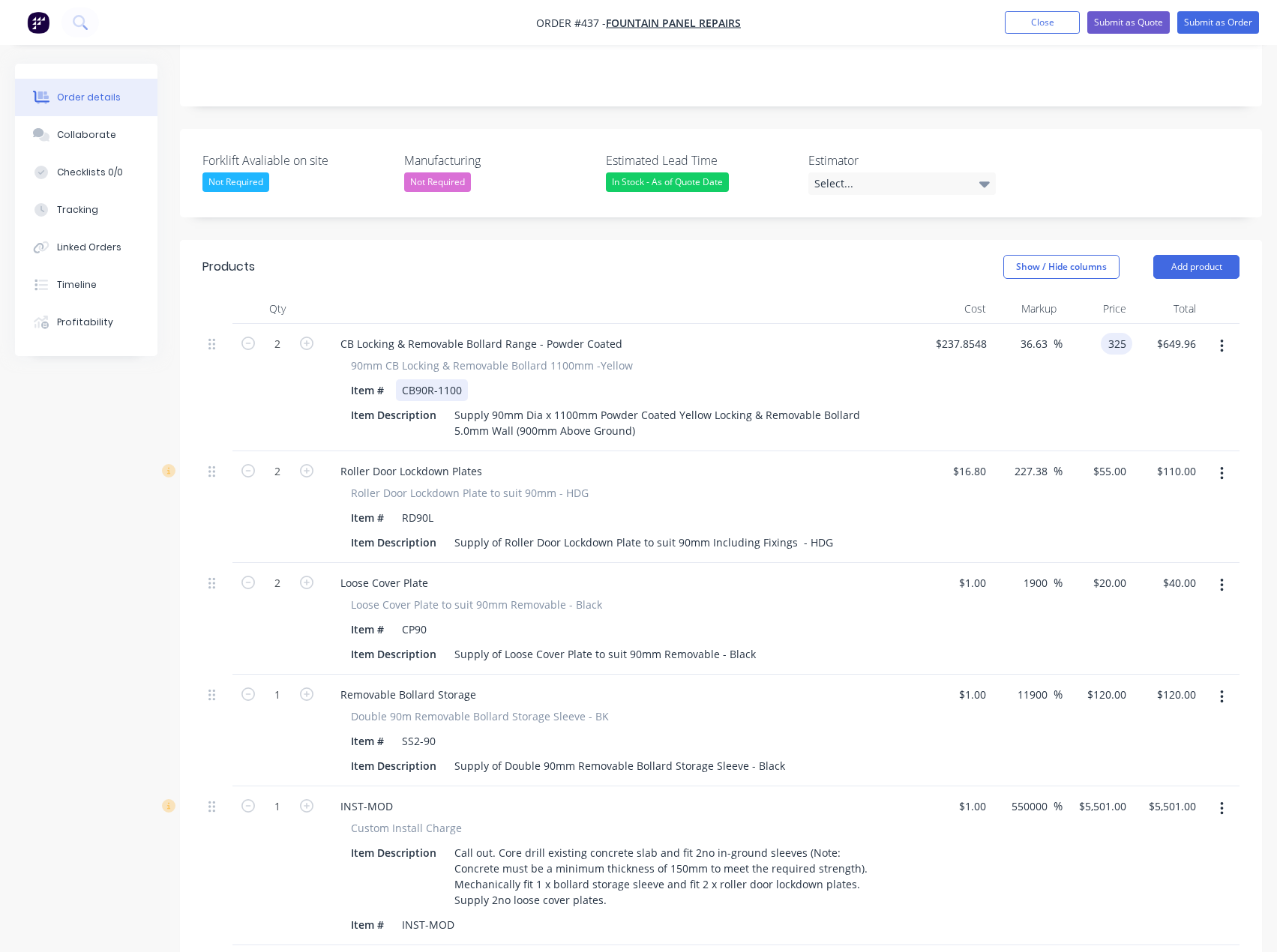
type input "$650.00"
click at [903, 357] on div "90mm CB Locking & Removable Bollard 1100mm -Yellow Item # CB90R-1100 Item Descr…" at bounding box center [623, 399] width 588 height 84
click at [866, 151] on div "Estimator Select..." at bounding box center [902, 172] width 187 height 43
click at [865, 172] on div "Select..." at bounding box center [902, 184] width 187 height 23
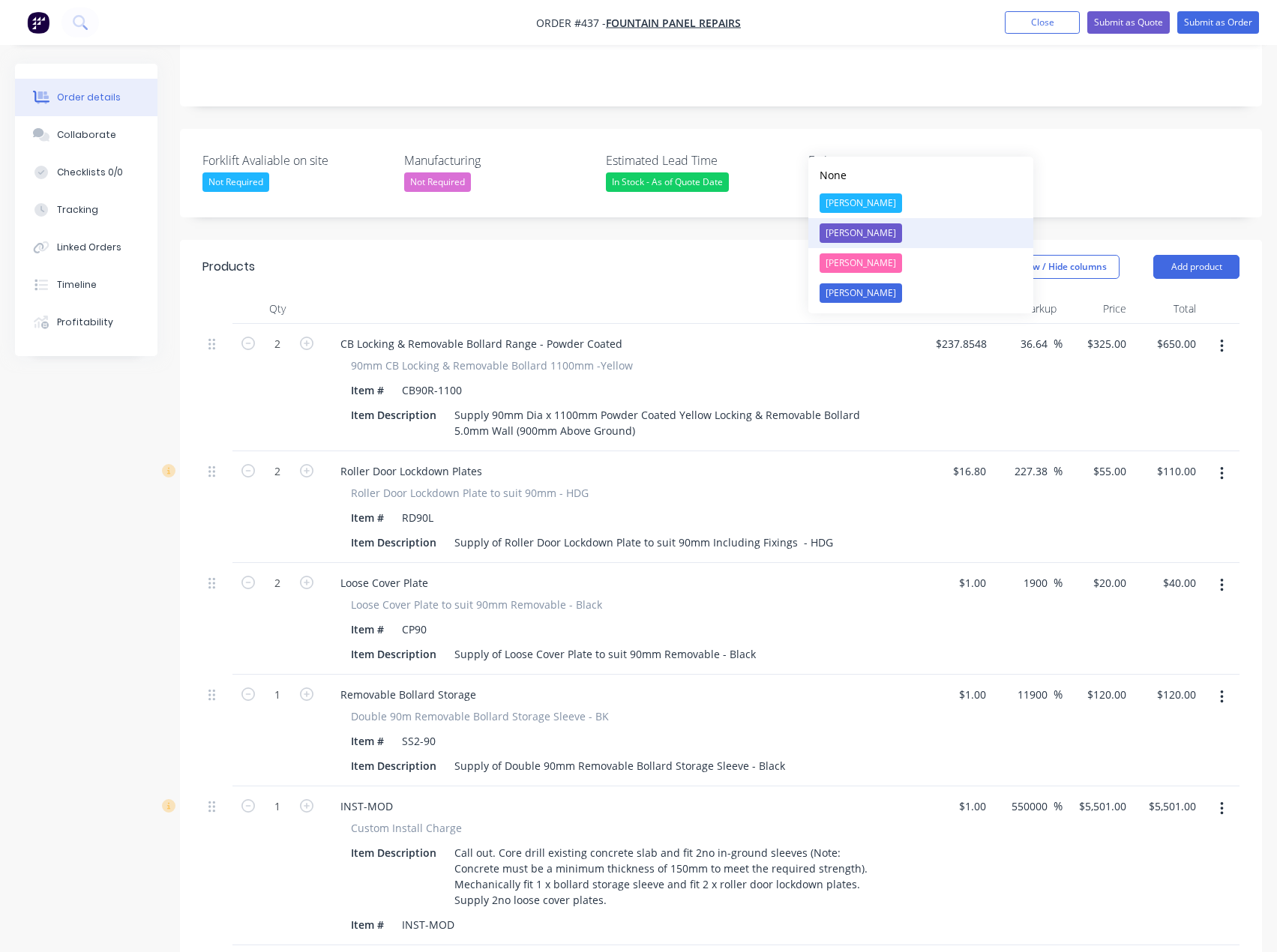
click at [848, 234] on div "[PERSON_NAME]" at bounding box center [860, 234] width 82 height 20
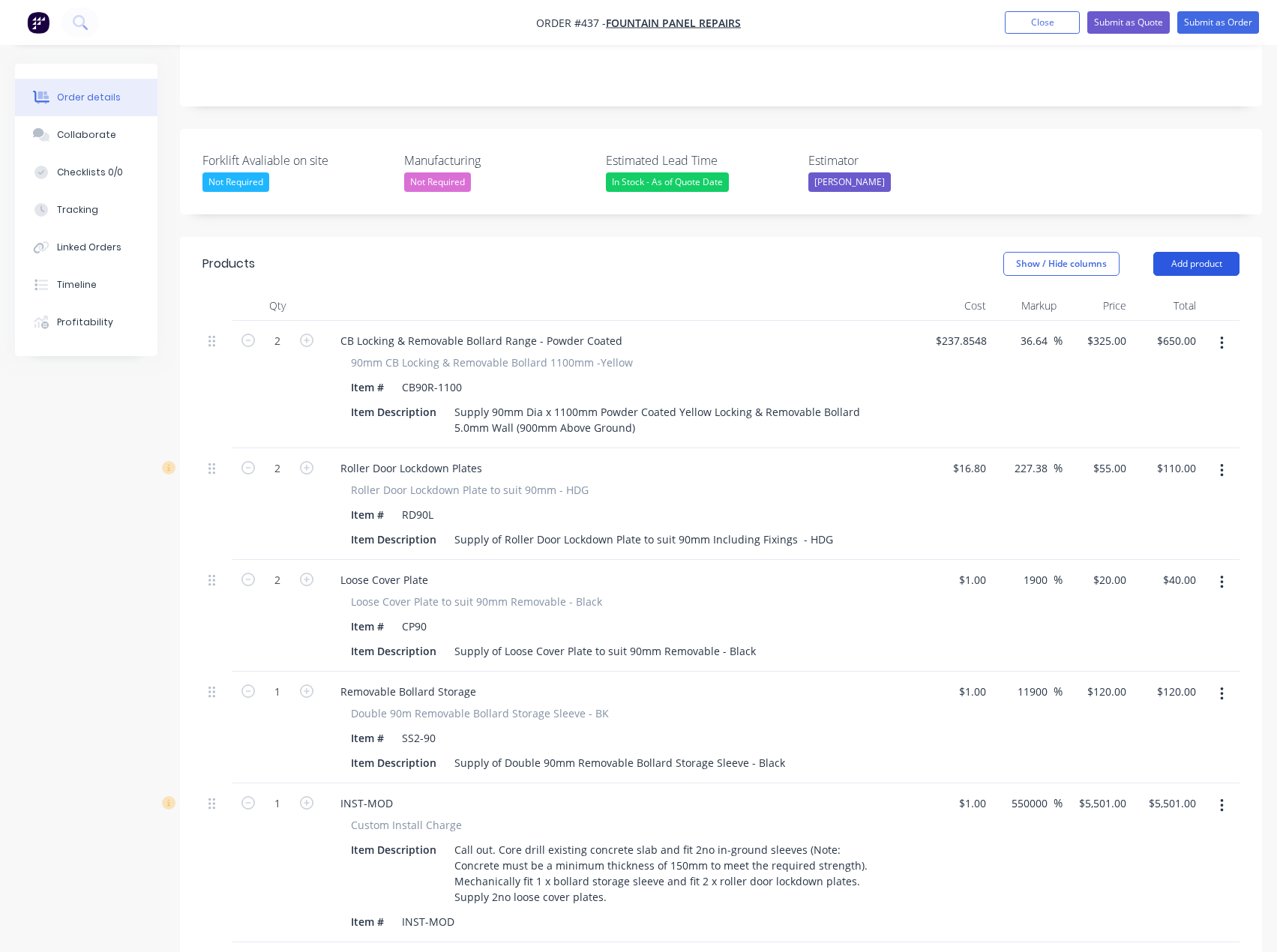
click at [1220, 252] on button "Add product" at bounding box center [1196, 264] width 86 height 24
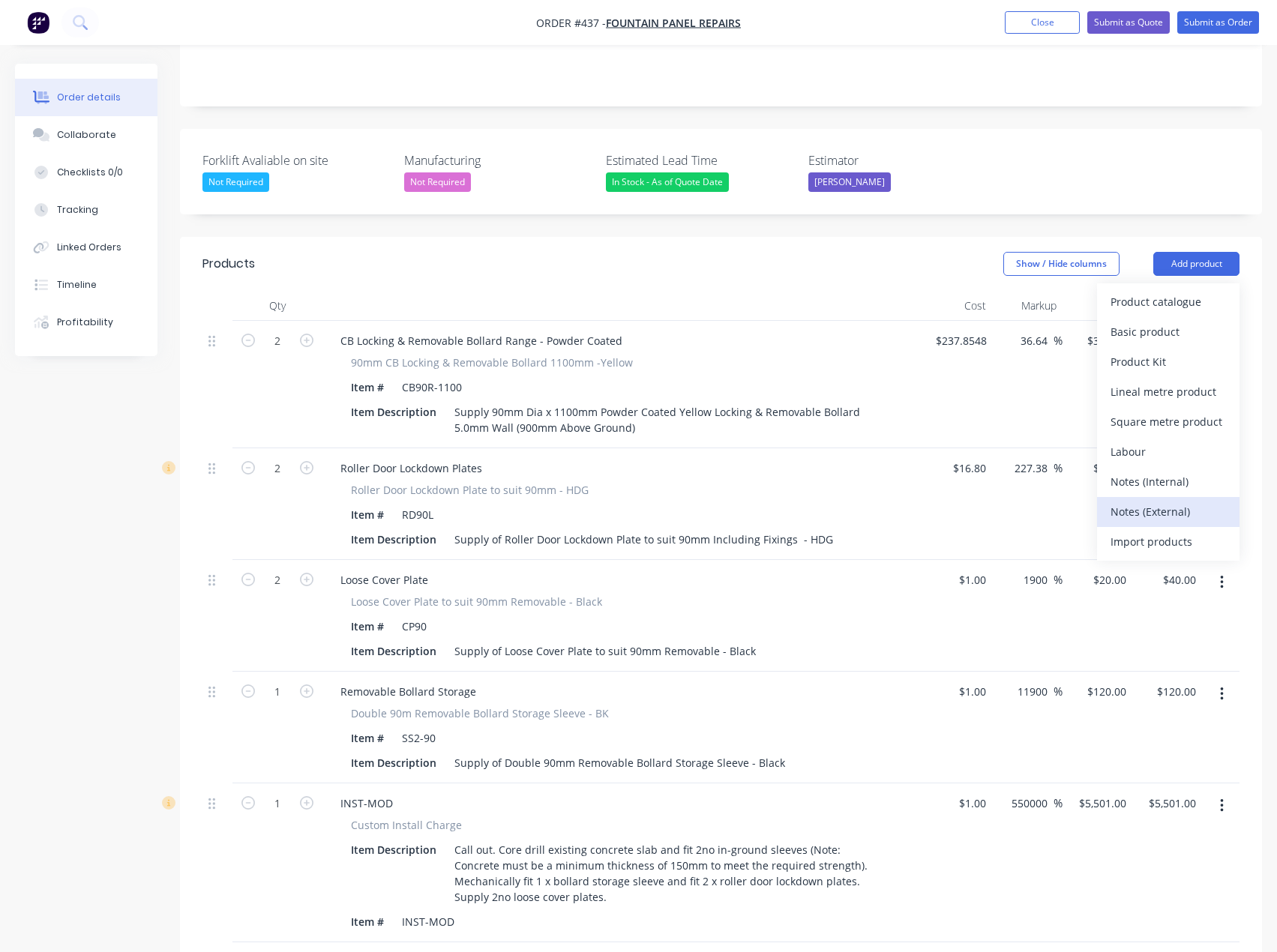
click at [1148, 500] on div "Notes (External)" at bounding box center [1169, 511] width 116 height 22
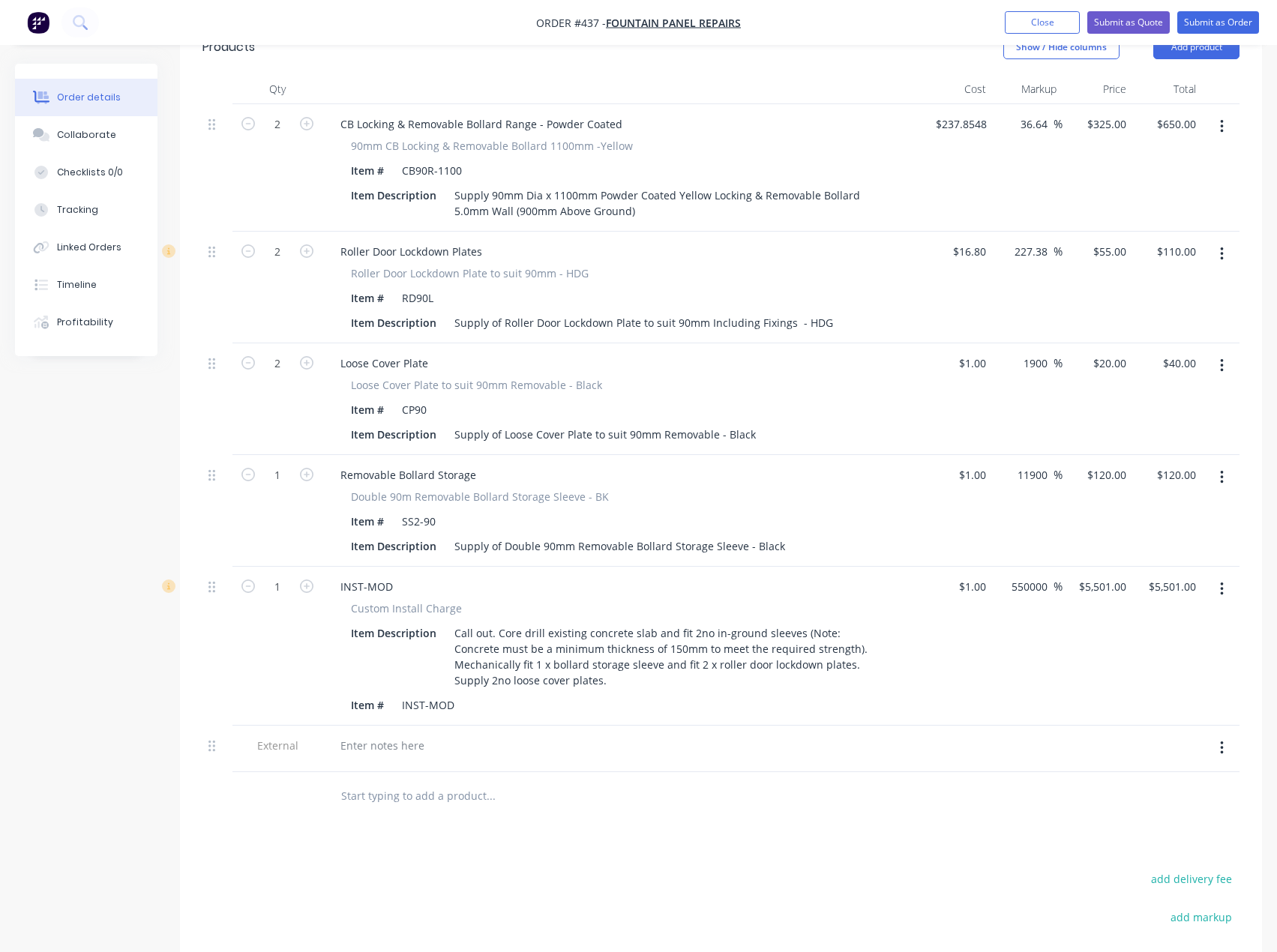
scroll to position [557, 0]
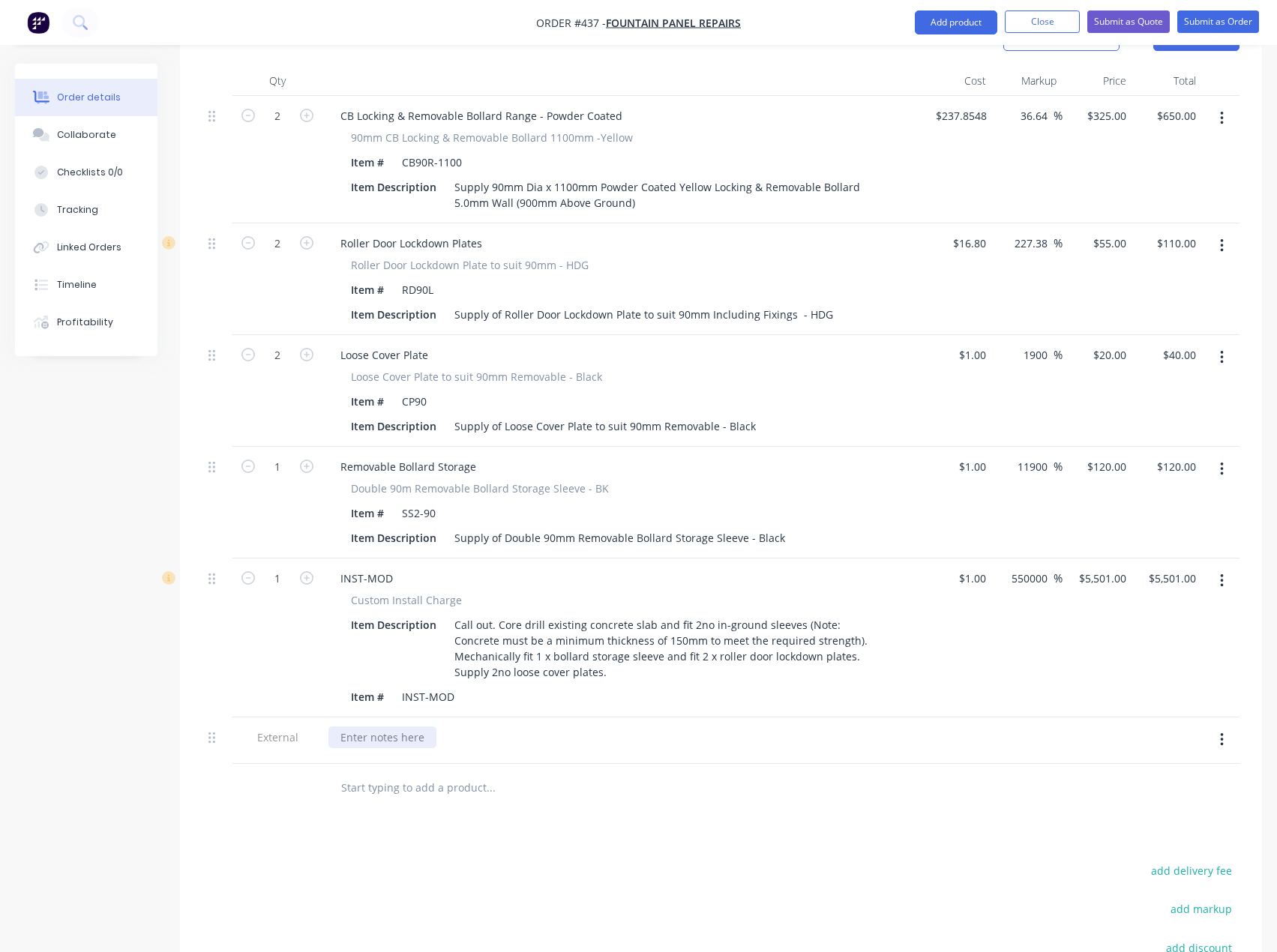
click at [367, 727] on div at bounding box center [383, 737] width 108 height 22
click at [383, 727] on div "SECURE 1no Roller door" at bounding box center [400, 745] width 143 height 37
click at [459, 727] on div "Secure 1no Roller door" at bounding box center [398, 745] width 138 height 37
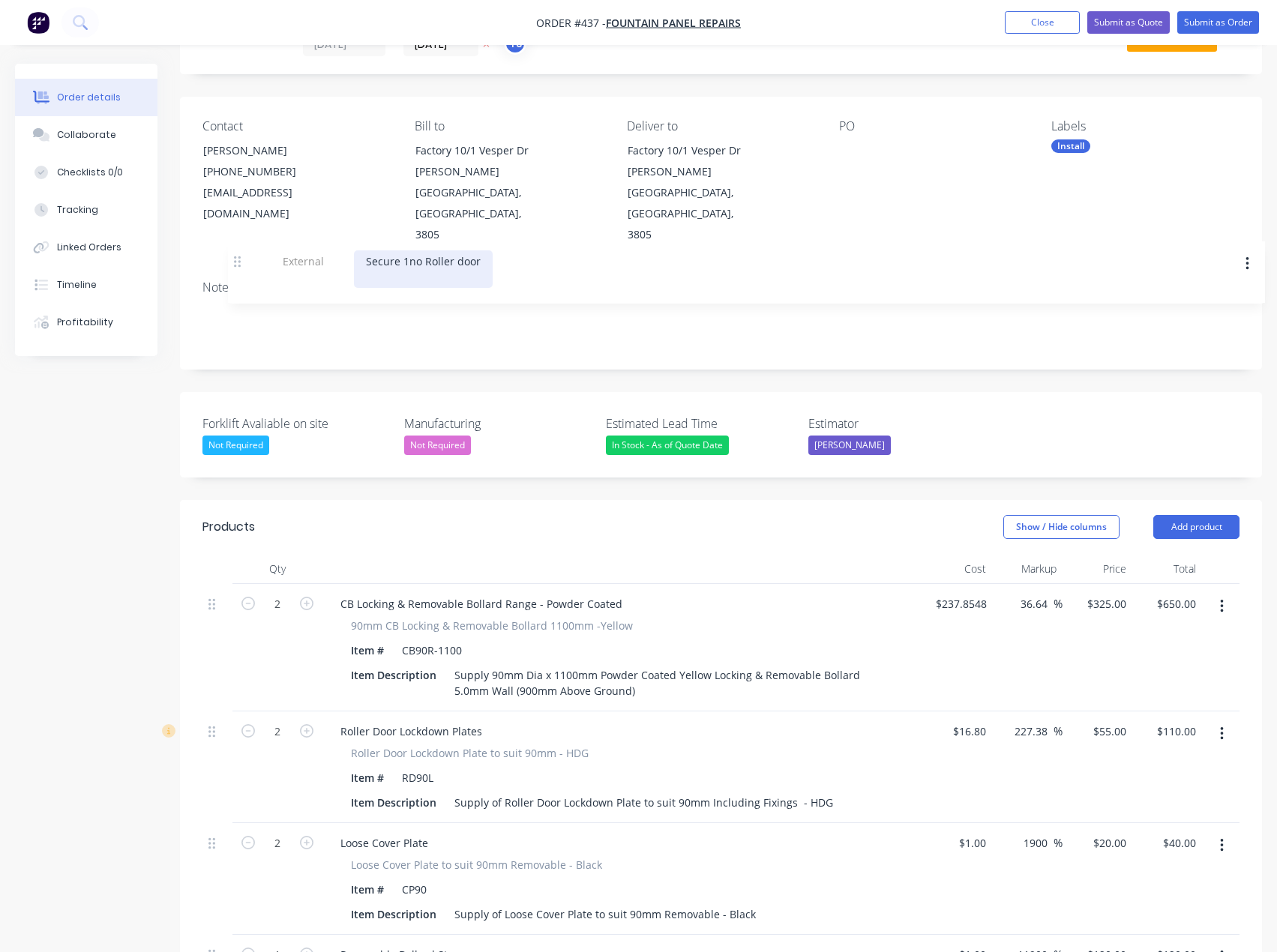
scroll to position [69, 0]
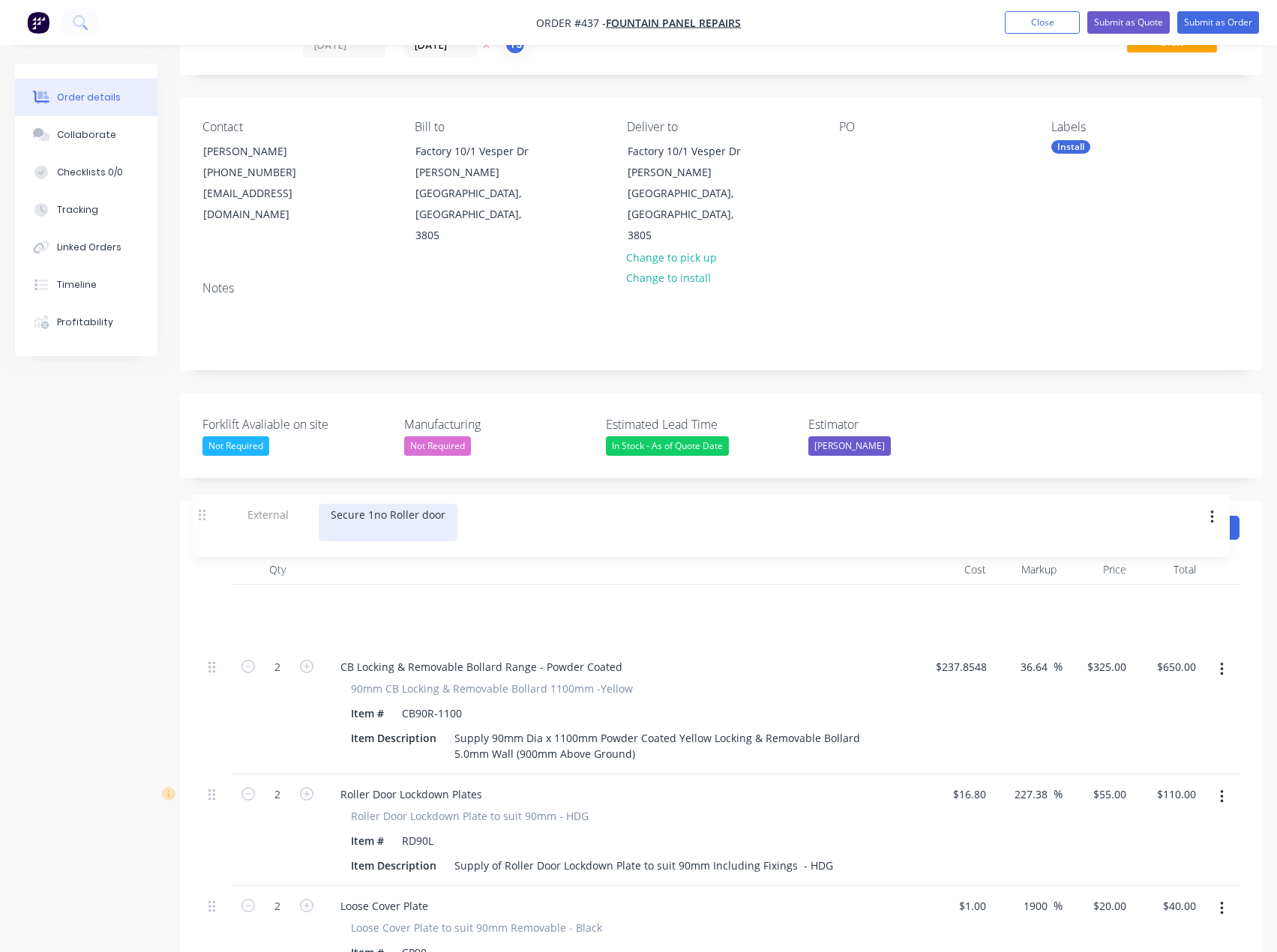
drag, startPoint x: 216, startPoint y: 701, endPoint x: 206, endPoint y: 509, distance: 192.3
click at [206, 509] on div "Products Show / Hide columns Add product Qty Cost Markup Price Total 2 CB Locki…" at bounding box center [721, 908] width 1082 height 816
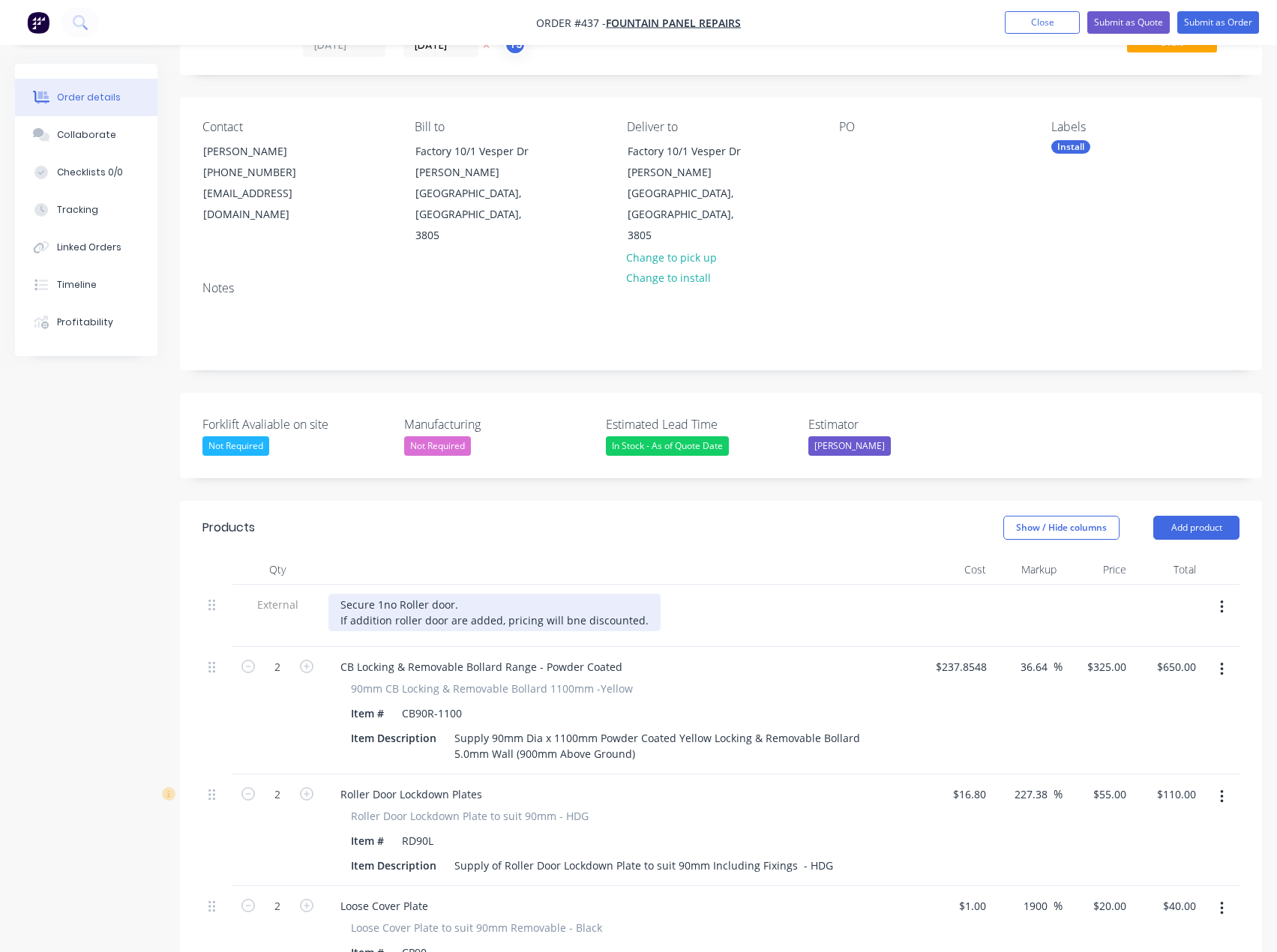
click at [396, 595] on div "Secure 1no Roller door. If addition roller door are added, pricing will bne dis…" at bounding box center [495, 613] width 332 height 37
click at [387, 594] on div "Secure 1no Roller door. If addition roller door are added, pricing will bne dis…" at bounding box center [495, 613] width 332 height 37
click at [457, 594] on div "Secure 1no Roller door. If additional roller door are added, pricing will bne d…" at bounding box center [499, 613] width 341 height 37
click at [338, 594] on div "Secure 1no Roller door. If additional roller door are added, pricing will bne d…" at bounding box center [499, 613] width 341 height 37
click at [611, 594] on div "This quote allows Supamaxx to Secure 1no Roller door. If additional roller door…" at bounding box center [499, 613] width 341 height 37
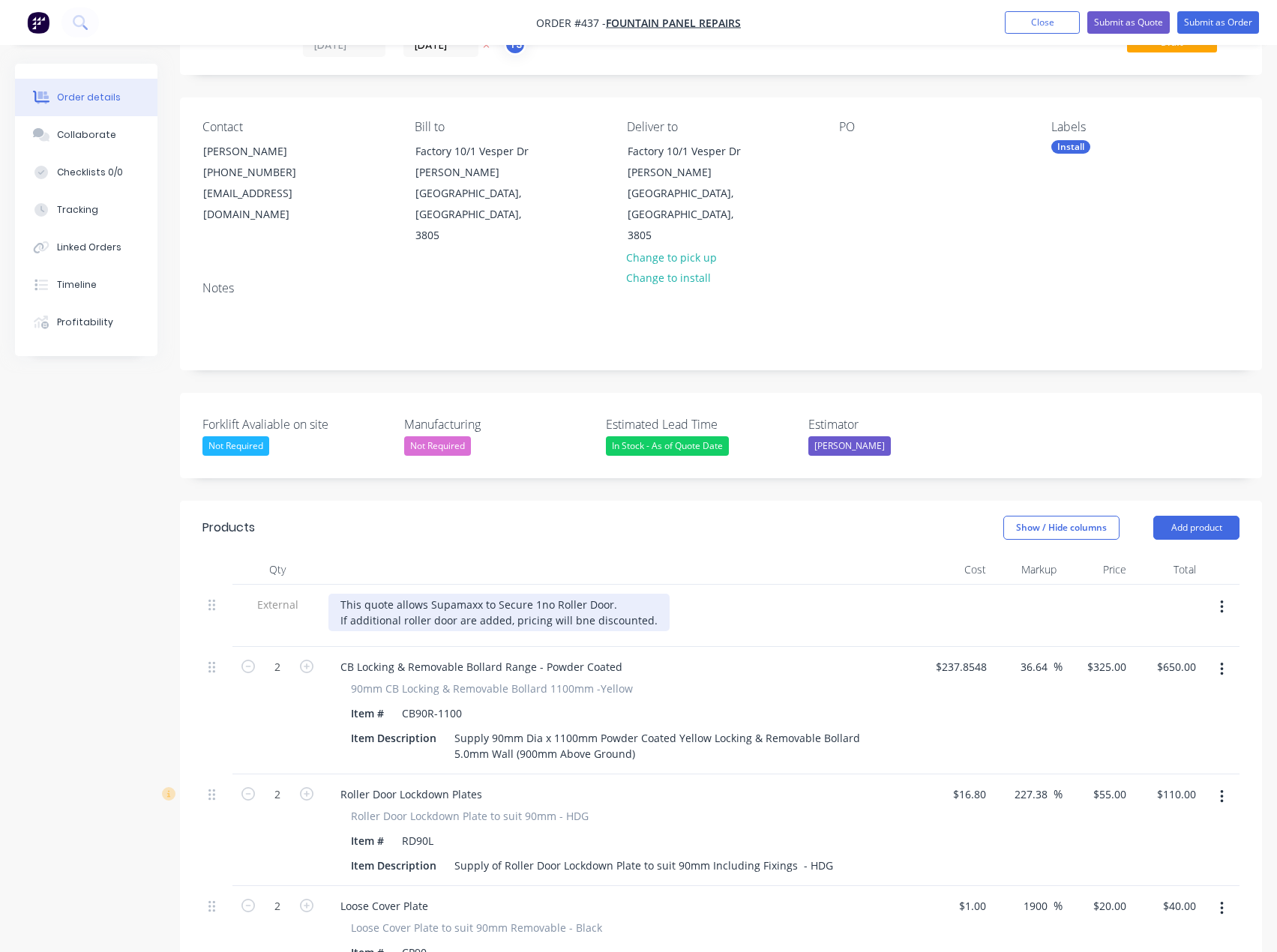
click at [381, 596] on div "This quote allows Supamaxx to Secure 1no Roller Door. If additional roller door…" at bounding box center [499, 613] width 341 height 37
click at [1199, 516] on button "Add product" at bounding box center [1196, 527] width 86 height 24
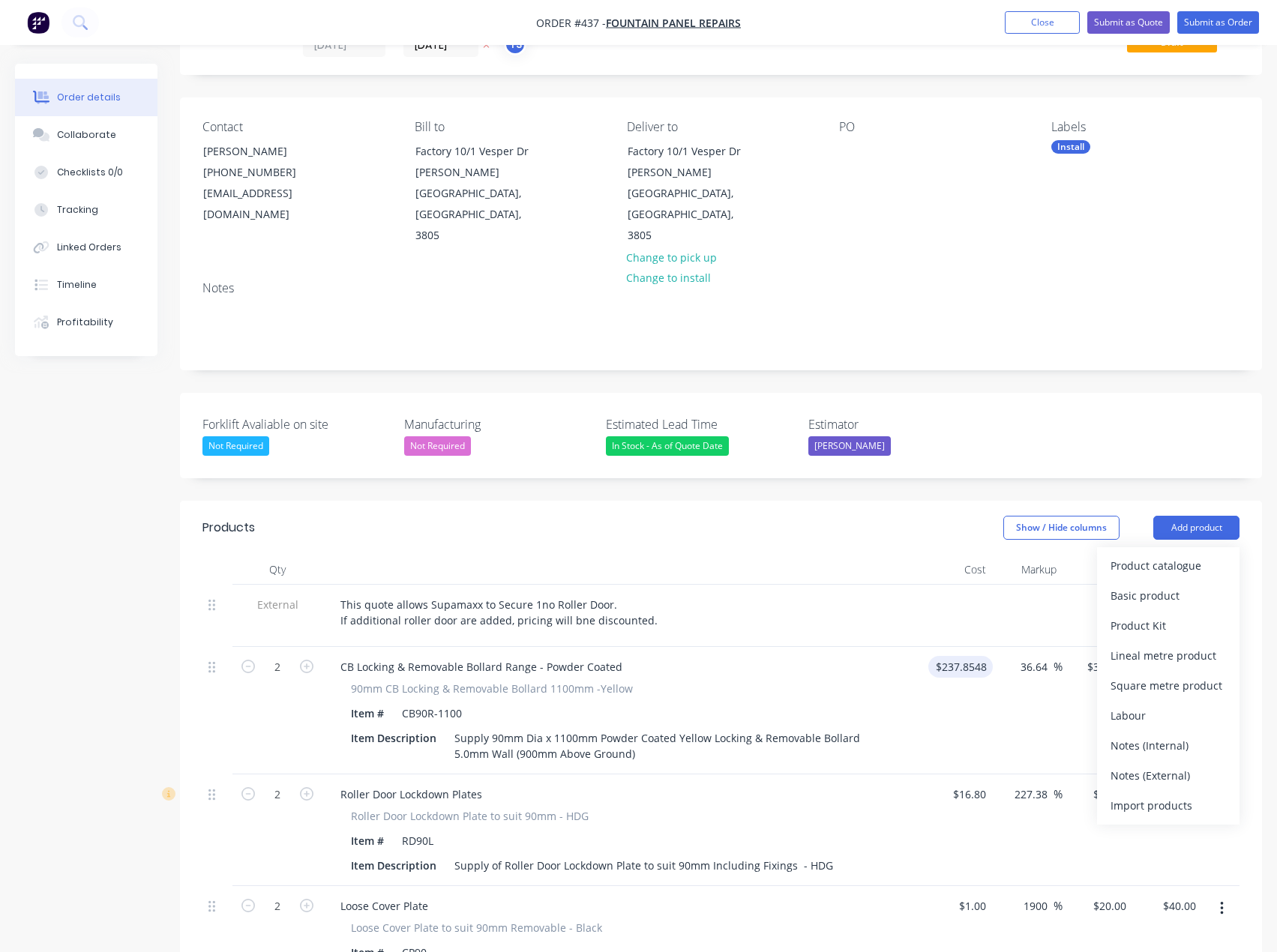
drag, startPoint x: 1138, startPoint y: 738, endPoint x: 968, endPoint y: 631, distance: 200.9
click at [1139, 765] on div "Notes (External)" at bounding box center [1169, 775] width 116 height 22
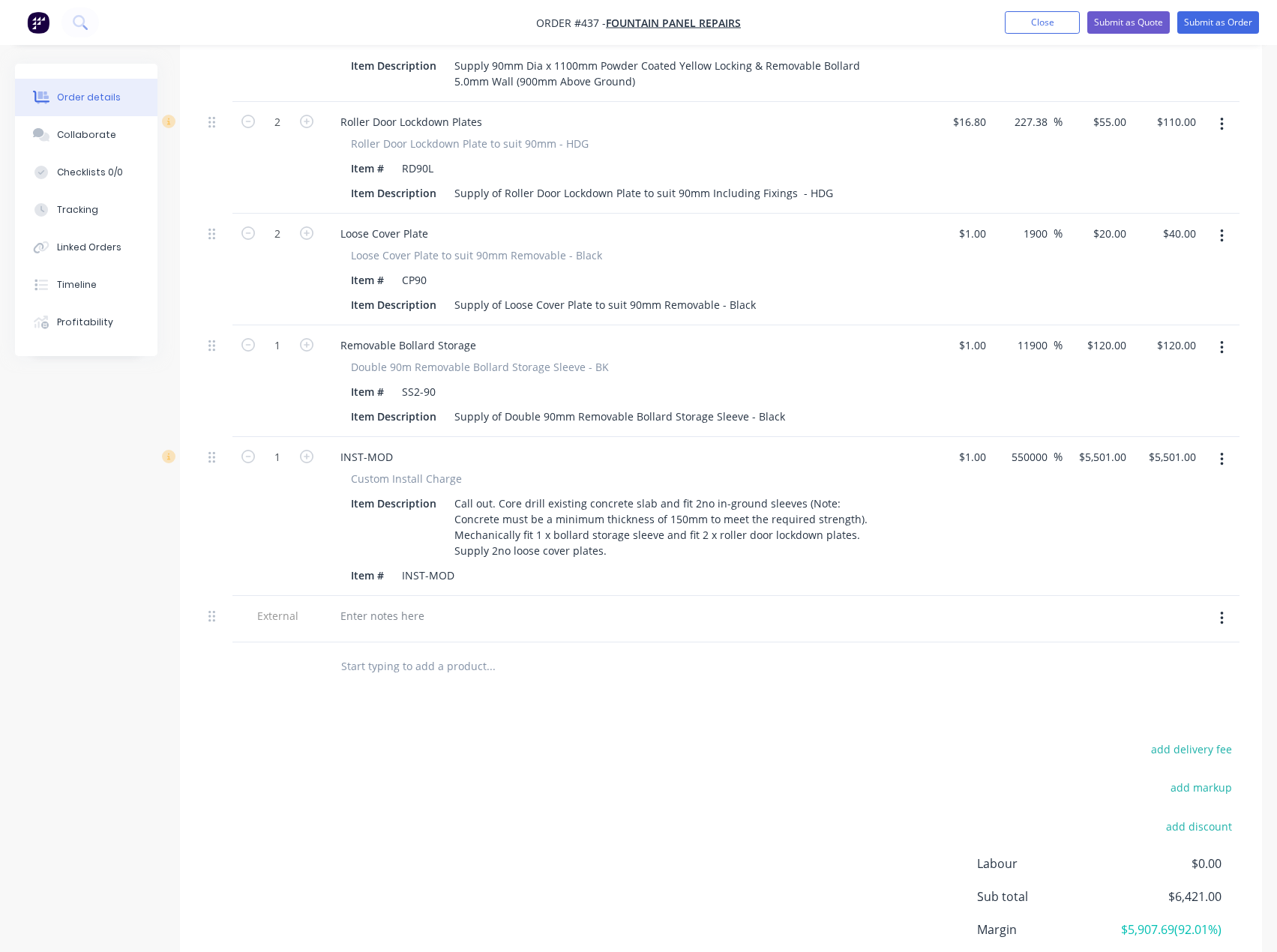
scroll to position [821, 0]
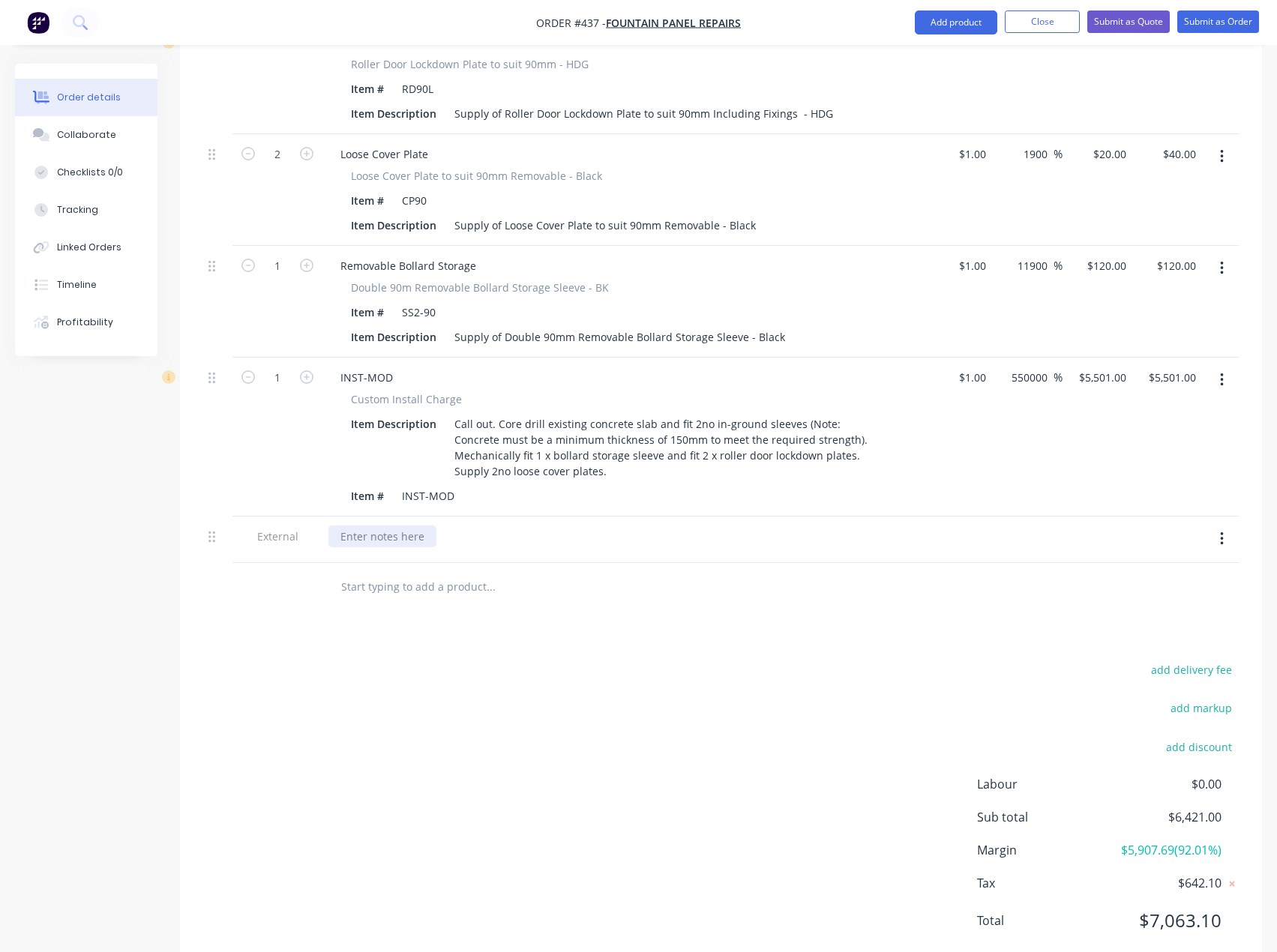
click at [391, 526] on div at bounding box center [383, 536] width 108 height 22
paste div
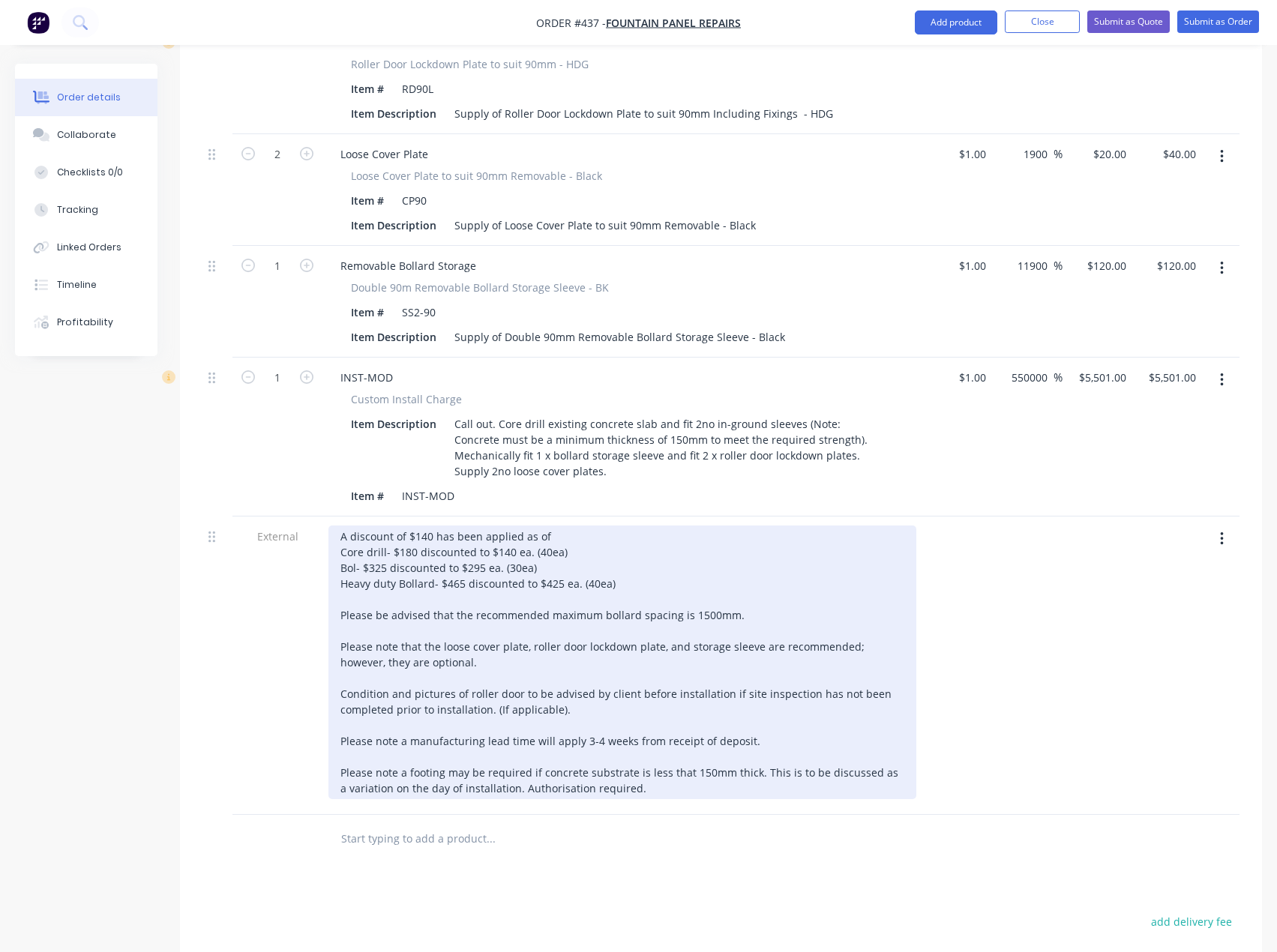
click at [430, 526] on div "A discount of $140 has been applied as of Core drill- $180 discounted to $140 e…" at bounding box center [623, 662] width 588 height 273
drag, startPoint x: 550, startPoint y: 526, endPoint x: 341, endPoint y: 529, distance: 209.0
click at [341, 529] on div "A discount of $140 has been applied as of Core drill- $180 discounted to $140 e…" at bounding box center [623, 662] width 588 height 273
click at [418, 526] on div "A discount of $140 has been applied as of Core drill- $180 discounted to $140 e…" at bounding box center [623, 662] width 588 height 273
click at [424, 526] on div "A discount of $40 has been applied as of Core drill- $180 discounted to $140 ea…" at bounding box center [623, 662] width 588 height 273
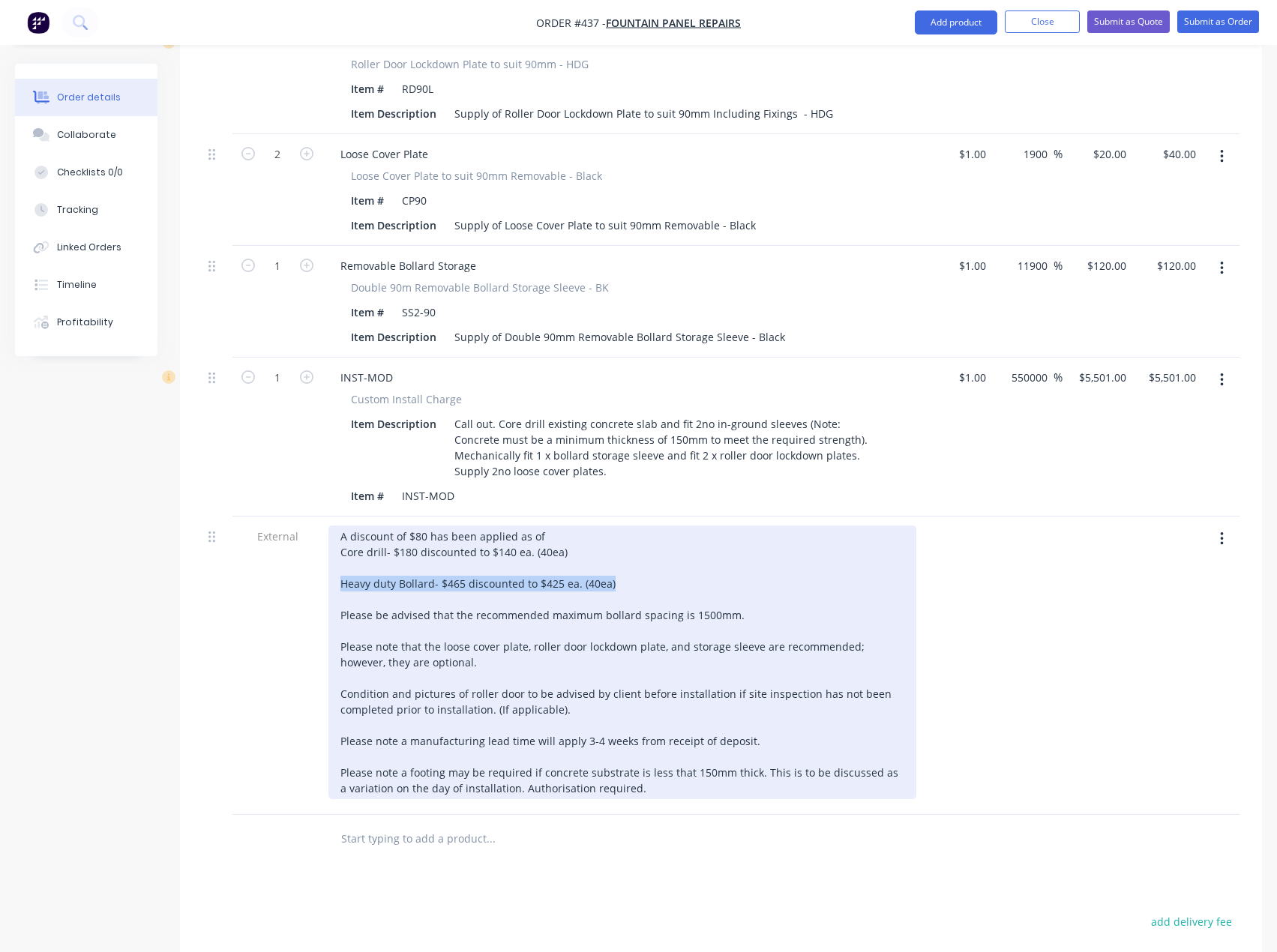
drag, startPoint x: 621, startPoint y: 539, endPoint x: 343, endPoint y: 543, distance: 278.0
click at [343, 543] on div "A discount of $80 has been applied as of Core drill- $180 discounted to $140 ea…" at bounding box center [623, 662] width 588 height 273
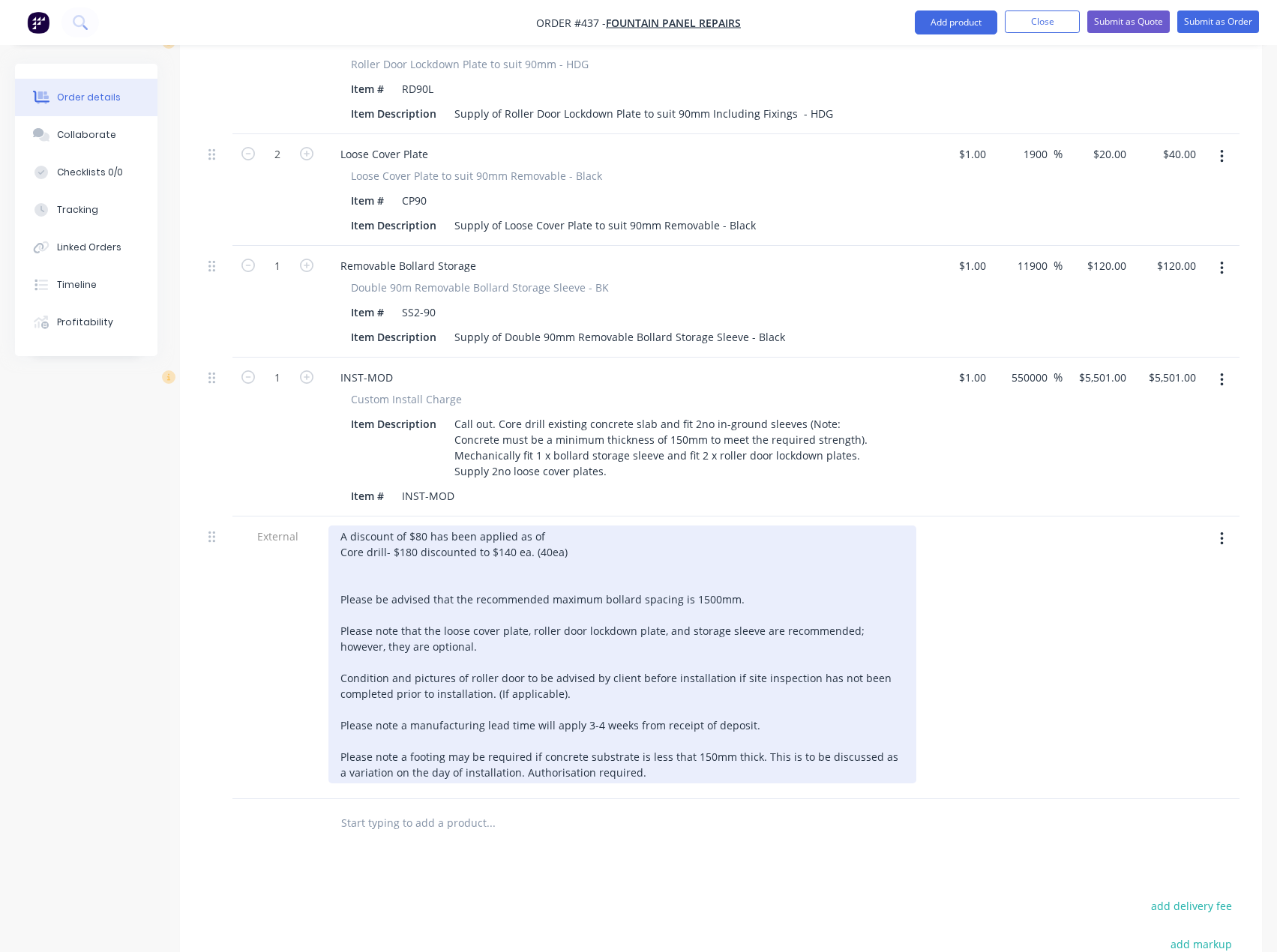
click at [353, 535] on div "A discount of $80 has been applied as of Core drill- $180 discounted to $140 ea…" at bounding box center [623, 654] width 588 height 258
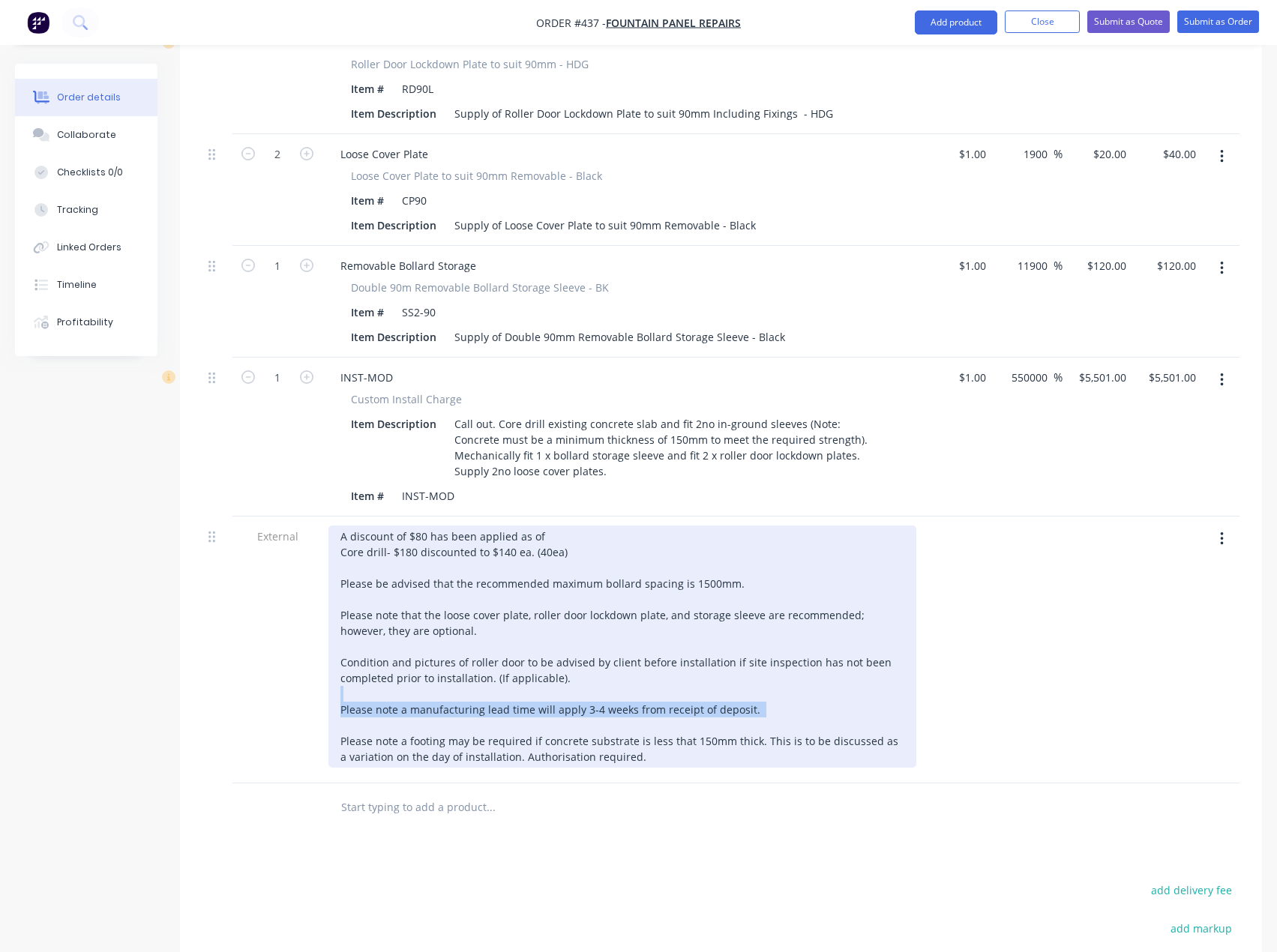
drag, startPoint x: 789, startPoint y: 677, endPoint x: 348, endPoint y: 656, distance: 441.5
click at [348, 656] on div "A discount of $80 has been applied as of Core drill- $180 discounted to $140 ea…" at bounding box center [623, 647] width 588 height 242
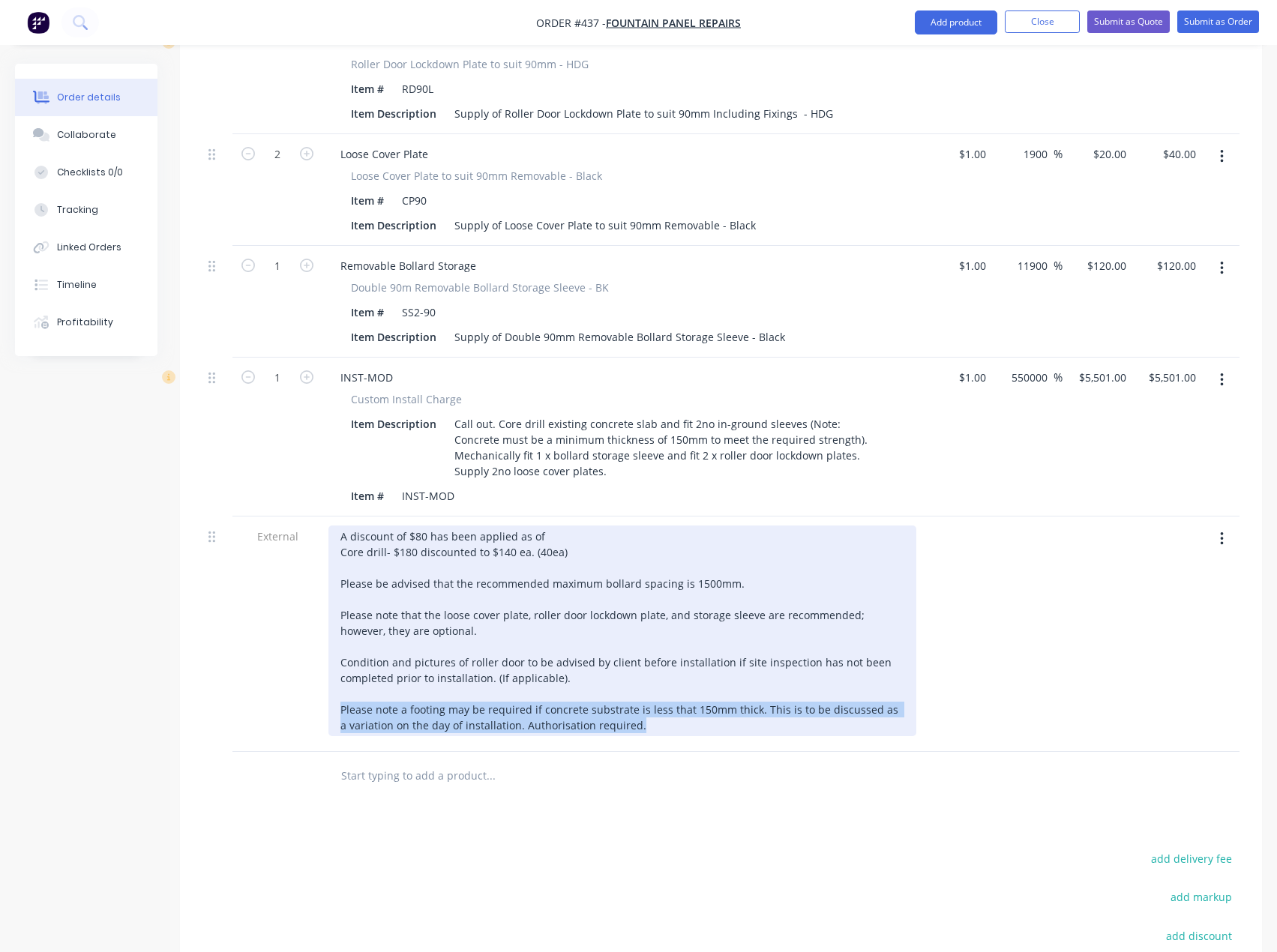
drag, startPoint x: 671, startPoint y: 683, endPoint x: 306, endPoint y: 664, distance: 365.5
click at [306, 664] on div "External A discount of $80 has been applied as of Core drill- $180 discounted t…" at bounding box center [721, 634] width 1037 height 235
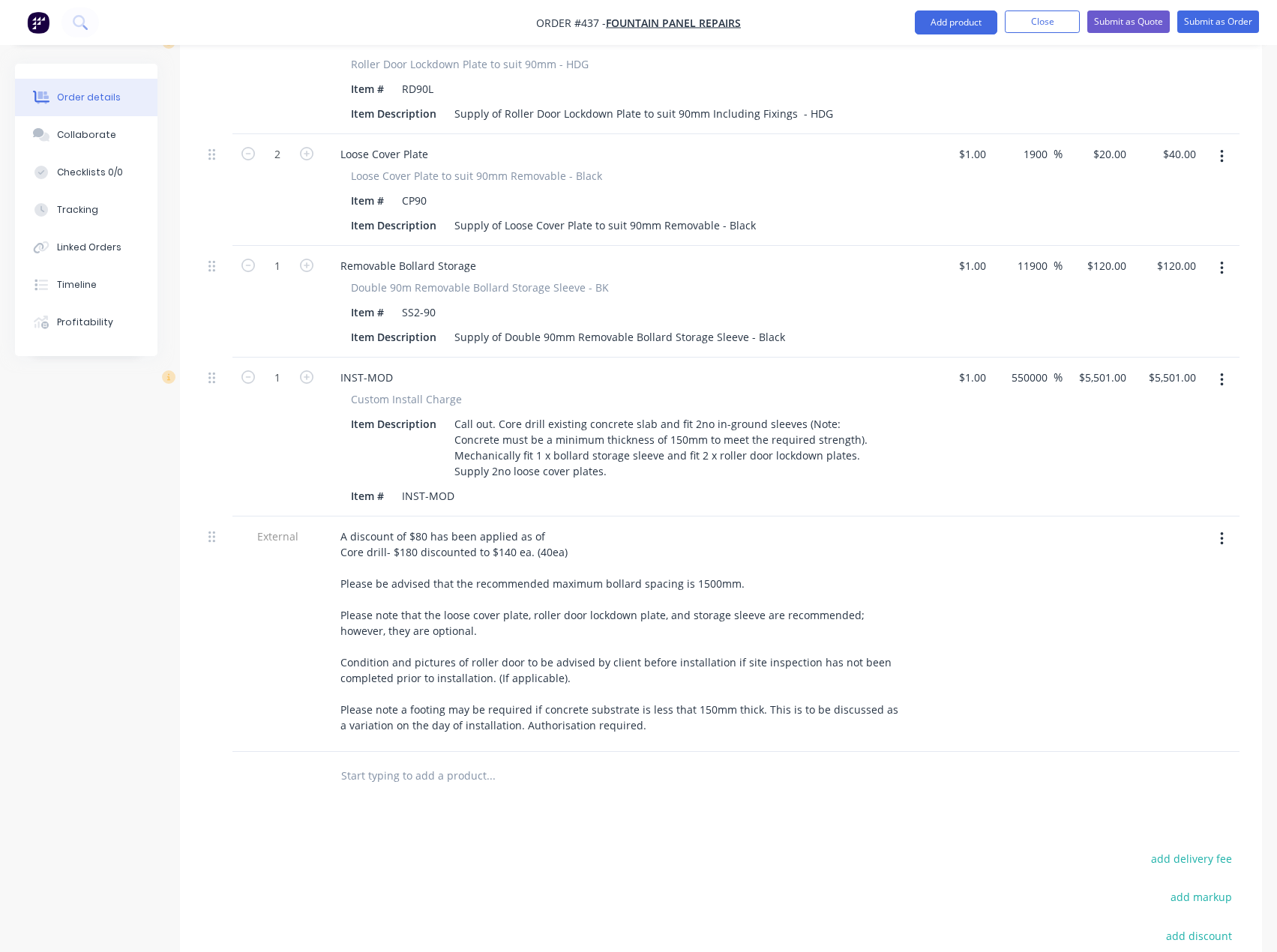
click at [682, 761] on div at bounding box center [553, 775] width 450 height 30
click at [1092, 357] on div "5501 5501" at bounding box center [1098, 436] width 70 height 159
type input "550"
type input "54900"
type input "$550.00"
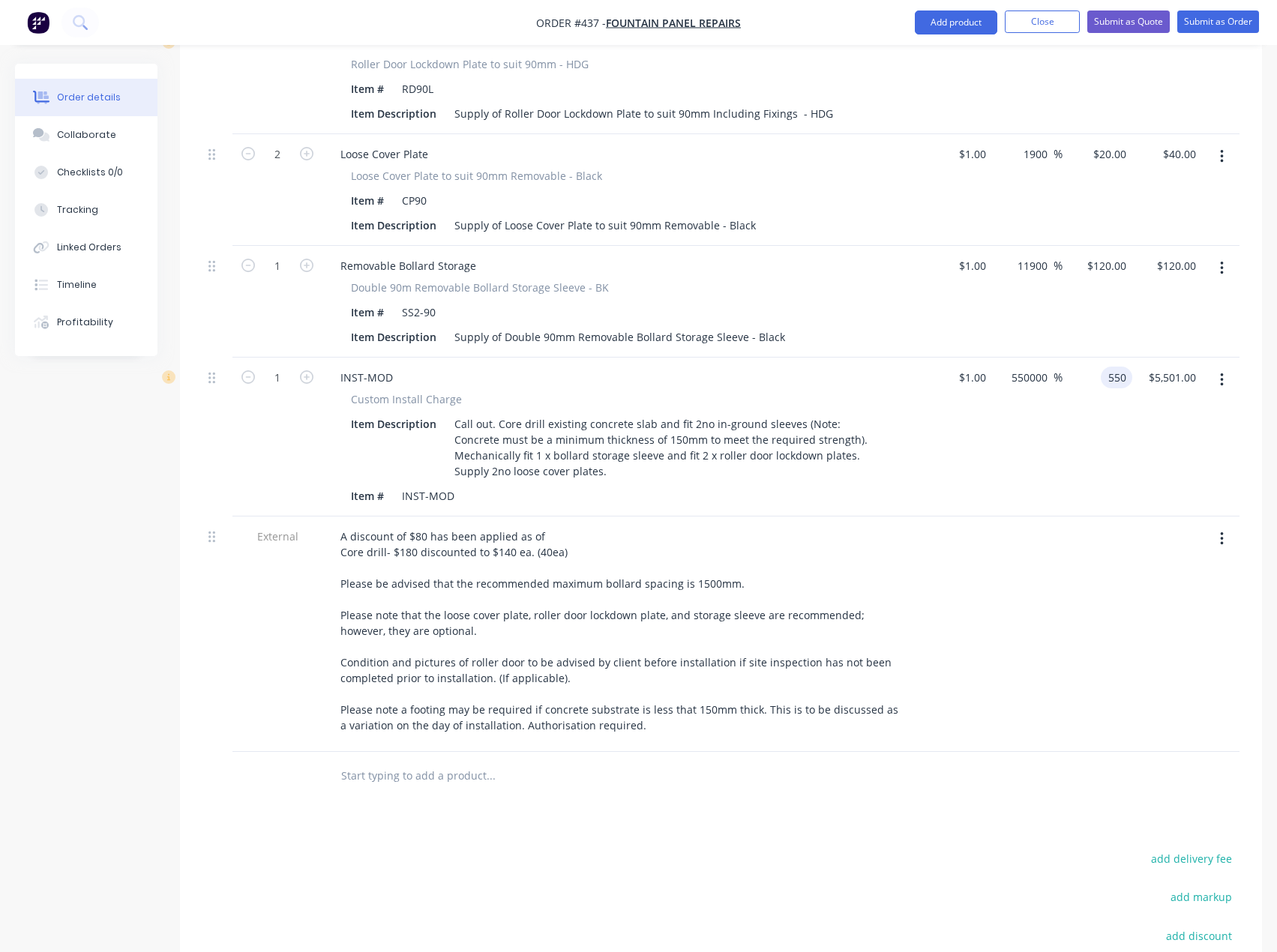
type input "$550.00"
click at [1066, 545] on div at bounding box center [1098, 634] width 70 height 235
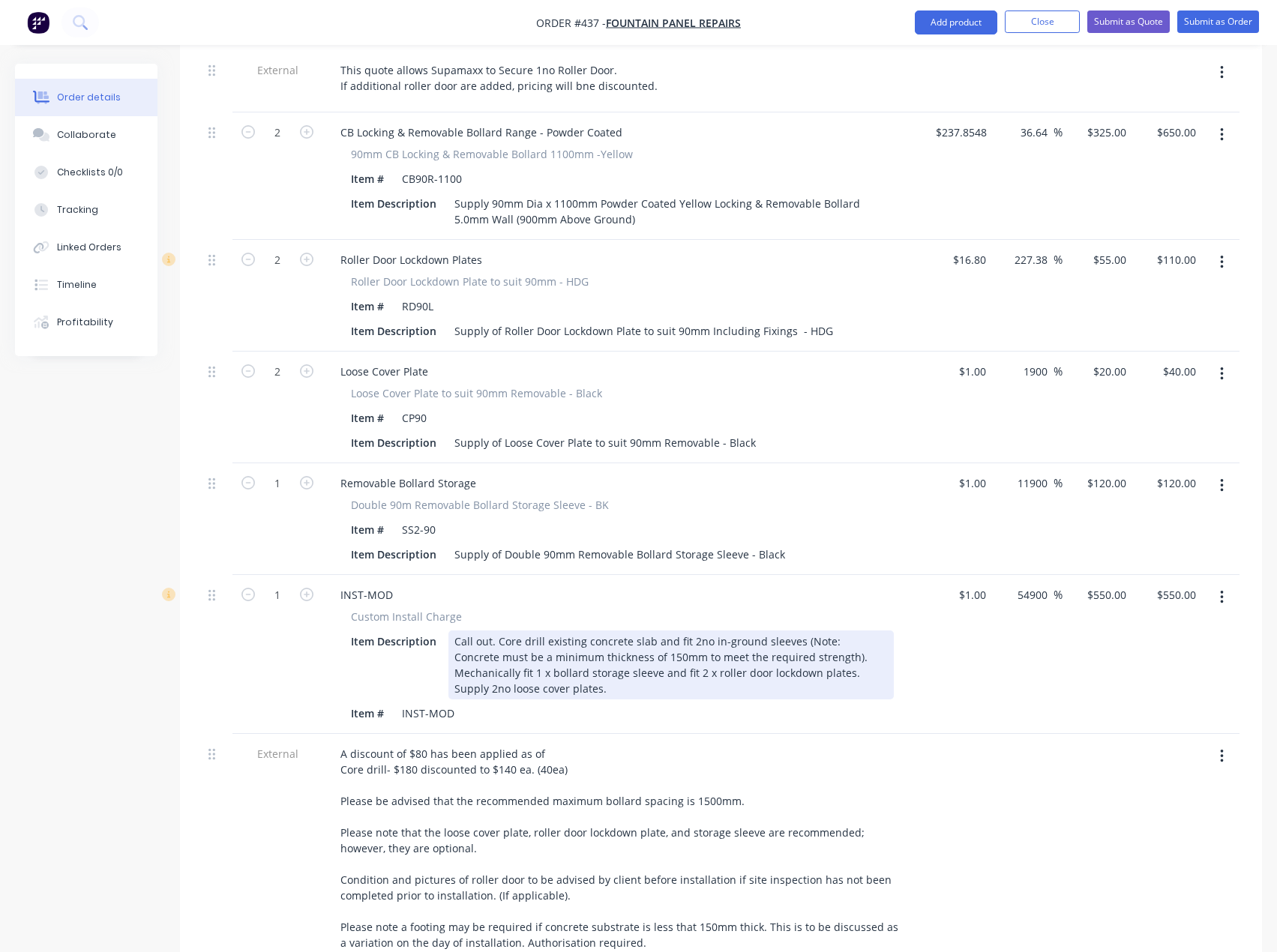
scroll to position [446, 0]
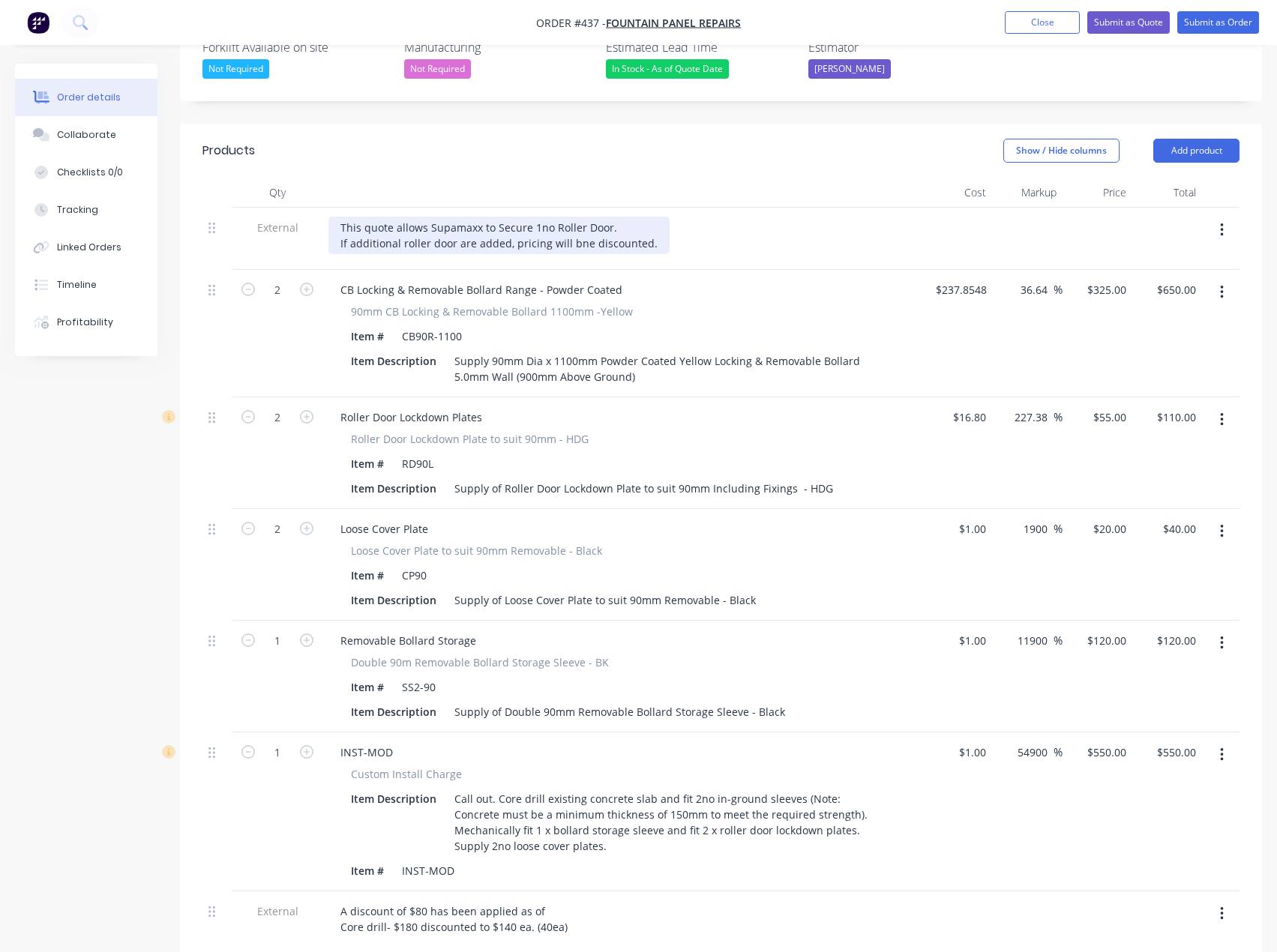
click at [453, 216] on div "This quote allows Supamaxx to Secure 1no Roller Door. If additional roller door…" at bounding box center [499, 235] width 341 height 37
click at [543, 216] on div "This quote allows Supamaxx to Secure 1no Roller Door. If additional roller door…" at bounding box center [502, 235] width 347 height 37
click at [654, 216] on div "This quote allows Supamaxx to Secure 1no Roller Door. If additional roller door…" at bounding box center [502, 235] width 347 height 37
click at [517, 216] on div "This quote allows Supamaxx to Secure 1no Roller Door. If additional roller door…" at bounding box center [502, 235] width 347 height 37
click at [614, 216] on div "This quote allows Supamaxx to Secure 1no Roller Door. If additional roller door…" at bounding box center [522, 235] width 386 height 37
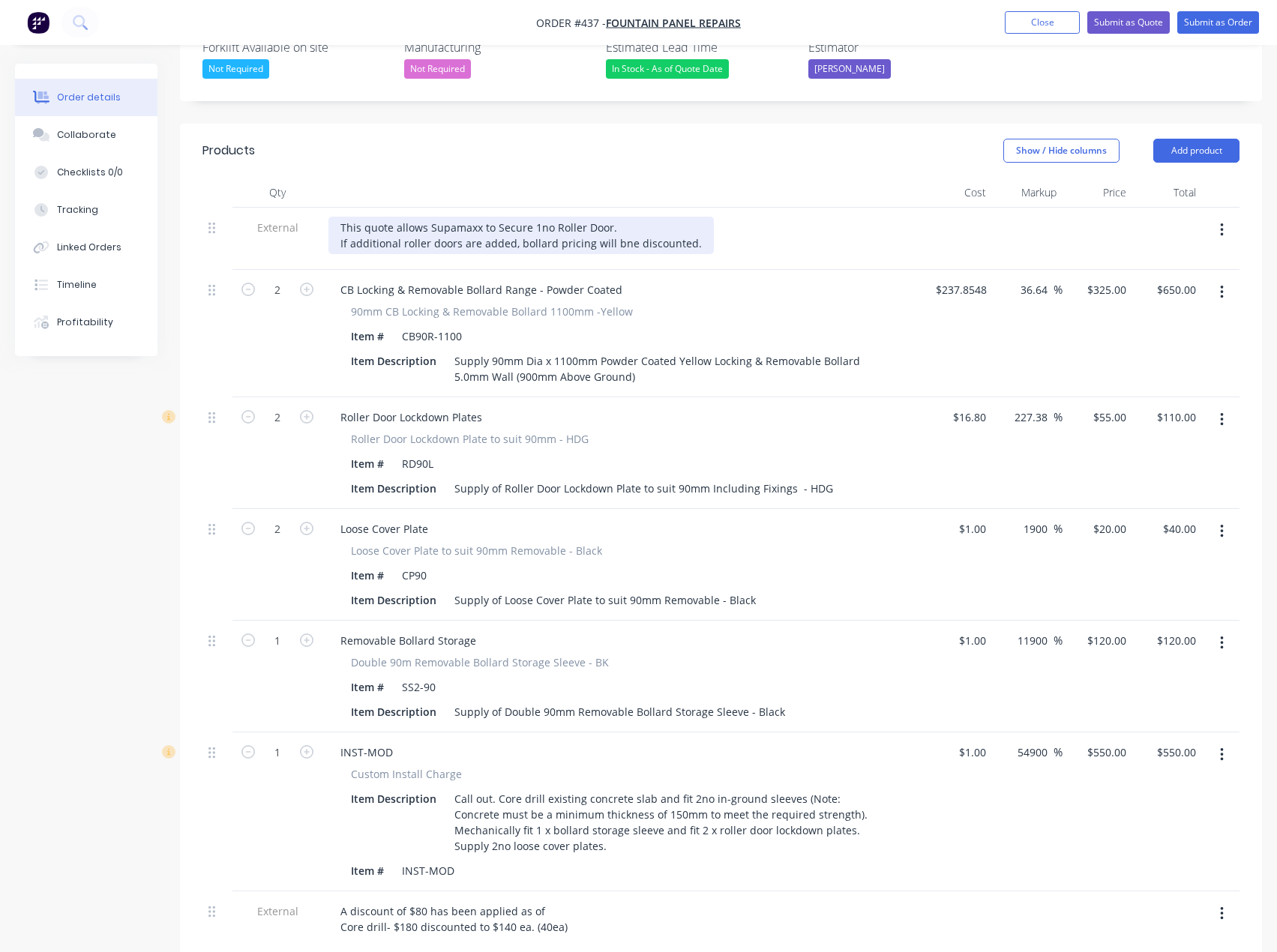
click at [621, 216] on div "This quote allows Supamaxx to Secure 1no Roller Door. If additional roller door…" at bounding box center [522, 235] width 386 height 37
click at [678, 216] on div "This quote allows Supamaxx to Secure 1no Roller Door. If additional roller door…" at bounding box center [518, 235] width 378 height 37
click at [679, 216] on div "This quote allows Supamaxx to Secure 1no Roller Door. If additional roller door…" at bounding box center [518, 235] width 378 height 37
click at [632, 216] on div "This quote allows Supamaxx to Secure 1no Roller Door. If additional roller door…" at bounding box center [518, 235] width 378 height 37
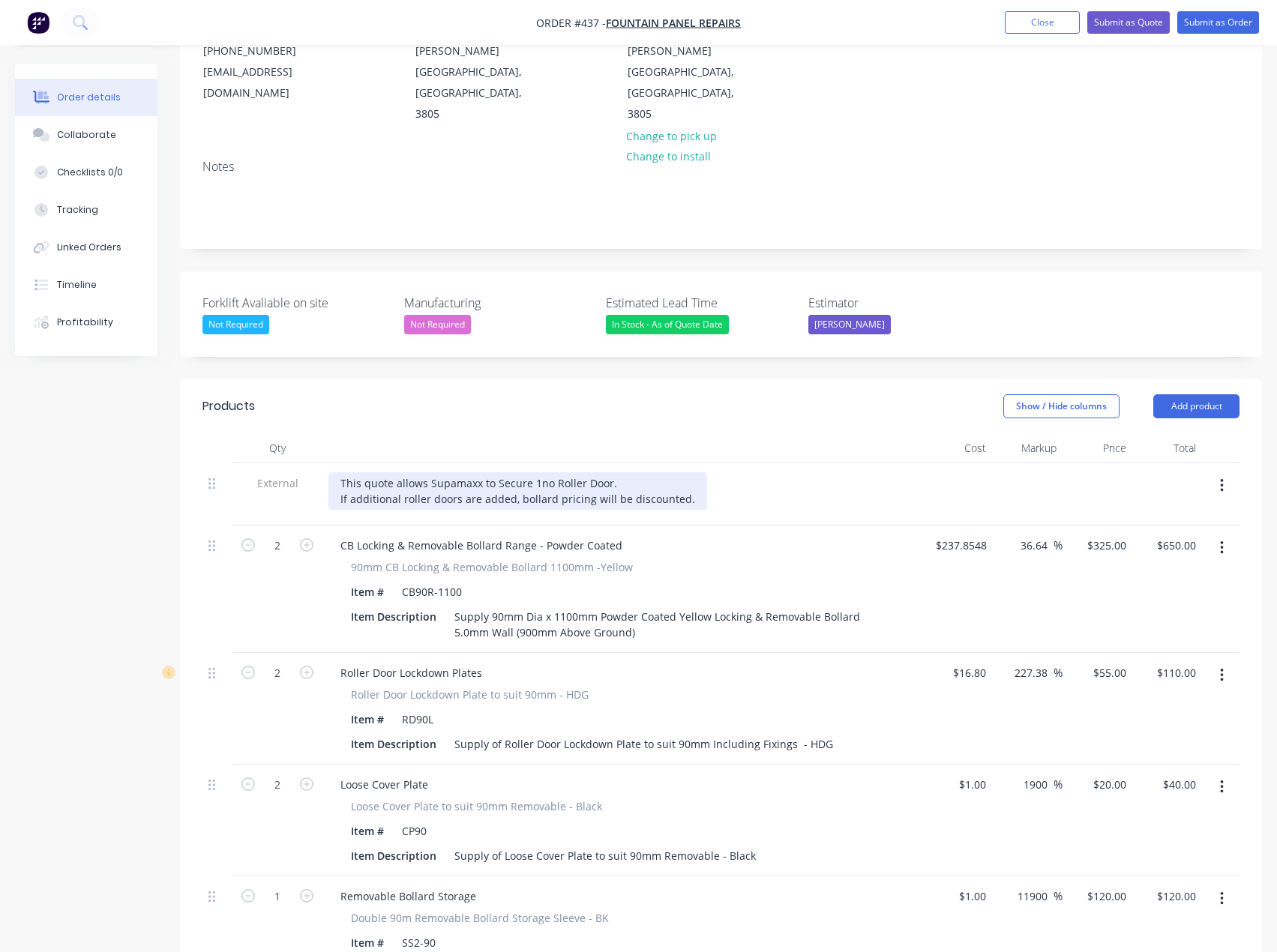
scroll to position [146, 0]
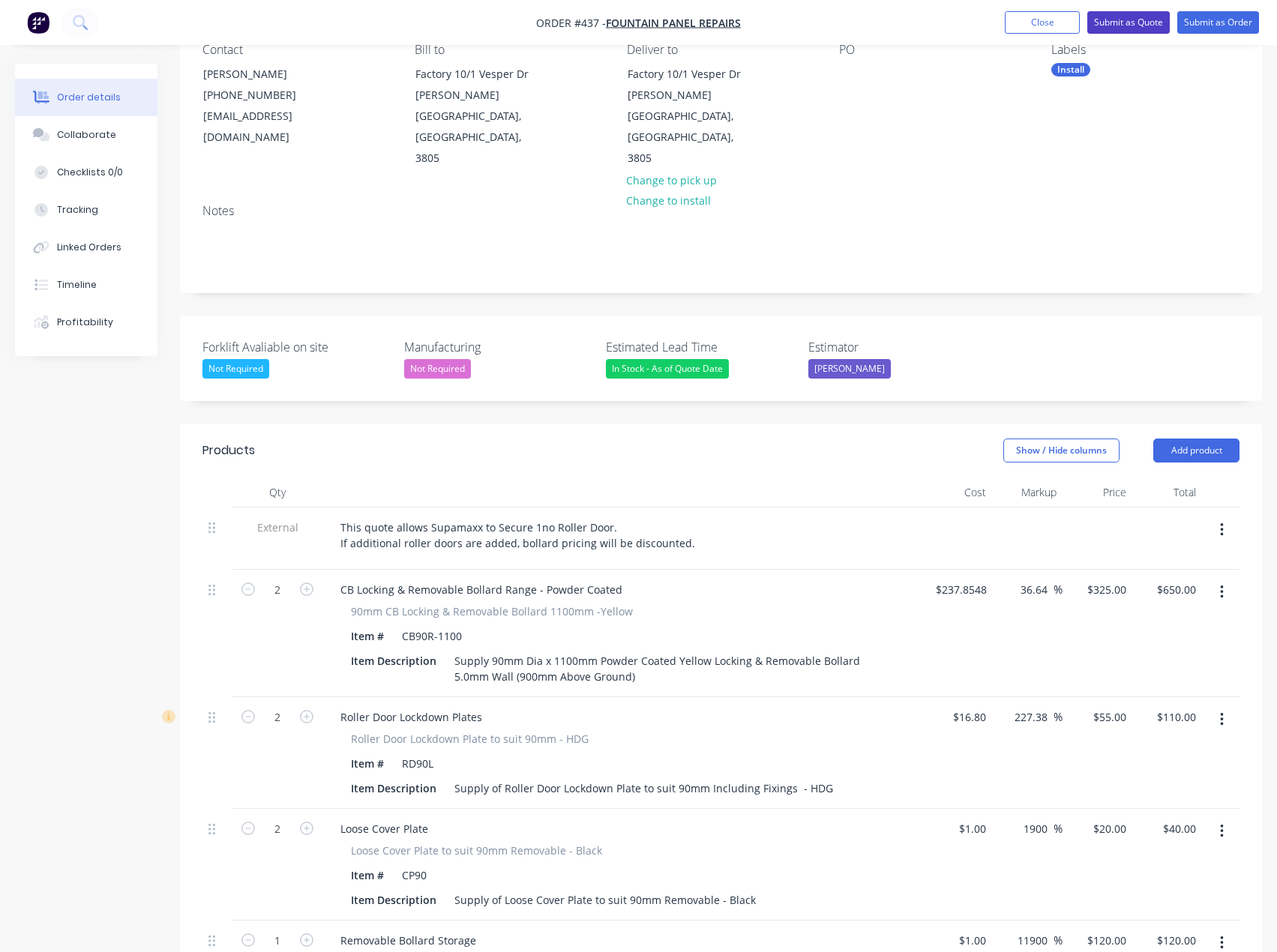
click at [1136, 20] on button "Submit as Quote" at bounding box center [1128, 23] width 82 height 23
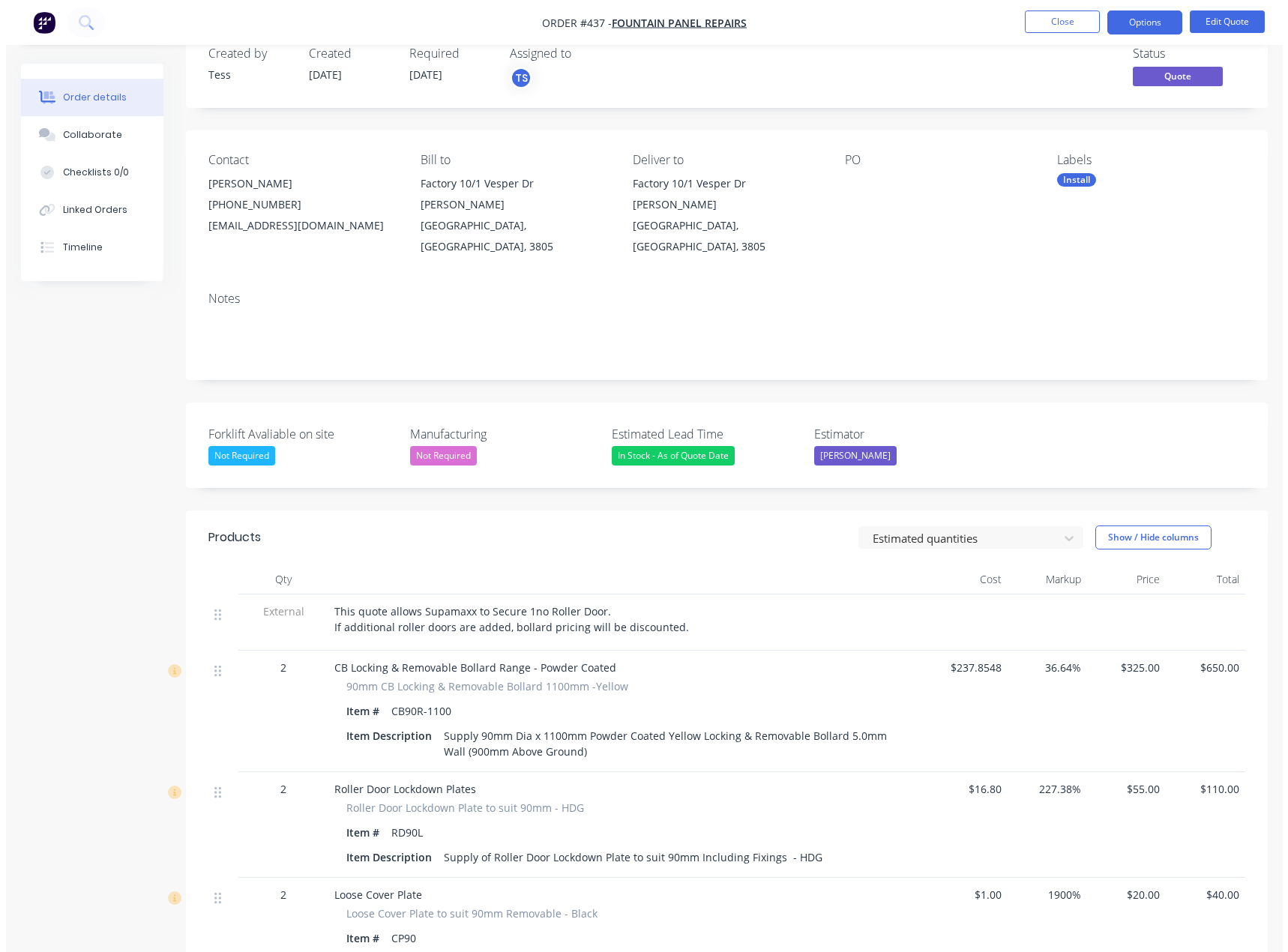
scroll to position [0, 0]
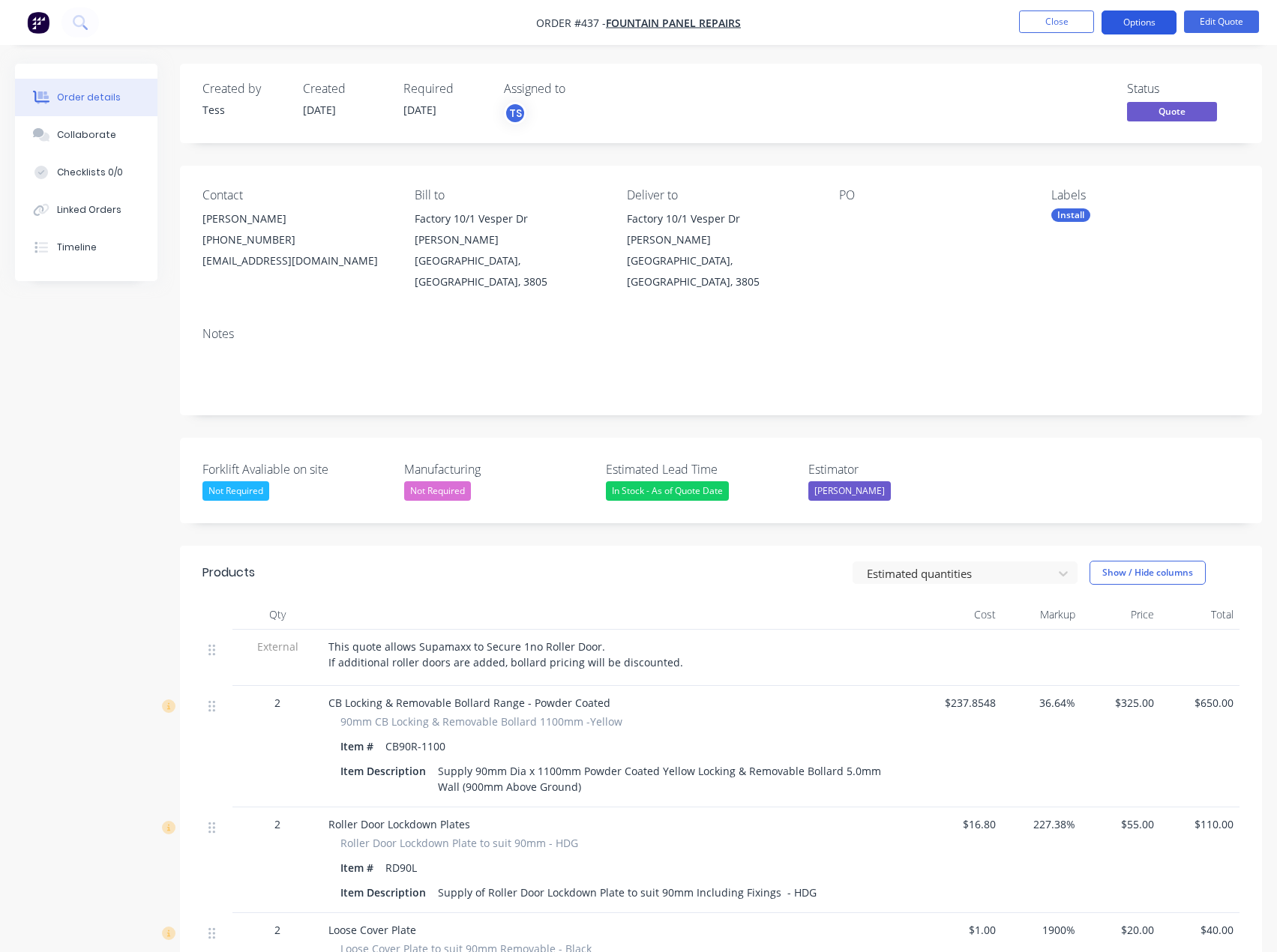
click at [1144, 24] on button "Options" at bounding box center [1139, 22] width 75 height 24
click at [1162, 21] on button "Options" at bounding box center [1139, 22] width 75 height 24
click at [1130, 24] on button "Options" at bounding box center [1139, 22] width 75 height 24
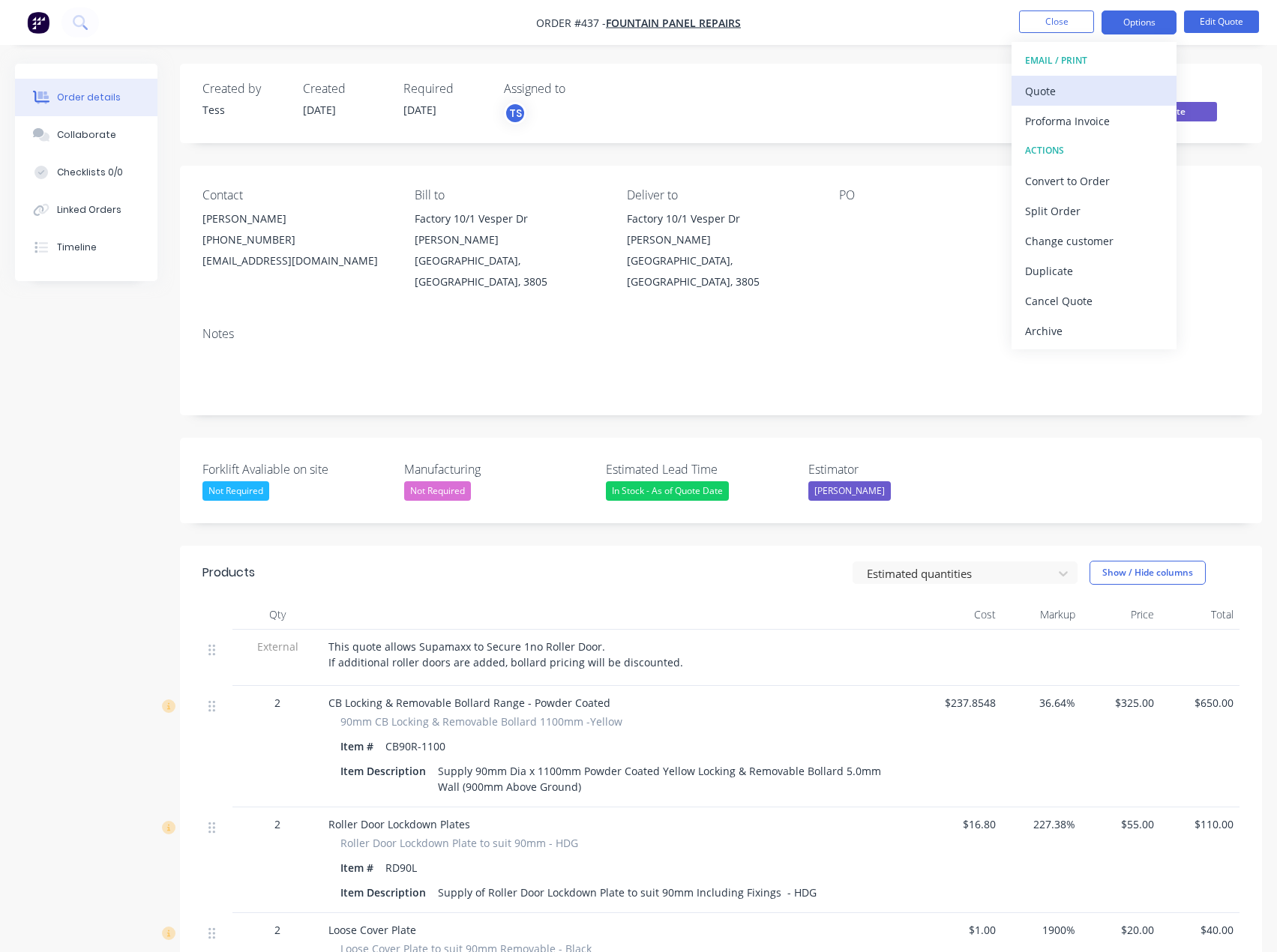
click at [1074, 95] on div "Quote" at bounding box center [1094, 91] width 138 height 22
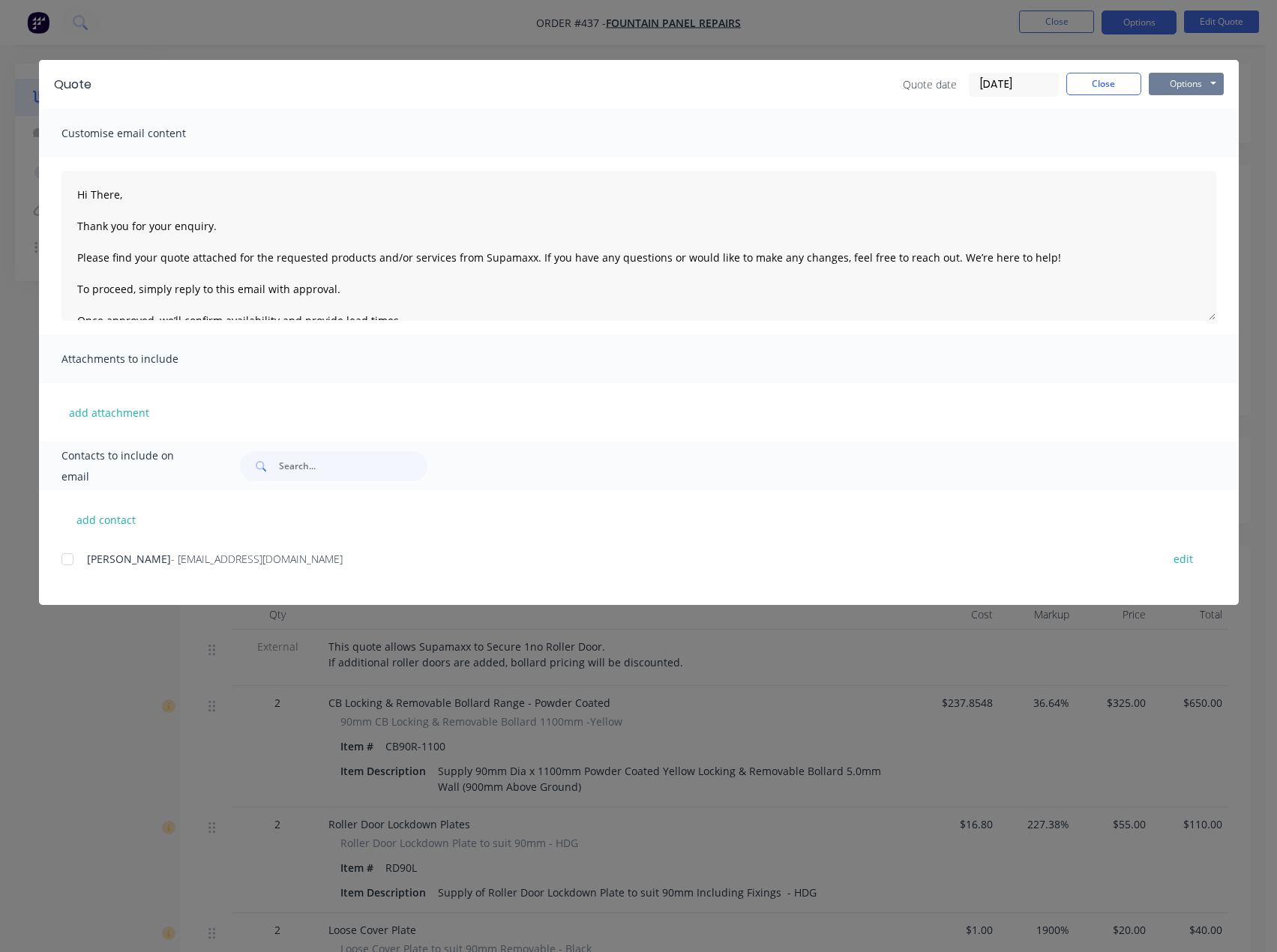
click at [1201, 85] on button "Options" at bounding box center [1187, 84] width 75 height 23
click at [1179, 110] on button "Preview" at bounding box center [1197, 111] width 96 height 24
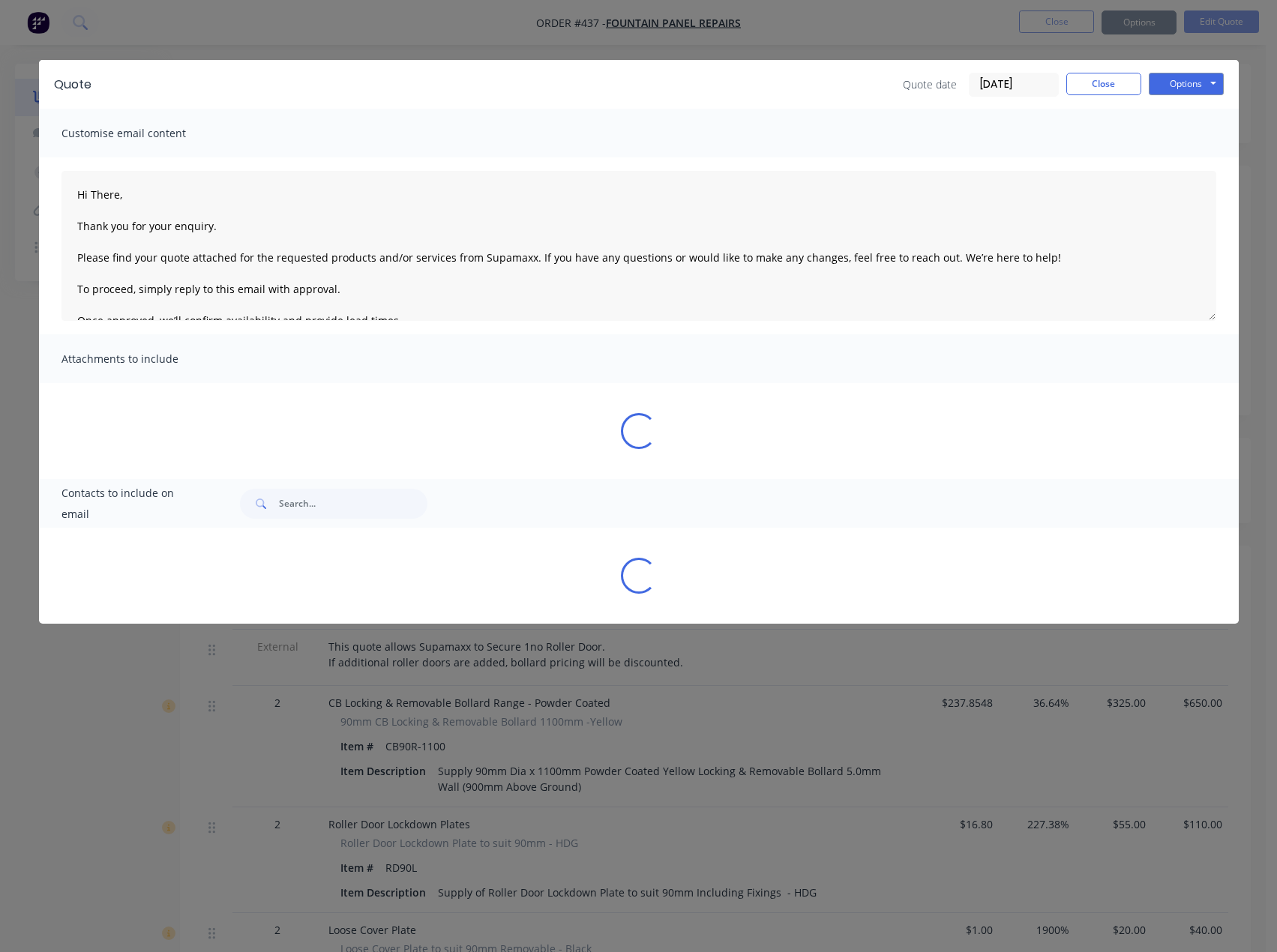
type textarea "Hi There, Thank you for your enquiry. Please find your quote attached for the r…"
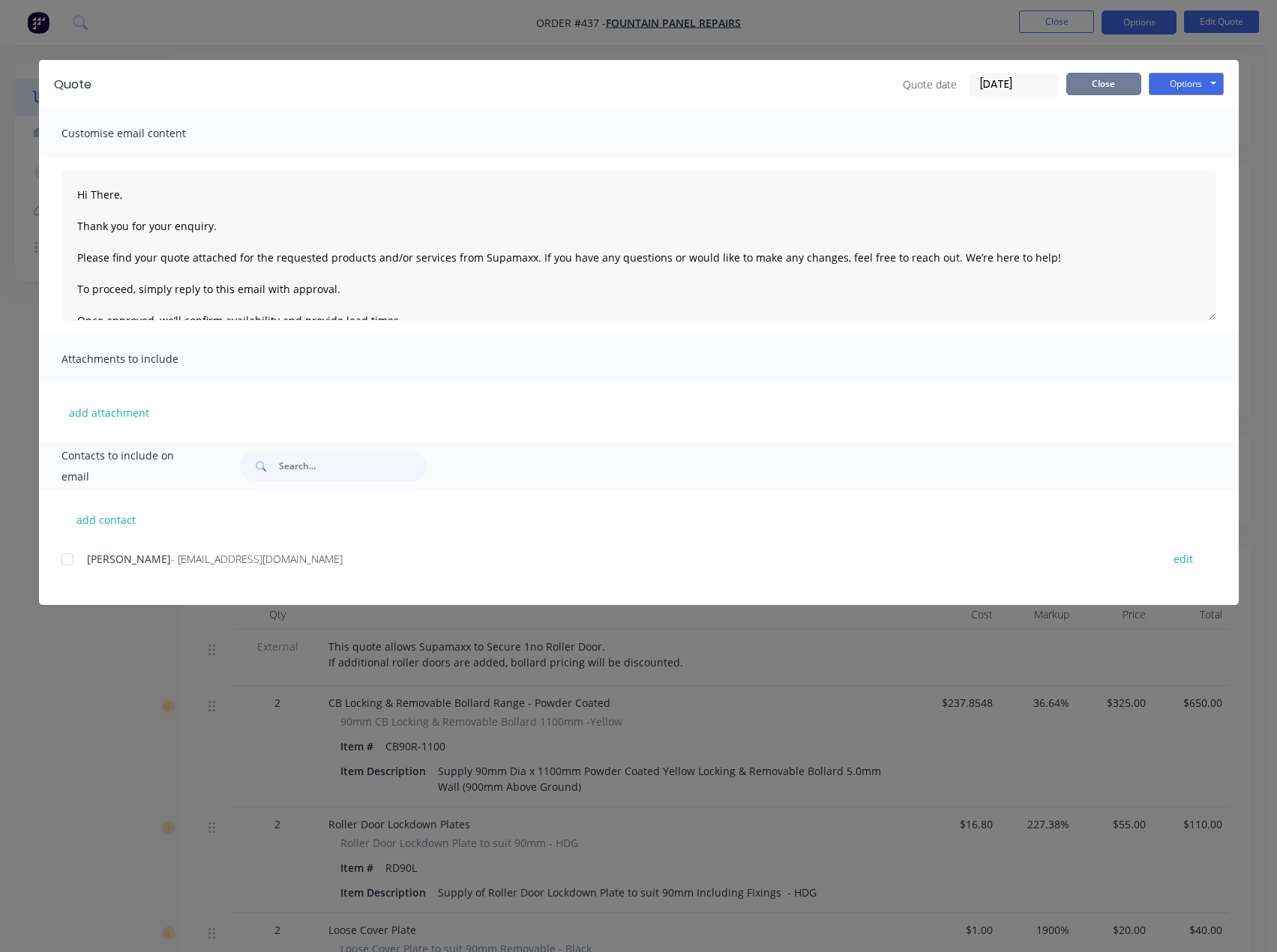
click at [1107, 88] on button "Close" at bounding box center [1104, 84] width 75 height 23
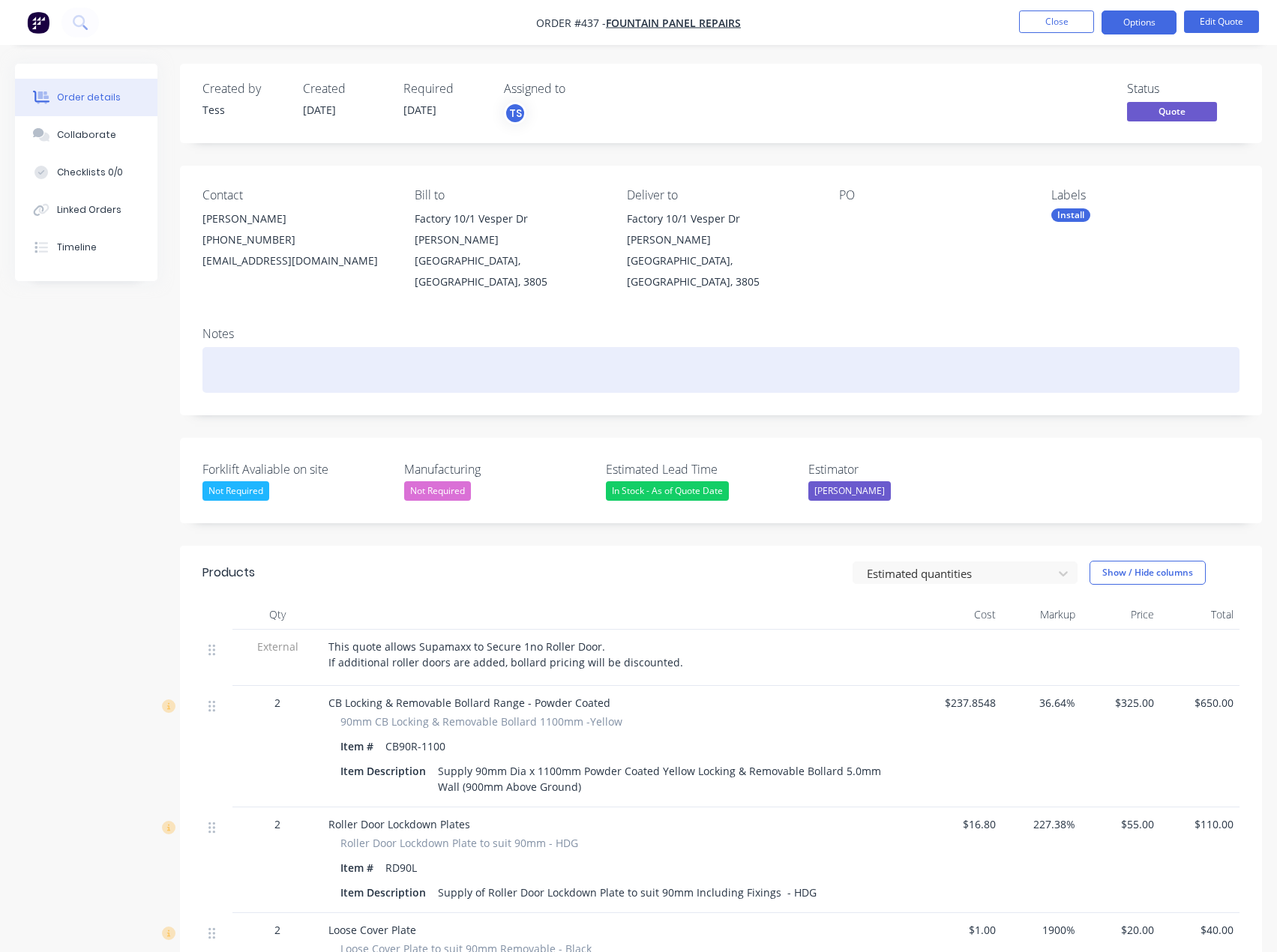
drag, startPoint x: 234, startPoint y: 330, endPoint x: 245, endPoint y: 340, distance: 14.9
click at [234, 347] on div at bounding box center [721, 370] width 1037 height 46
click at [248, 353] on div "Quotes emailed [DATE]." at bounding box center [721, 370] width 1037 height 46
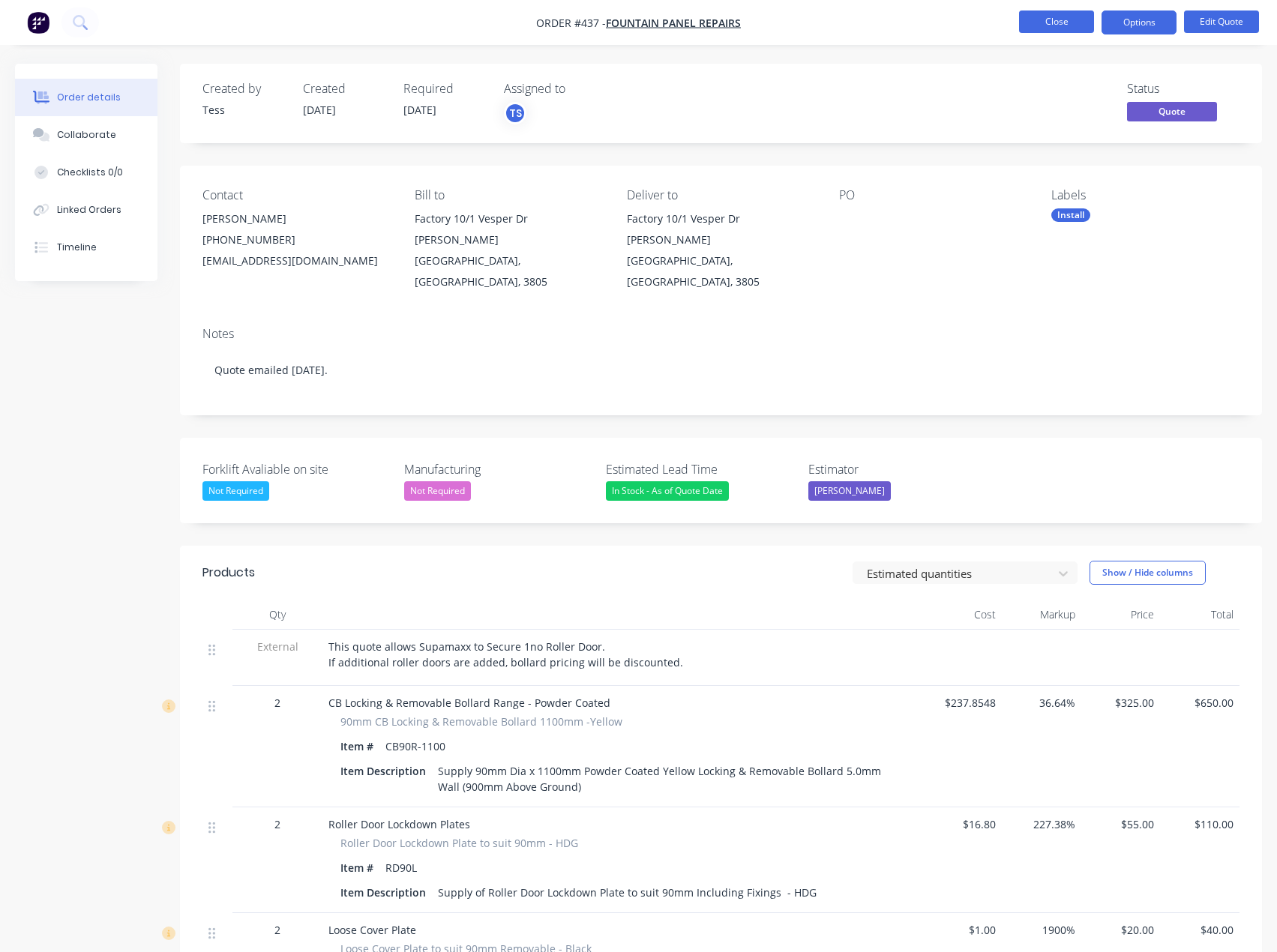
click at [1051, 21] on button "Close" at bounding box center [1056, 22] width 75 height 23
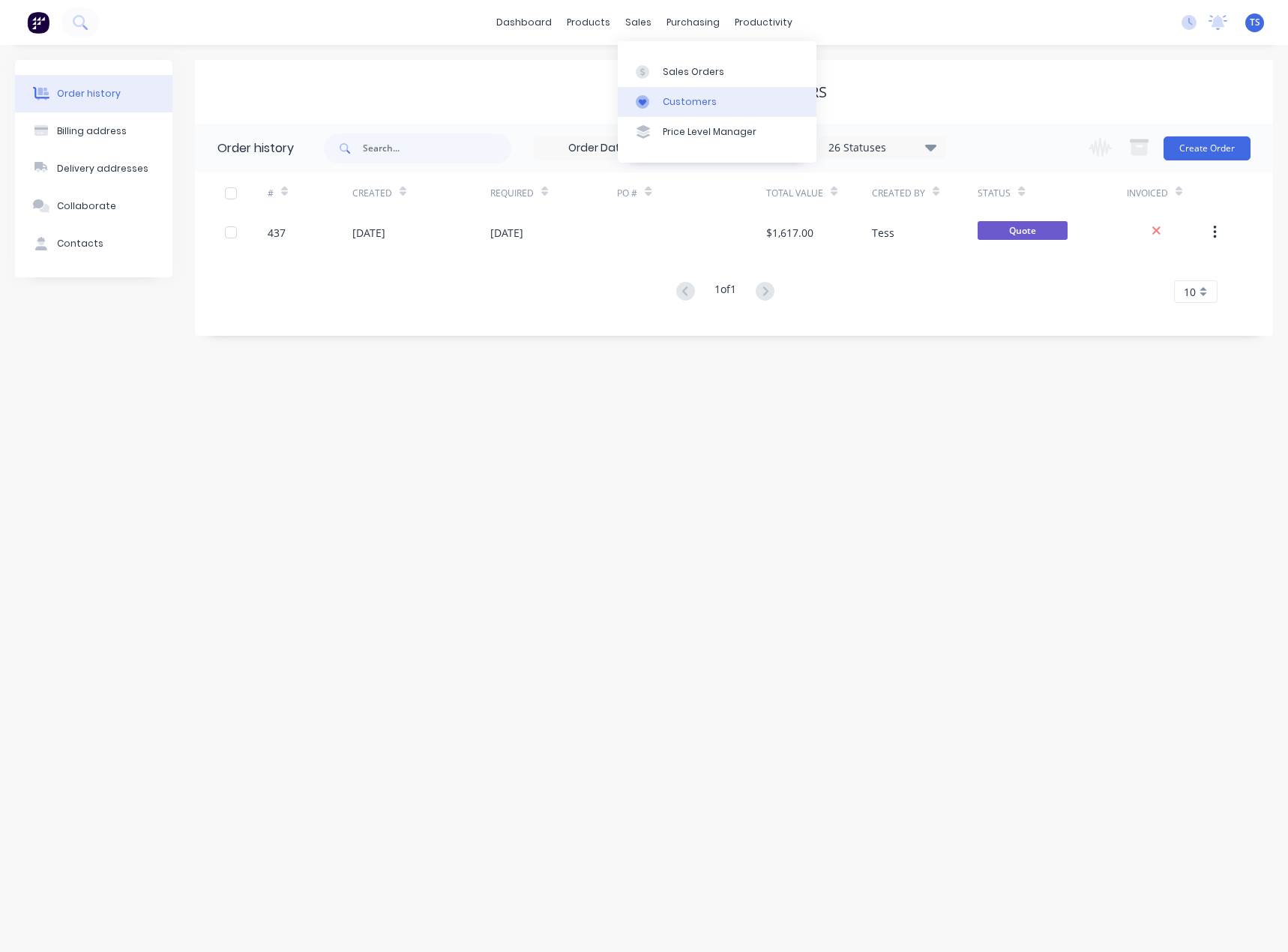
click at [672, 106] on div "Customers" at bounding box center [689, 102] width 54 height 14
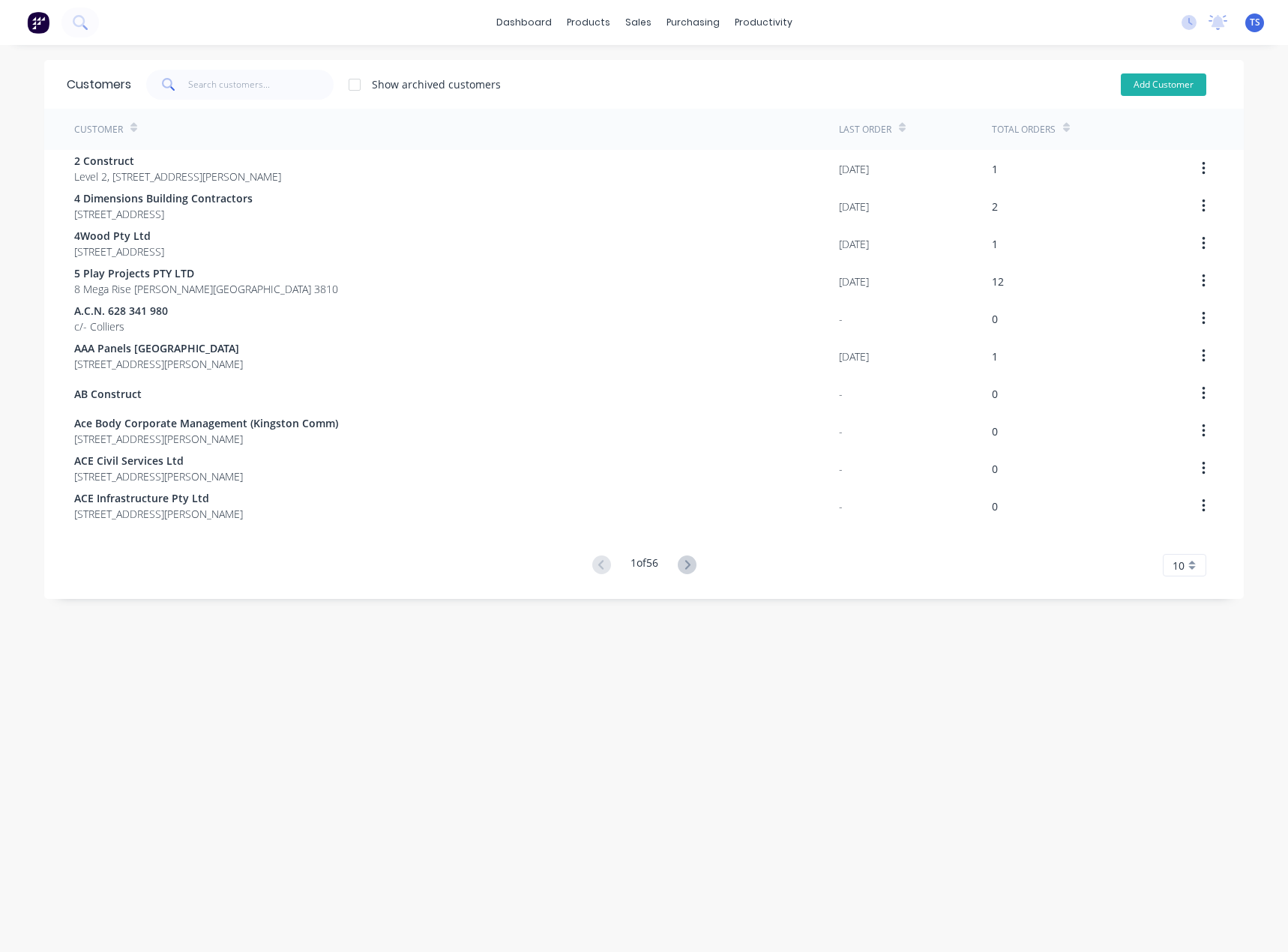
click at [1178, 85] on button "Add Customer" at bounding box center [1163, 85] width 85 height 23
select select "AU"
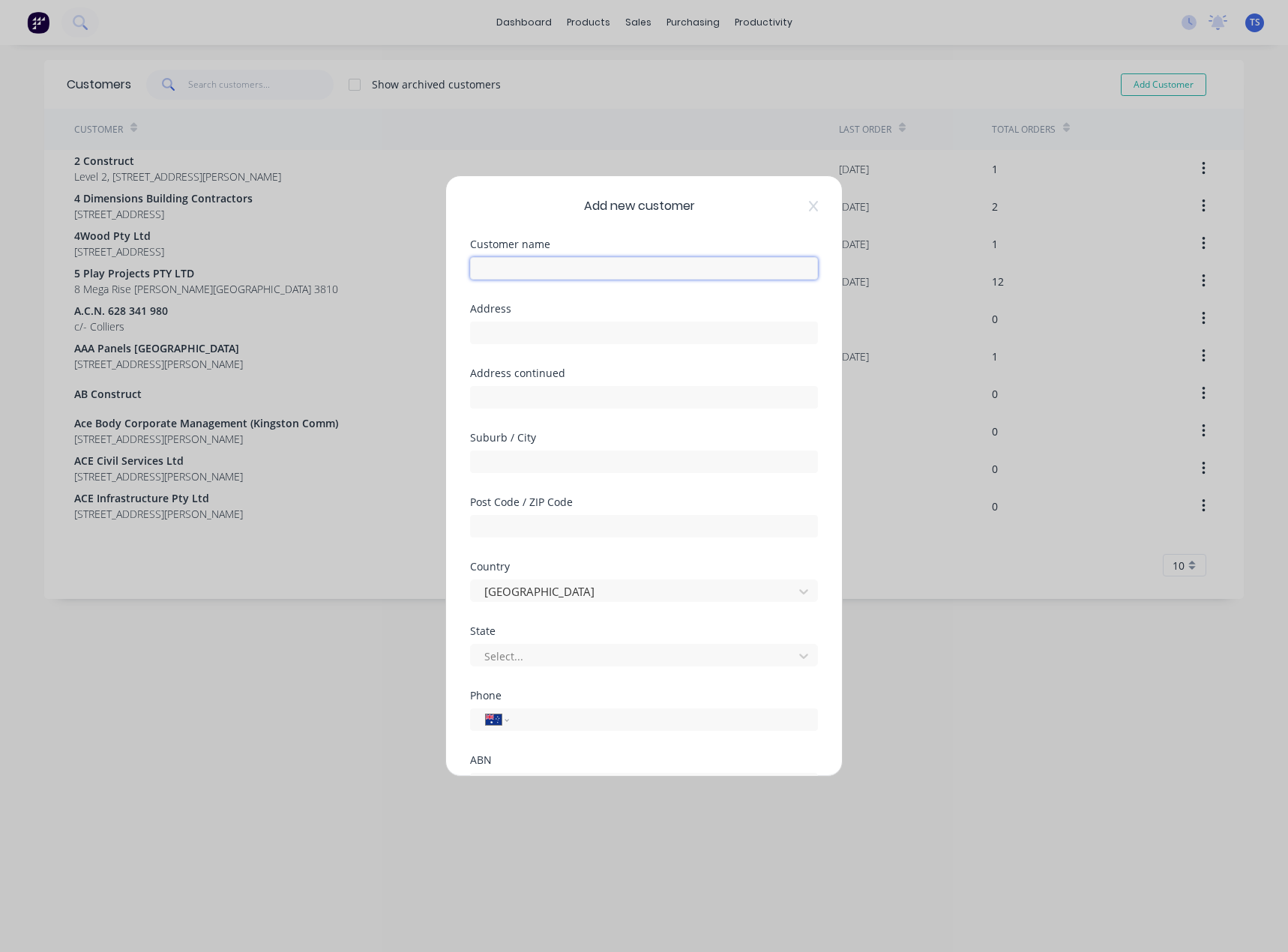
click at [484, 269] on input "text" at bounding box center [644, 269] width 348 height 23
paste input "Fountain Gate Automotive Services"
type input "Fountain Gate Automotive Services"
click at [530, 334] on input "text" at bounding box center [644, 333] width 348 height 23
click at [539, 330] on input "text" at bounding box center [644, 333] width 348 height 23
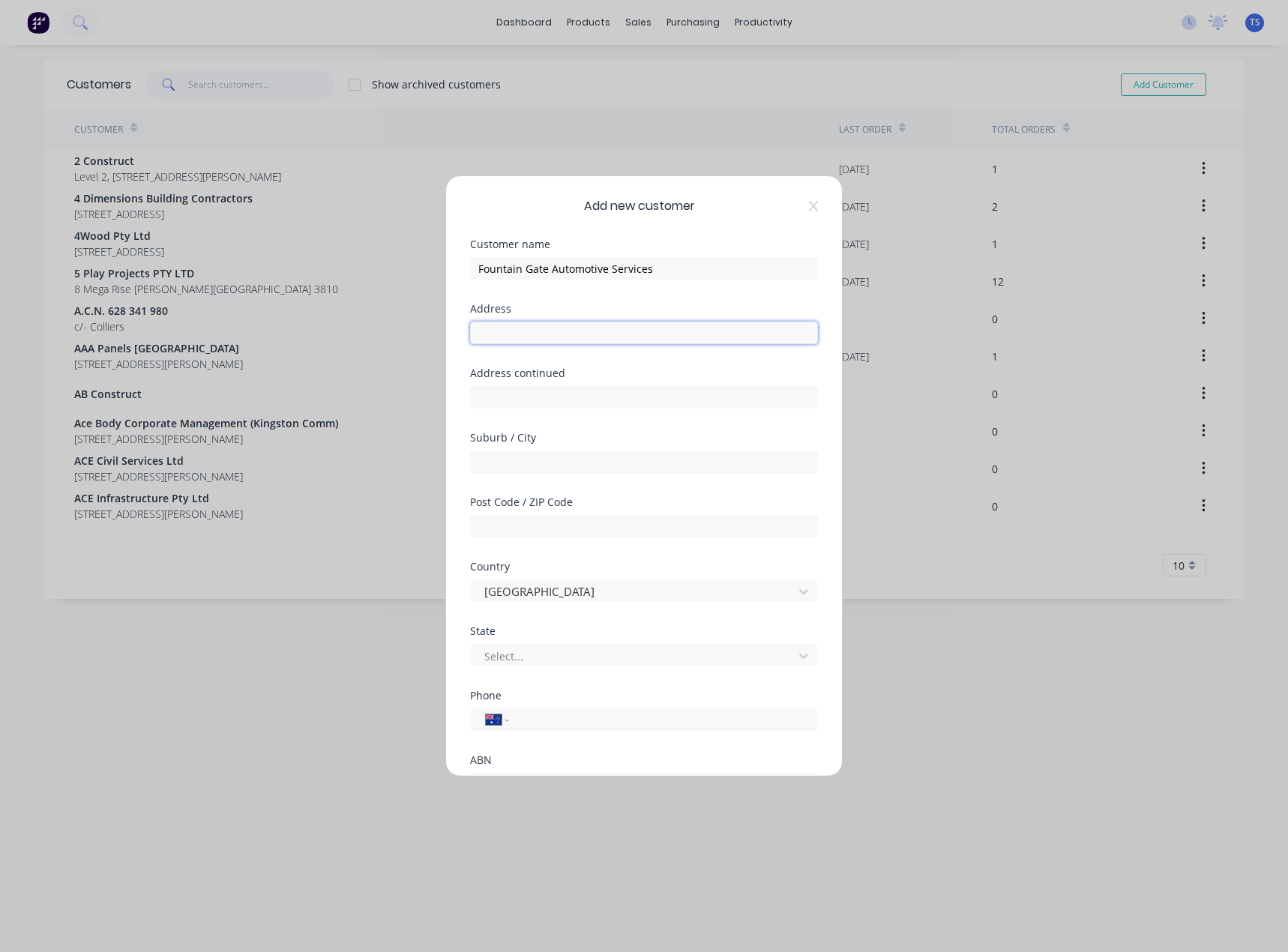
paste input "Factory [STREET_ADDRESS][PERSON_NAME]"
type input "Factory [STREET_ADDRESS][PERSON_NAME]"
click at [508, 523] on input "text" at bounding box center [644, 526] width 348 height 23
type input "3805"
click at [506, 459] on input "text" at bounding box center [644, 462] width 348 height 23
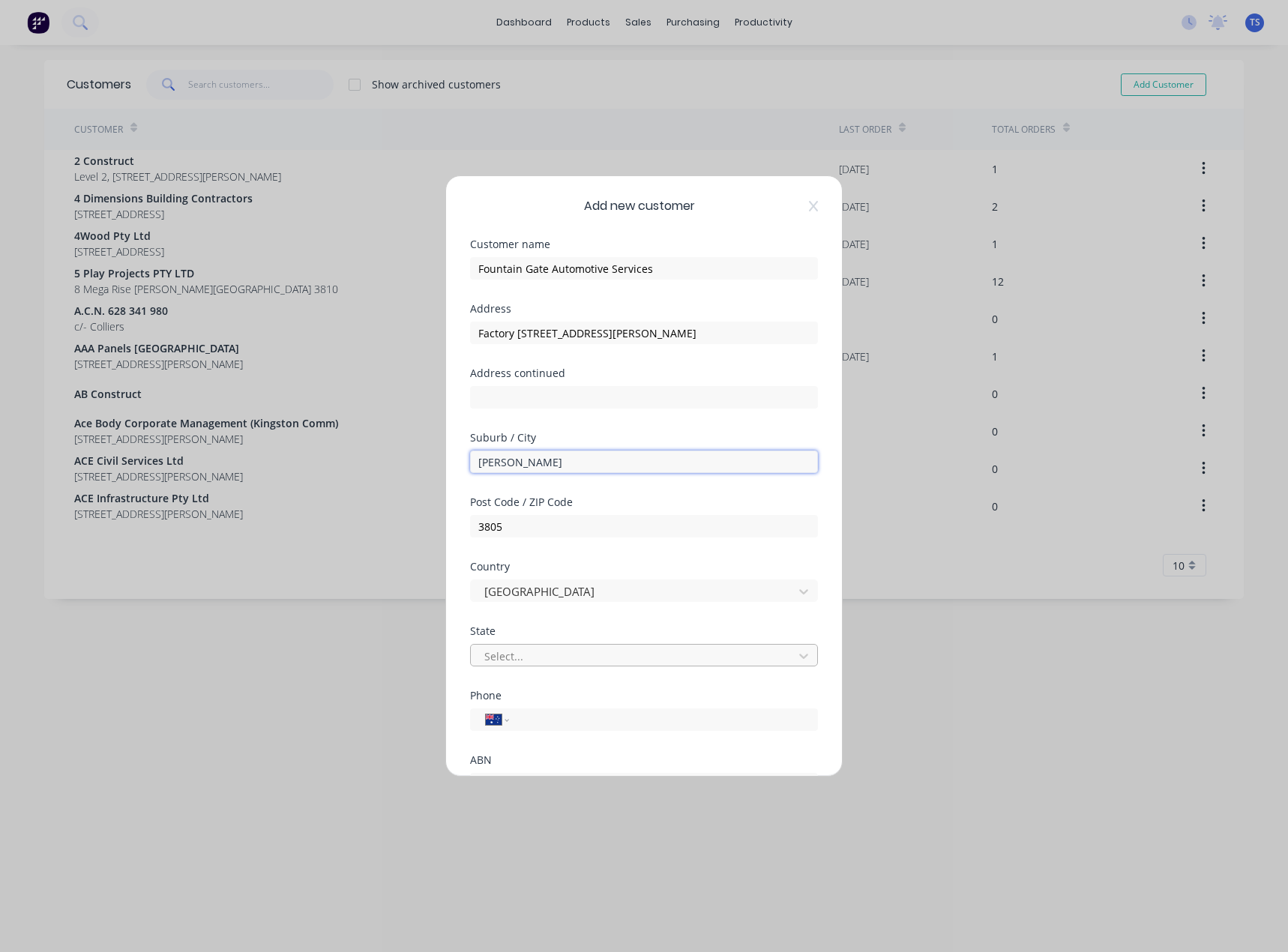
type input "[PERSON_NAME]"
click at [515, 654] on div at bounding box center [634, 656] width 303 height 19
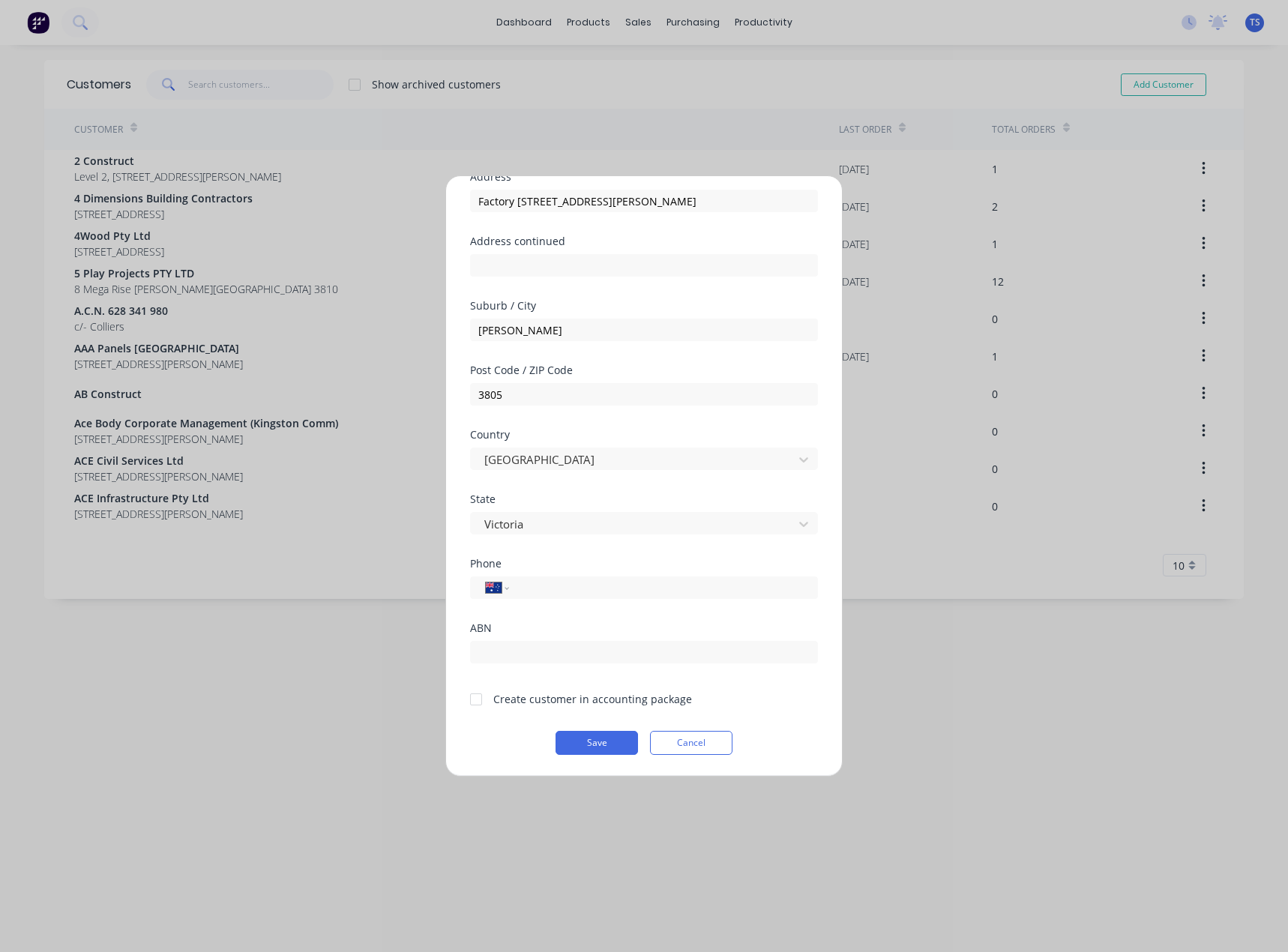
click at [472, 701] on div at bounding box center [476, 699] width 30 height 30
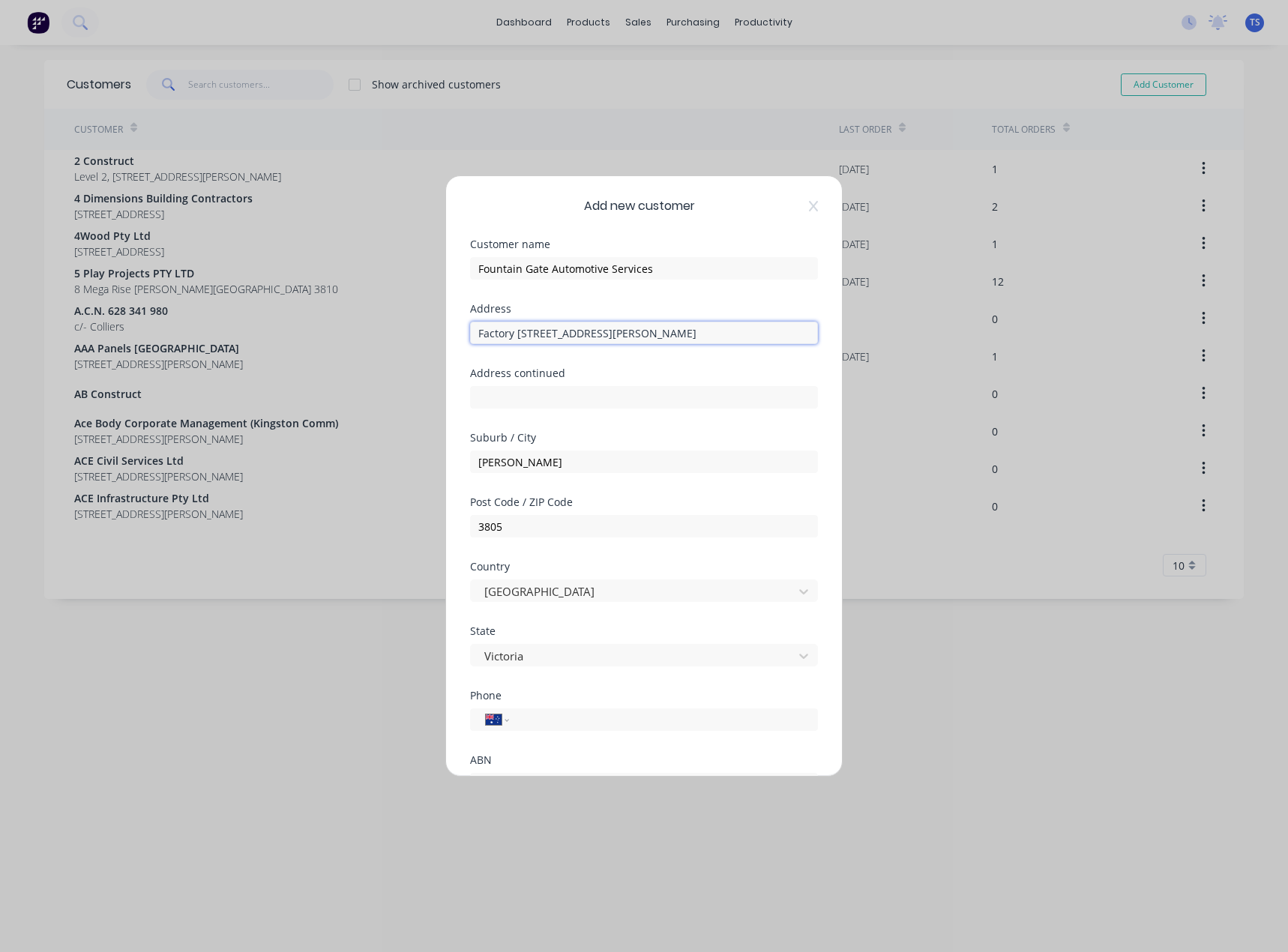
drag, startPoint x: 719, startPoint y: 330, endPoint x: 586, endPoint y: 338, distance: 133.2
click at [586, 338] on input "Factory [STREET_ADDRESS][PERSON_NAME]" at bounding box center [644, 333] width 348 height 23
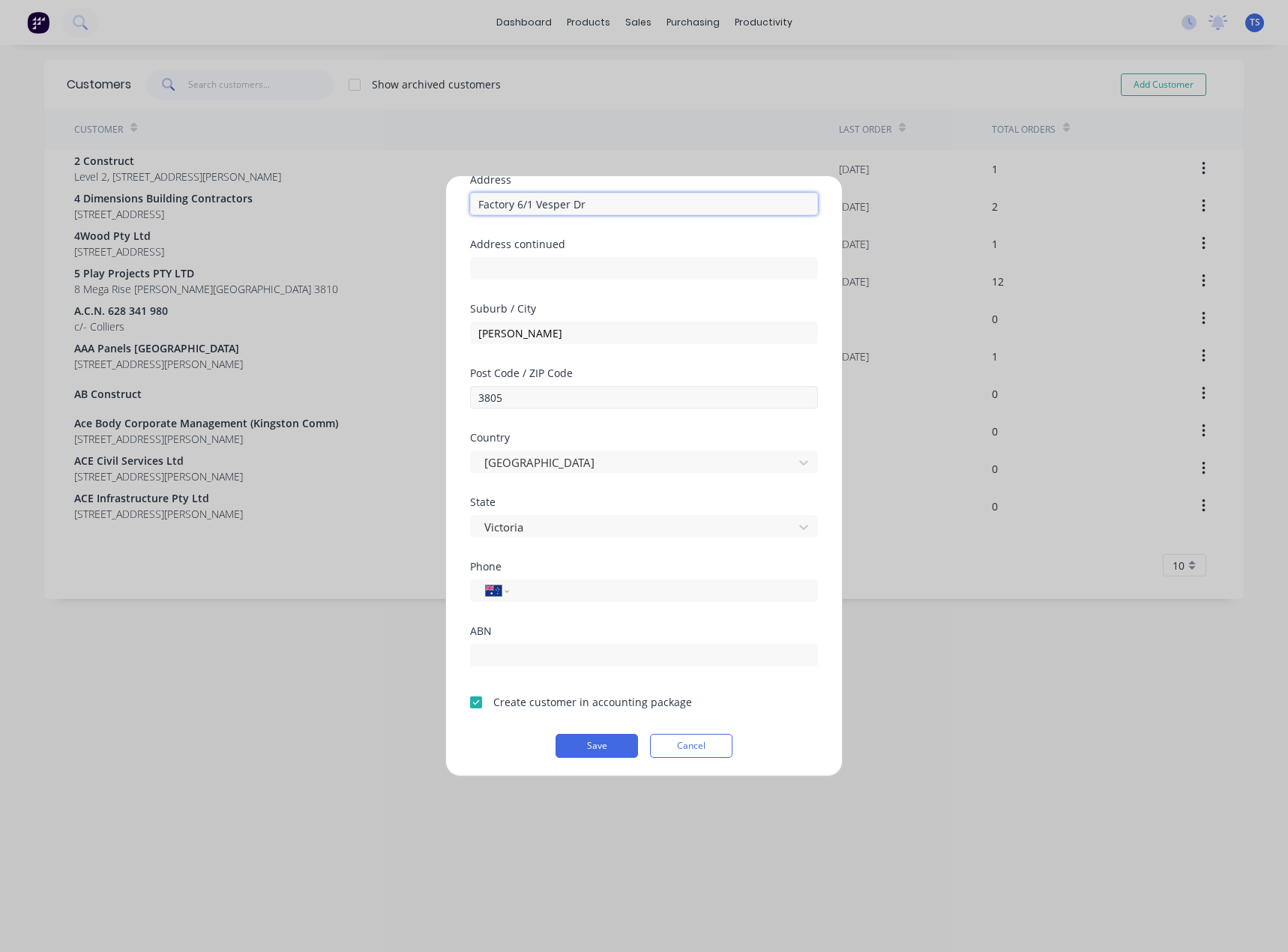
scroll to position [132, 0]
type input "Factory 6/1 Vesper Dr"
click at [586, 744] on button "Save" at bounding box center [596, 742] width 82 height 24
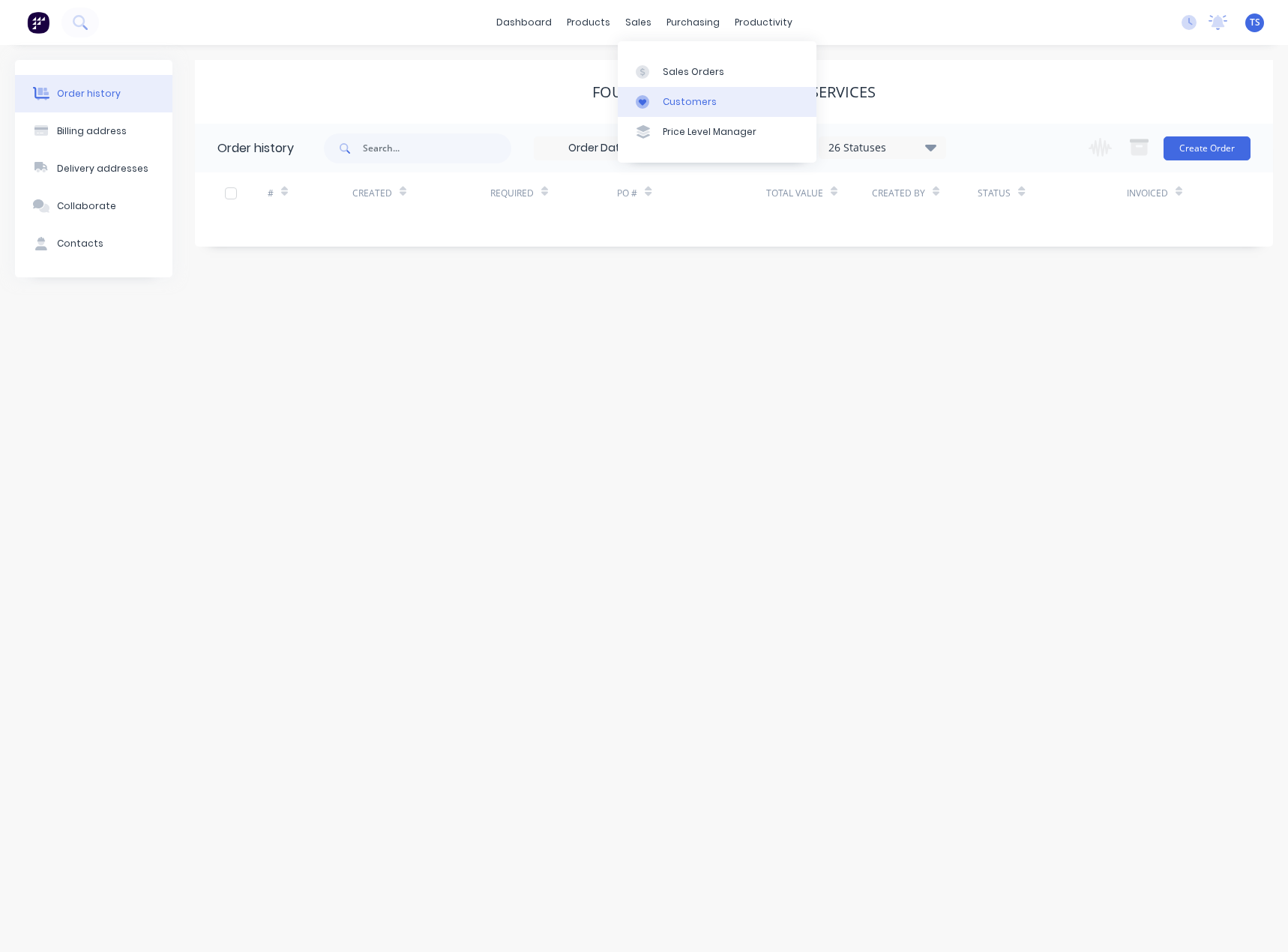
click at [669, 107] on div "Customers" at bounding box center [689, 102] width 54 height 14
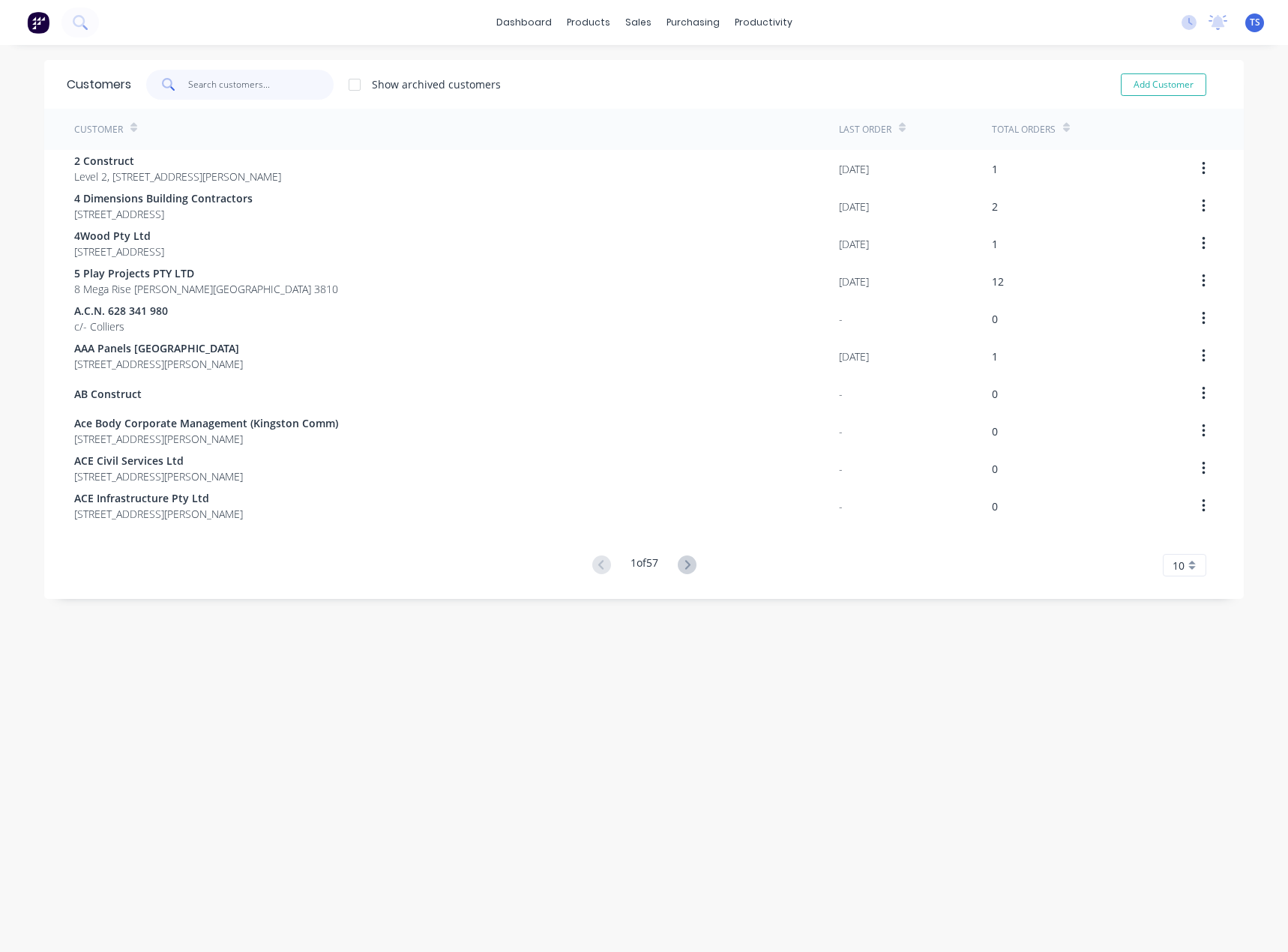
paste input "Integrated Signage Pty Ltd"
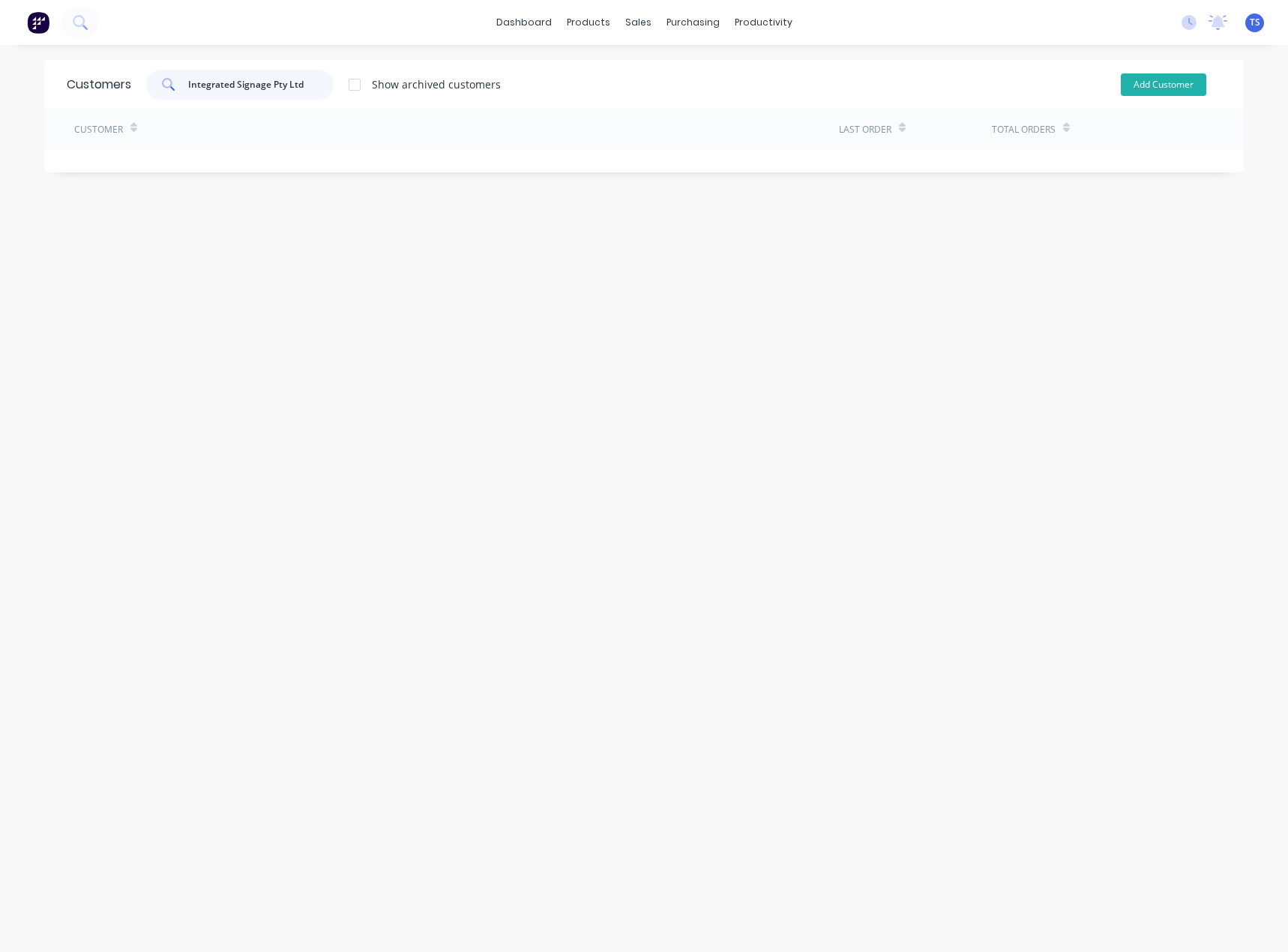
type input "Integrated Signage Pty Ltd"
click at [1153, 81] on button "Add Customer" at bounding box center [1163, 85] width 85 height 23
select select "AU"
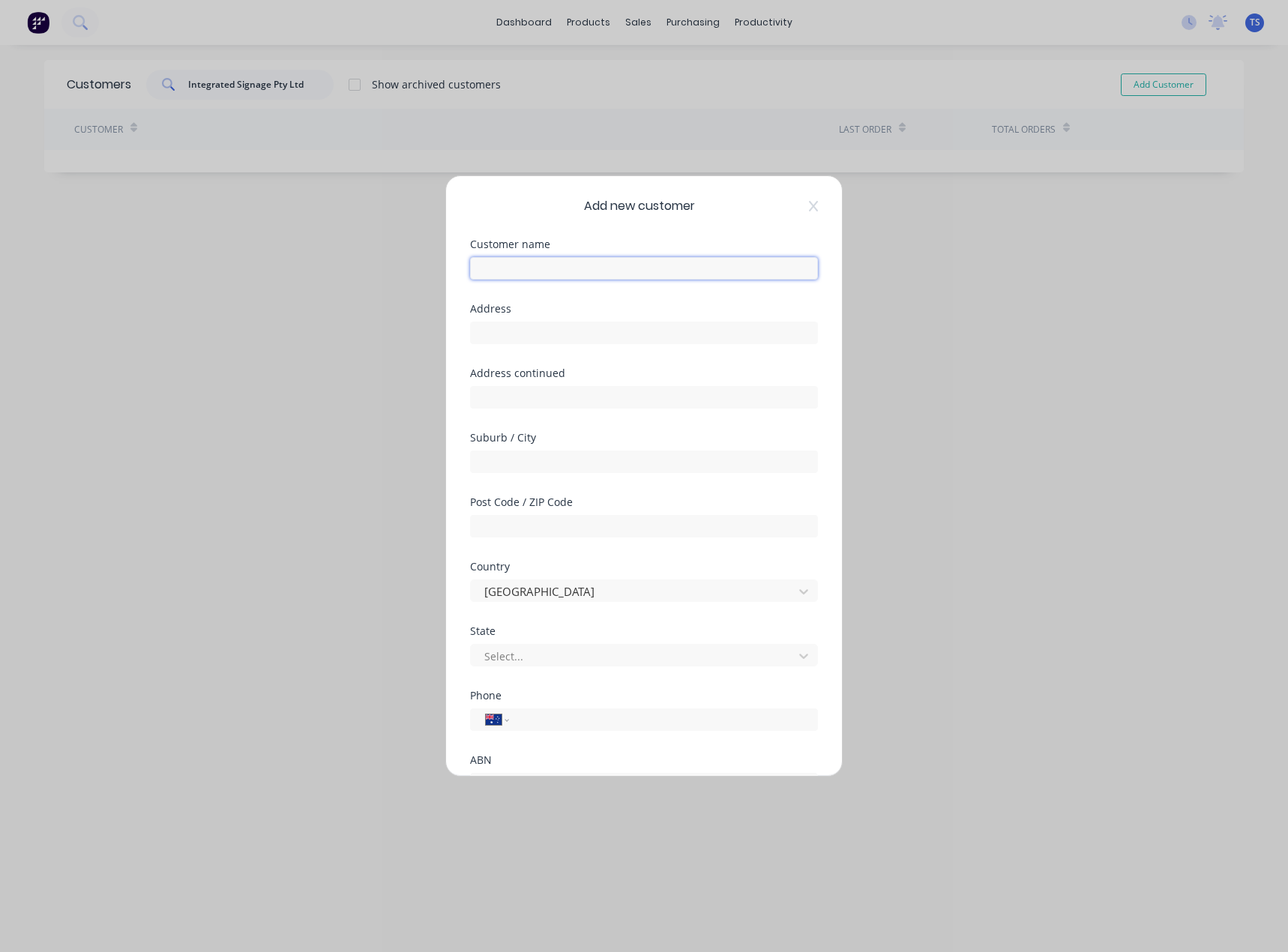
paste input "Integrated Signage Pty Ltd"
type input "Integrated Signage Pty Ltd"
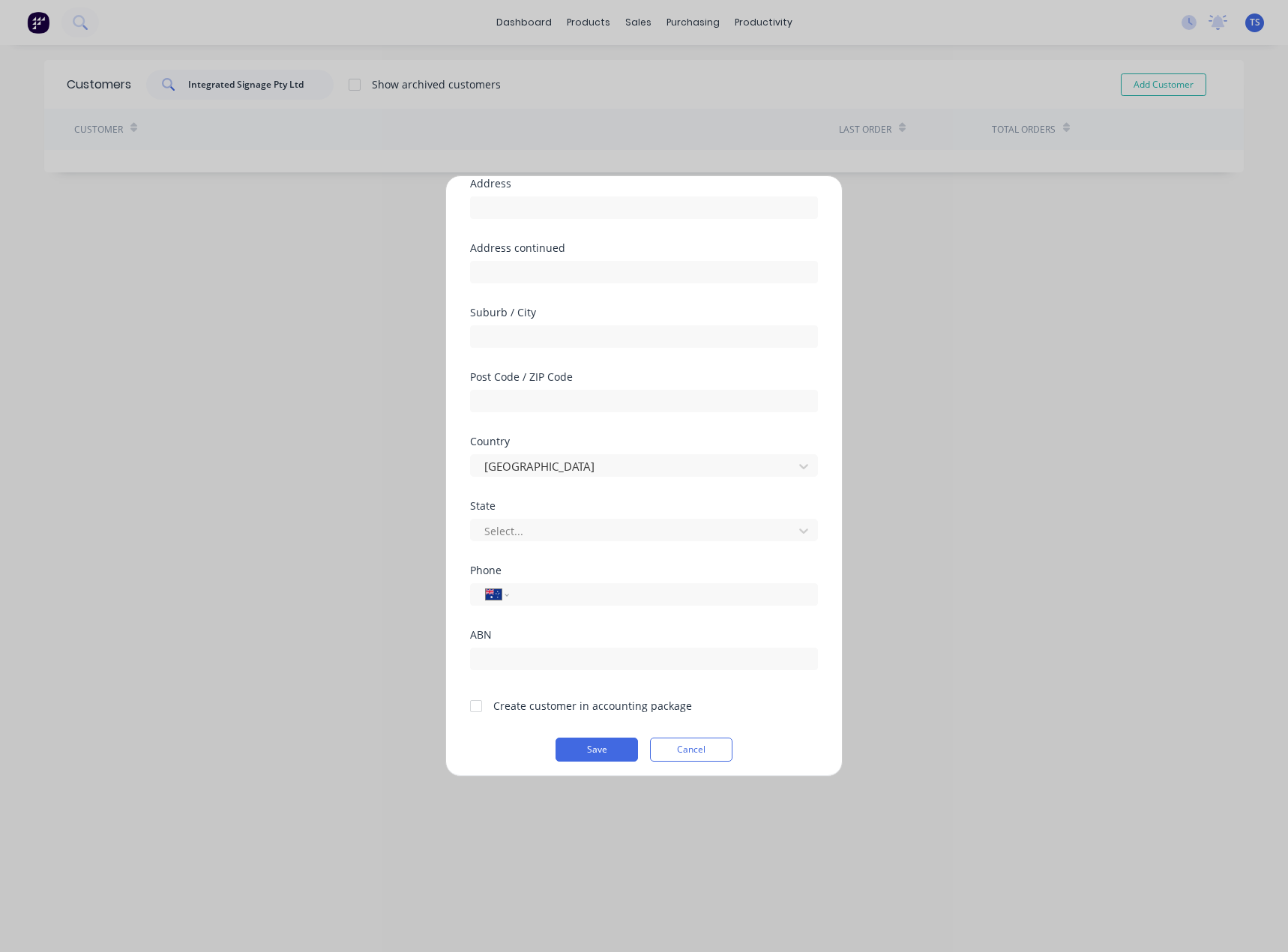
scroll to position [132, 0]
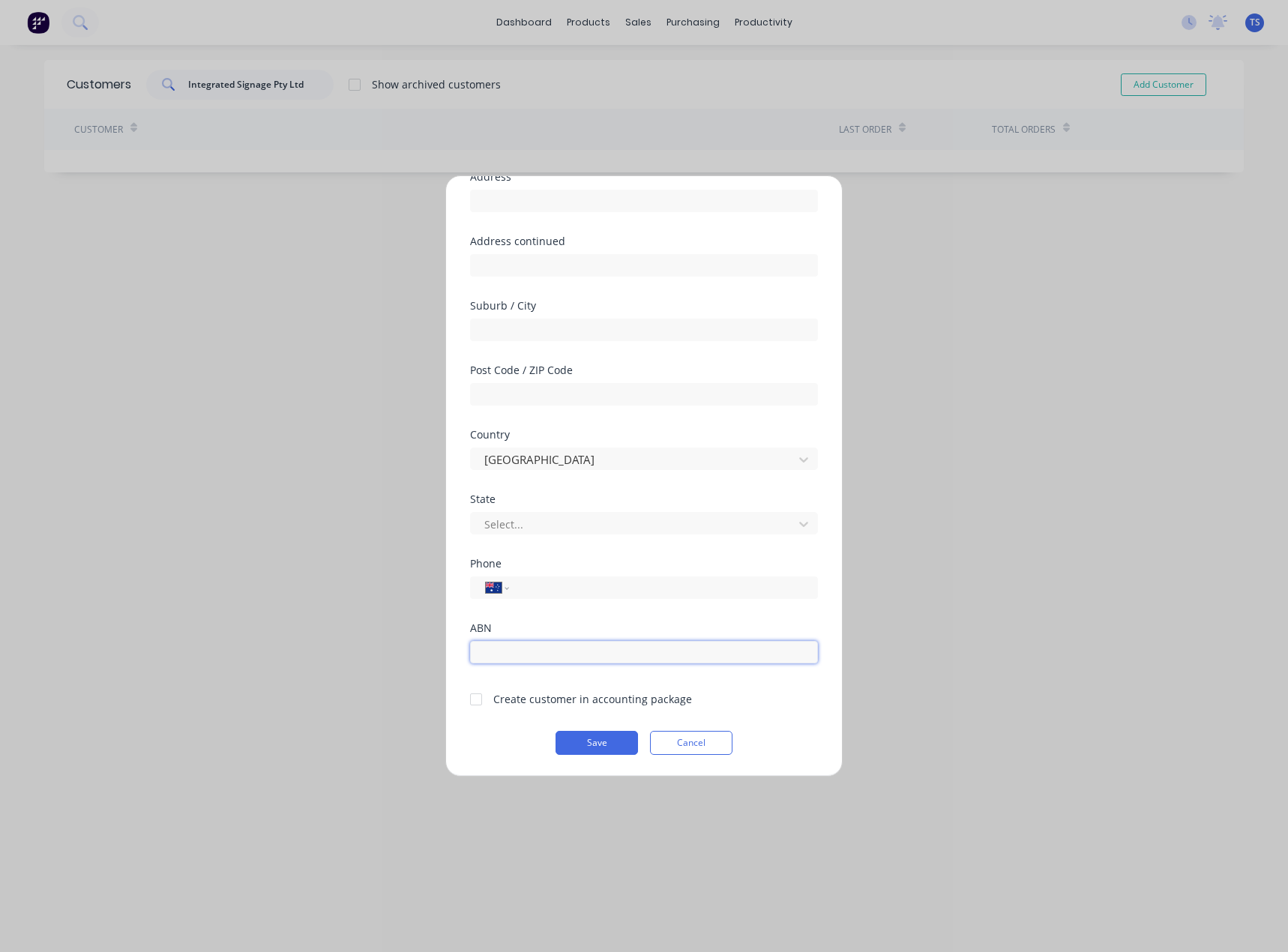
click at [509, 649] on input "text" at bounding box center [644, 653] width 348 height 23
paste input "18 115 126 755"
type input "18 115 126 755"
click at [478, 697] on div at bounding box center [476, 699] width 30 height 30
click at [580, 742] on button "Save" at bounding box center [596, 742] width 82 height 24
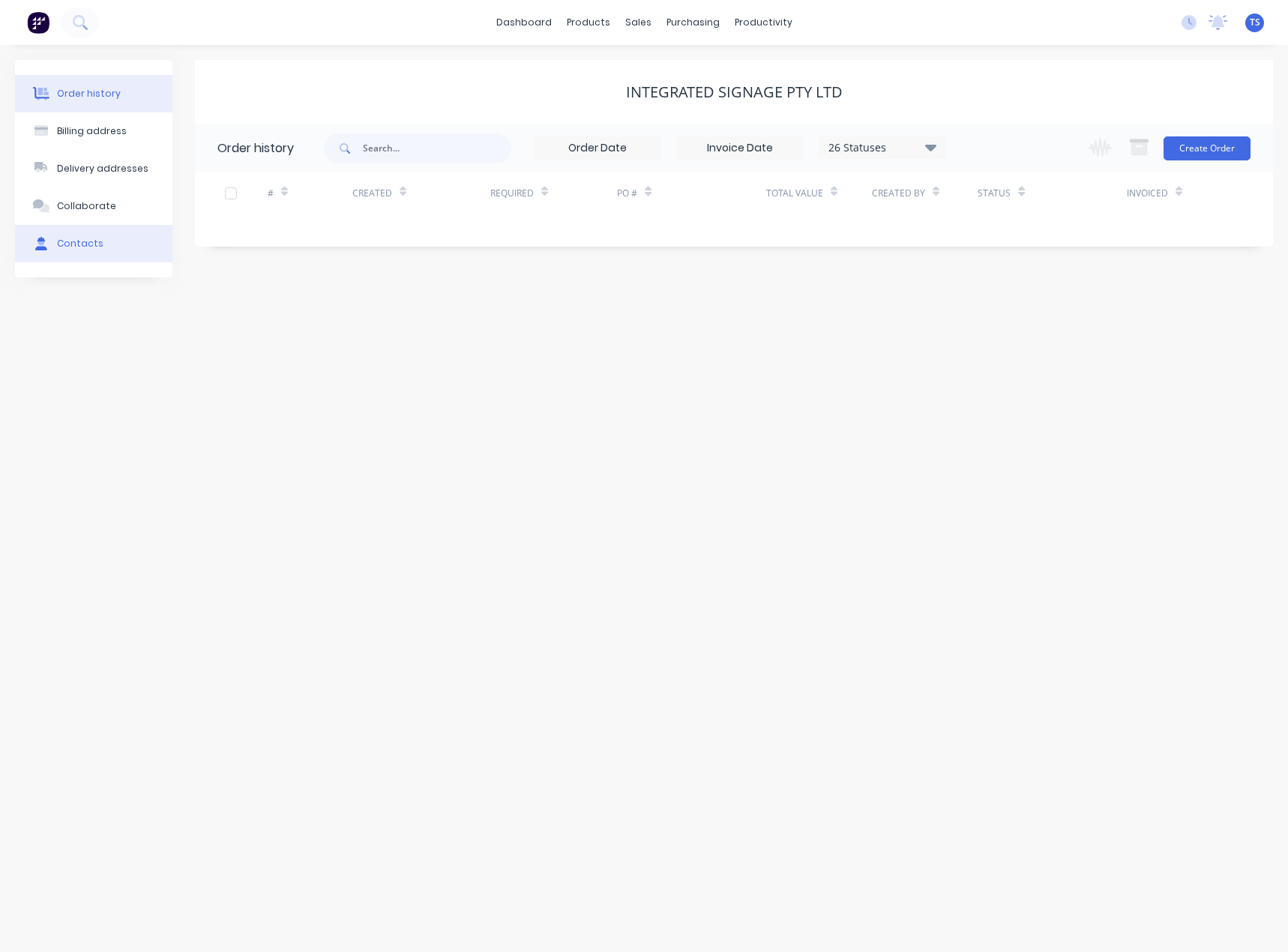
click at [71, 243] on div "Contacts" at bounding box center [80, 243] width 46 height 14
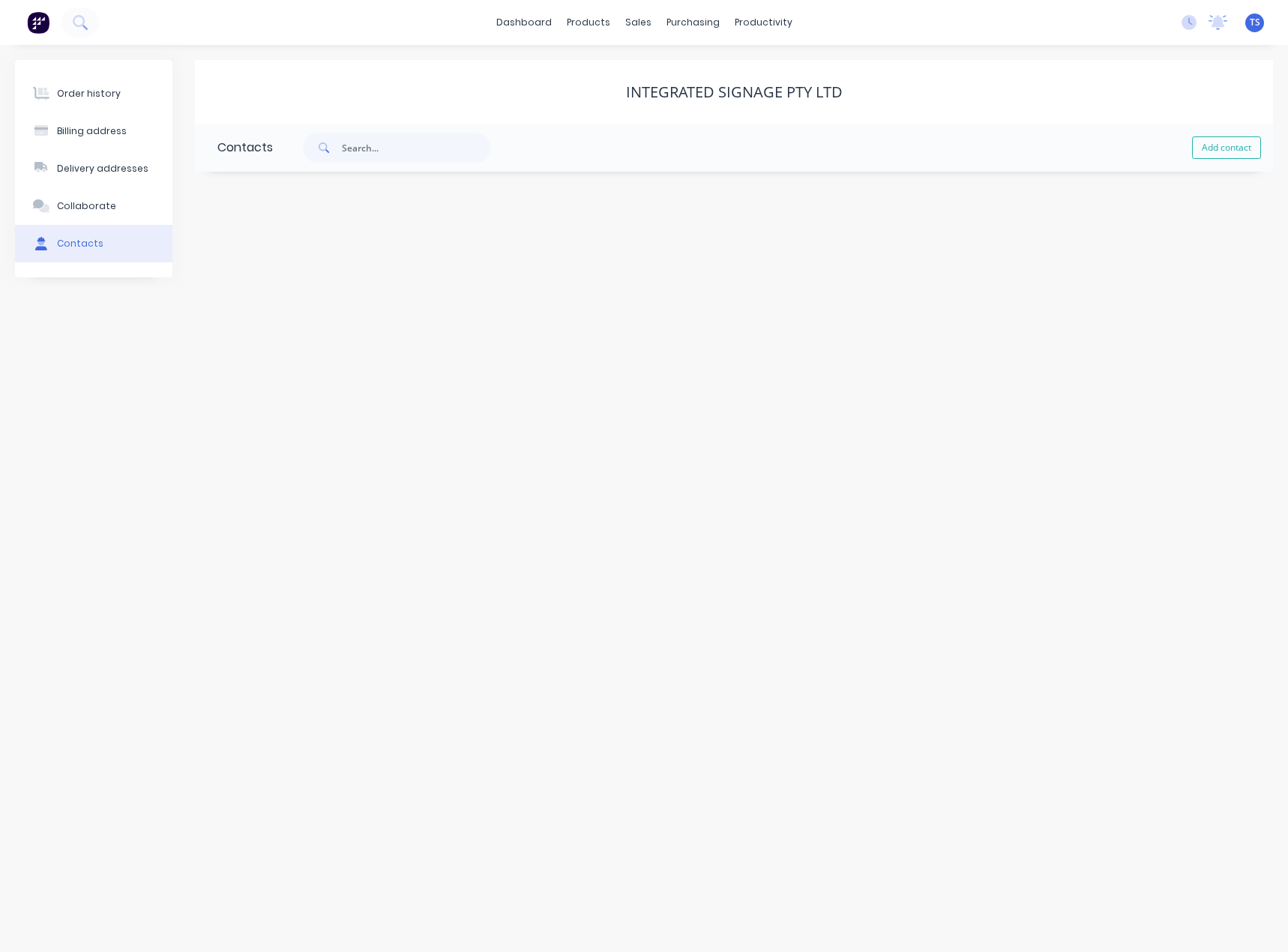
drag, startPoint x: 1220, startPoint y: 152, endPoint x: 1143, endPoint y: 138, distance: 78.3
click at [1220, 151] on button "Add contact" at bounding box center [1226, 148] width 69 height 23
select select "AU"
click at [255, 262] on input "text" at bounding box center [339, 258] width 245 height 23
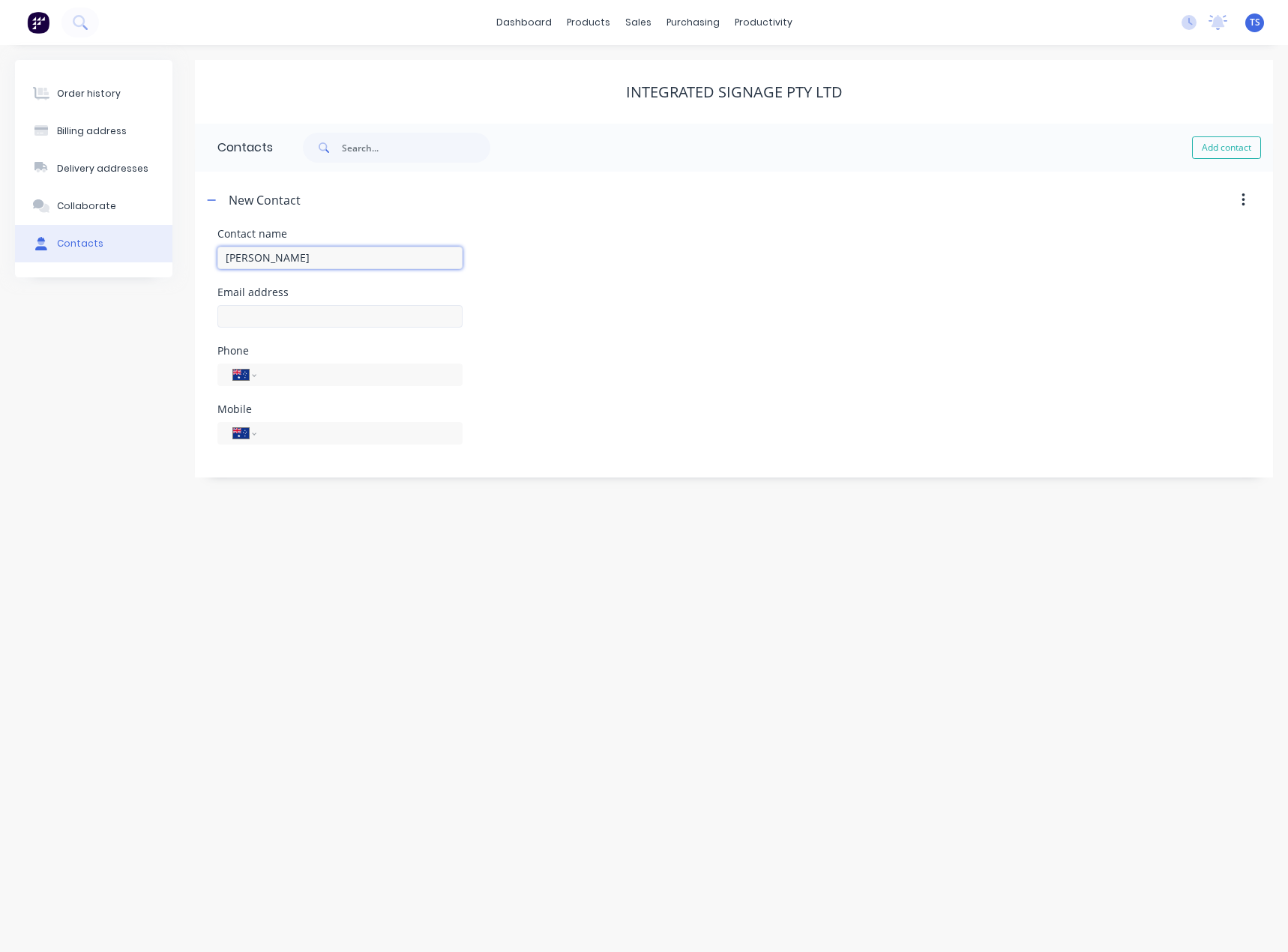
type input "[PERSON_NAME]"
select select "AU"
click at [257, 315] on input "text" at bounding box center [339, 317] width 245 height 23
click at [238, 314] on input "[PERSON_NAME]" at bounding box center [339, 317] width 245 height 23
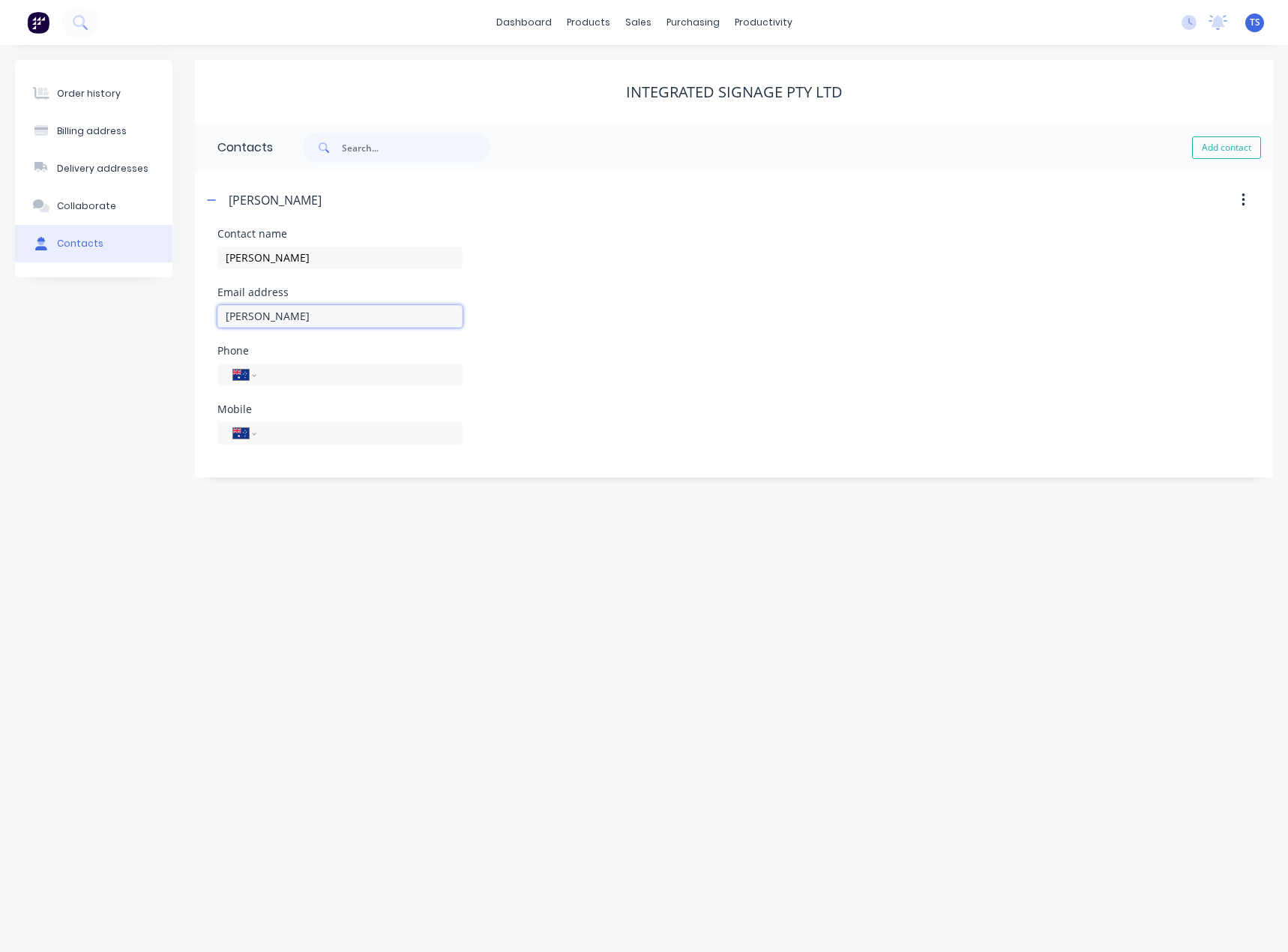
click at [263, 313] on input "[PERSON_NAME]" at bounding box center [339, 317] width 245 height 23
type input "[PERSON_NAME][EMAIL_ADDRESS][DOMAIN_NAME]"
click at [275, 434] on input "tel" at bounding box center [356, 432] width 180 height 17
type input "0412 741 497"
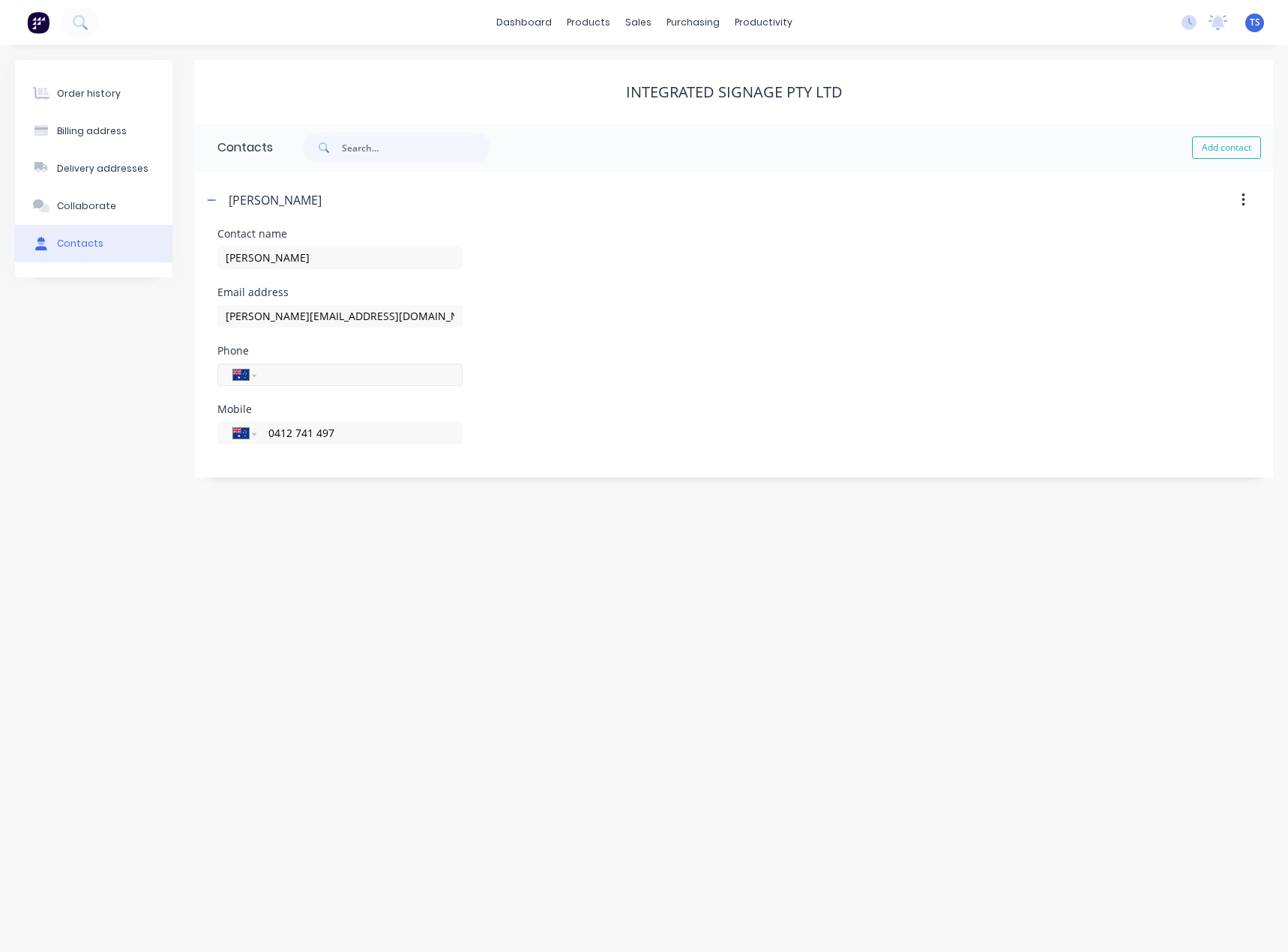
click at [290, 367] on input "tel" at bounding box center [356, 374] width 180 height 17
click at [272, 377] on input "tel" at bounding box center [356, 374] width 180 height 17
paste input "[PHONE_NUMBER]"
type input "[PHONE_NUMBER]"
click at [336, 516] on div "Order history Billing address Delivery addresses Collaborate Contacts Integrate…" at bounding box center [644, 498] width 1288 height 907
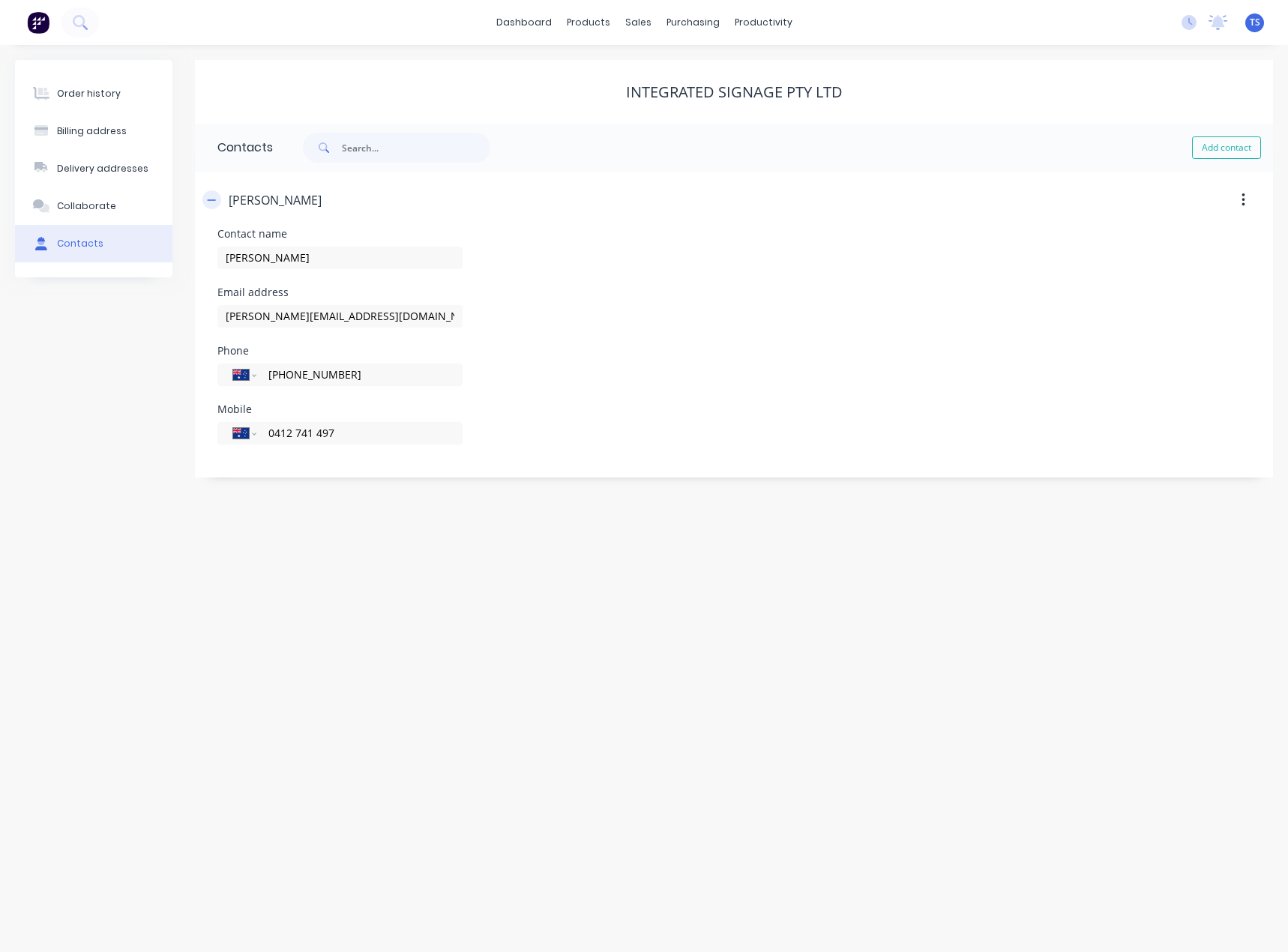
click at [212, 201] on icon "button" at bounding box center [211, 200] width 9 height 11
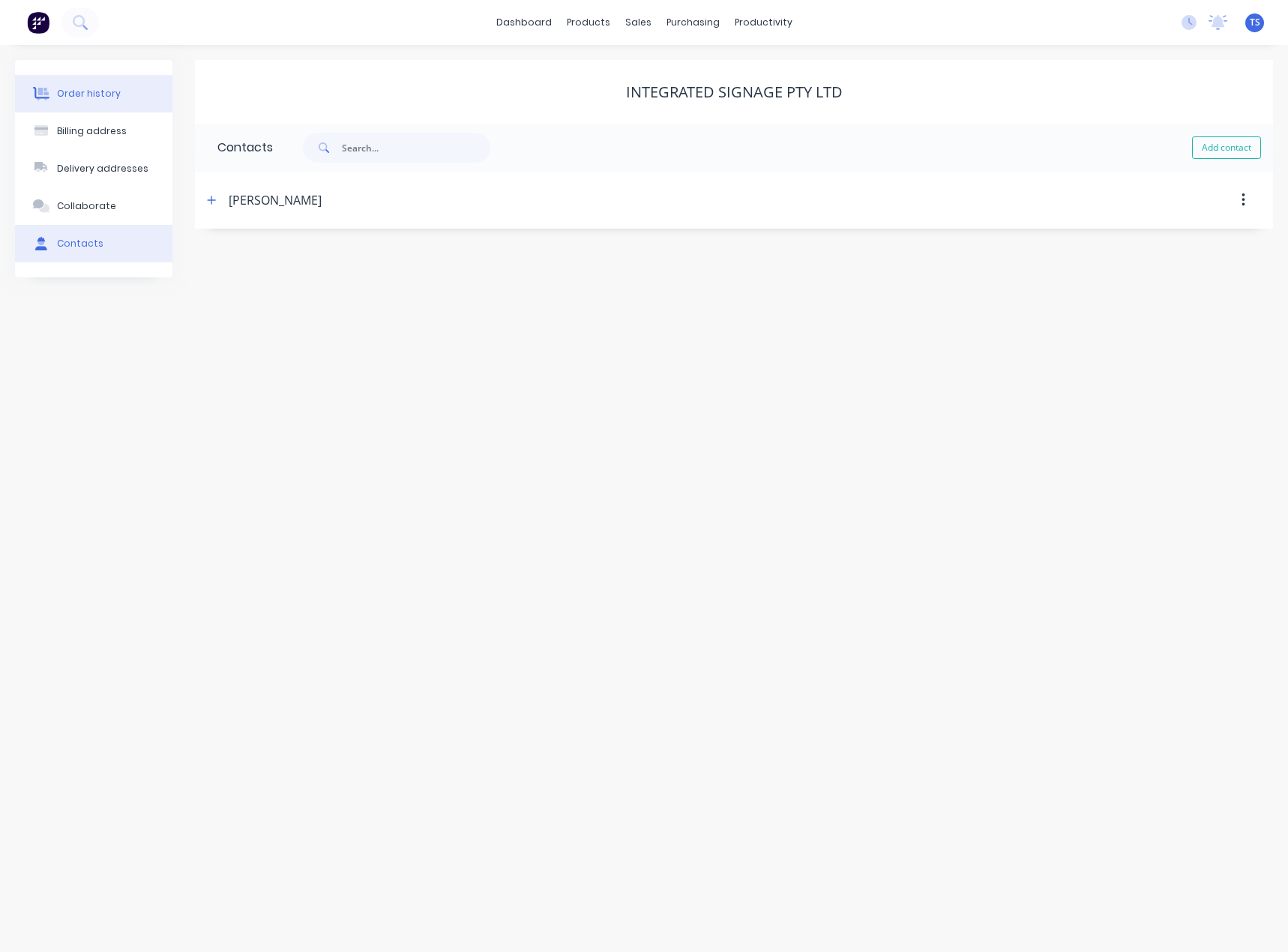
click at [88, 90] on div "Order history" at bounding box center [89, 94] width 63 height 14
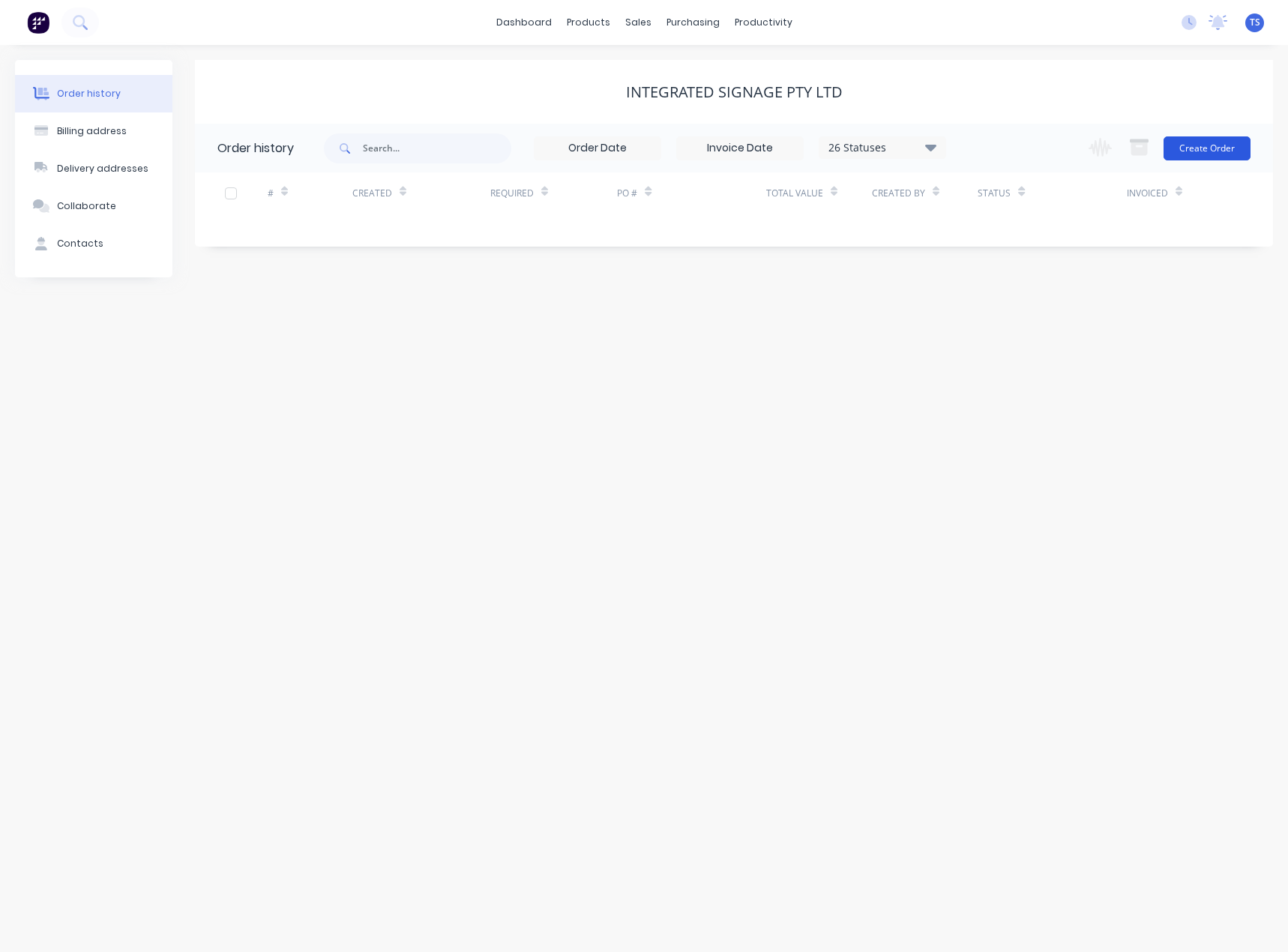
click at [1220, 148] on button "Create Order" at bounding box center [1207, 148] width 87 height 24
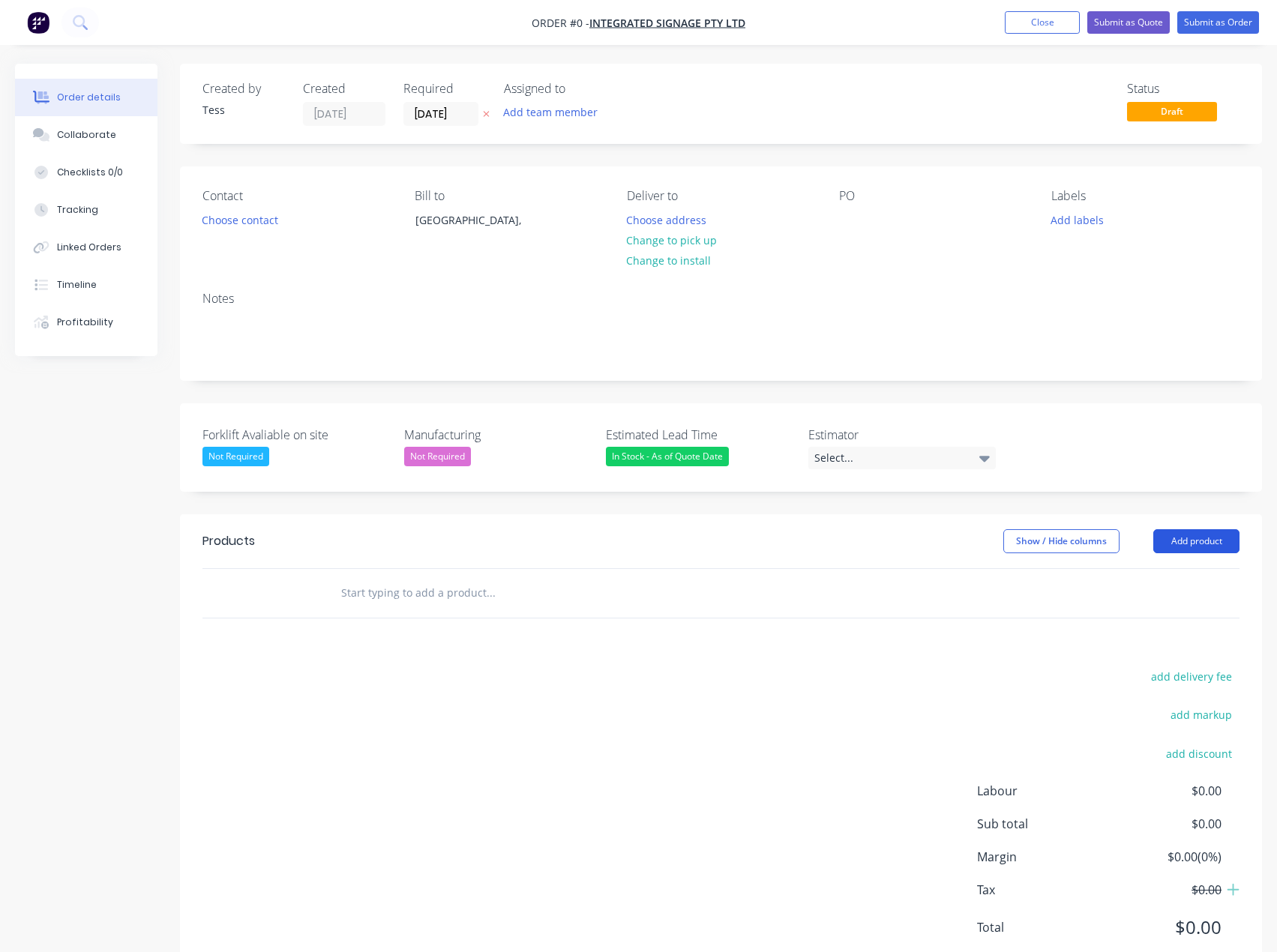
click at [1182, 542] on button "Add product" at bounding box center [1196, 540] width 86 height 24
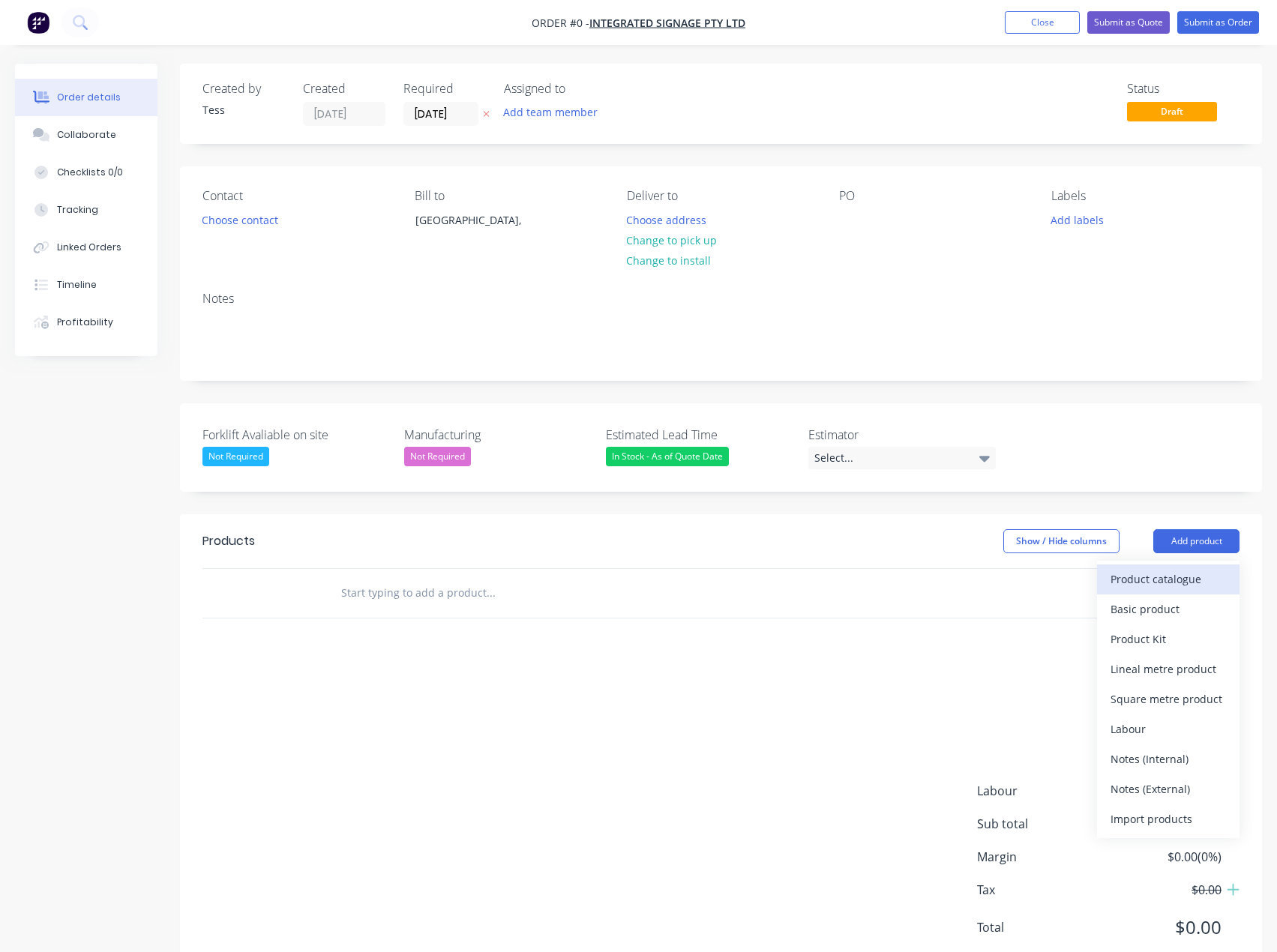
click at [1158, 590] on div "Product catalogue" at bounding box center [1169, 579] width 116 height 22
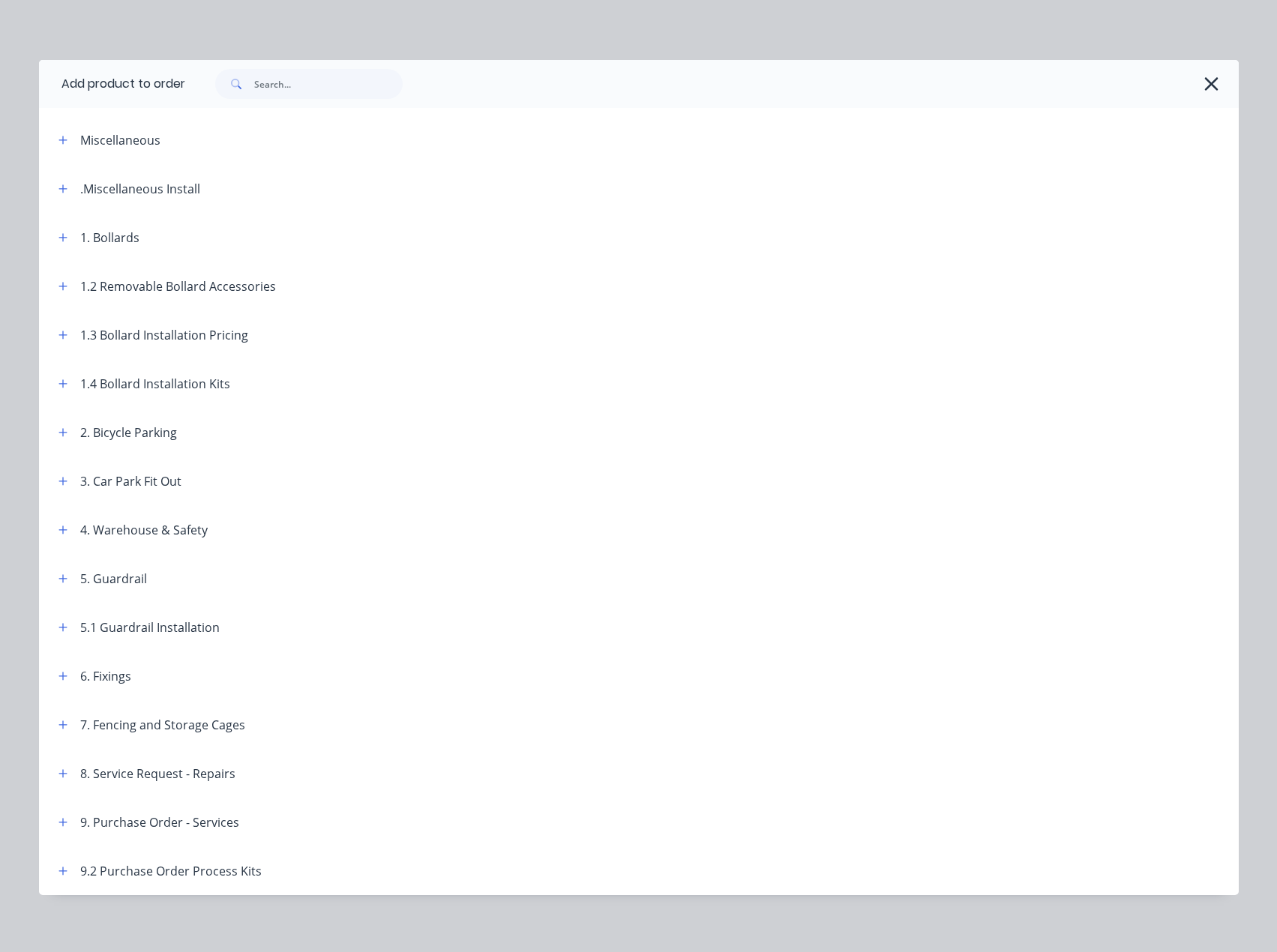
scroll to position [9, 0]
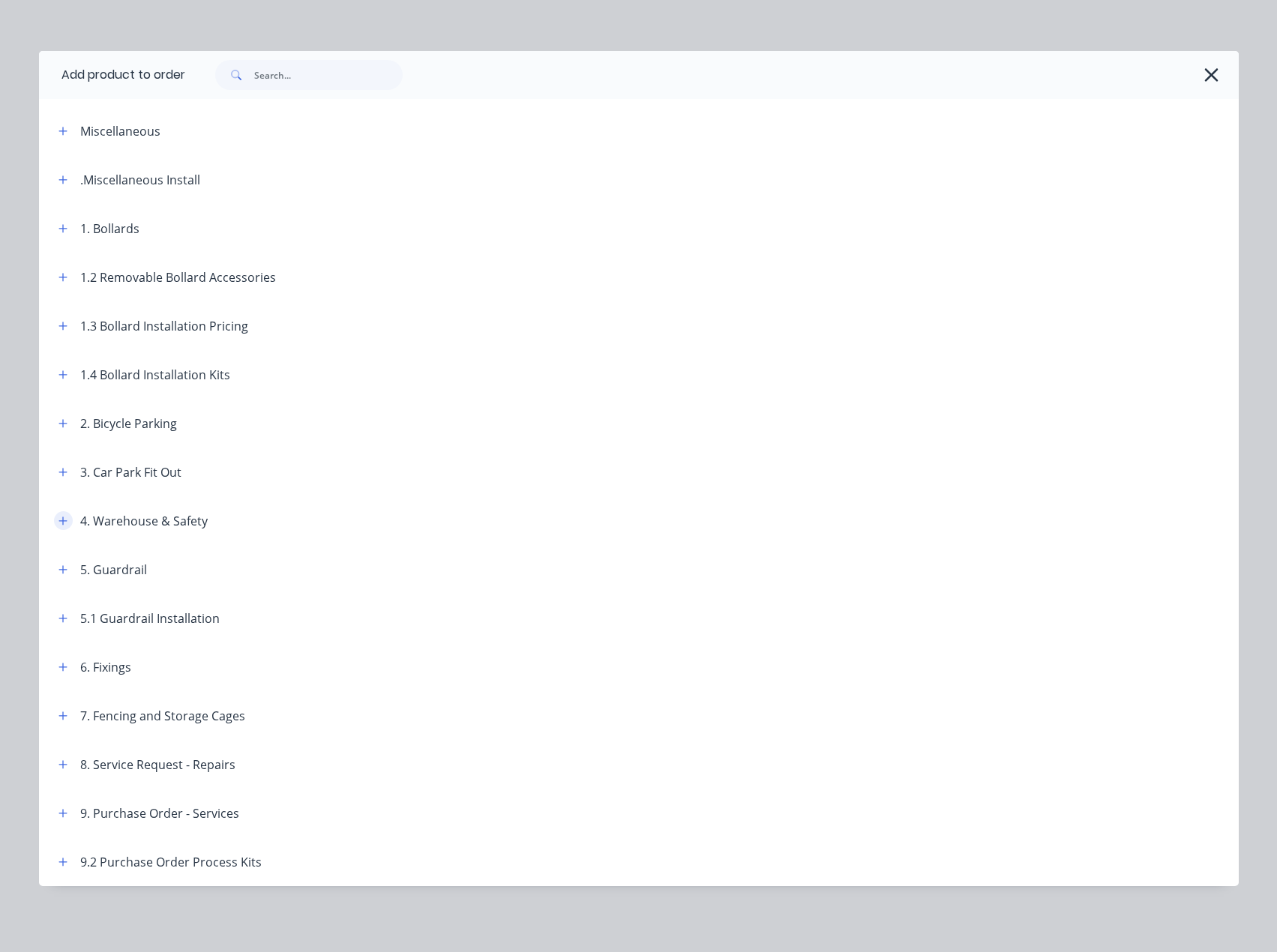
click at [59, 520] on icon "button" at bounding box center [63, 521] width 9 height 11
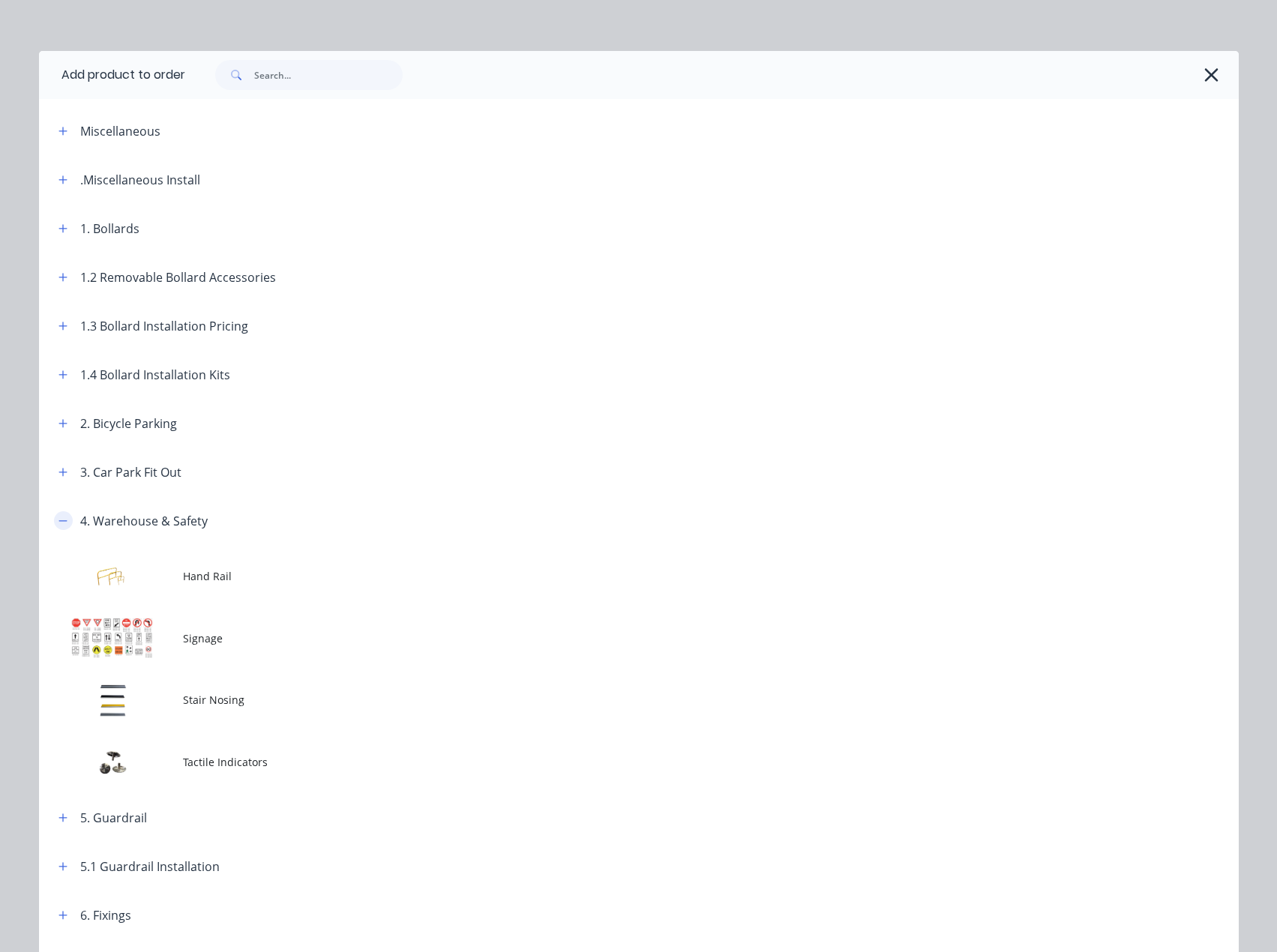
click at [59, 520] on icon "button" at bounding box center [63, 521] width 9 height 11
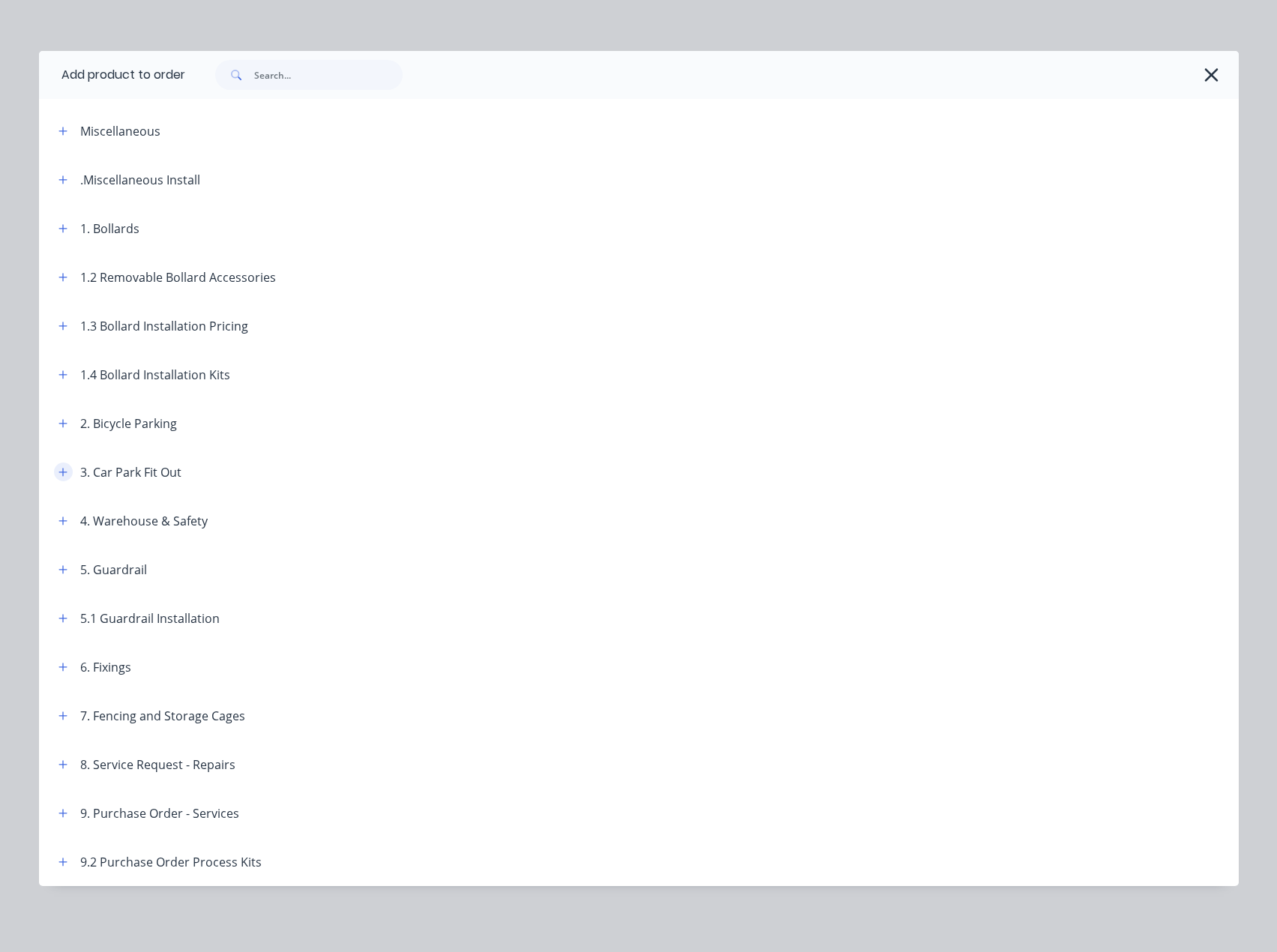
click at [59, 473] on icon "button" at bounding box center [63, 472] width 9 height 11
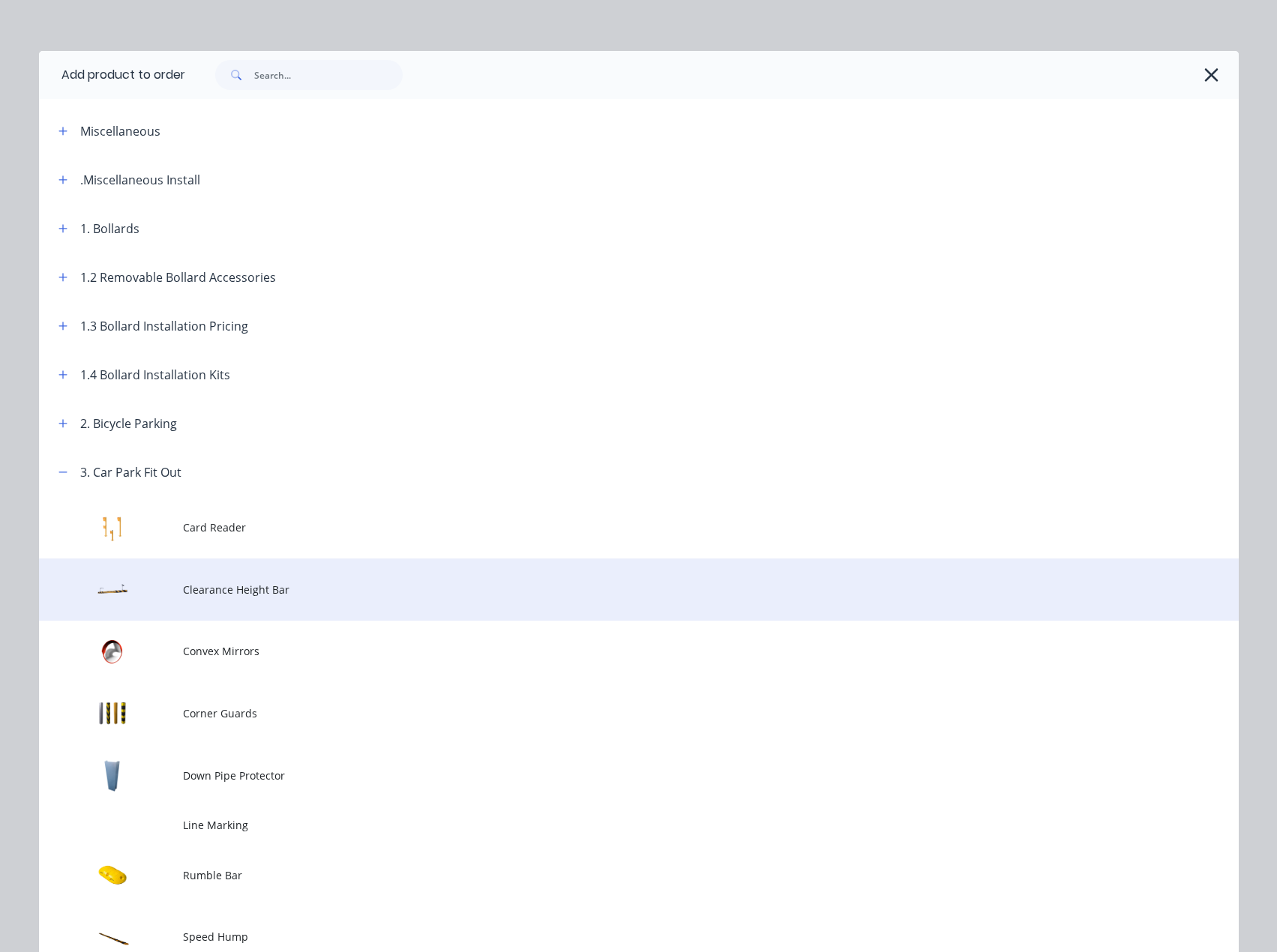
click at [238, 591] on span "Clearance Height Bar" at bounding box center [605, 589] width 844 height 15
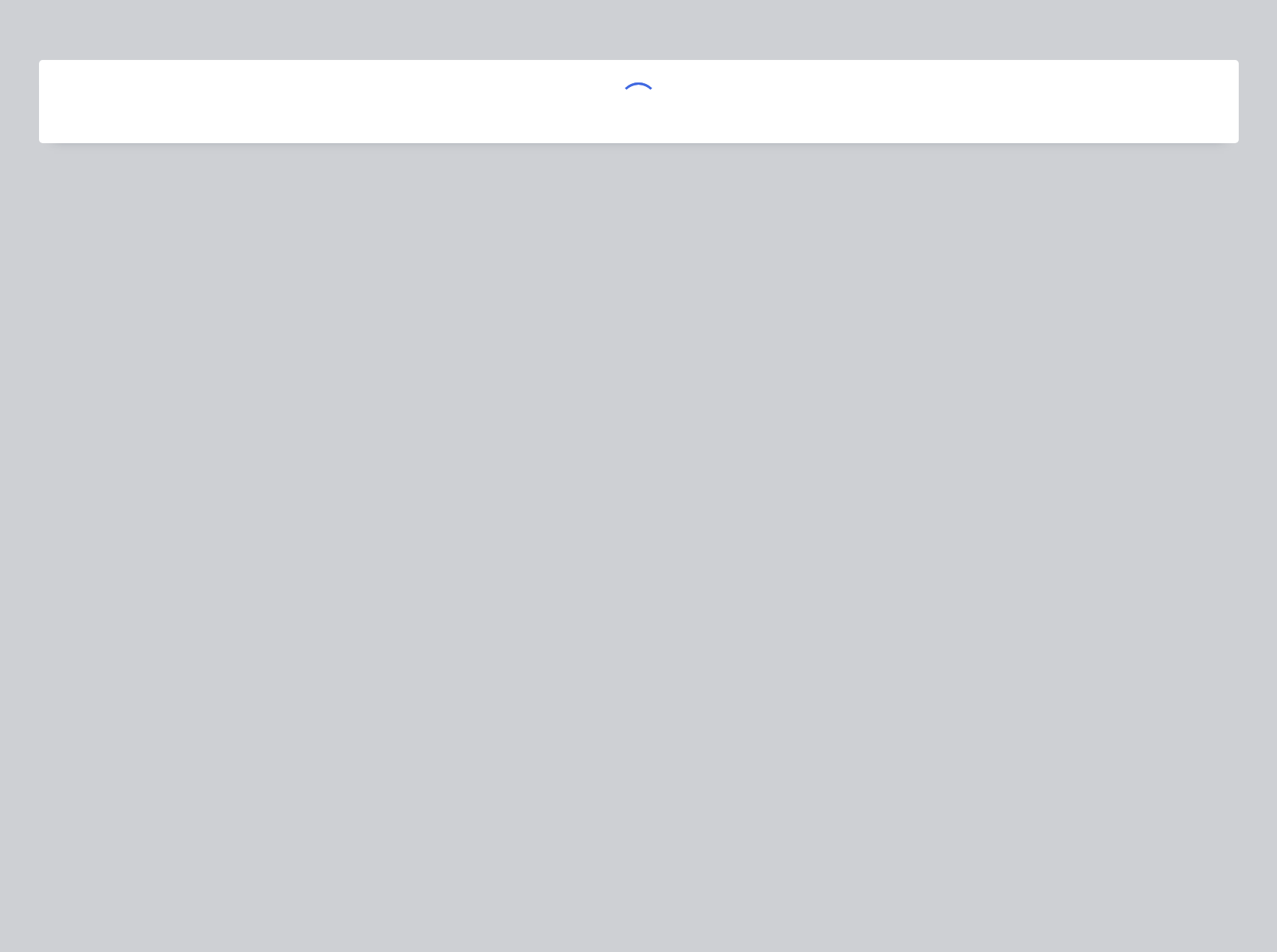
scroll to position [0, 0]
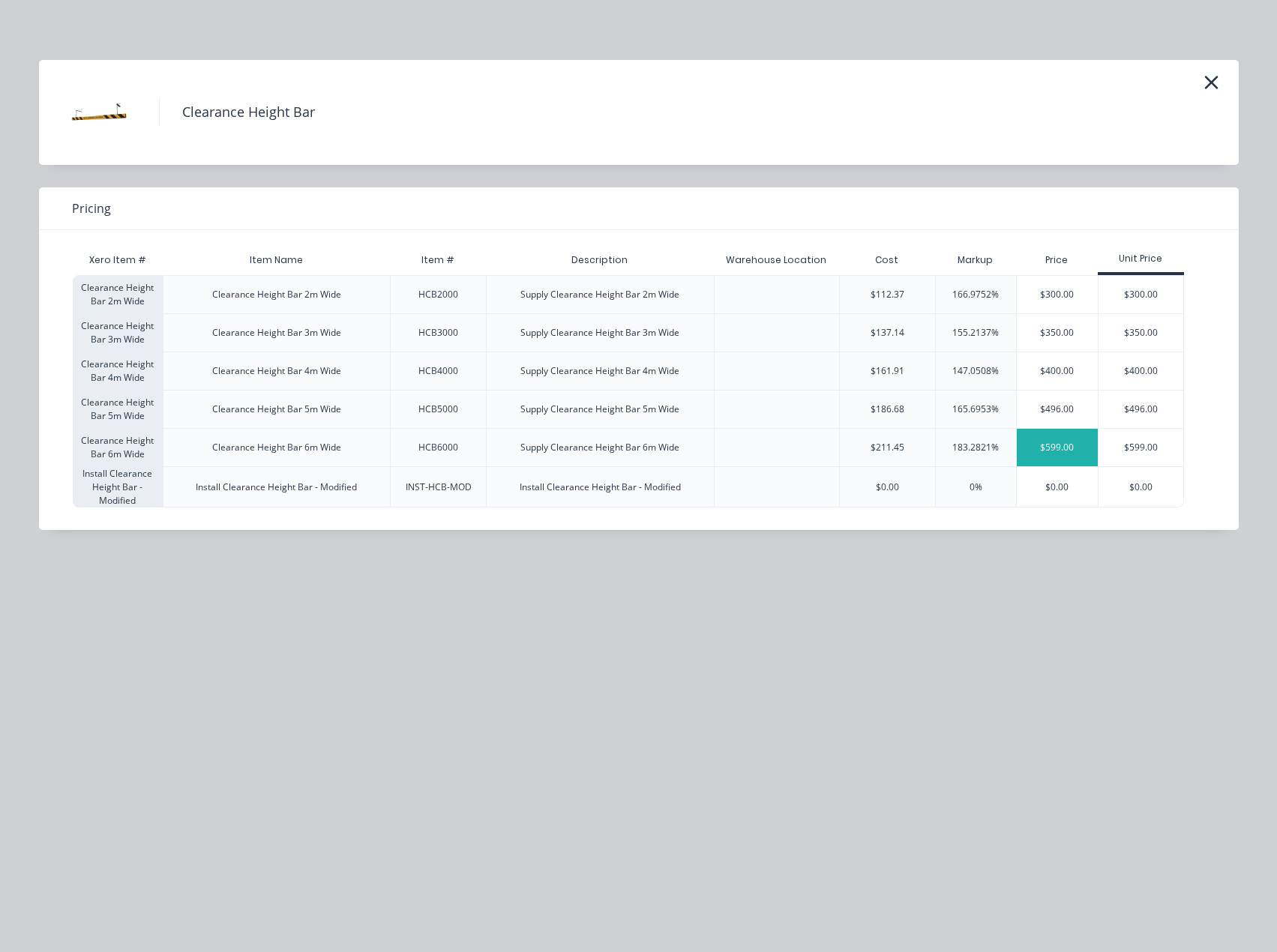
click at [1044, 456] on div "$599.00" at bounding box center [1057, 448] width 81 height 37
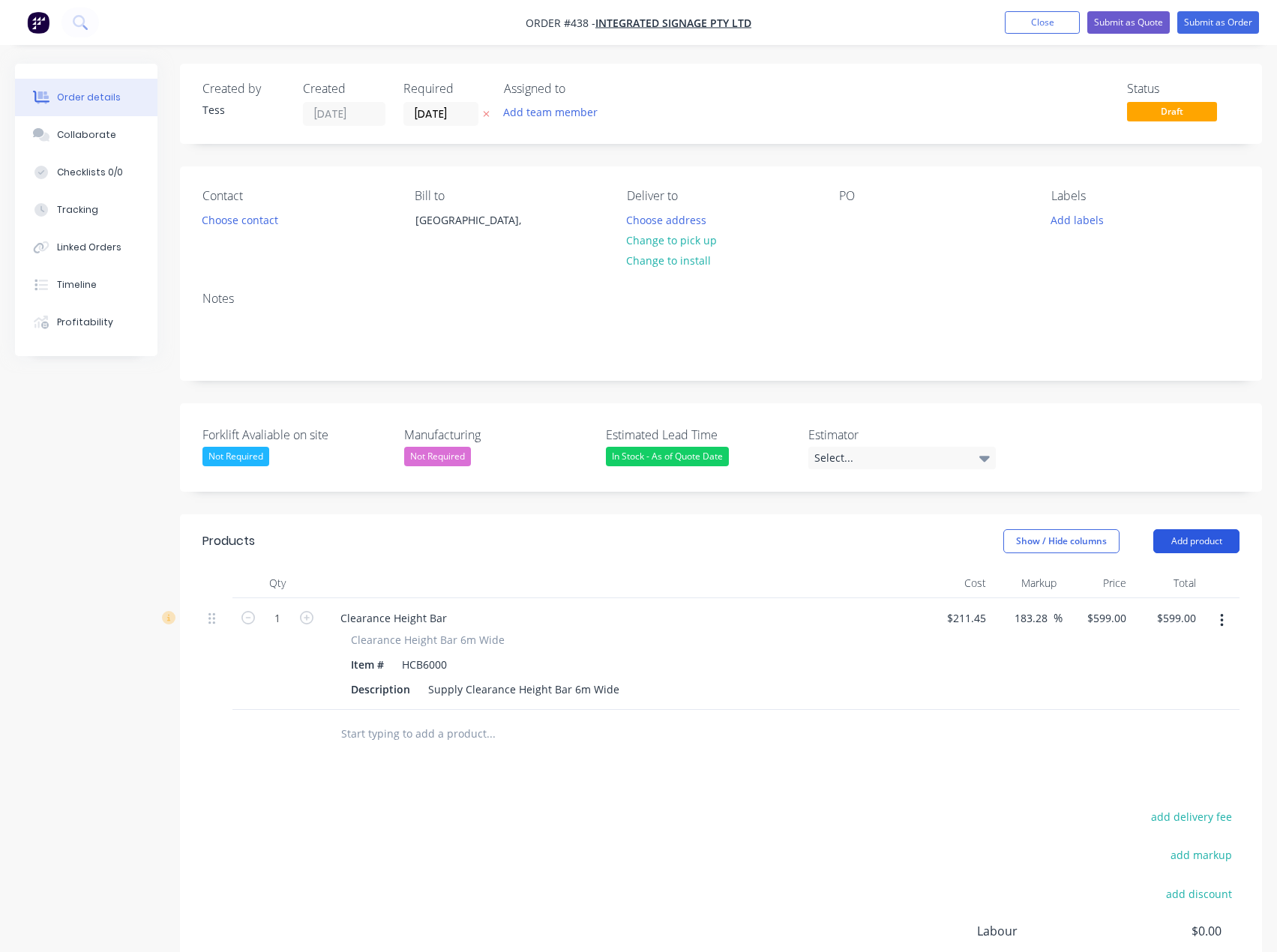
click at [1188, 539] on button "Add product" at bounding box center [1196, 540] width 86 height 24
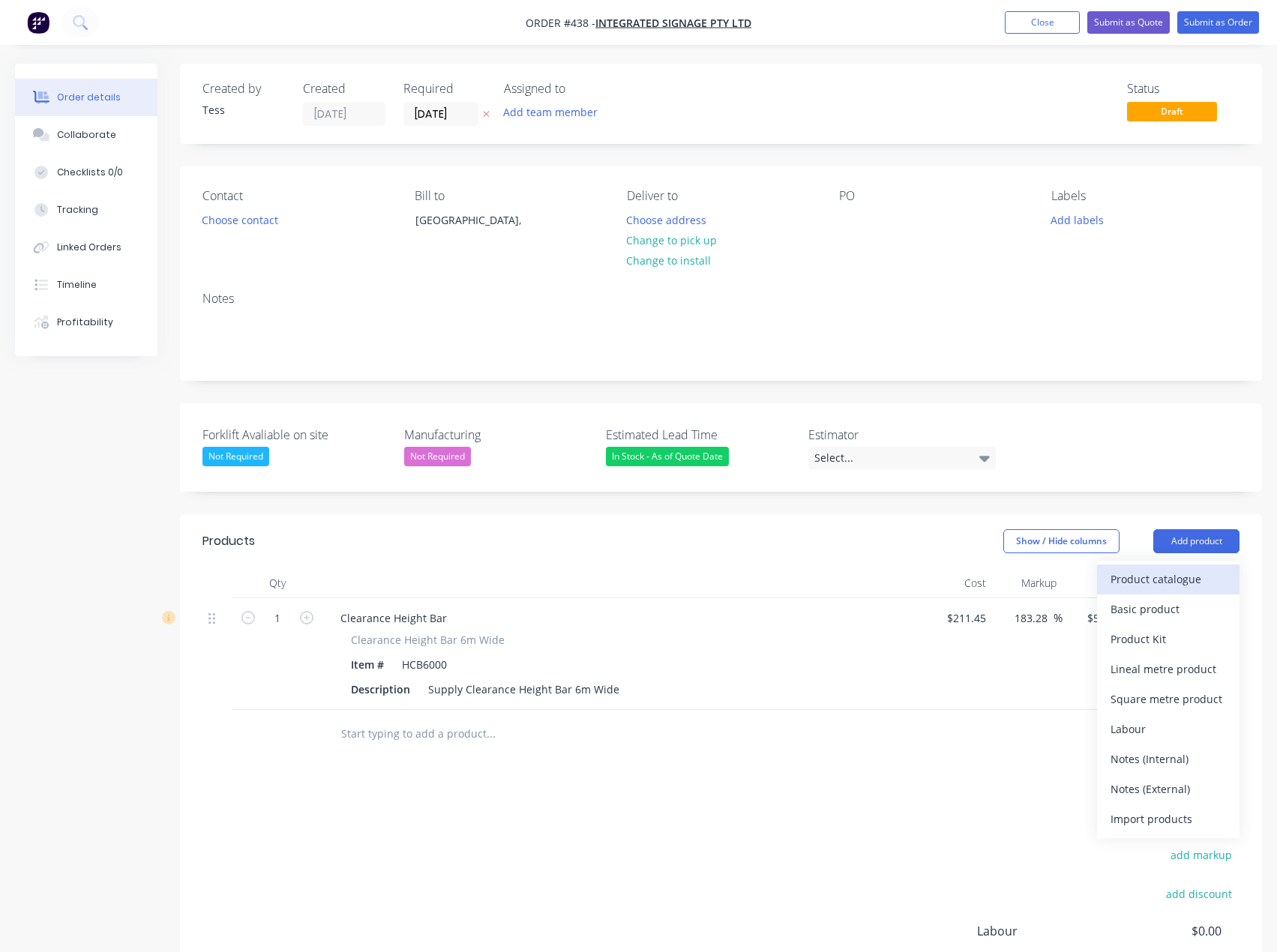
click at [1162, 577] on div "Product catalogue" at bounding box center [1169, 579] width 116 height 22
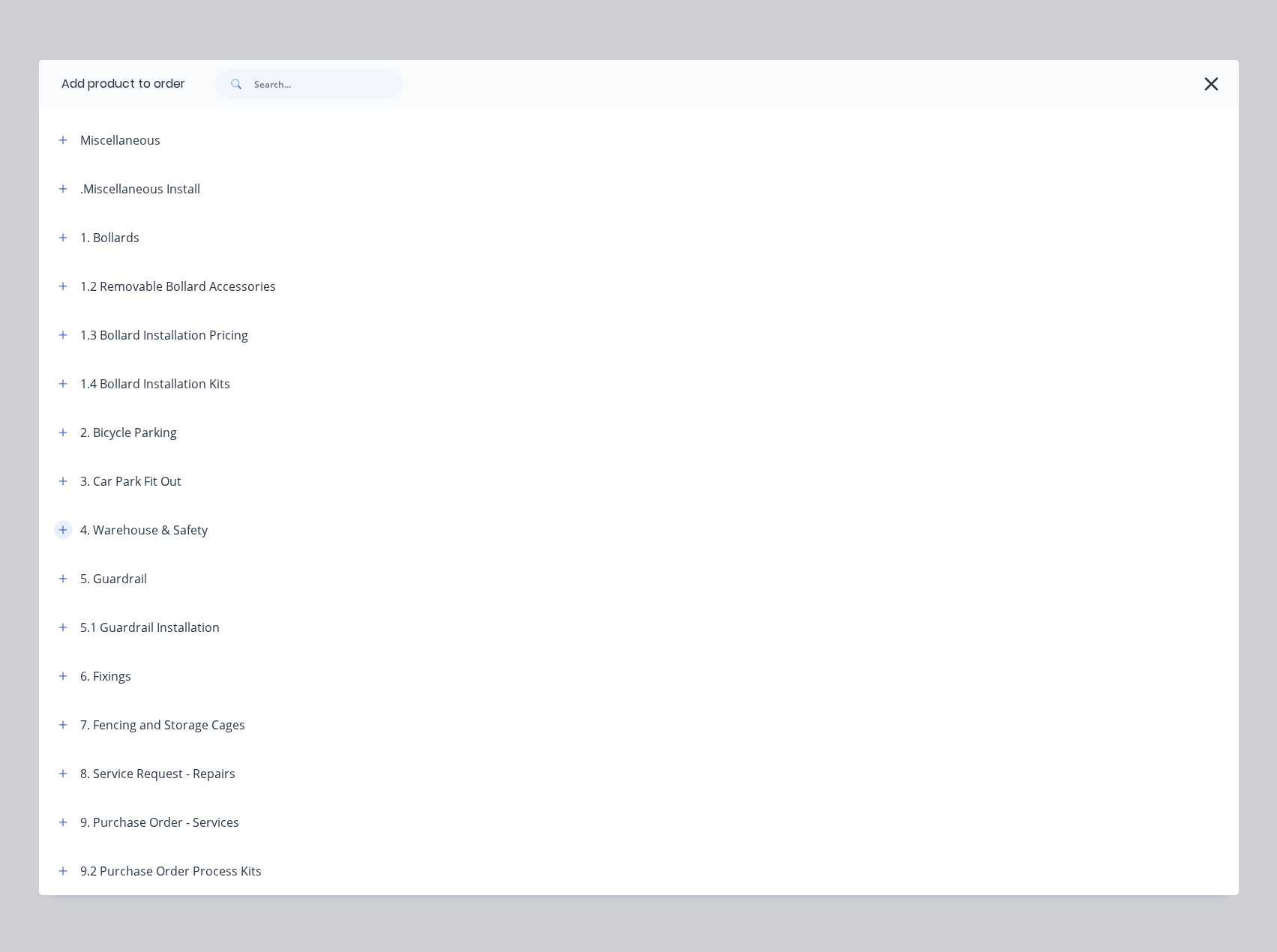
click at [59, 529] on icon "button" at bounding box center [63, 530] width 8 height 8
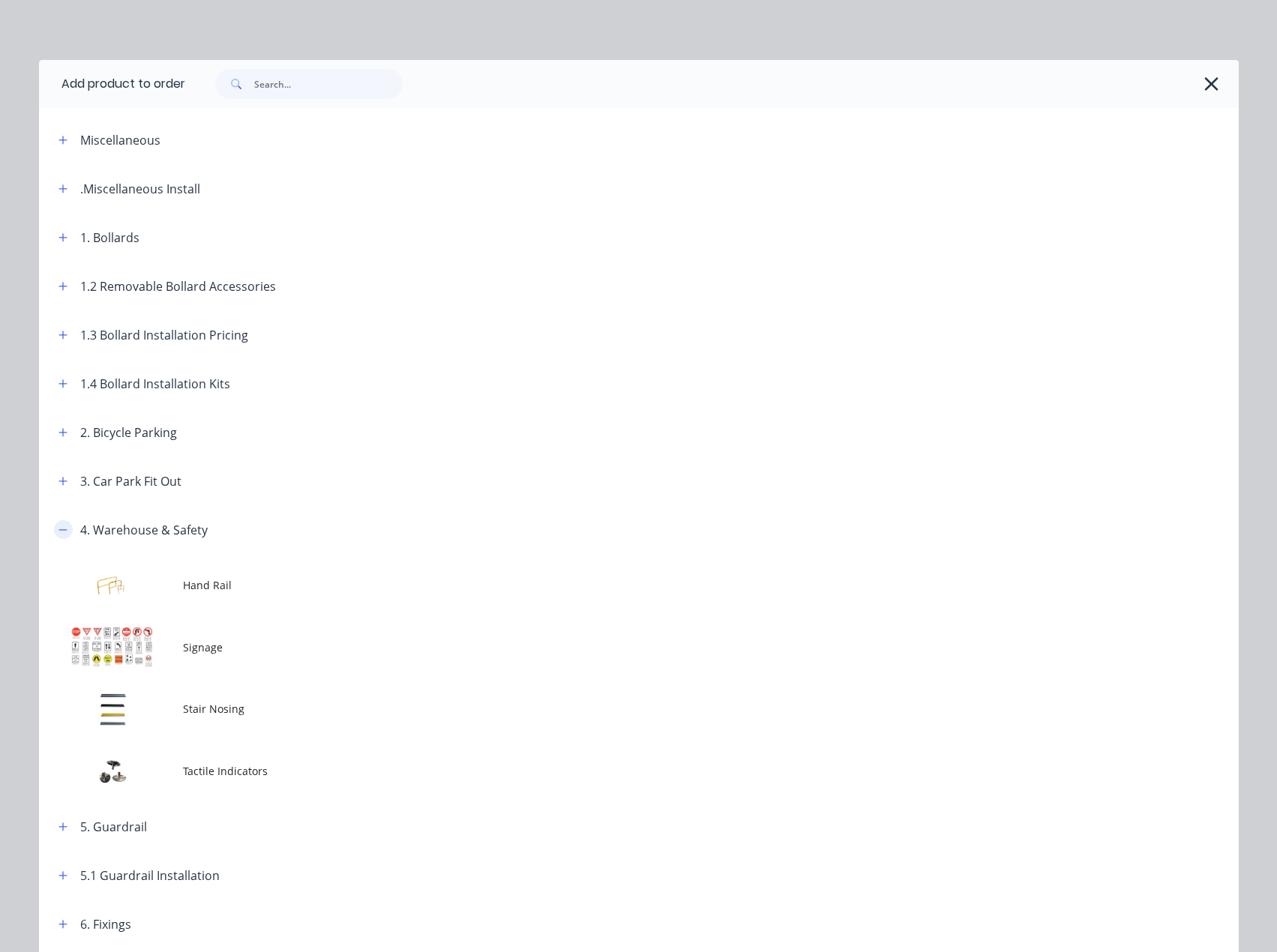
click at [59, 531] on icon "button" at bounding box center [63, 530] width 9 height 11
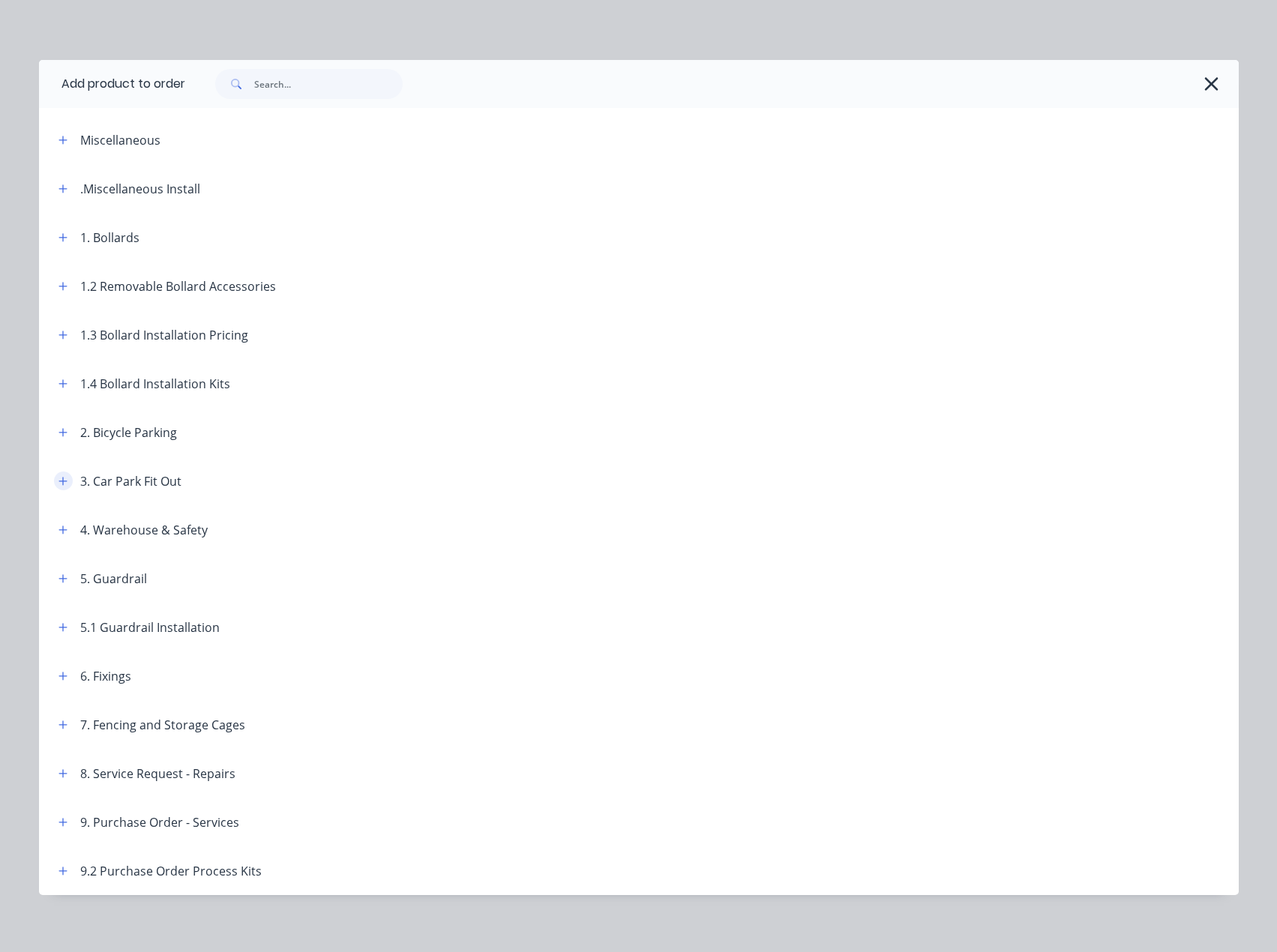
click at [59, 482] on icon "button" at bounding box center [63, 481] width 8 height 8
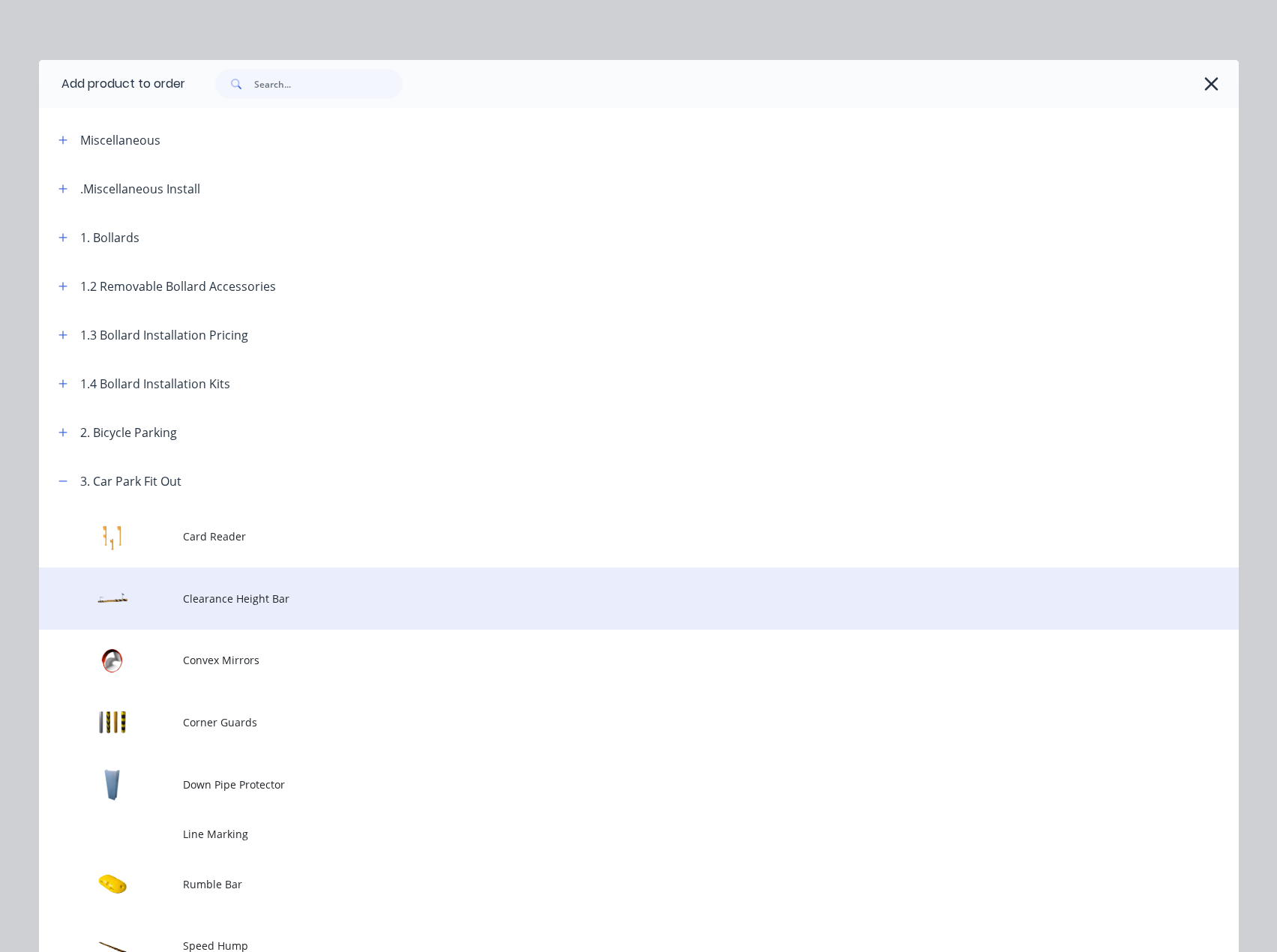
click at [212, 597] on span "Clearance Height Bar" at bounding box center [605, 598] width 844 height 15
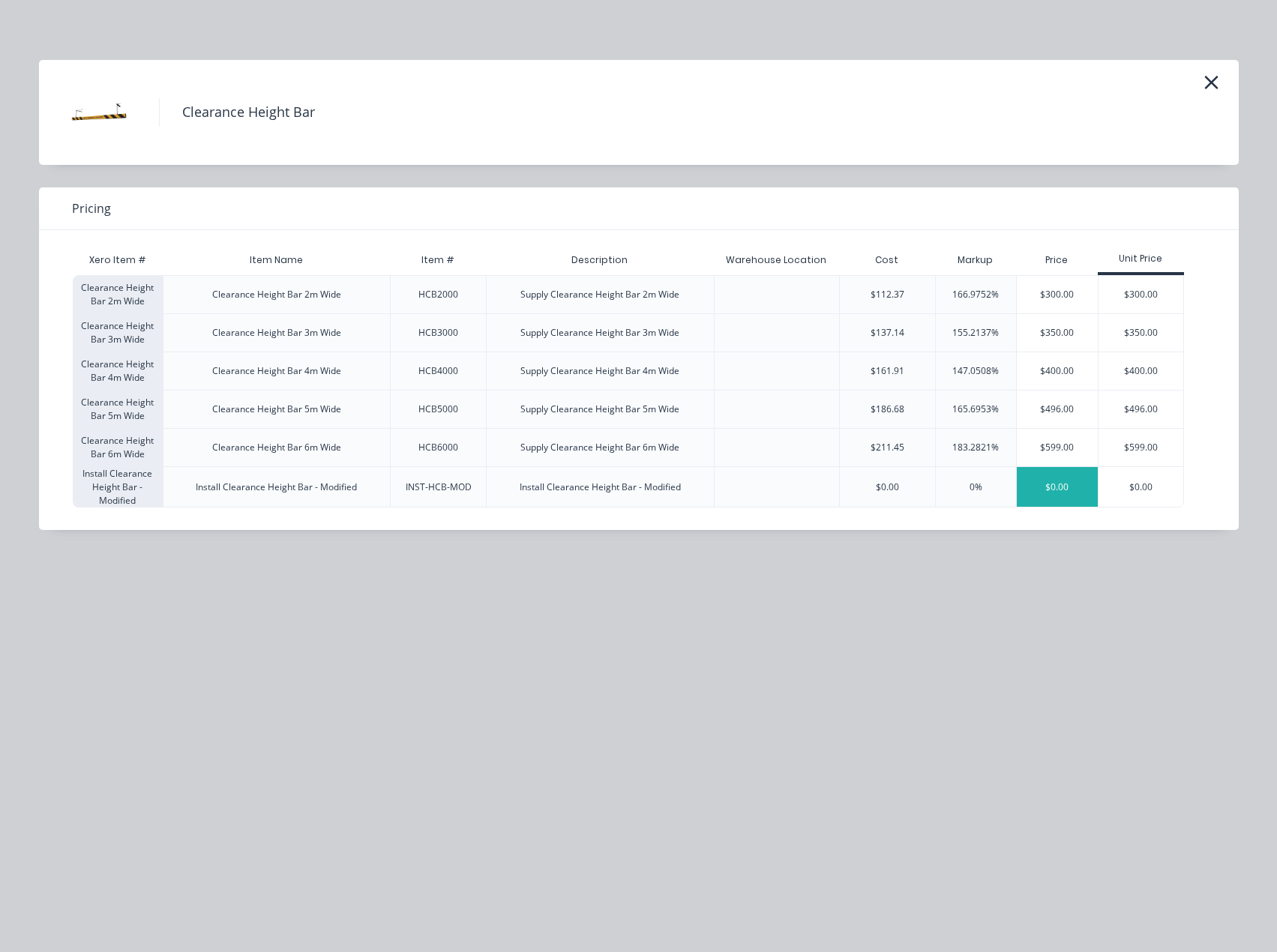
click at [1043, 486] on div "$0.00" at bounding box center [1057, 487] width 81 height 40
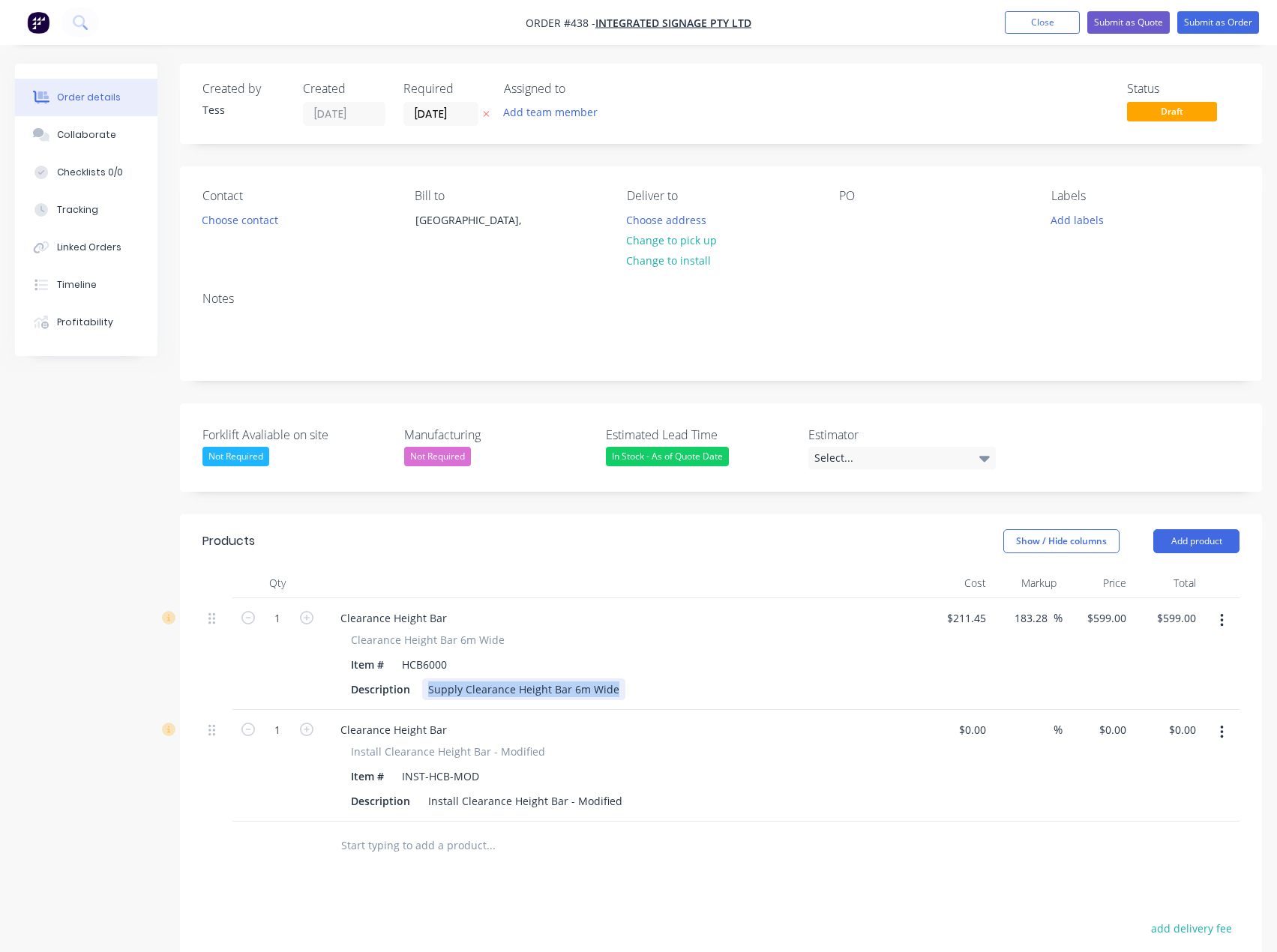
drag, startPoint x: 615, startPoint y: 691, endPoint x: 429, endPoint y: 696, distance: 186.1
click at [429, 696] on div "Supply Clearance Height Bar 6m Wide" at bounding box center [524, 689] width 203 height 22
click at [437, 692] on div "Supply Clearance Height Bar 6m Wide" at bounding box center [524, 689] width 203 height 22
click at [426, 800] on div "Install Clearance Height Bar - Modified" at bounding box center [525, 801] width 206 height 22
click at [520, 801] on div "(HCB6000-Eternity) Install Clearance Height Bar - Modified" at bounding box center [574, 801] width 303 height 22
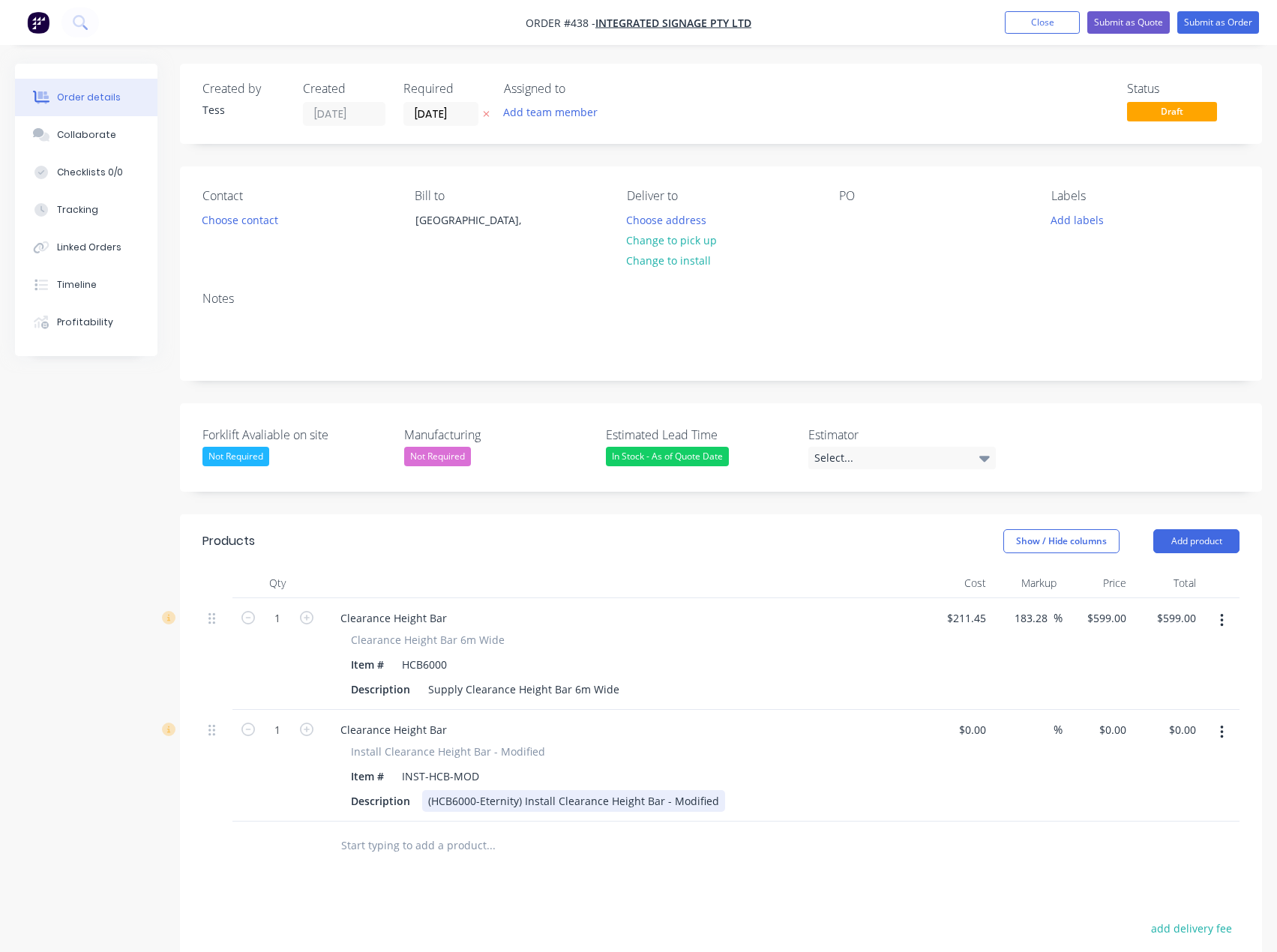
click at [522, 803] on div "(HCB6000-Eternity) Install Clearance Height Bar - Modified" at bounding box center [574, 801] width 303 height 22
drag, startPoint x: 578, startPoint y: 689, endPoint x: 426, endPoint y: 691, distance: 152.0
click at [426, 691] on div "Supply Clearance Height Bar 6m Wide" at bounding box center [524, 689] width 203 height 22
copy div "Supply Clearance Height Bar 6m Wide"
click at [702, 796] on div "(HCB6000-Eternity) Install Clearance Height Bar - Modified" at bounding box center [574, 801] width 303 height 22
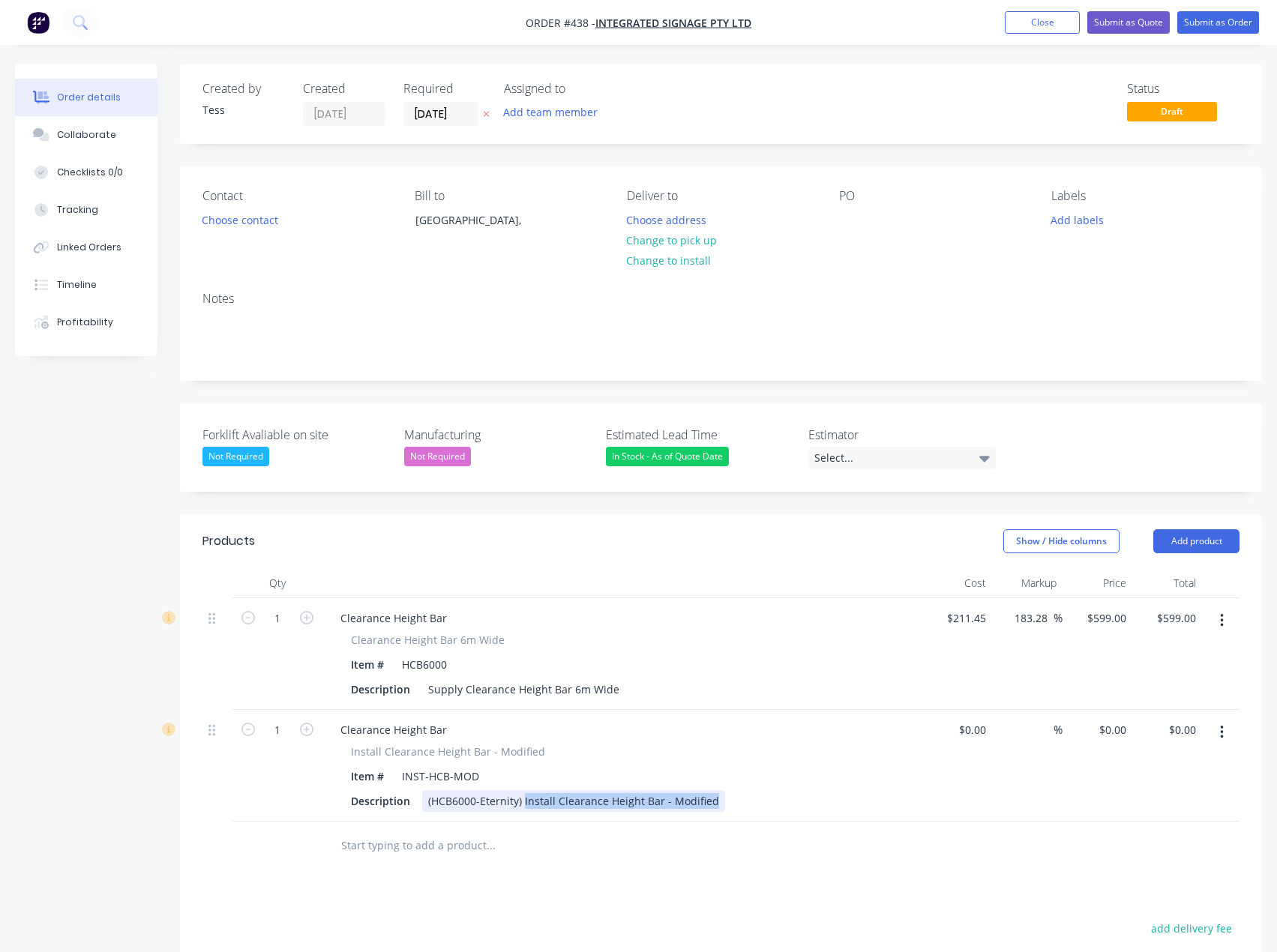
drag, startPoint x: 712, startPoint y: 800, endPoint x: 523, endPoint y: 802, distance: 189.0
click at [523, 802] on div "(HCB6000-Eternity) Install Clearance Height Bar - Modified" at bounding box center [574, 801] width 303 height 22
drag, startPoint x: 523, startPoint y: 802, endPoint x: 531, endPoint y: 849, distance: 47.7
click at [531, 849] on input "text" at bounding box center [490, 845] width 300 height 30
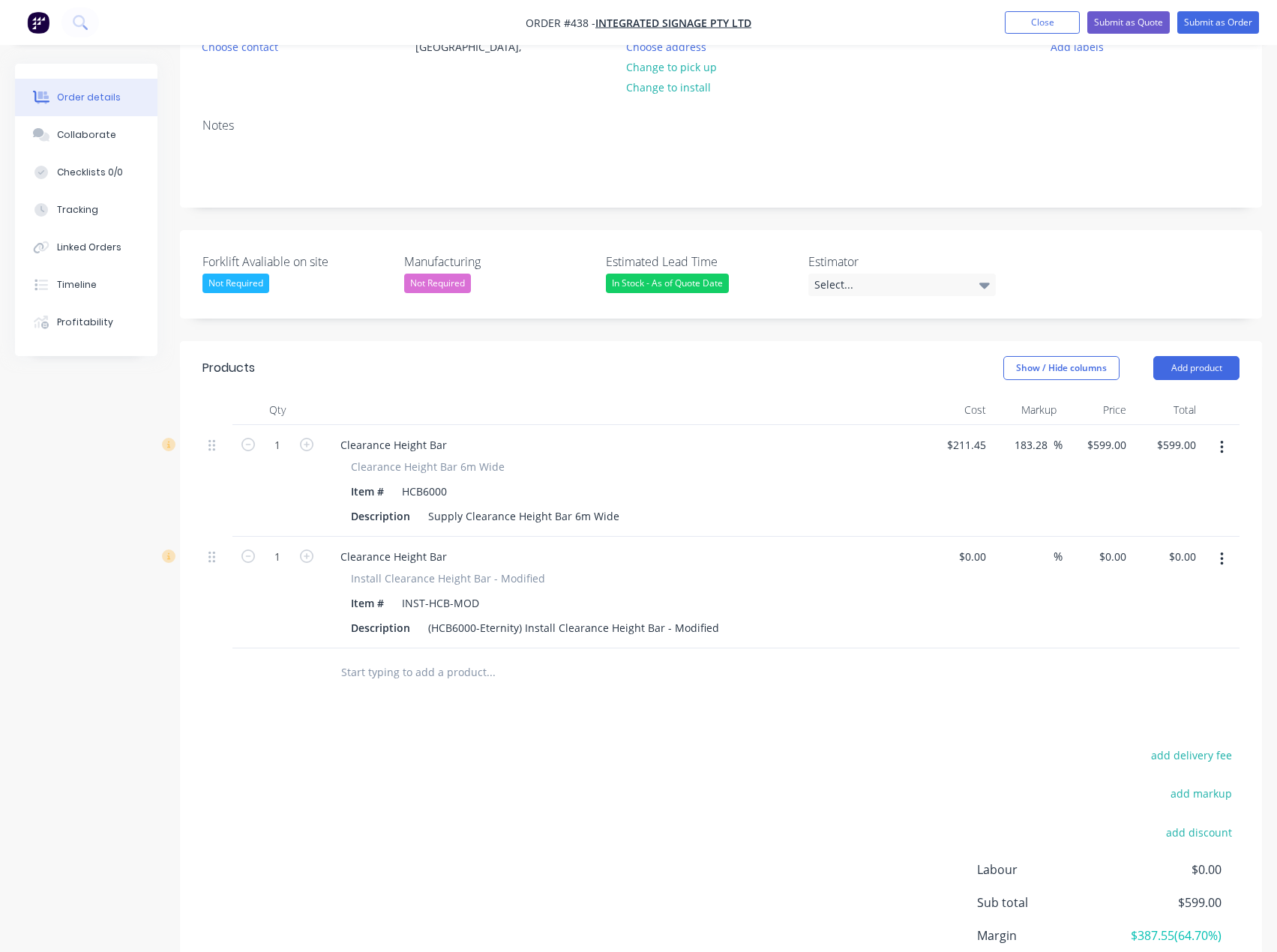
scroll to position [225, 0]
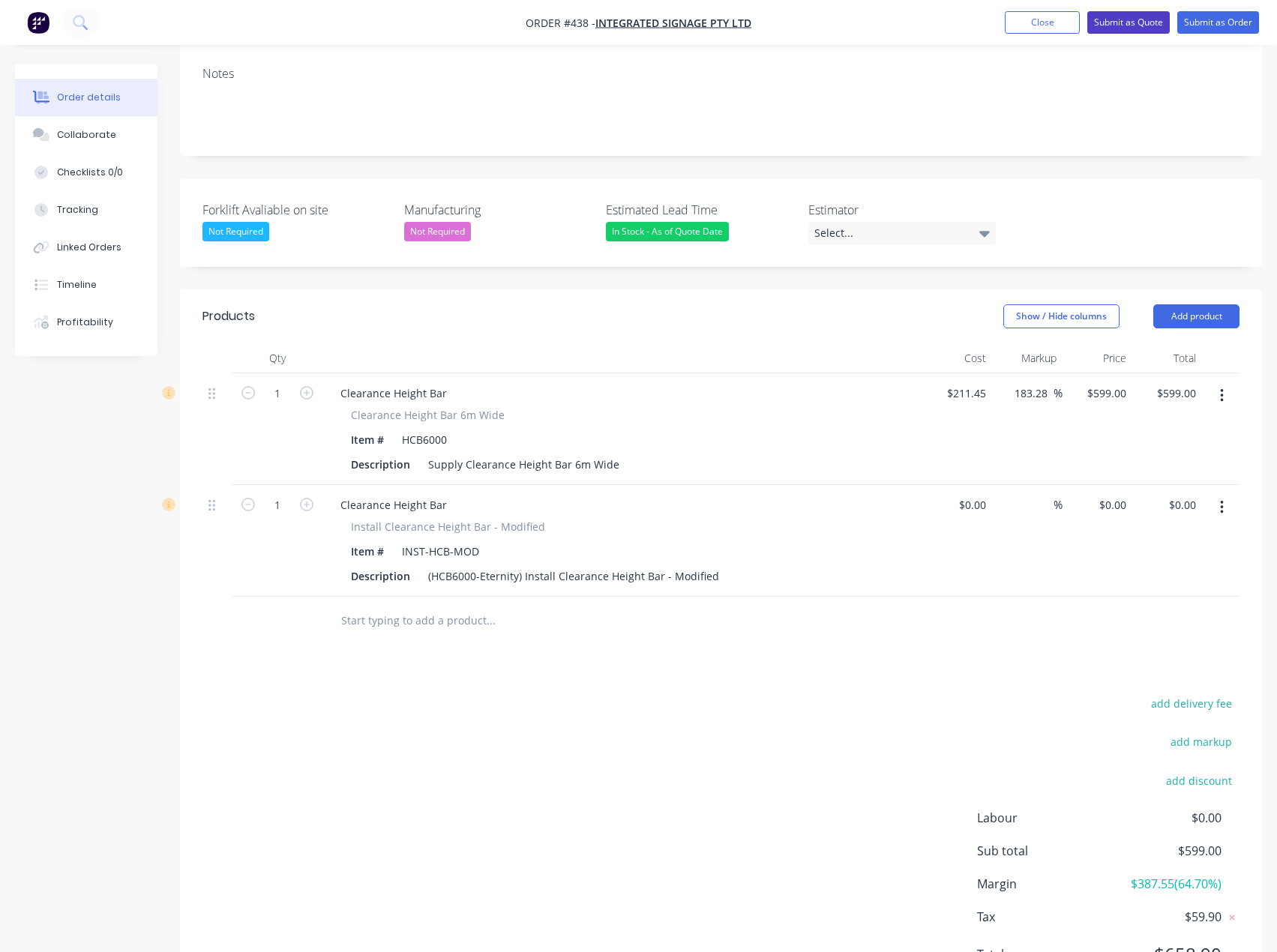
click at [1117, 25] on button "Submit as Quote" at bounding box center [1128, 23] width 82 height 23
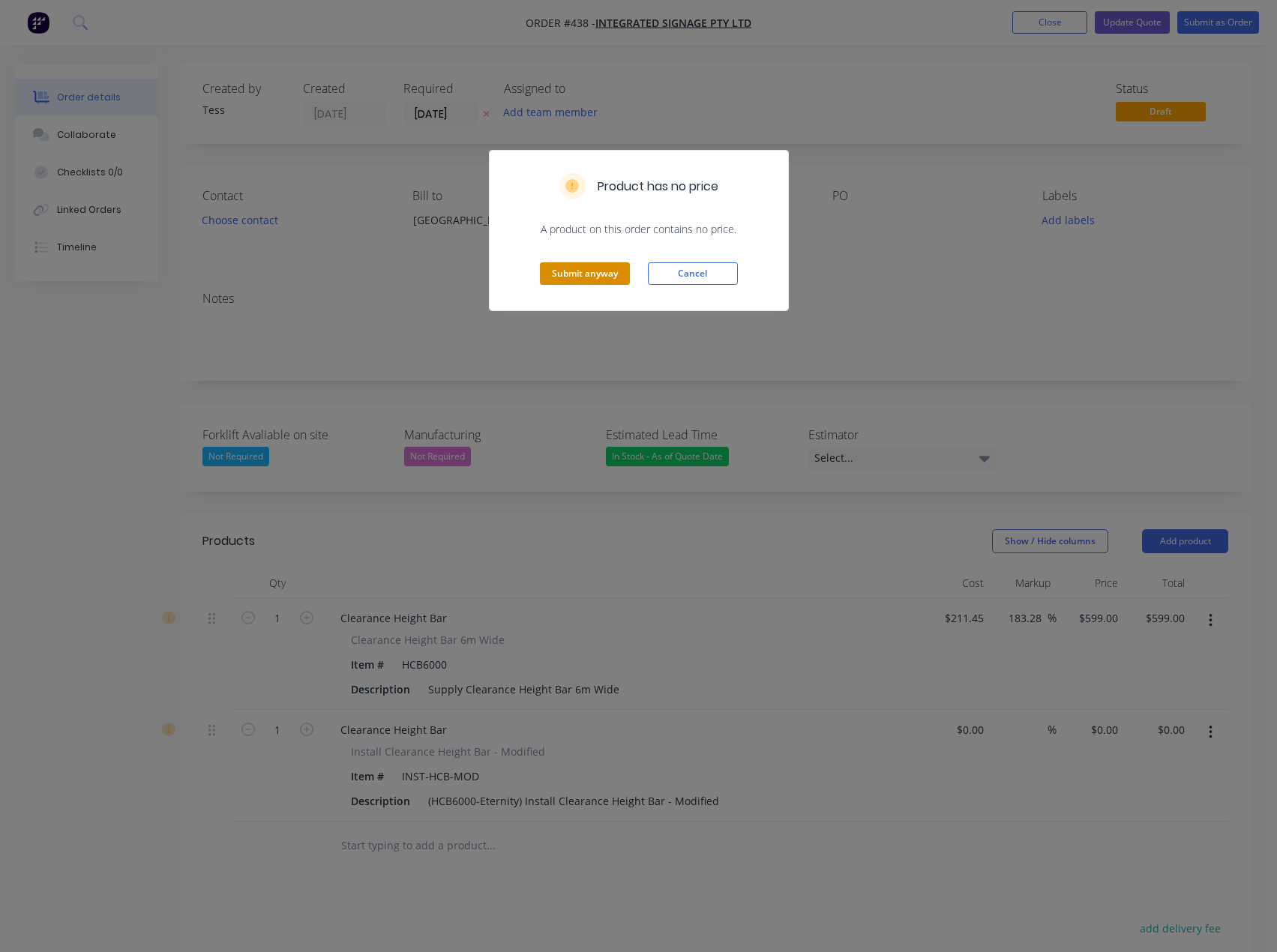
click at [575, 274] on button "Submit anyway" at bounding box center [584, 273] width 90 height 23
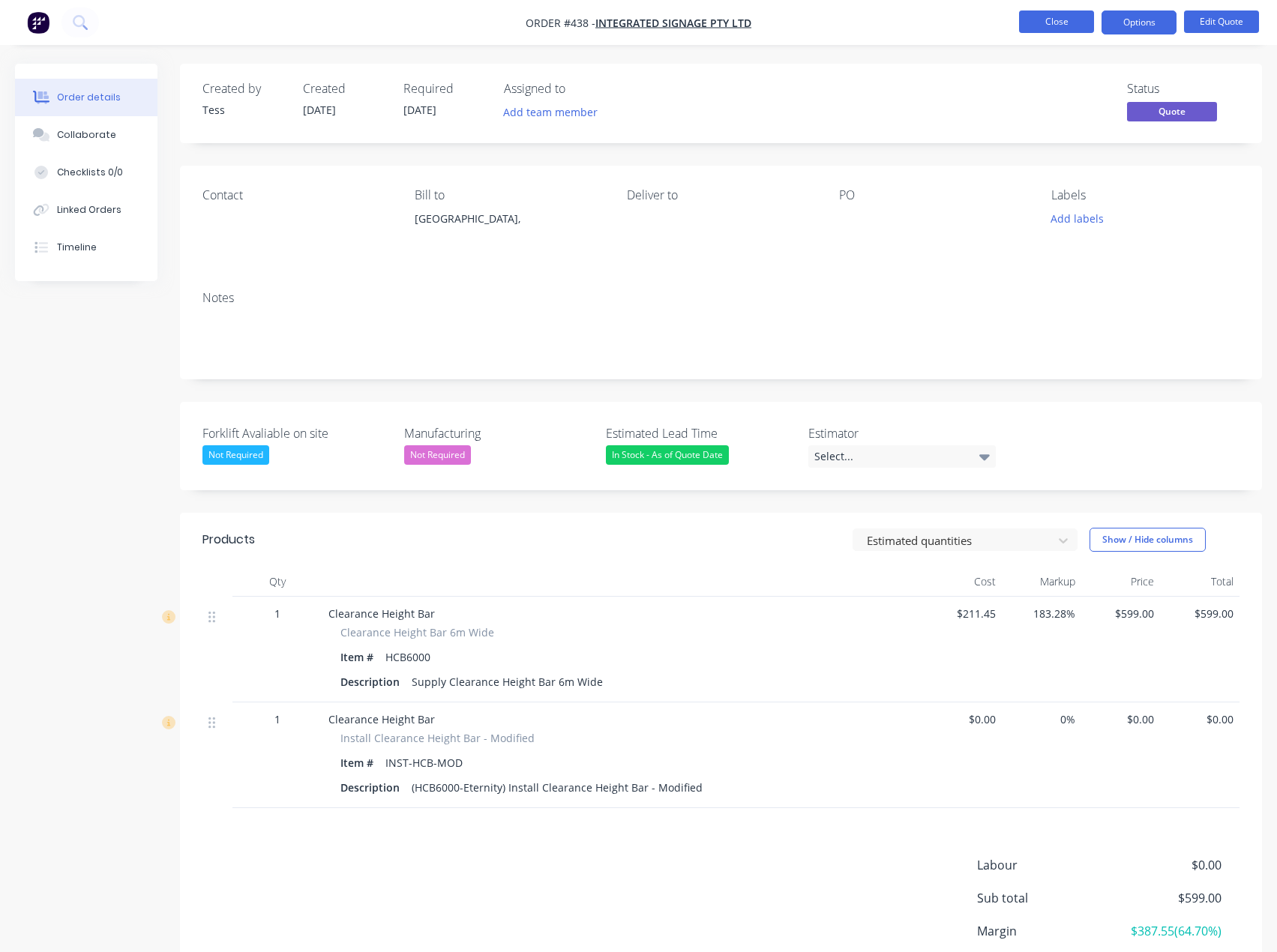
click at [1062, 23] on button "Close" at bounding box center [1056, 22] width 75 height 23
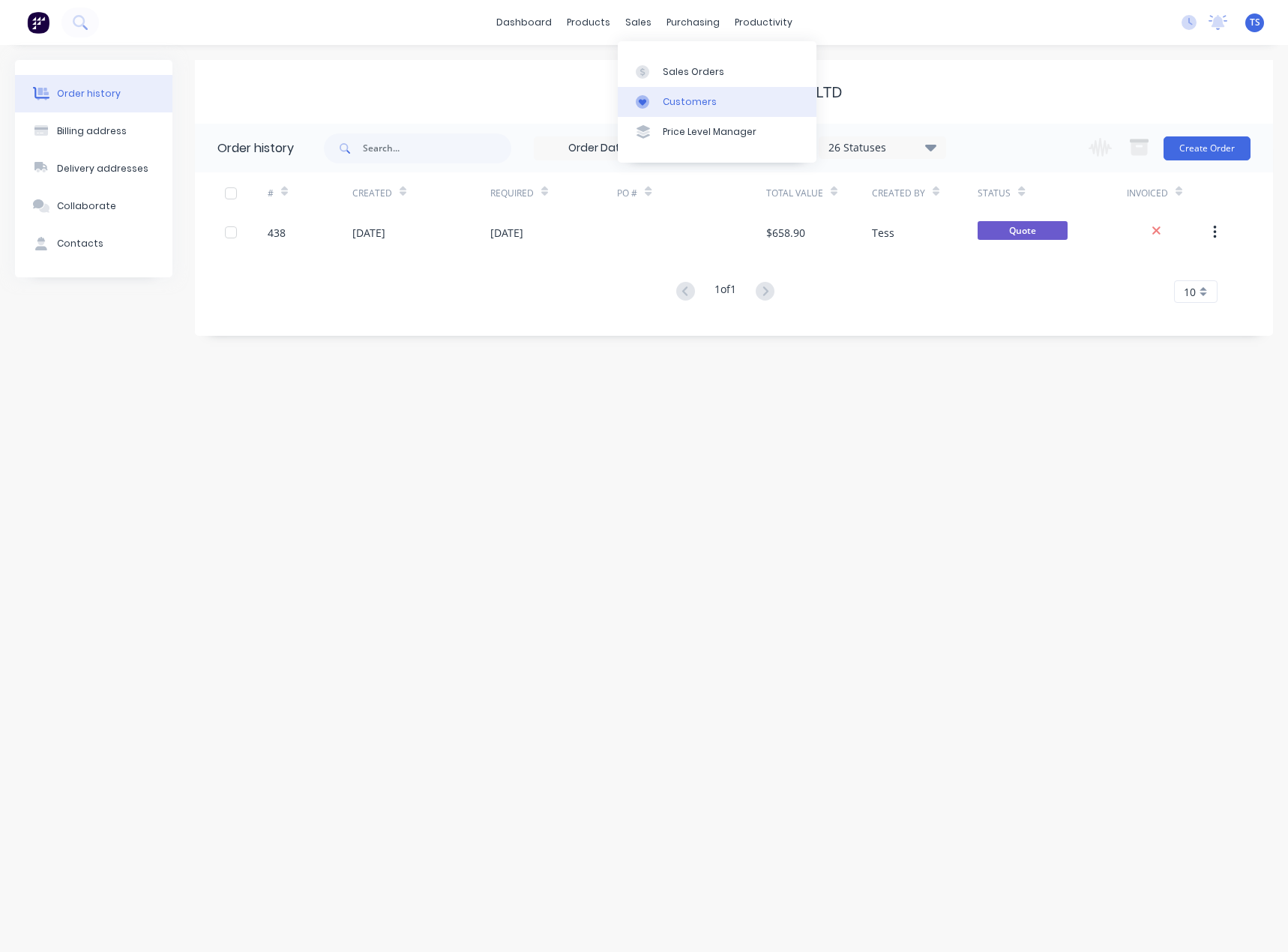
click at [669, 107] on div "Customers" at bounding box center [689, 102] width 54 height 14
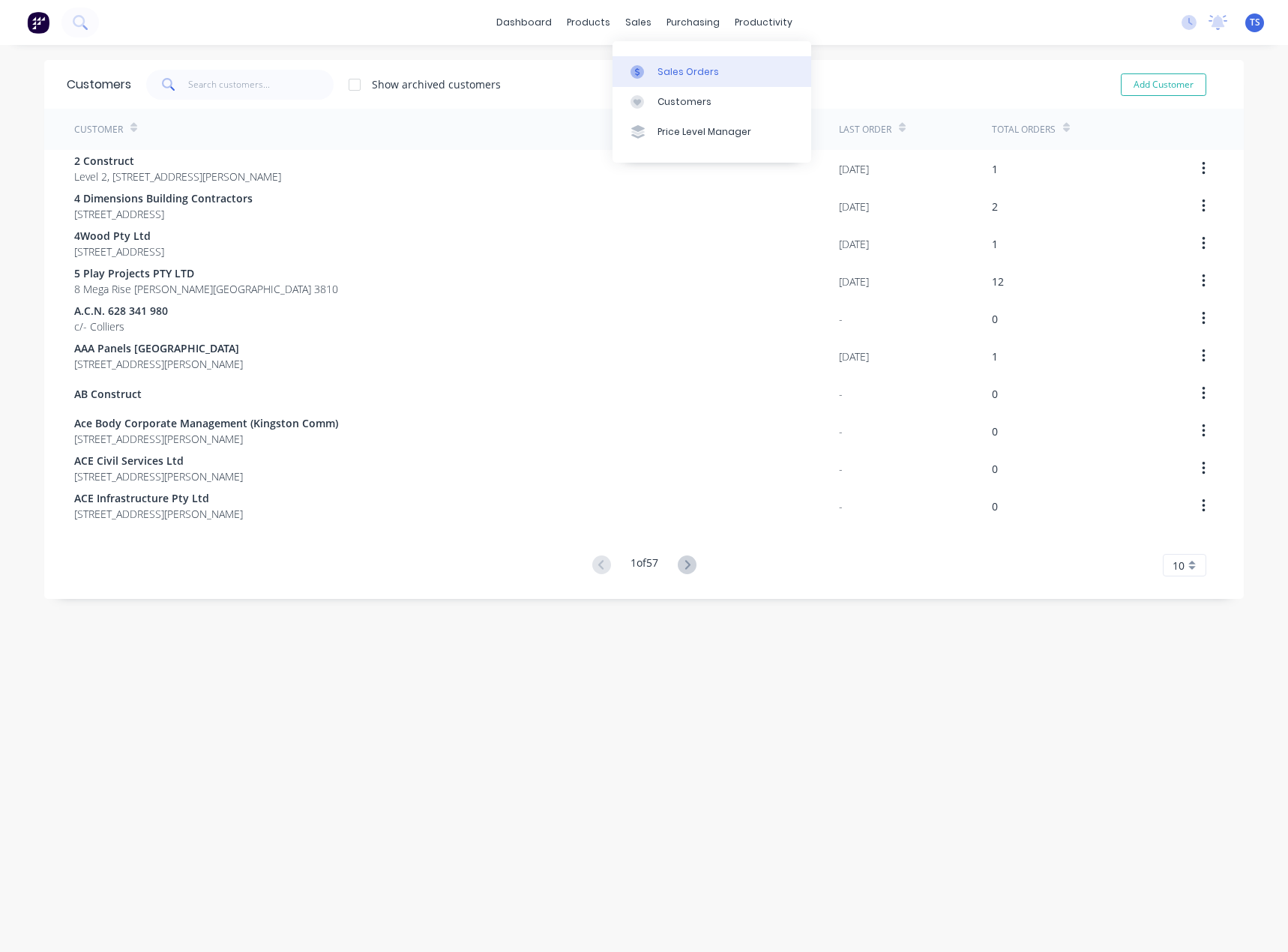
click at [664, 75] on div "Sales Orders" at bounding box center [688, 72] width 62 height 14
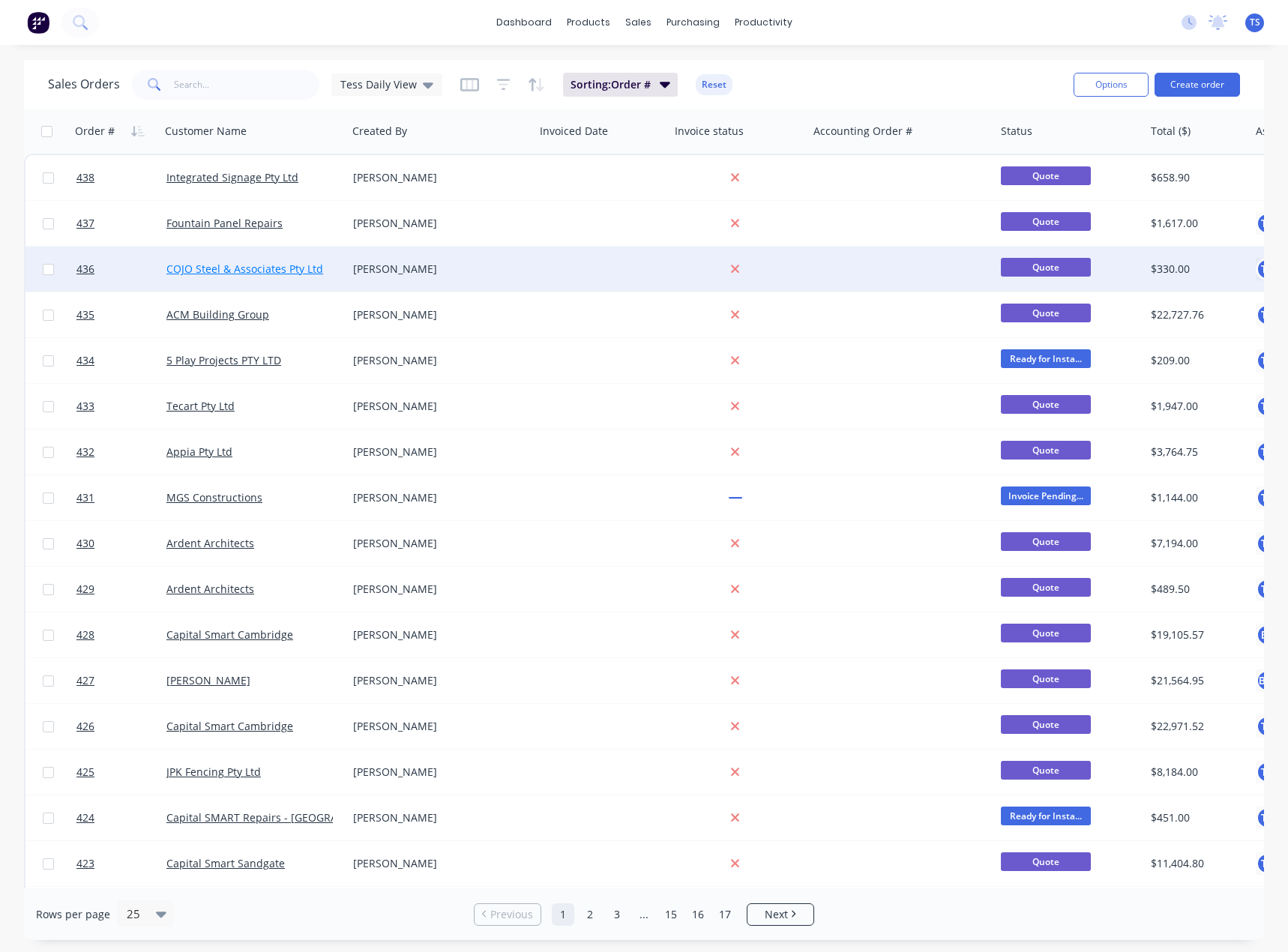
click at [204, 266] on link "COJO Steel & Associates Pty Ltd" at bounding box center [245, 269] width 157 height 15
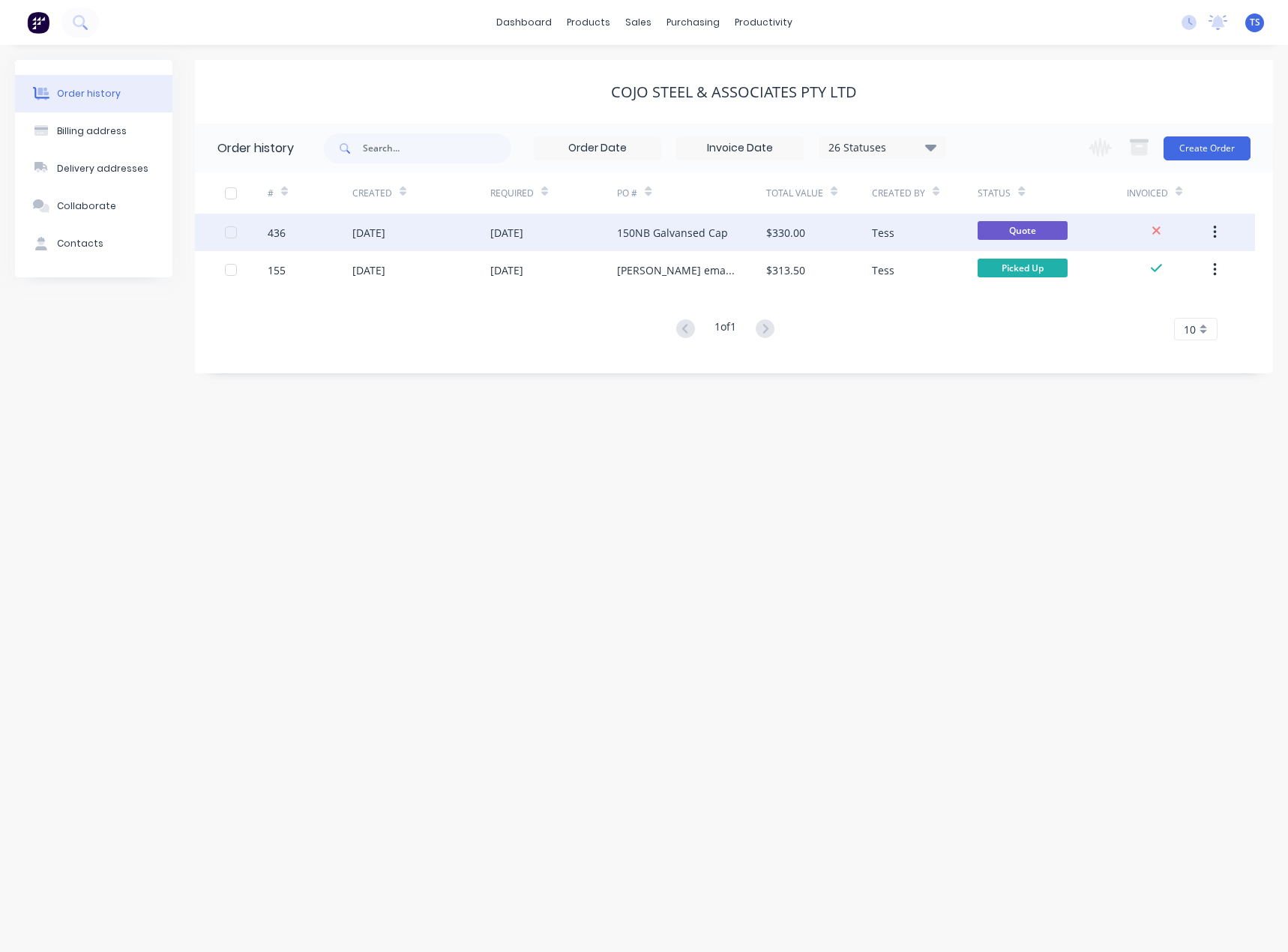
click at [664, 234] on div "150NB Galvansed Cap" at bounding box center [672, 232] width 111 height 15
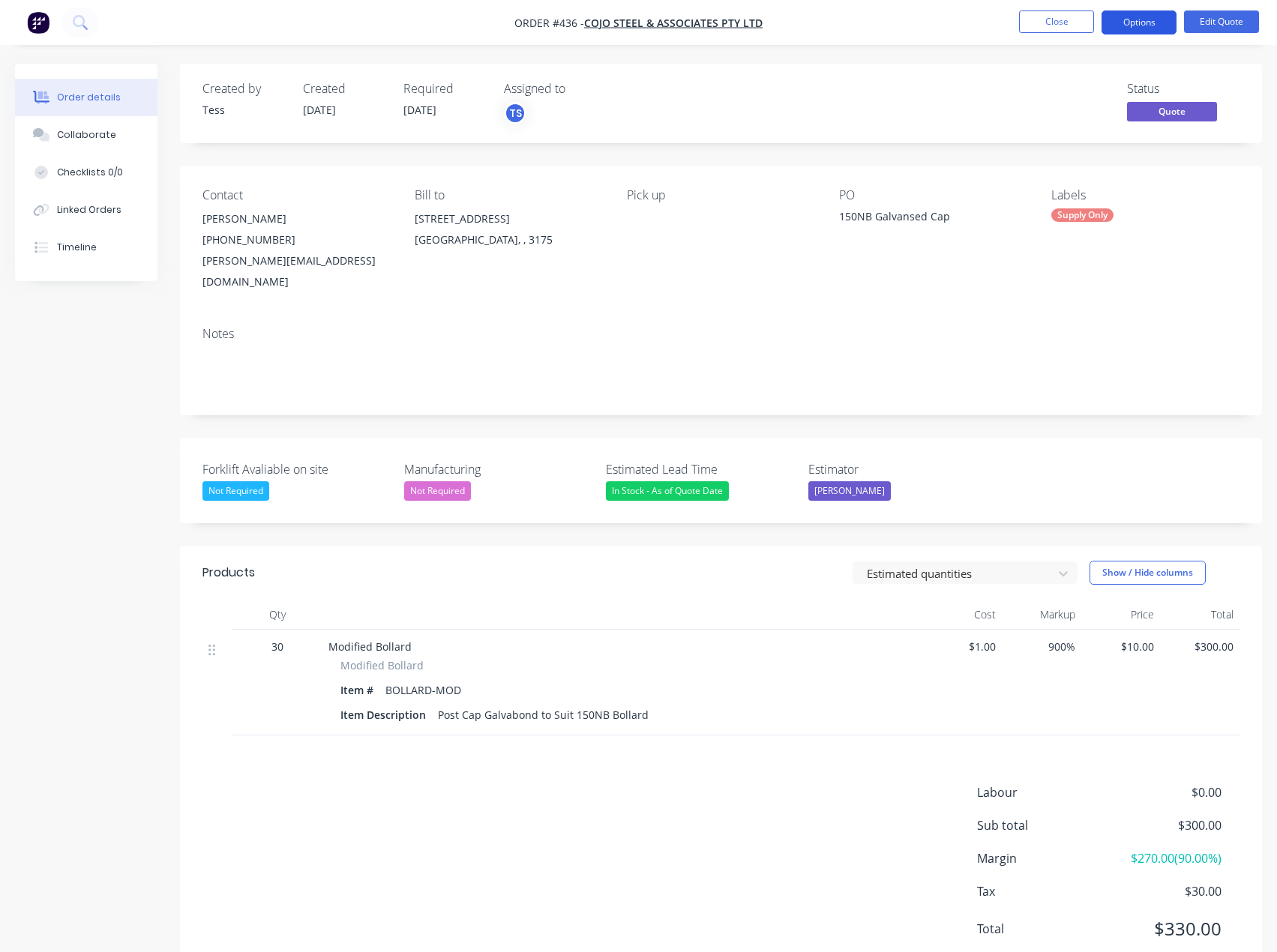
click at [1153, 24] on button "Options" at bounding box center [1139, 22] width 75 height 24
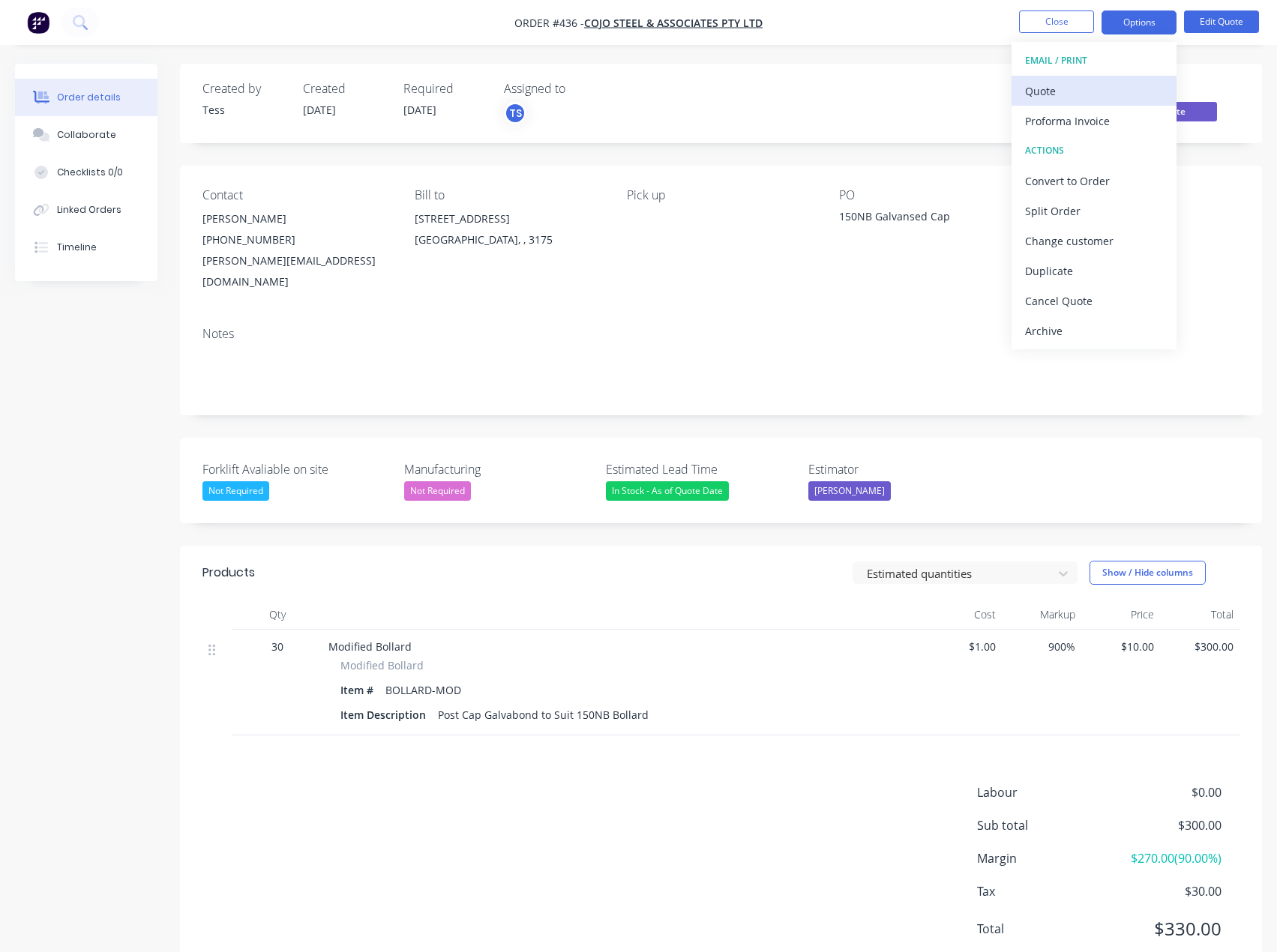
click at [1080, 91] on div "Quote" at bounding box center [1094, 91] width 138 height 22
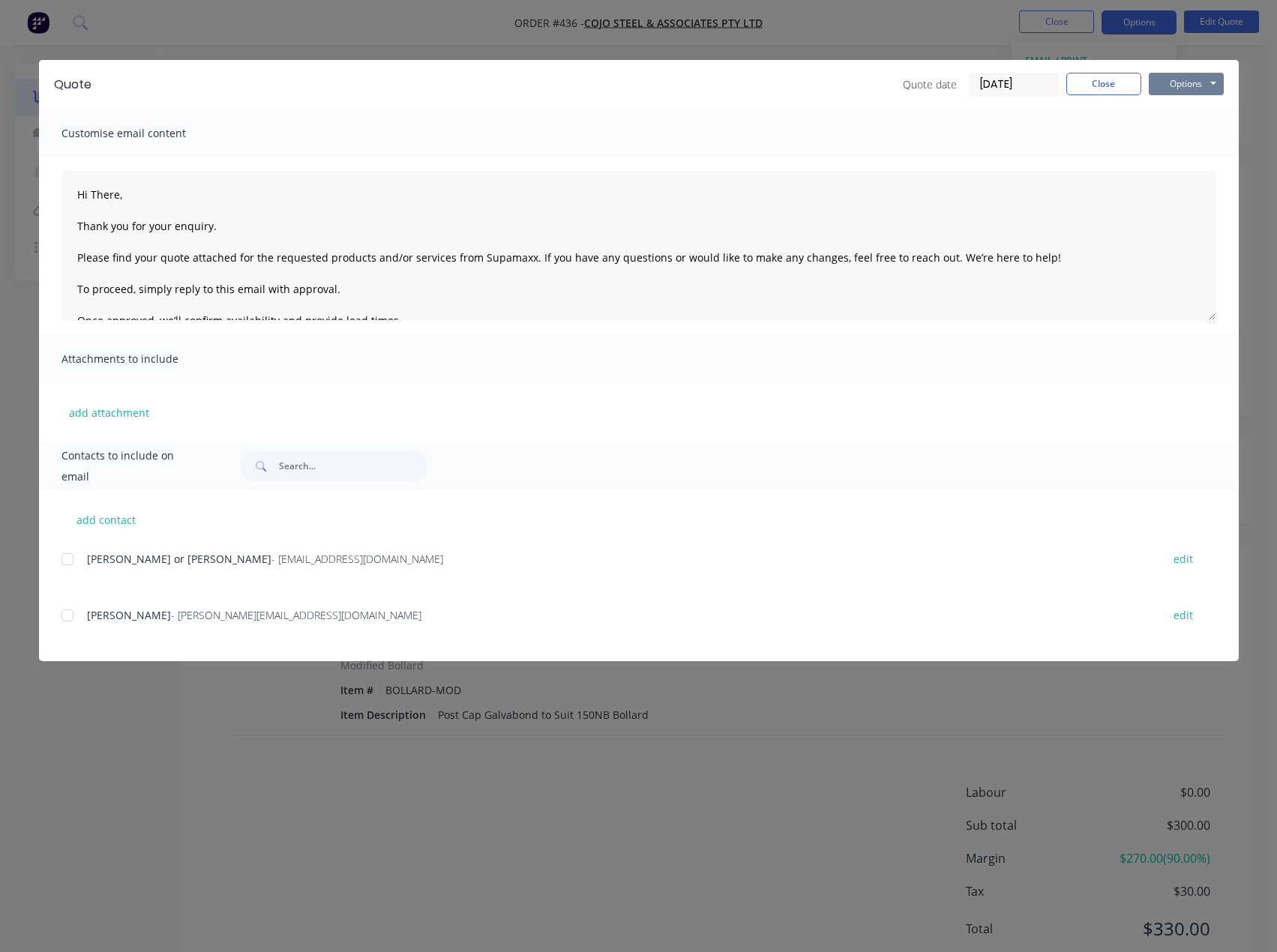
click at [1179, 83] on button "Options" at bounding box center [1187, 84] width 75 height 23
click at [1199, 106] on button "Preview" at bounding box center [1197, 111] width 96 height 24
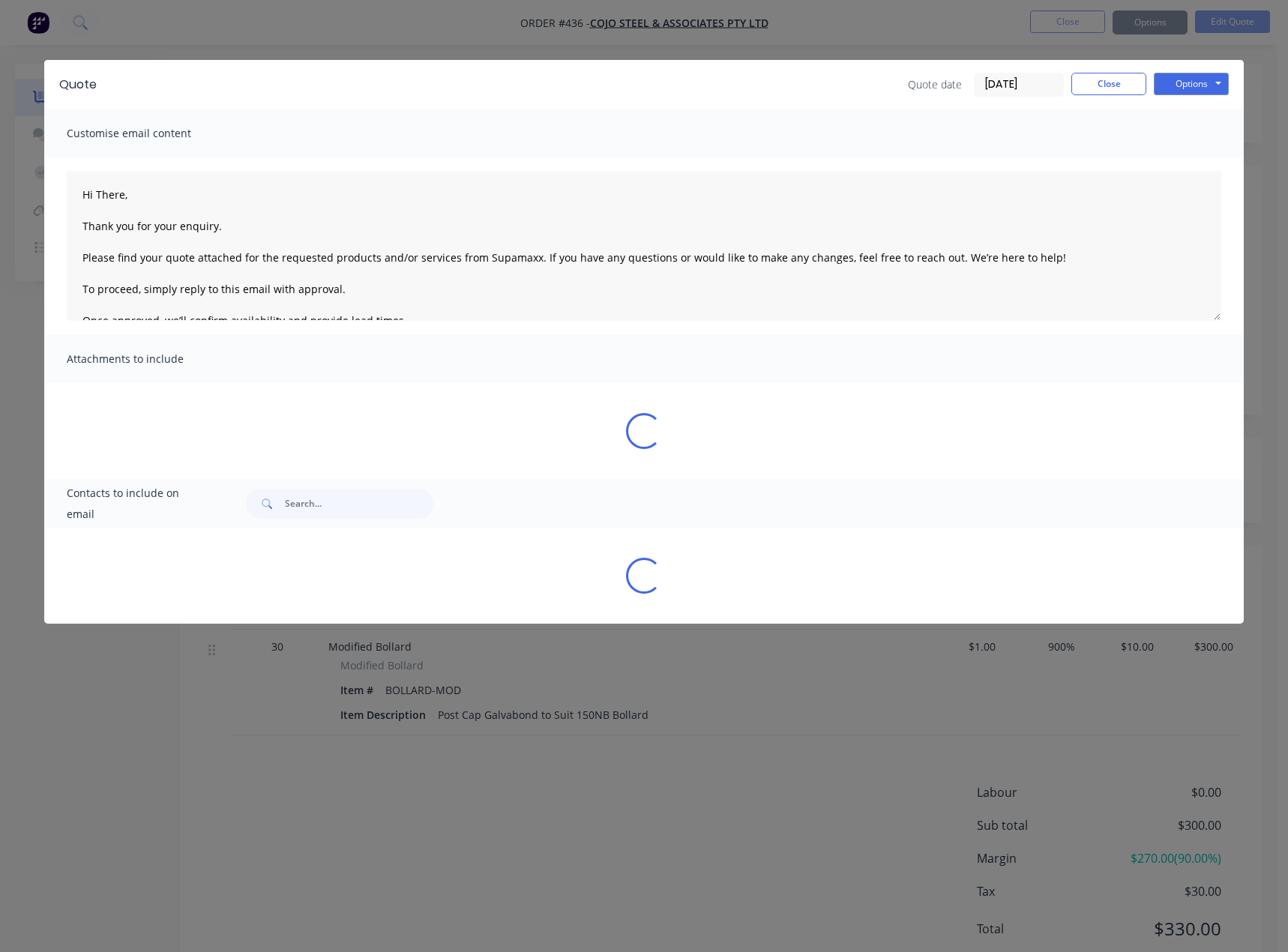
type textarea "Hi There, Thank you for your enquiry. Please find your quote attached for the r…"
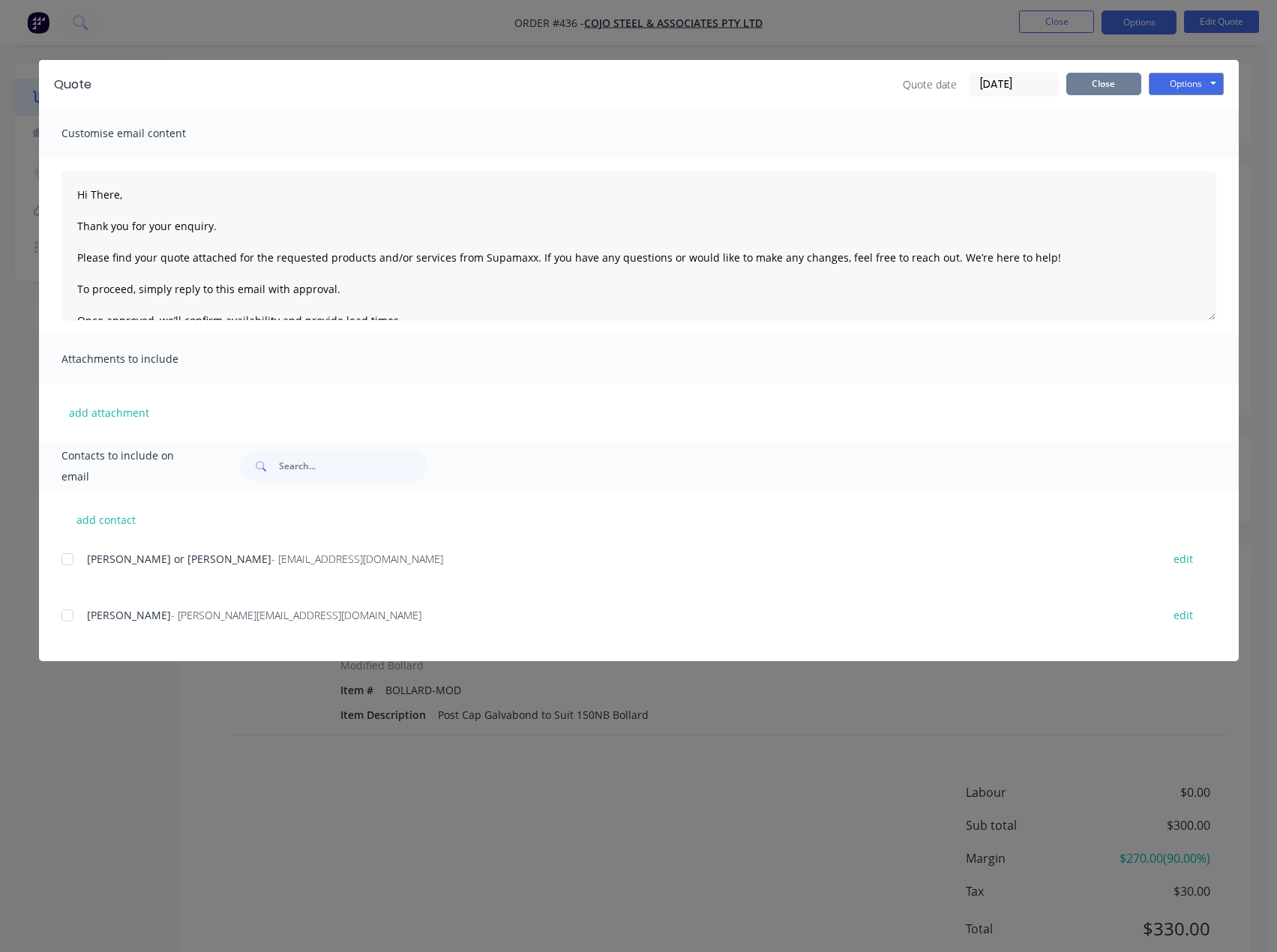
click at [1098, 88] on button "Close" at bounding box center [1104, 84] width 75 height 23
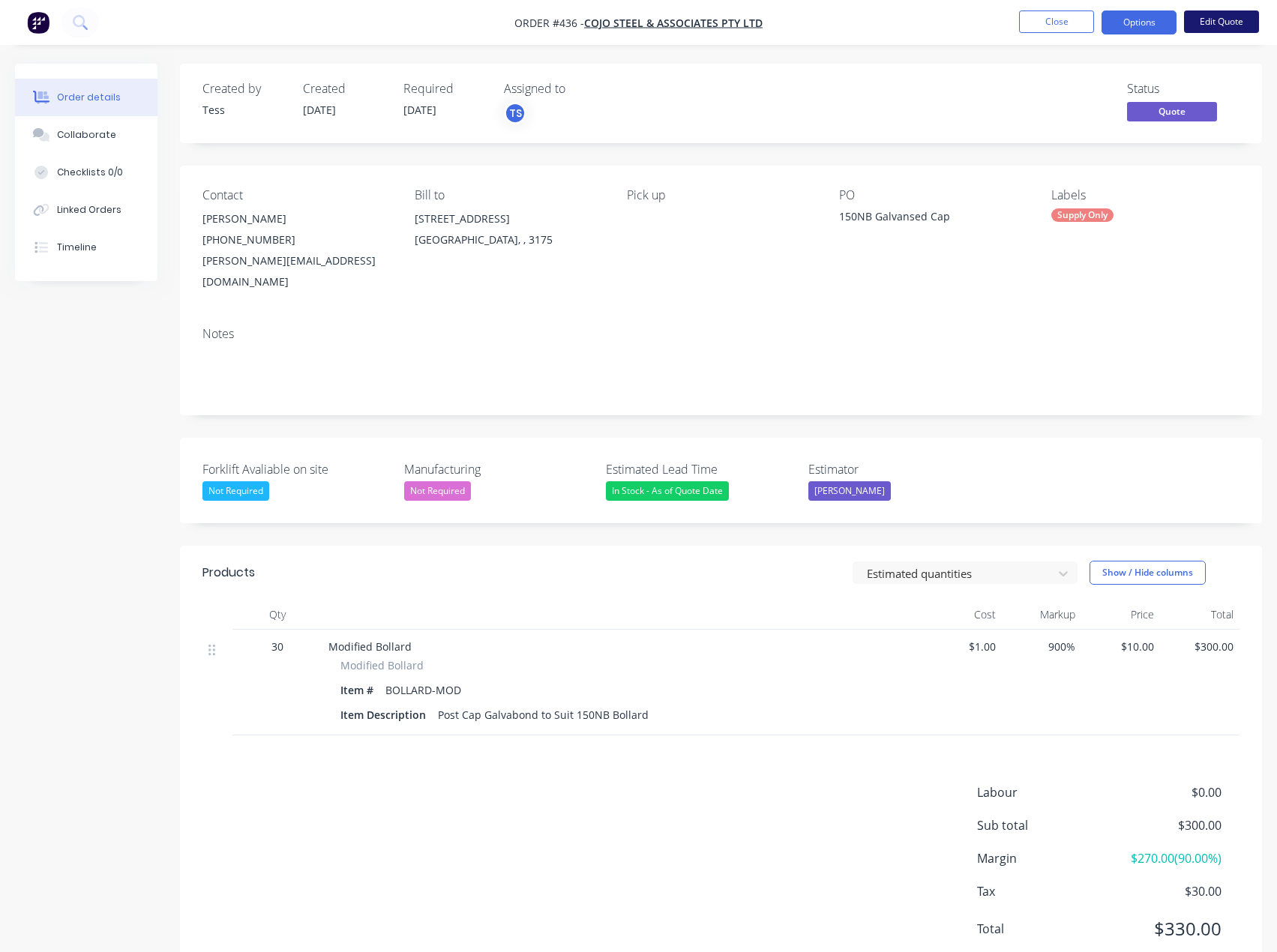
click at [1227, 24] on button "Edit Quote" at bounding box center [1222, 22] width 75 height 23
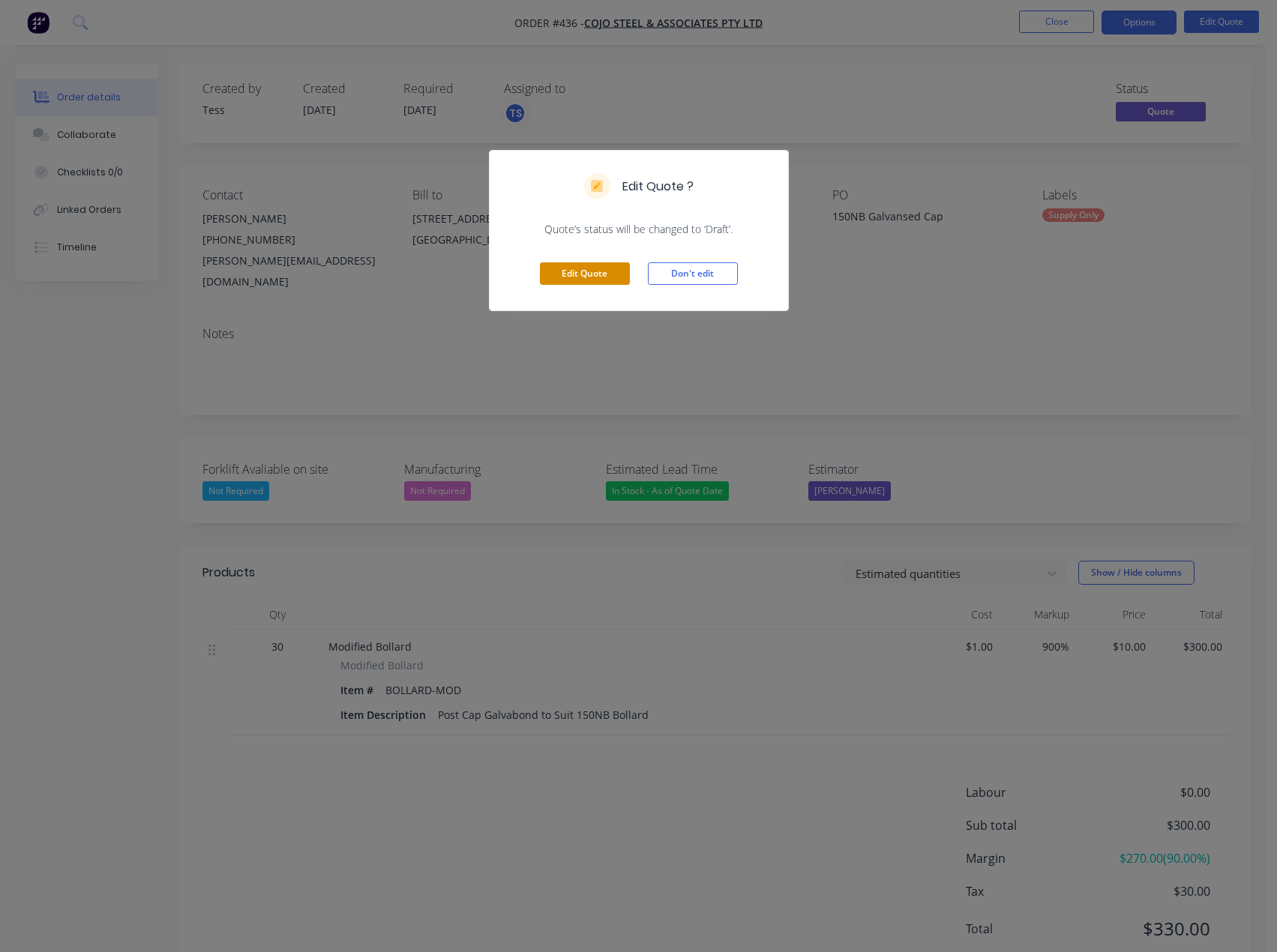
click at [576, 273] on button "Edit Quote" at bounding box center [584, 273] width 90 height 23
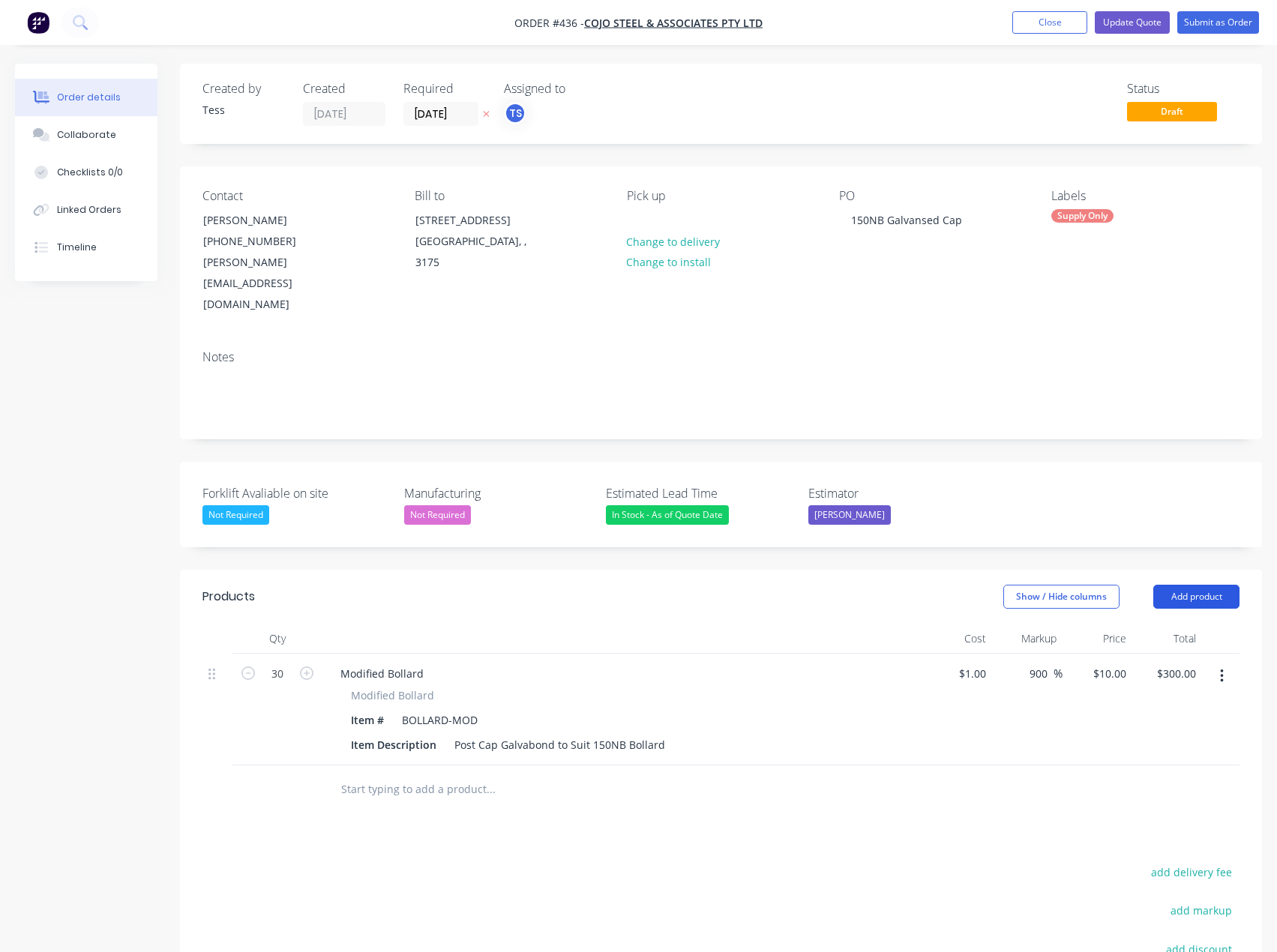
click at [1206, 585] on button "Add product" at bounding box center [1196, 596] width 86 height 24
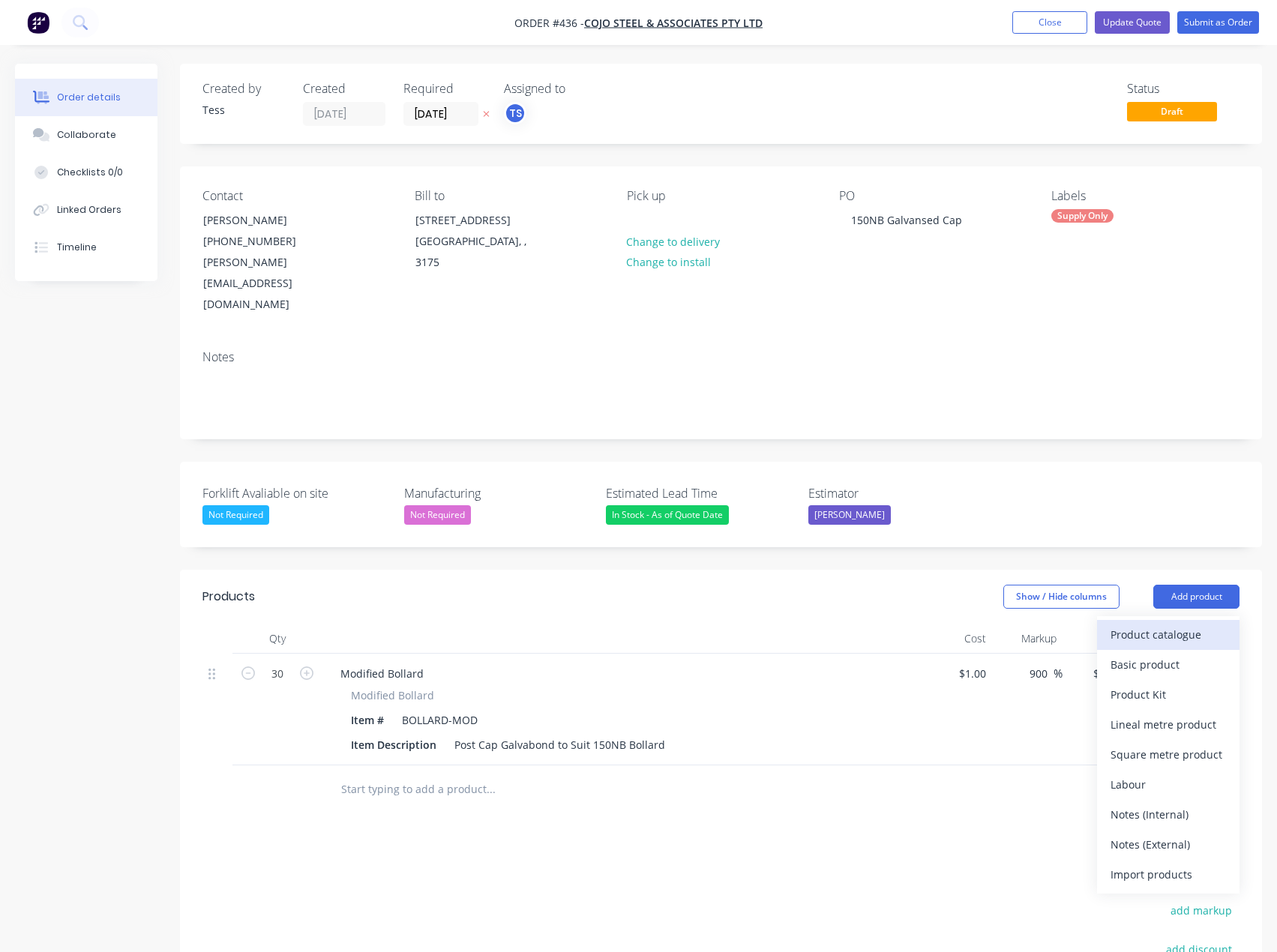
click at [1152, 624] on div "Product catalogue" at bounding box center [1169, 635] width 116 height 22
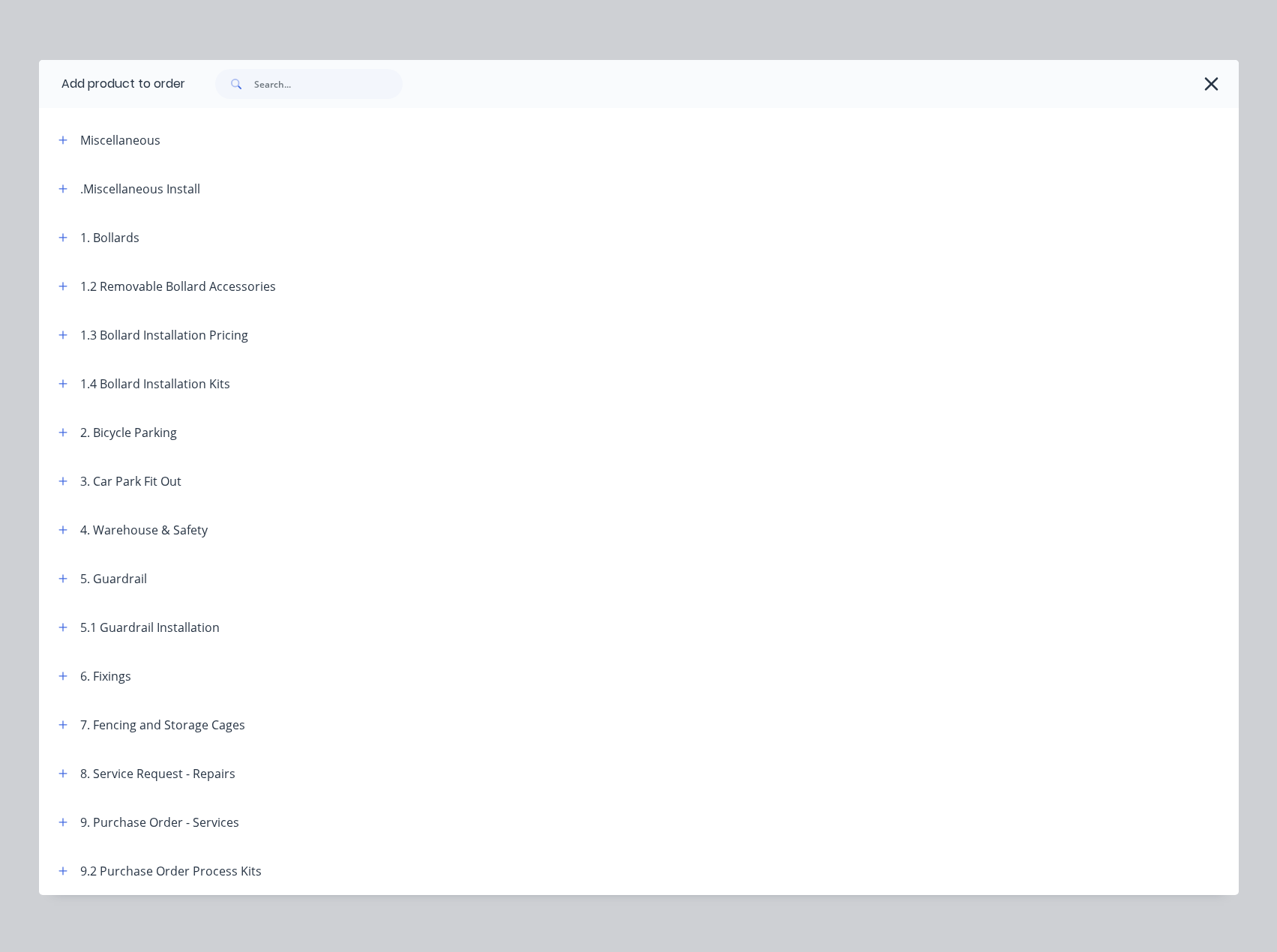
scroll to position [9, 0]
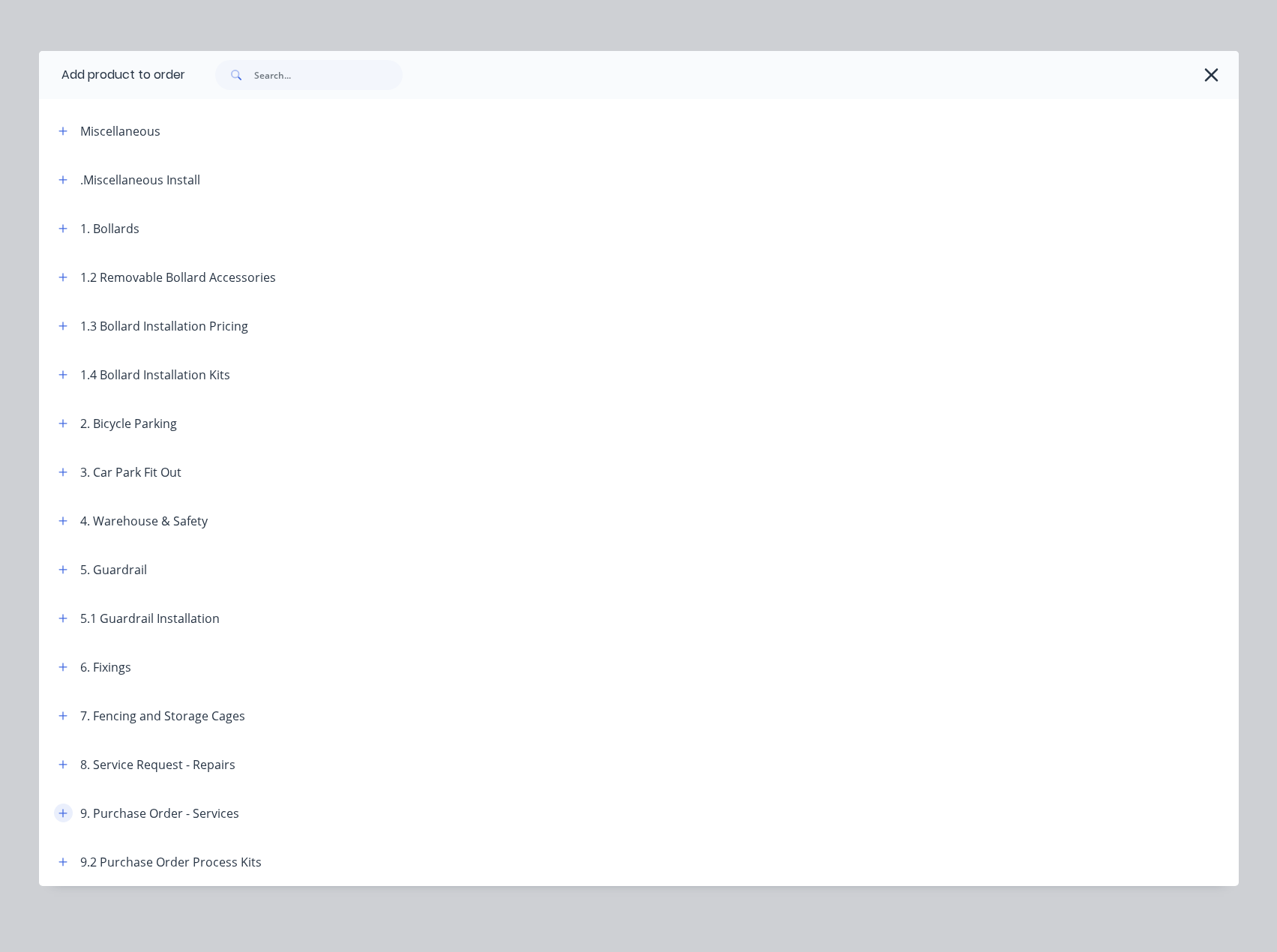
click at [59, 813] on icon "button" at bounding box center [63, 813] width 8 height 8
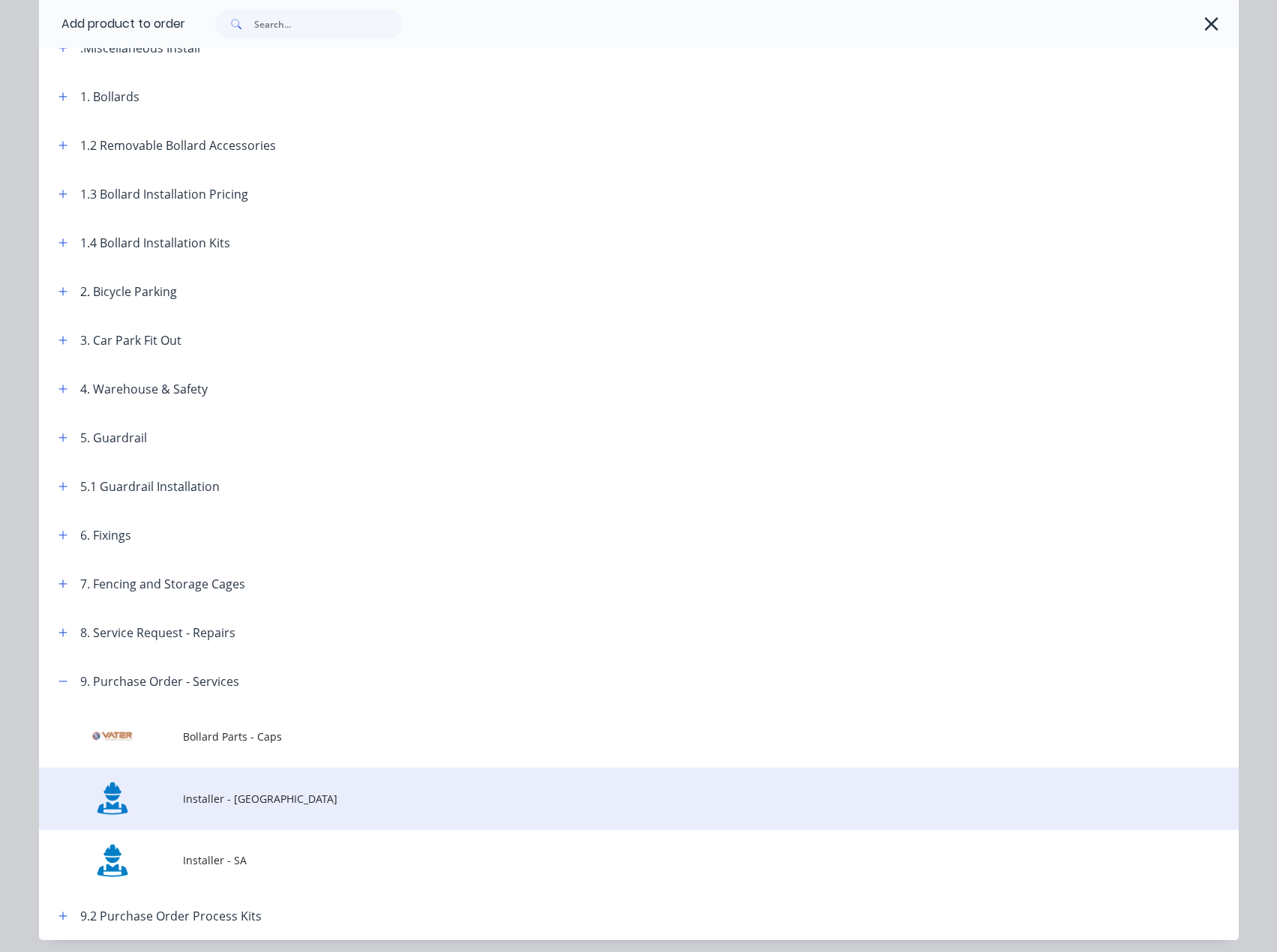
scroll to position [159, 0]
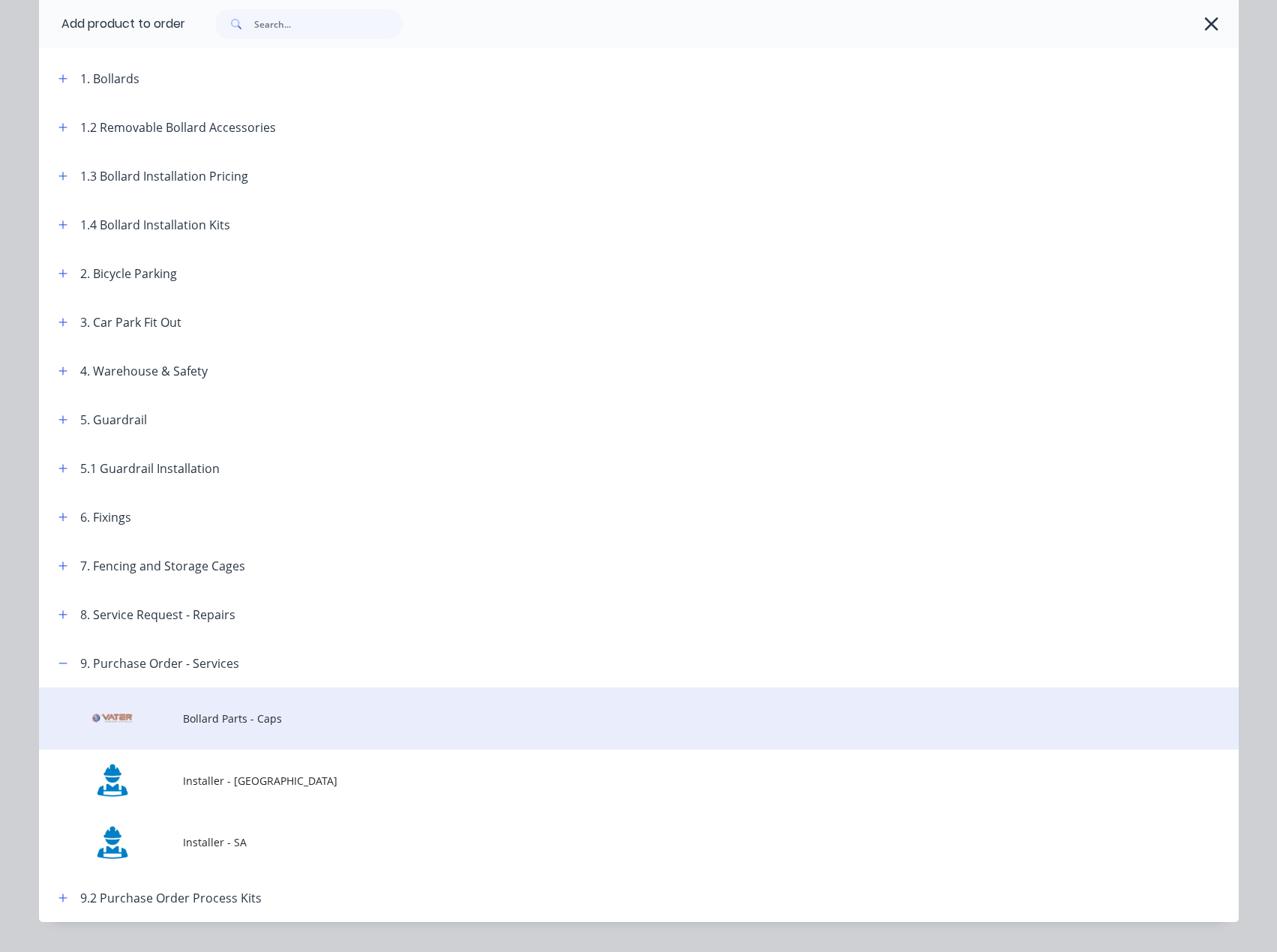
click at [224, 722] on span "Bollard Parts - Caps" at bounding box center [605, 718] width 844 height 15
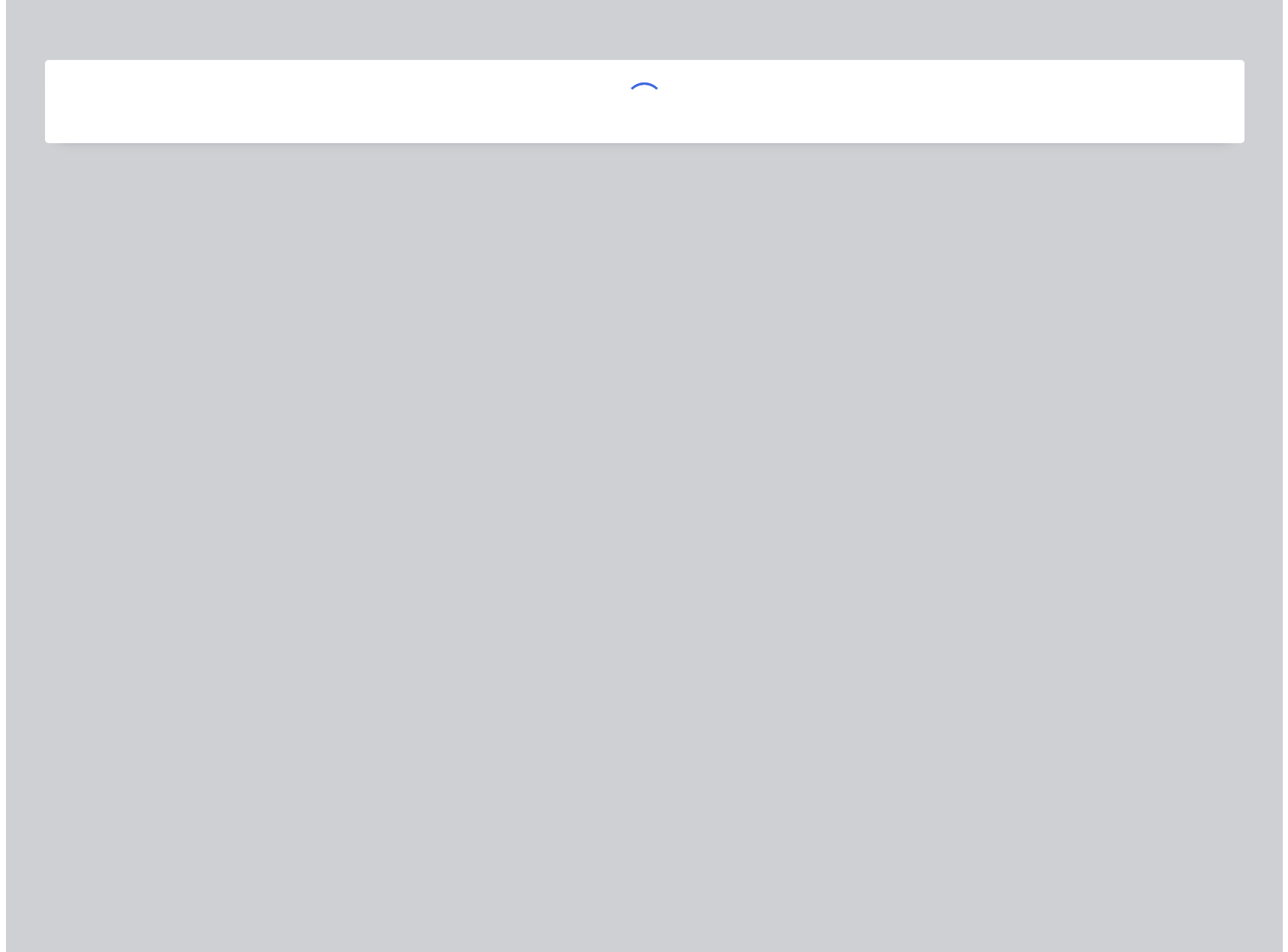
scroll to position [0, 0]
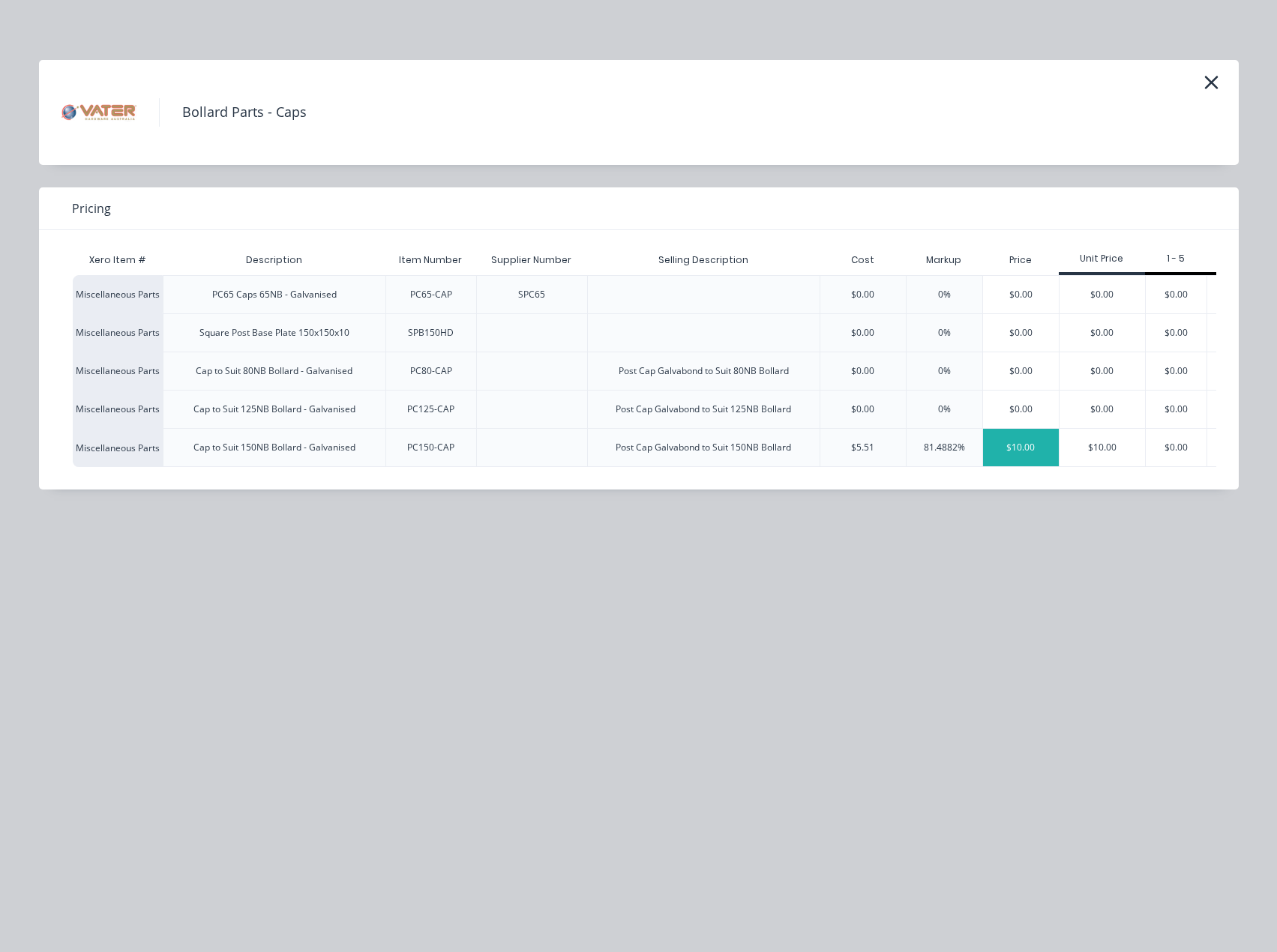
click at [1010, 445] on div "$10.00" at bounding box center [1021, 448] width 76 height 37
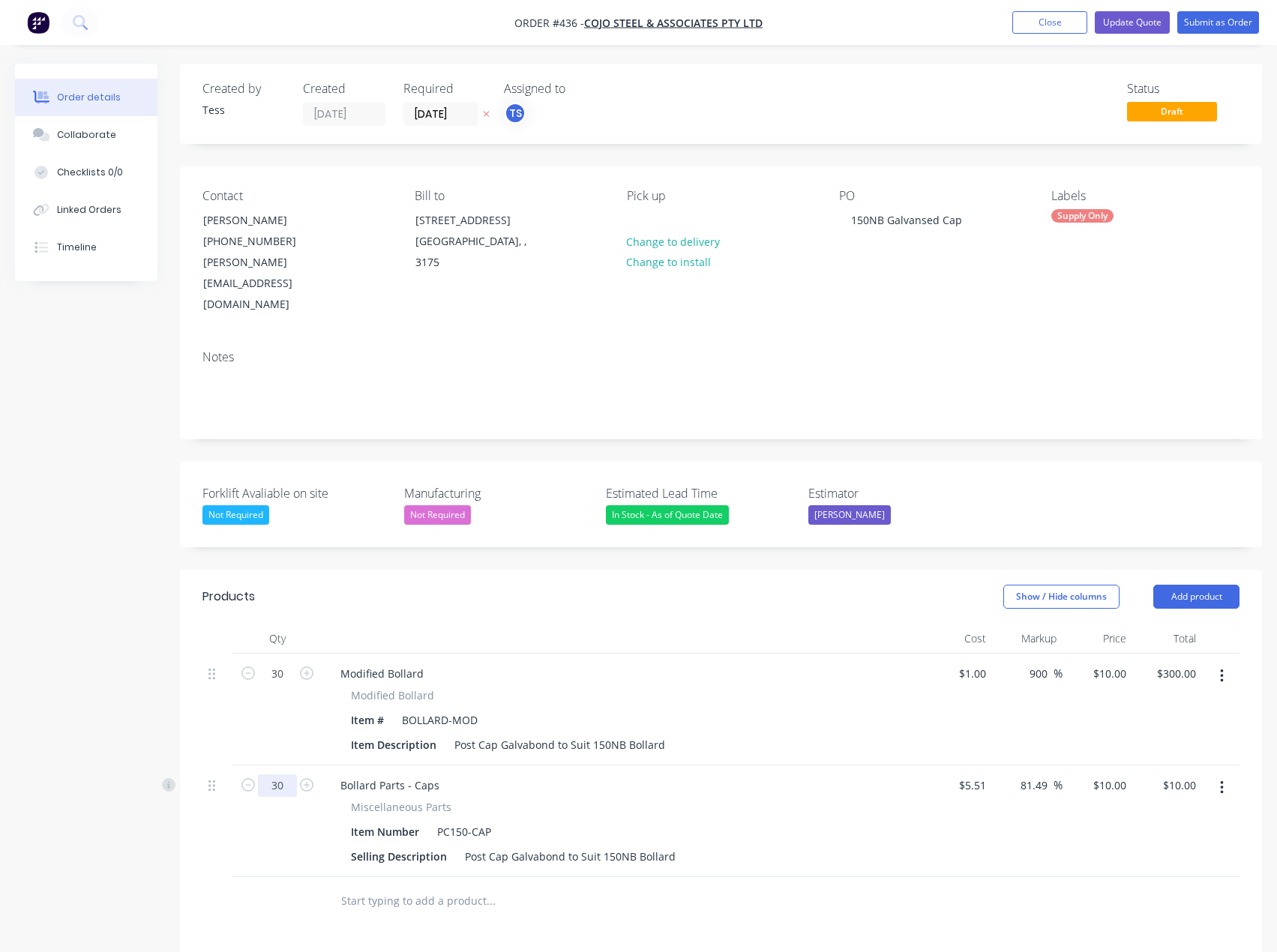
type input "30"
type input "$300.00"
click at [591, 890] on div "Products Show / Hide columns Add product Qty Cost Markup Price Total 30 Modifie…" at bounding box center [721, 928] width 1082 height 716
click at [1224, 662] on button "button" at bounding box center [1222, 675] width 35 height 27
click at [1129, 795] on div "Delete" at bounding box center [1169, 806] width 116 height 22
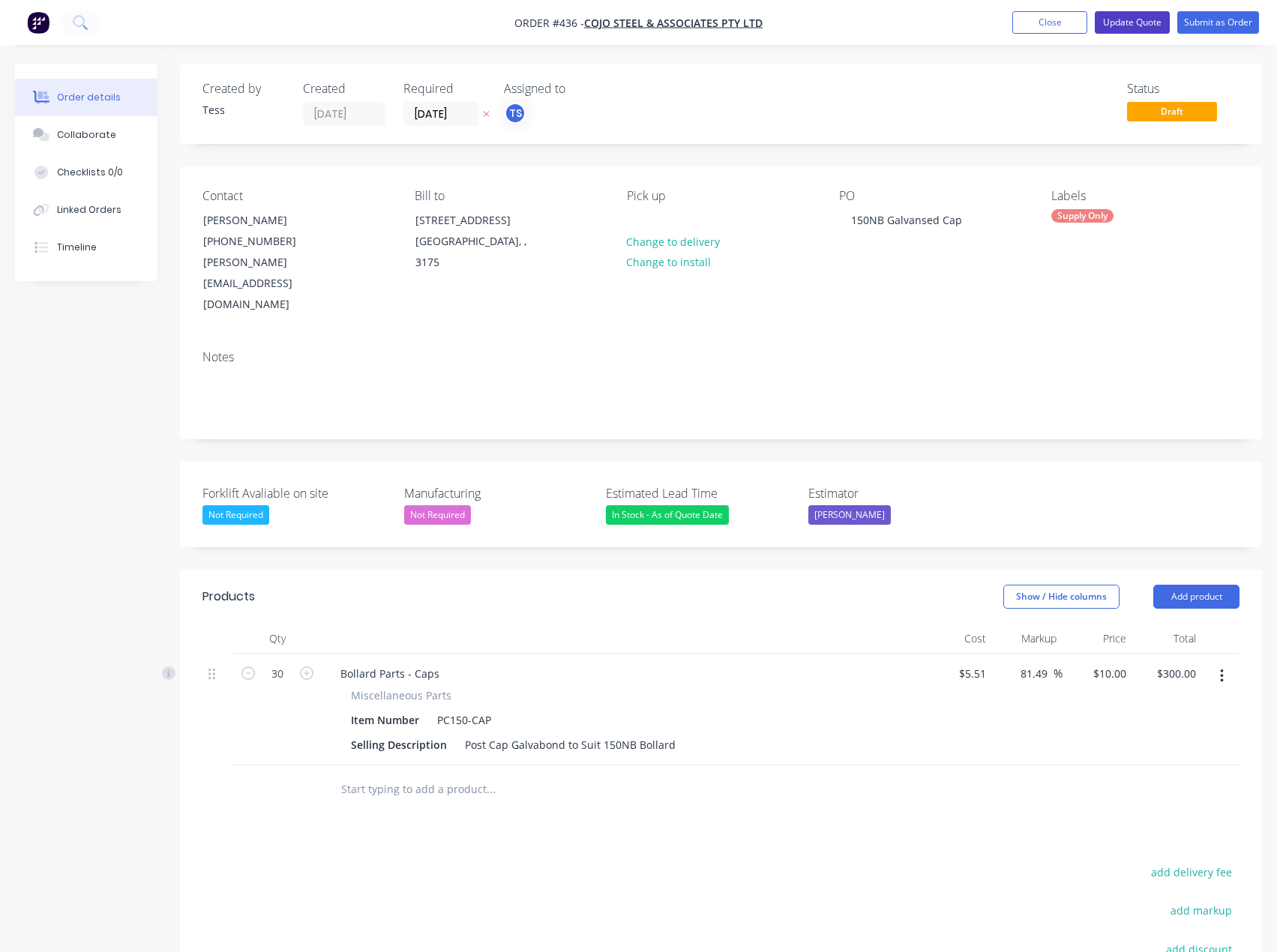
click at [1130, 21] on button "Update Quote" at bounding box center [1132, 23] width 75 height 23
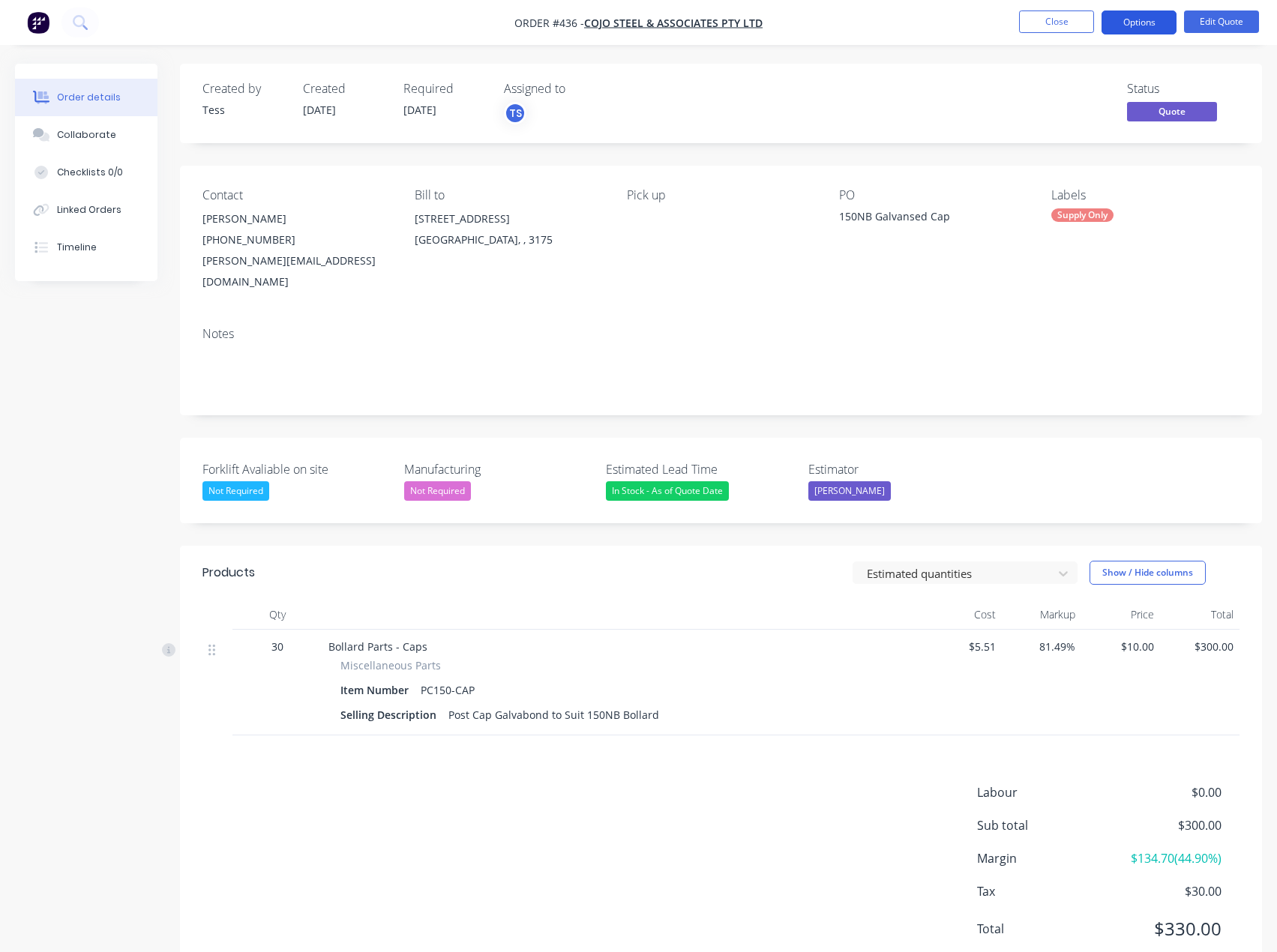
click at [1147, 21] on button "Options" at bounding box center [1139, 22] width 75 height 24
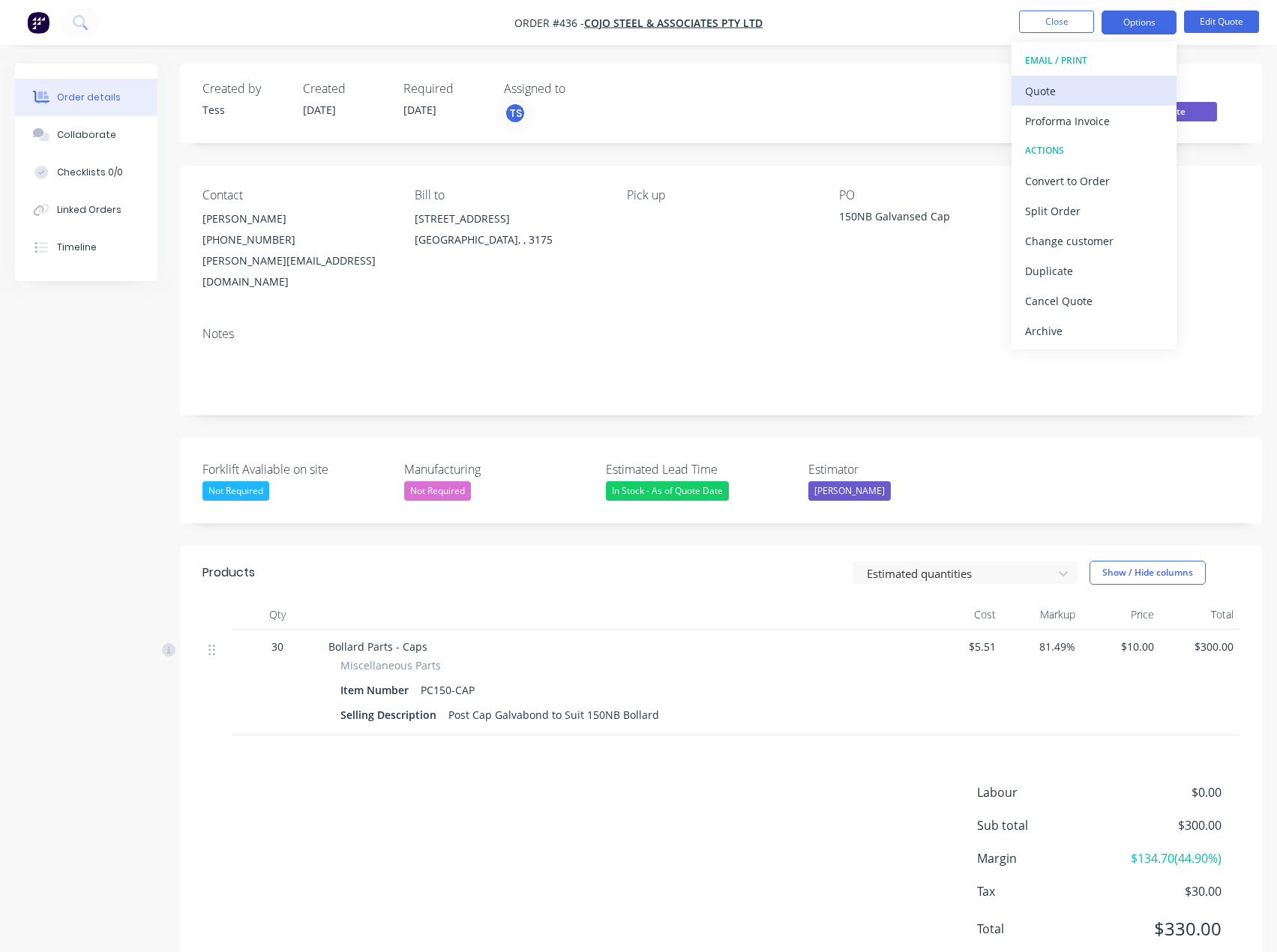
click at [1055, 92] on div "Quote" at bounding box center [1094, 91] width 138 height 22
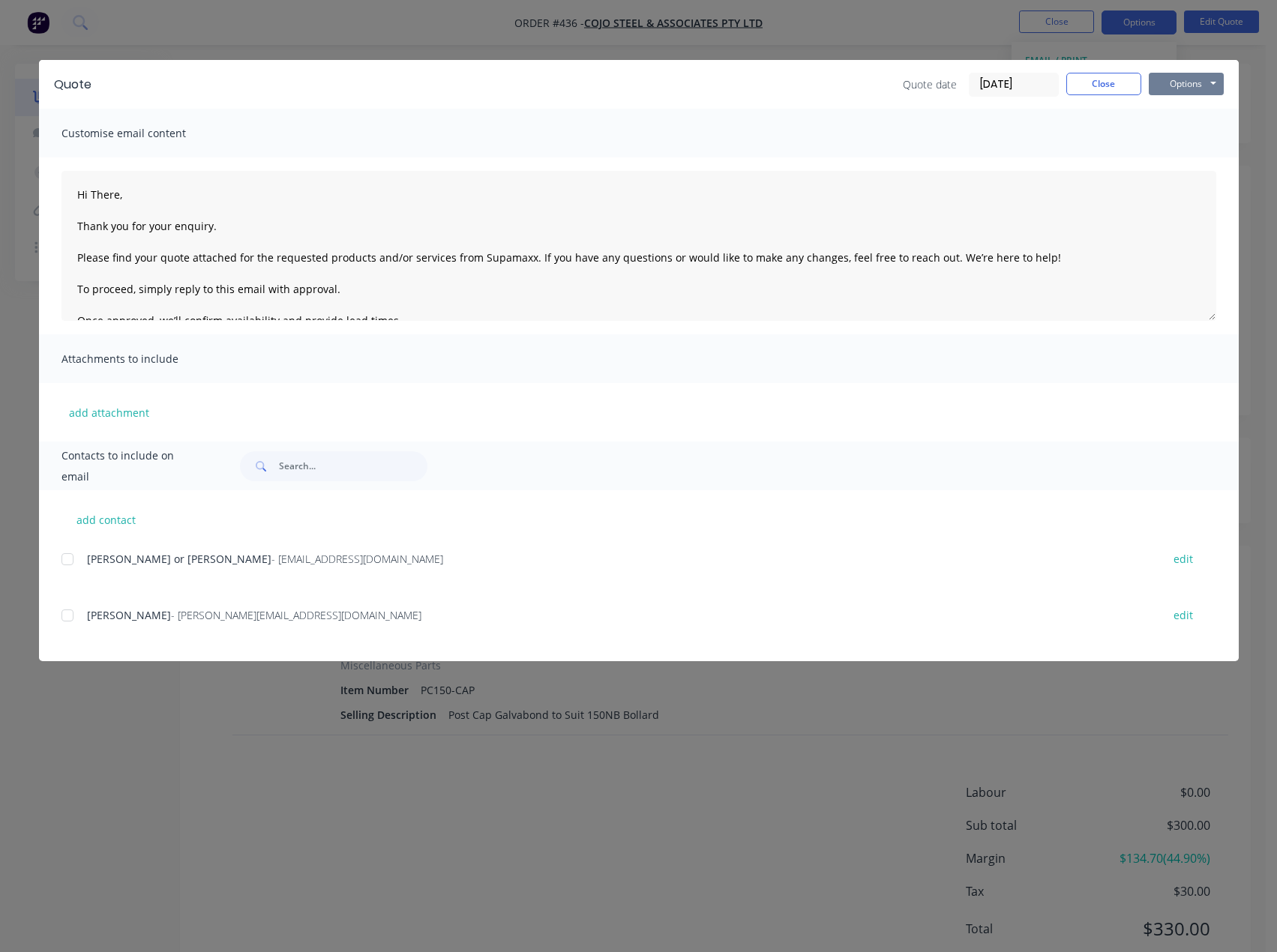
click at [1187, 85] on button "Options" at bounding box center [1187, 84] width 75 height 23
click at [1178, 116] on button "Preview" at bounding box center [1197, 111] width 96 height 24
type textarea "Hi There, Thank you for your enquiry. Please find your quote attached for the r…"
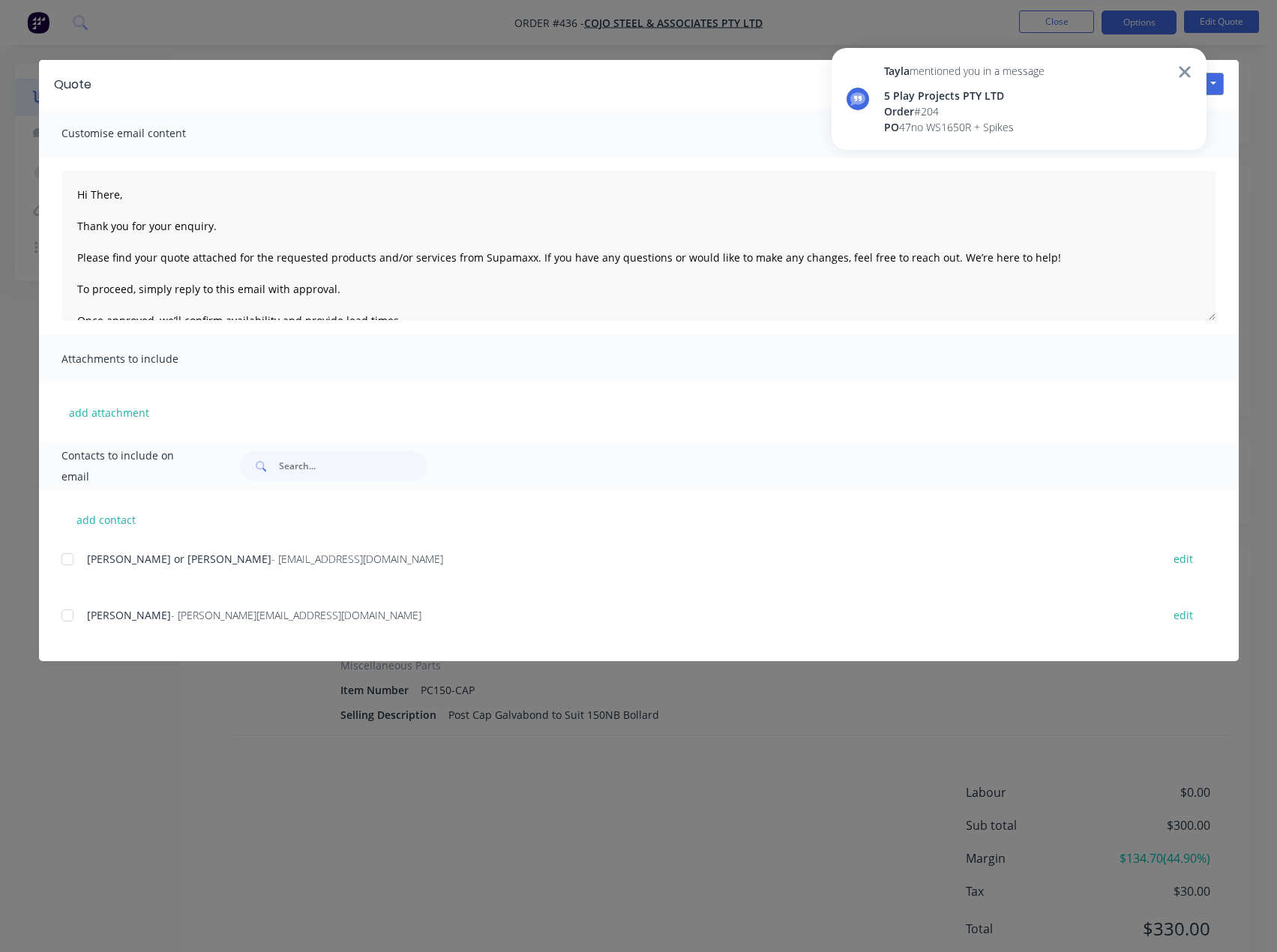
click at [1191, 70] on icon at bounding box center [1184, 72] width 14 height 18
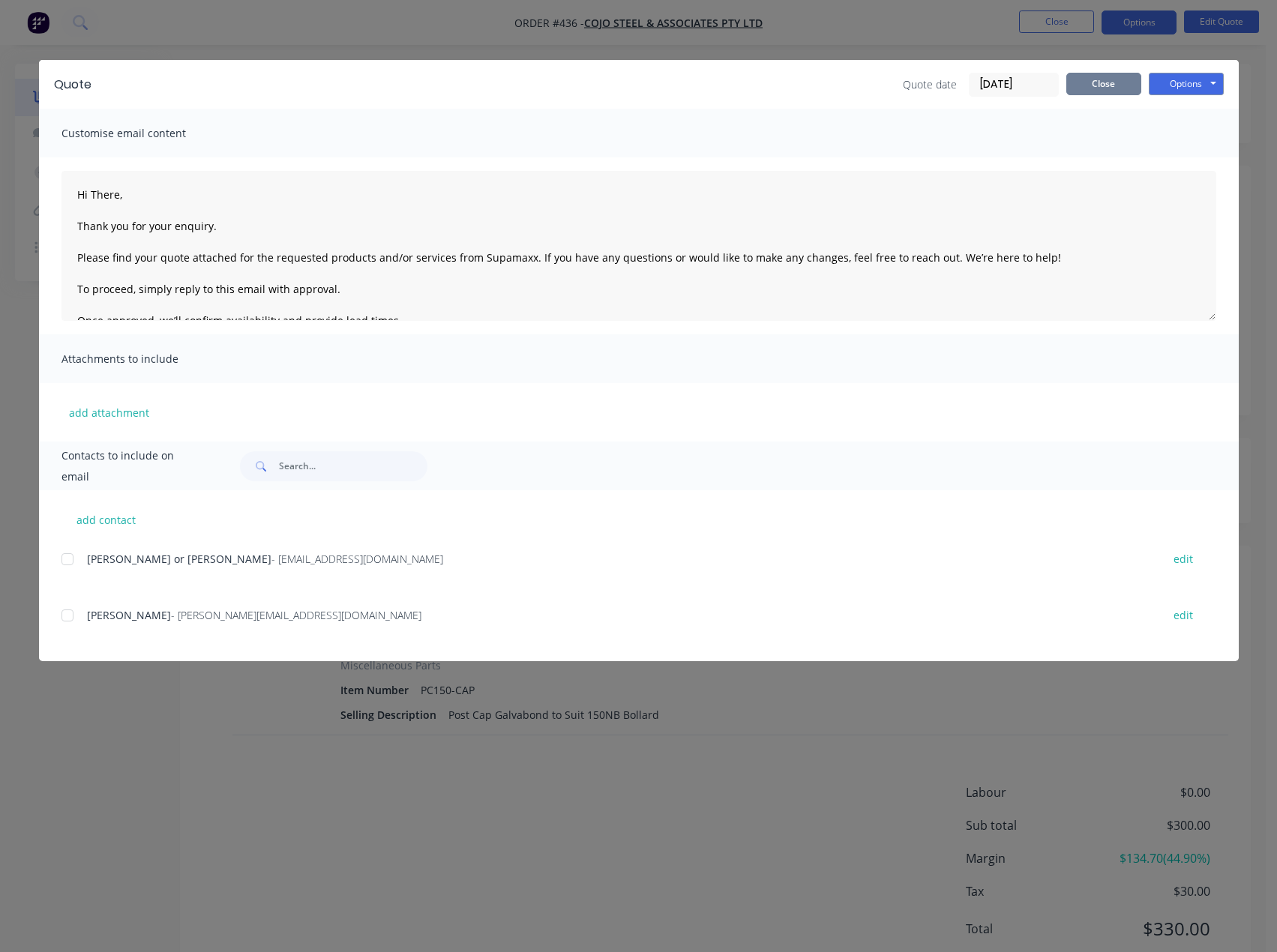
click at [1116, 85] on button "Close" at bounding box center [1104, 84] width 75 height 23
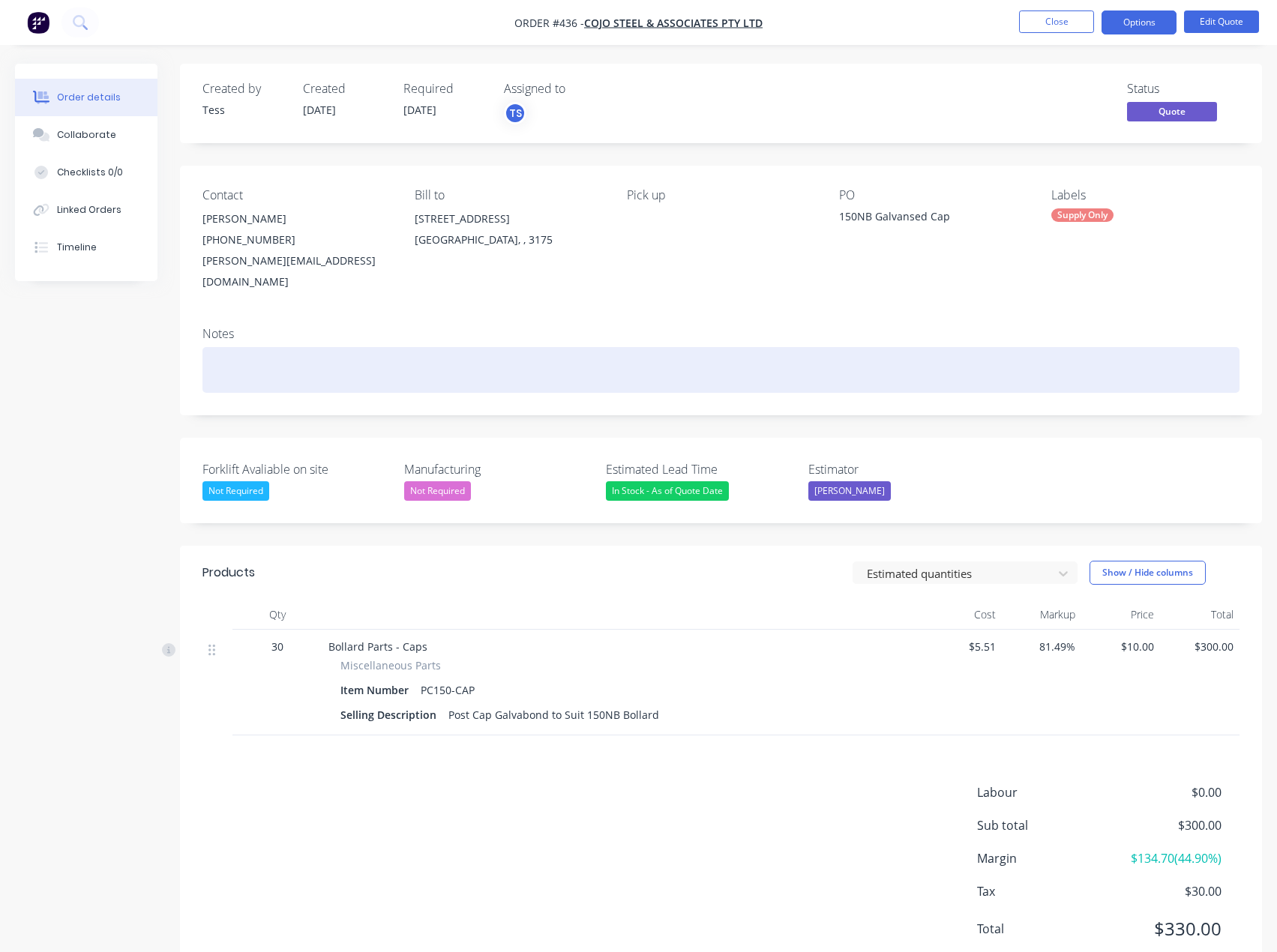
click at [232, 347] on div at bounding box center [721, 370] width 1037 height 46
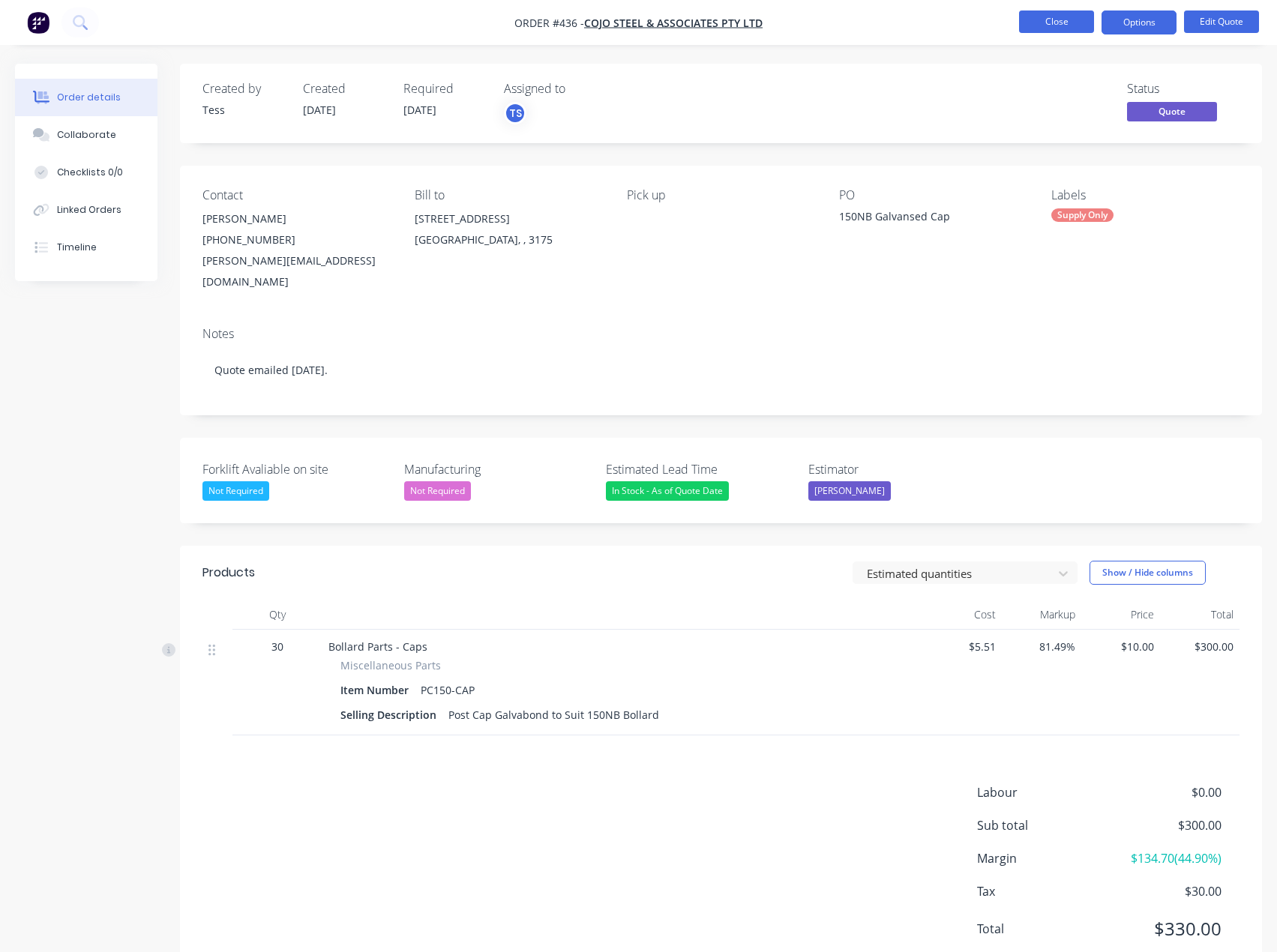
click at [1082, 24] on button "Close" at bounding box center [1056, 22] width 75 height 23
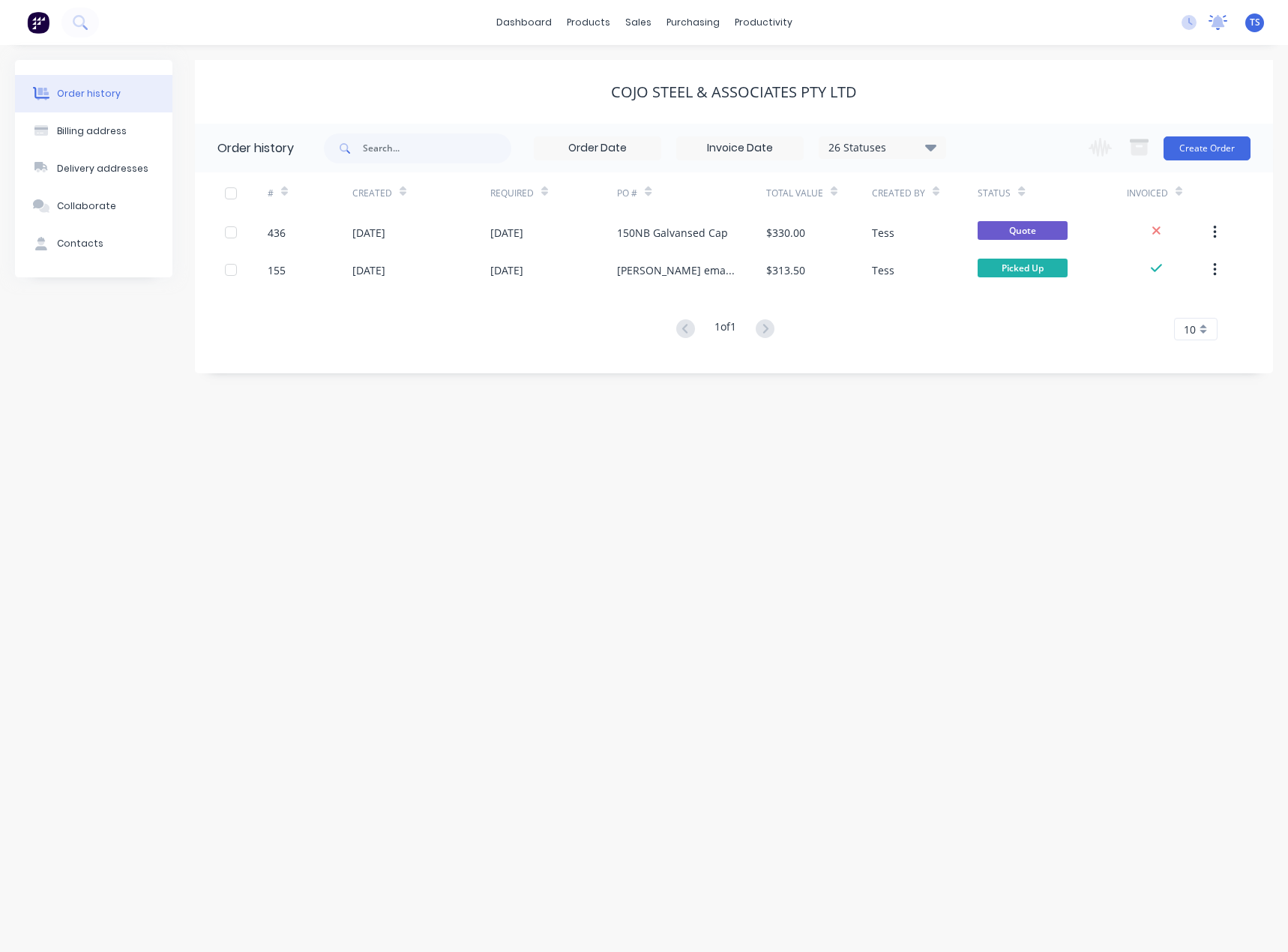
click at [1220, 26] on icon at bounding box center [1218, 20] width 14 height 12
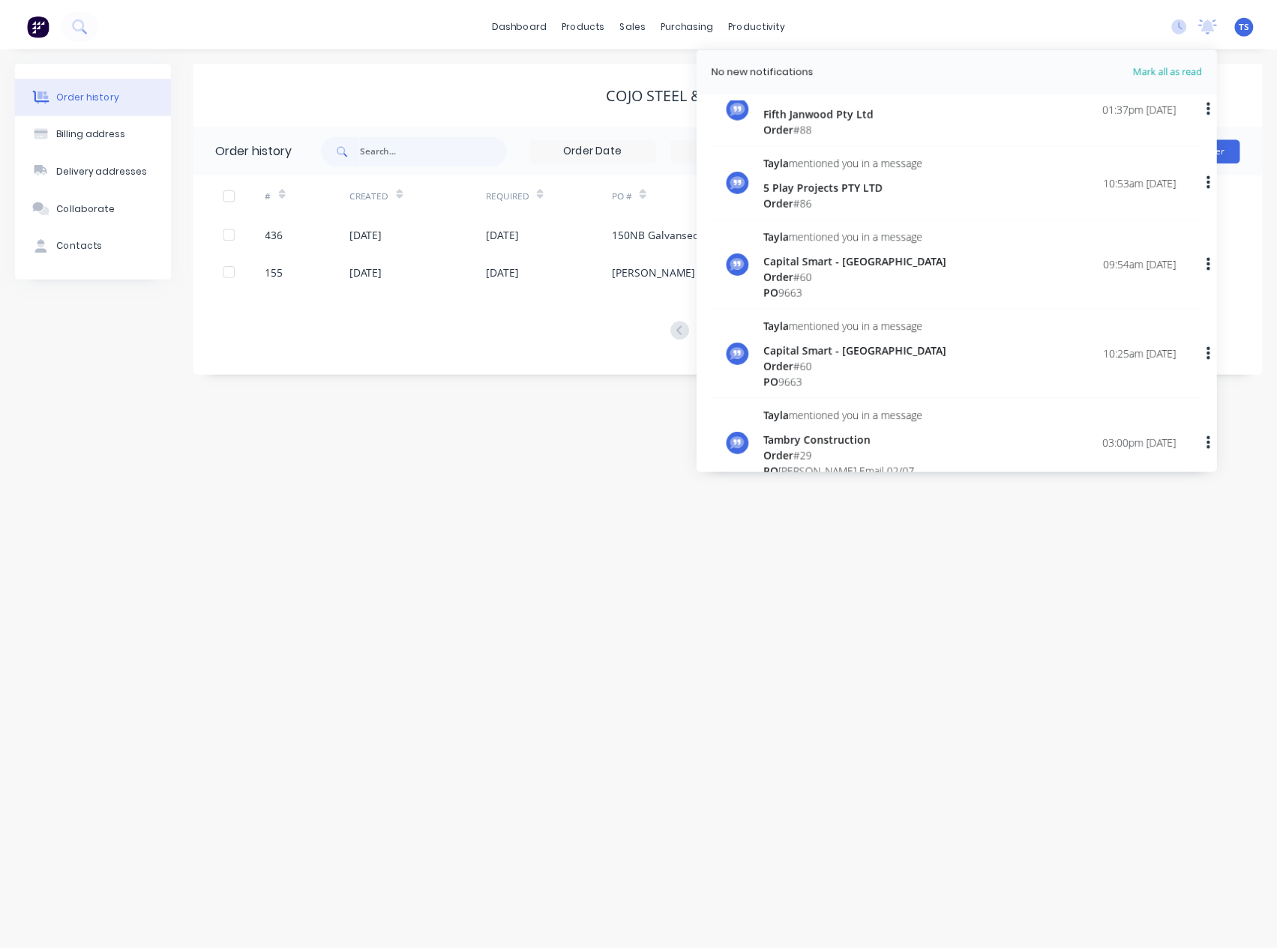
scroll to position [5430, 0]
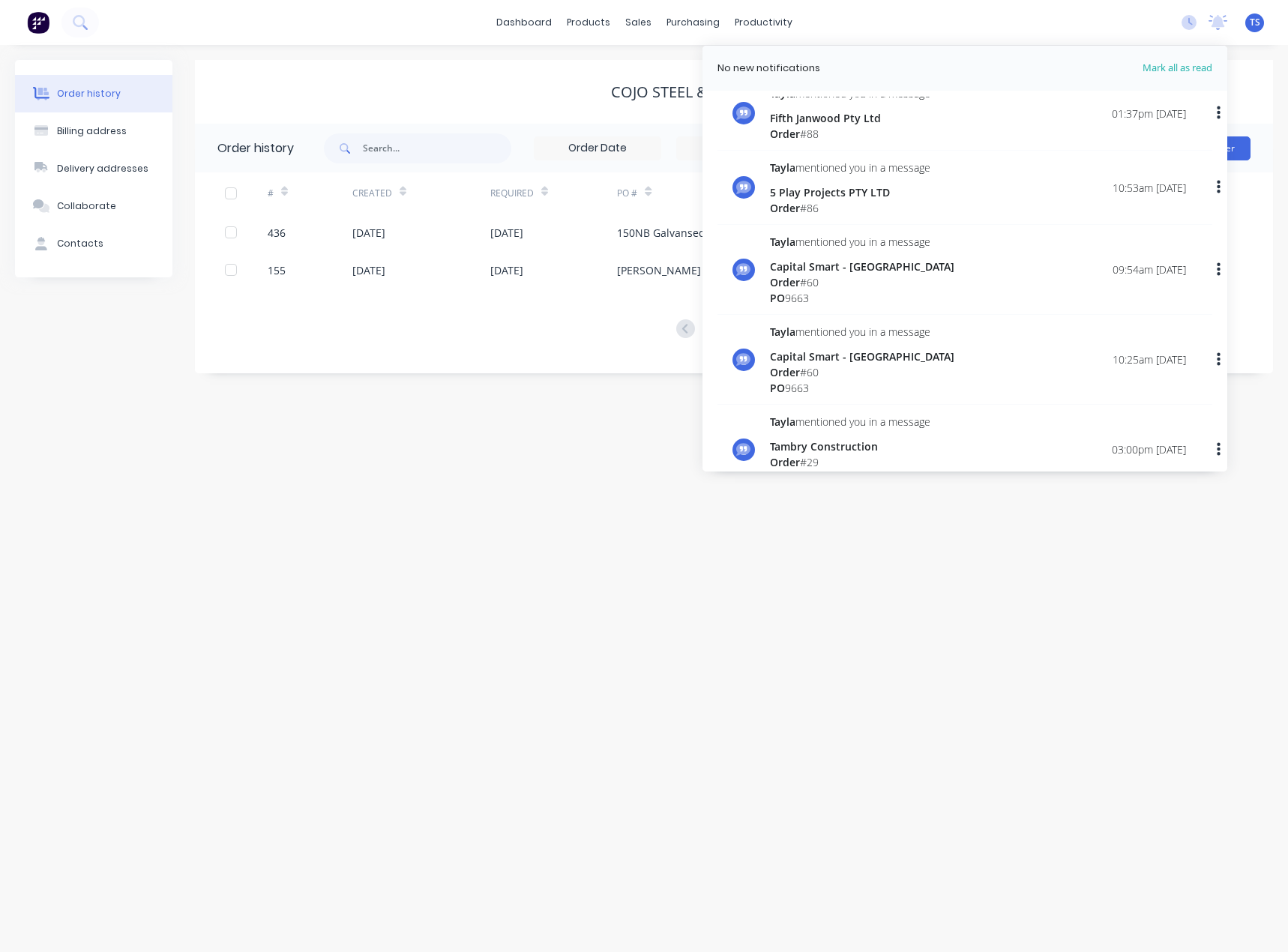
click at [1076, 568] on div "Order history Billing address Delivery addresses Collaborate Contacts COJO Stee…" at bounding box center [644, 498] width 1288 height 907
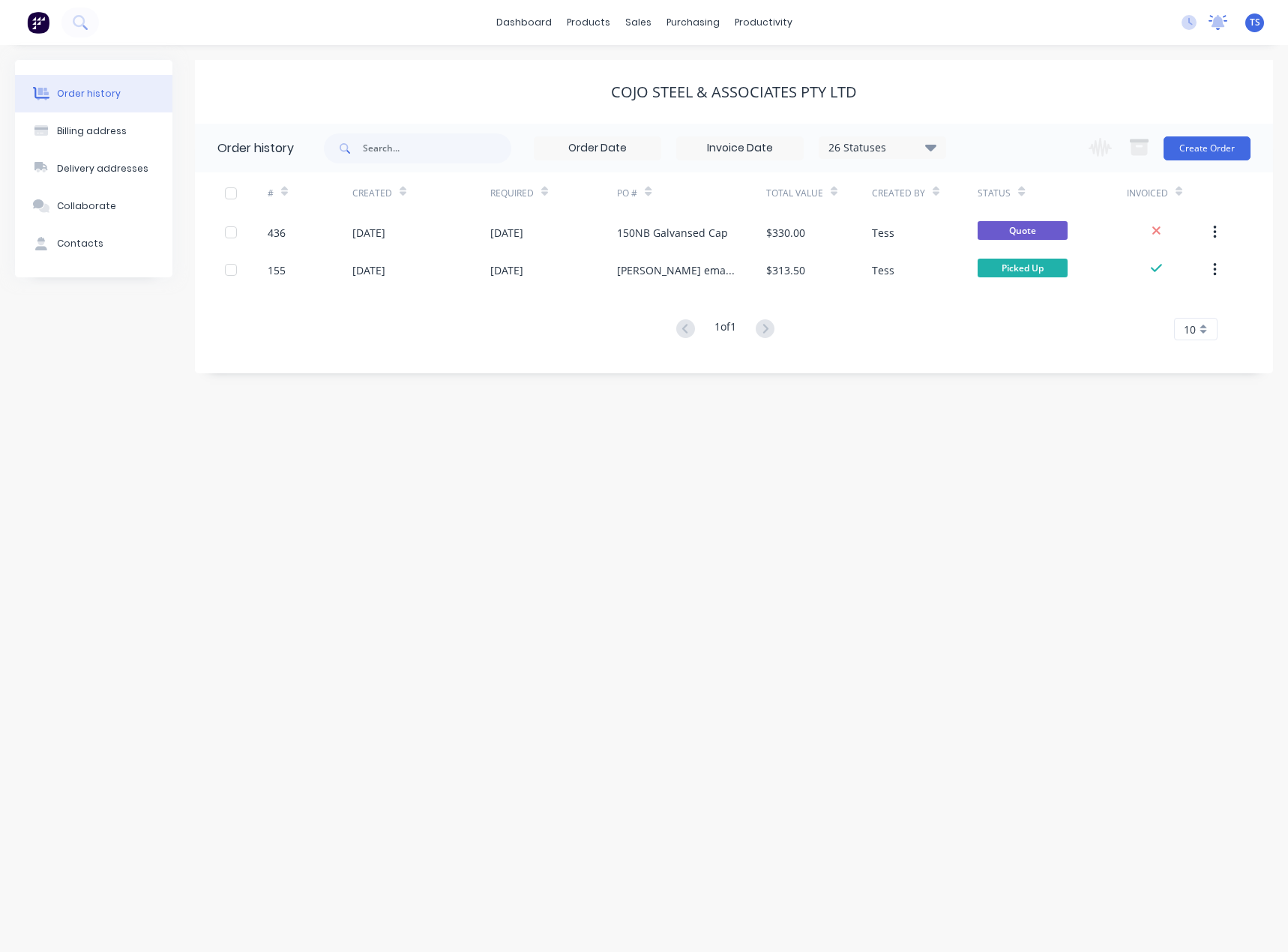
click at [1216, 23] on icon at bounding box center [1218, 20] width 14 height 12
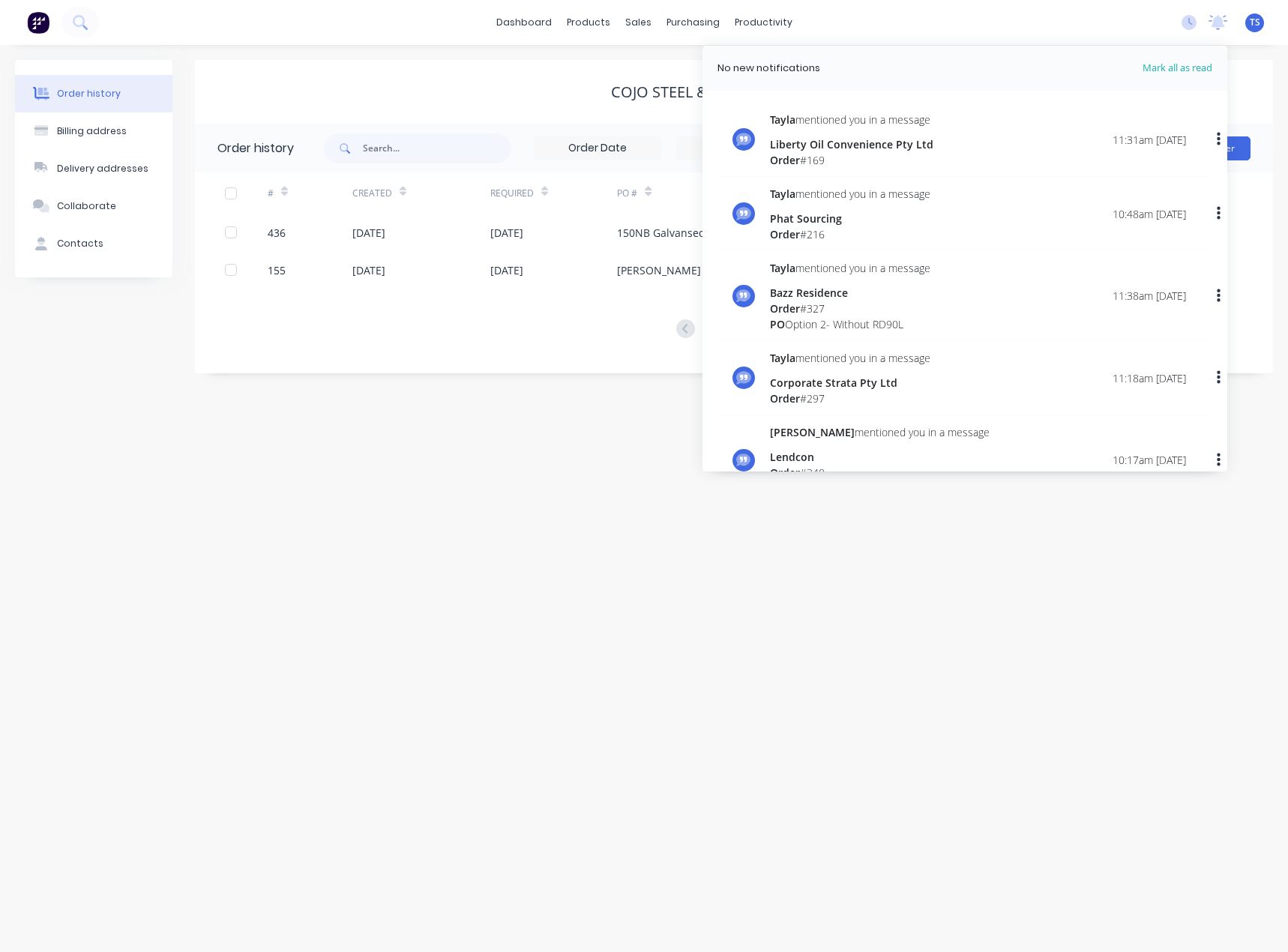
click at [749, 69] on div "No new notifications" at bounding box center [769, 68] width 103 height 15
click at [653, 602] on div "Order history Billing address Delivery addresses Collaborate Contacts COJO Stee…" at bounding box center [644, 498] width 1288 height 907
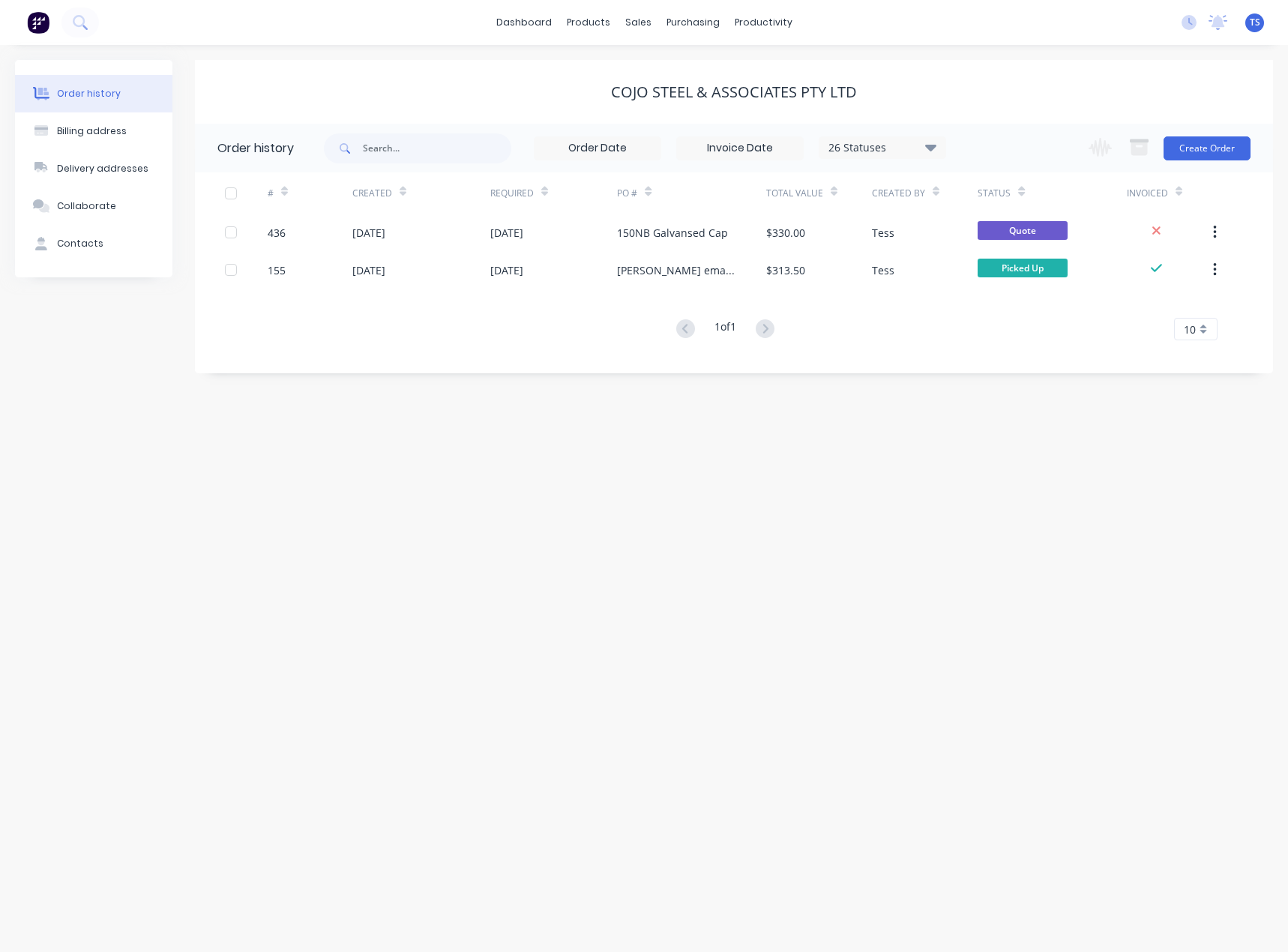
click at [247, 718] on div "Order history Billing address Delivery addresses Collaborate Contacts COJO Stee…" at bounding box center [644, 498] width 1288 height 907
click at [661, 64] on link "Sales Orders" at bounding box center [717, 71] width 199 height 30
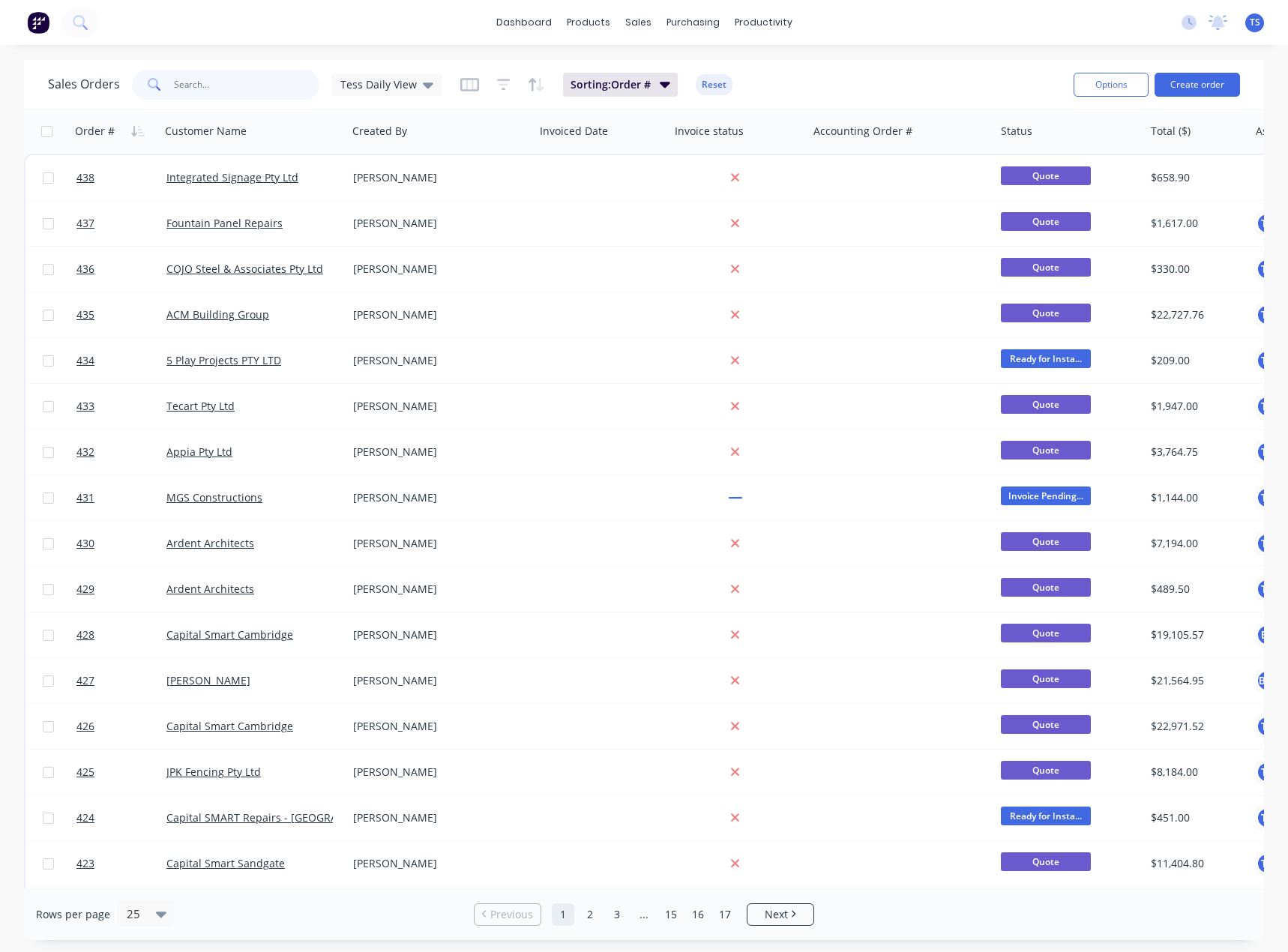
click at [255, 90] on input "text" at bounding box center [247, 85] width 146 height 30
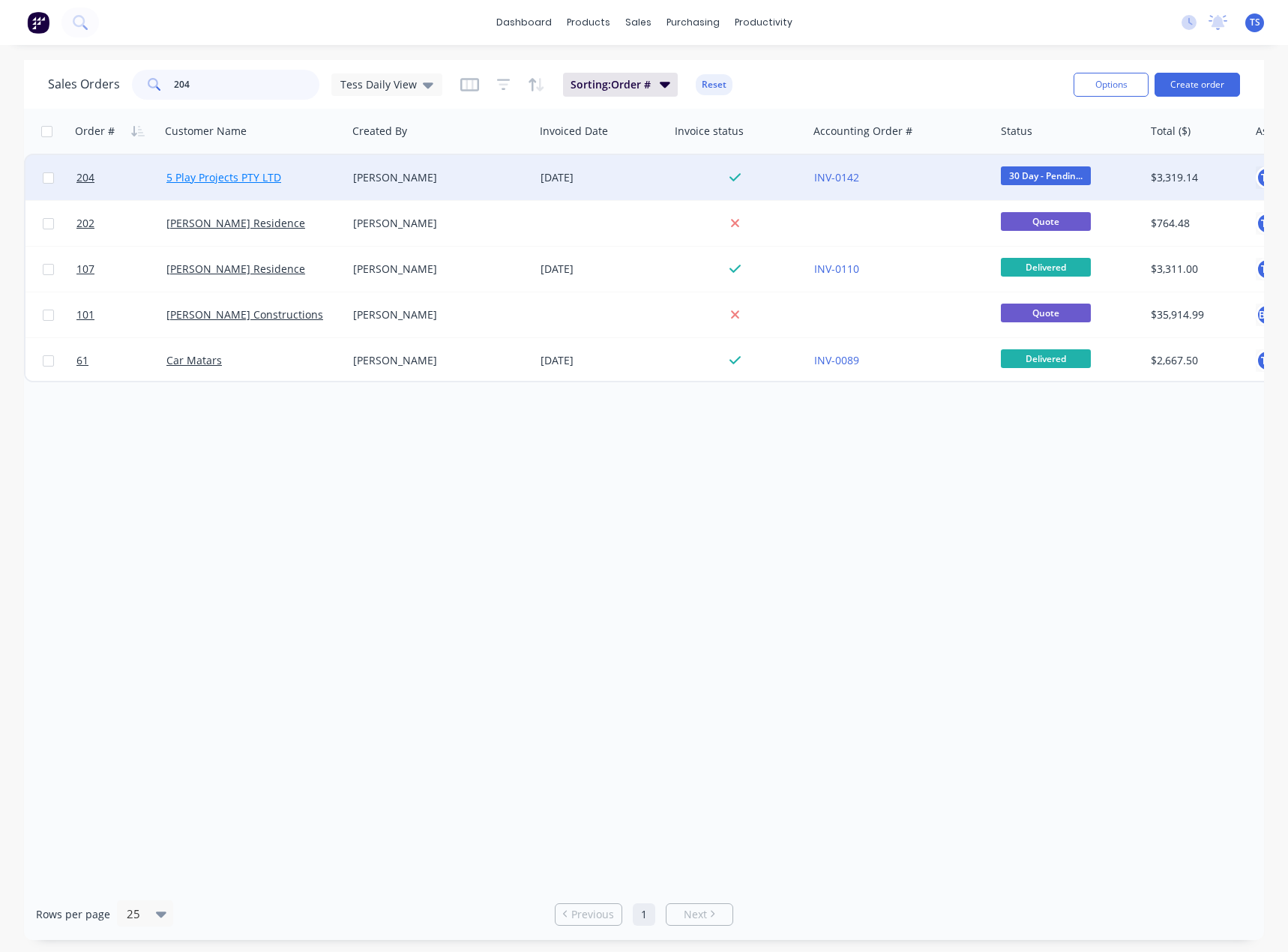
type input "204"
click at [216, 177] on link "5 Play Projects PTY LTD" at bounding box center [224, 177] width 115 height 15
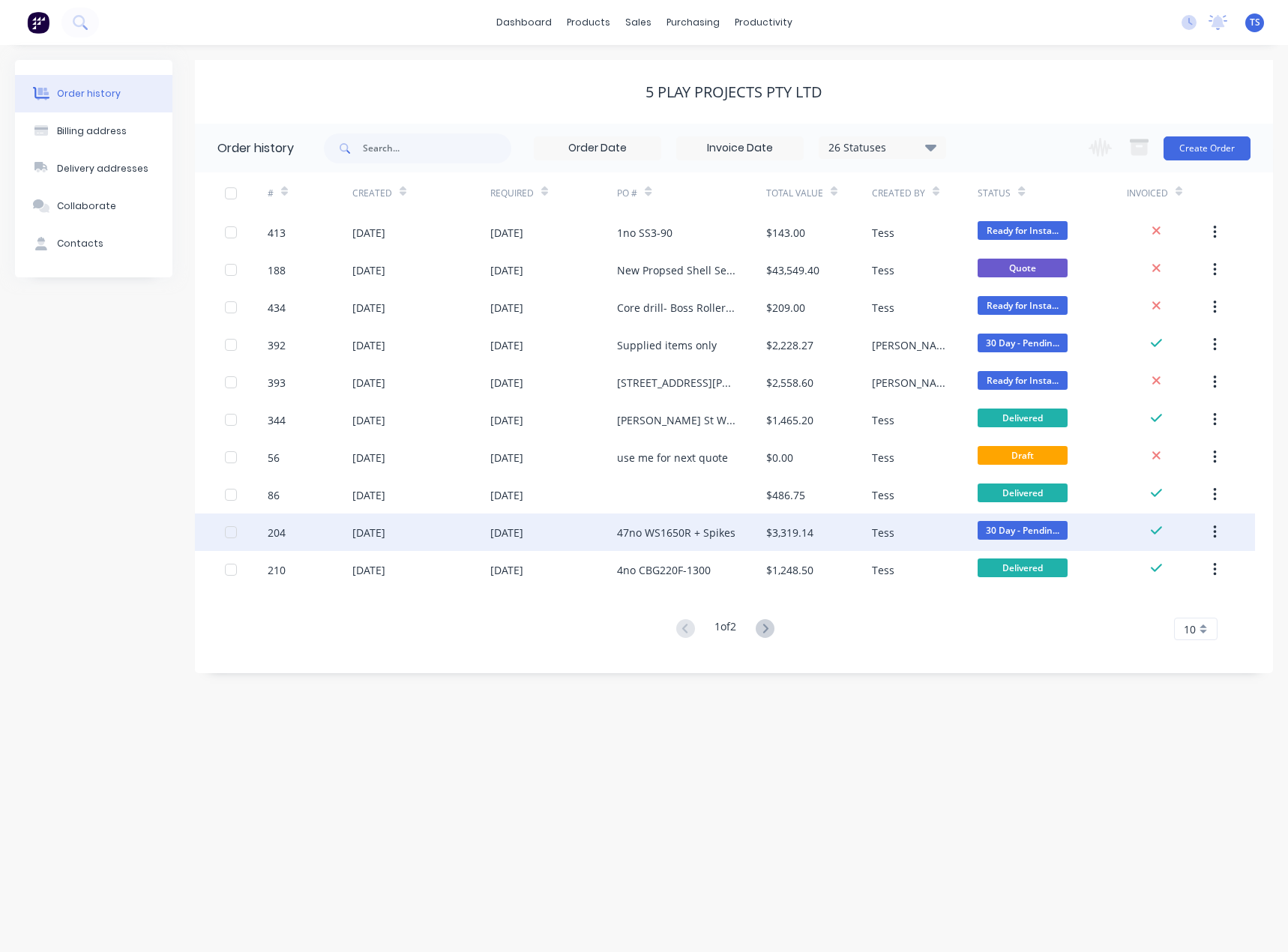
click at [632, 531] on div "47no WS1650R + Spikes" at bounding box center [676, 532] width 119 height 15
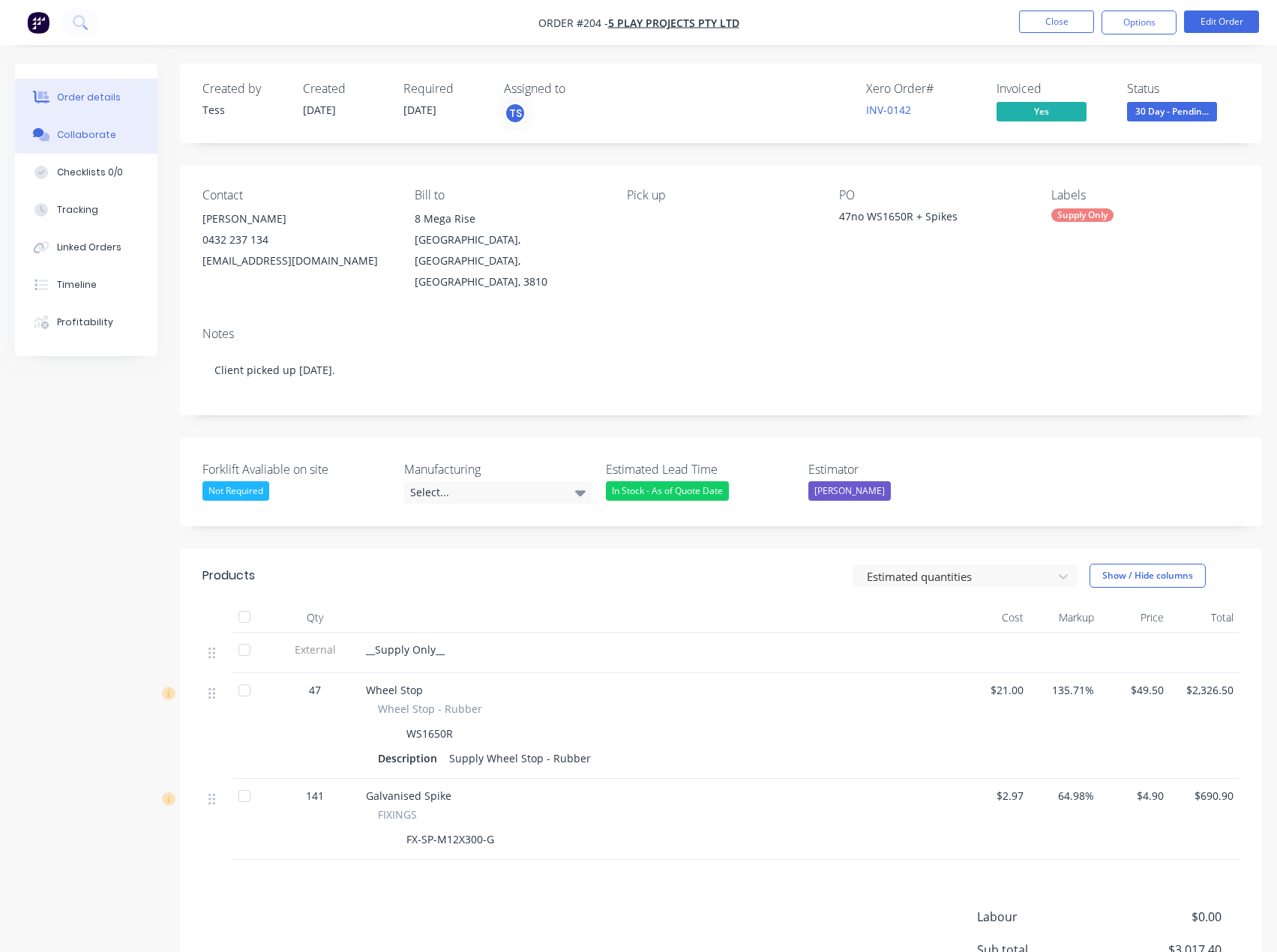
click at [86, 142] on button "Collaborate" at bounding box center [85, 135] width 142 height 37
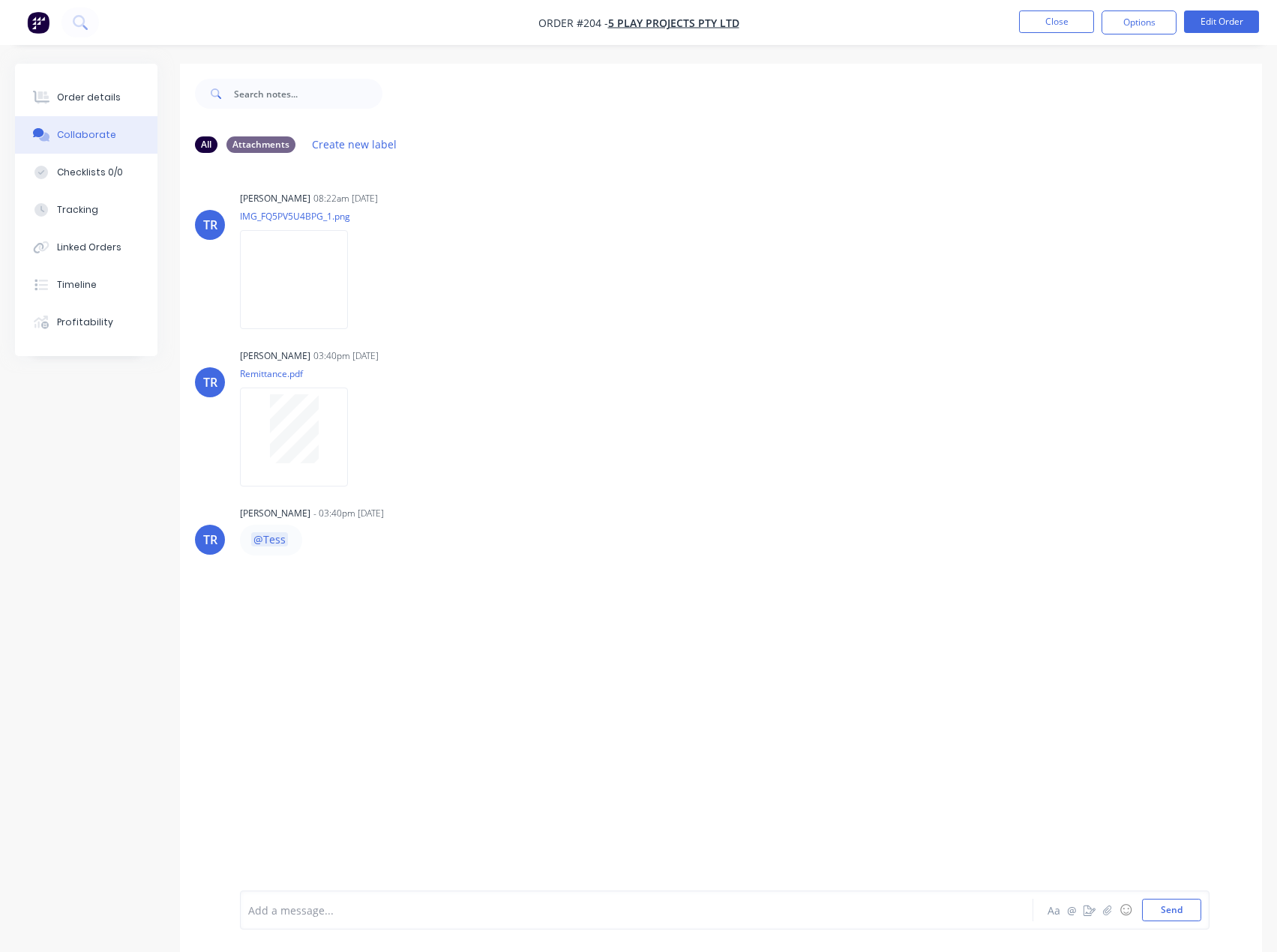
click at [324, 911] on div at bounding box center [606, 910] width 714 height 15
click at [268, 908] on span "[PERSON_NAME] thanks!" at bounding box center [311, 911] width 124 height 15
click at [246, 907] on div "Beauty thanks! Aa @ ☺ Send" at bounding box center [724, 911] width 969 height 39
click at [258, 909] on span "Beauty thanks!" at bounding box center [286, 911] width 74 height 15
click at [249, 913] on span "Beauty thanks!" at bounding box center [286, 911] width 74 height 15
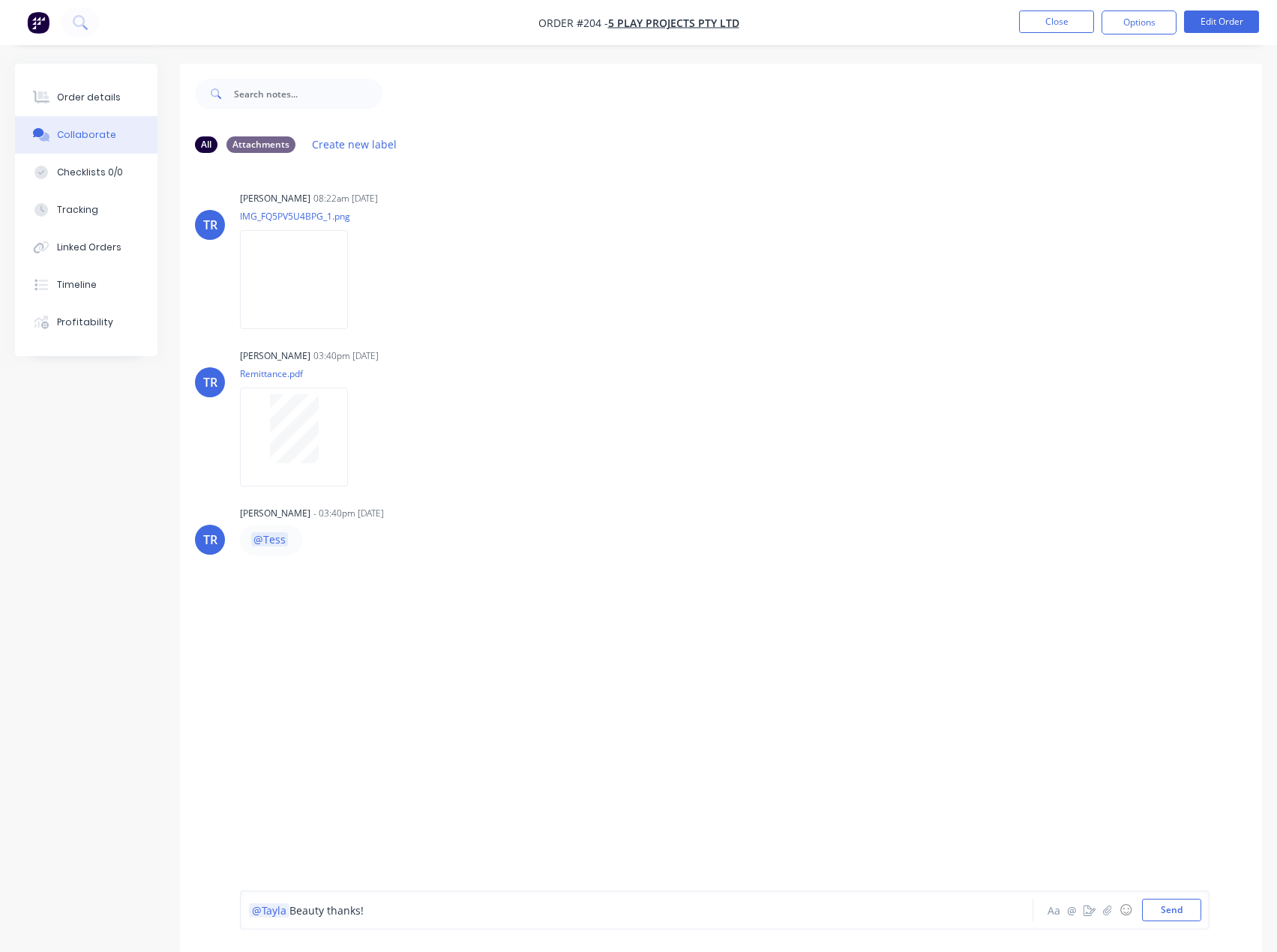
click at [380, 911] on div "@Tayla Beauty thanks!" at bounding box center [606, 910] width 714 height 15
click at [1167, 909] on button "Send" at bounding box center [1171, 911] width 59 height 23
click at [1055, 21] on button "Close" at bounding box center [1056, 22] width 75 height 23
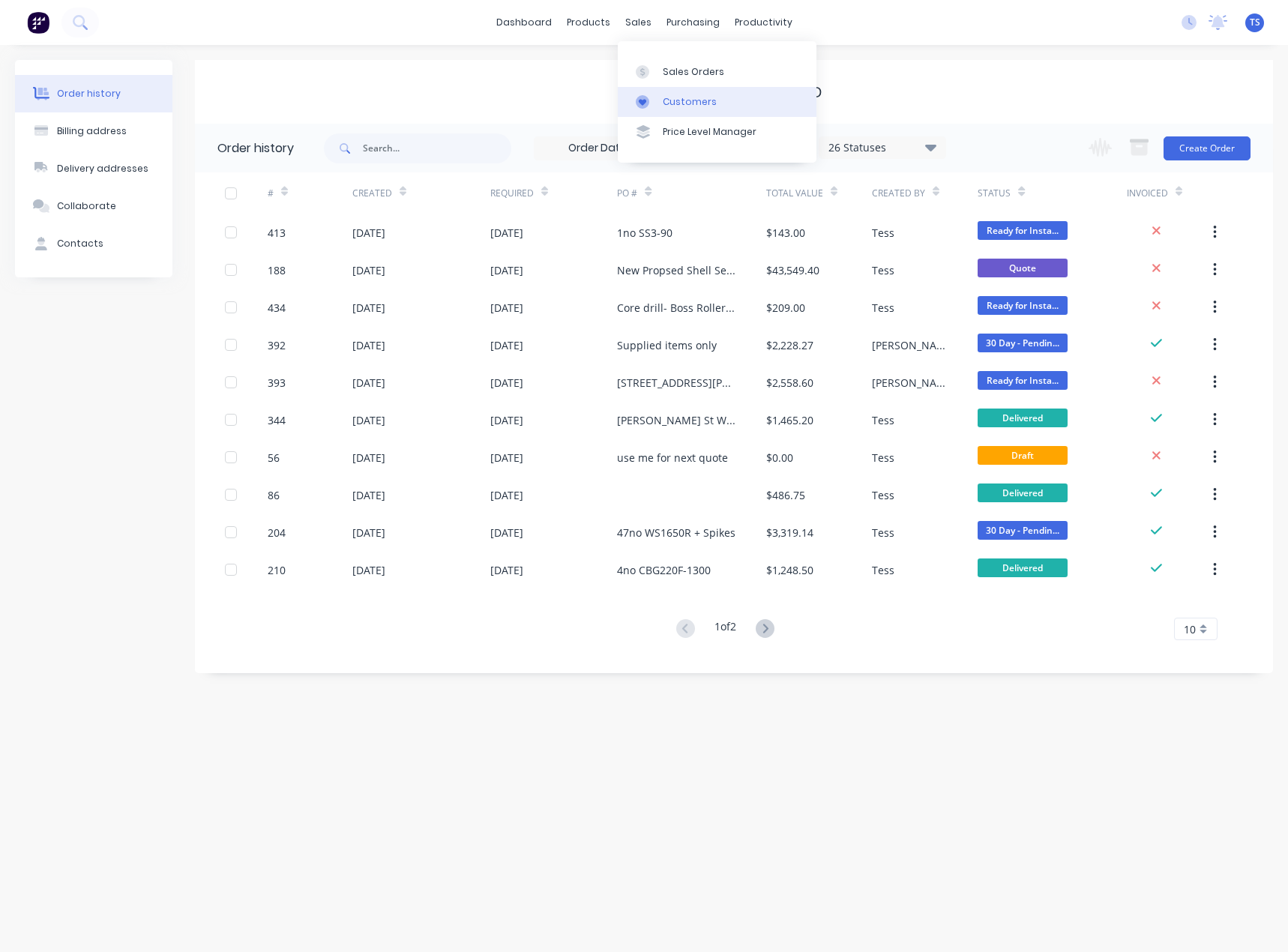
click at [672, 95] on div "Customers" at bounding box center [689, 102] width 54 height 14
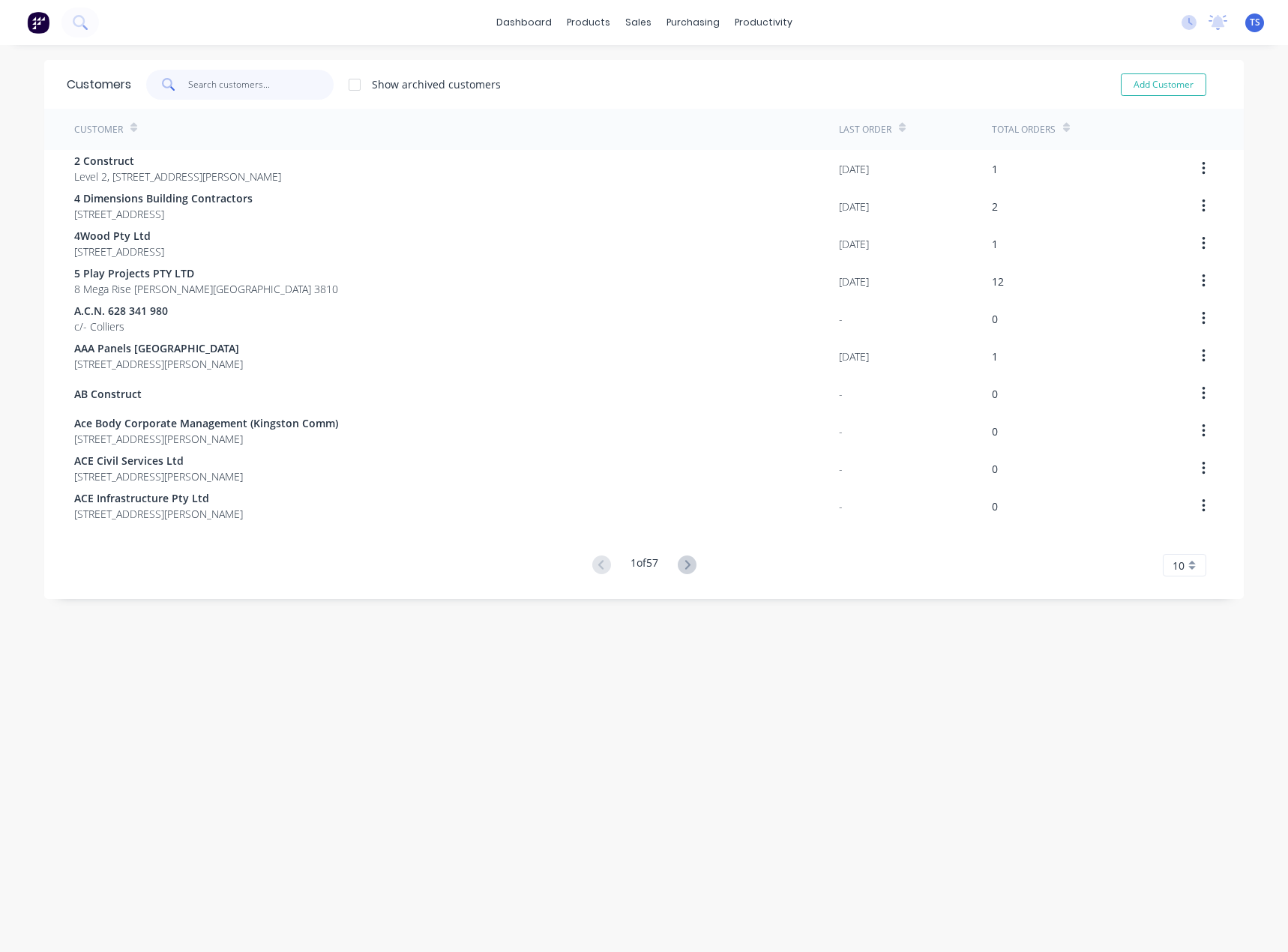
click at [247, 86] on input "text" at bounding box center [261, 85] width 146 height 30
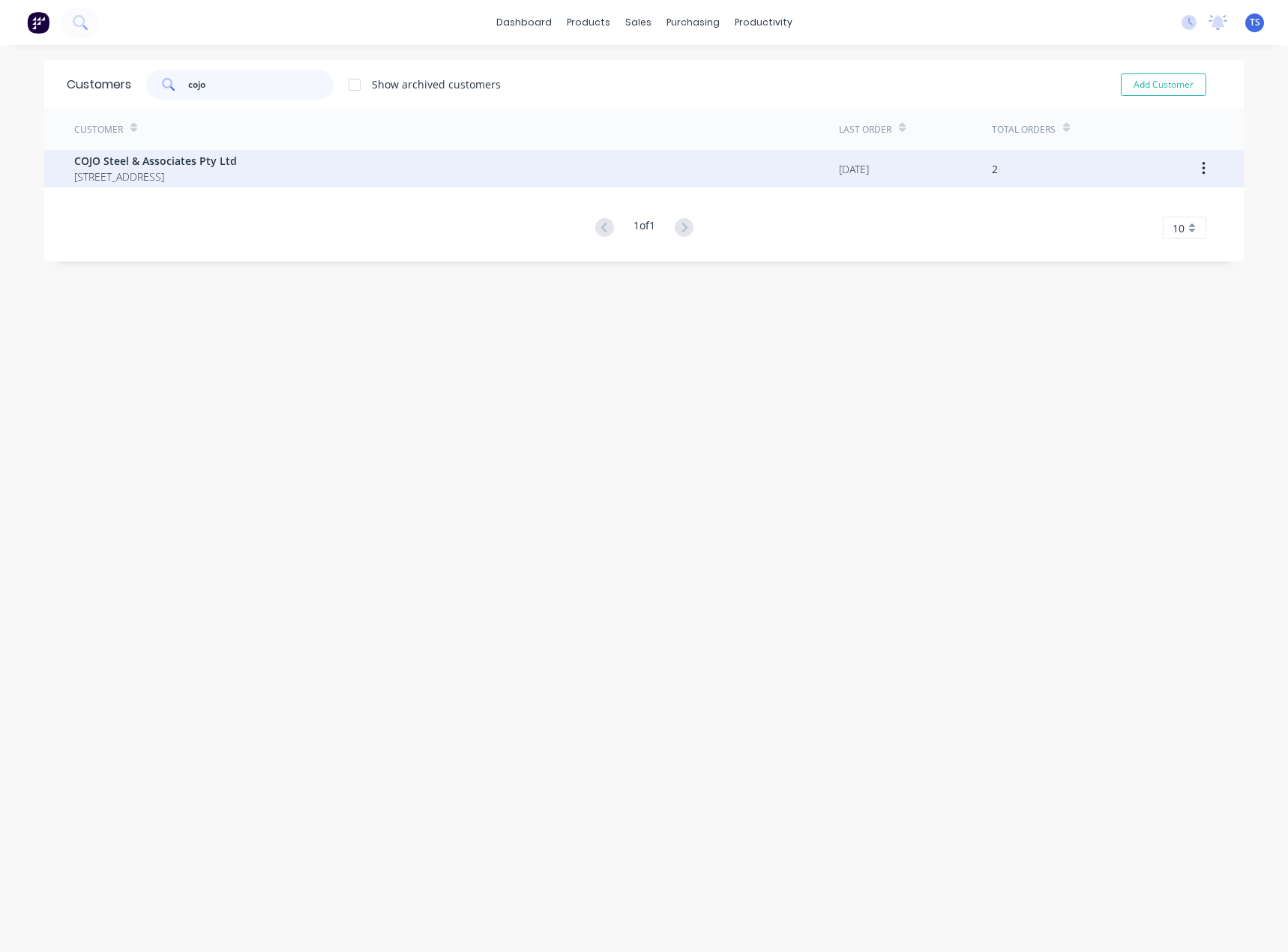
type input "cojo"
click at [193, 181] on span "[STREET_ADDRESS]" at bounding box center [155, 176] width 163 height 15
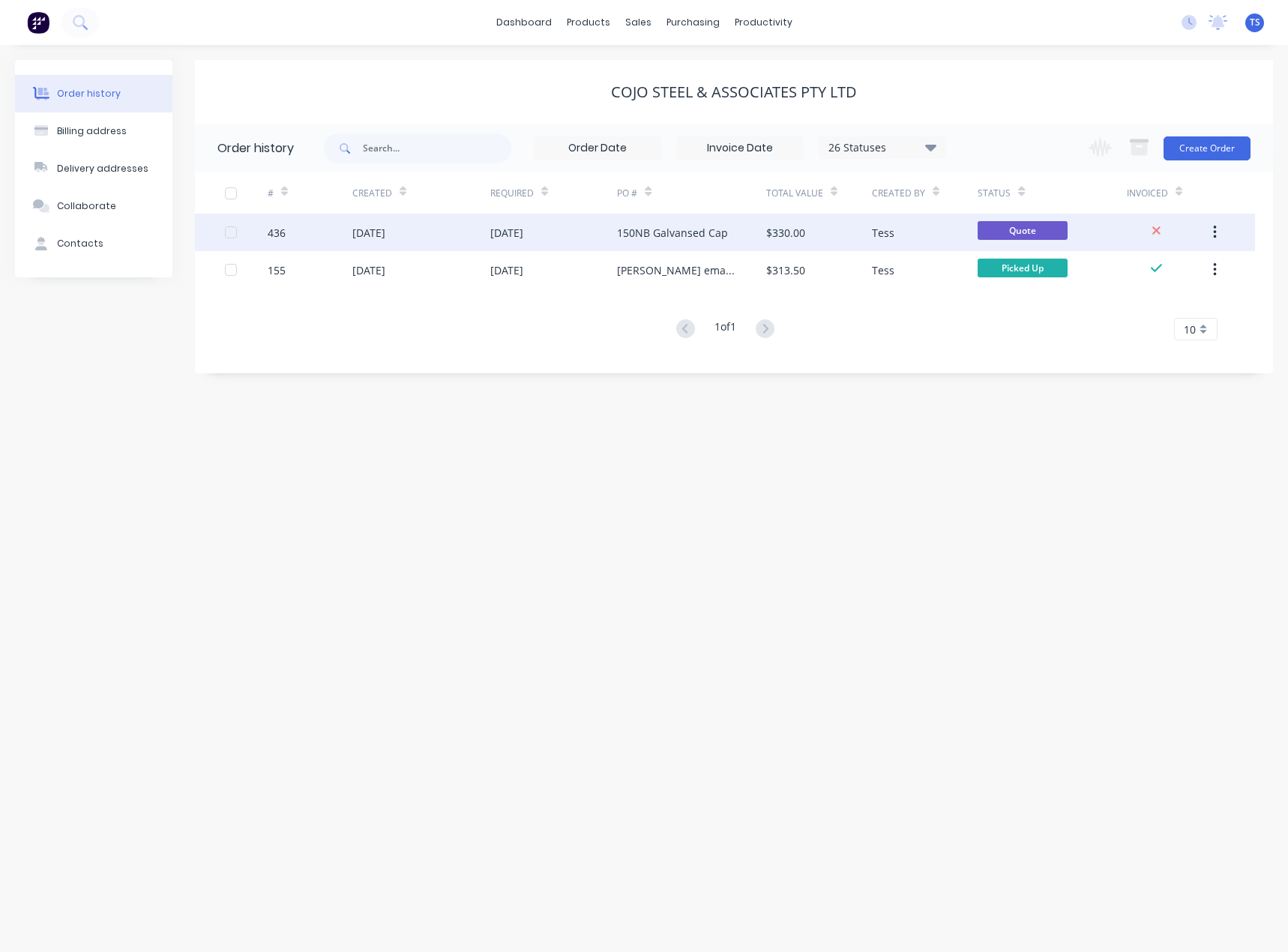
click at [709, 236] on div "150NB Galvansed Cap" at bounding box center [672, 232] width 111 height 15
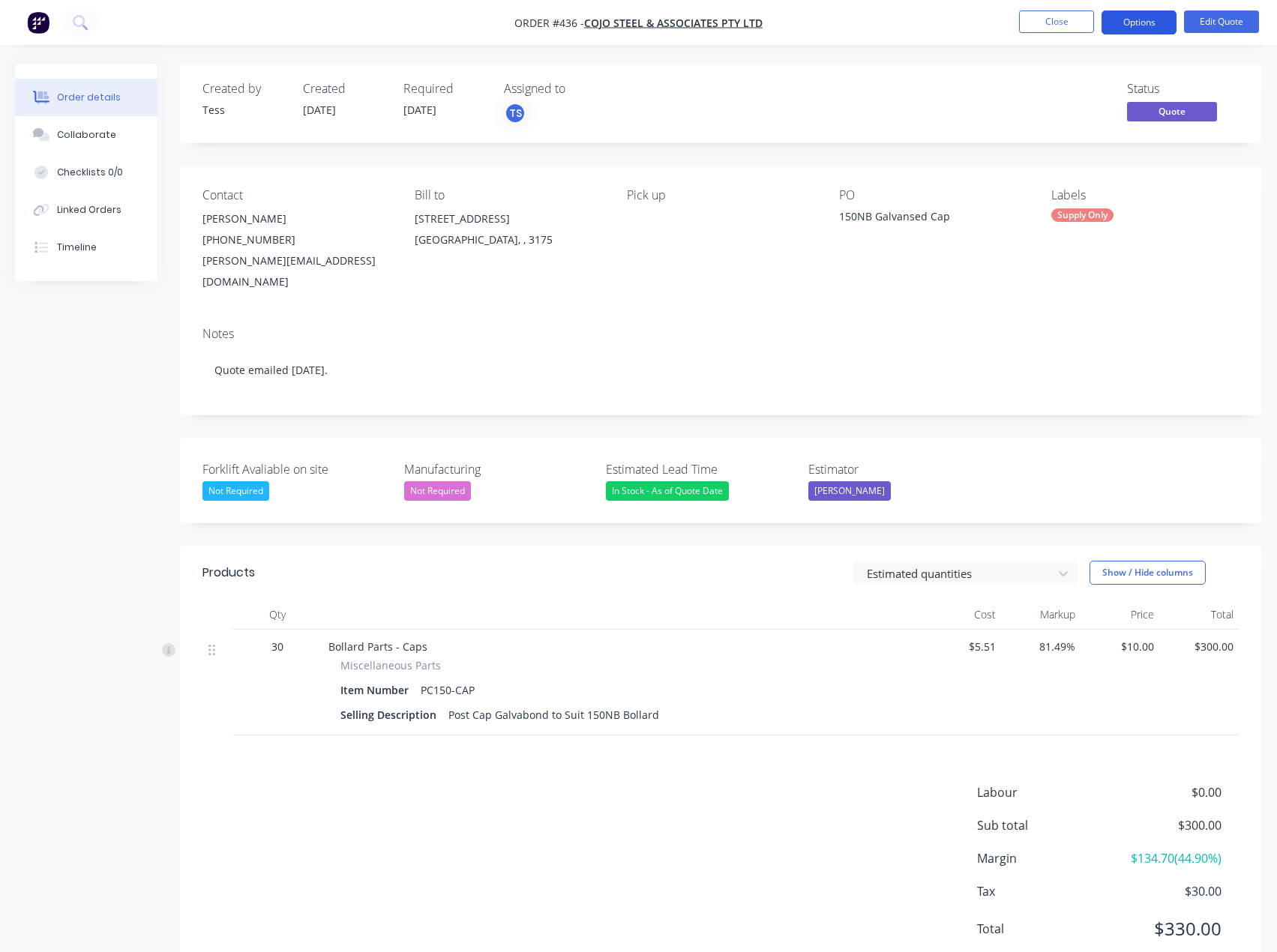
click at [1156, 15] on button "Options" at bounding box center [1139, 22] width 75 height 24
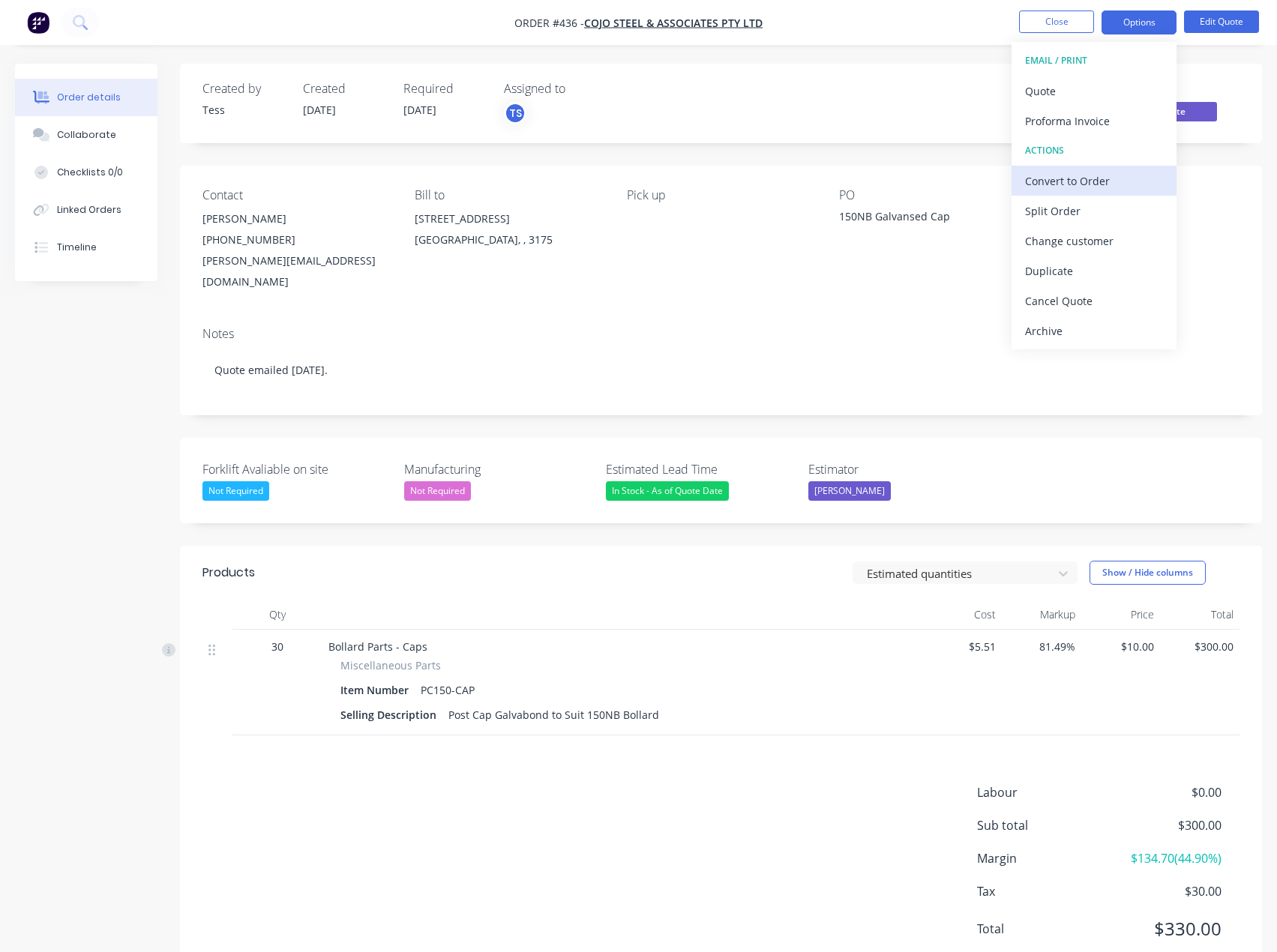
click at [1066, 177] on div "Convert to Order" at bounding box center [1094, 181] width 138 height 22
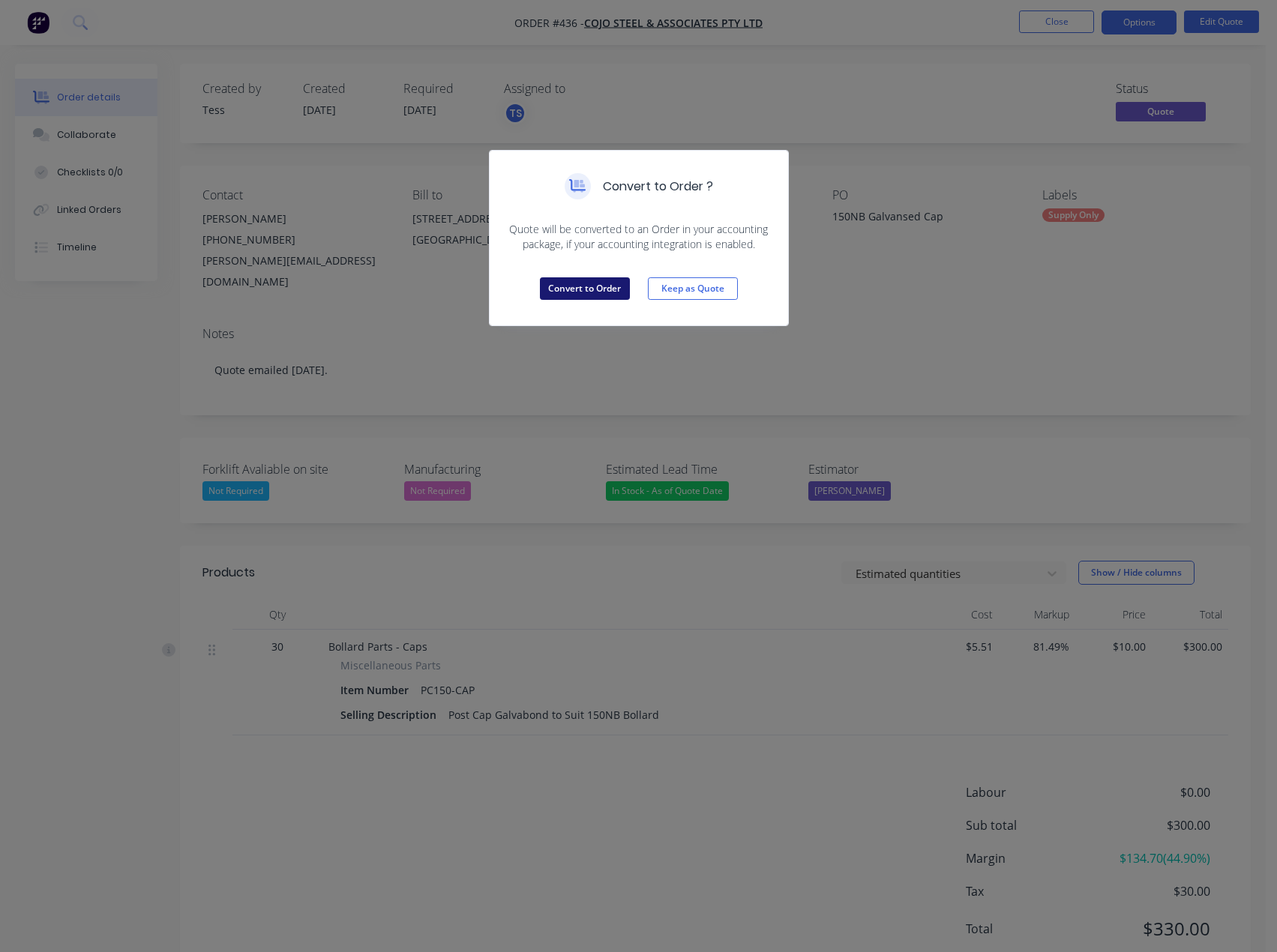
click at [575, 288] on button "Convert to Order" at bounding box center [584, 289] width 90 height 23
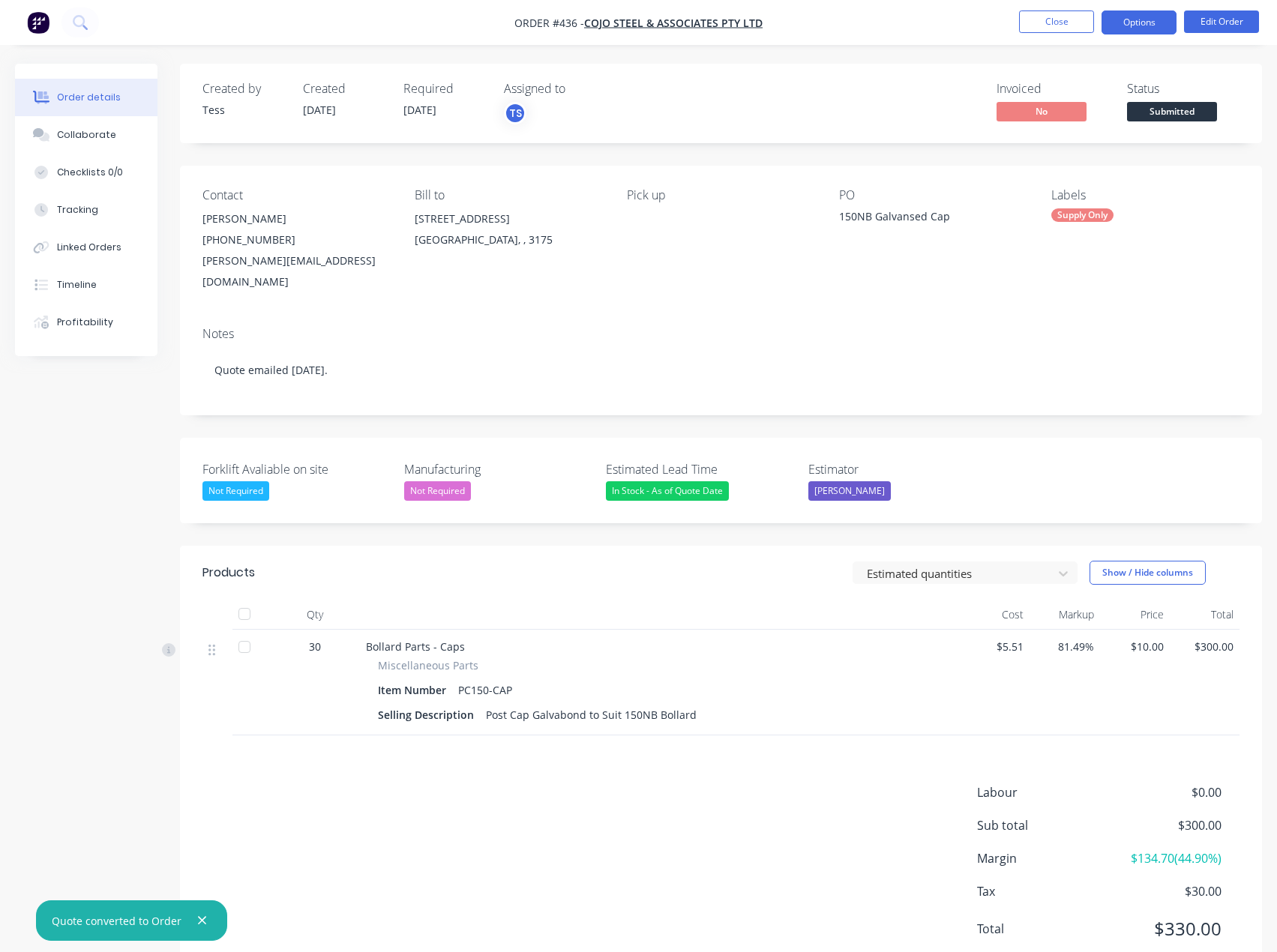
click at [1144, 23] on button "Options" at bounding box center [1139, 22] width 75 height 24
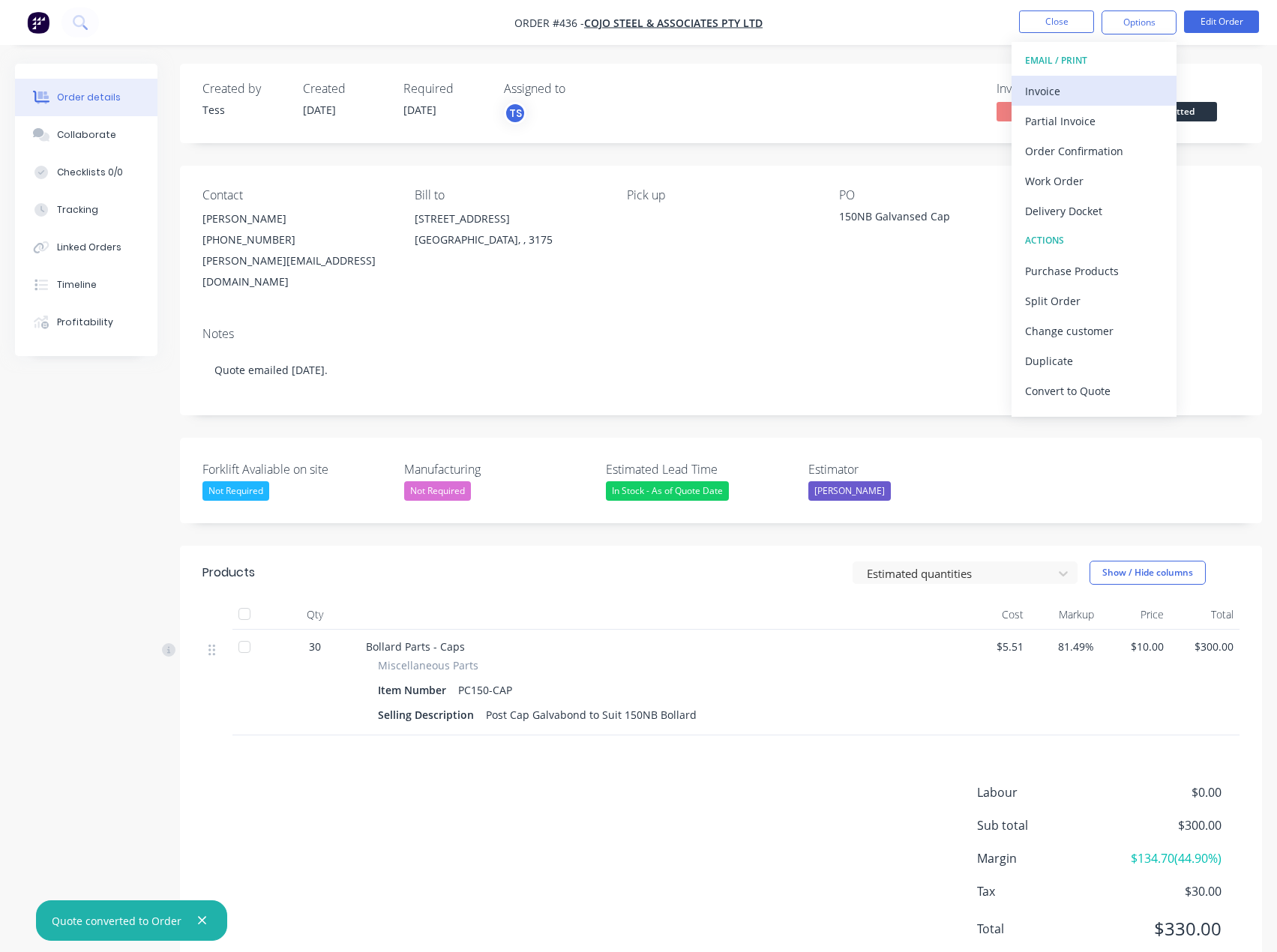
click at [1043, 91] on div "Invoice" at bounding box center [1094, 91] width 138 height 22
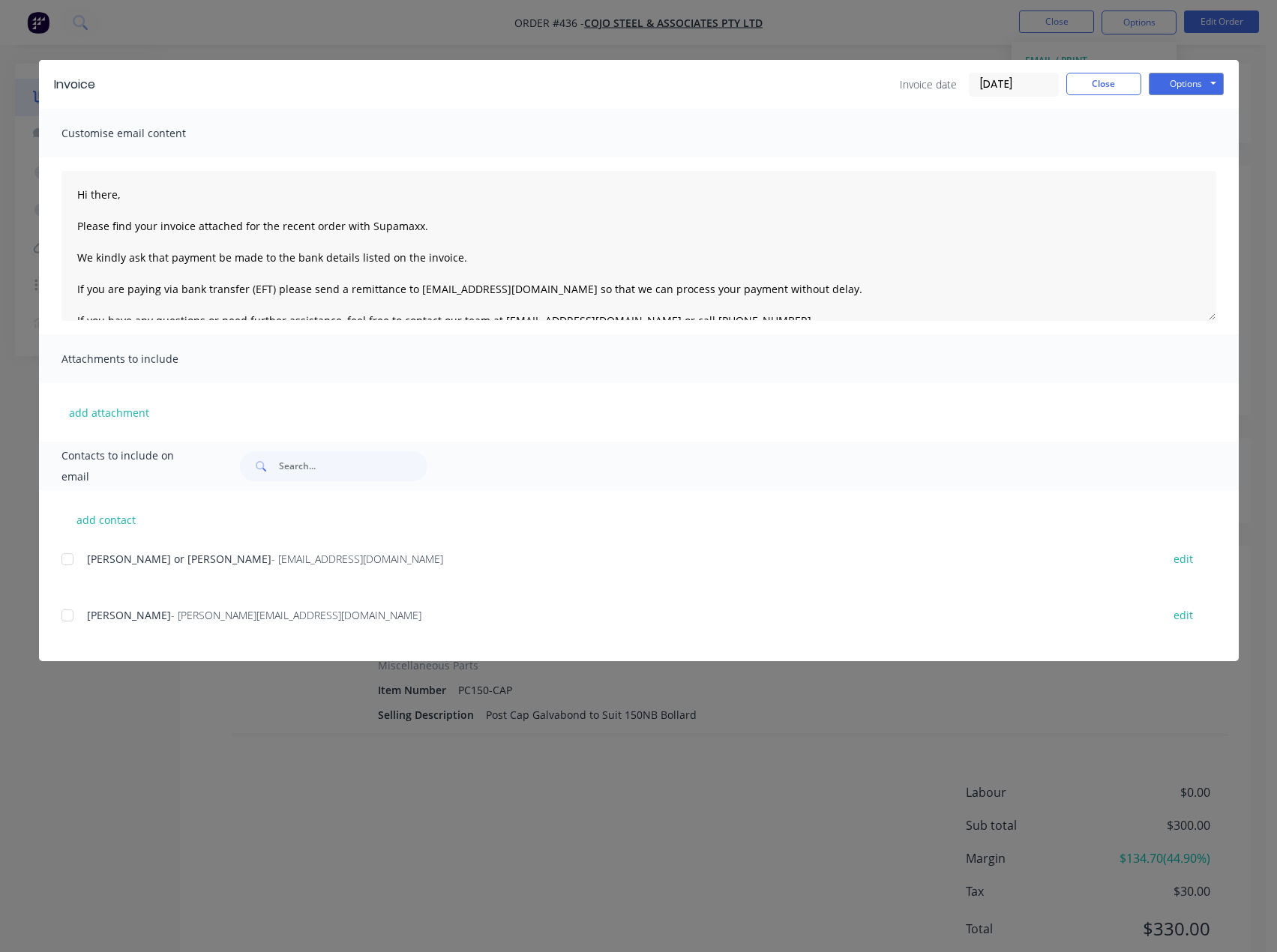
click at [67, 616] on div at bounding box center [67, 615] width 30 height 30
click at [126, 192] on textarea "Hi there, Please find your invoice attached for the recent order with Supamaxx.…" at bounding box center [639, 246] width 1155 height 150
click at [421, 228] on textarea "Hi [PERSON_NAME], Please find your invoice attached for the recent order with S…" at bounding box center [639, 246] width 1155 height 150
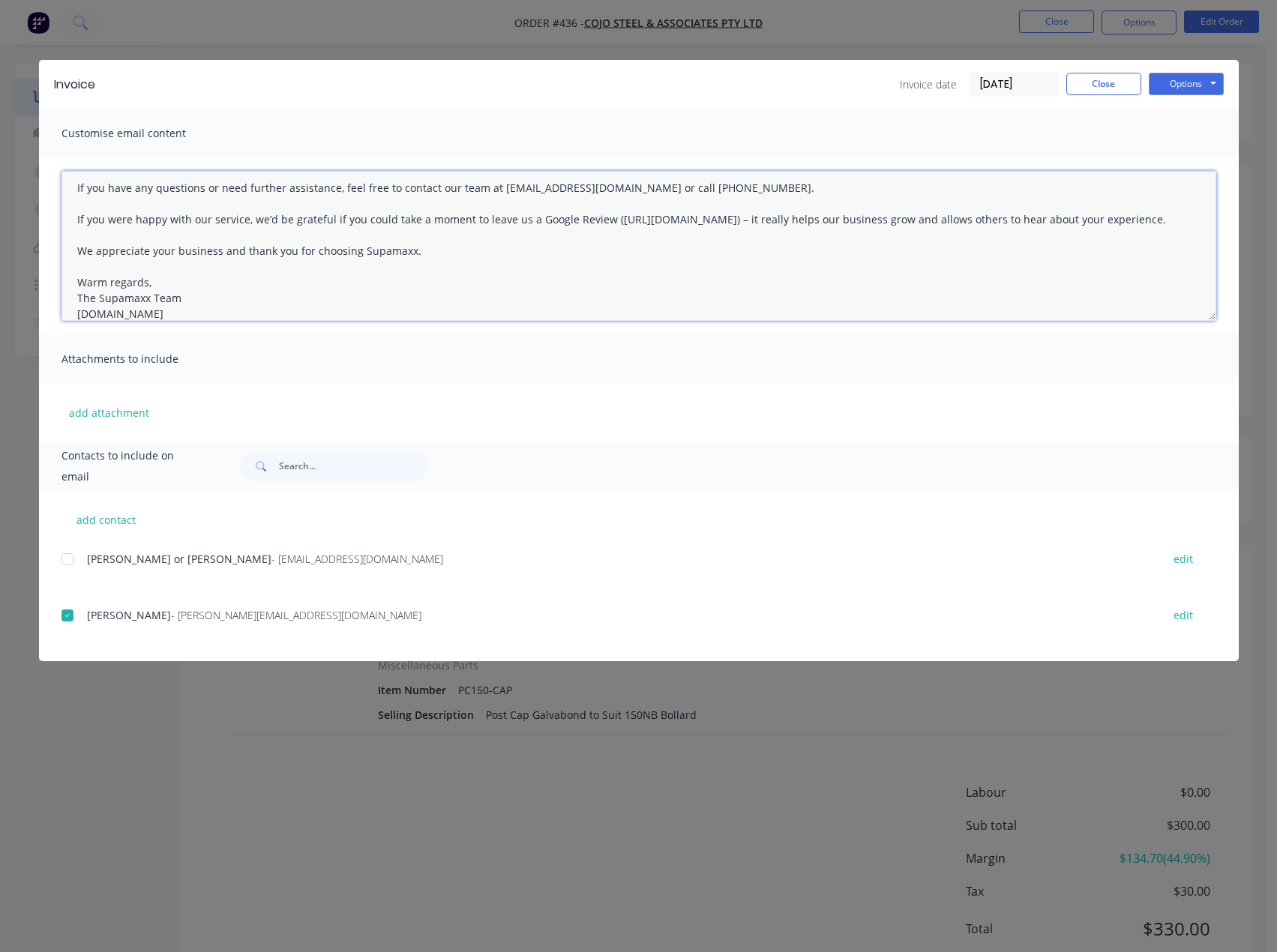
scroll to position [181, 0]
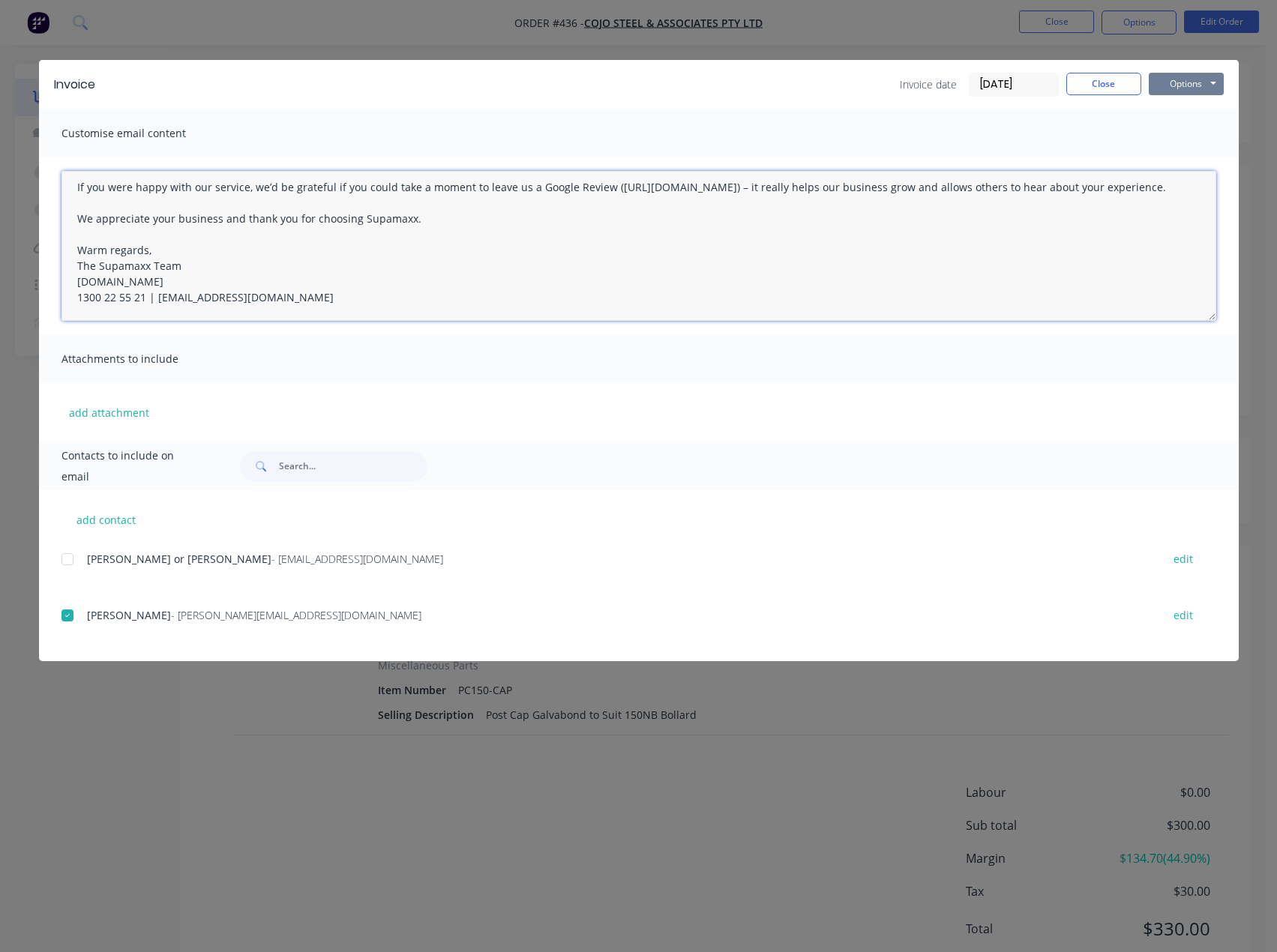
type textarea "Hi [PERSON_NAME], Please find your invoice attached for the recent order with S…"
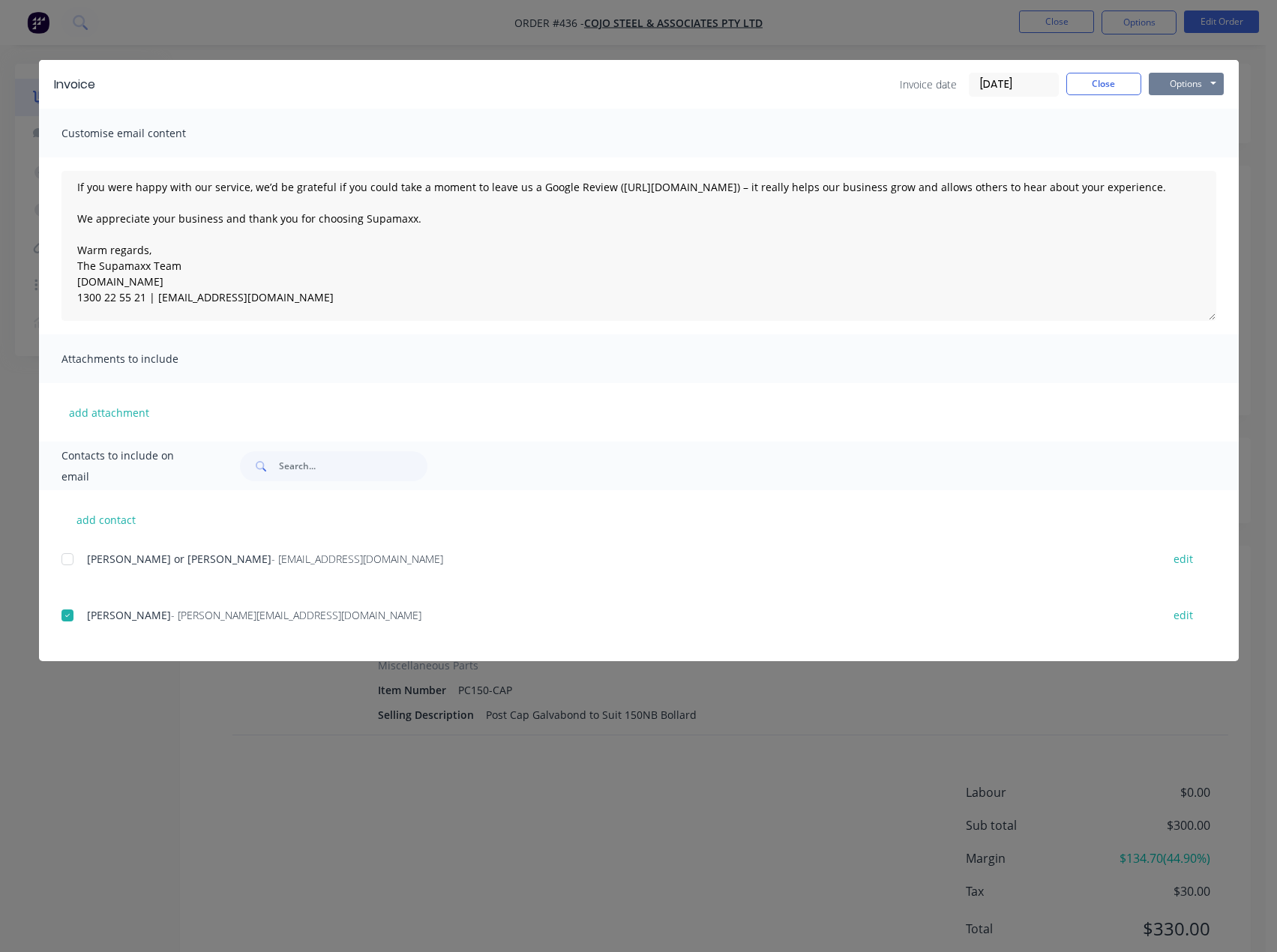
click at [1191, 84] on button "Options" at bounding box center [1187, 84] width 75 height 23
click at [1192, 157] on button "Email" at bounding box center [1197, 160] width 96 height 24
click at [1099, 85] on button "Close" at bounding box center [1104, 84] width 75 height 23
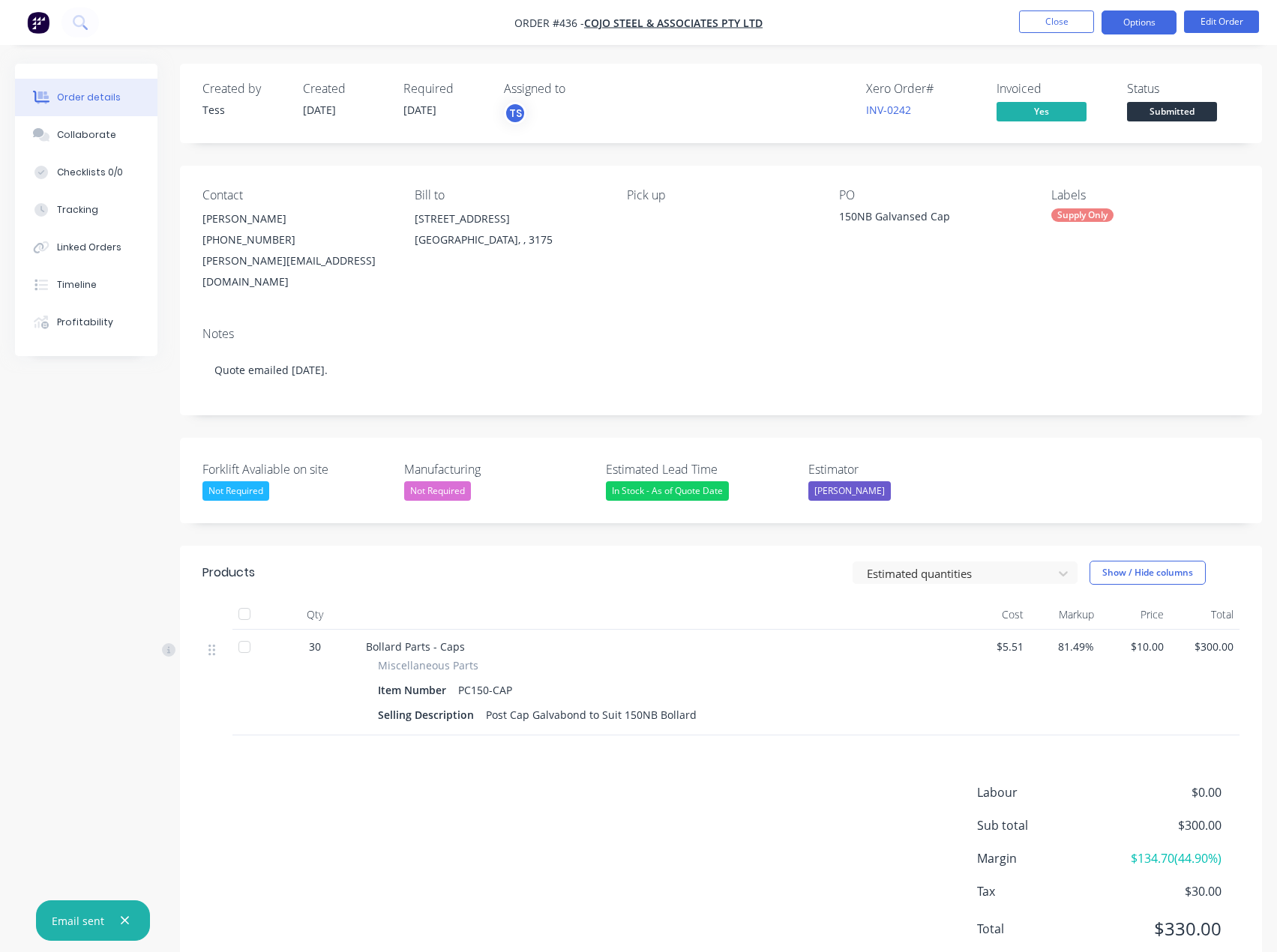
click at [1157, 27] on button "Options" at bounding box center [1139, 22] width 75 height 24
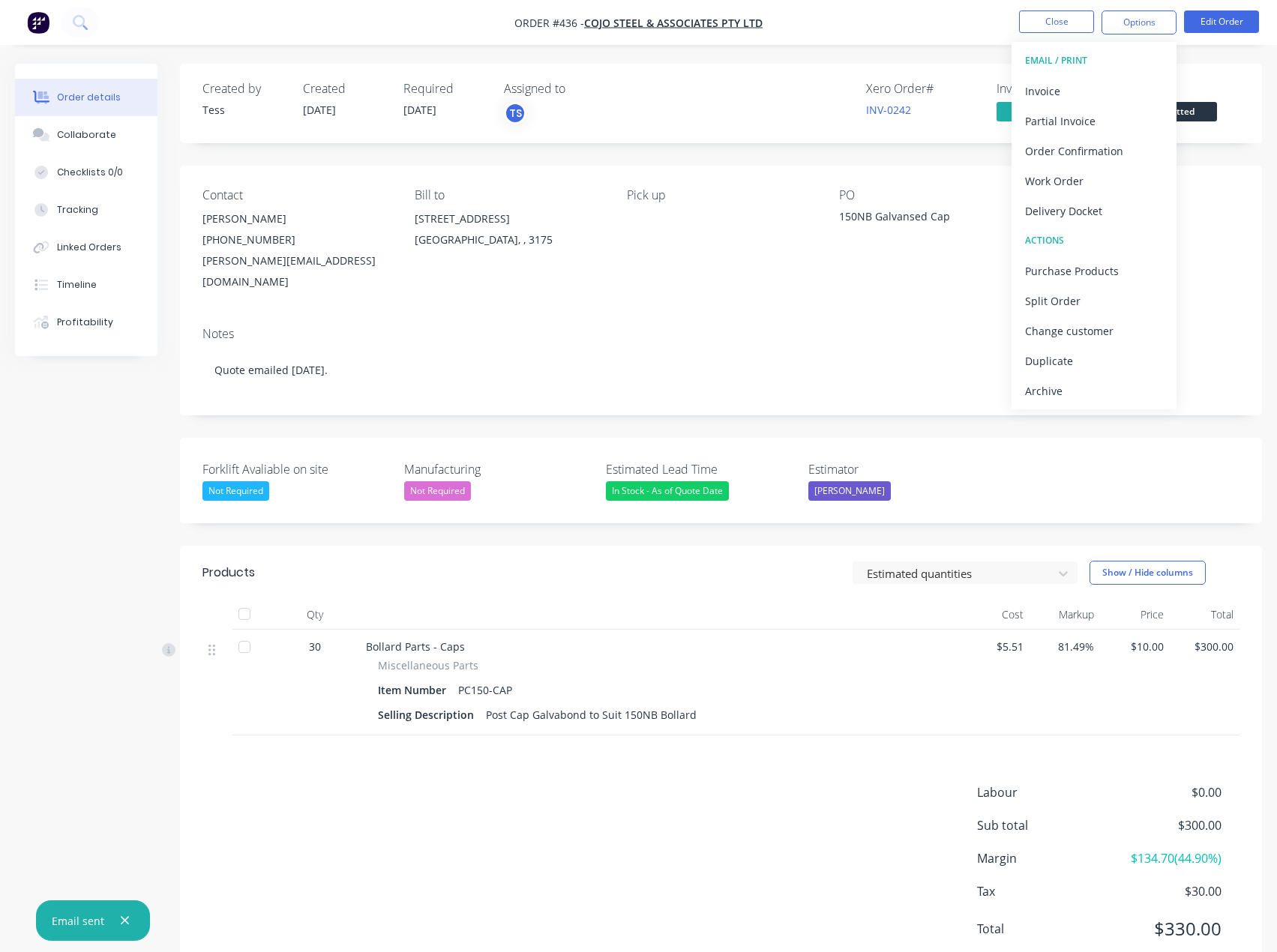
click at [1196, 72] on div "Created by Tess Created [DATE] Required [DATE] Assigned to TS Xero Order # INV-…" at bounding box center [721, 103] width 1082 height 80
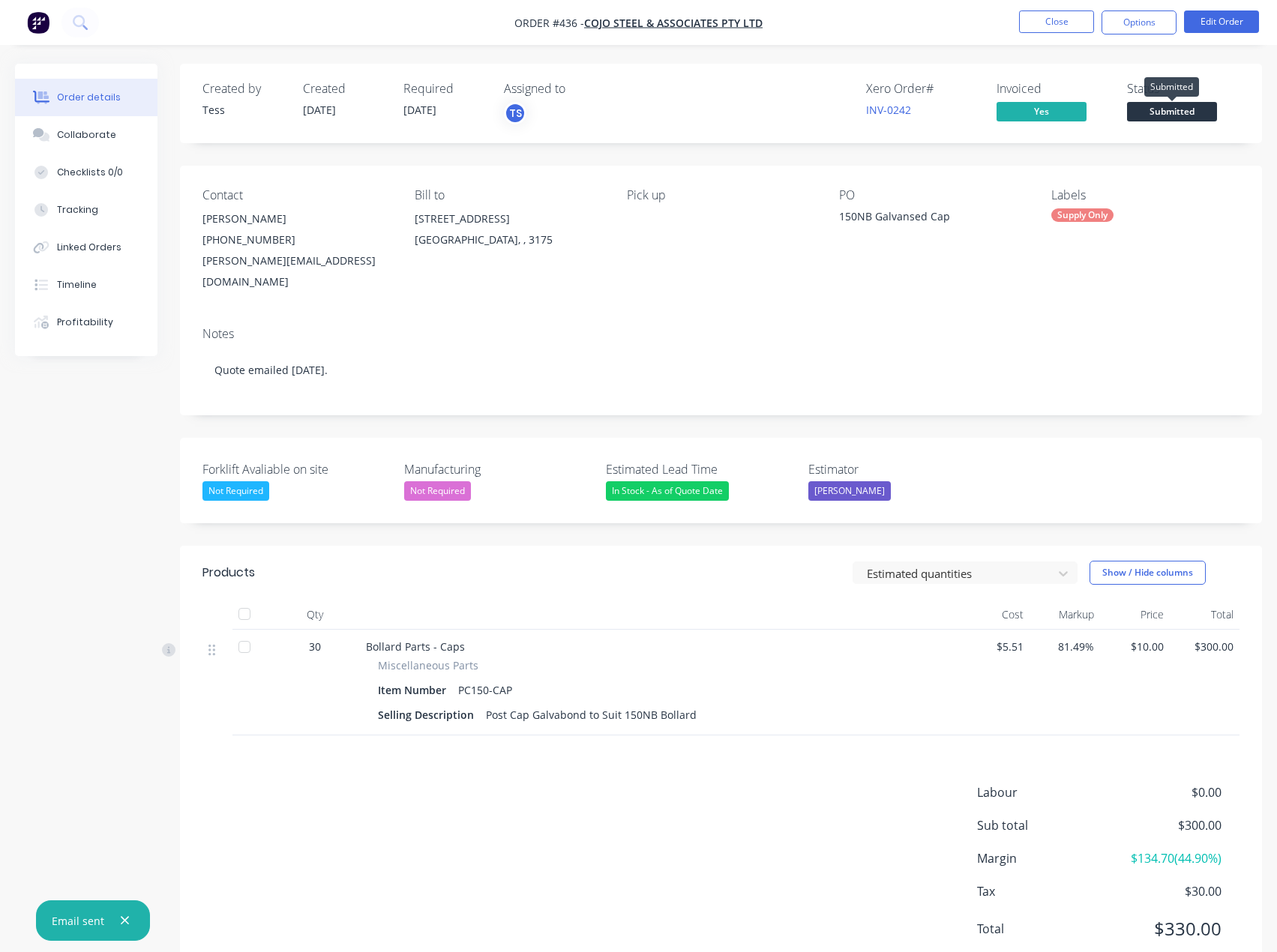
click at [1176, 111] on span "Submitted" at bounding box center [1172, 111] width 90 height 19
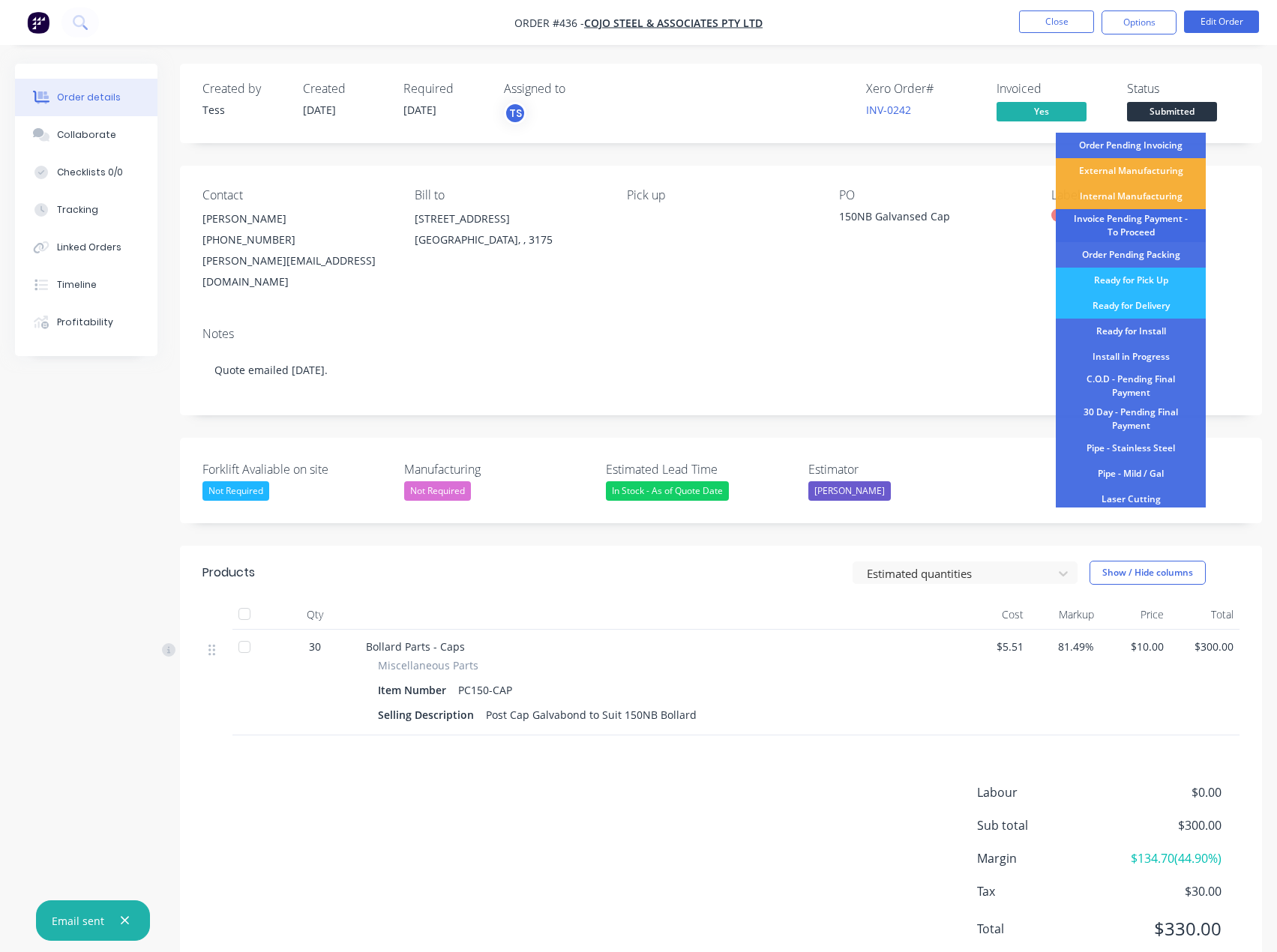
click at [1134, 219] on div "Invoice Pending Payment - To Proceed" at bounding box center [1130, 225] width 150 height 33
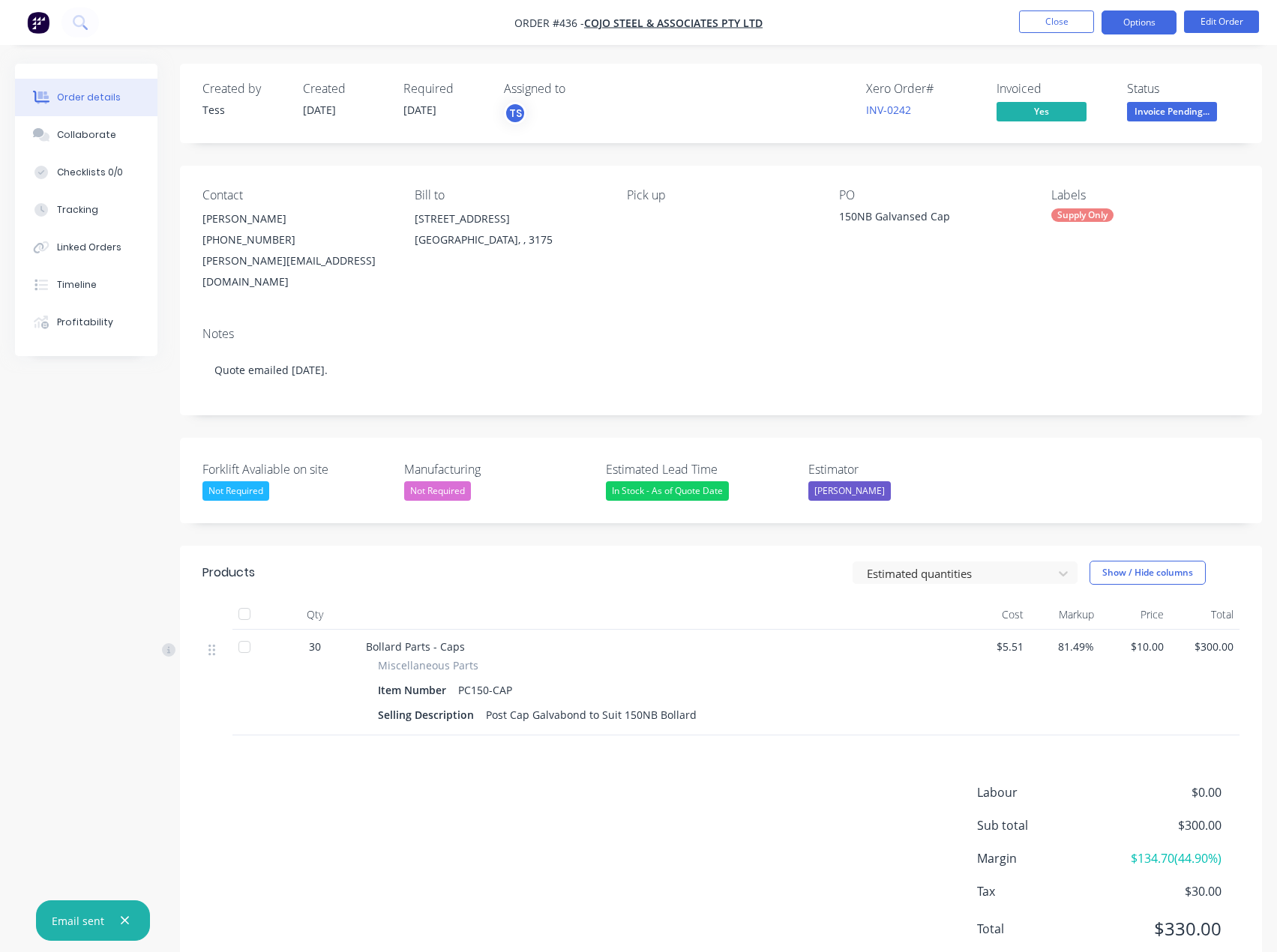
click at [1139, 23] on button "Options" at bounding box center [1139, 22] width 75 height 24
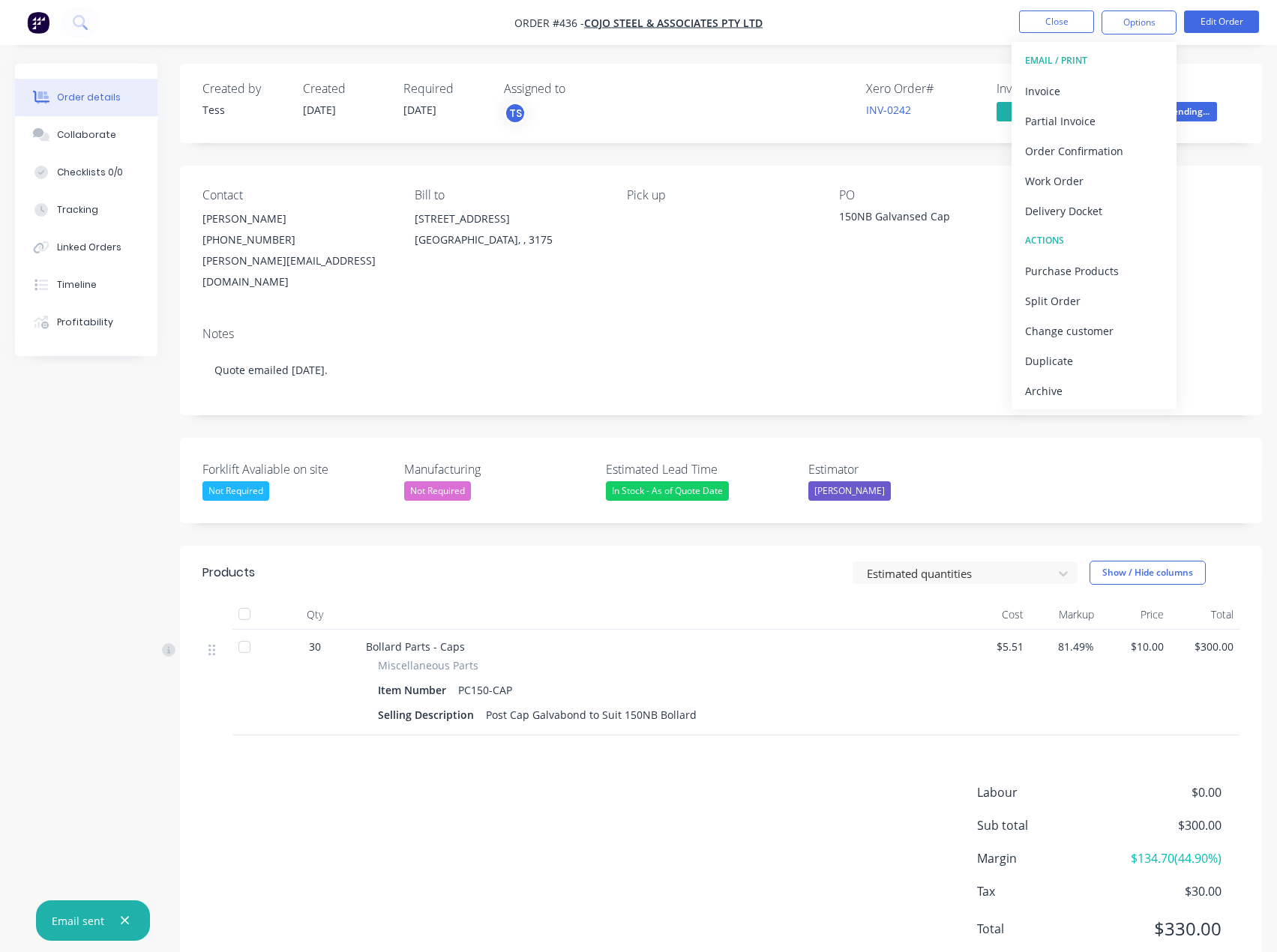
click at [1081, 210] on div "Delivery Docket" at bounding box center [1094, 211] width 138 height 22
click at [1061, 152] on div "Without pricing" at bounding box center [1094, 151] width 138 height 22
click at [1050, 26] on button "Close" at bounding box center [1056, 22] width 75 height 23
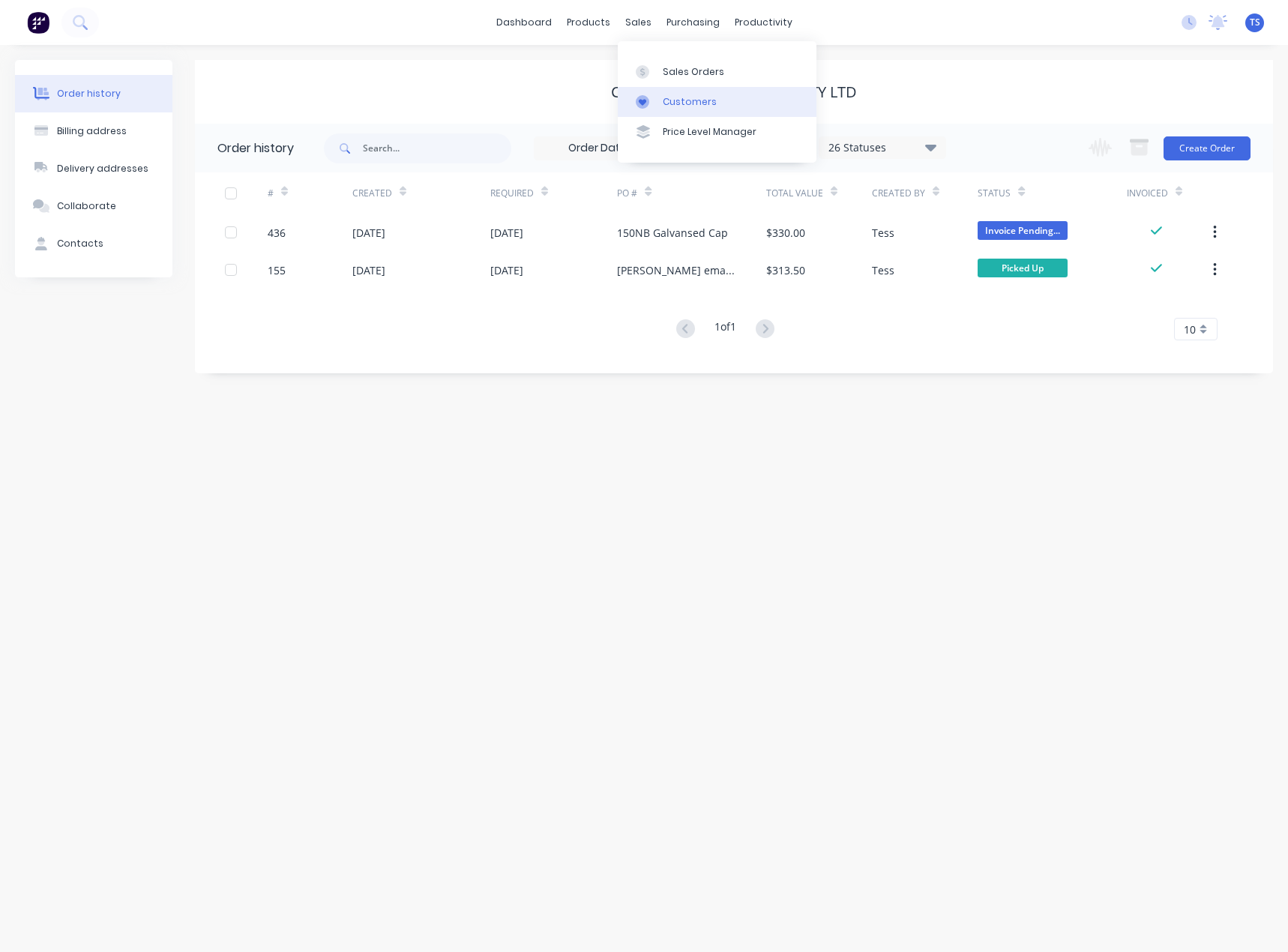
click at [666, 109] on link "Customers" at bounding box center [717, 102] width 199 height 30
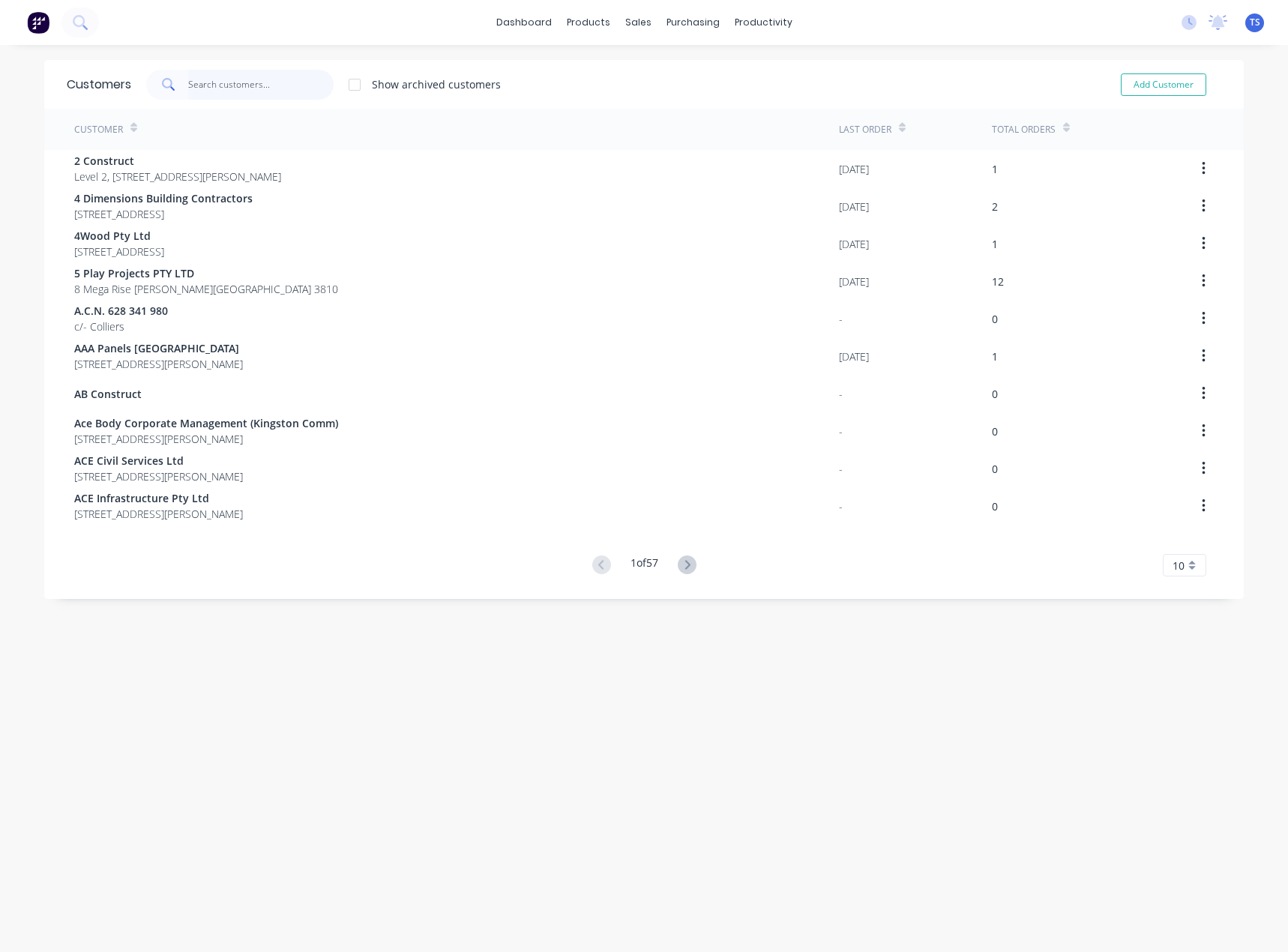
click at [226, 81] on input "text" at bounding box center [261, 85] width 146 height 30
click at [235, 85] on input "text" at bounding box center [261, 85] width 146 height 30
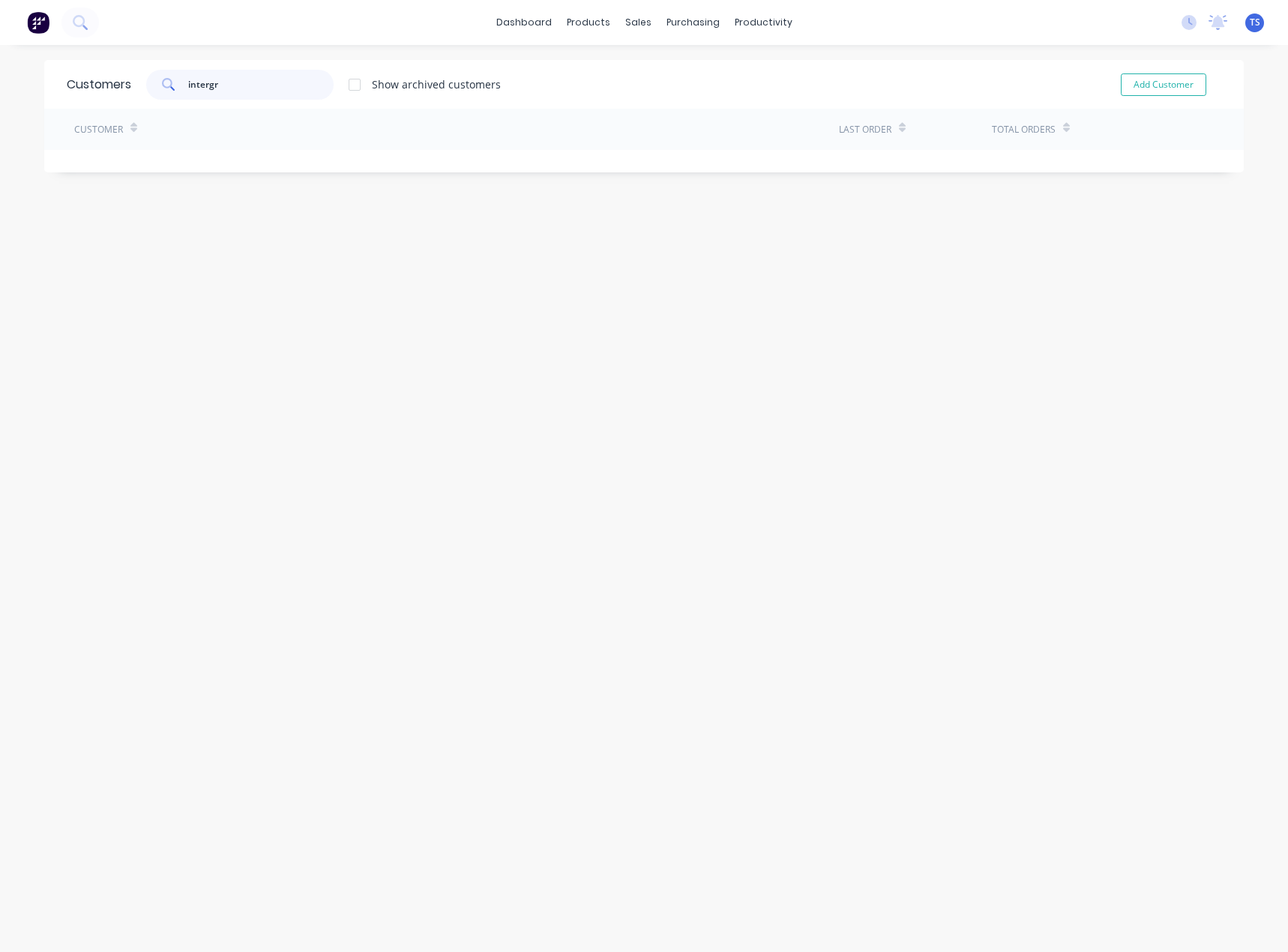
drag, startPoint x: 228, startPoint y: 84, endPoint x: 157, endPoint y: 86, distance: 71.0
click at [157, 86] on div "intergr" at bounding box center [240, 85] width 187 height 30
click at [665, 99] on div "Customers" at bounding box center [684, 102] width 54 height 14
drag, startPoint x: 655, startPoint y: 110, endPoint x: 628, endPoint y: 94, distance: 31.4
click at [656, 110] on link "Customers" at bounding box center [712, 102] width 199 height 30
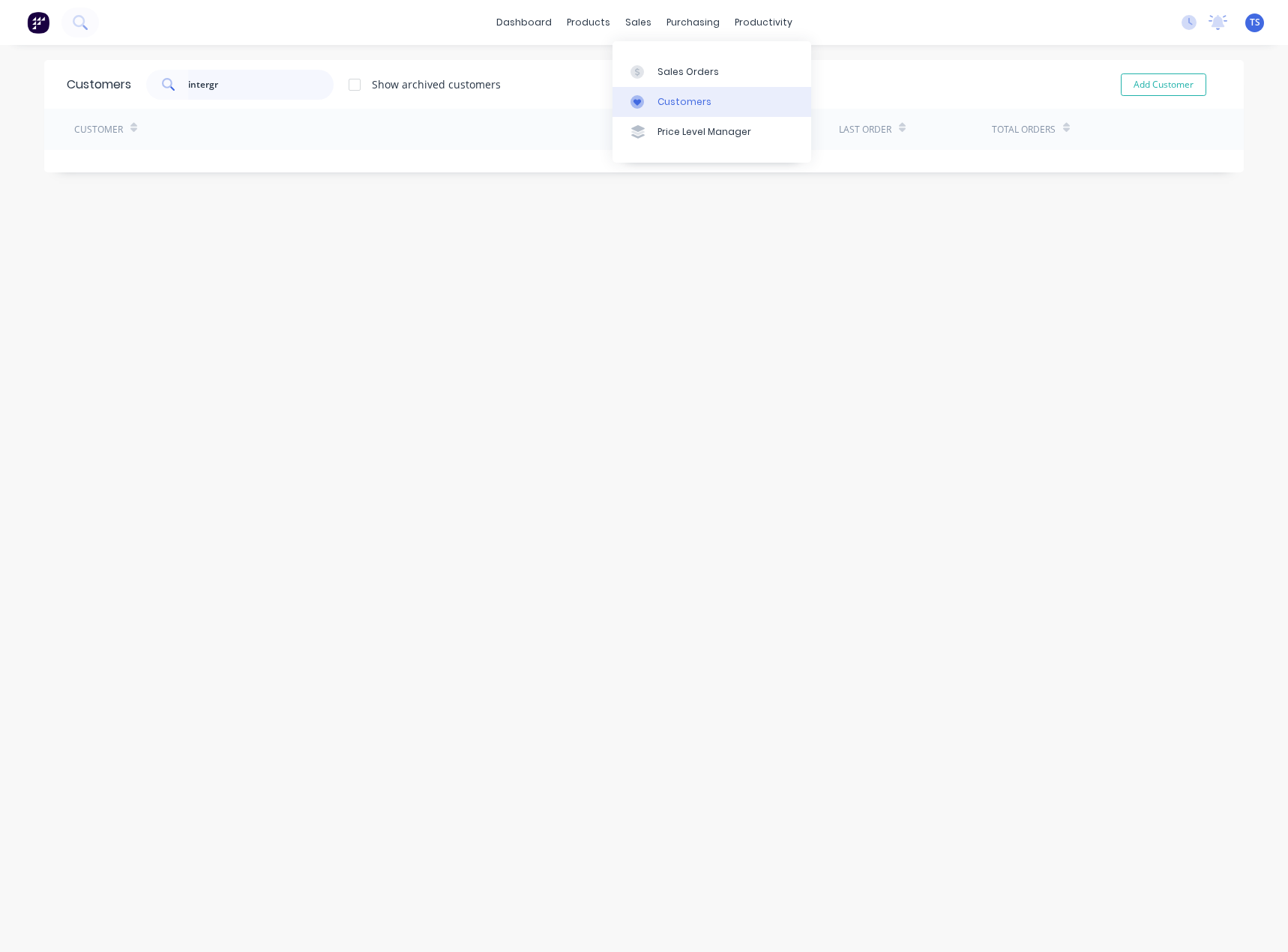
click at [216, 85] on input "intergr" at bounding box center [261, 85] width 146 height 30
drag, startPoint x: 246, startPoint y: 81, endPoint x: 133, endPoint y: 85, distance: 113.1
click at [133, 85] on div "intergr Show archived customers" at bounding box center [316, 85] width 369 height 30
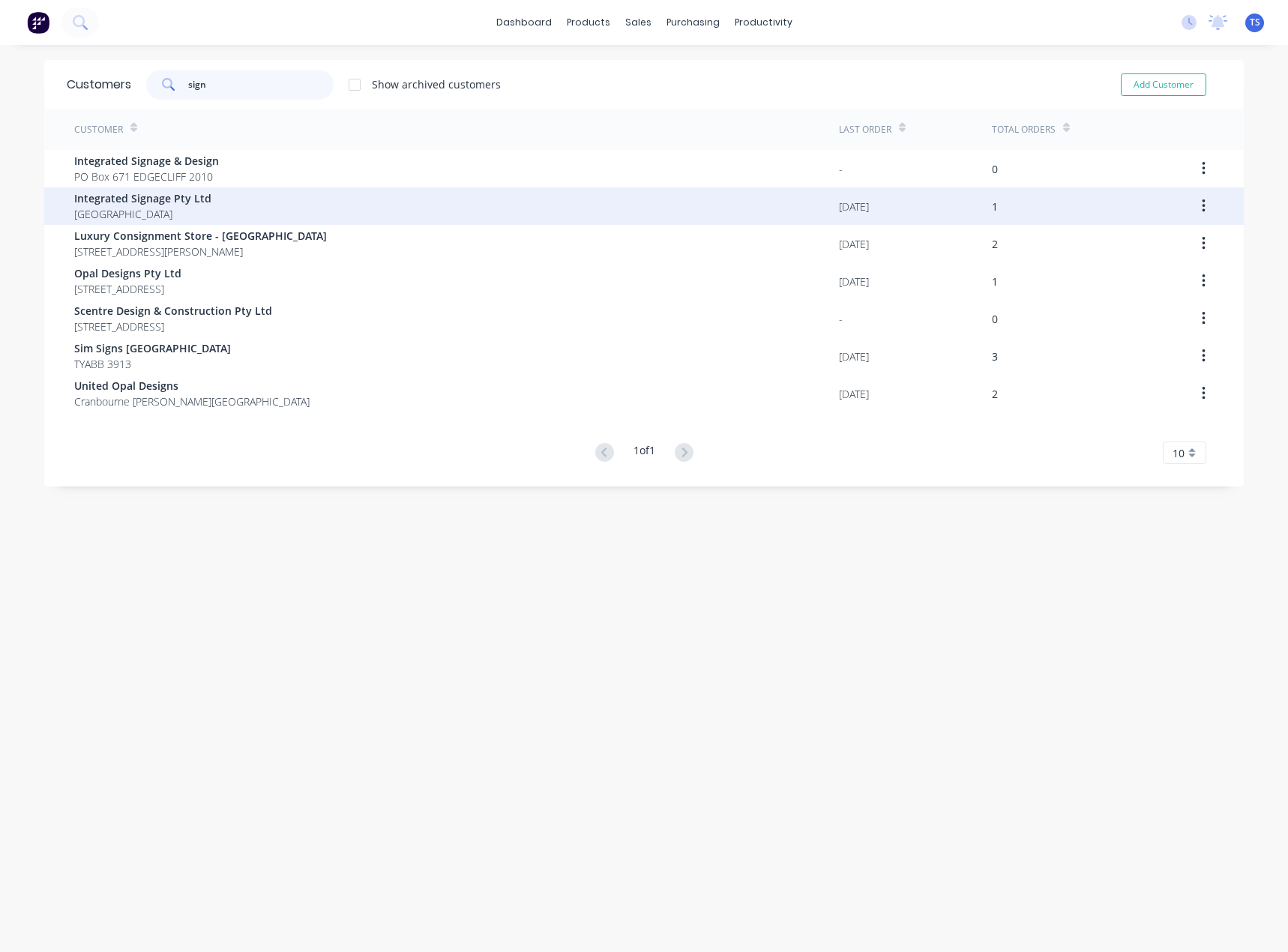
type input "sign"
click at [181, 200] on span "Integrated Signage Pty Ltd" at bounding box center [142, 198] width 138 height 15
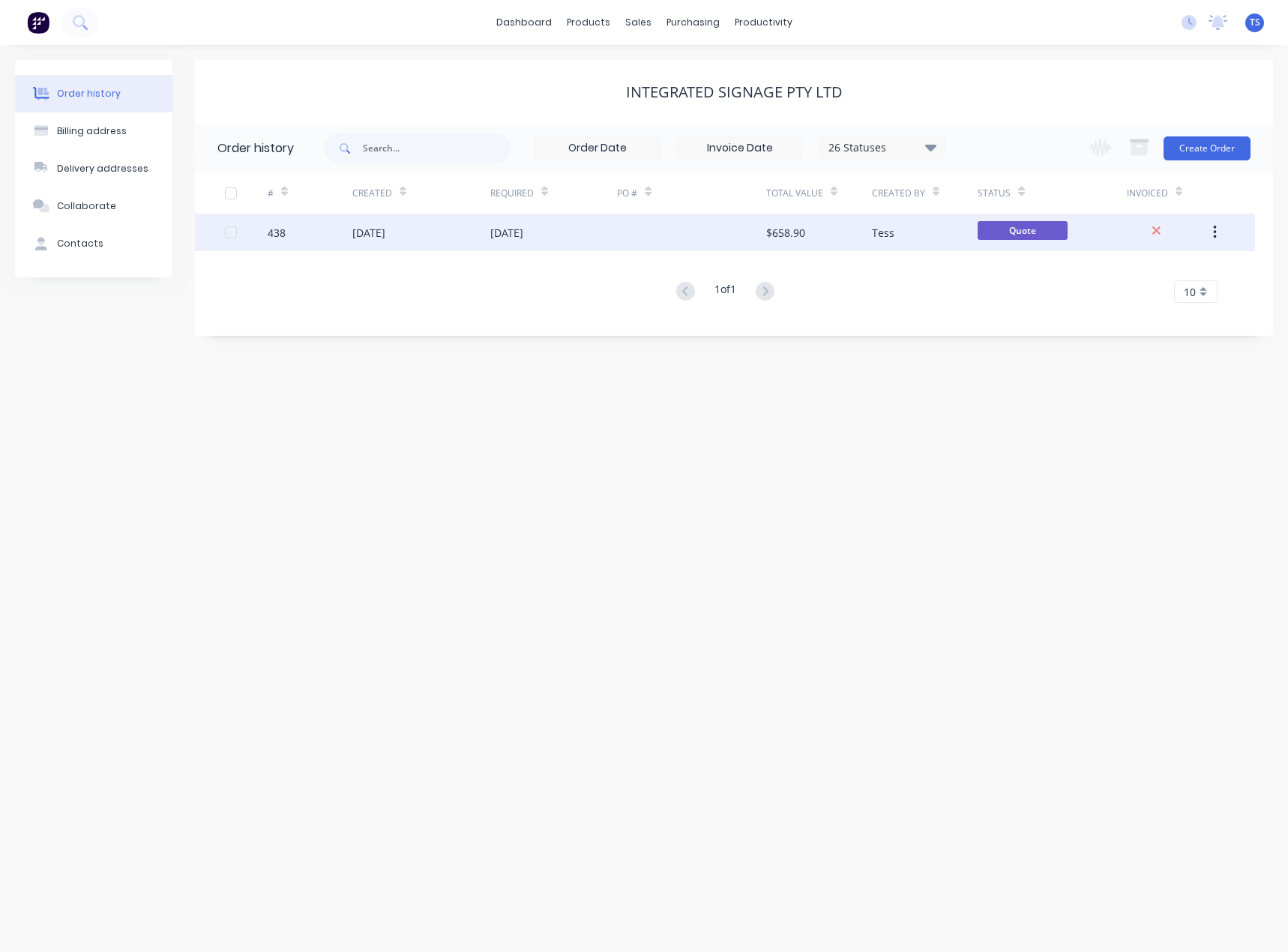
click at [523, 234] on div "[DATE]" at bounding box center [507, 232] width 33 height 15
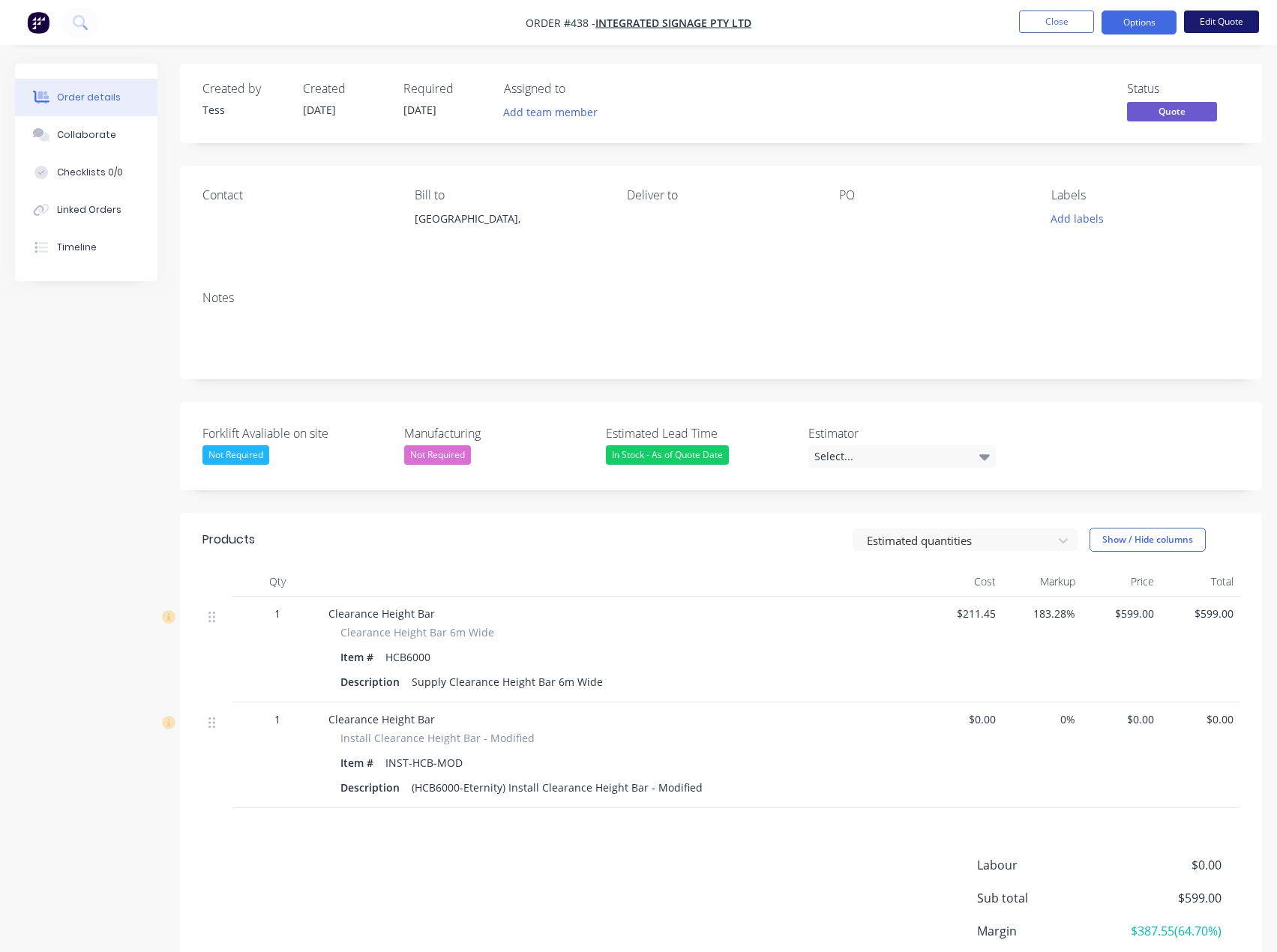
click at [1240, 18] on button "Edit Quote" at bounding box center [1222, 22] width 75 height 23
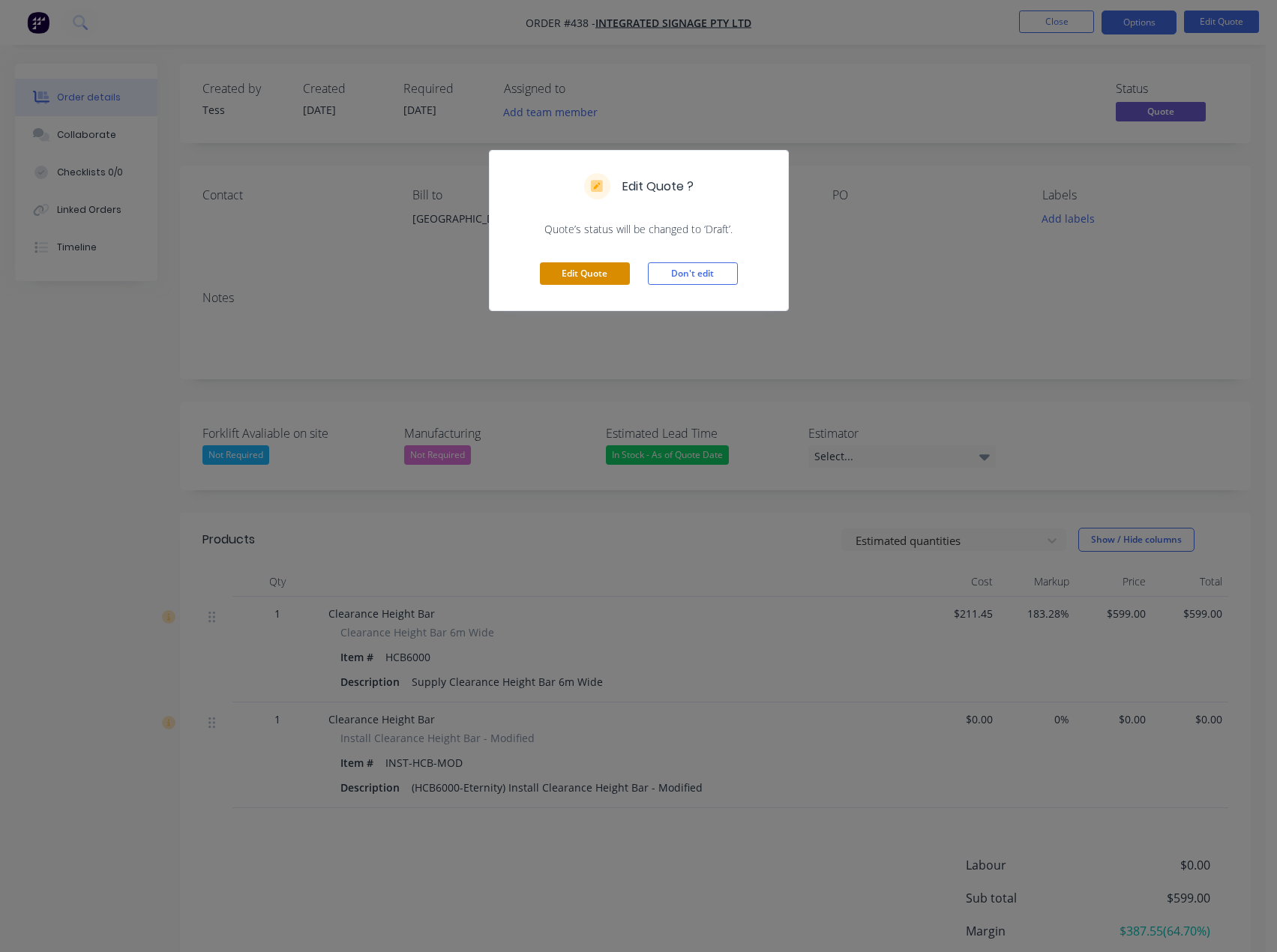
click at [598, 275] on button "Edit Quote" at bounding box center [584, 273] width 90 height 23
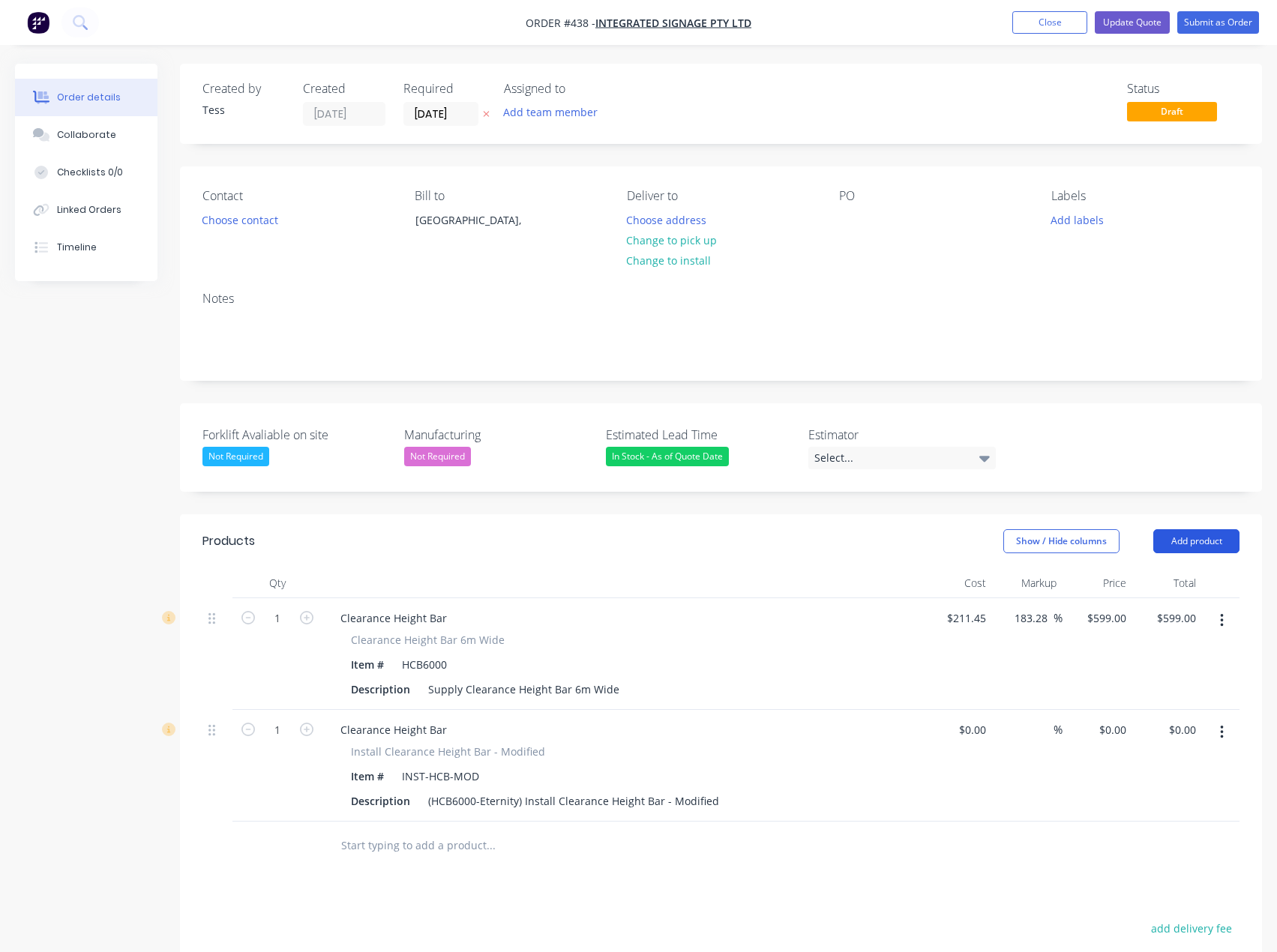
click at [1194, 542] on button "Add product" at bounding box center [1196, 540] width 86 height 24
click at [1143, 596] on button "Basic product" at bounding box center [1168, 609] width 142 height 30
click at [1186, 542] on button "Add product" at bounding box center [1196, 540] width 86 height 24
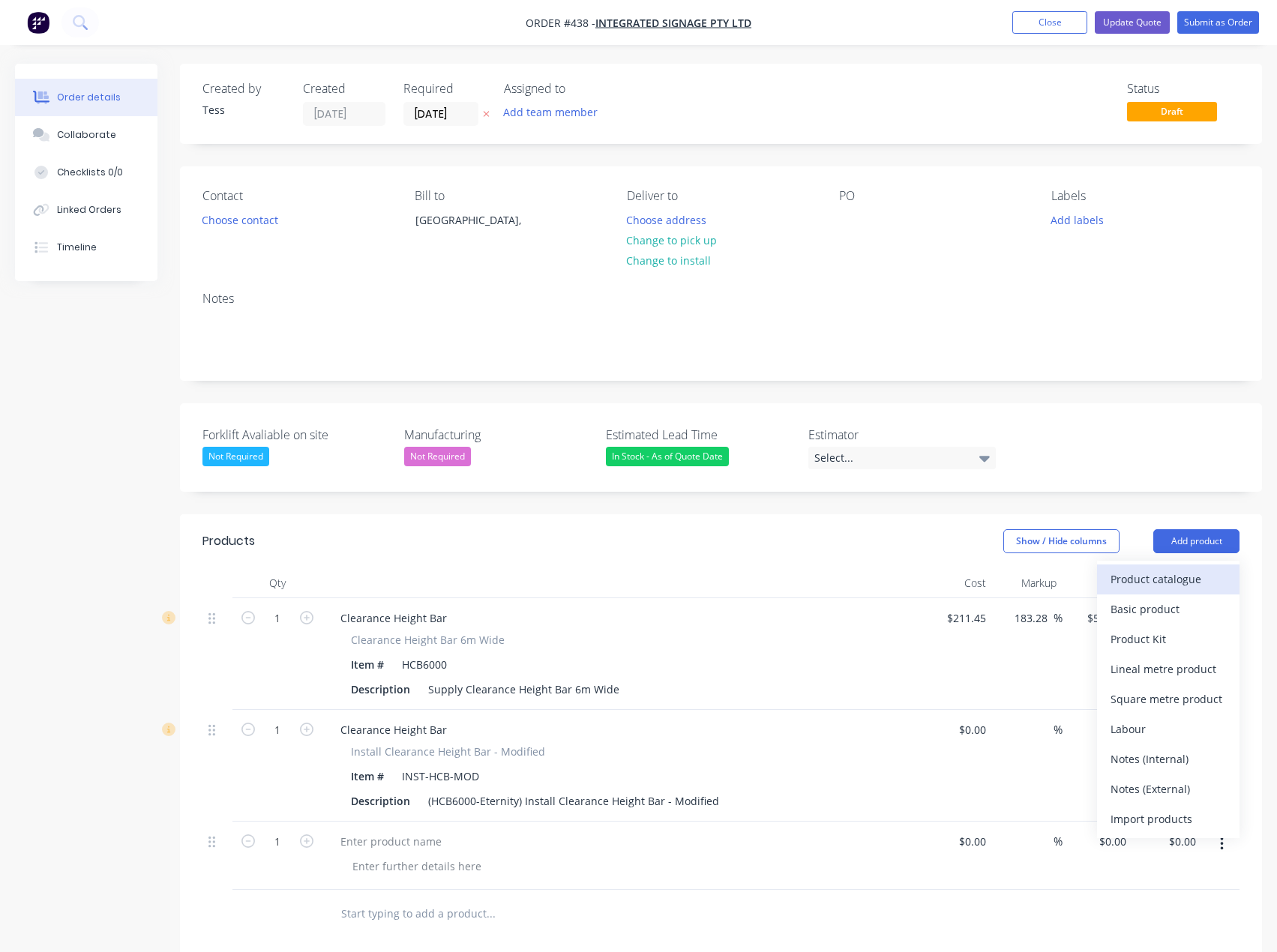
click at [1159, 577] on div "Product catalogue" at bounding box center [1169, 579] width 116 height 22
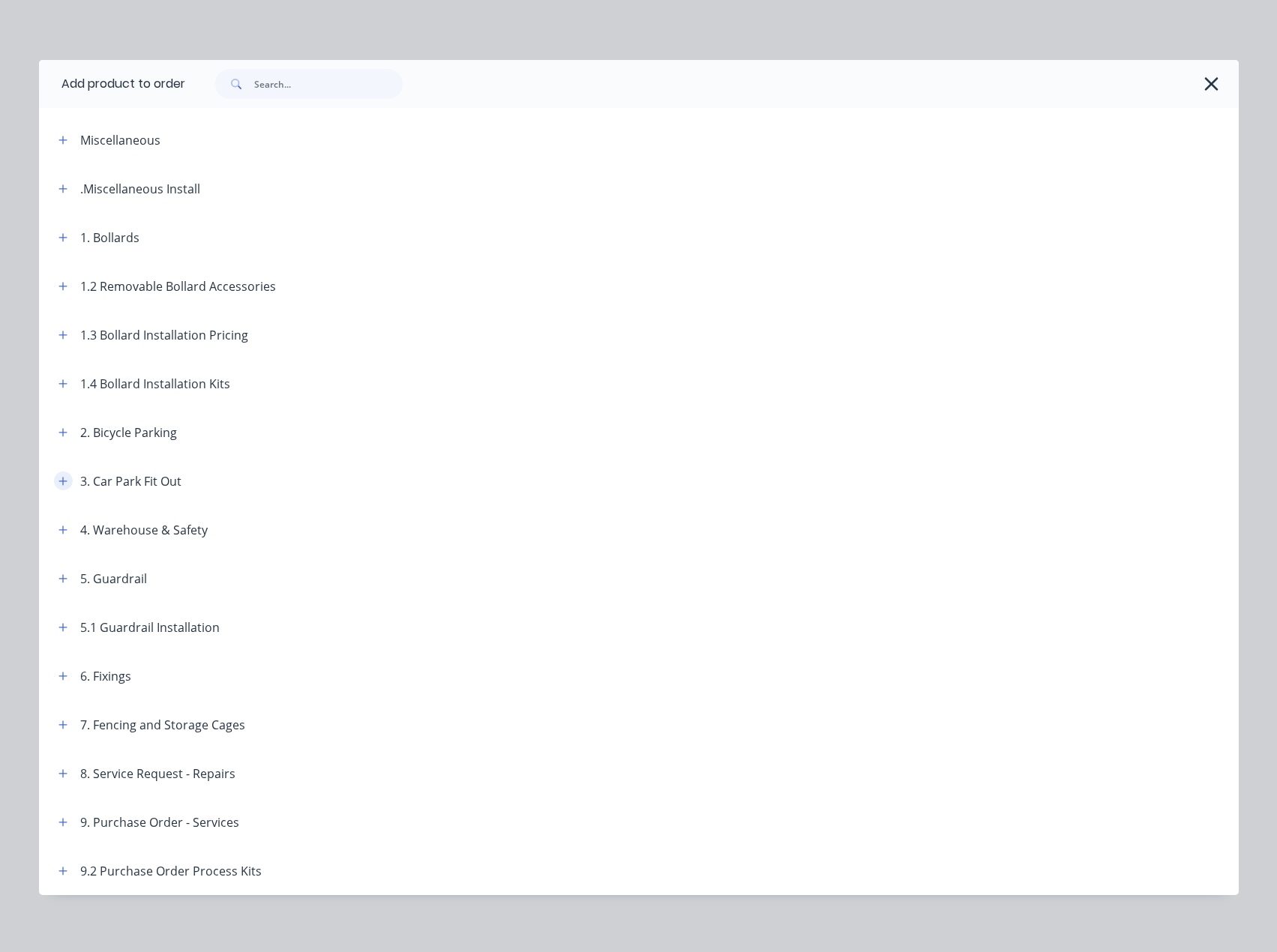
click at [60, 479] on icon "button" at bounding box center [63, 481] width 9 height 11
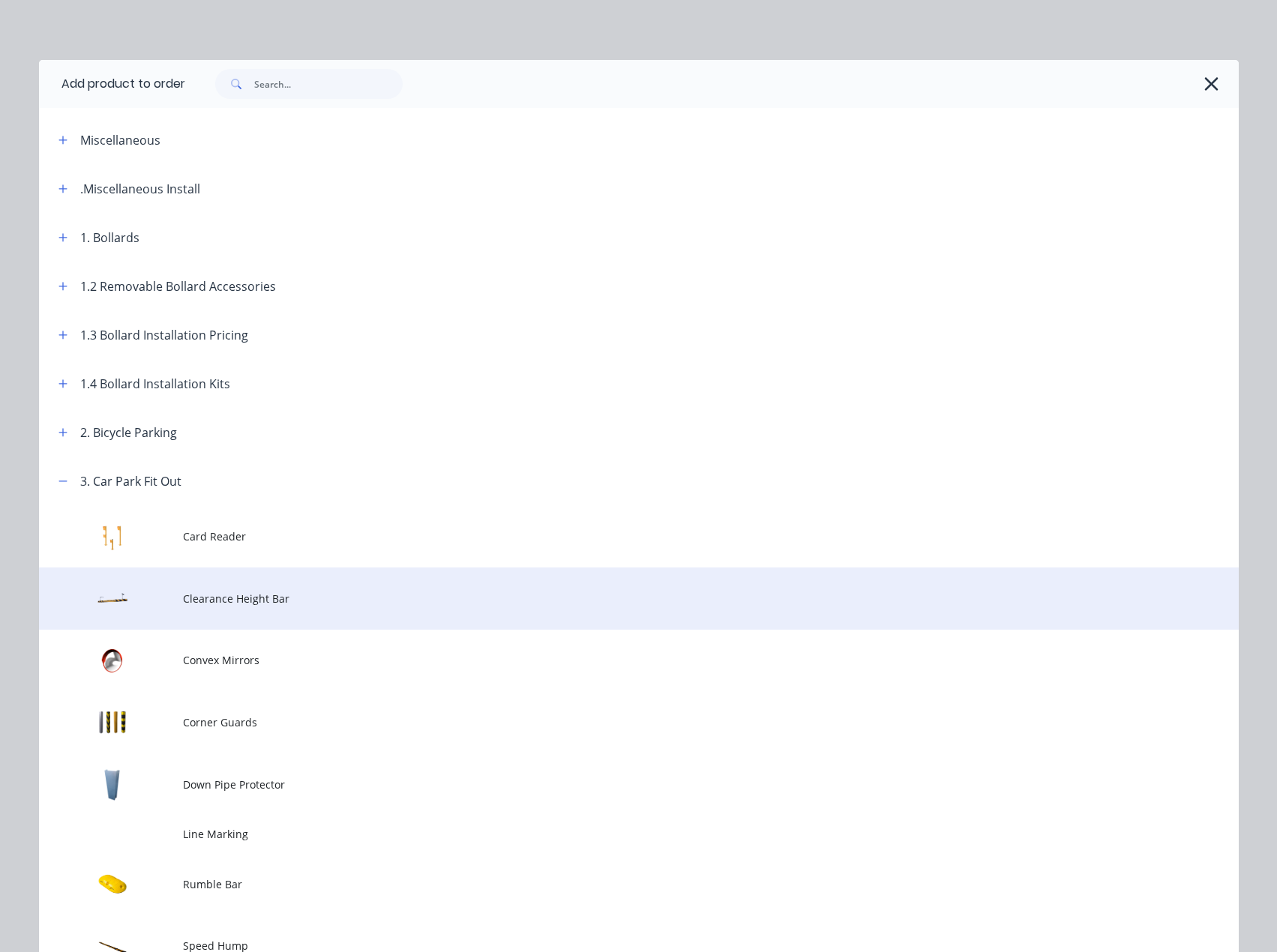
click at [192, 599] on span "Clearance Height Bar" at bounding box center [605, 598] width 844 height 15
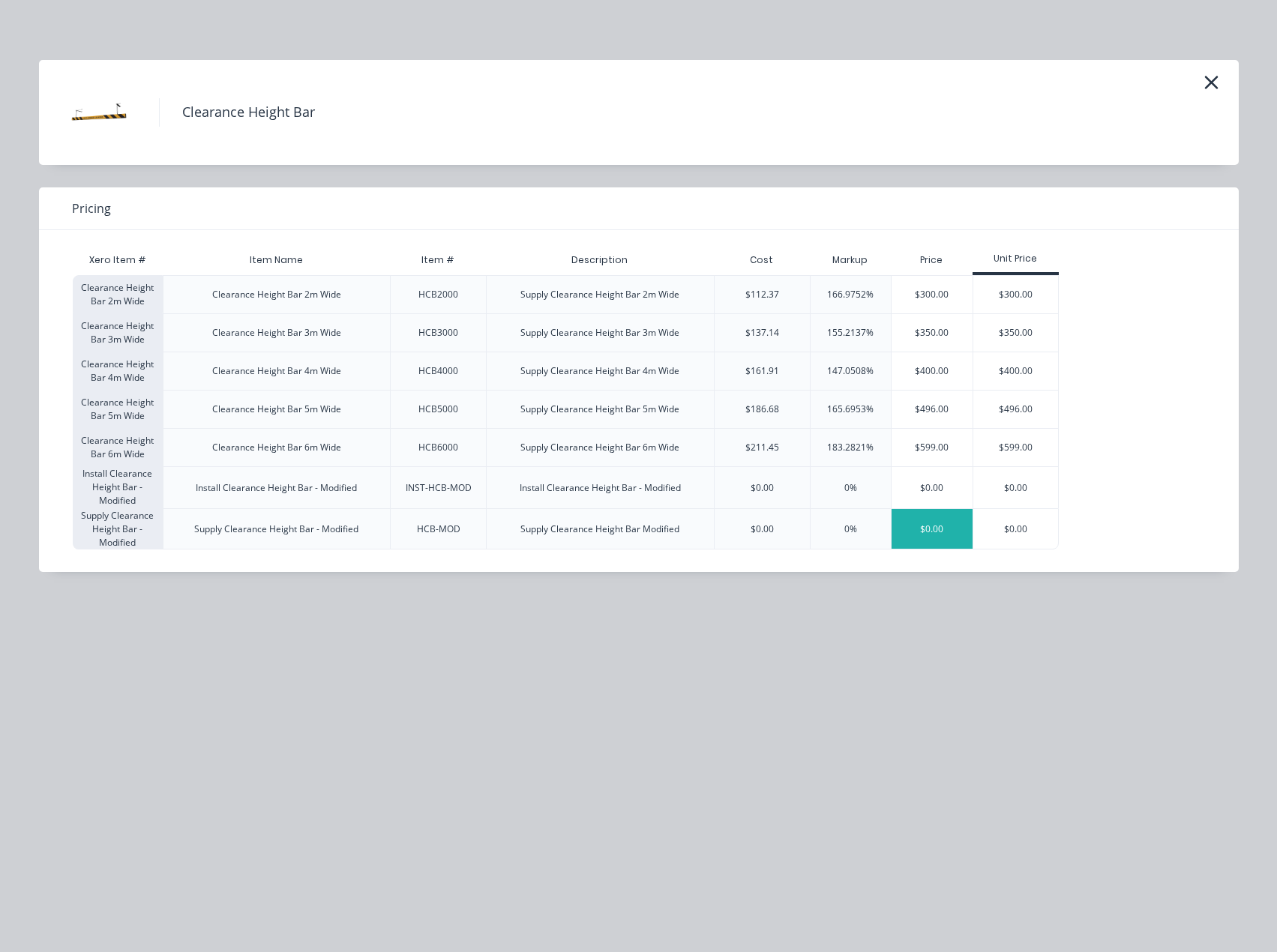
click at [918, 531] on div "$0.00" at bounding box center [932, 529] width 81 height 40
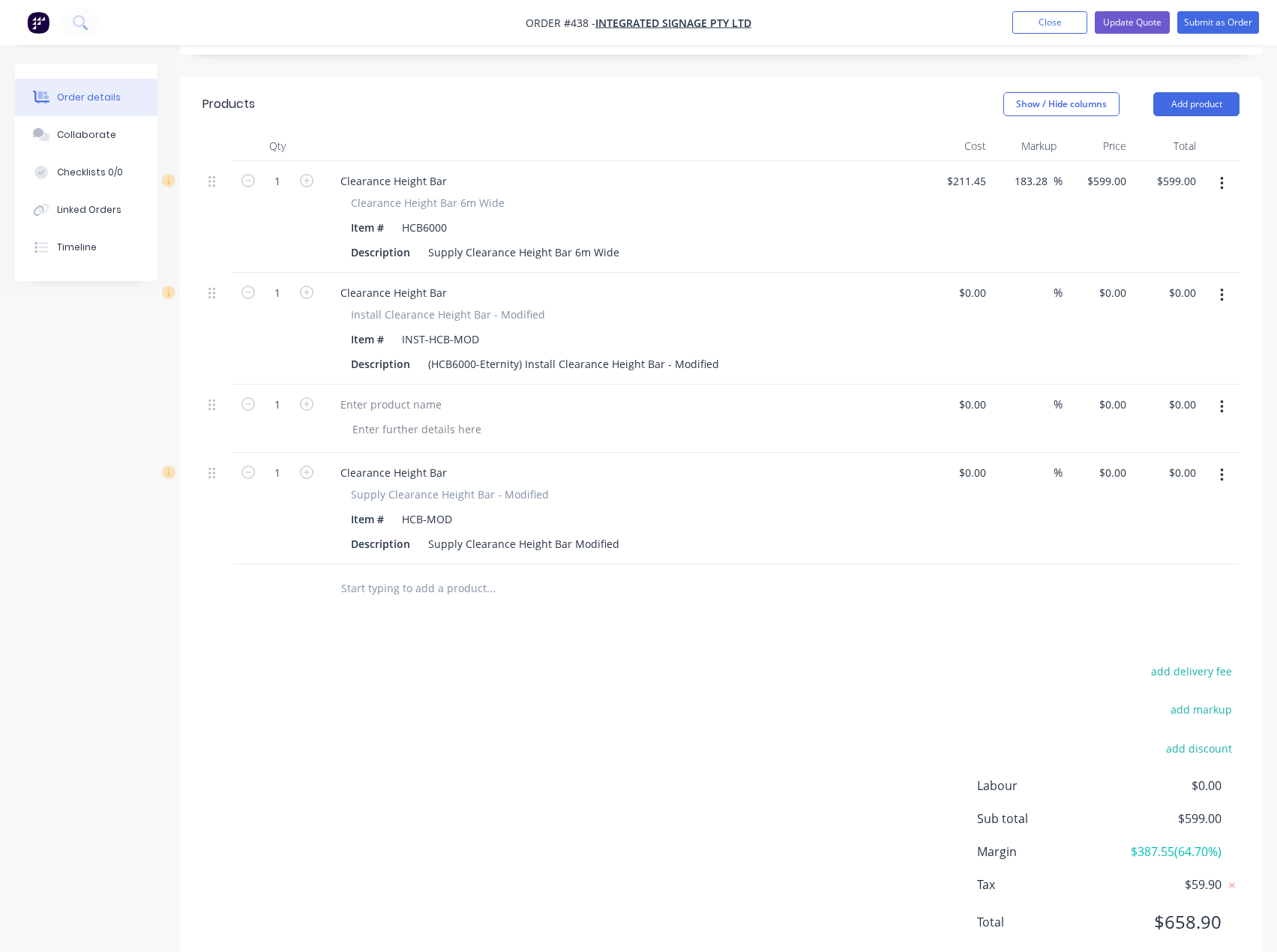
scroll to position [450, 0]
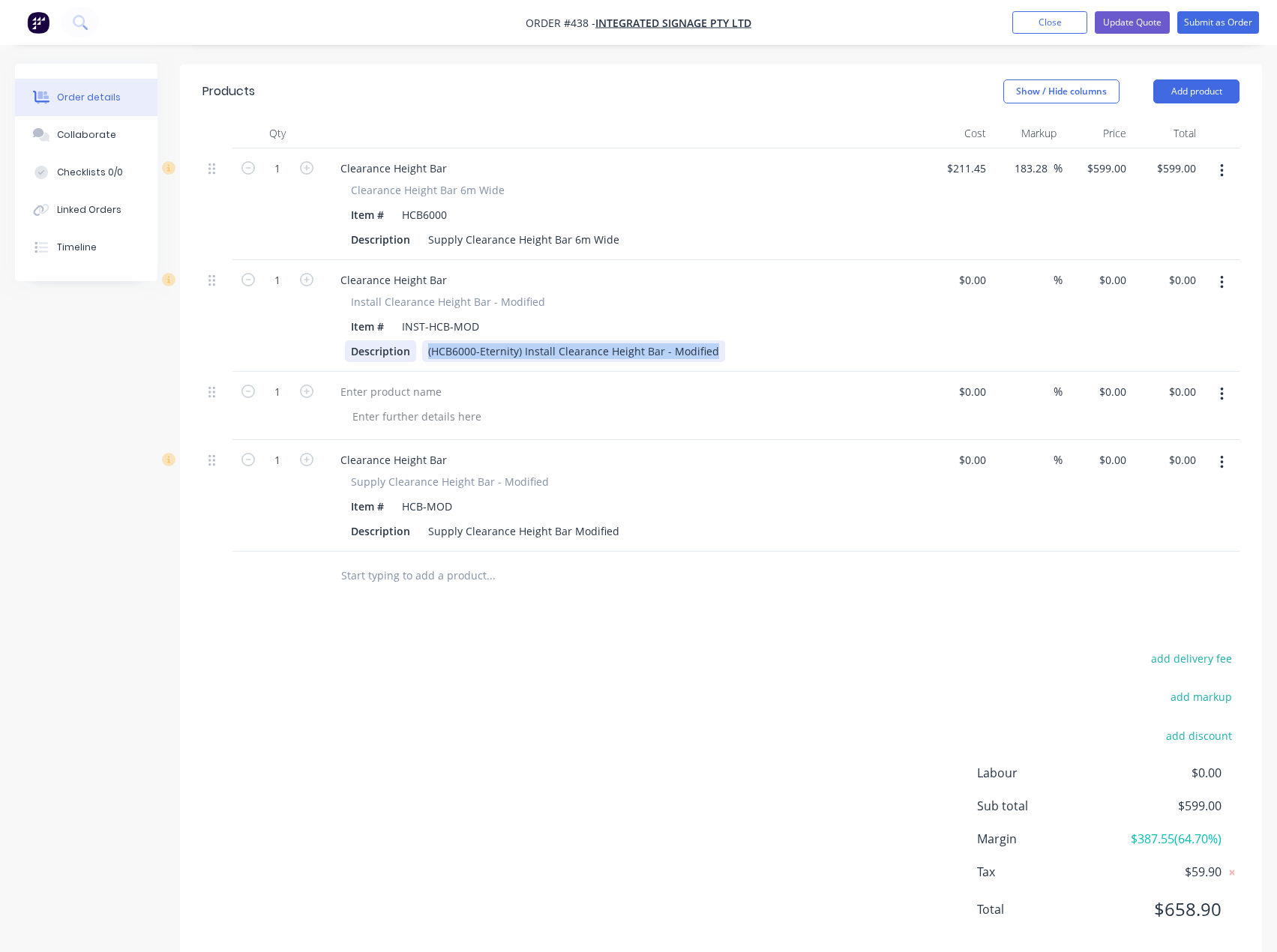
drag, startPoint x: 709, startPoint y: 351, endPoint x: 407, endPoint y: 357, distance: 302.1
click at [407, 357] on div "Description (HCB6000-Eternity) Install Clearance Height Bar - Modified" at bounding box center [619, 351] width 549 height 22
copy div "(HCB6000-Eternity) Install Clearance Height Bar - Modified"
click at [522, 532] on div "Supply Clearance Height Bar Modified" at bounding box center [524, 531] width 203 height 22
drag, startPoint x: 615, startPoint y: 531, endPoint x: 418, endPoint y: 537, distance: 197.1
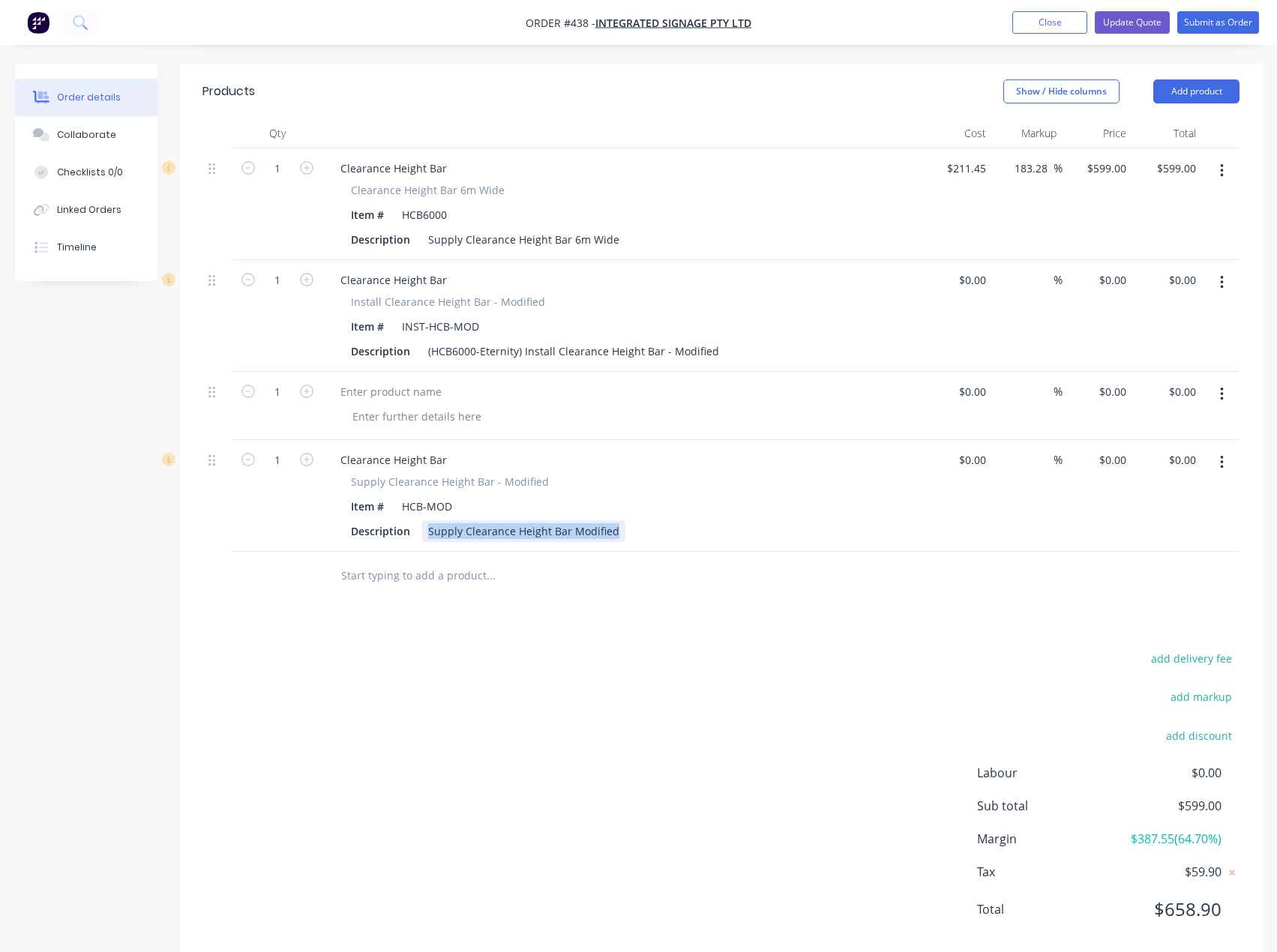
click at [418, 537] on div "Description Supply Clearance Height Bar Modified" at bounding box center [619, 531] width 549 height 22
paste div
drag, startPoint x: 612, startPoint y: 240, endPoint x: 420, endPoint y: 245, distance: 192.1
click at [420, 245] on div "Description Supply Clearance Height Bar 6m Wide" at bounding box center [619, 239] width 549 height 22
copy div "Supply Clearance Height Bar 6m Wide"
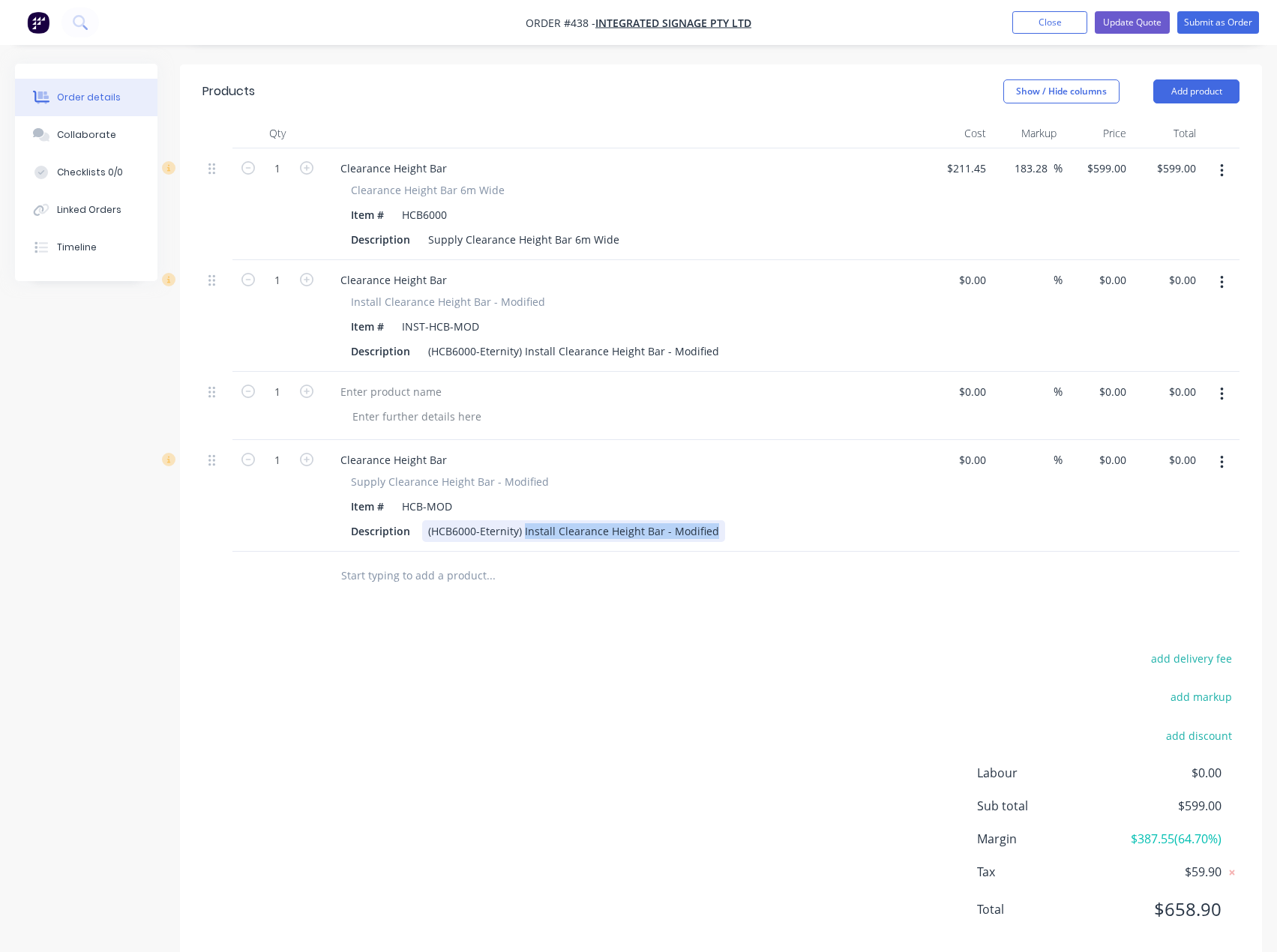
drag, startPoint x: 712, startPoint y: 533, endPoint x: 523, endPoint y: 535, distance: 189.0
click at [523, 535] on div "(HCB6000-Eternity) Install Clearance Height Bar - Modified" at bounding box center [574, 531] width 303 height 22
click at [562, 531] on div "(HCB6000-Eternity) Supply Clearance Height Bar 6m Wide" at bounding box center [572, 531] width 300 height 22
click at [558, 529] on div "(HCB6000-Eternity) Supply Clearance Height Bar 6m Wide" at bounding box center [572, 531] width 300 height 22
drag, startPoint x: 654, startPoint y: 529, endPoint x: 606, endPoint y: 533, distance: 48.2
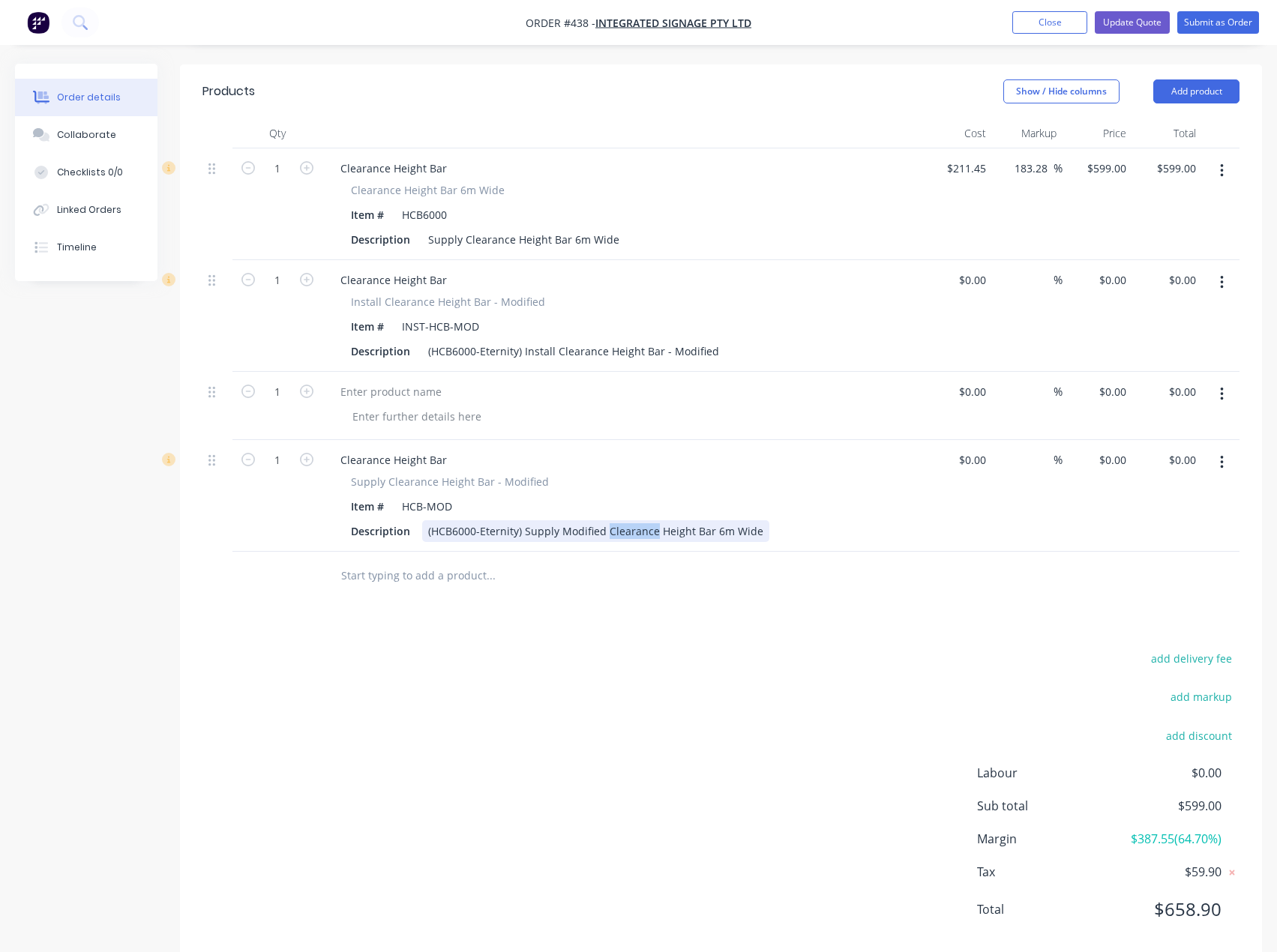
click at [606, 533] on div "(HCB6000-Eternity) Supply Modified Clearance Height Bar 6m Wide" at bounding box center [596, 531] width 348 height 22
click at [639, 528] on div "(HCB6000-Eternity) Supply Modified Height Bar 6m Wide" at bounding box center [571, 531] width 297 height 22
drag, startPoint x: 607, startPoint y: 528, endPoint x: 611, endPoint y: 538, distance: 10.8
click at [607, 529] on div "(HCB6000-Eternity) Supply Modified Height ClearanceBar 6m Wide" at bounding box center [596, 531] width 348 height 22
click at [686, 533] on div "(HCB6000-Eternity) Supply Modified Height ClearanceBar 6m Wide" at bounding box center [594, 531] width 344 height 22
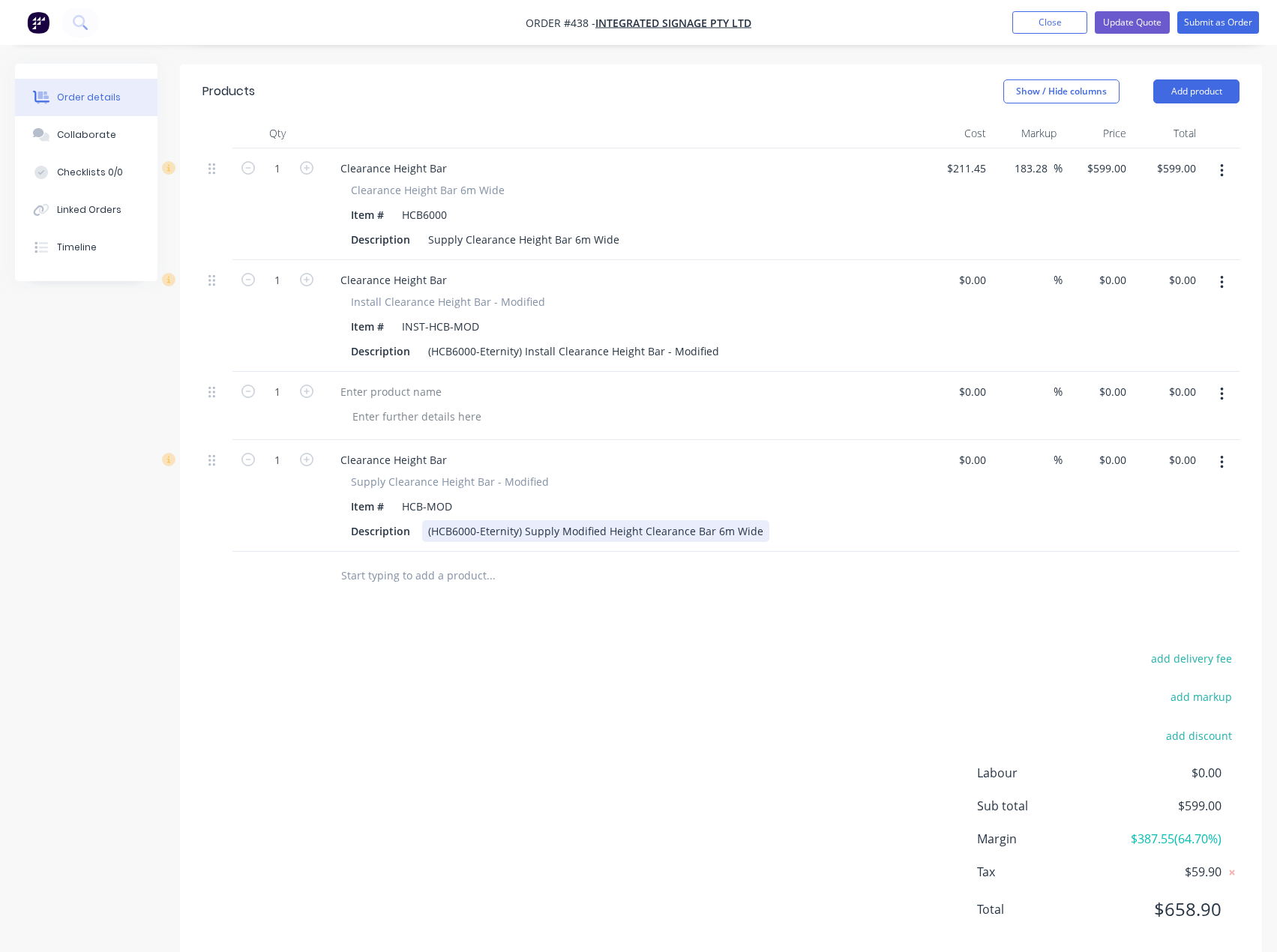
click at [751, 531] on div "(HCB6000-Eternity) Supply Modified Height Clearance Bar 6m Wide" at bounding box center [596, 531] width 348 height 22
click at [1129, 24] on button "Update Quote" at bounding box center [1132, 23] width 75 height 23
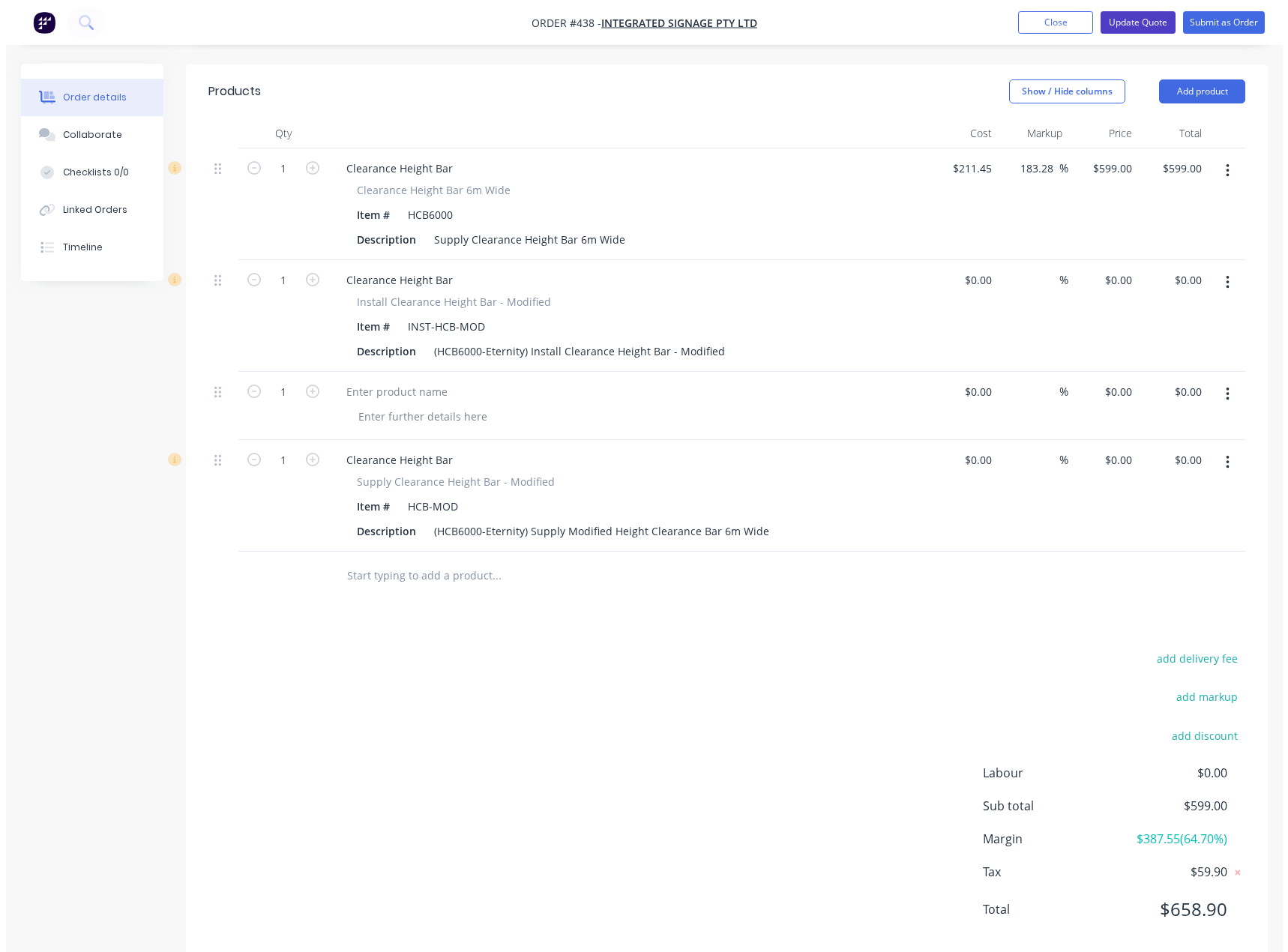
scroll to position [0, 0]
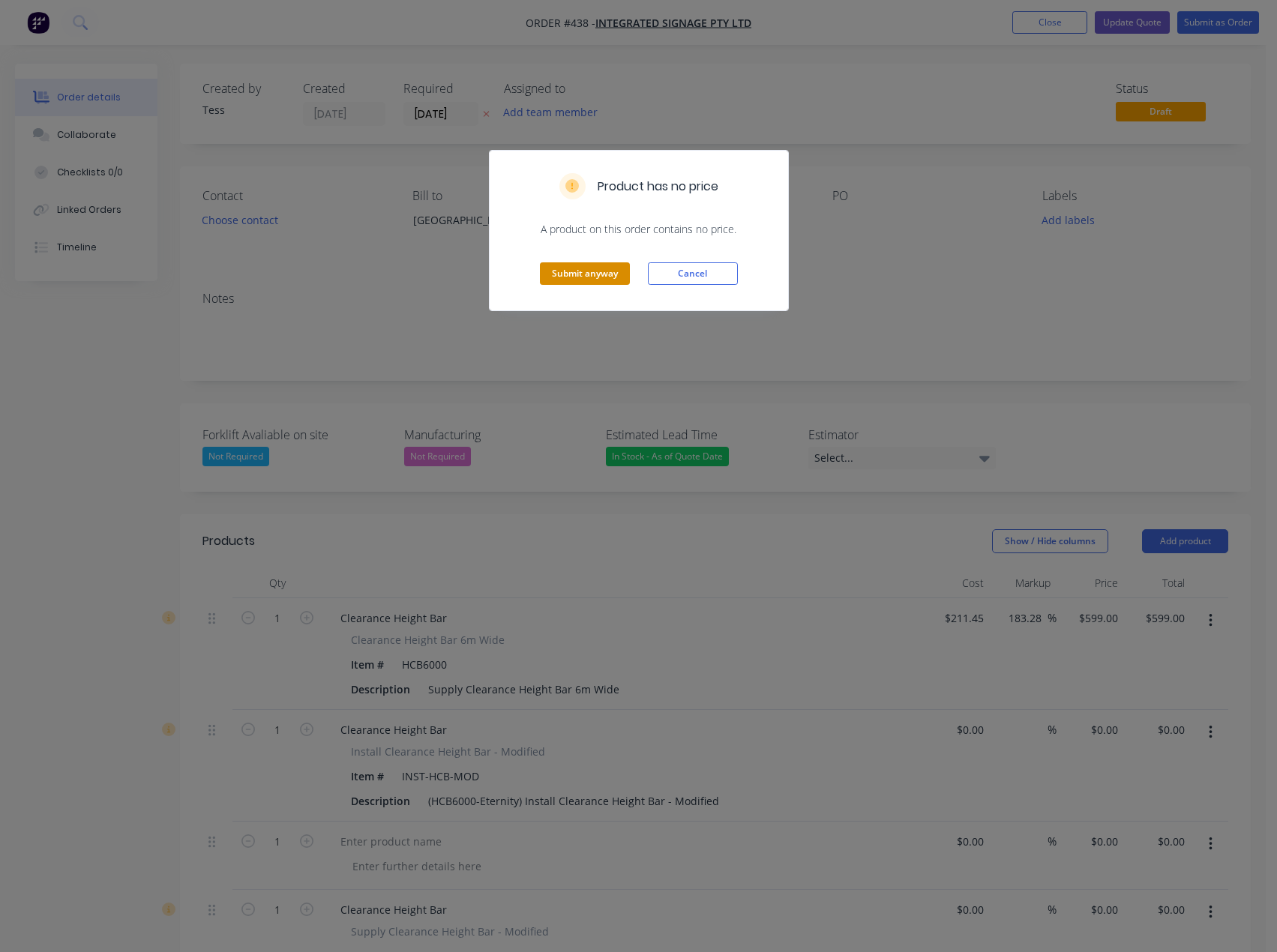
click at [569, 275] on button "Submit anyway" at bounding box center [584, 273] width 90 height 23
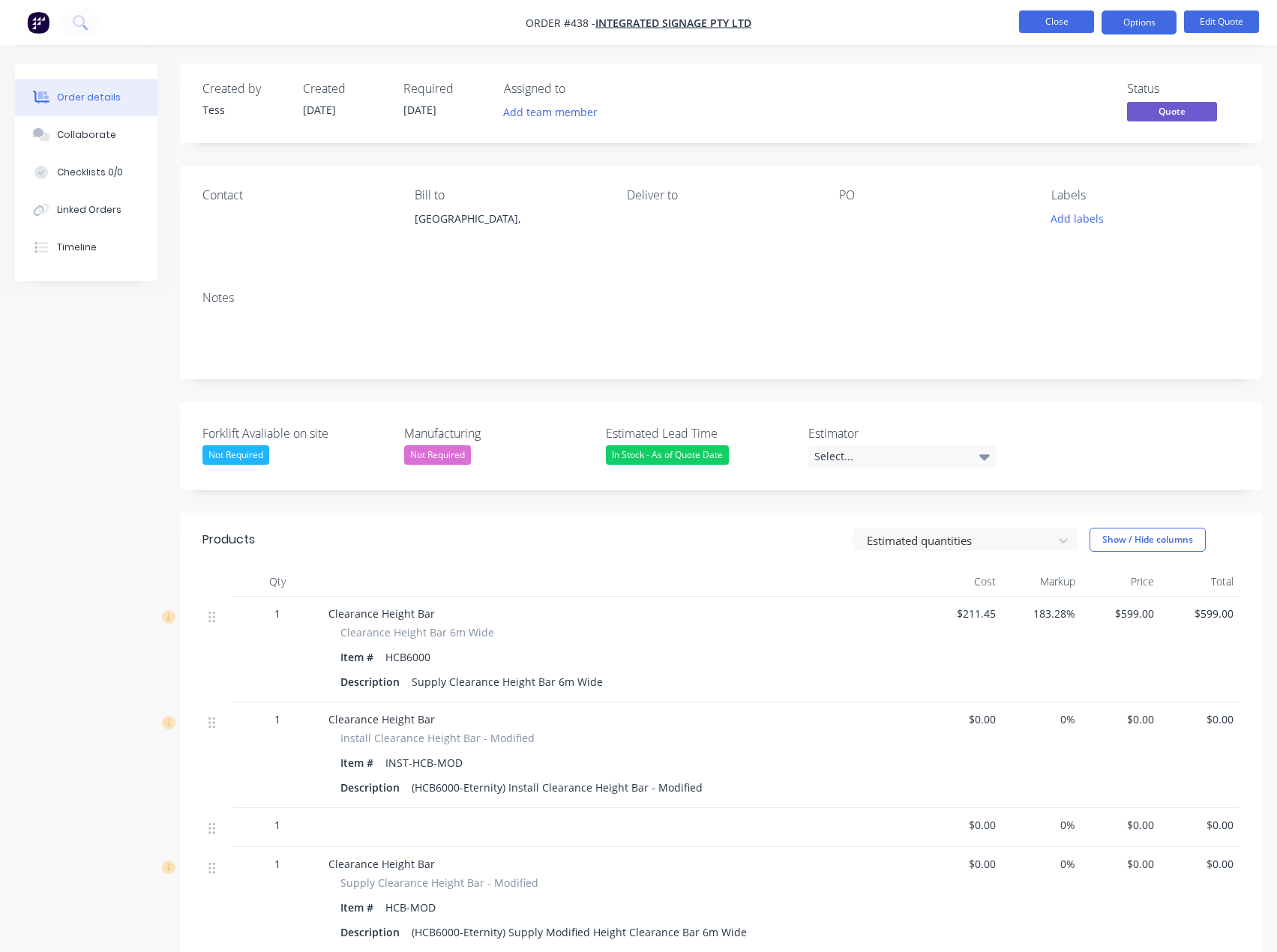
click at [1066, 25] on button "Close" at bounding box center [1056, 22] width 75 height 23
